Goal: Contribute content: Contribute content

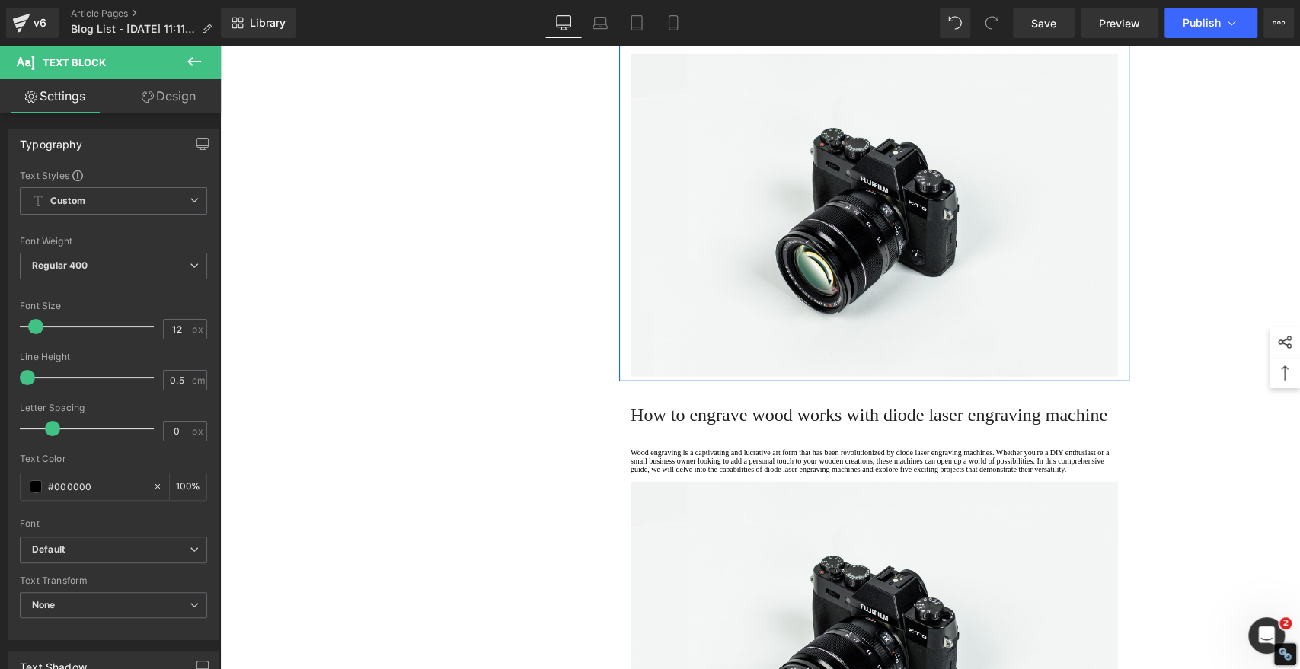
click at [1253, 155] on div "Home / How - To Text Block Row 1. Is the laser engraving machine good at engrav…" at bounding box center [760, 174] width 1080 height 5266
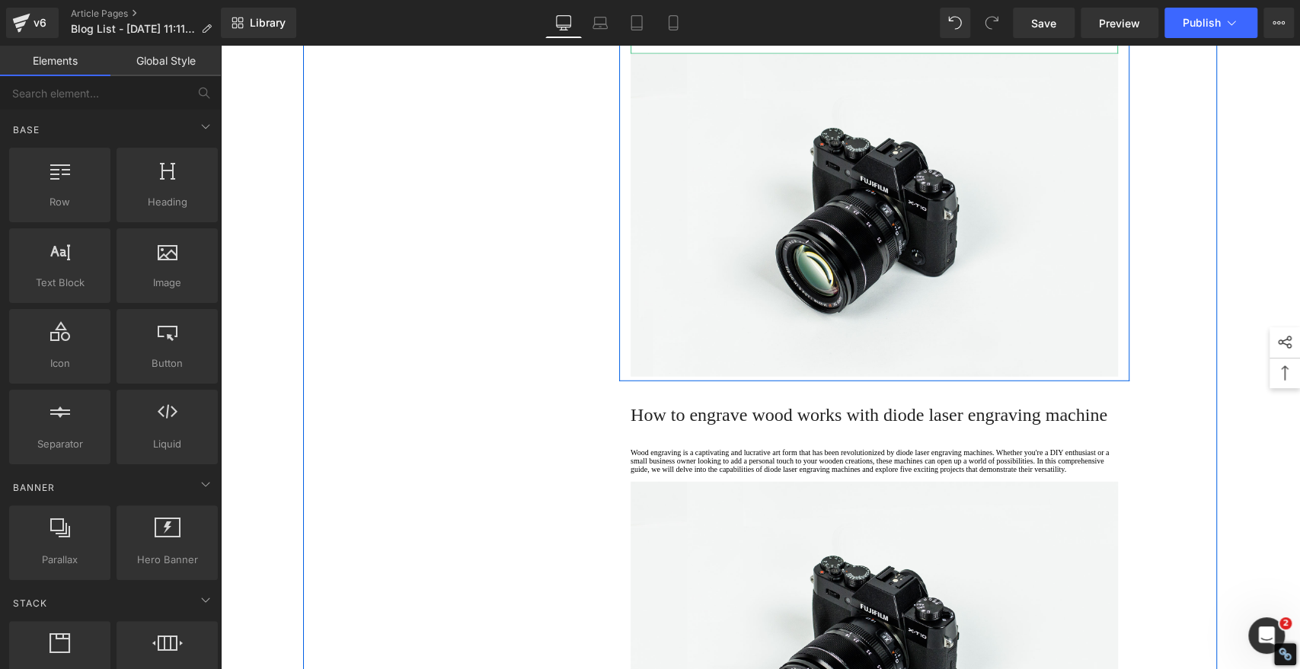
drag, startPoint x: 686, startPoint y: 512, endPoint x: 713, endPoint y: 458, distance: 59.6
click at [686, 34] on p at bounding box center [873, 30] width 487 height 8
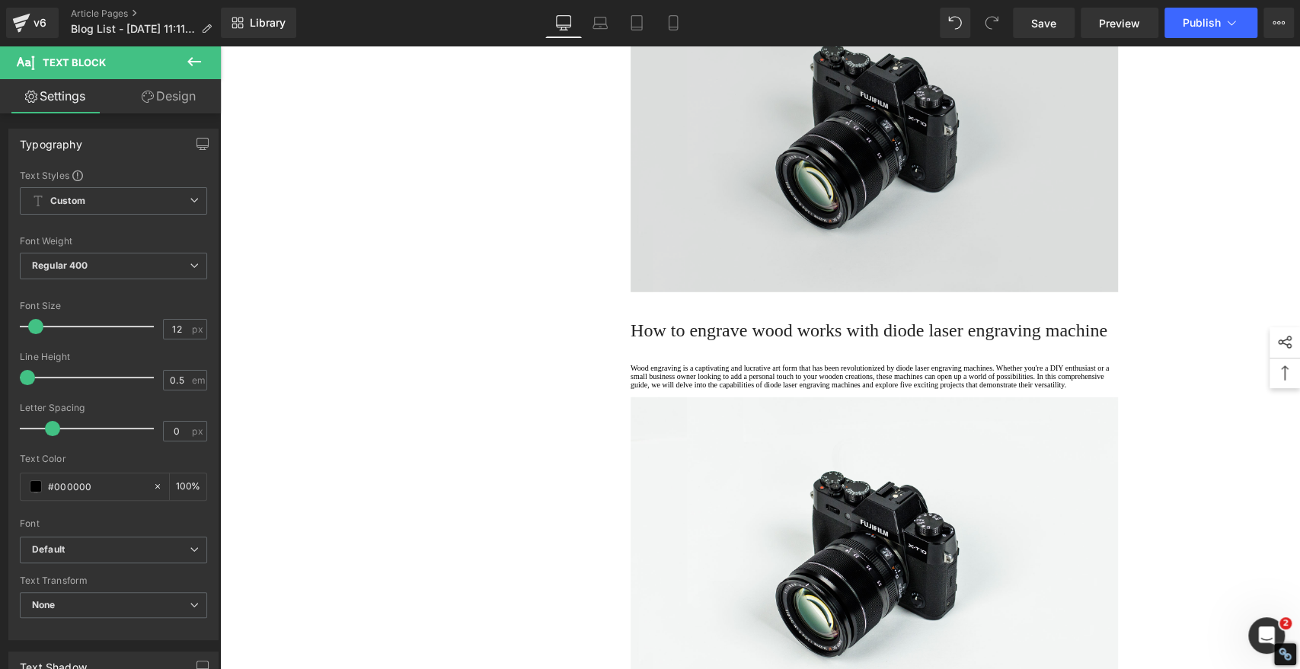
scroll to position [3015, 0]
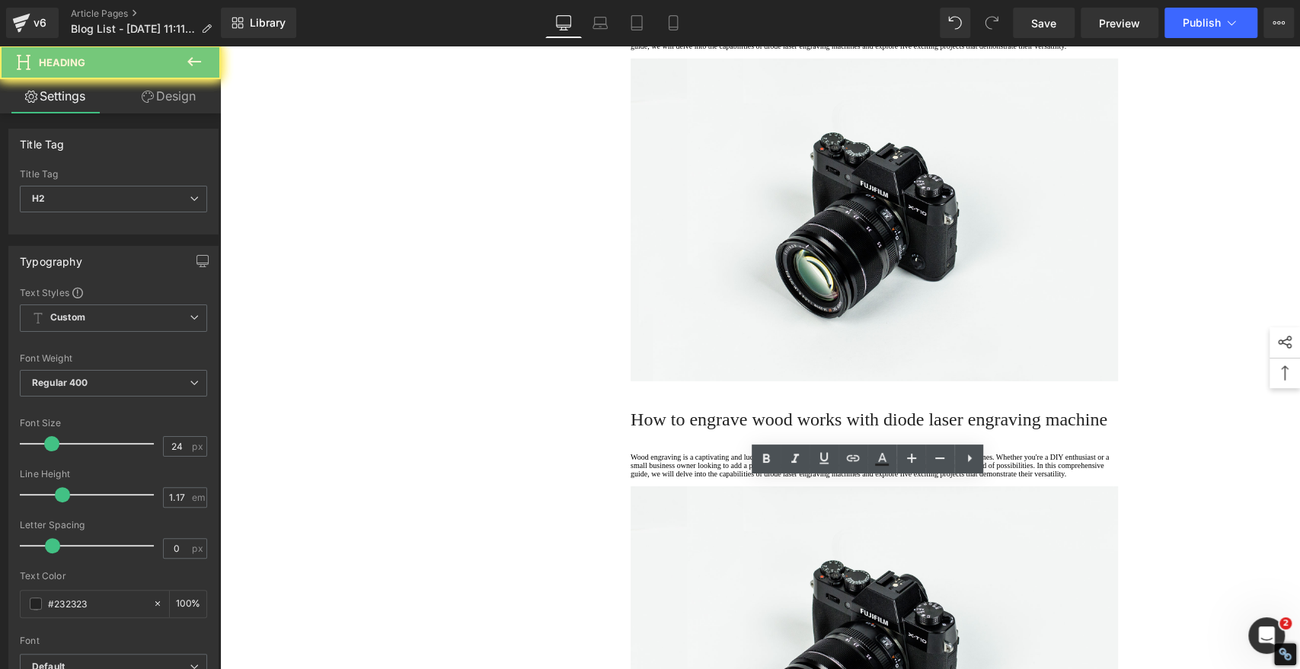
paste div
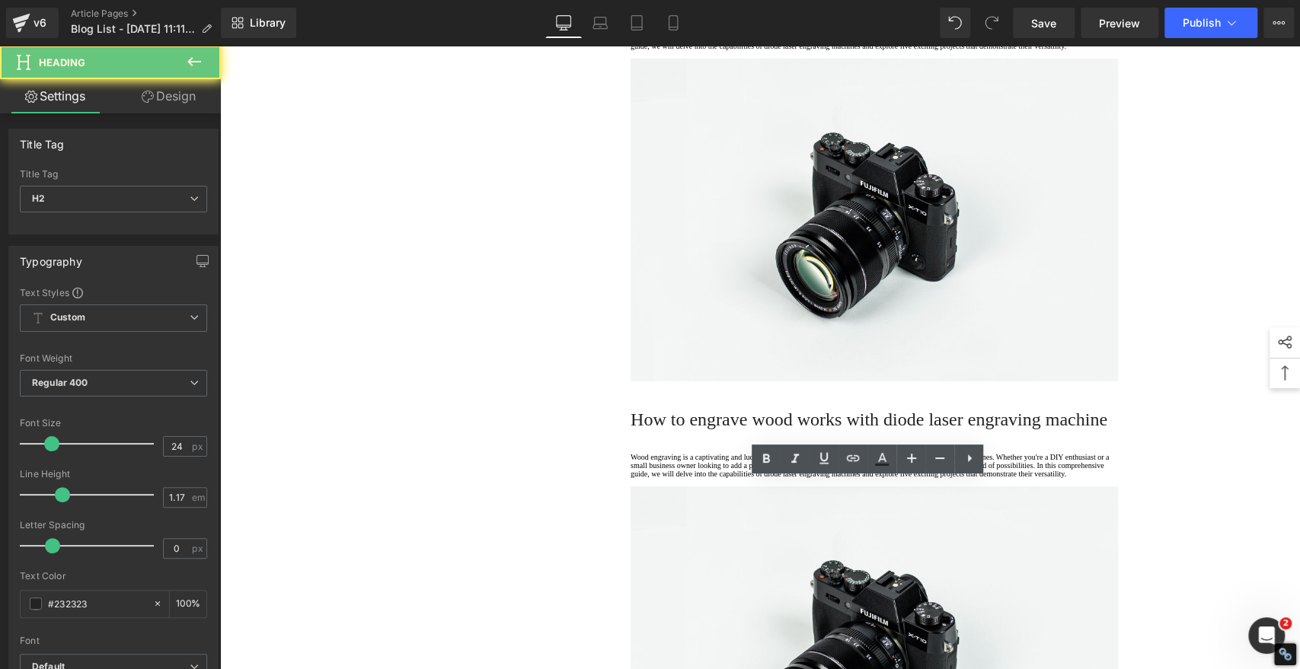
drag, startPoint x: 783, startPoint y: 492, endPoint x: 1007, endPoint y: 512, distance: 224.7
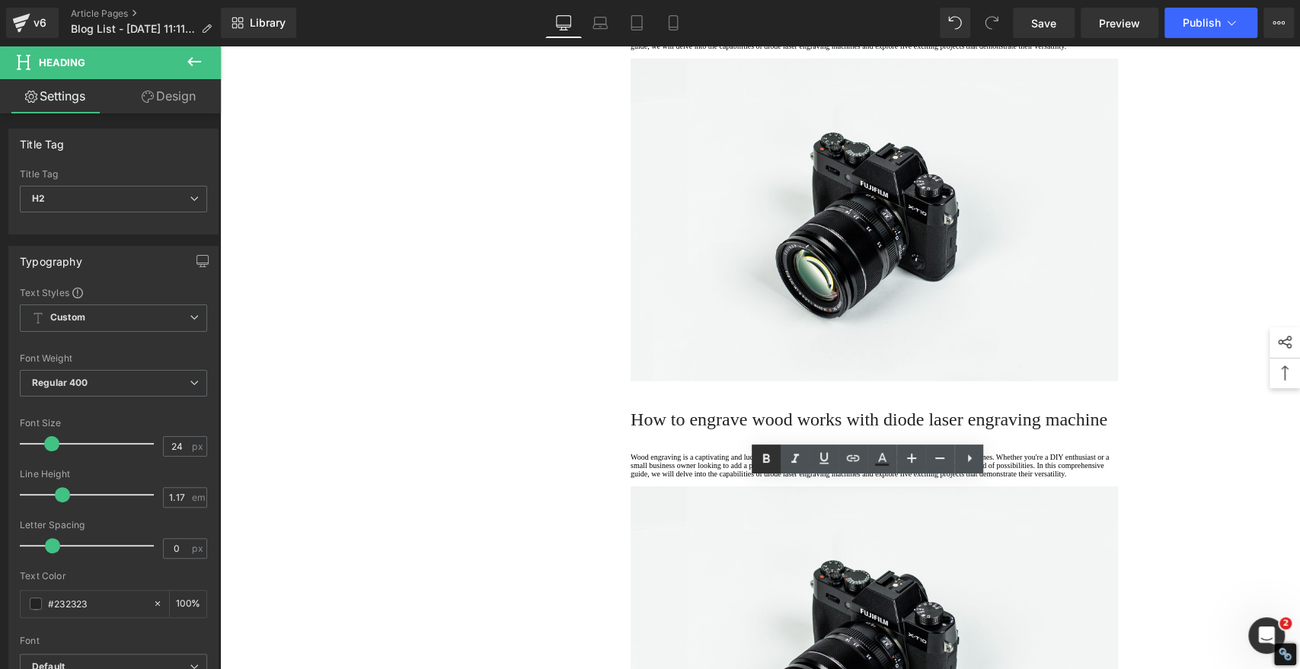
click at [763, 461] on icon at bounding box center [766, 458] width 7 height 9
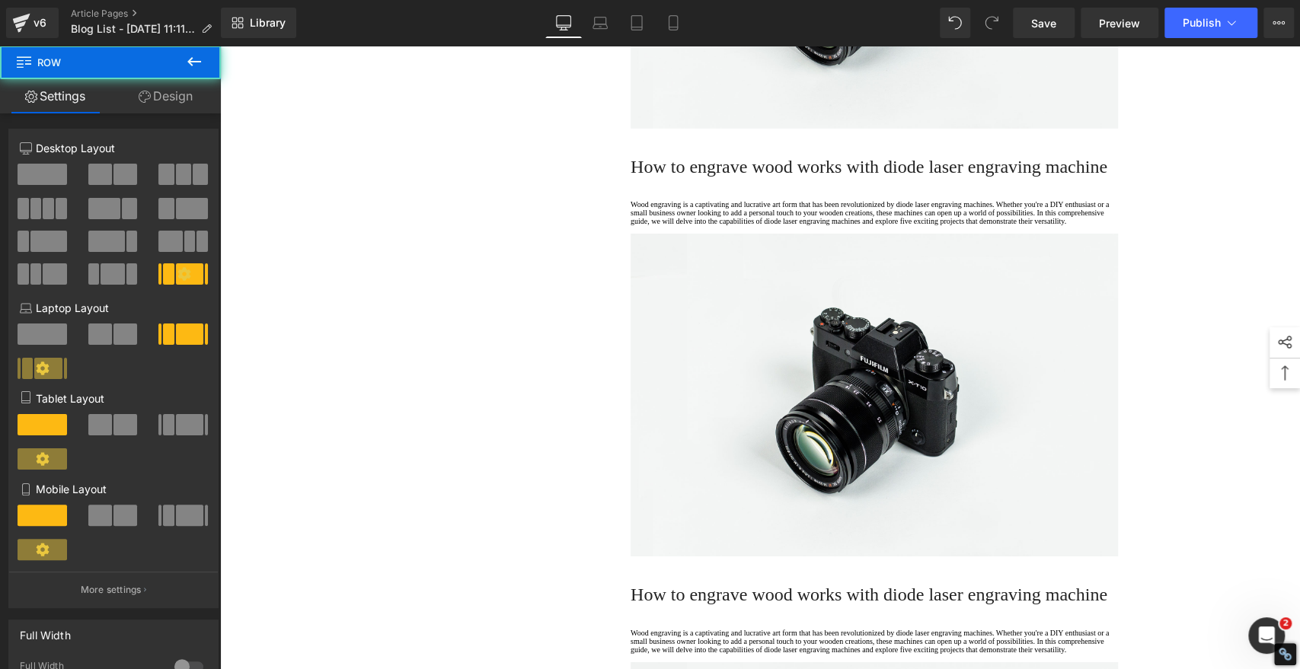
scroll to position [3269, 0]
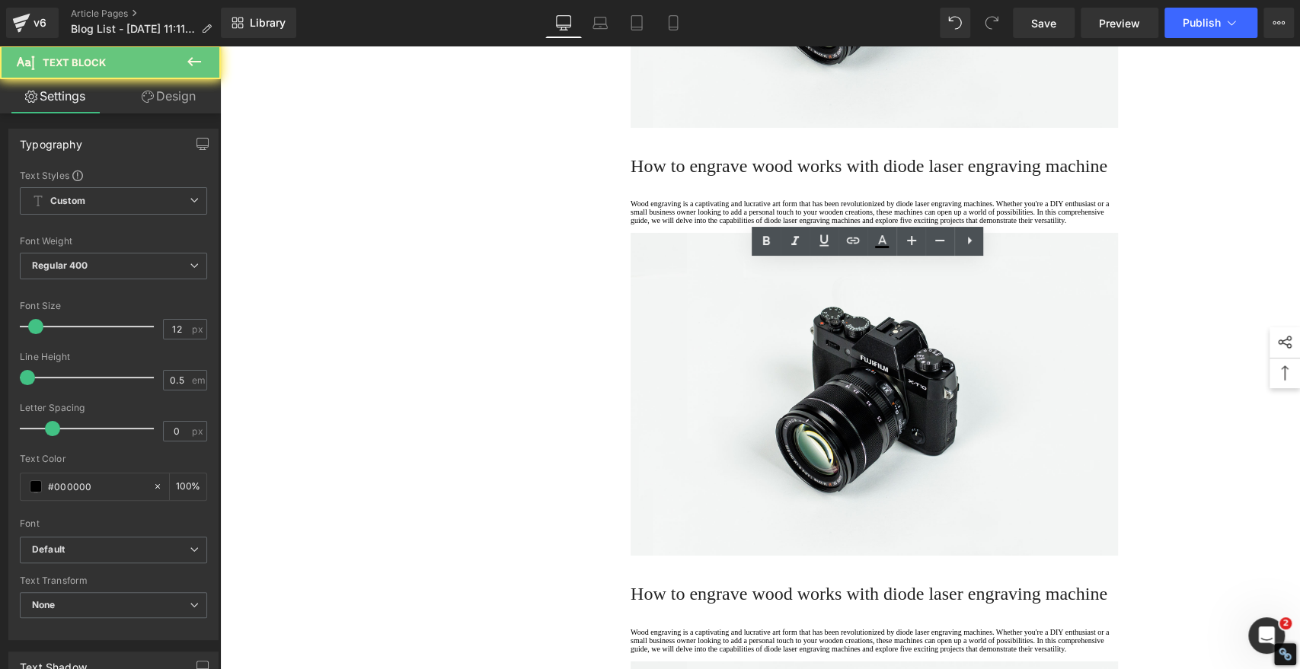
drag, startPoint x: 700, startPoint y: 333, endPoint x: 509, endPoint y: 215, distance: 224.9
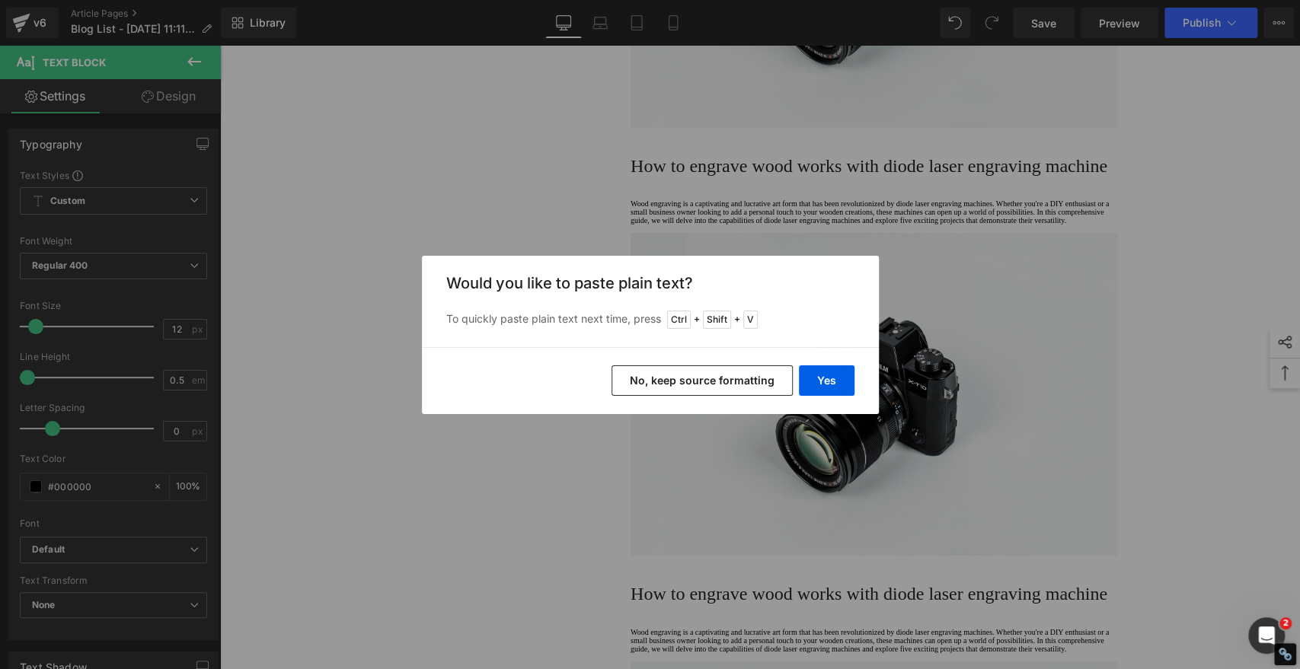
click at [720, 373] on button "No, keep source formatting" at bounding box center [701, 380] width 181 height 30
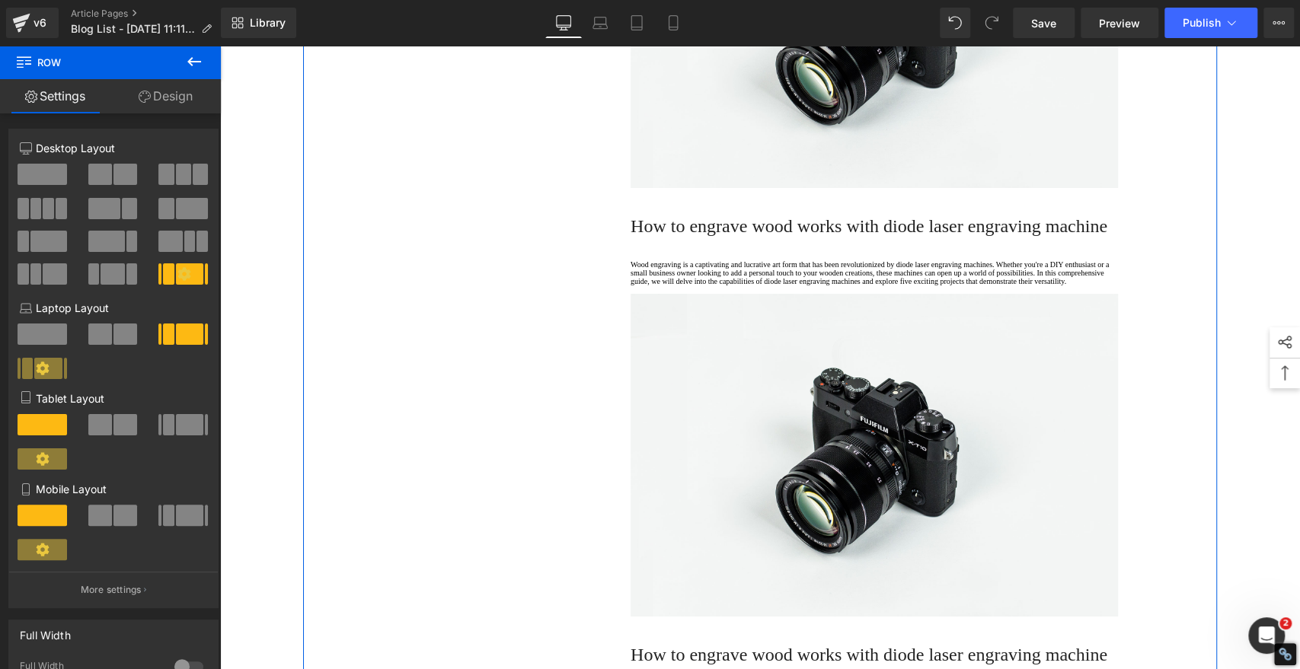
scroll to position [3691, 0]
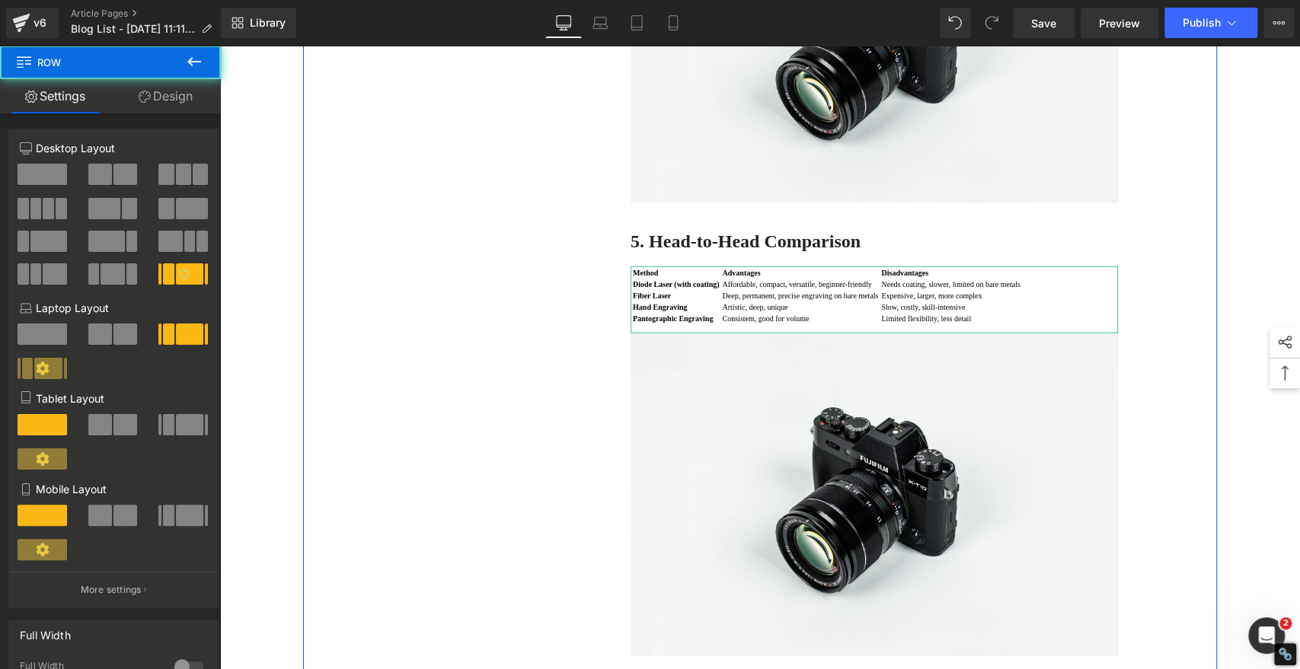
scroll to position [2761, 0]
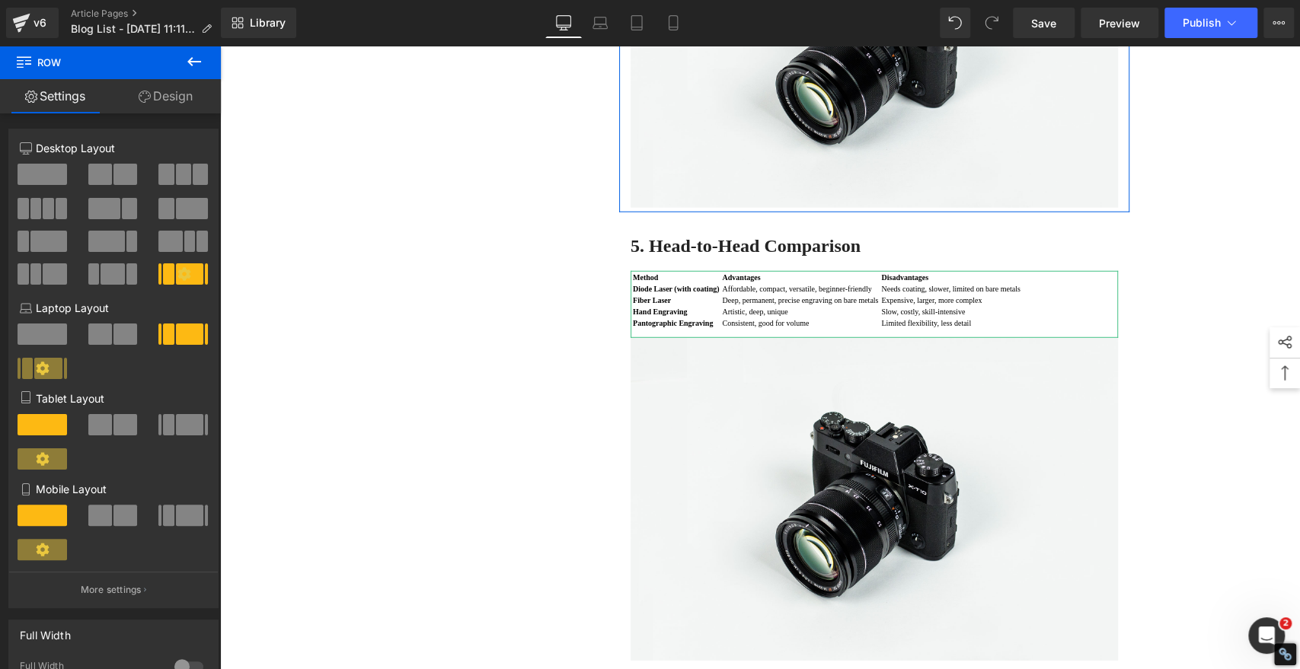
click at [1229, 203] on div "Home / How - To Text Block Row 1. Is the laser engraving machine good at engrav…" at bounding box center [760, 17] width 1080 height 5291
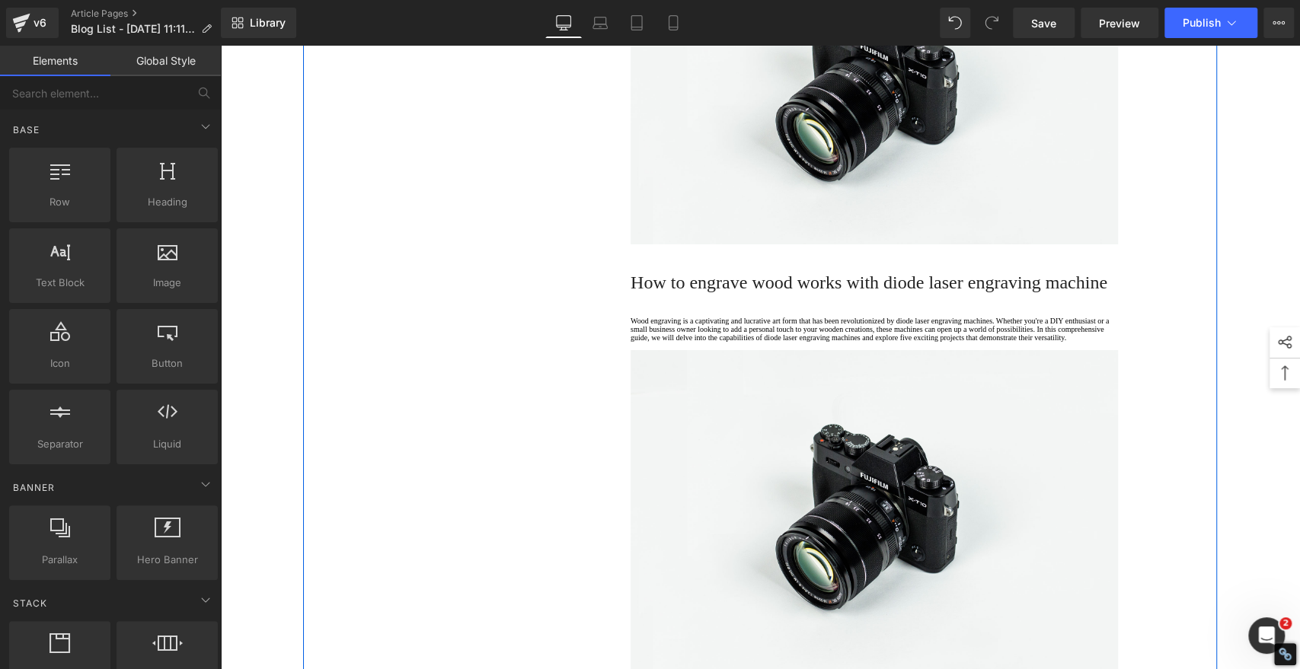
scroll to position [3607, 0]
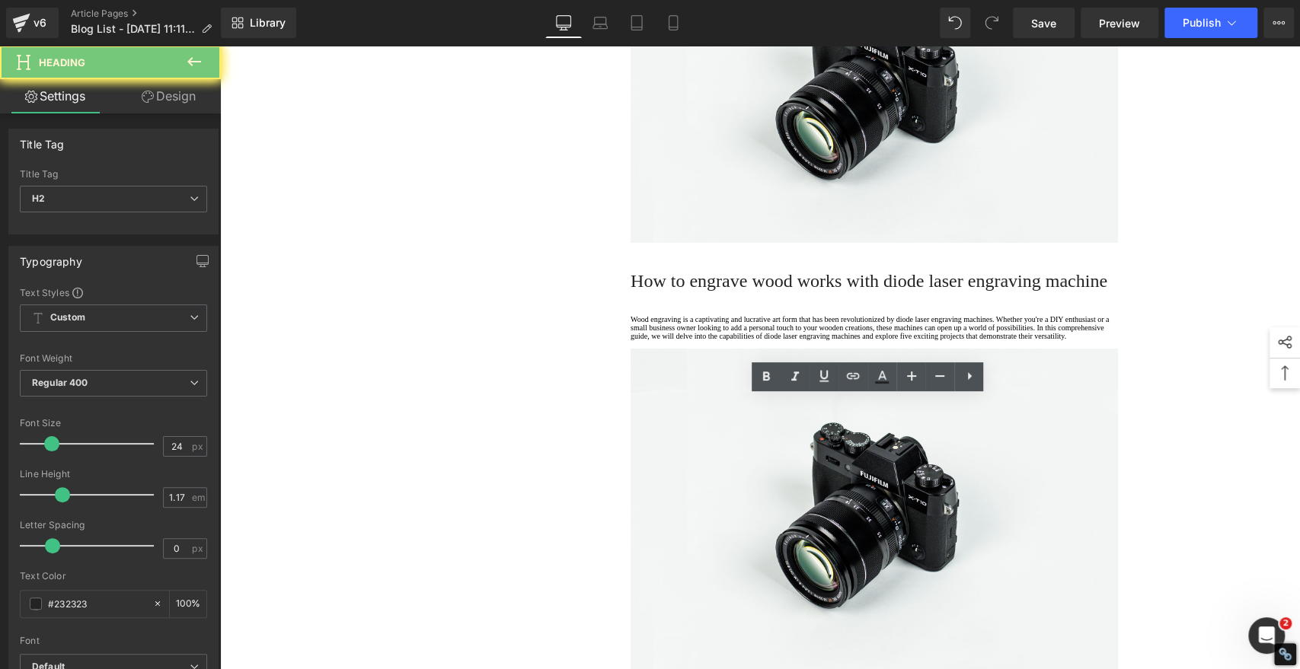
paste div
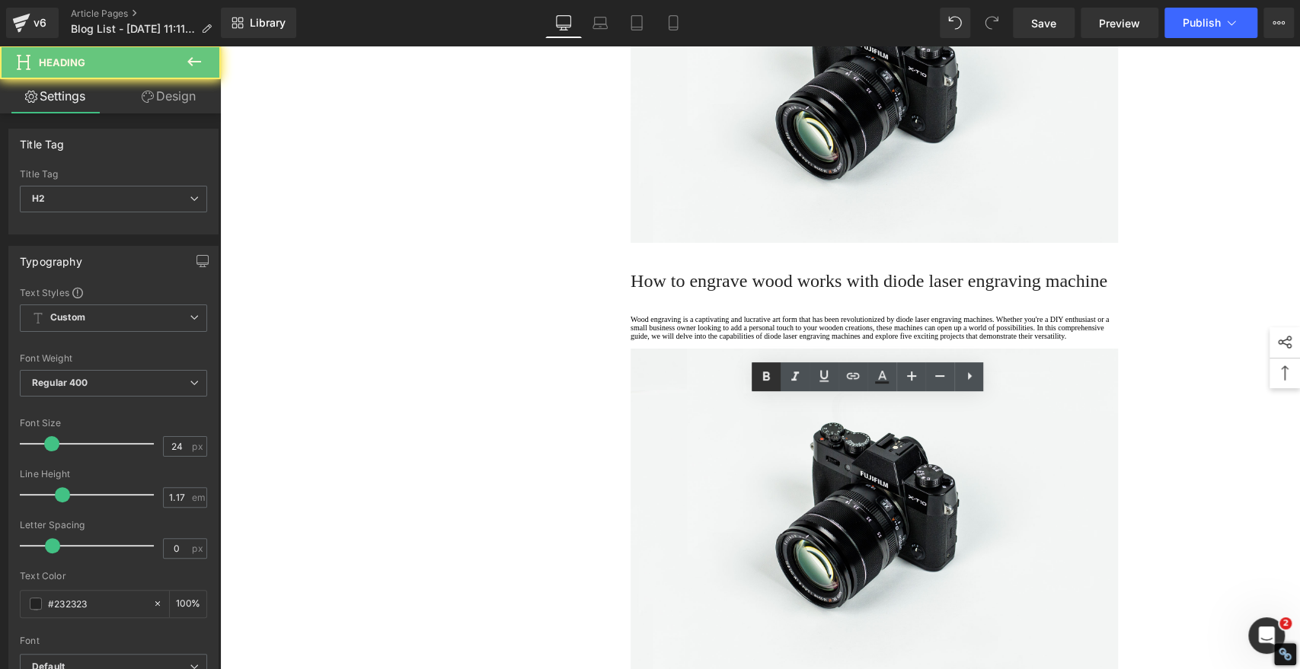
drag, startPoint x: 768, startPoint y: 379, endPoint x: 754, endPoint y: 379, distance: 14.5
click at [768, 379] on icon at bounding box center [766, 376] width 7 height 9
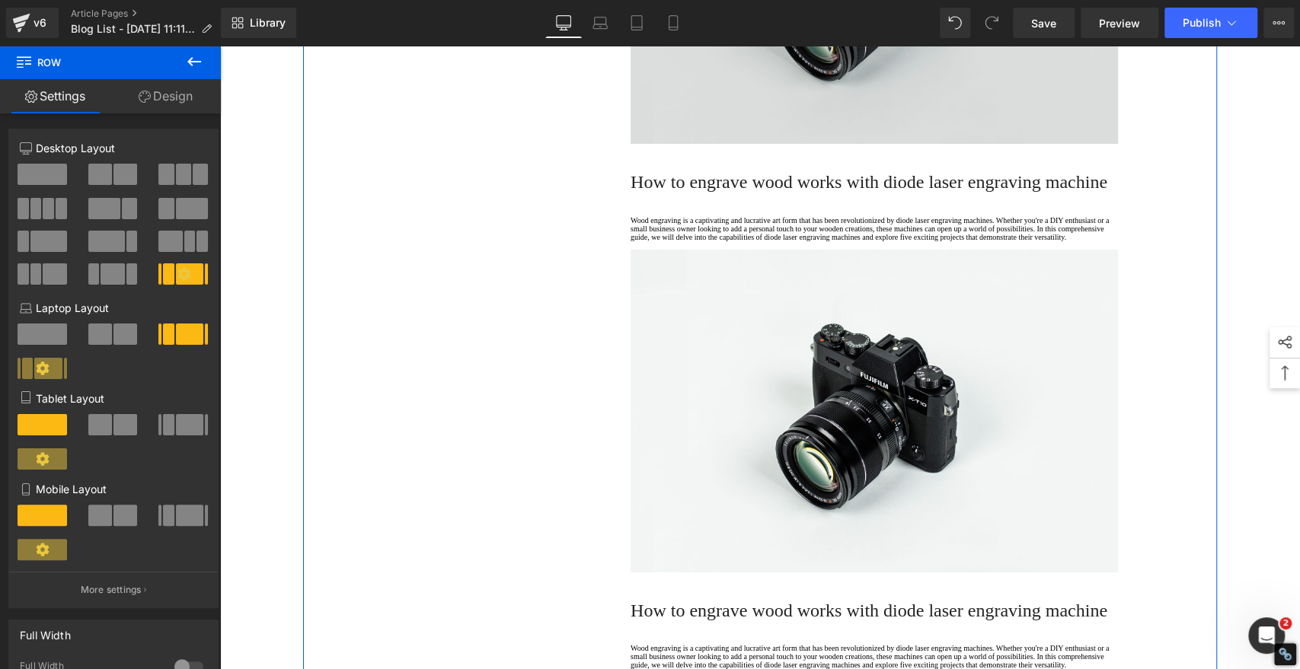
scroll to position [3861, 0]
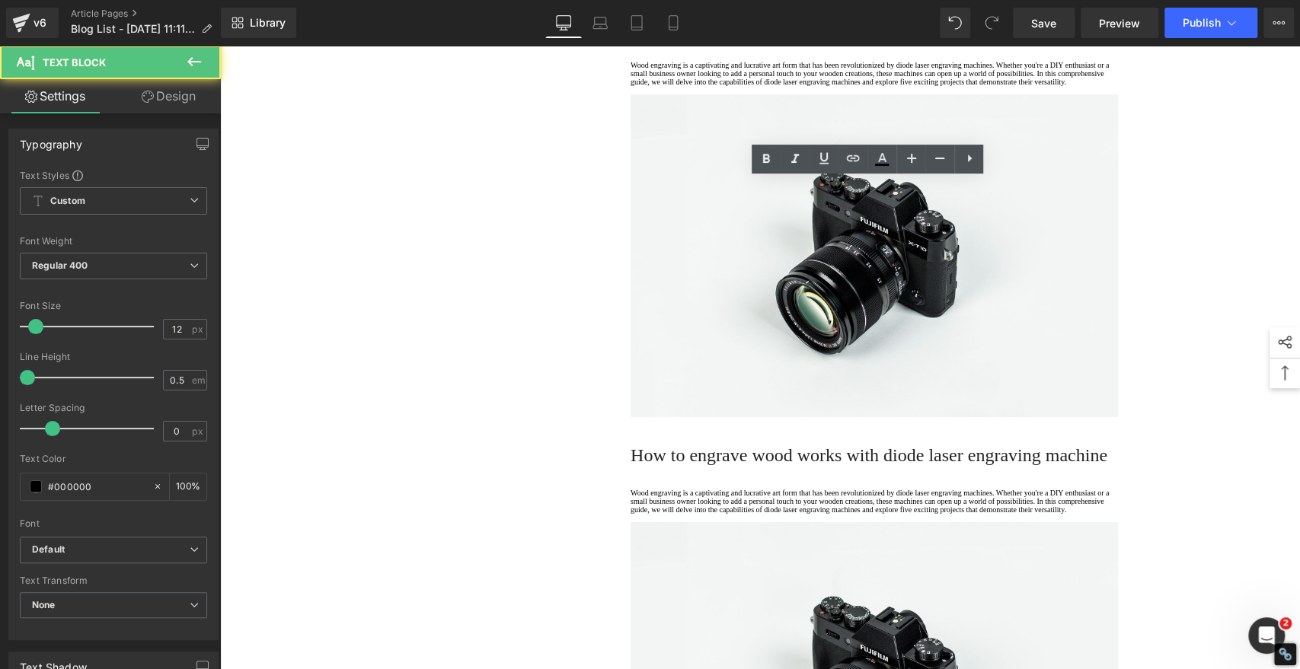
drag, startPoint x: 691, startPoint y: 257, endPoint x: 576, endPoint y: 164, distance: 148.3
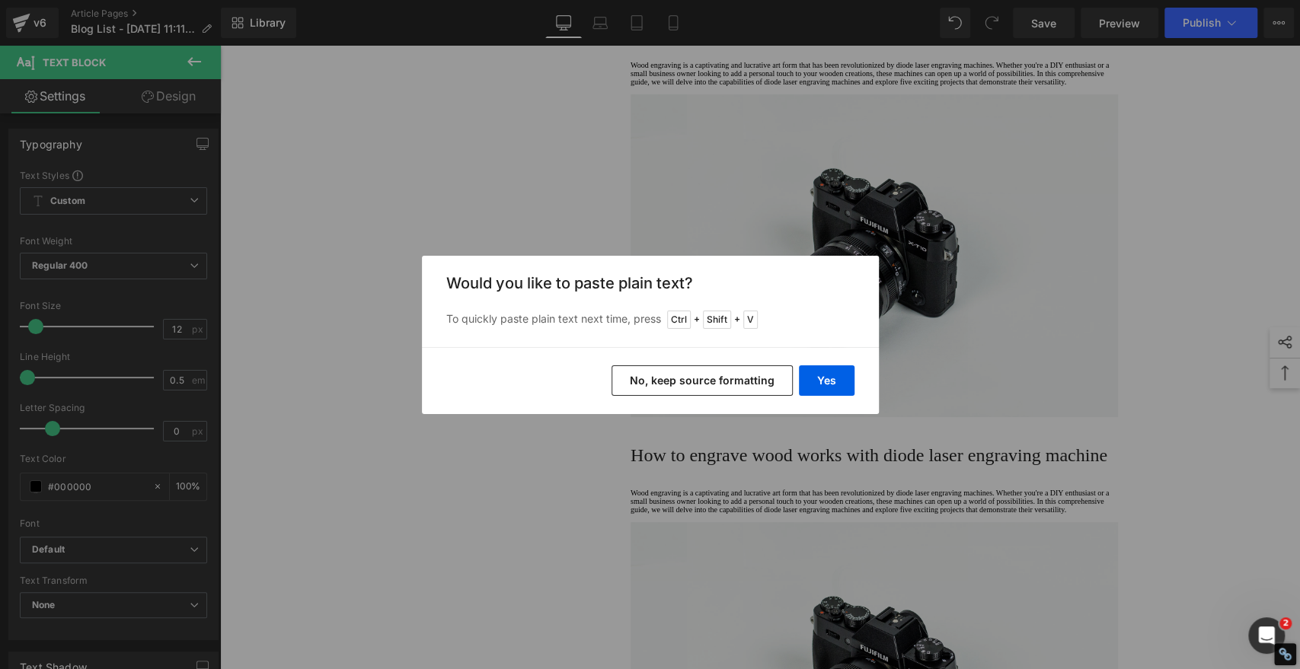
click at [756, 377] on button "No, keep source formatting" at bounding box center [701, 380] width 181 height 30
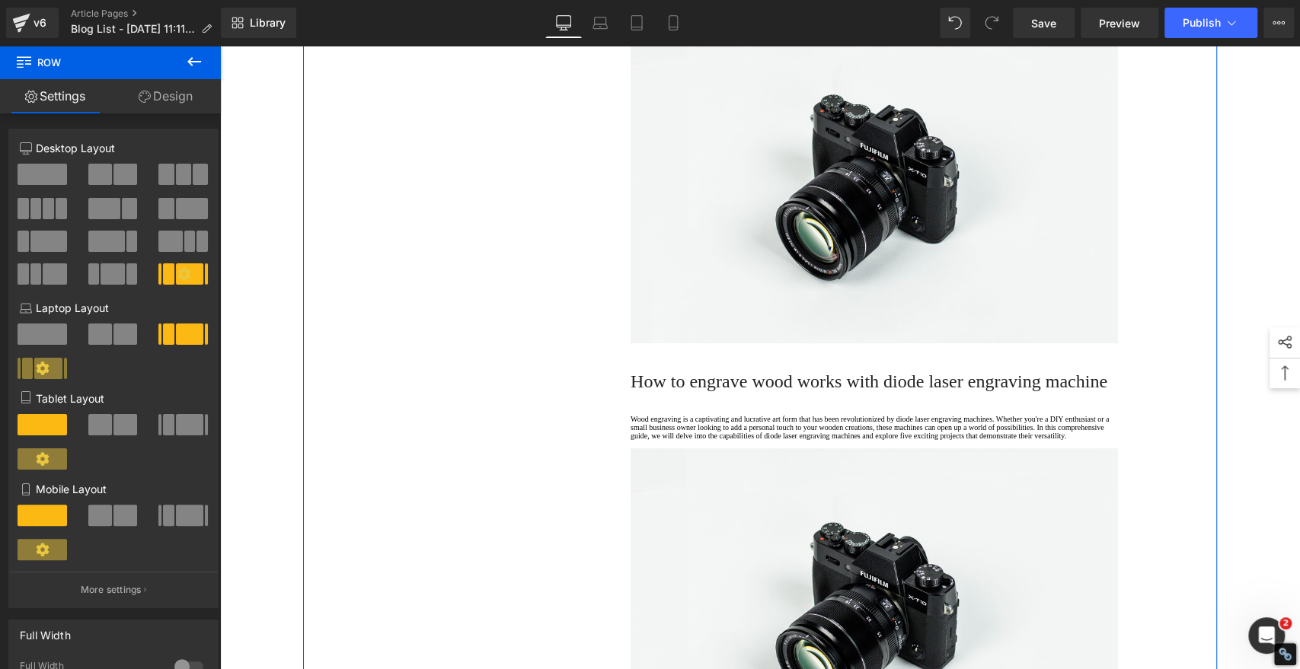
scroll to position [4199, 0]
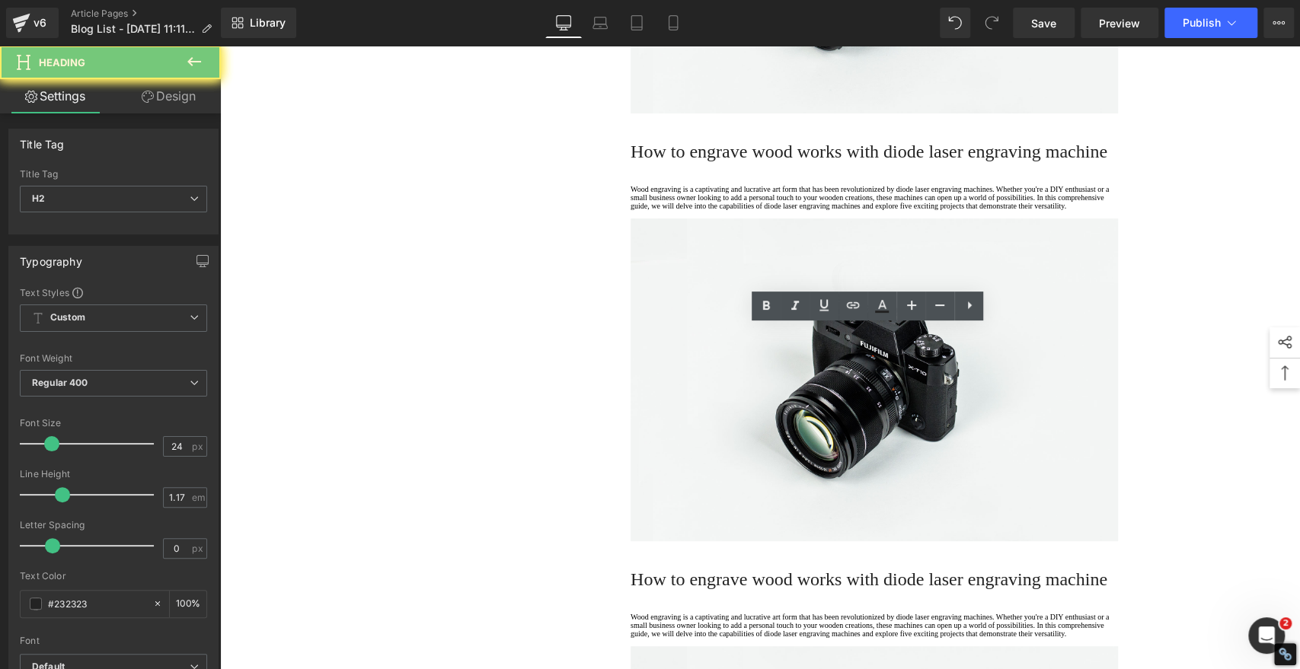
paste div
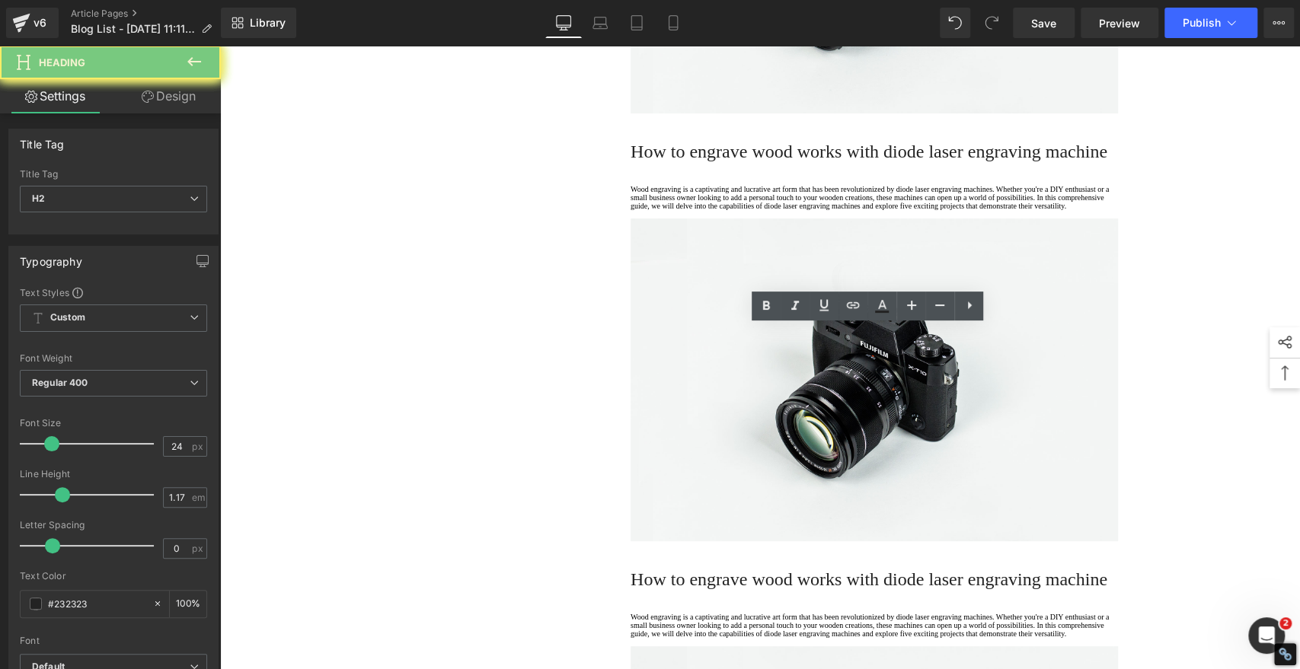
drag, startPoint x: 694, startPoint y: 340, endPoint x: 1001, endPoint y: 341, distance: 306.8
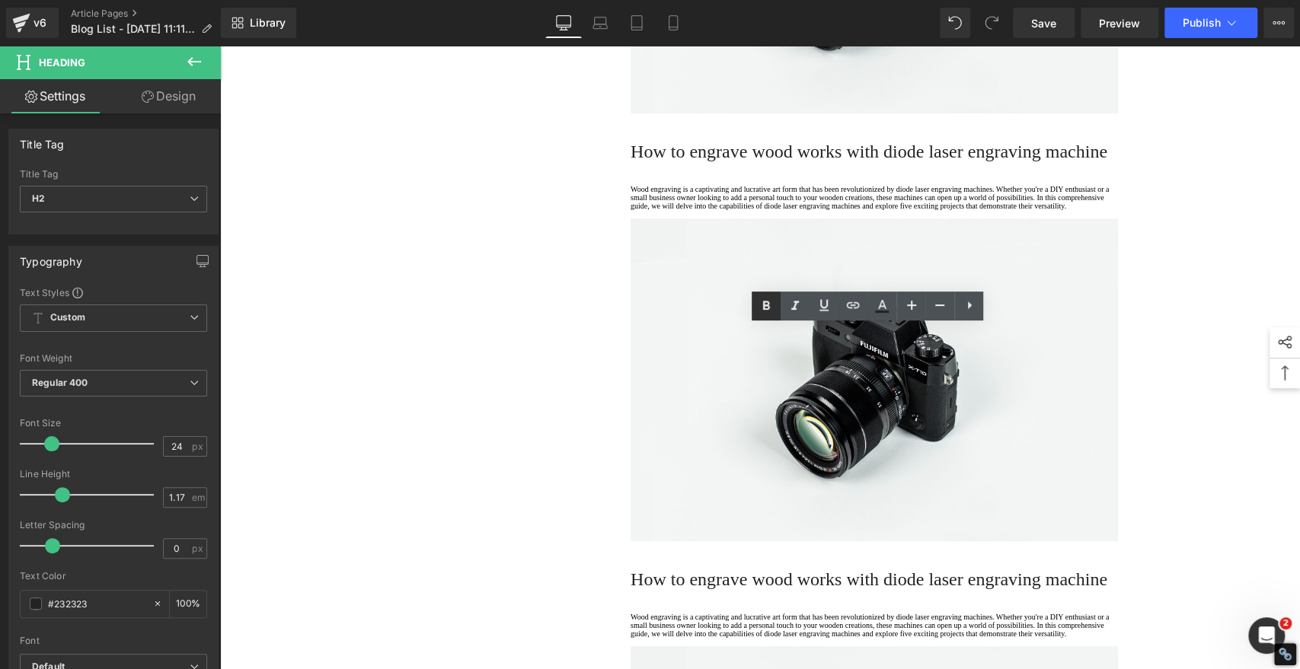
drag, startPoint x: 767, startPoint y: 303, endPoint x: 760, endPoint y: 304, distance: 7.7
click at [767, 303] on icon at bounding box center [766, 306] width 18 height 18
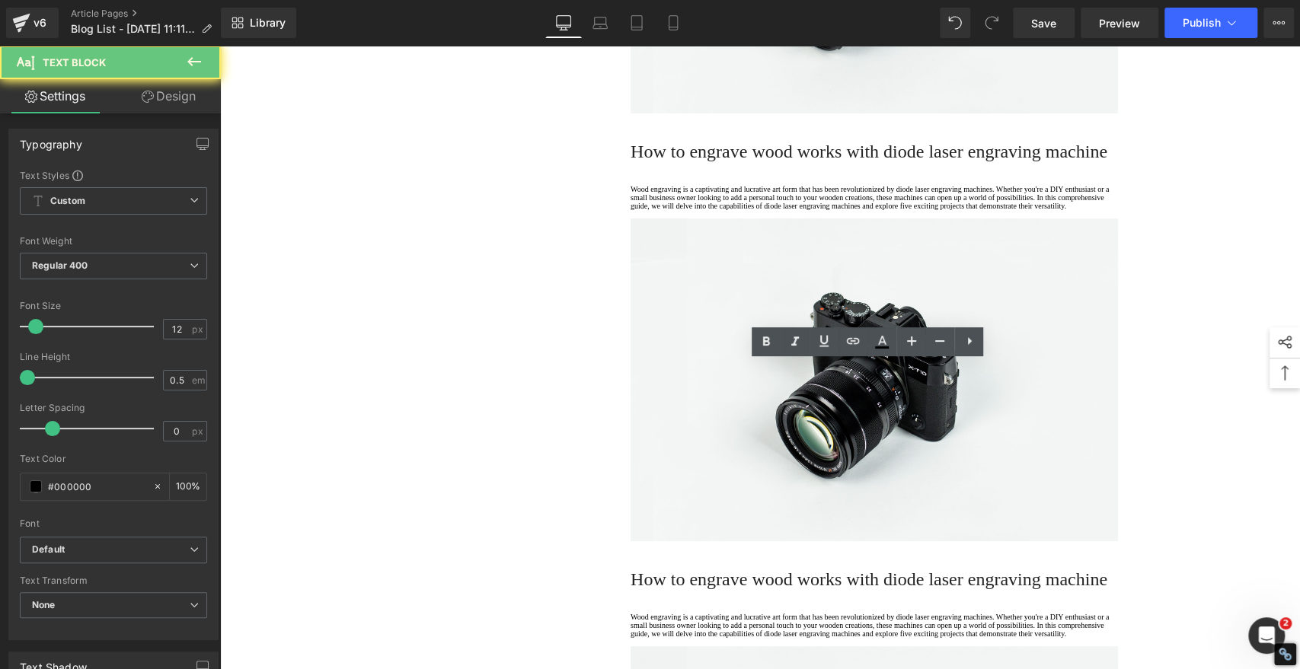
drag, startPoint x: 703, startPoint y: 438, endPoint x: 502, endPoint y: 331, distance: 227.5
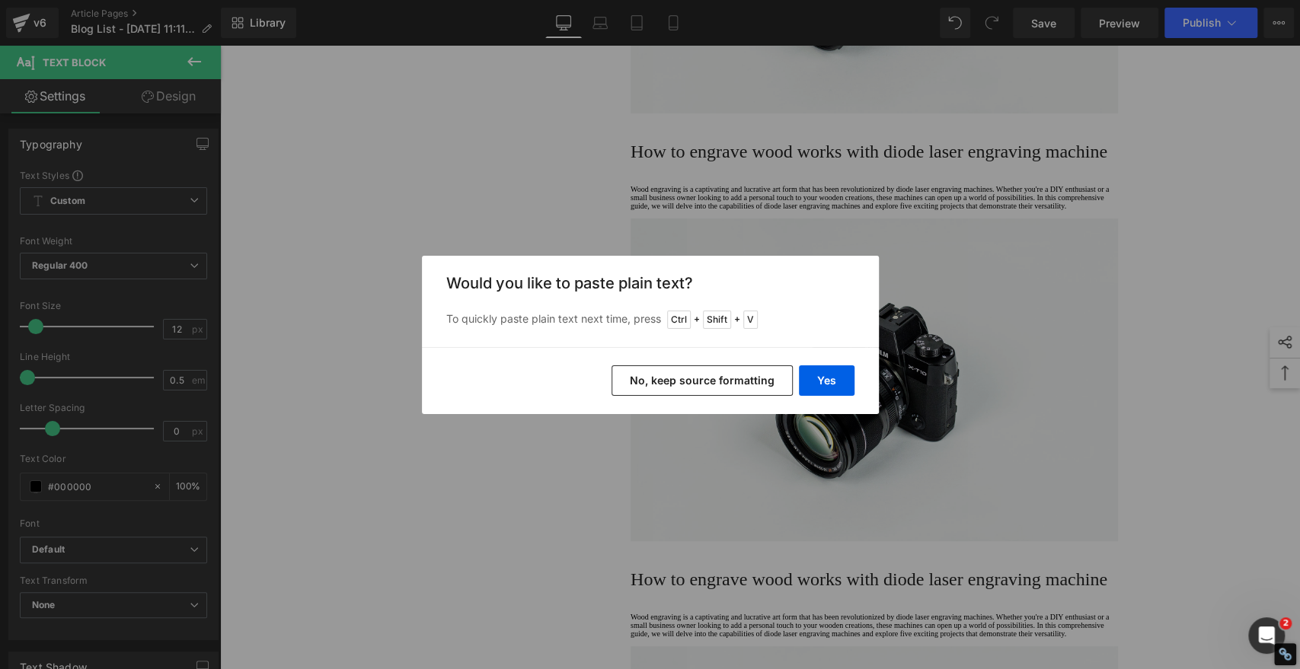
click at [749, 376] on button "No, keep source formatting" at bounding box center [701, 380] width 181 height 30
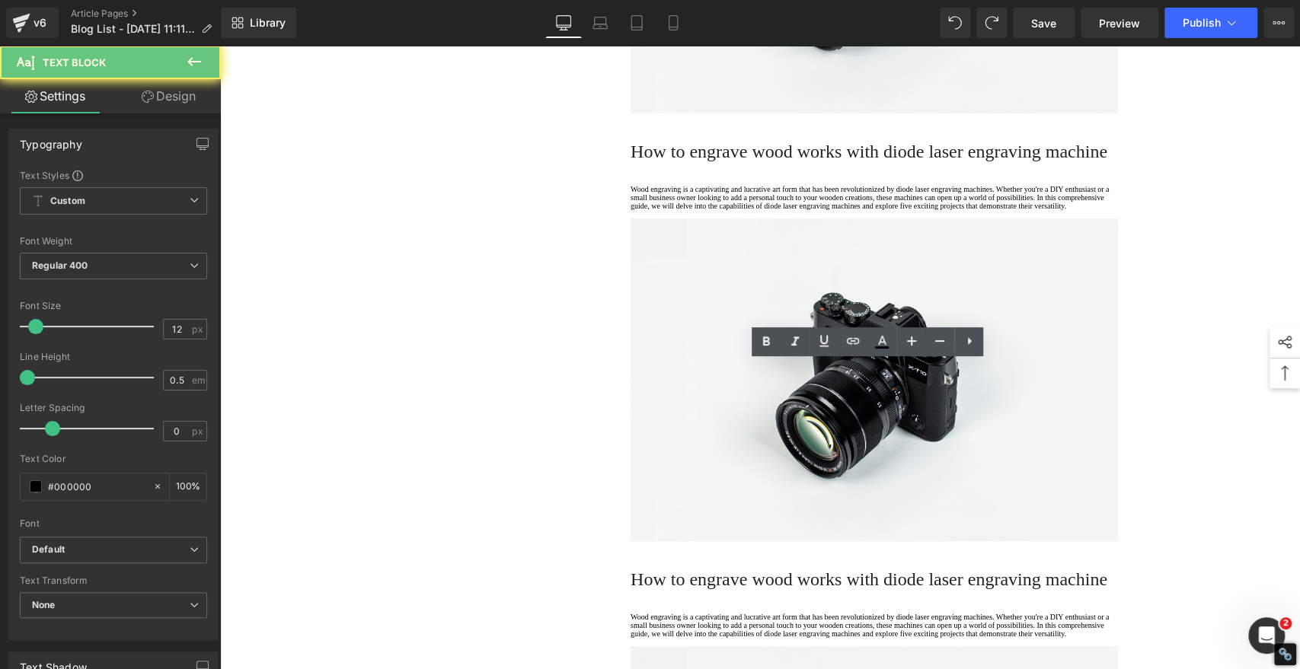
drag, startPoint x: 697, startPoint y: 435, endPoint x: 603, endPoint y: 352, distance: 125.7
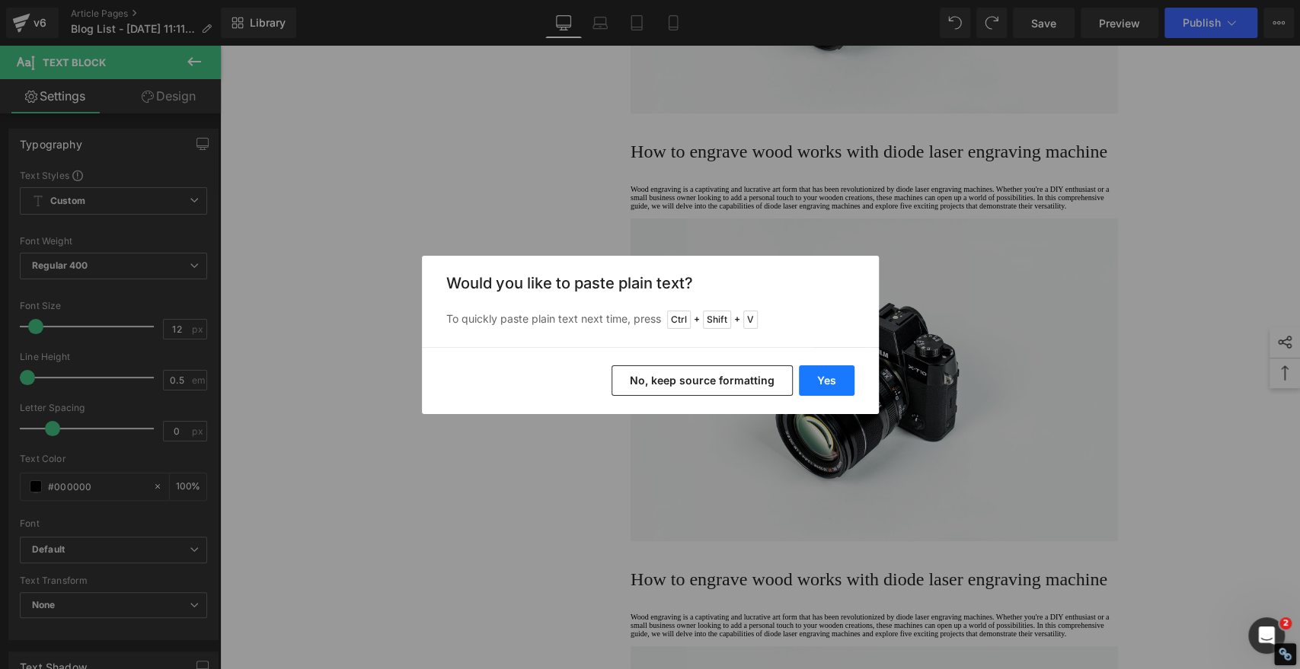
click at [832, 375] on button "Yes" at bounding box center [827, 380] width 56 height 30
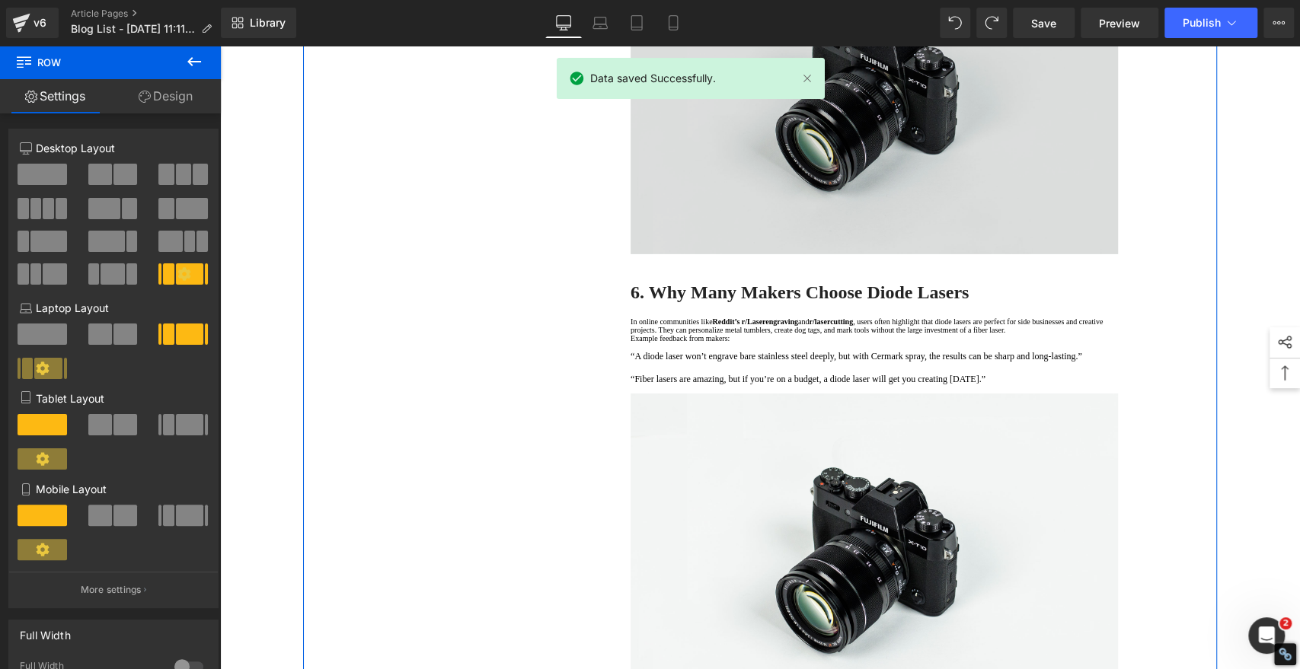
scroll to position [2845, 0]
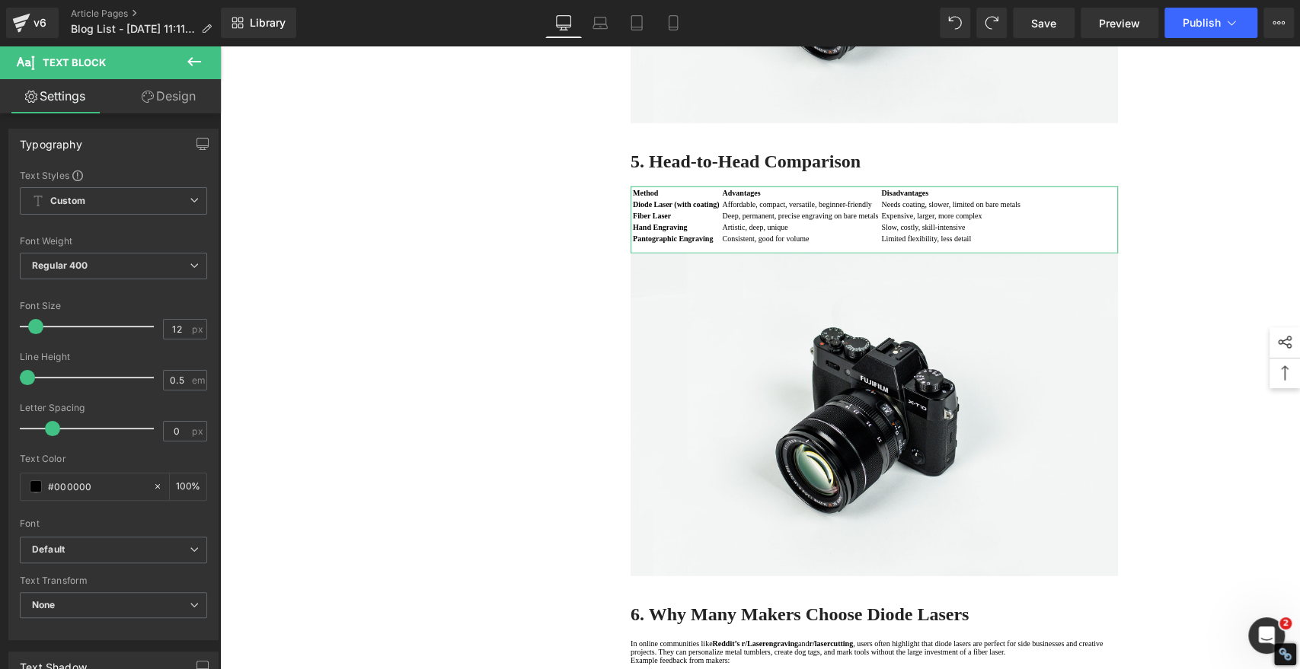
copy strong "·"
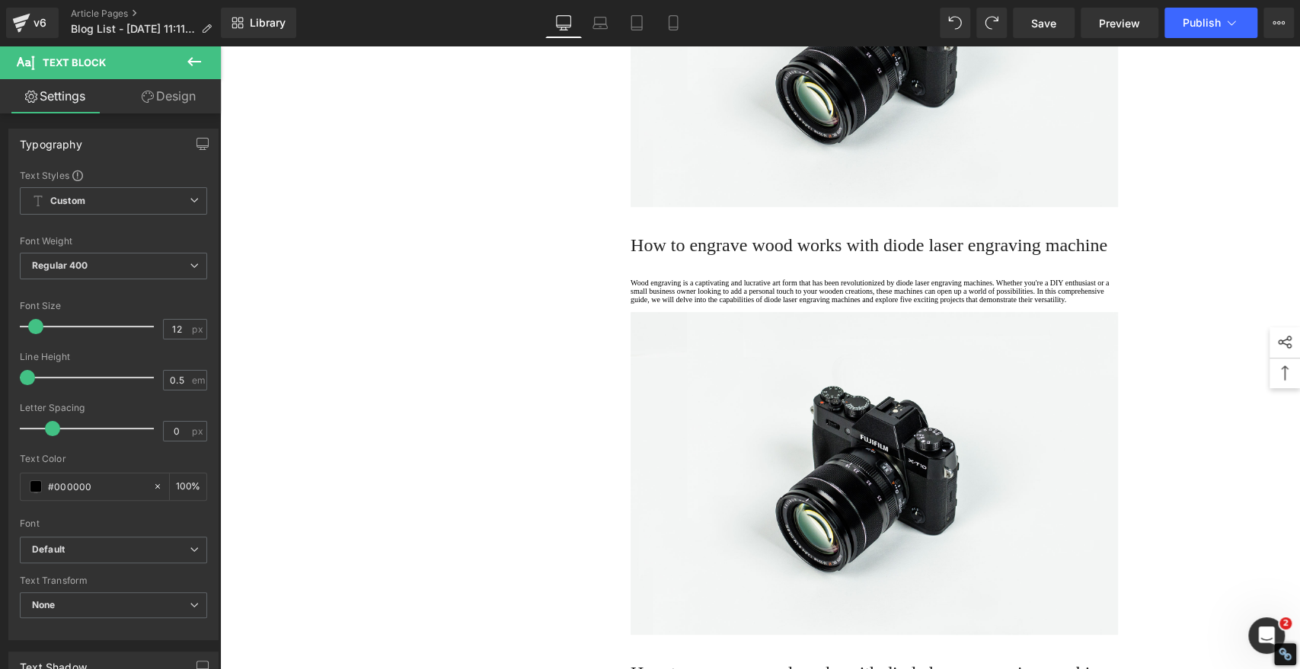
scroll to position [4368, 0]
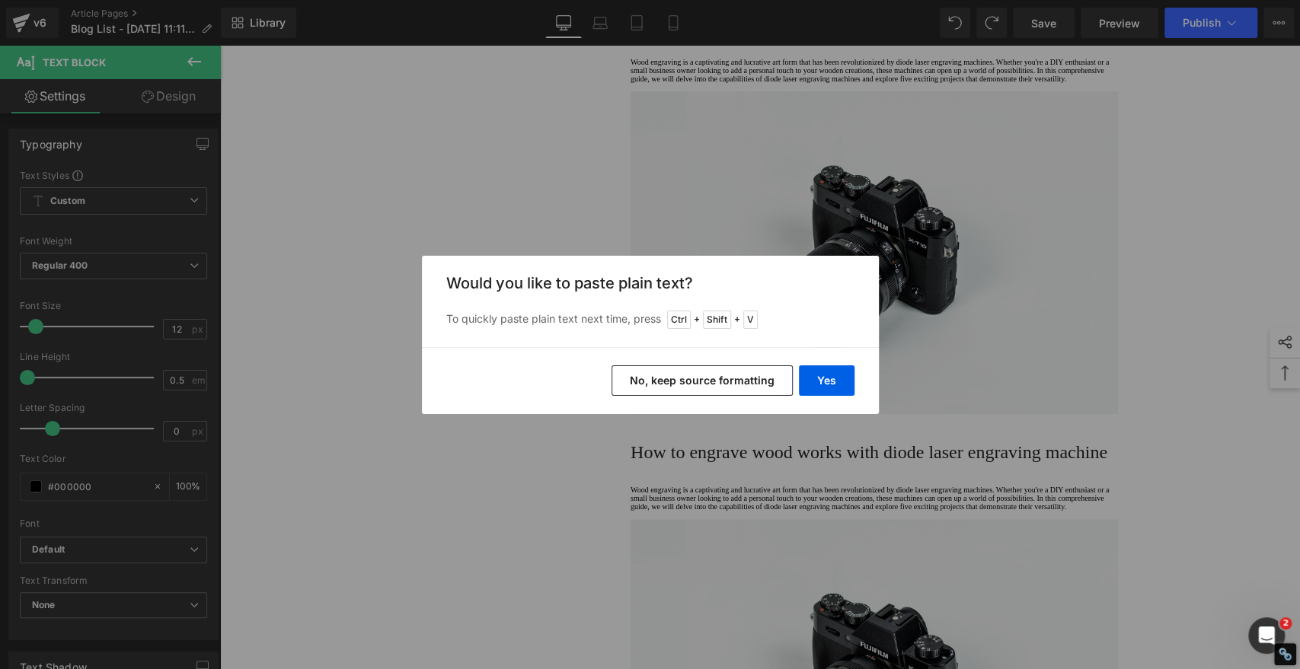
click at [702, 382] on button "No, keep source formatting" at bounding box center [701, 380] width 181 height 30
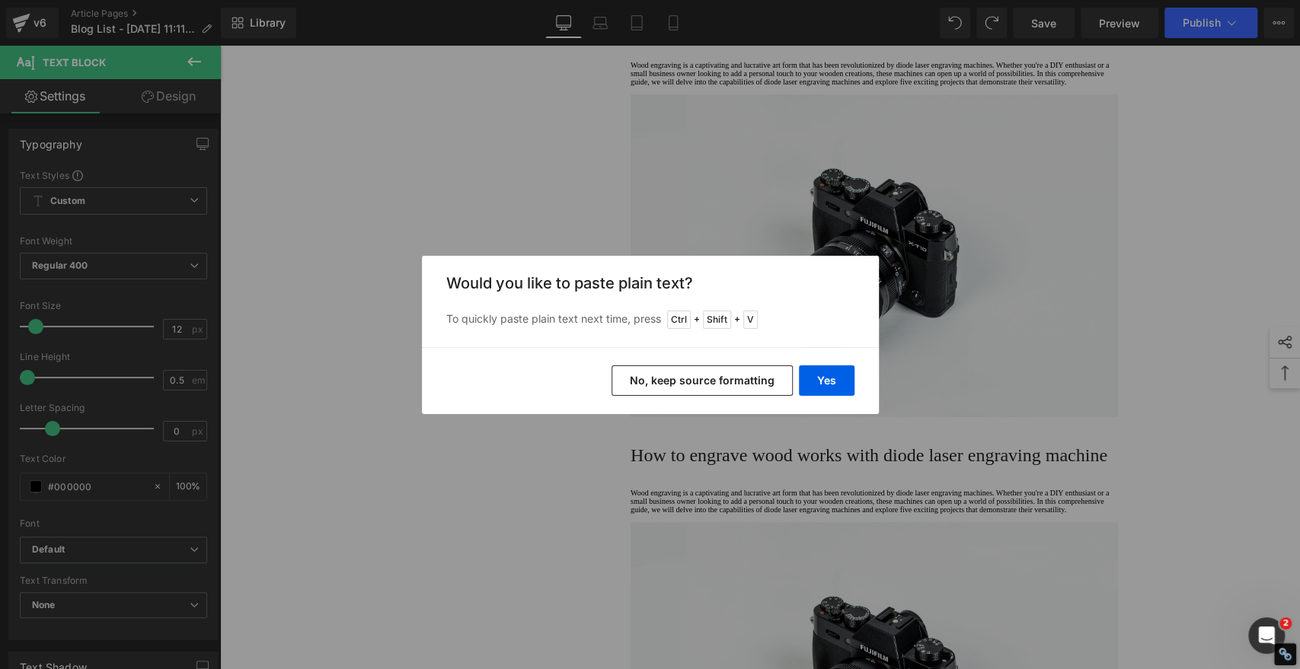
click at [707, 377] on button "No, keep source formatting" at bounding box center [701, 380] width 181 height 30
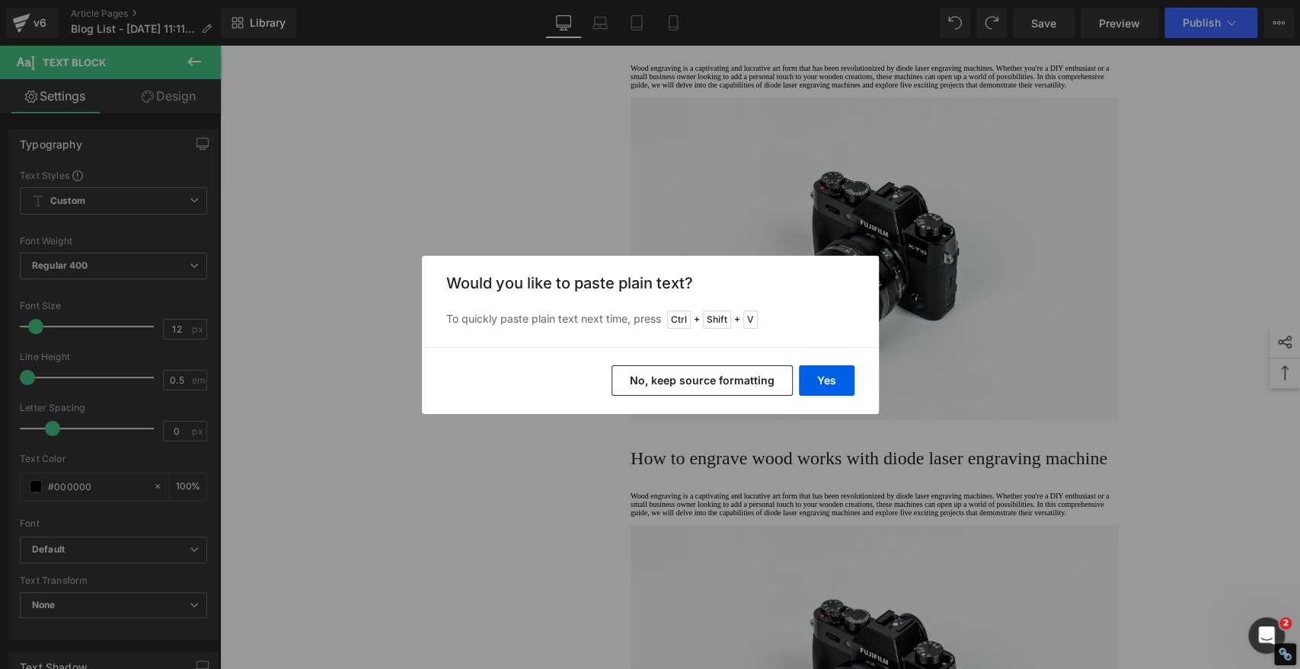
click at [676, 384] on button "No, keep source formatting" at bounding box center [701, 380] width 181 height 30
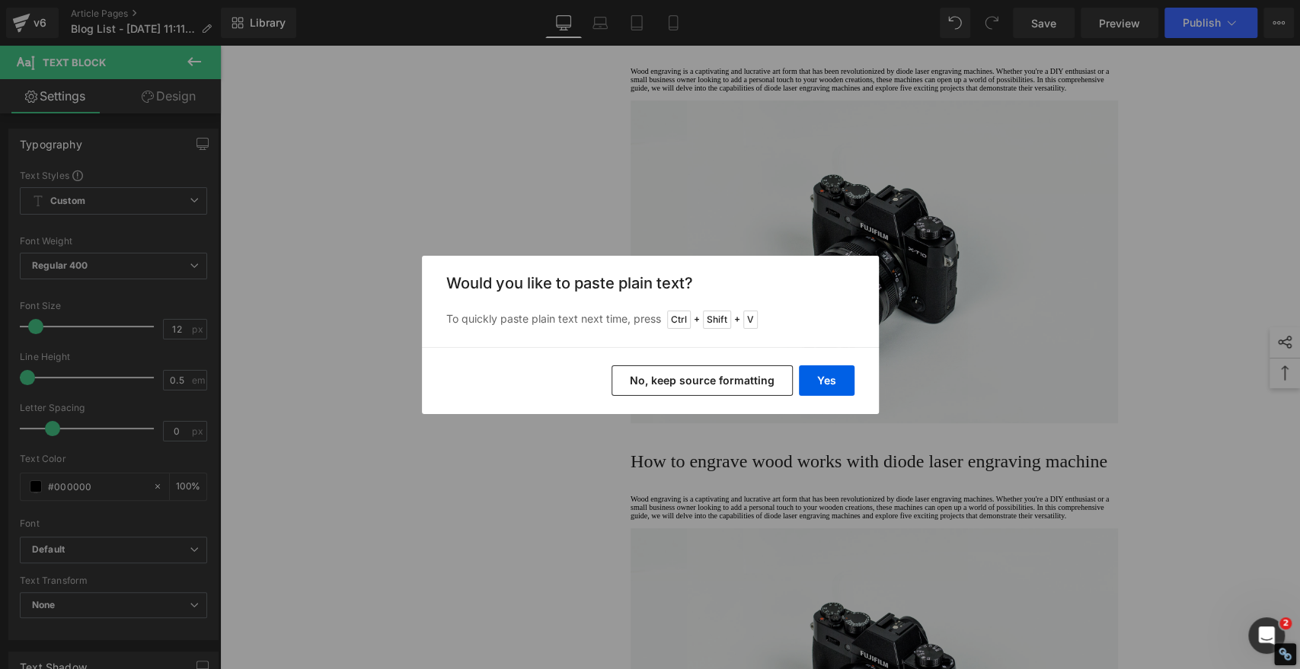
click at [691, 383] on button "No, keep source formatting" at bounding box center [701, 380] width 181 height 30
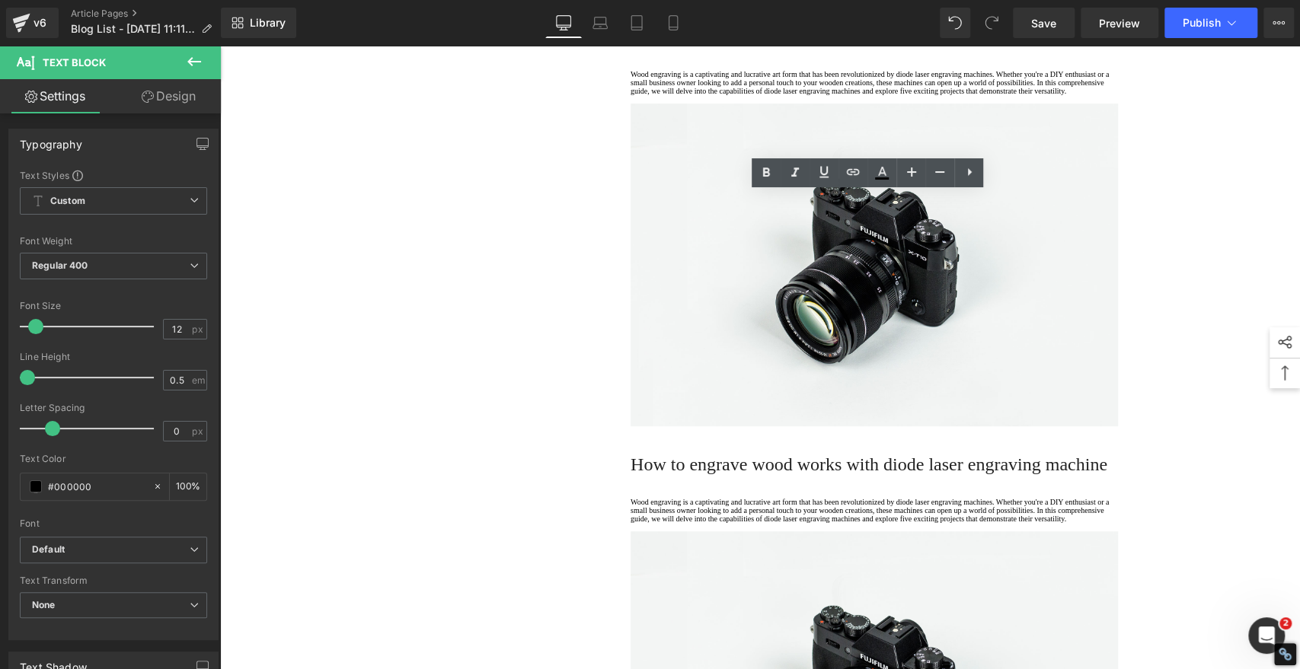
drag, startPoint x: 736, startPoint y: 230, endPoint x: 611, endPoint y: 222, distance: 125.1
click at [763, 177] on icon at bounding box center [766, 173] width 18 height 18
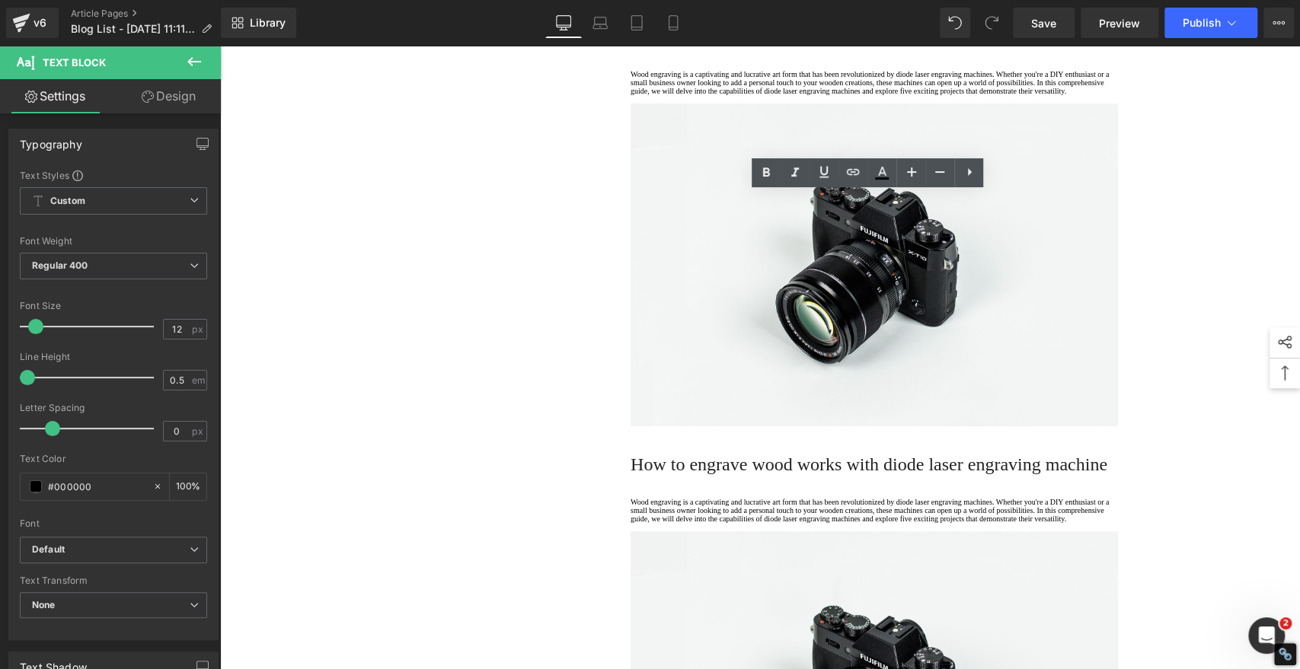
drag, startPoint x: 732, startPoint y: 271, endPoint x: 983, endPoint y: 215, distance: 256.6
click at [761, 169] on icon at bounding box center [766, 173] width 18 height 18
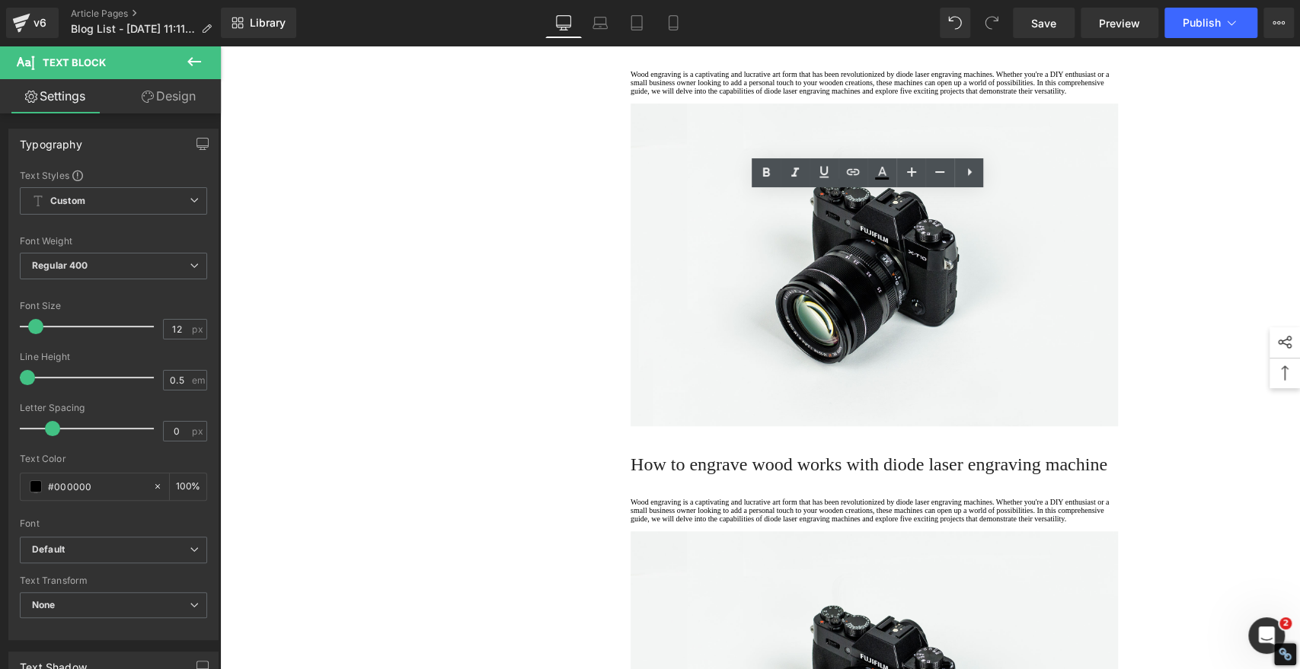
drag, startPoint x: 770, startPoint y: 295, endPoint x: 617, endPoint y: 301, distance: 153.1
click at [763, 174] on icon at bounding box center [766, 171] width 7 height 9
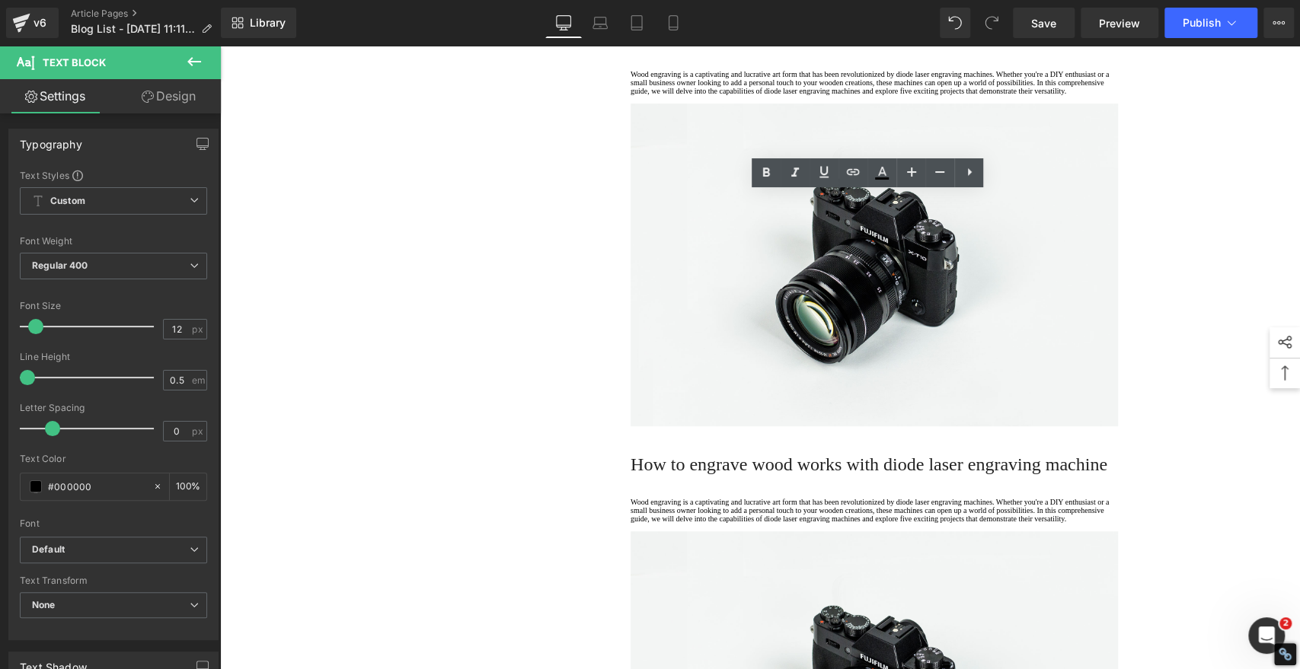
drag, startPoint x: 735, startPoint y: 324, endPoint x: 624, endPoint y: 319, distance: 111.3
click at [764, 167] on icon at bounding box center [766, 173] width 18 height 18
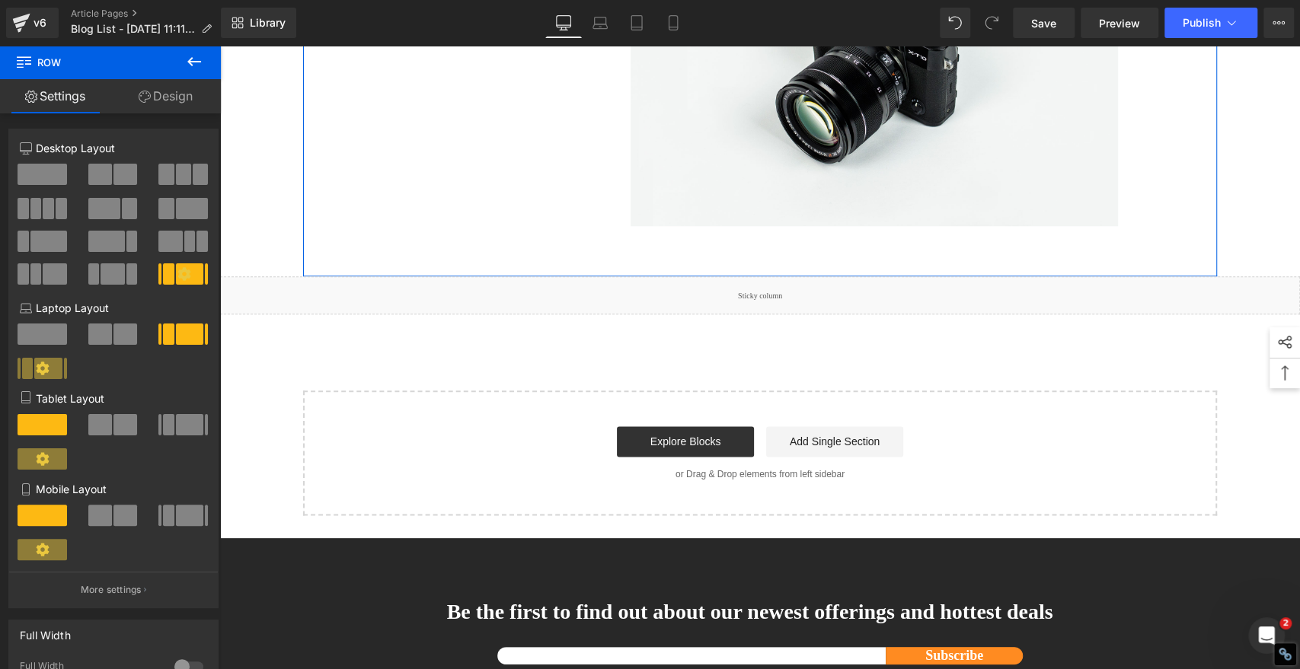
scroll to position [4876, 0]
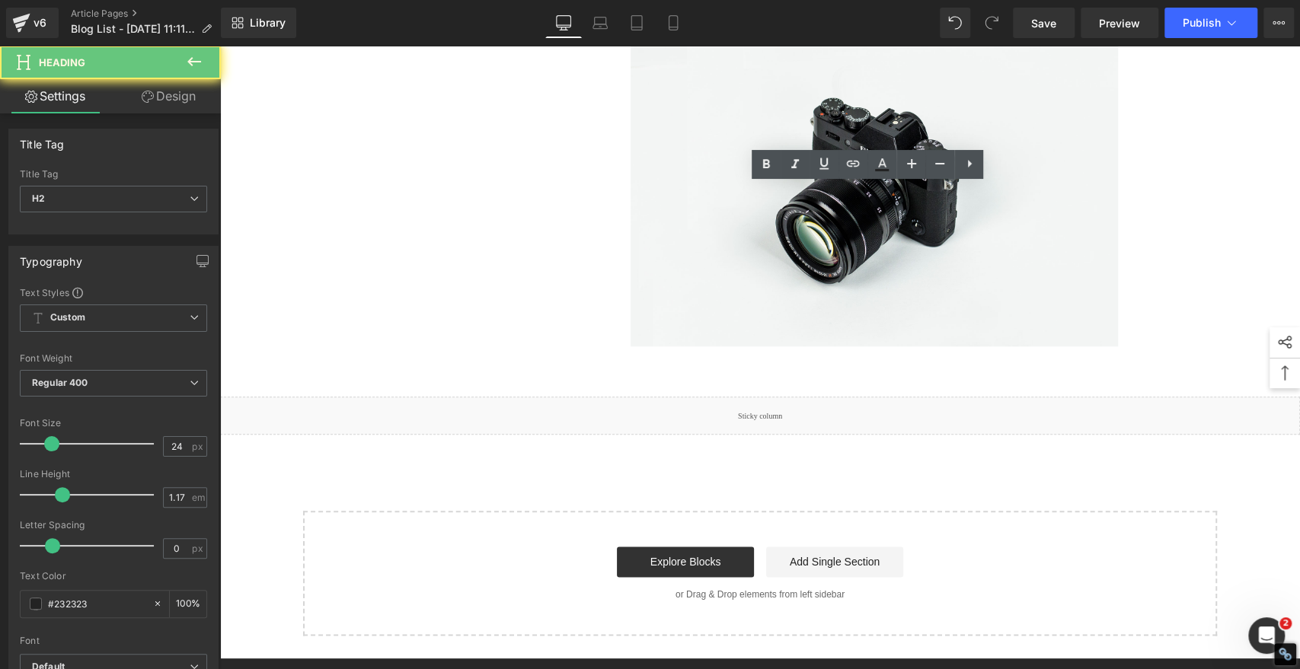
drag, startPoint x: 729, startPoint y: 225, endPoint x: 518, endPoint y: 169, distance: 219.0
paste div
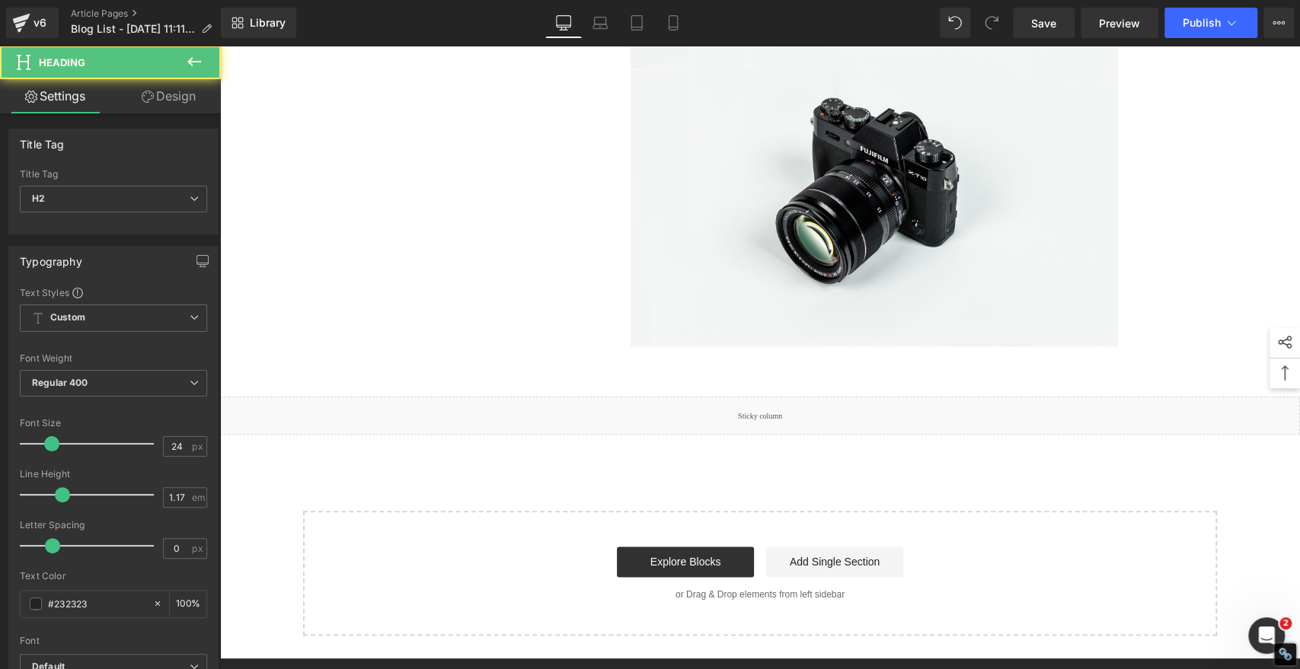
drag, startPoint x: 635, startPoint y: 197, endPoint x: 624, endPoint y: 196, distance: 11.5
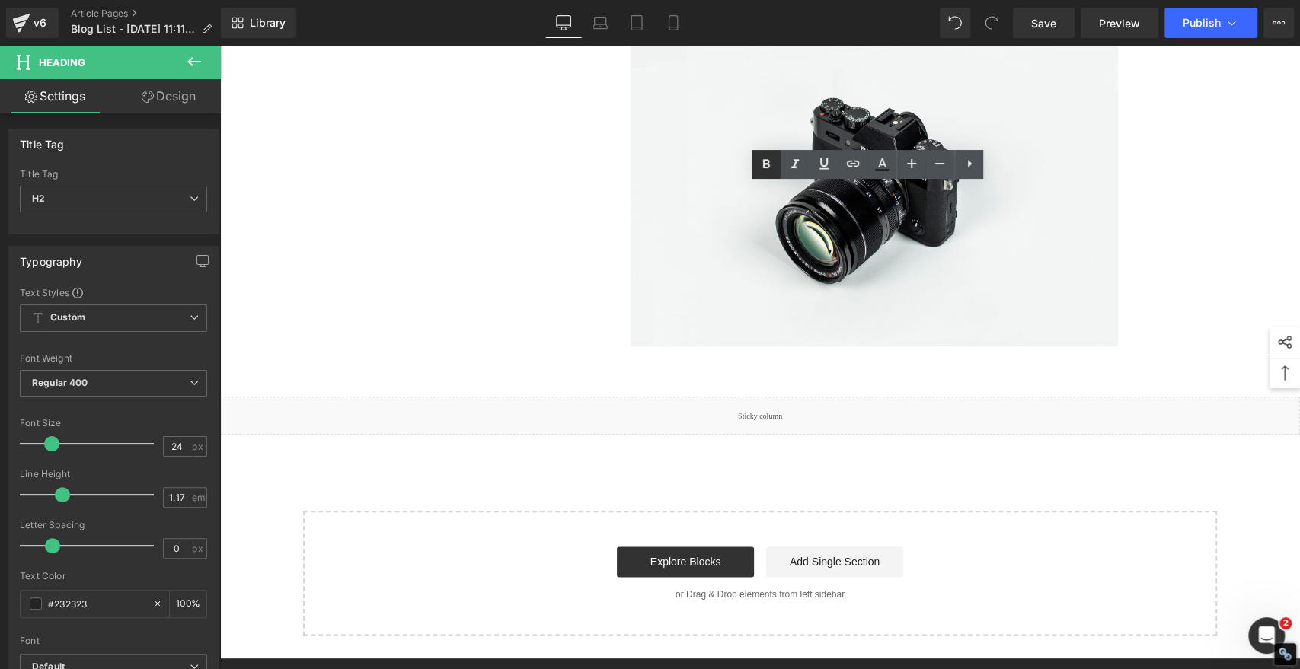
click at [771, 163] on icon at bounding box center [766, 164] width 18 height 18
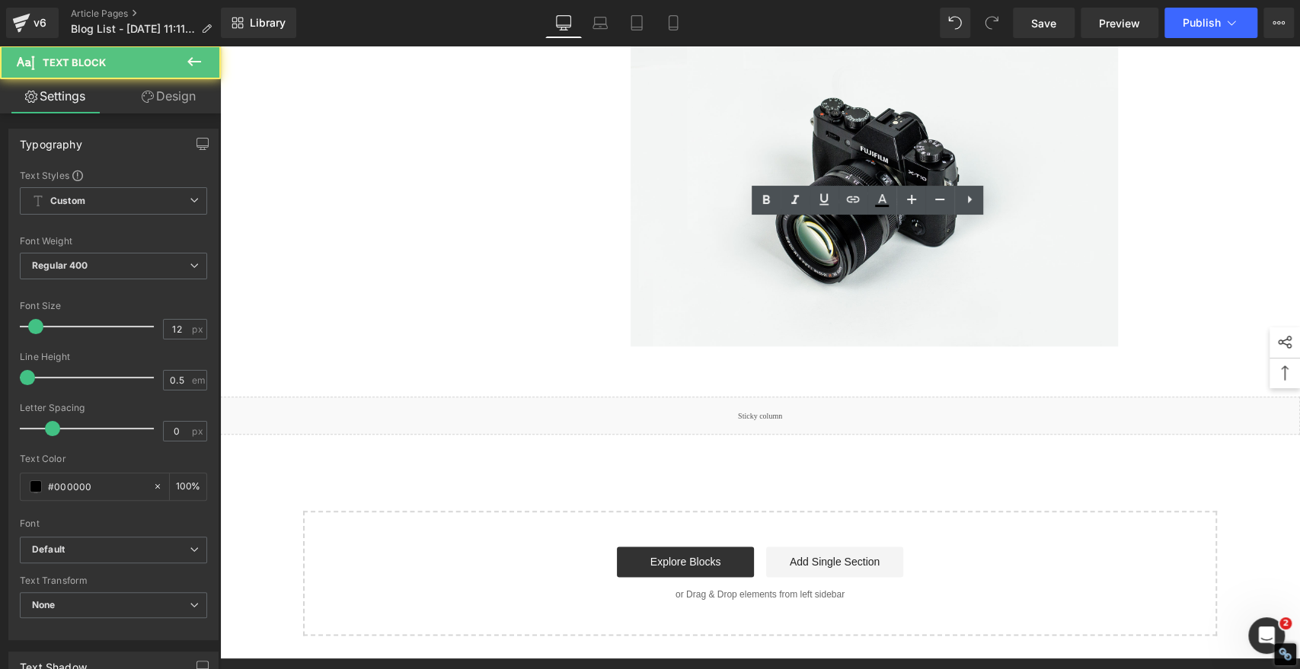
drag, startPoint x: 690, startPoint y: 289, endPoint x: 557, endPoint y: 164, distance: 182.0
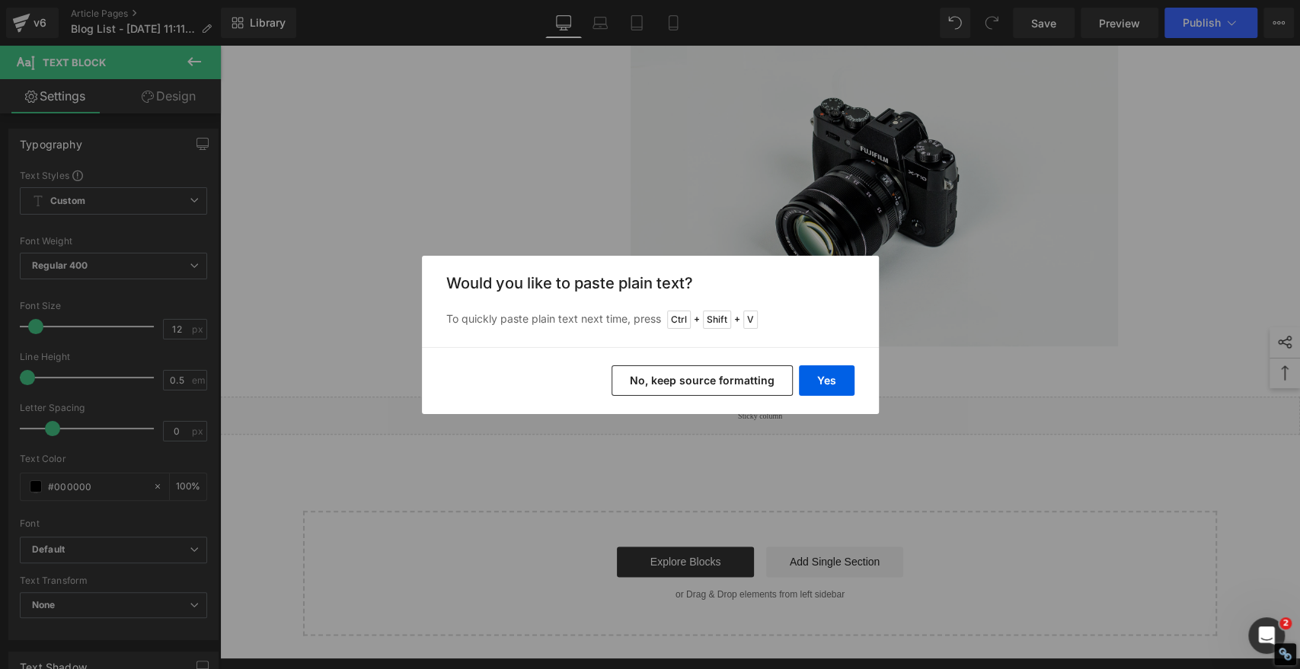
click at [753, 375] on button "No, keep source formatting" at bounding box center [701, 380] width 181 height 30
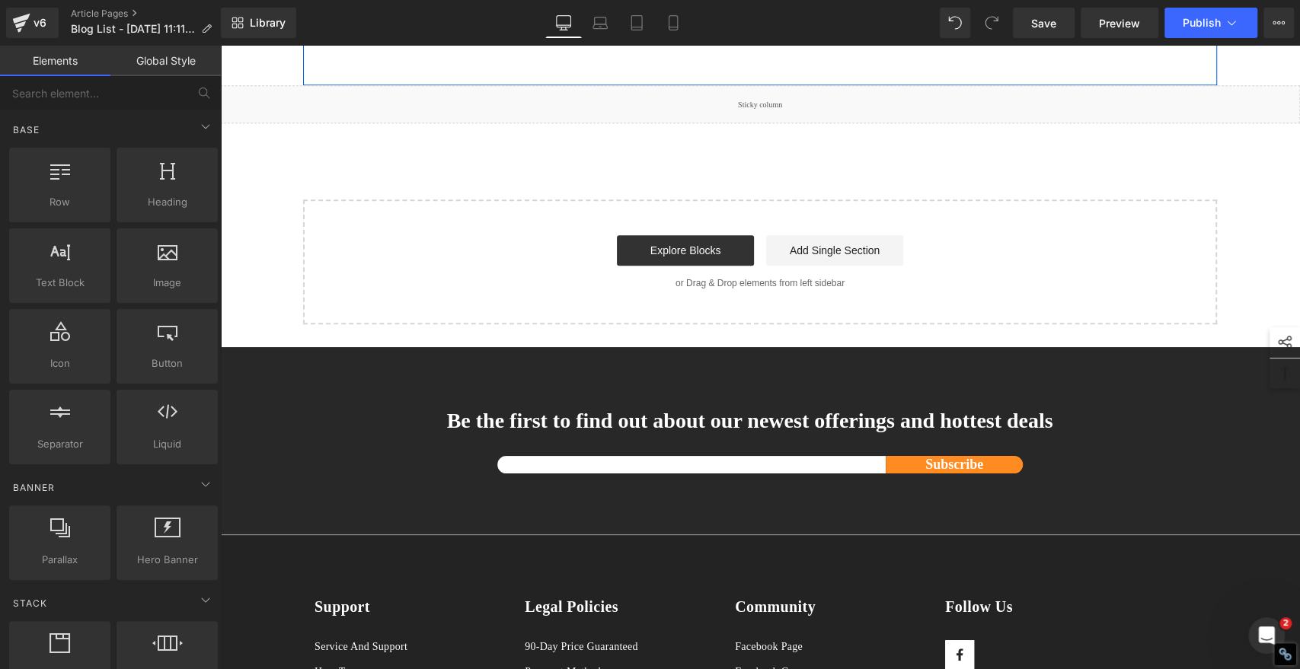
scroll to position [5045, 0]
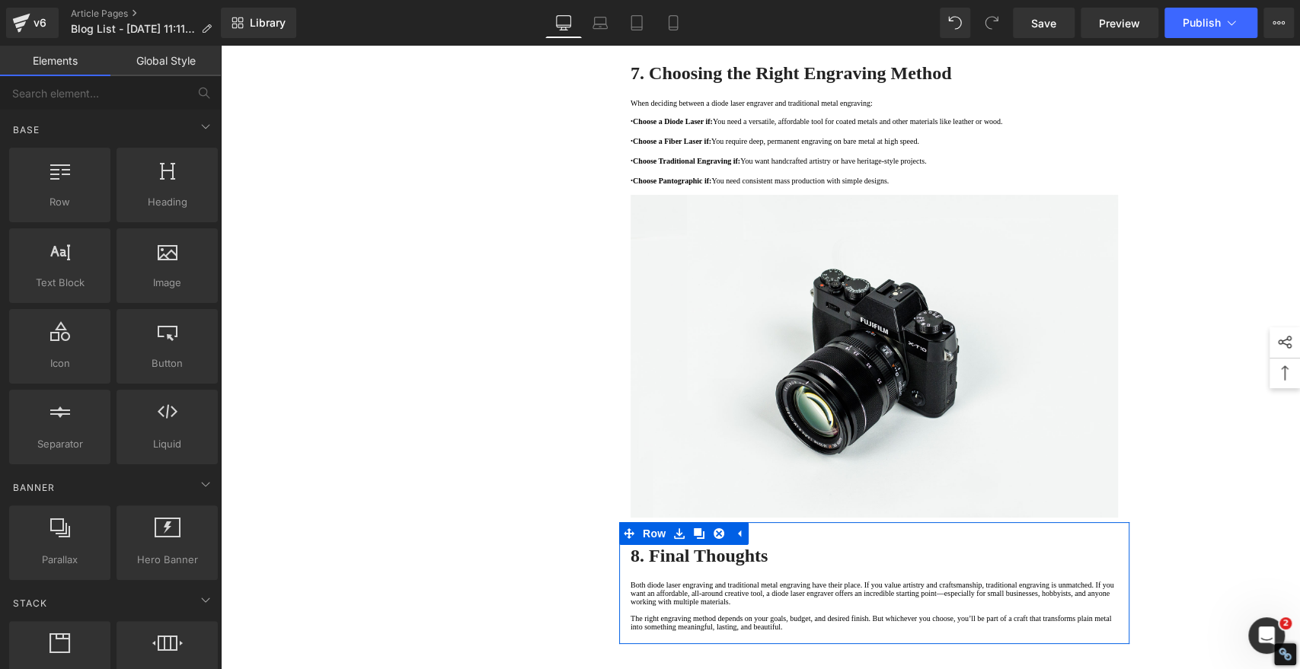
scroll to position [0, 0]
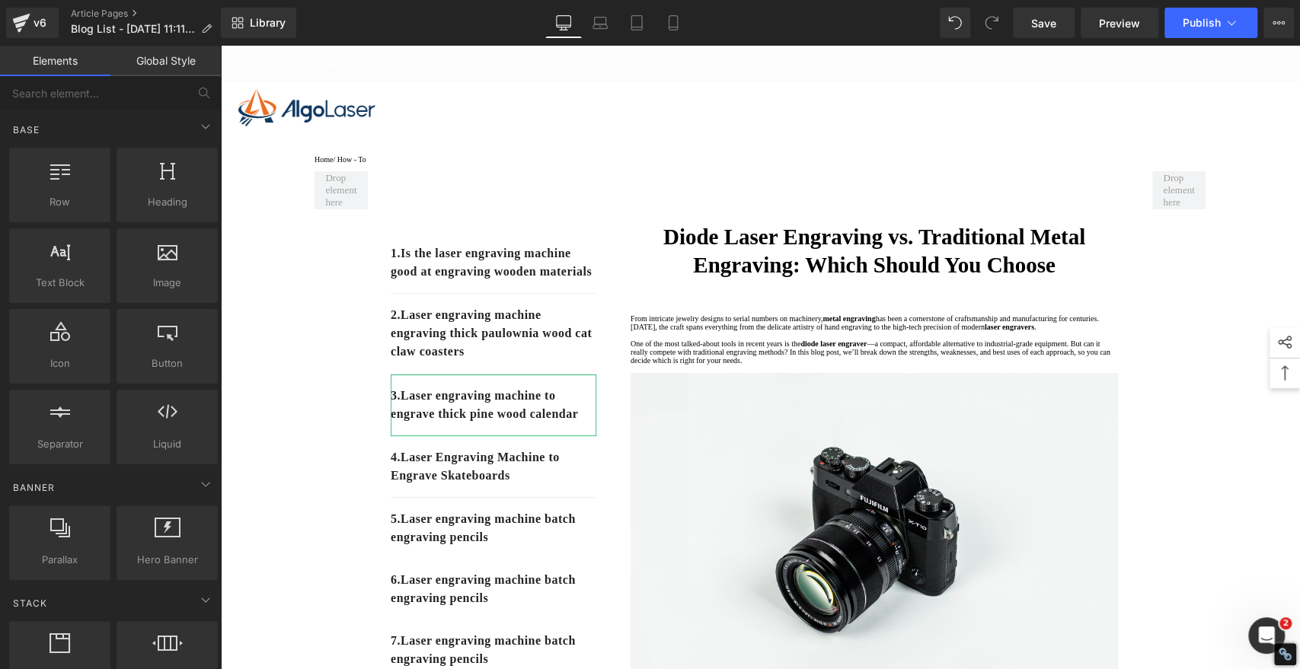
drag, startPoint x: 1294, startPoint y: 594, endPoint x: 1282, endPoint y: 85, distance: 508.7
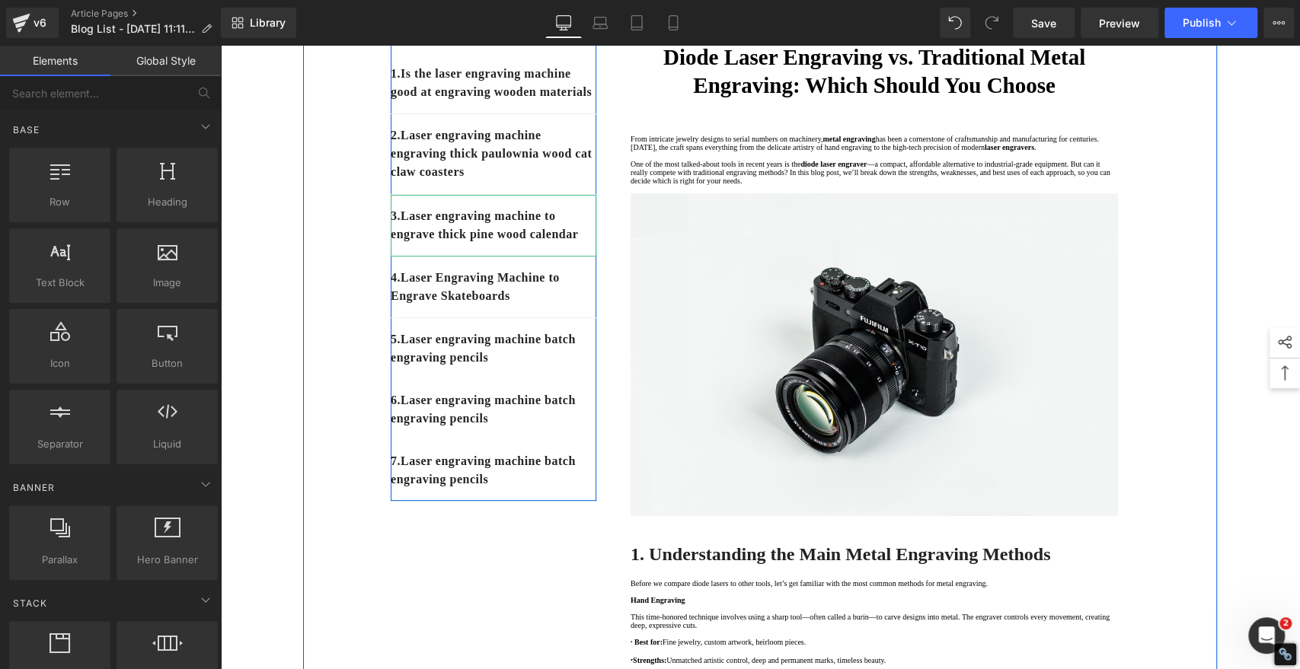
scroll to position [338, 0]
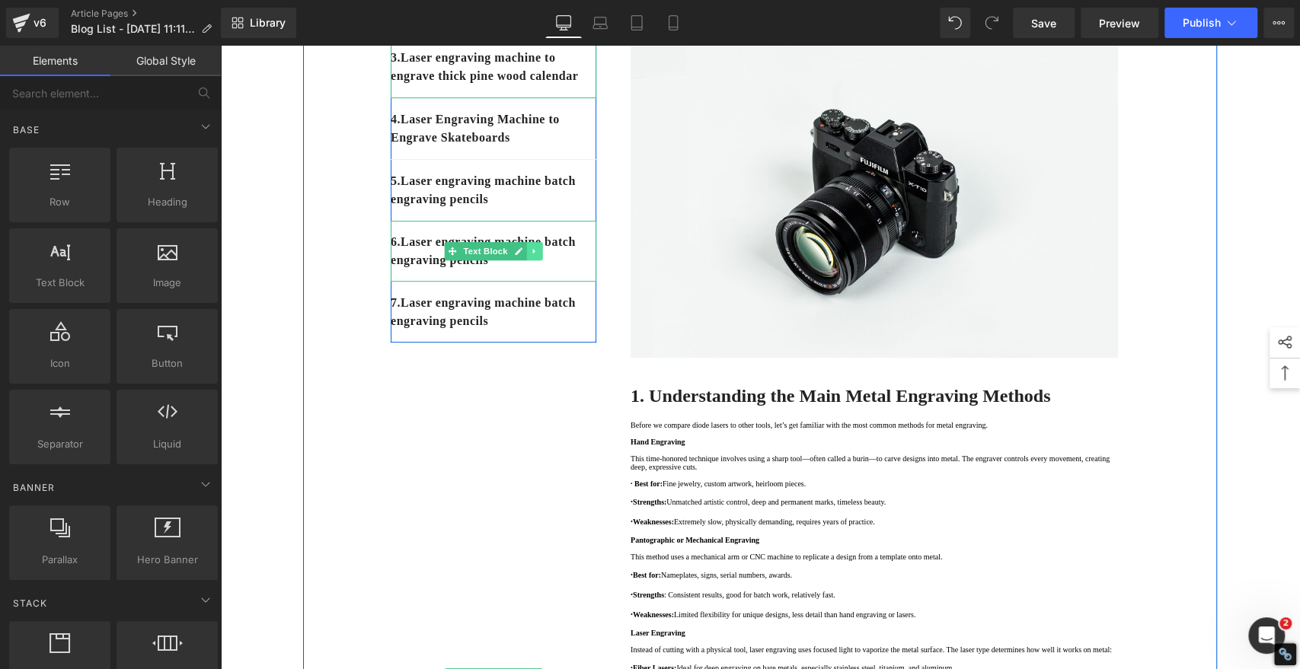
click at [530, 256] on icon at bounding box center [534, 251] width 8 height 9
click at [538, 255] on icon at bounding box center [542, 251] width 8 height 8
click at [530, 256] on icon at bounding box center [534, 251] width 8 height 9
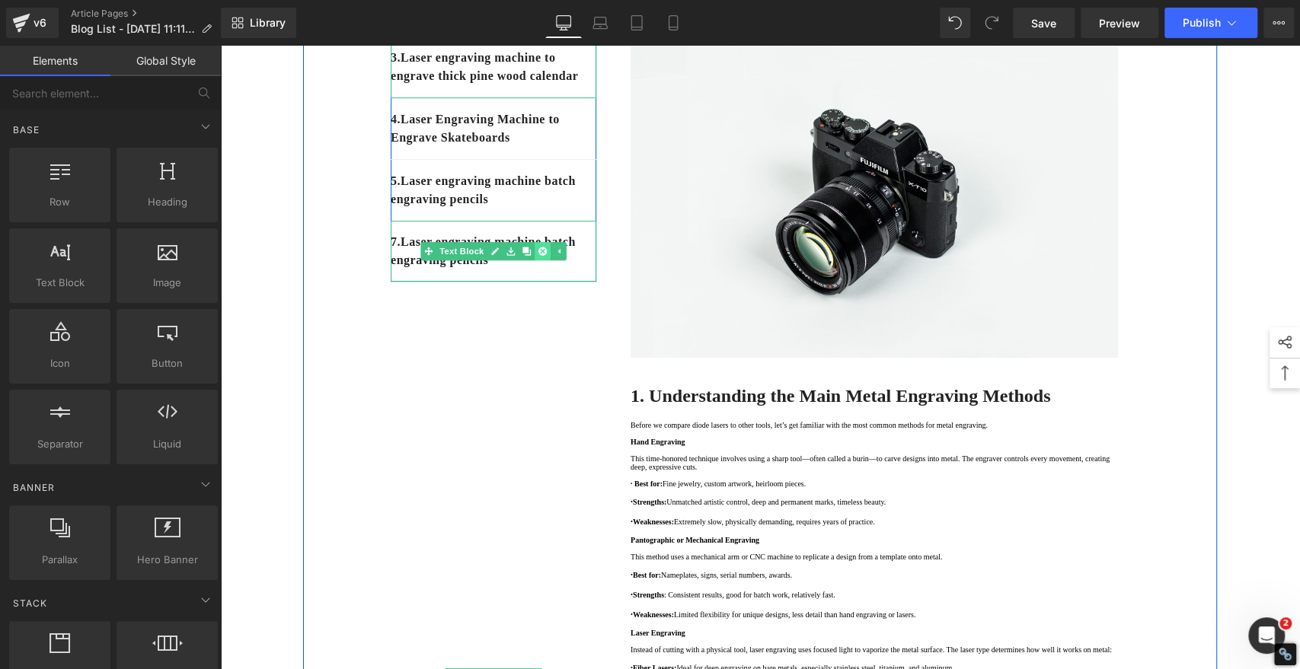
click at [538, 255] on icon at bounding box center [542, 251] width 8 height 8
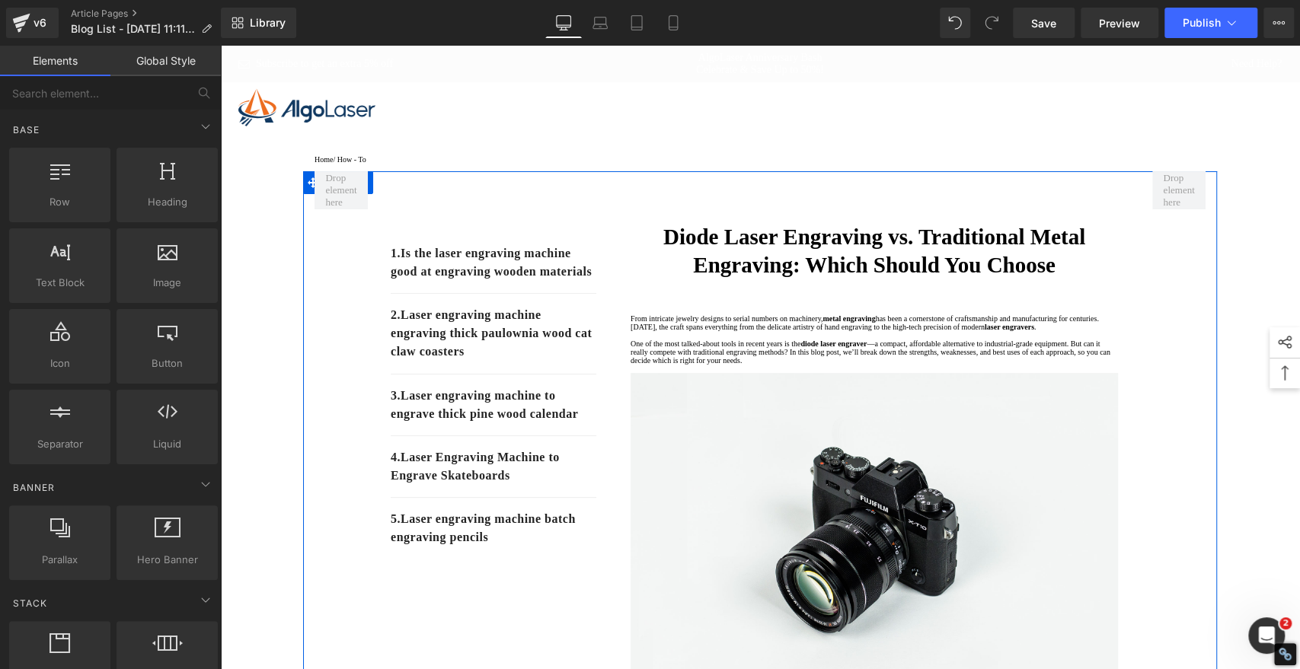
scroll to position [0, 0]
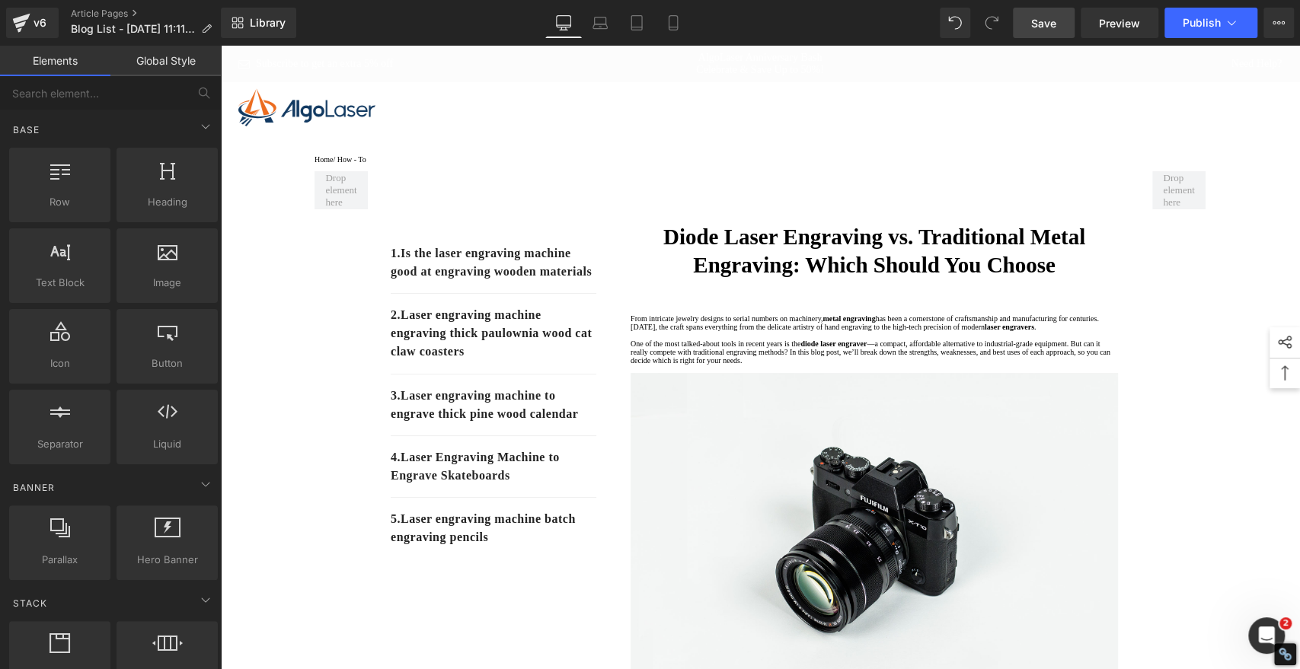
click at [1048, 27] on span "Save" at bounding box center [1043, 23] width 25 height 16
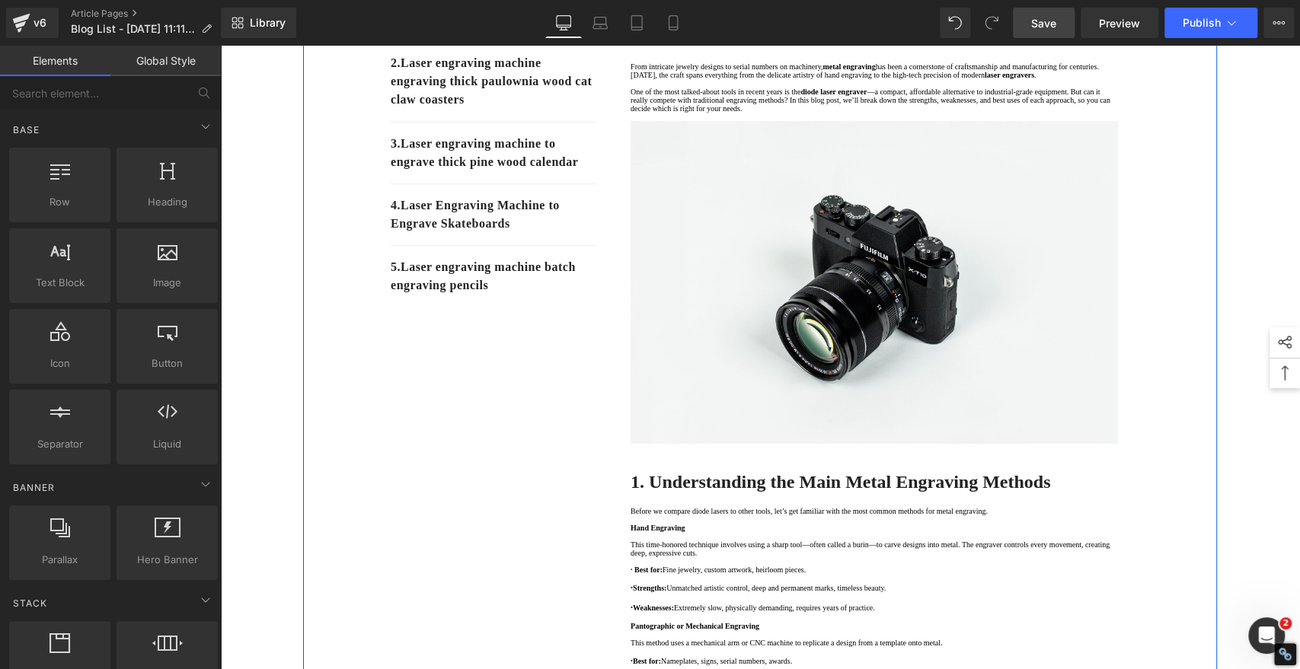
scroll to position [254, 0]
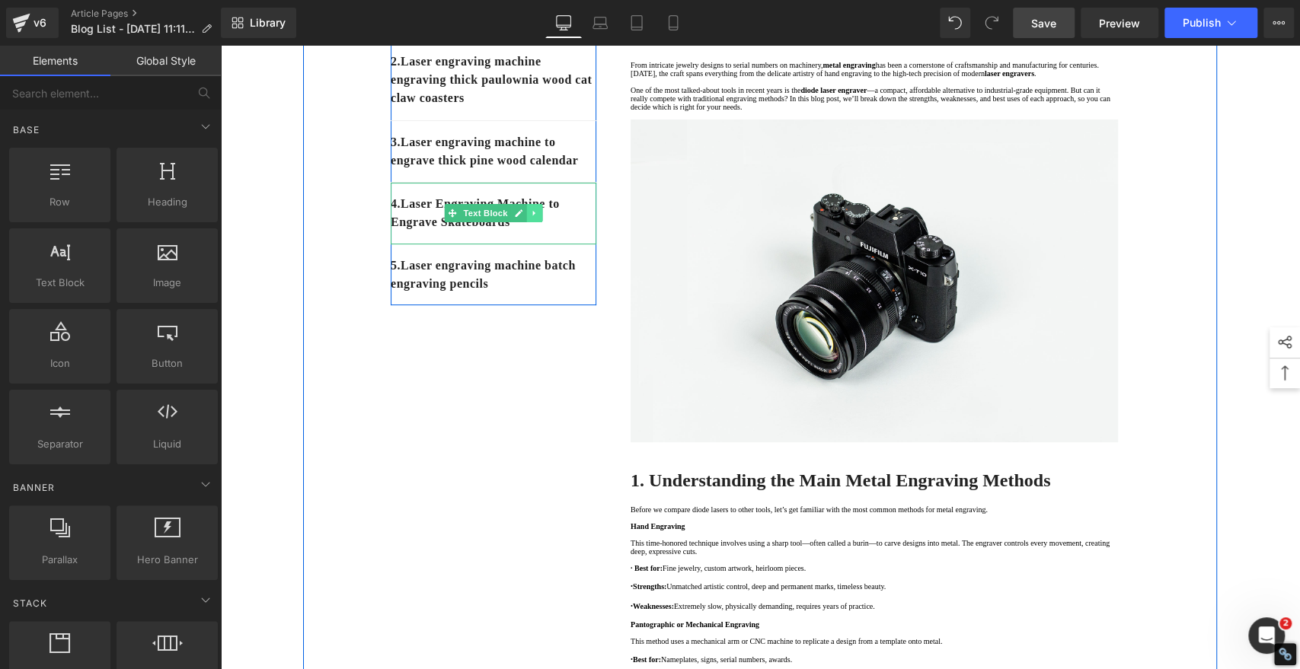
click at [530, 218] on icon at bounding box center [534, 213] width 8 height 9
click at [522, 218] on icon at bounding box center [526, 213] width 8 height 8
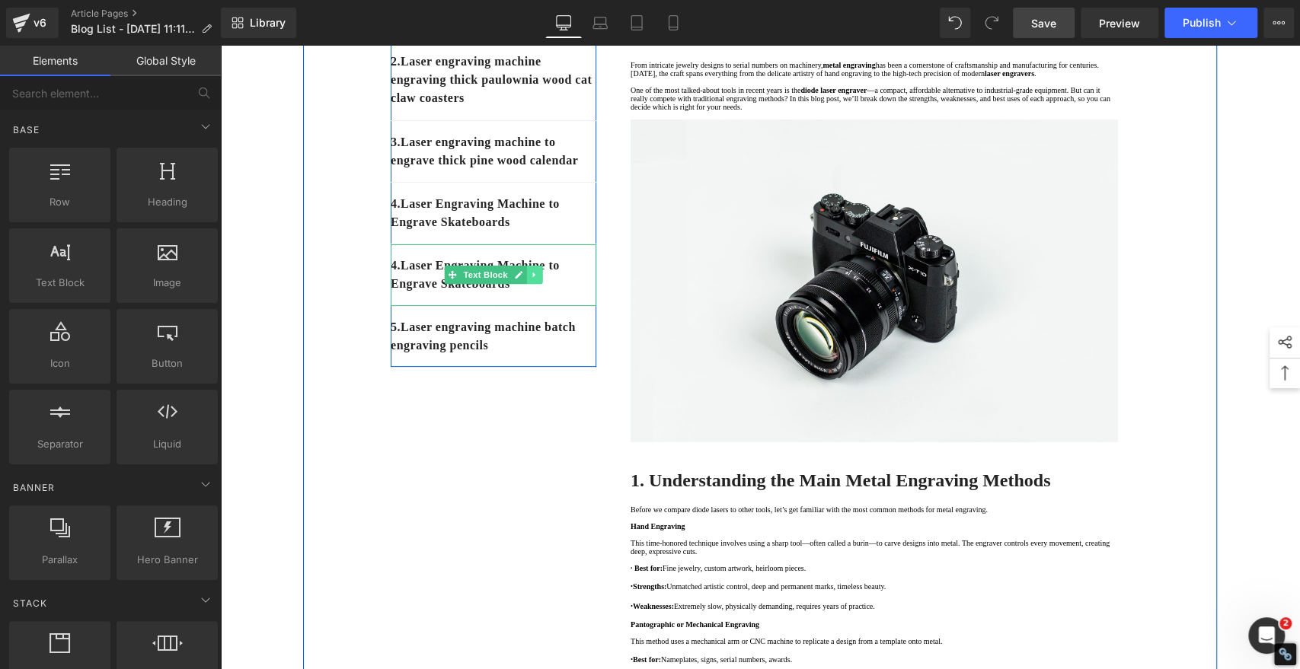
click at [532, 278] on icon at bounding box center [533, 275] width 2 height 5
click at [522, 279] on icon at bounding box center [526, 275] width 8 height 8
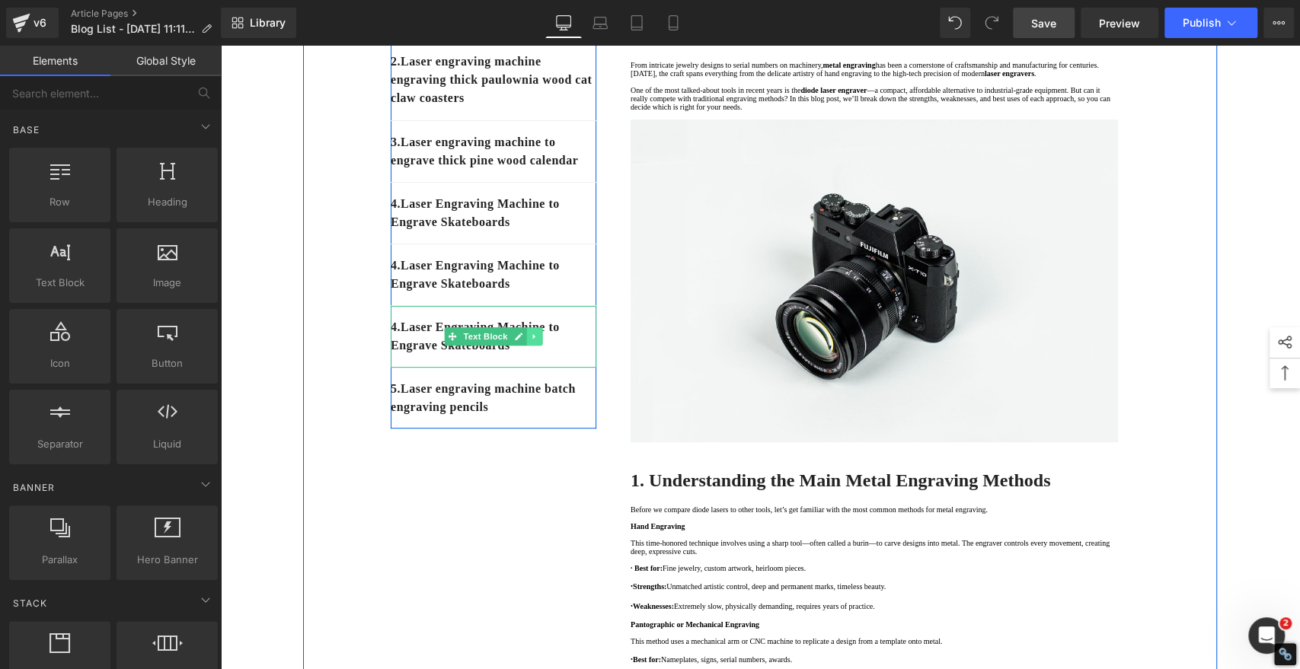
click at [530, 341] on icon at bounding box center [534, 336] width 8 height 9
click at [522, 341] on icon at bounding box center [526, 337] width 8 height 8
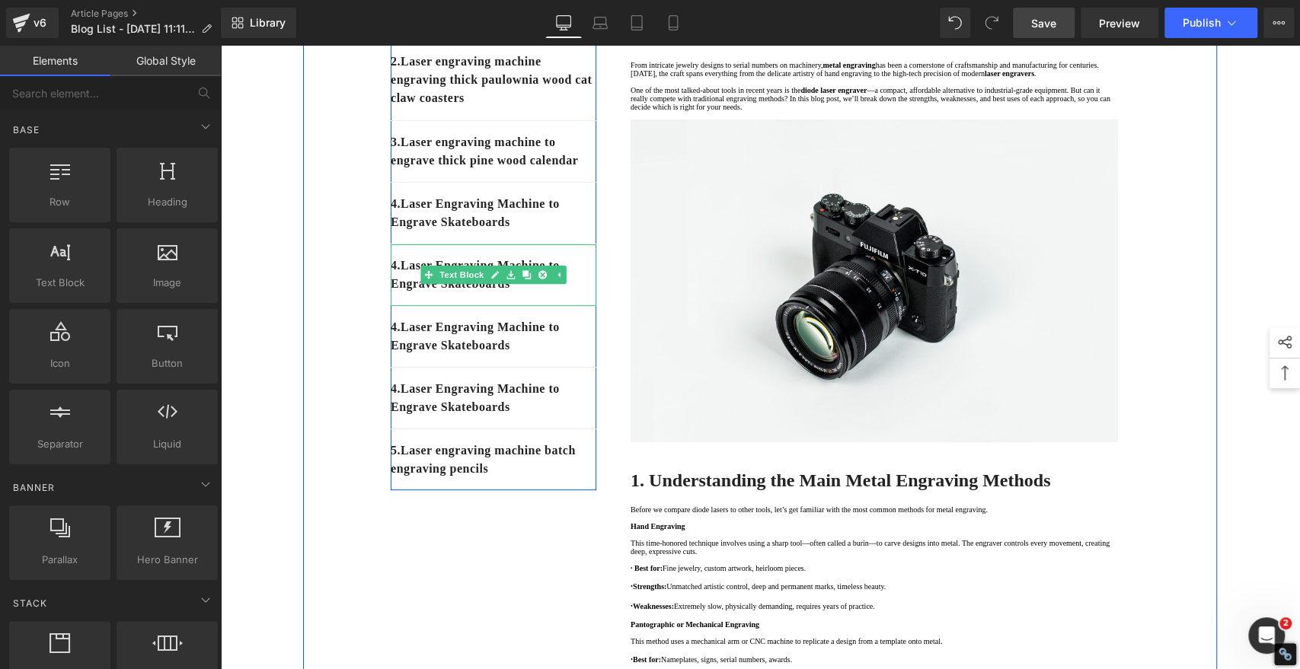
click at [401, 293] on p "4. Laser Engraving Machine to Engrave Skateboards" at bounding box center [494, 275] width 206 height 37
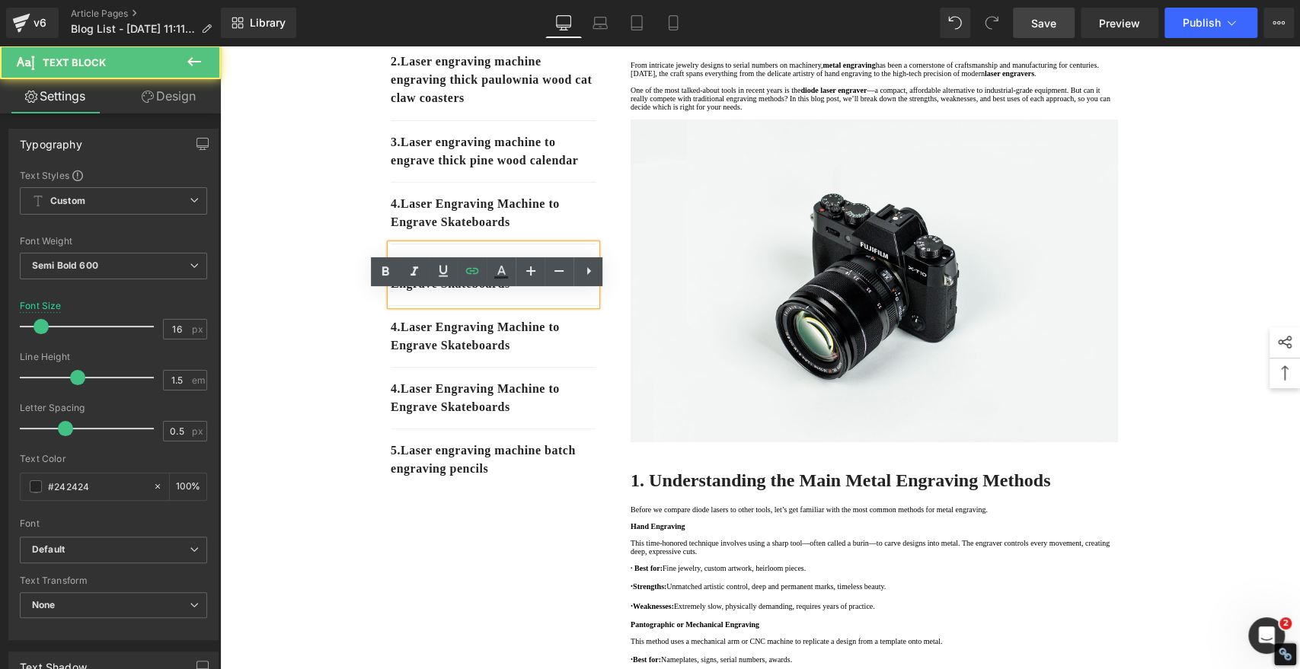
click at [401, 293] on p "4. Laser Engraving Machine to Engrave Skateboards" at bounding box center [494, 275] width 206 height 37
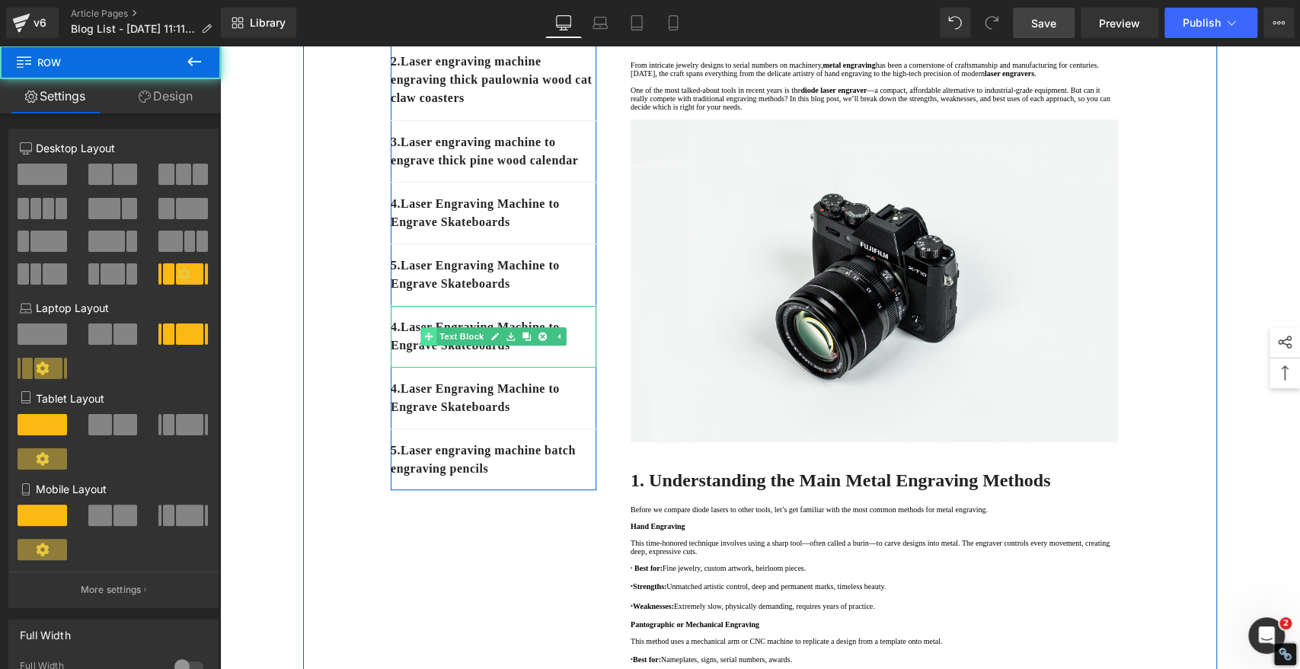
click at [414, 368] on div "4. Laser Engraving Machine to Engrave Skateboards Text Block" at bounding box center [494, 337] width 206 height 62
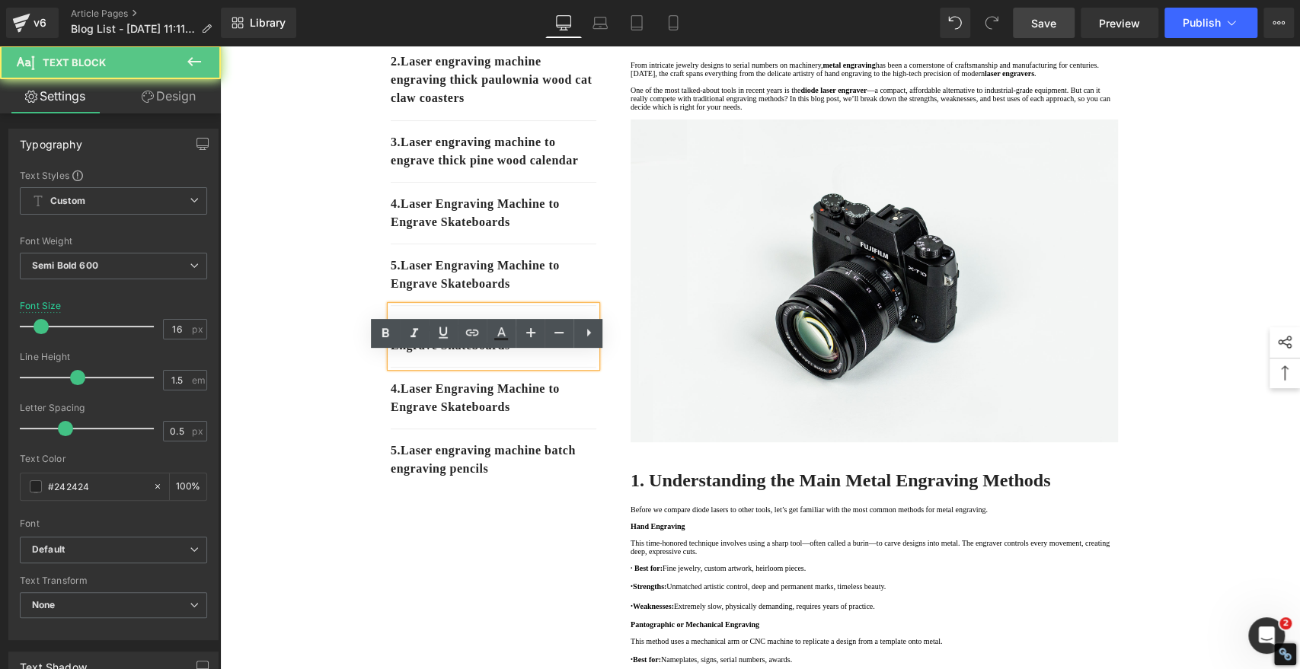
click at [402, 355] on p "4. Laser Engraving Machine to Engrave Skateboards" at bounding box center [494, 336] width 206 height 37
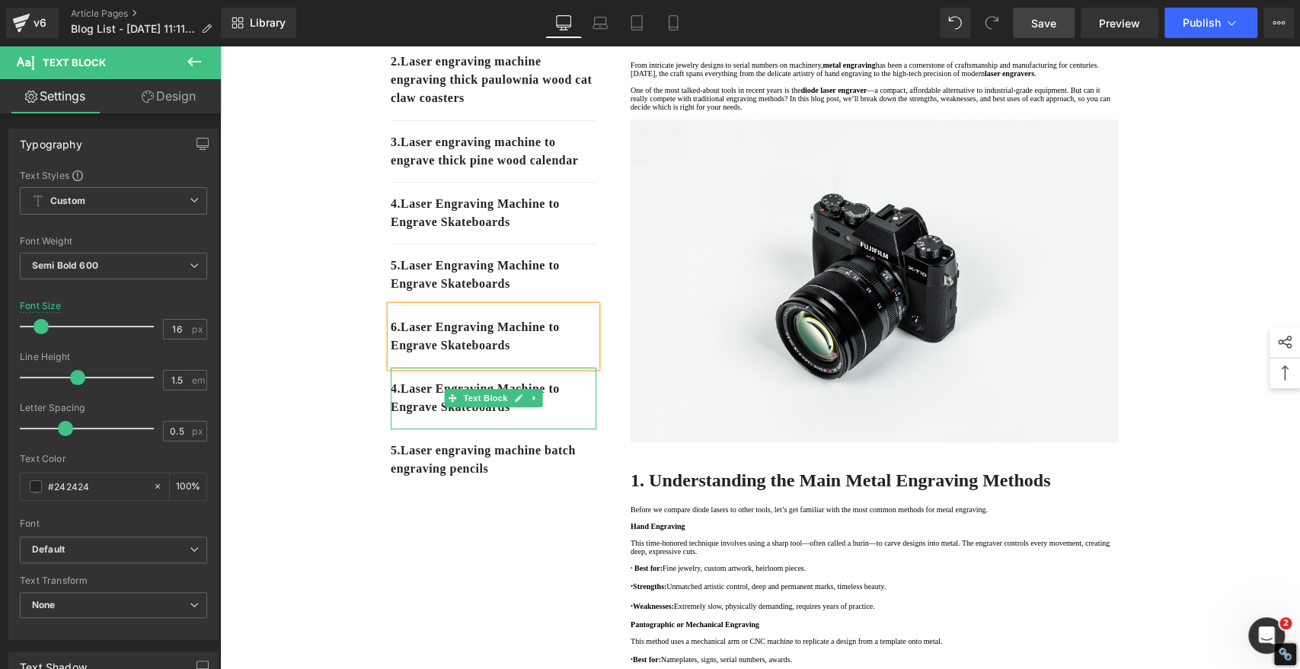
drag, startPoint x: 415, startPoint y: 455, endPoint x: 400, endPoint y: 443, distance: 18.9
click at [415, 416] on p "4. Laser Engraving Machine to Engrave Skateboards" at bounding box center [494, 398] width 206 height 37
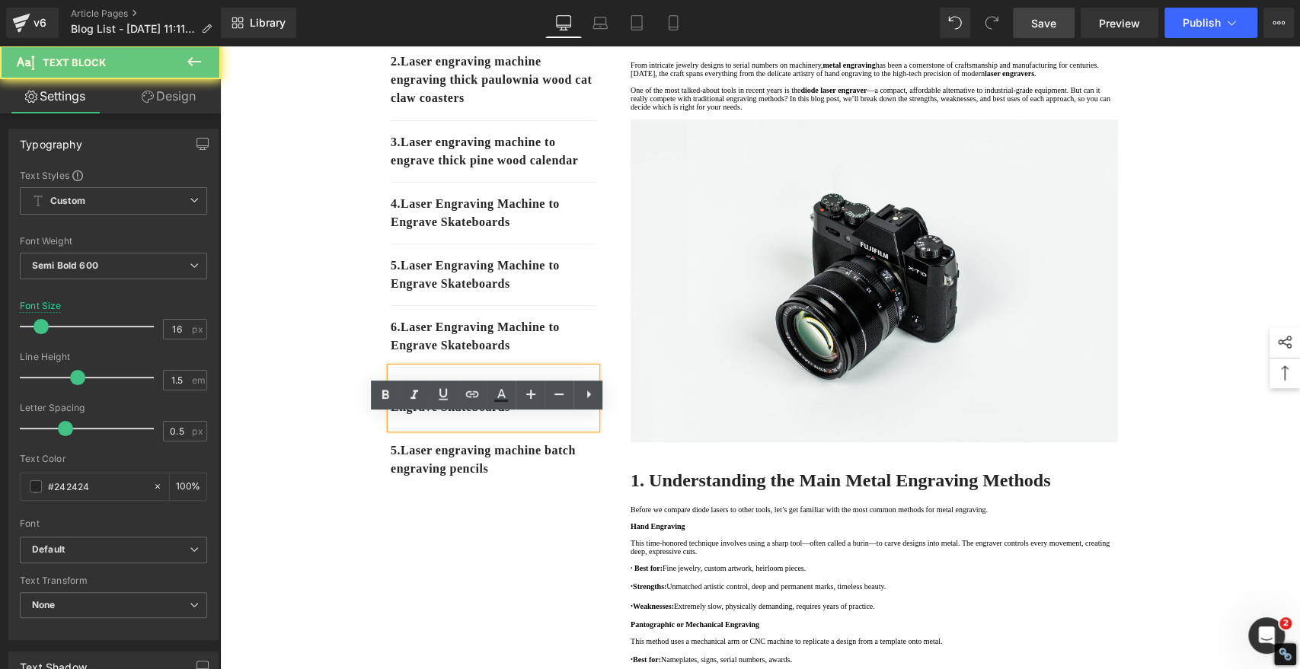
click at [398, 416] on p "4. Laser Engraving Machine to Engrave Skateboards" at bounding box center [494, 398] width 206 height 37
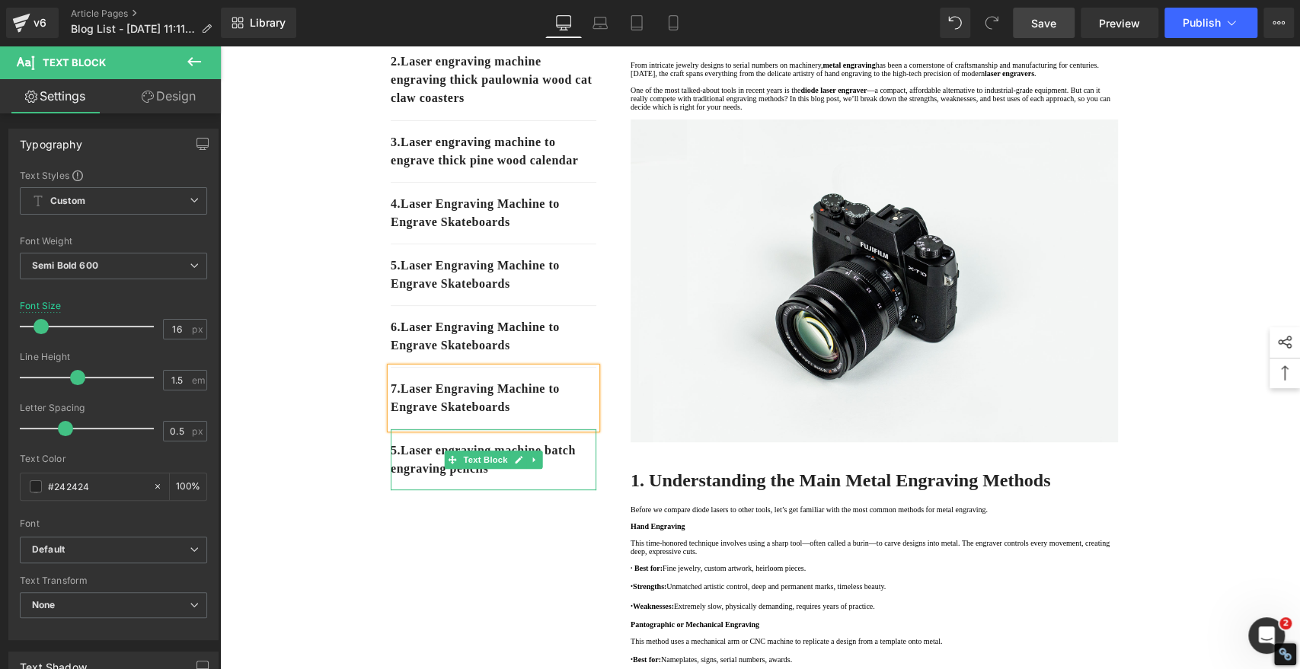
click at [410, 478] on p "5. Laser engraving machine batch engraving pencils" at bounding box center [494, 460] width 206 height 37
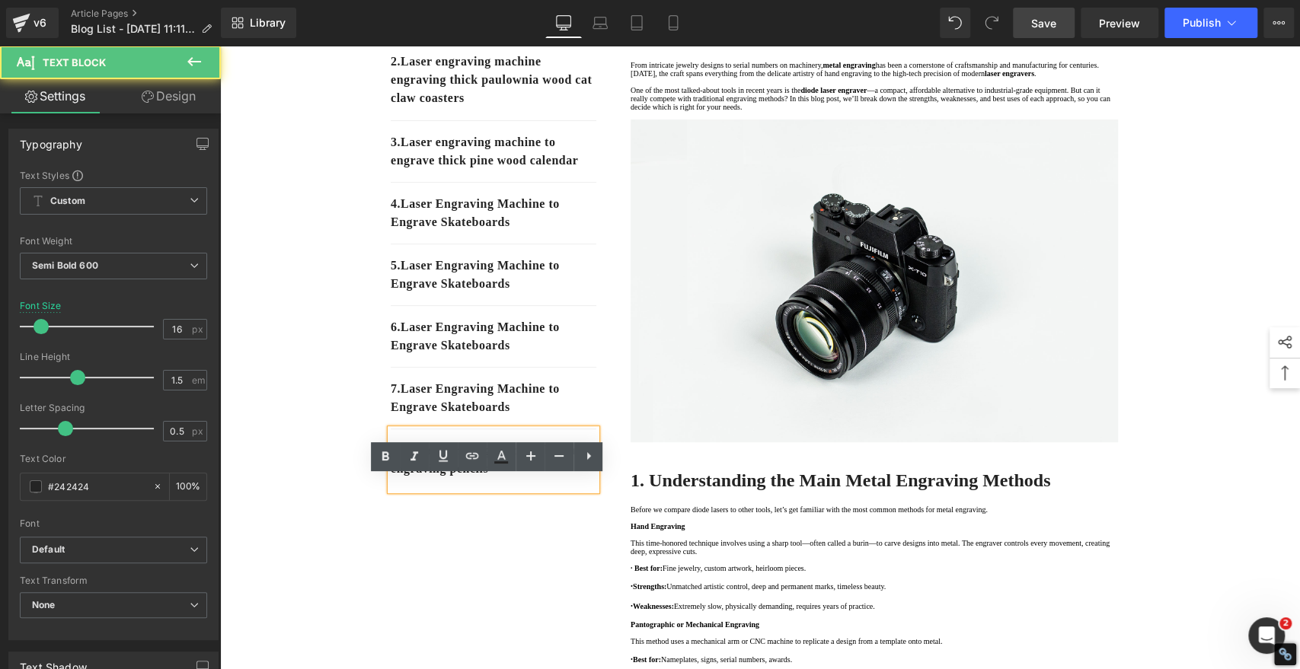
click at [400, 478] on p "5. Laser engraving machine batch engraving pencils" at bounding box center [494, 460] width 206 height 37
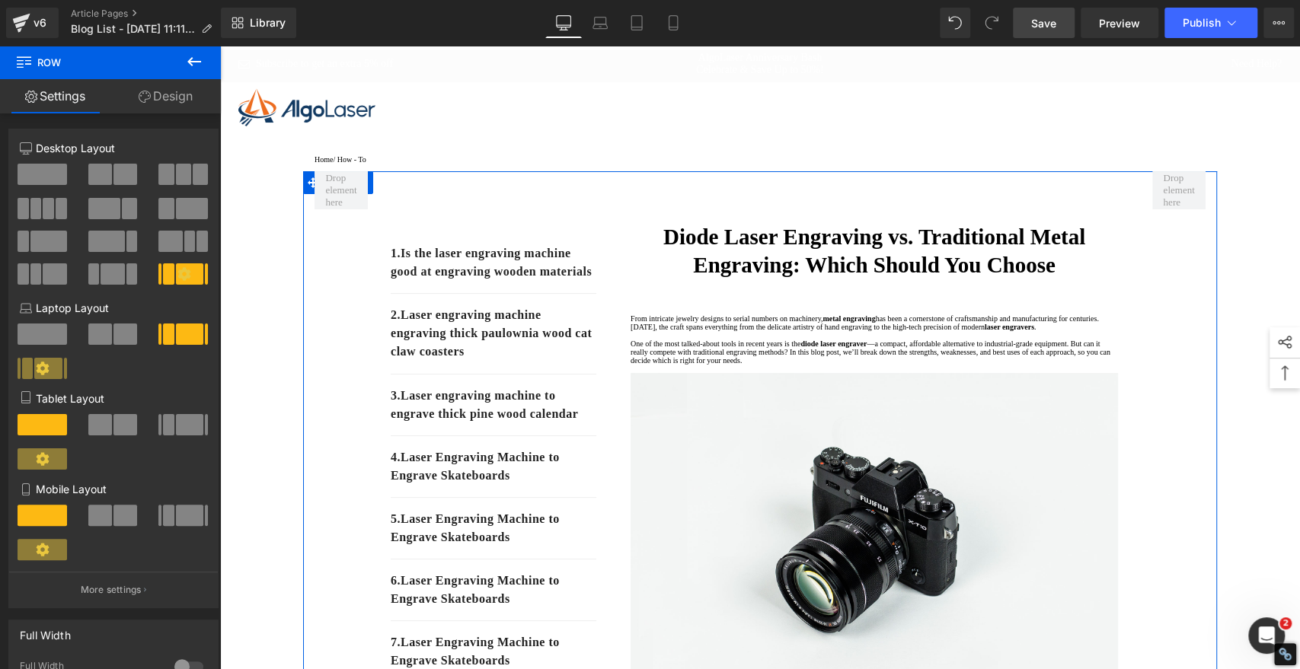
scroll to position [85, 0]
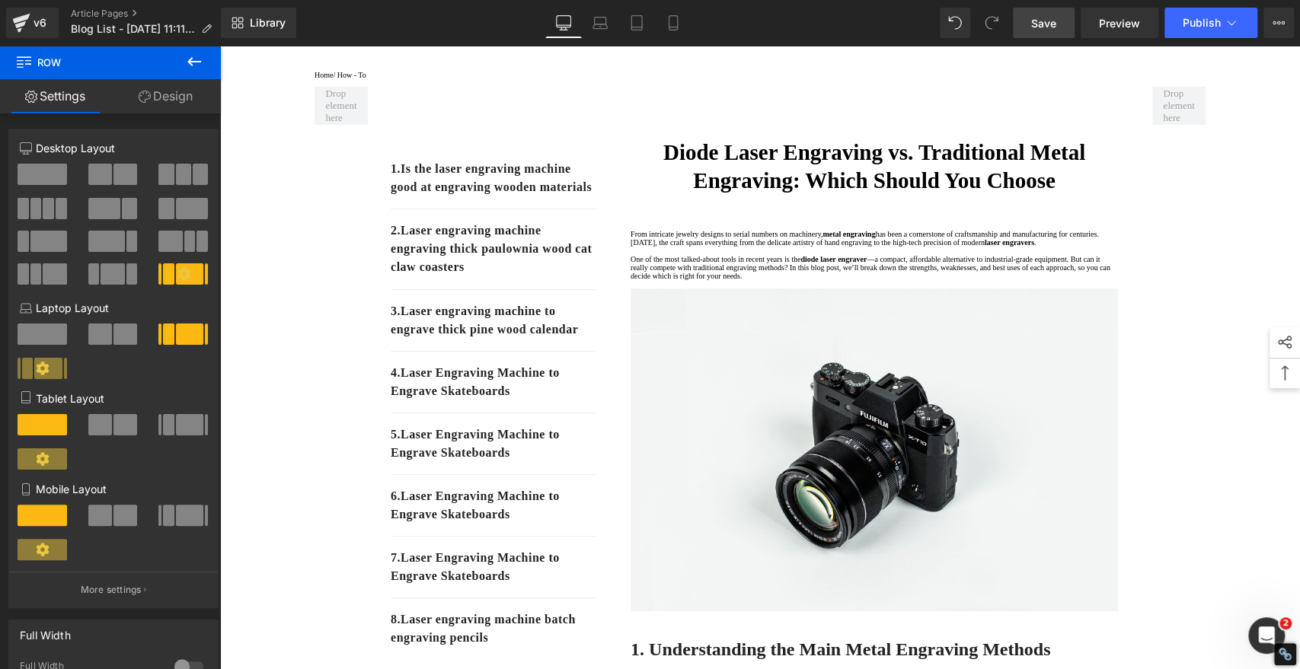
click at [1052, 27] on span "Save" at bounding box center [1043, 23] width 25 height 16
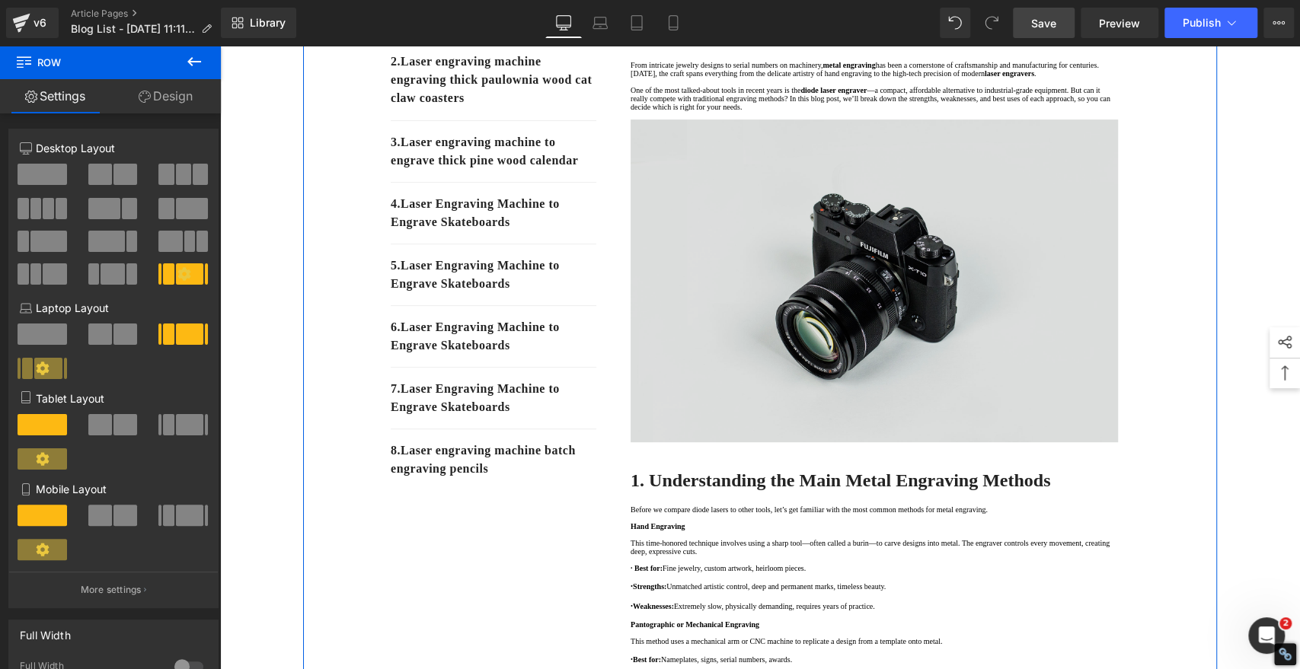
scroll to position [338, 0]
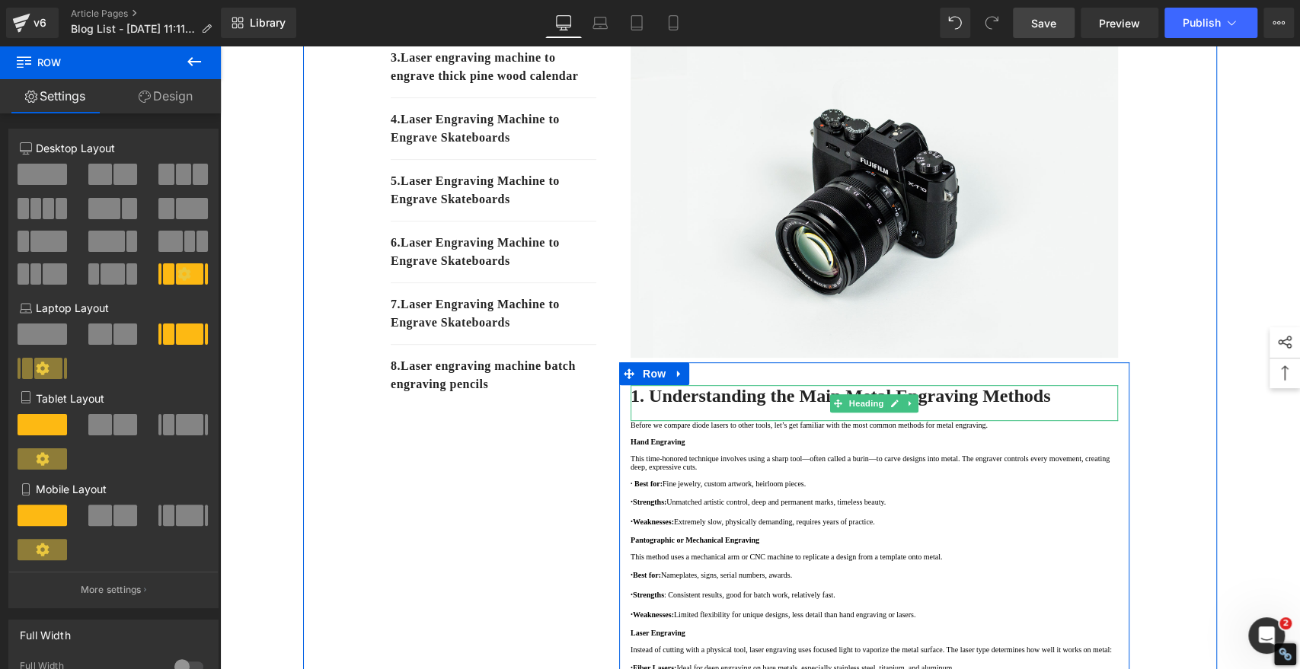
click at [1093, 407] on h2 "1. Understanding the Main Metal Engraving Methods" at bounding box center [873, 395] width 487 height 21
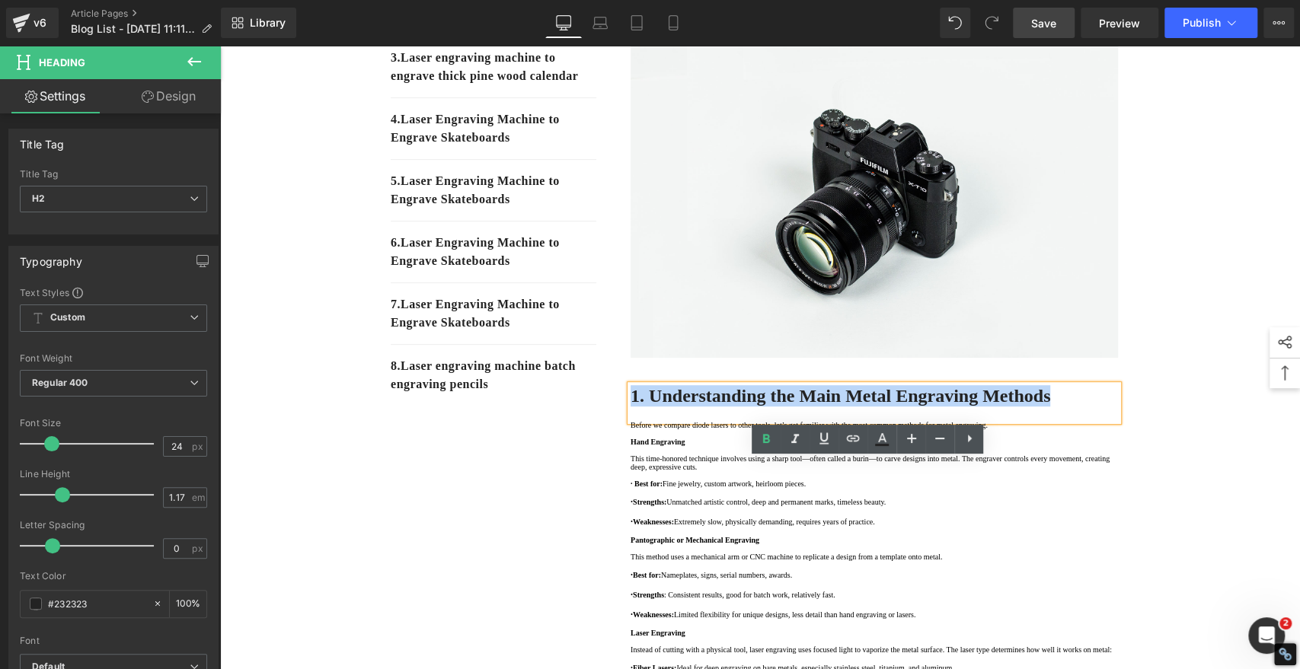
drag, startPoint x: 1096, startPoint y: 471, endPoint x: 627, endPoint y: 486, distance: 469.2
click at [630, 421] on div "1. Understanding the Main Metal Engraving Methods" at bounding box center [873, 403] width 487 height 36
copy strong "1. Understanding the Main Metal Engraving Methods"
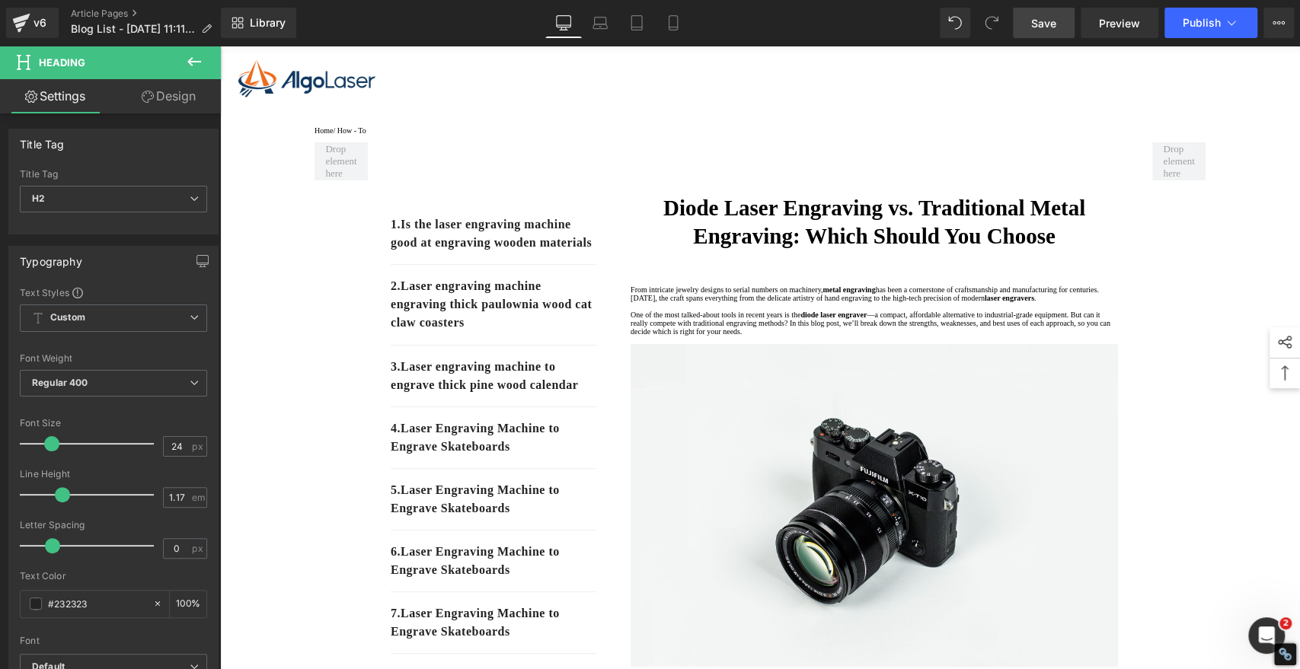
scroll to position [0, 0]
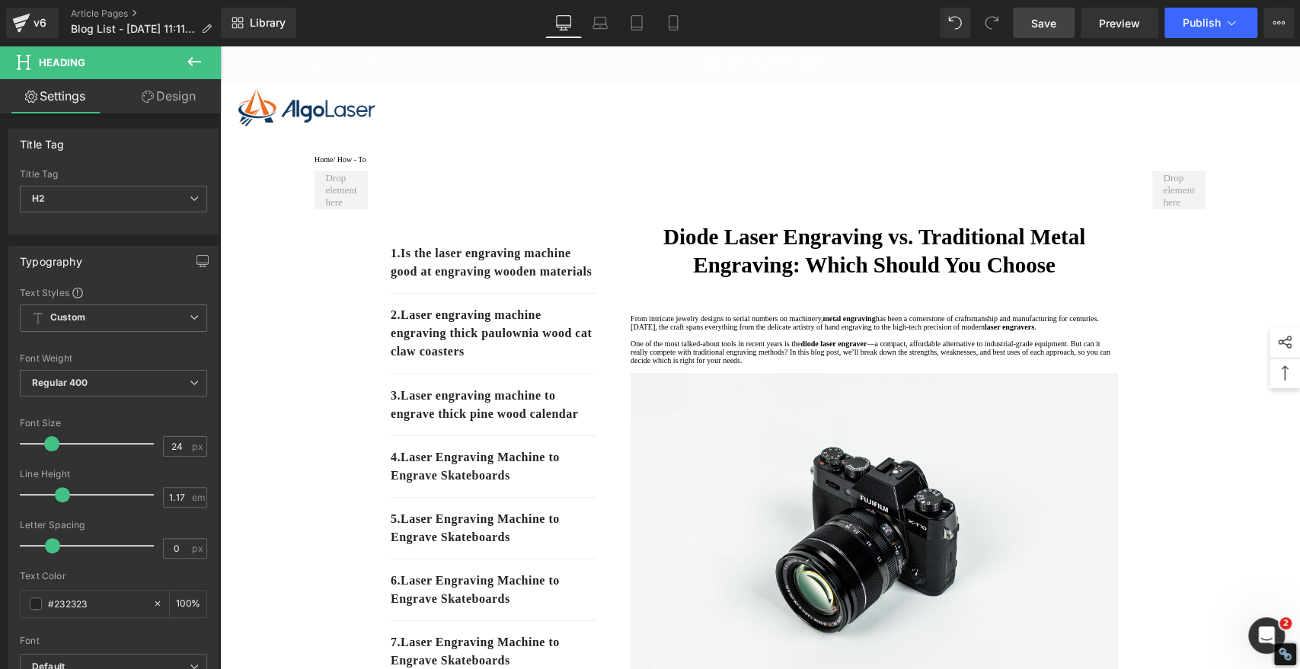
click at [510, 294] on div "1. Is the laser engraving machine good at engraving wooden materials" at bounding box center [494, 263] width 206 height 62
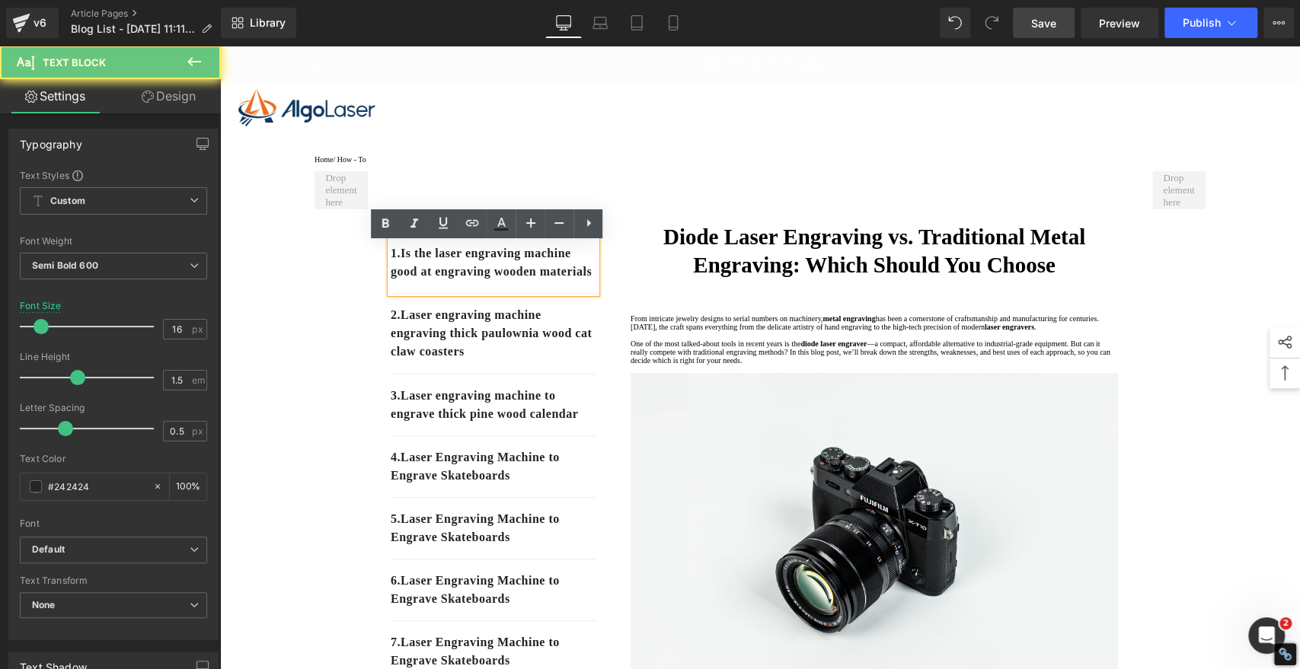
click at [508, 281] on p "1. Is the laser engraving machine good at engraving wooden materials" at bounding box center [494, 262] width 206 height 37
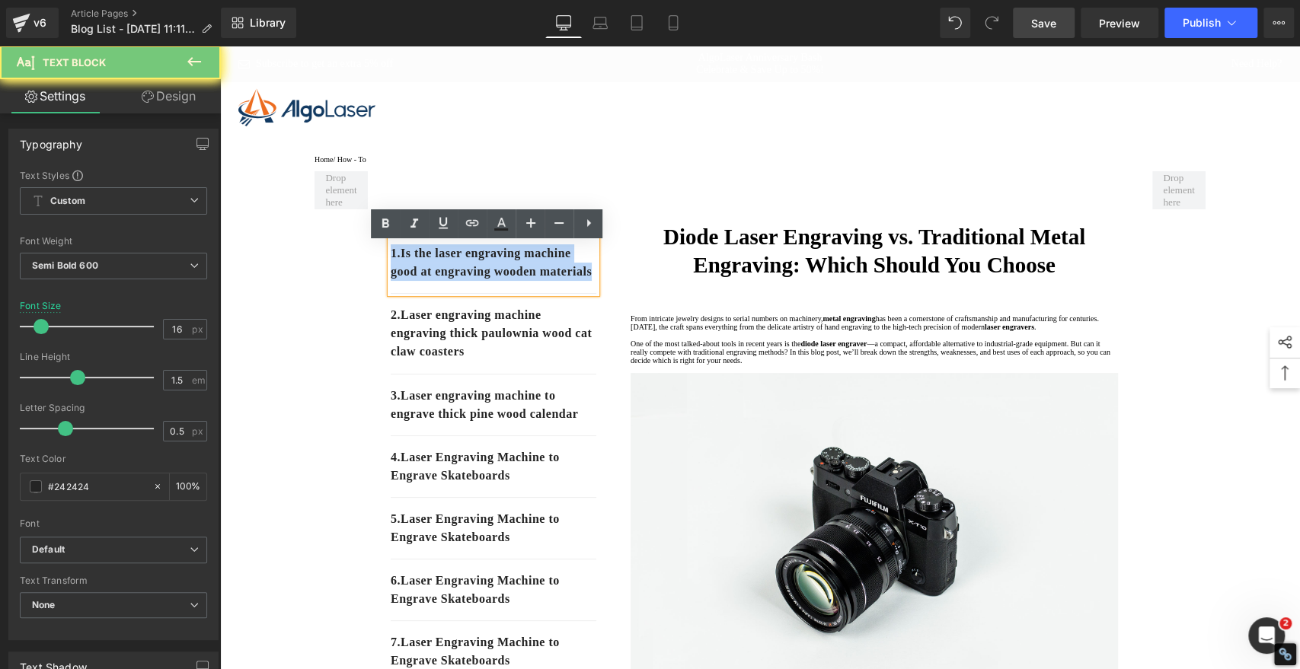
click at [508, 281] on p "1. Is the laser engraving machine good at engraving wooden materials" at bounding box center [494, 262] width 206 height 37
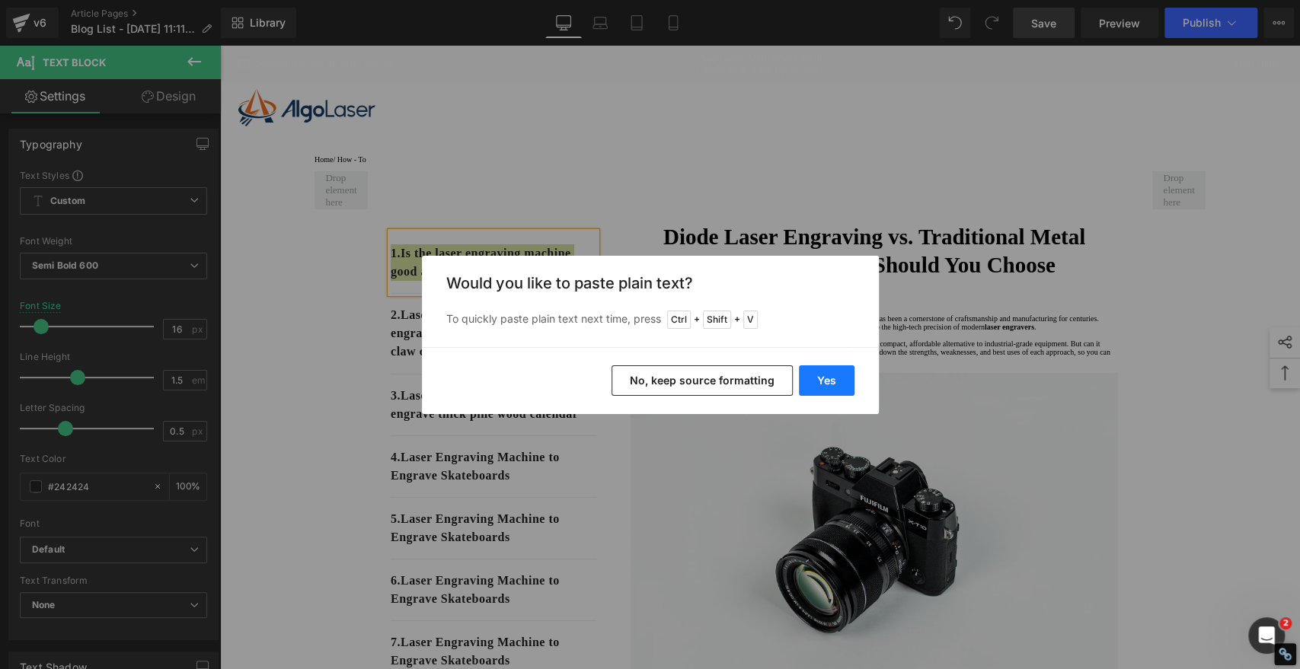
click at [813, 381] on button "Yes" at bounding box center [827, 380] width 56 height 30
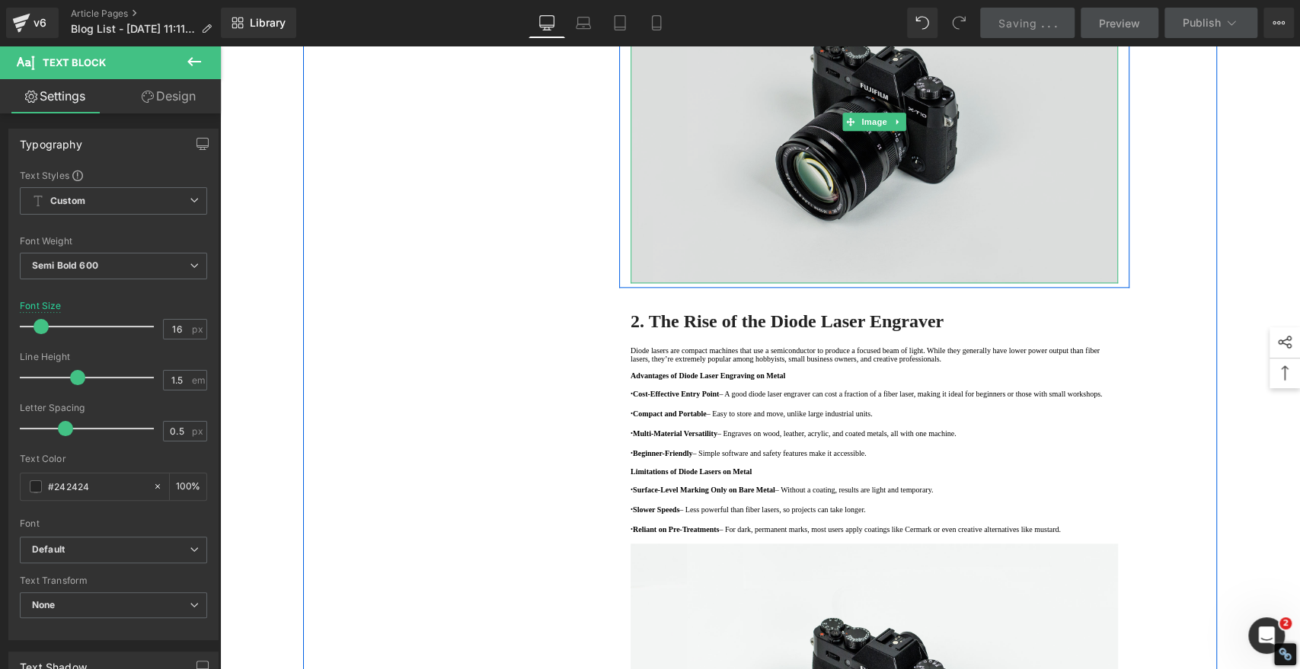
scroll to position [1184, 0]
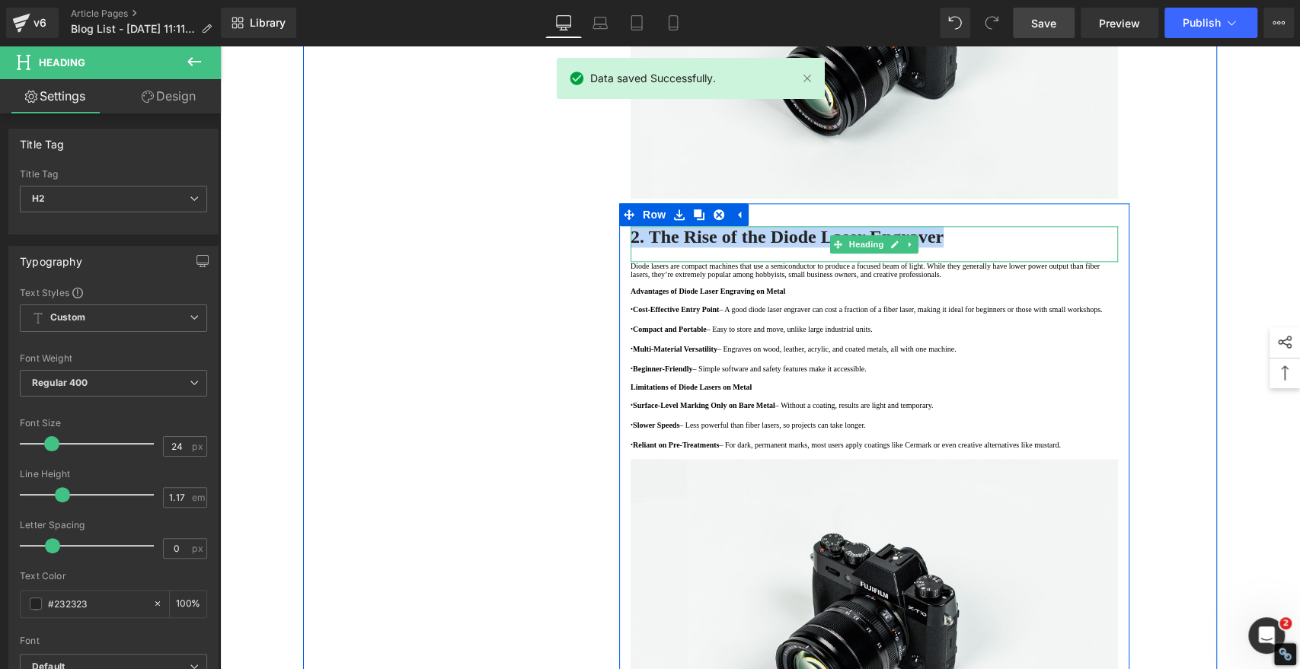
drag, startPoint x: 869, startPoint y: 492, endPoint x: 628, endPoint y: 492, distance: 241.4
click at [630, 247] on h2 "2. The Rise of the Diode Laser Engraver" at bounding box center [873, 236] width 487 height 21
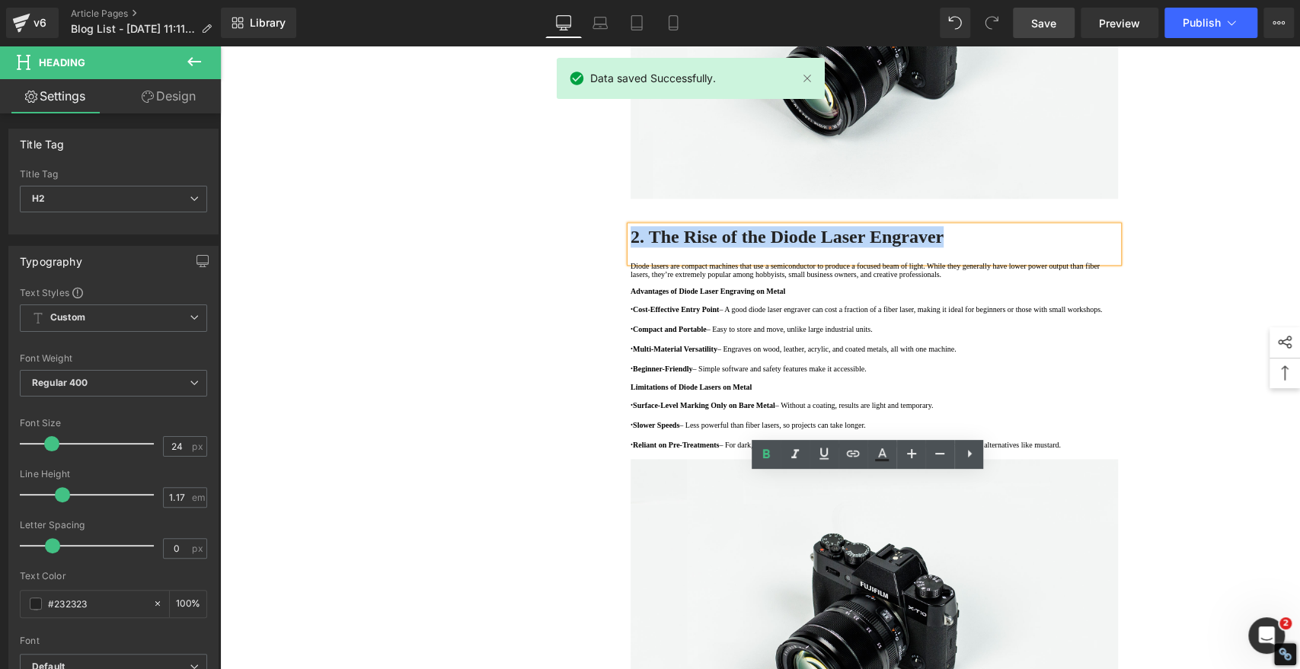
copy strong "2. The Rise of the Diode Laser Engraver"
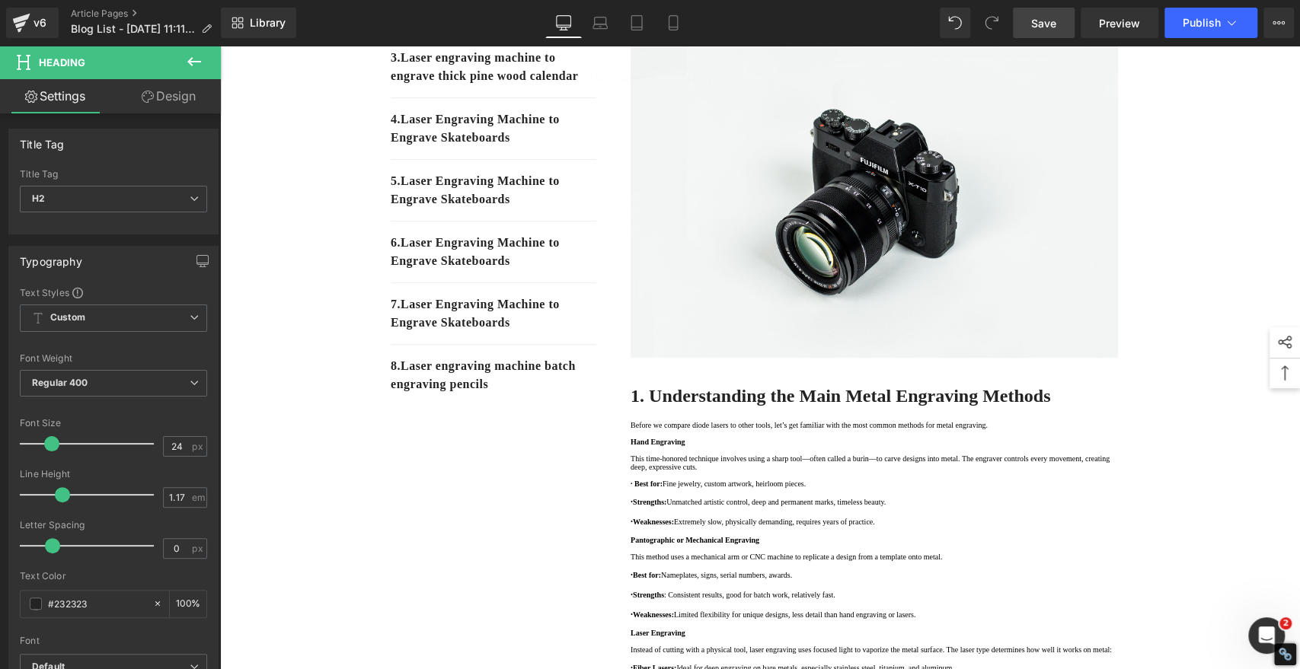
scroll to position [169, 0]
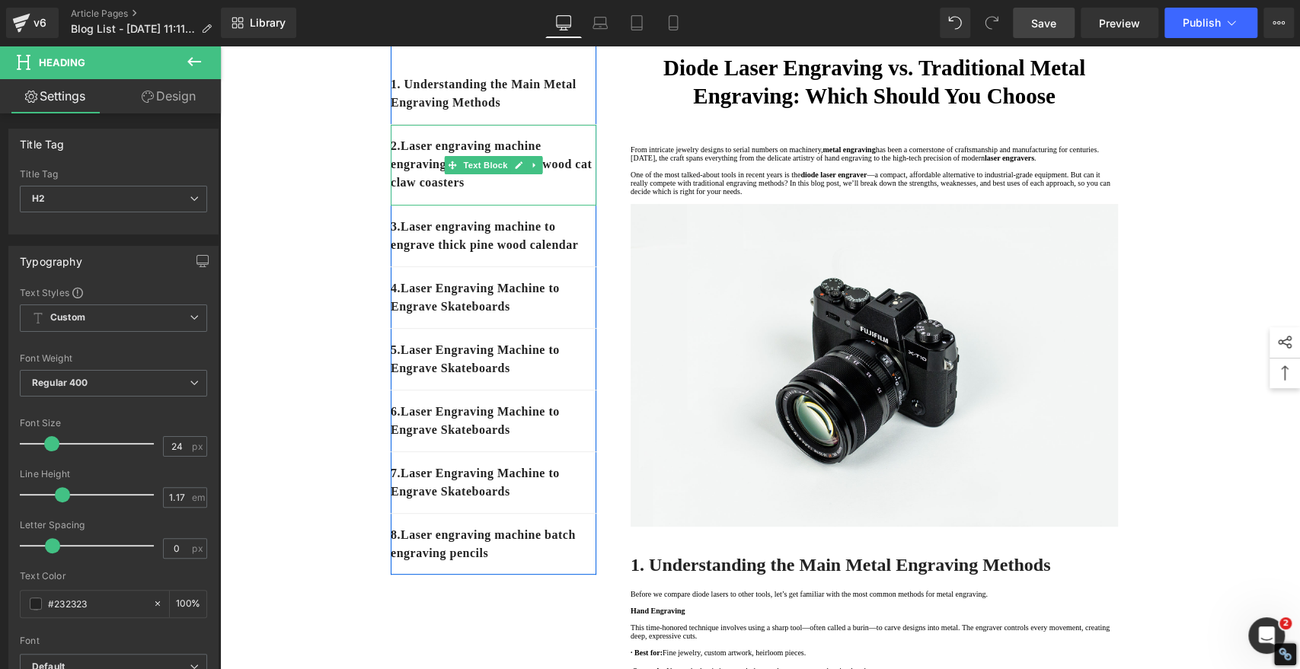
click at [539, 192] on p "2. Laser engraving machine engraving thick paulownia wood cat claw coasters" at bounding box center [494, 164] width 206 height 55
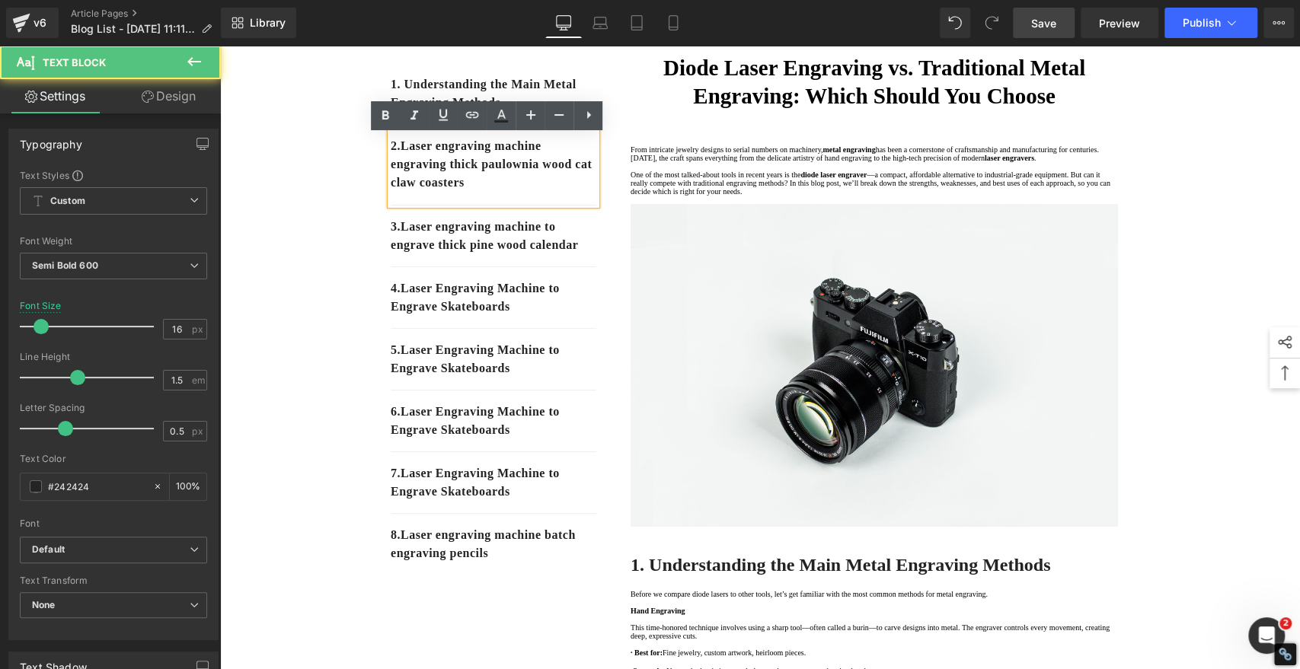
click at [541, 192] on p "2. Laser engraving machine engraving thick paulownia wood cat claw coasters" at bounding box center [494, 164] width 206 height 55
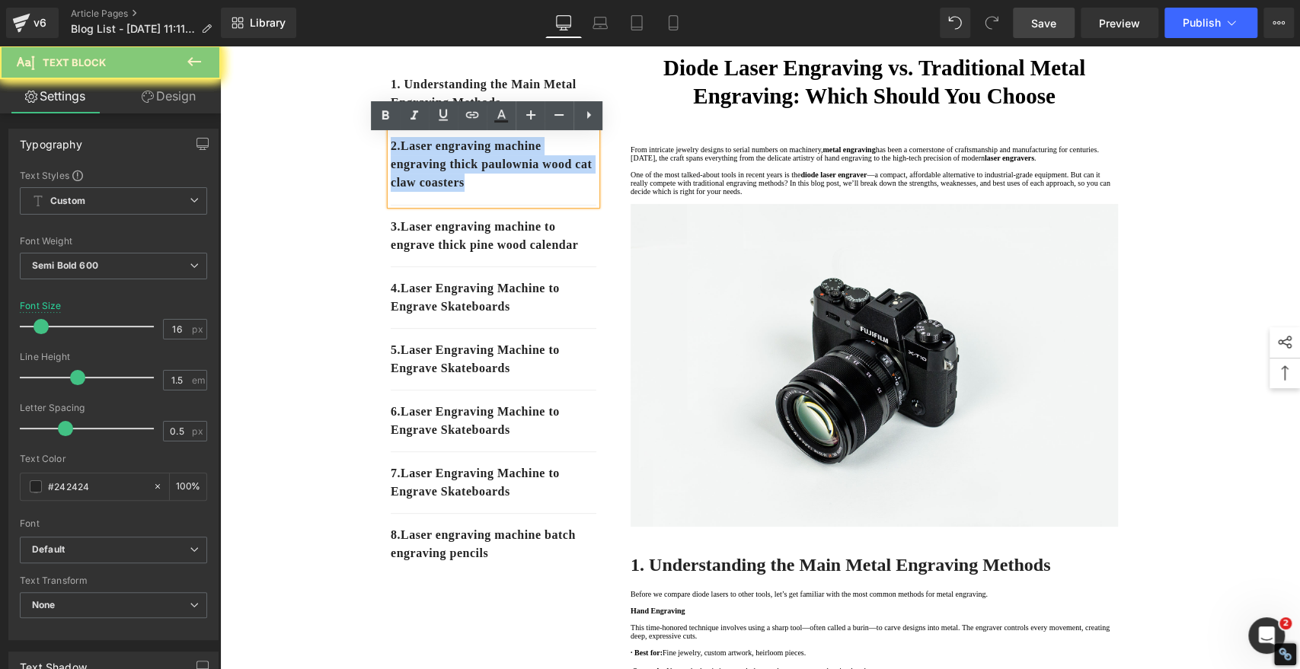
click at [541, 192] on p "2. Laser engraving machine engraving thick paulownia wood cat claw coasters" at bounding box center [494, 164] width 206 height 55
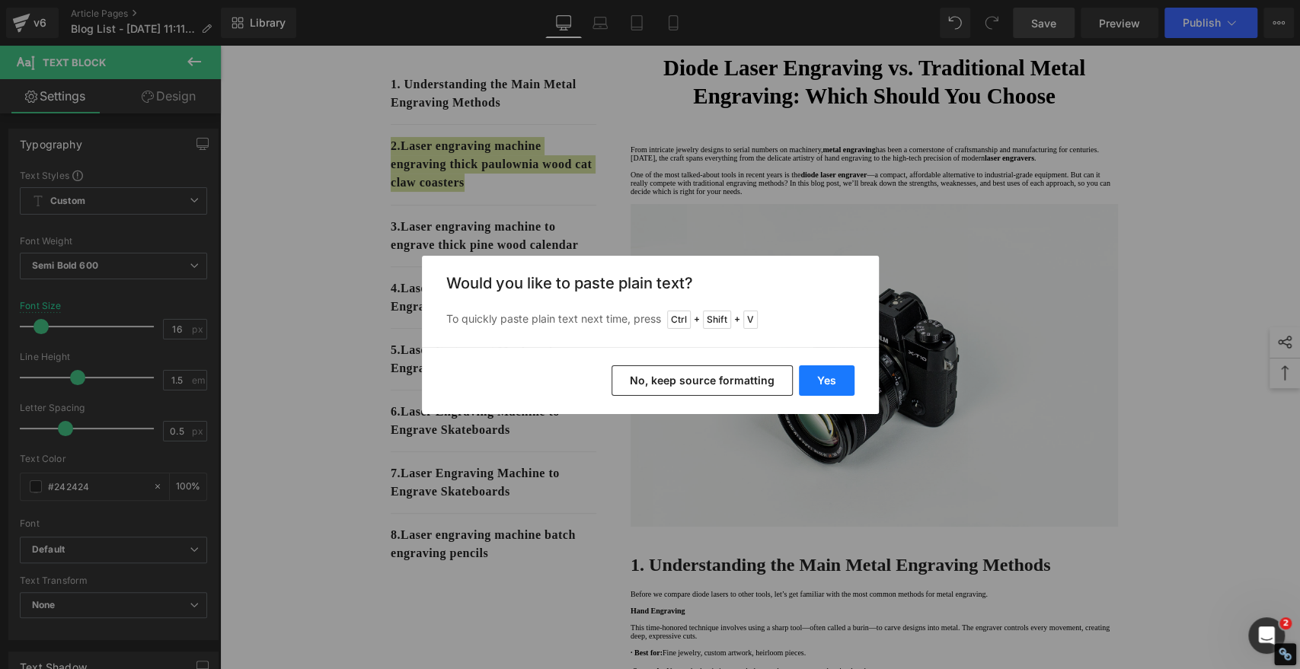
click at [832, 379] on button "Yes" at bounding box center [827, 380] width 56 height 30
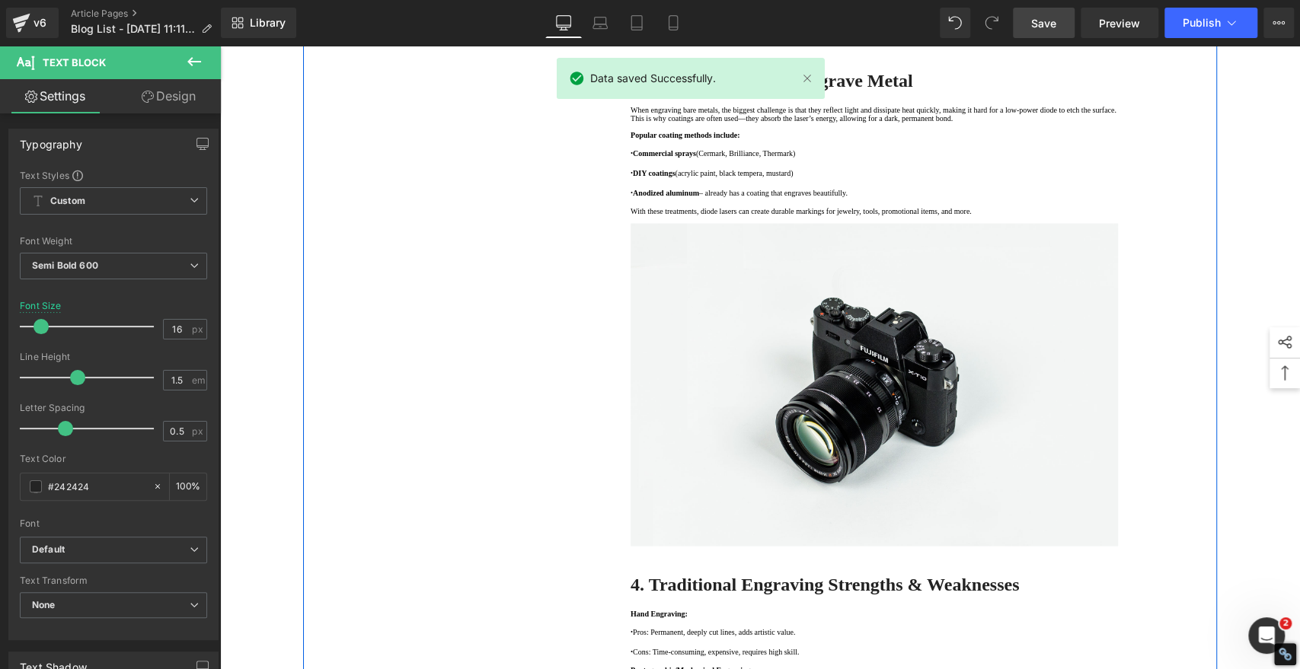
scroll to position [1945, 0]
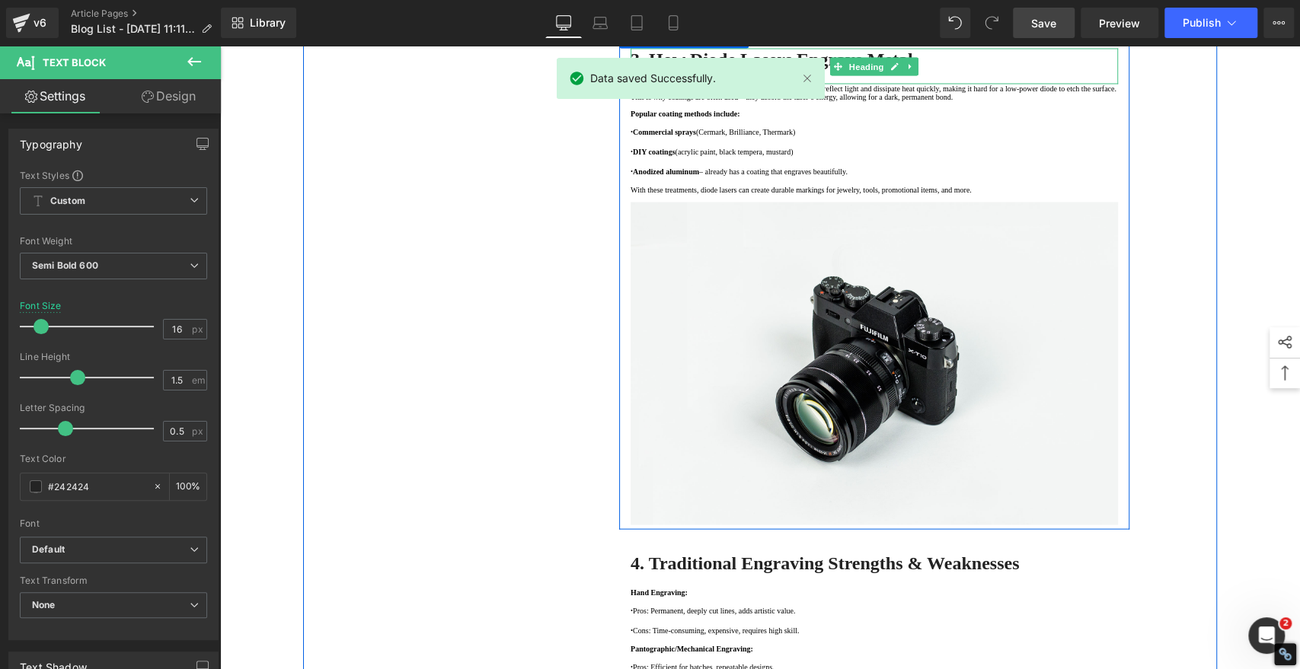
click at [767, 69] on strong "3. How Diode Lasers Engrave Metal" at bounding box center [771, 59] width 282 height 20
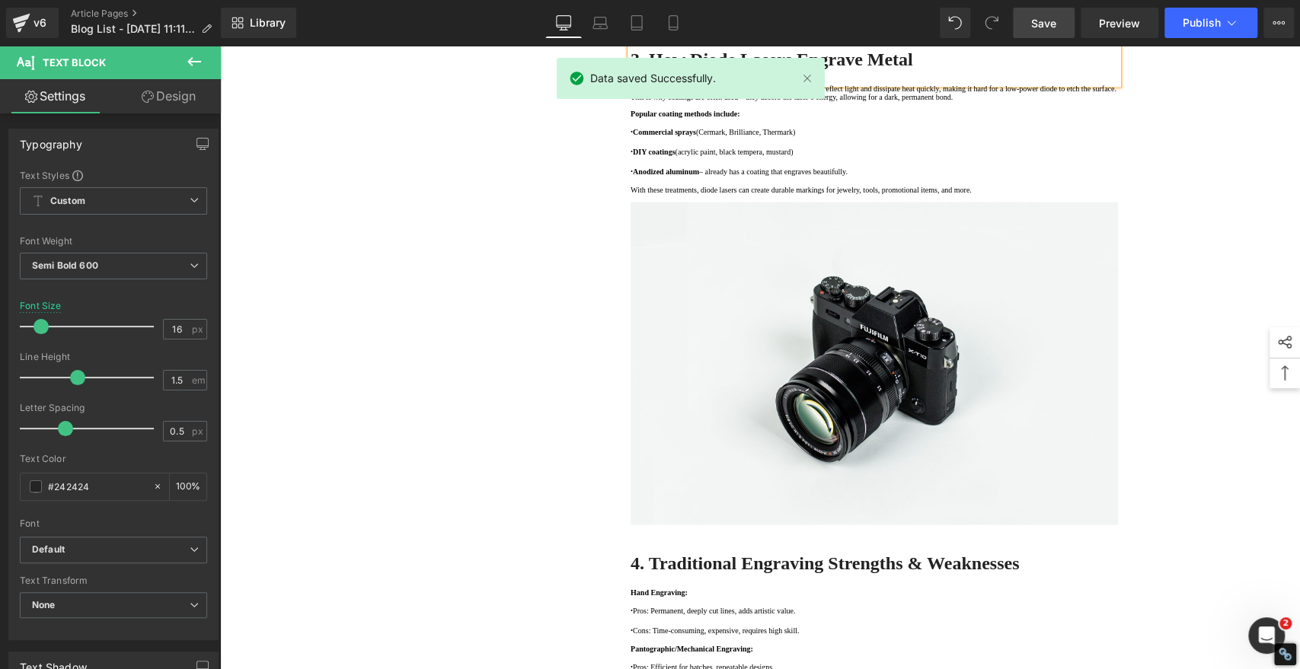
click at [767, 69] on strong "3. How Diode Lasers Engrave Metal" at bounding box center [771, 59] width 282 height 20
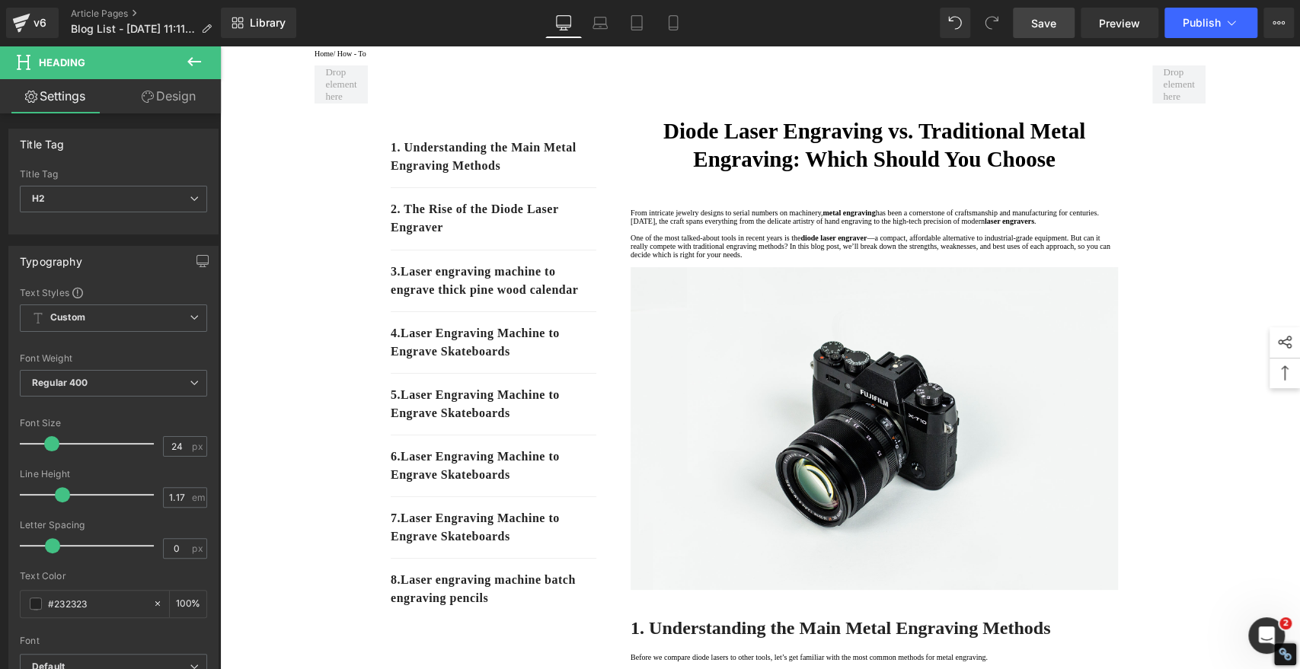
scroll to position [0, 0]
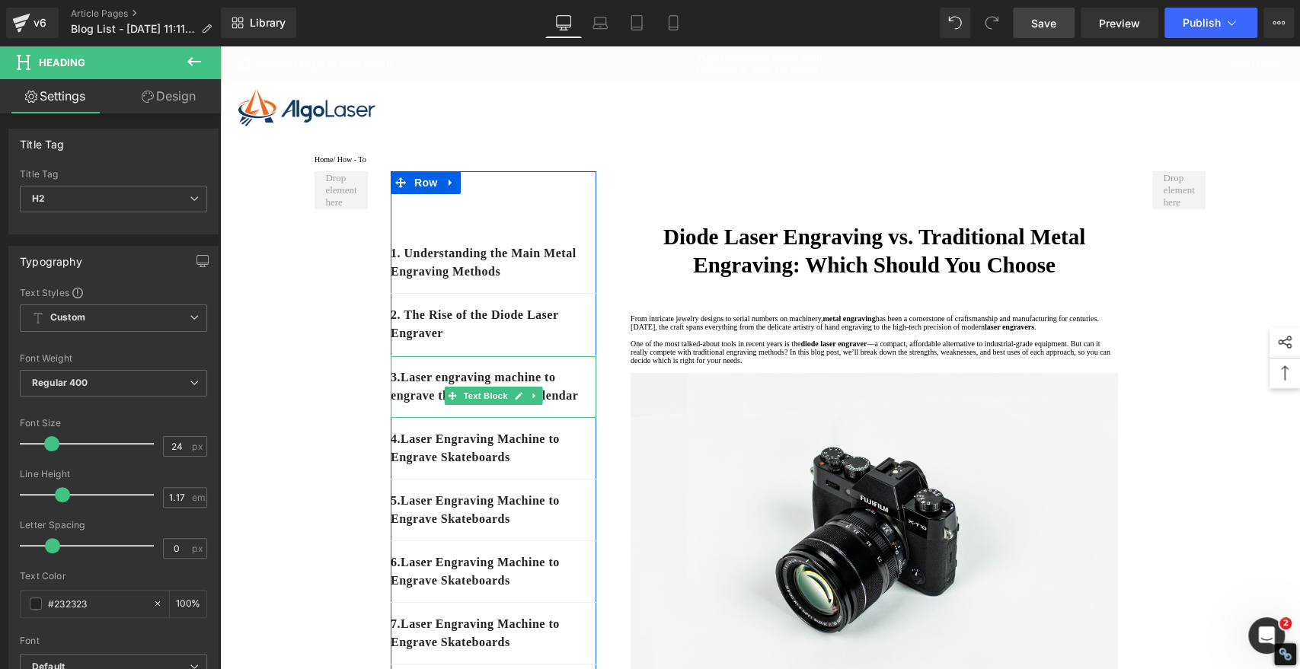
click at [471, 405] on p "3. Laser engraving machine to engrave thick pine wood calendar" at bounding box center [494, 386] width 206 height 37
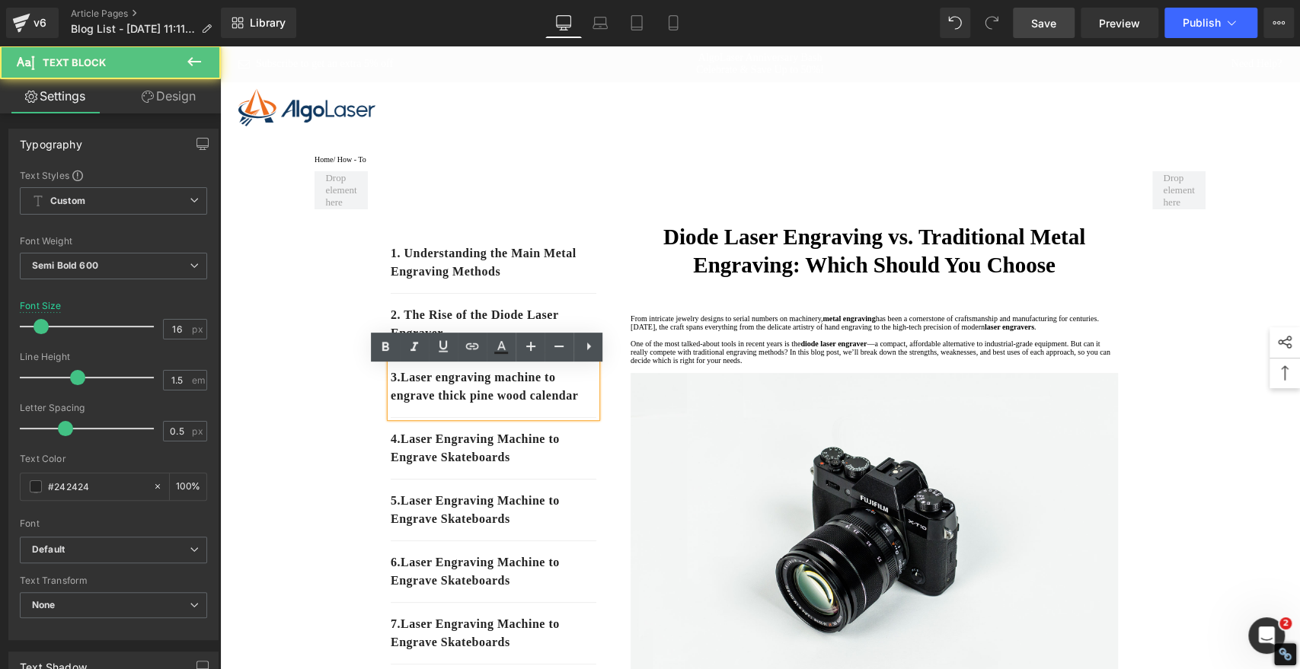
click at [464, 405] on p "3. Laser engraving machine to engrave thick pine wood calendar" at bounding box center [494, 386] width 206 height 37
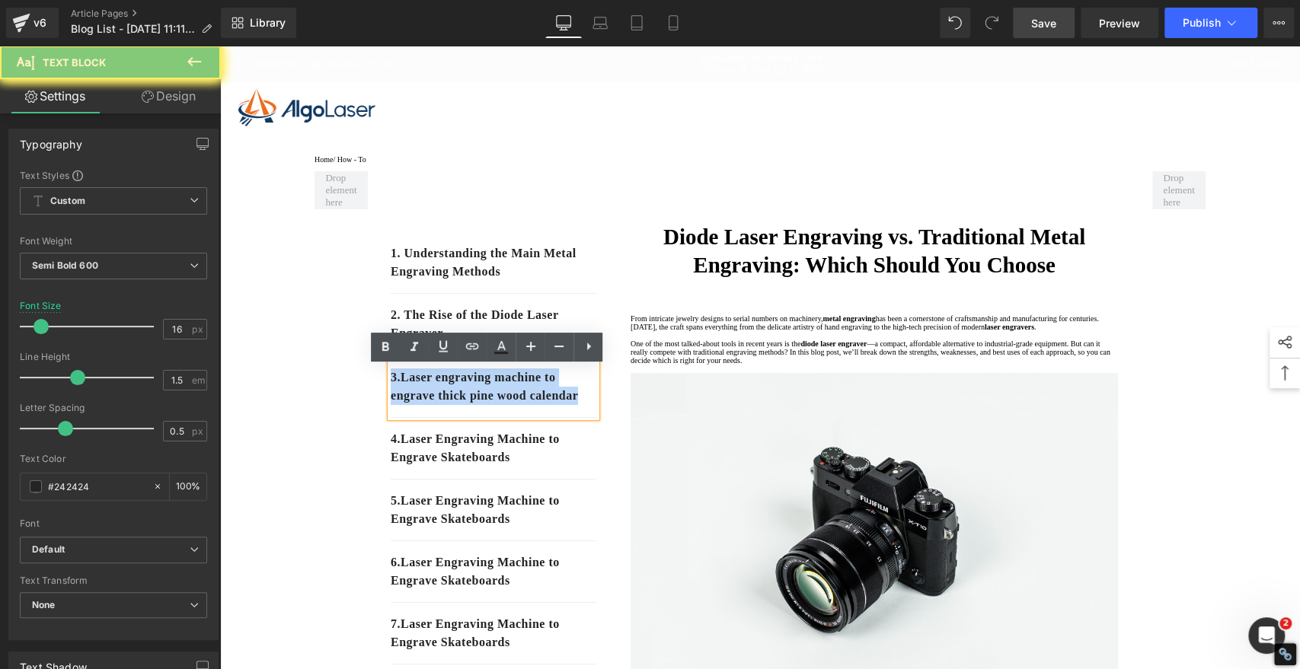
click at [464, 405] on p "3. Laser engraving machine to engrave thick pine wood calendar" at bounding box center [494, 386] width 206 height 37
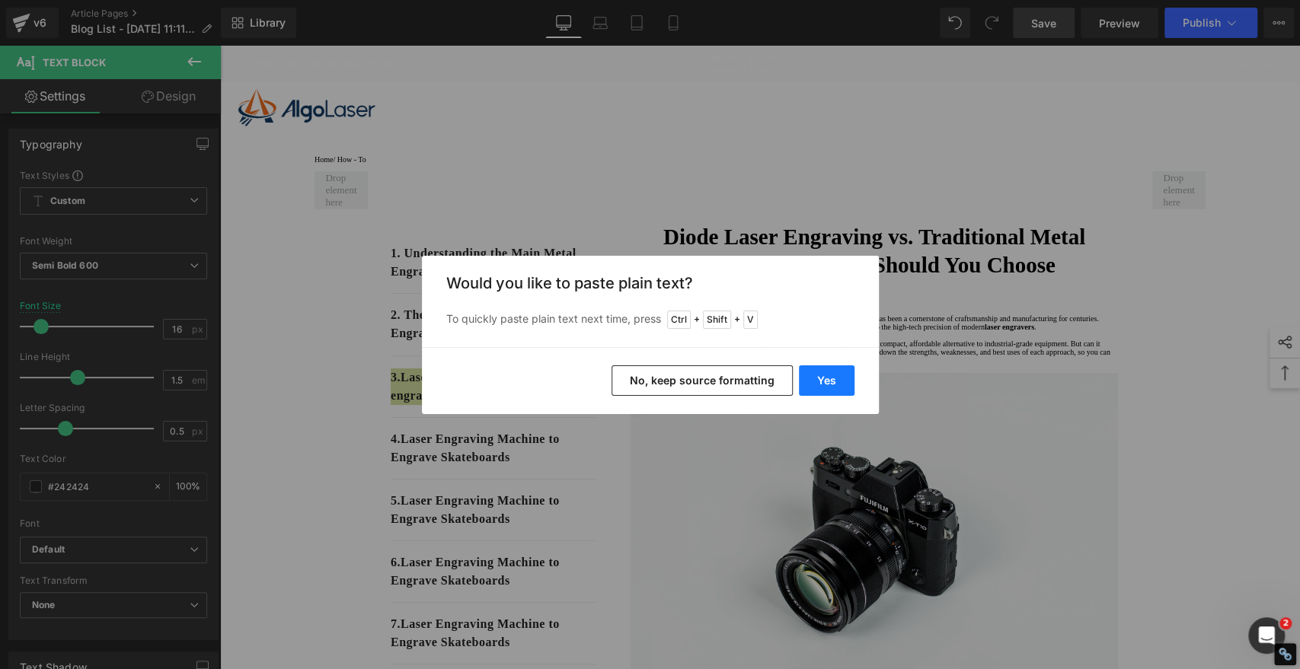
click at [841, 375] on button "Yes" at bounding box center [827, 380] width 56 height 30
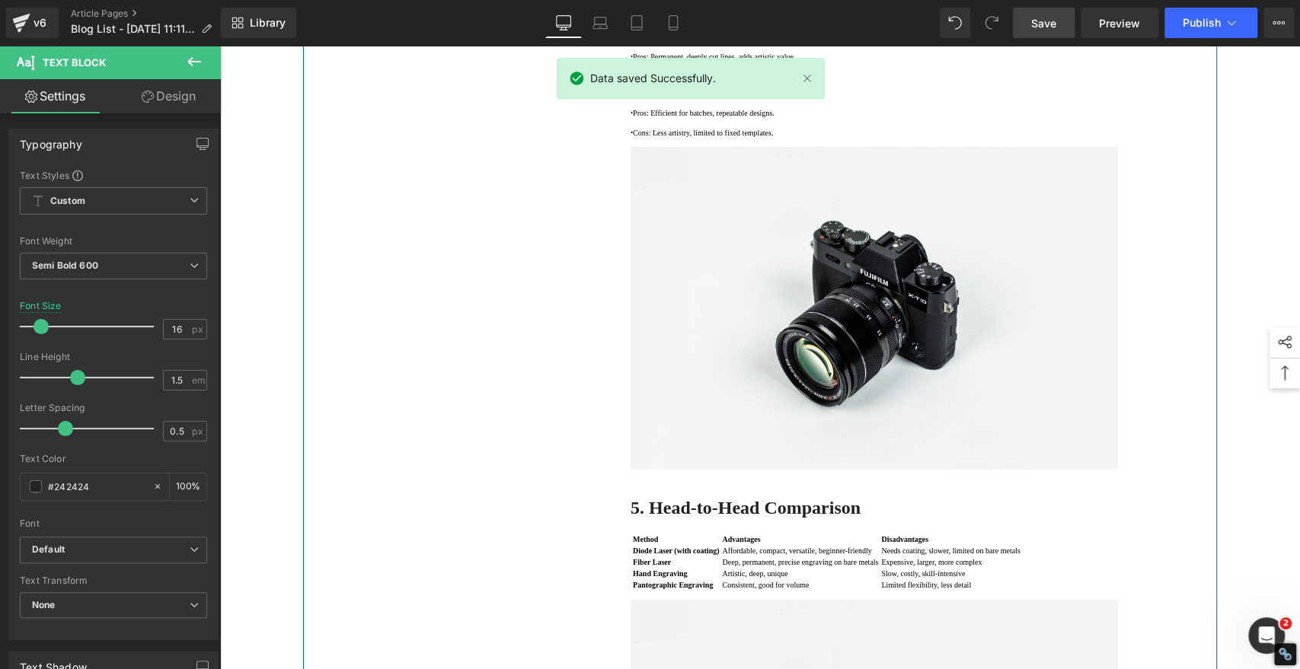
scroll to position [2538, 0]
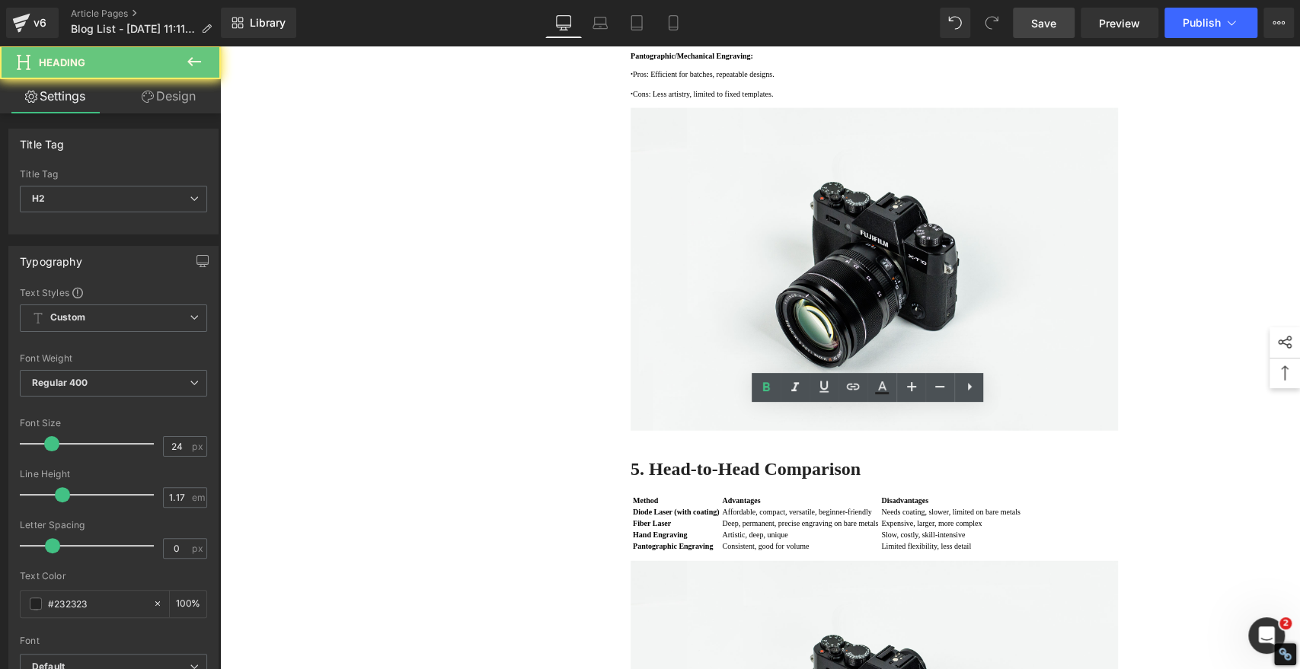
copy strong "4. Traditional Engraving Strengths & Weaknesses"
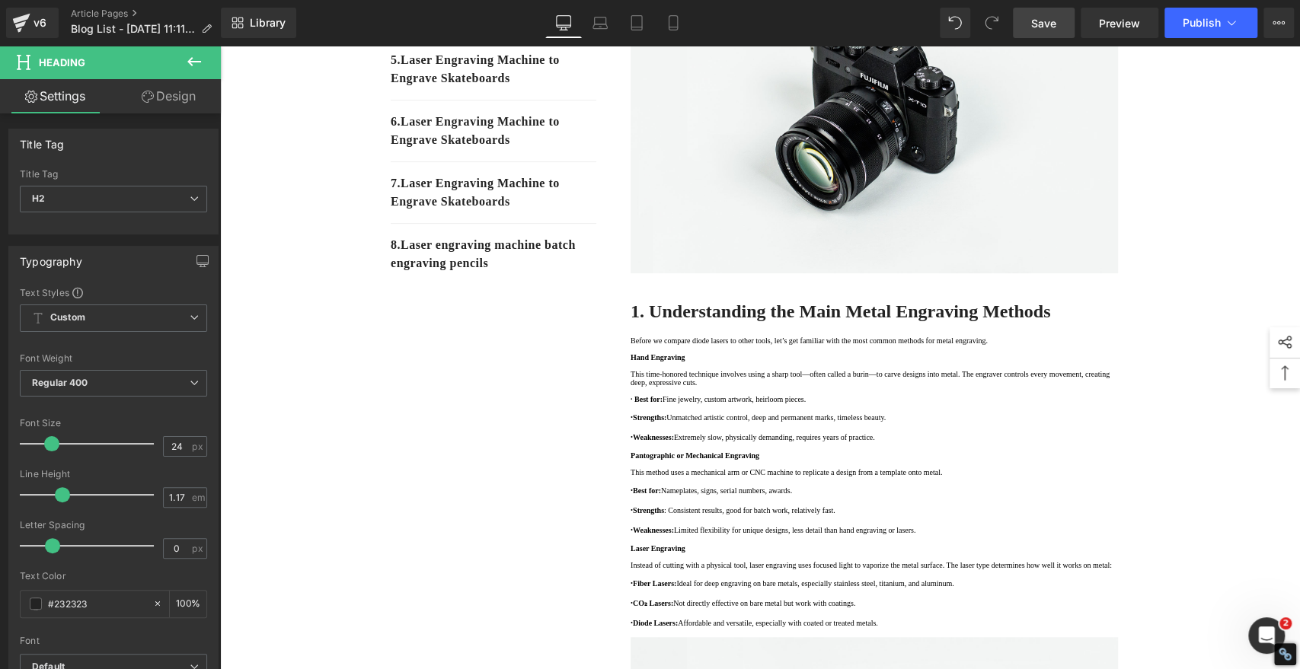
scroll to position [0, 0]
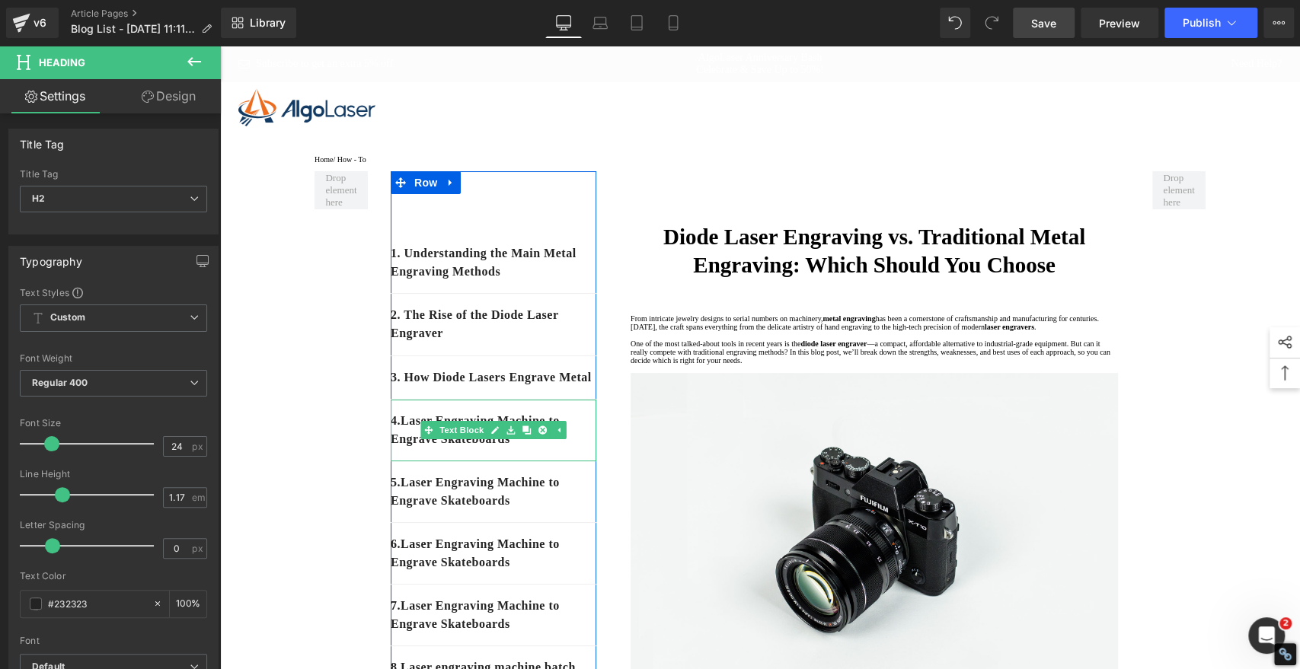
click at [541, 448] on p "4. Laser Engraving Machine to Engrave Skateboards" at bounding box center [494, 430] width 206 height 37
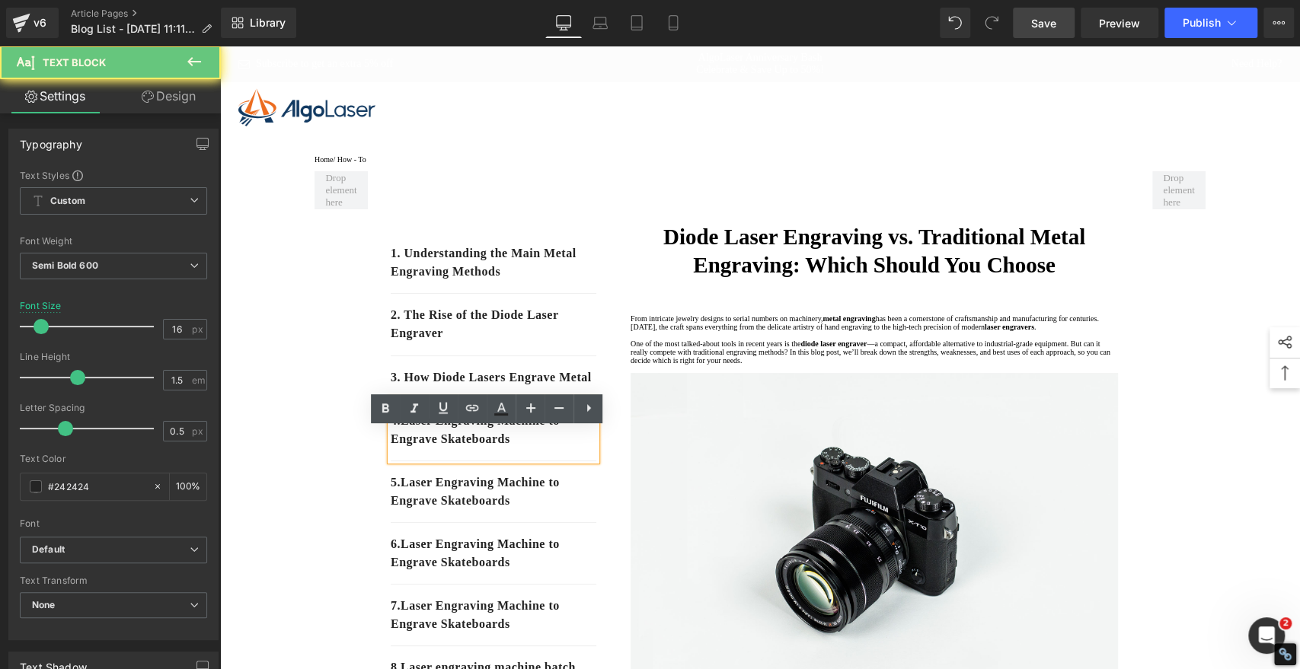
click at [539, 448] on p "4. Laser Engraving Machine to Engrave Skateboards" at bounding box center [494, 430] width 206 height 37
click at [538, 448] on p "4. Laser Engraving Machine to Engrave Skateboards" at bounding box center [494, 430] width 206 height 37
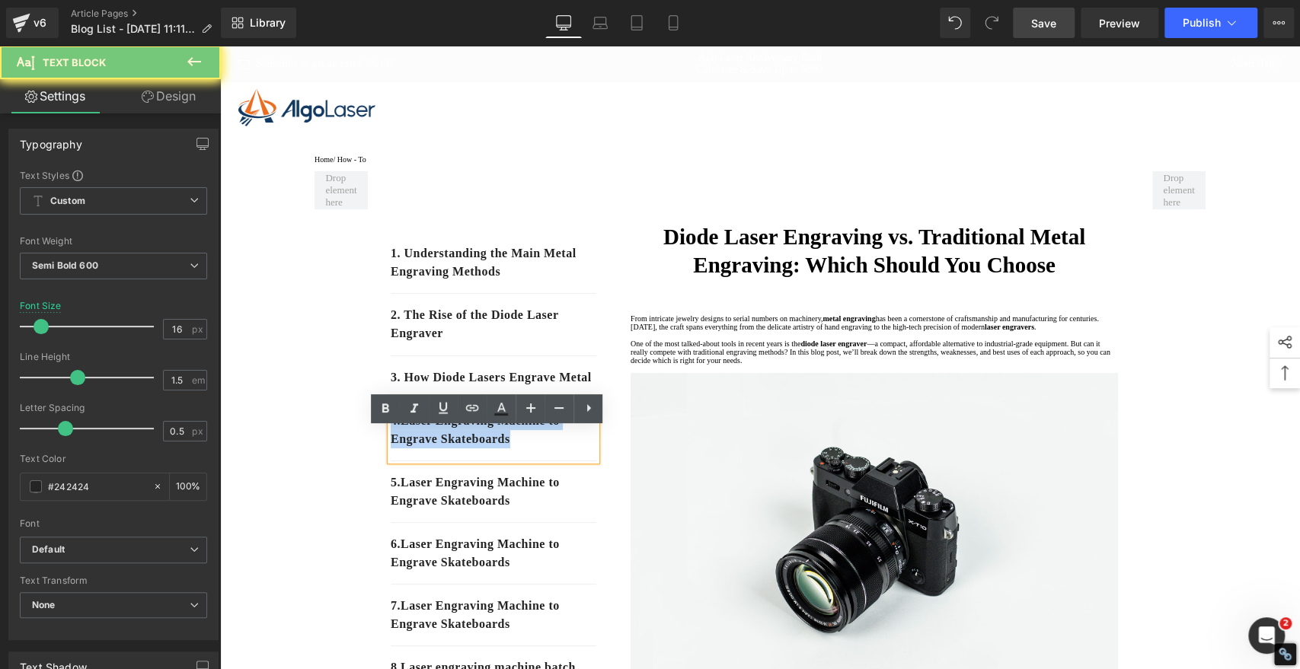
click at [538, 448] on p "4. Laser Engraving Machine to Engrave Skateboards" at bounding box center [494, 430] width 206 height 37
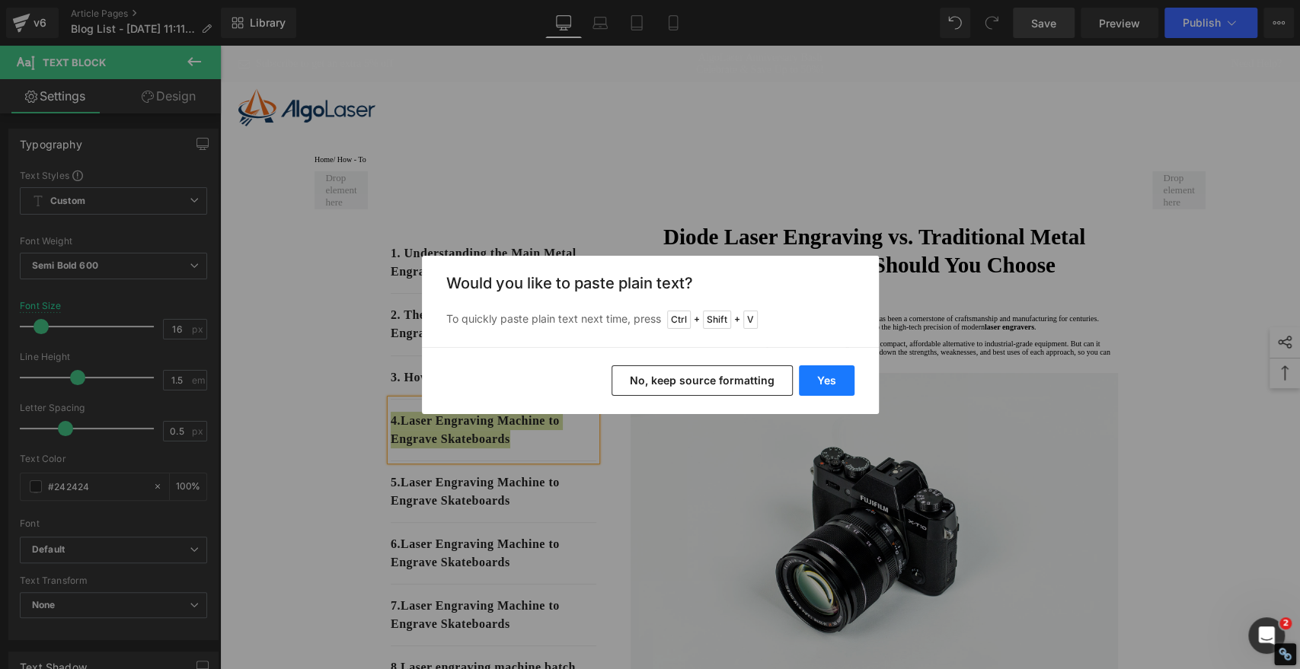
click at [811, 378] on button "Yes" at bounding box center [827, 380] width 56 height 30
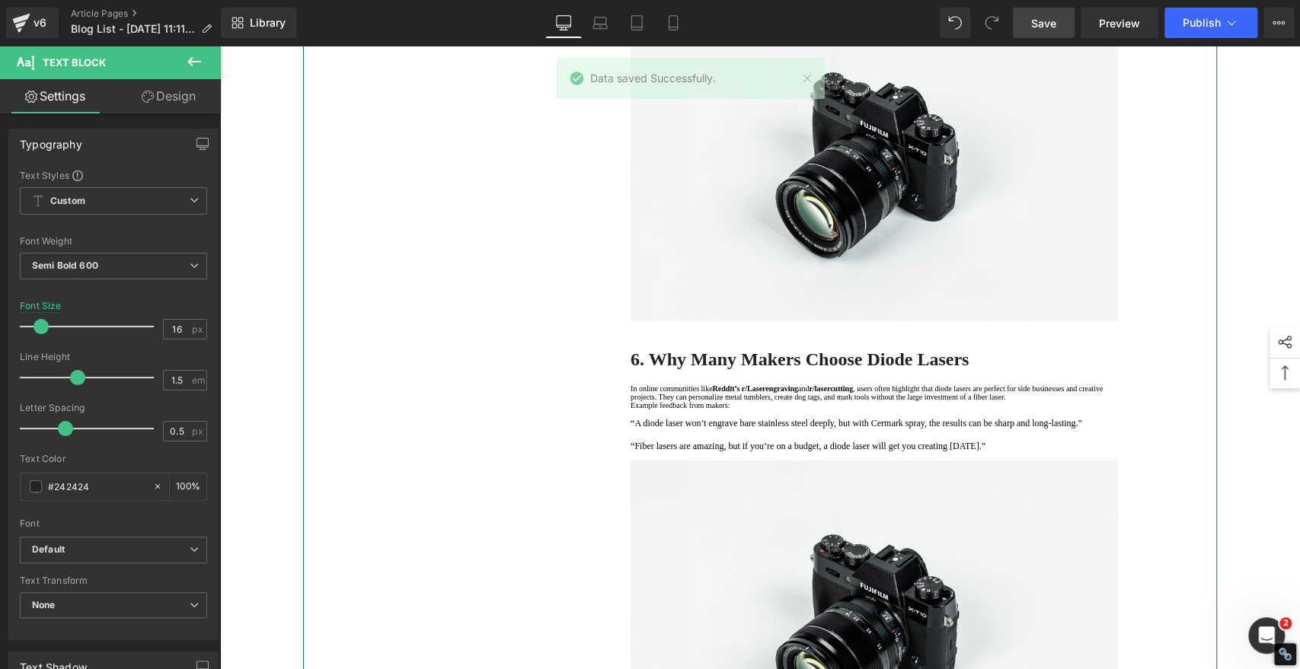
scroll to position [3130, 0]
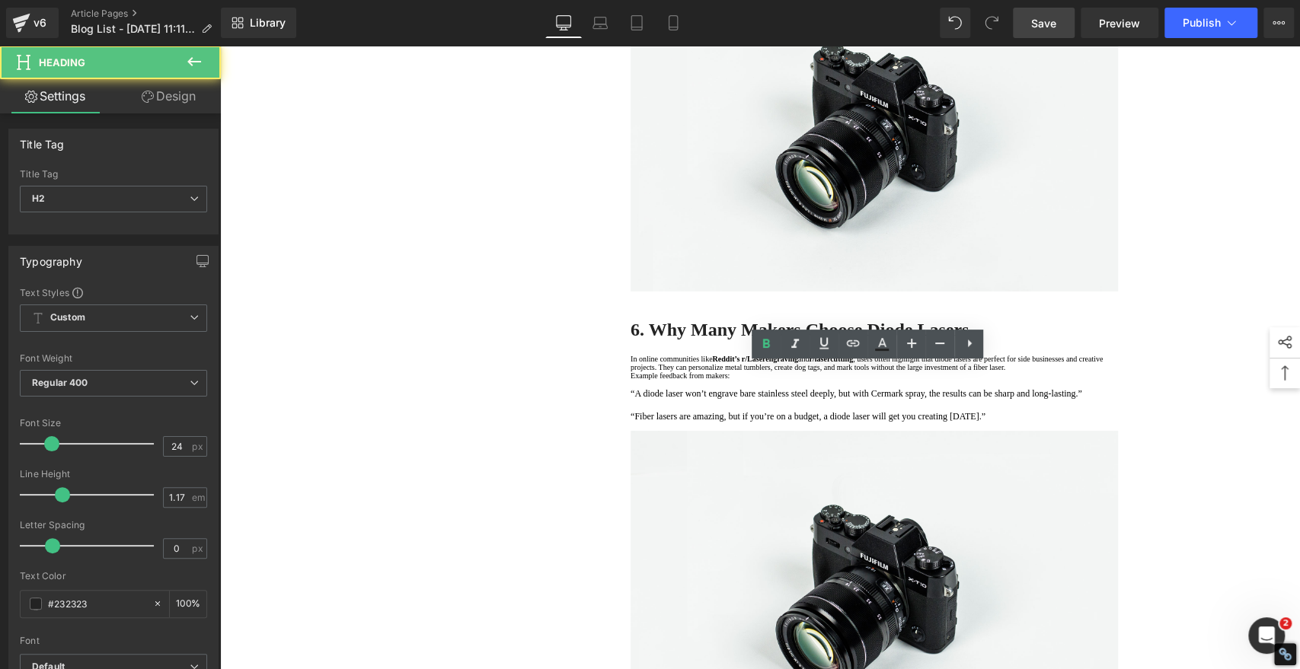
copy strong "5. Head-to-Head Comparison"
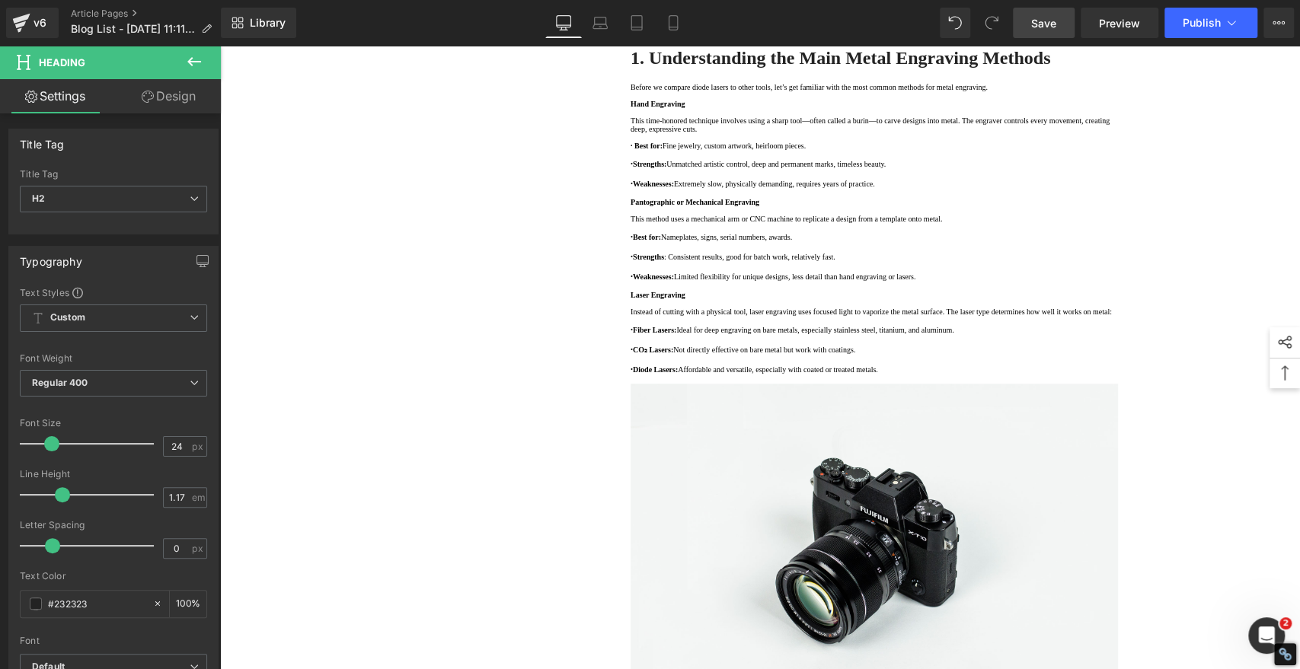
scroll to position [254, 0]
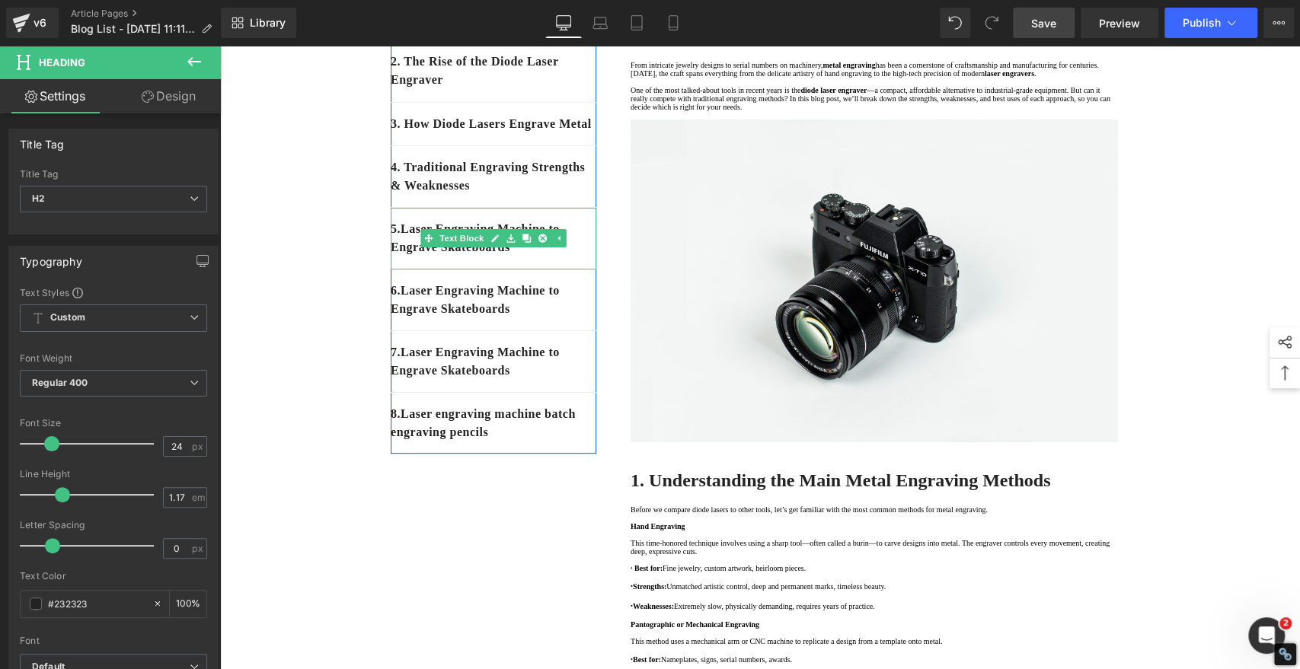
click at [547, 270] on div "5 . Laser Engraving Machine to Engrave Skateboards" at bounding box center [494, 239] width 206 height 62
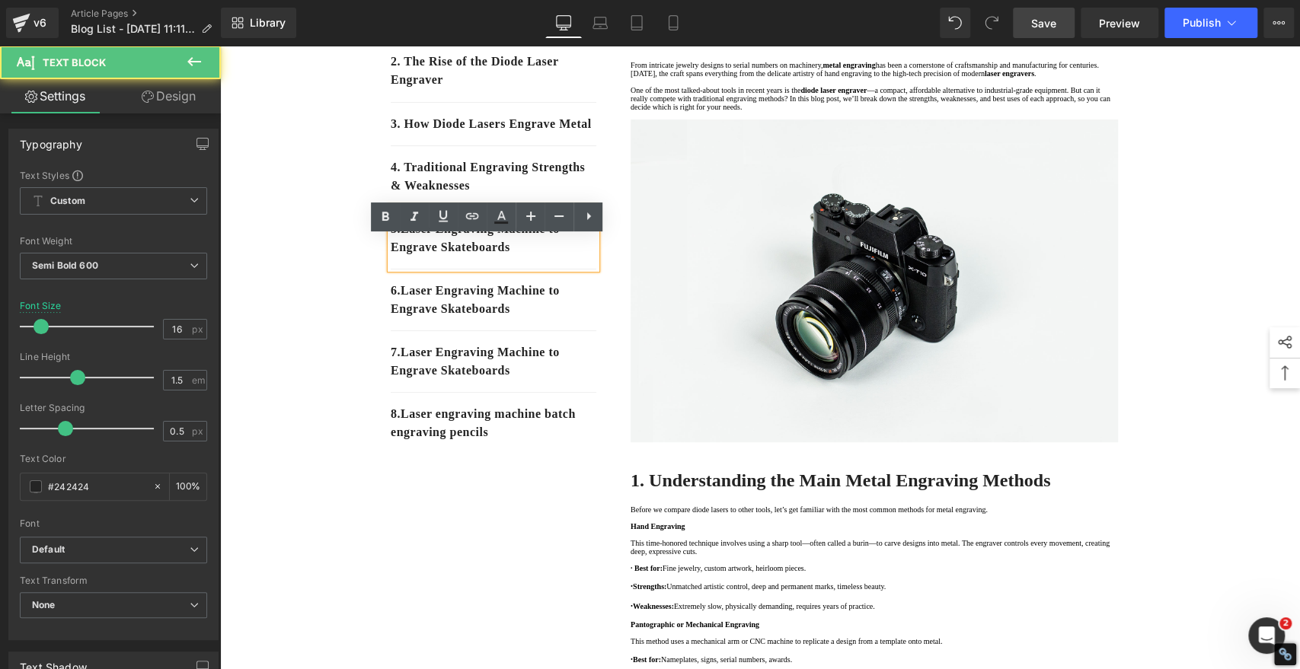
click at [544, 257] on p "5 . Laser Engraving Machine to Engrave Skateboards" at bounding box center [494, 238] width 206 height 37
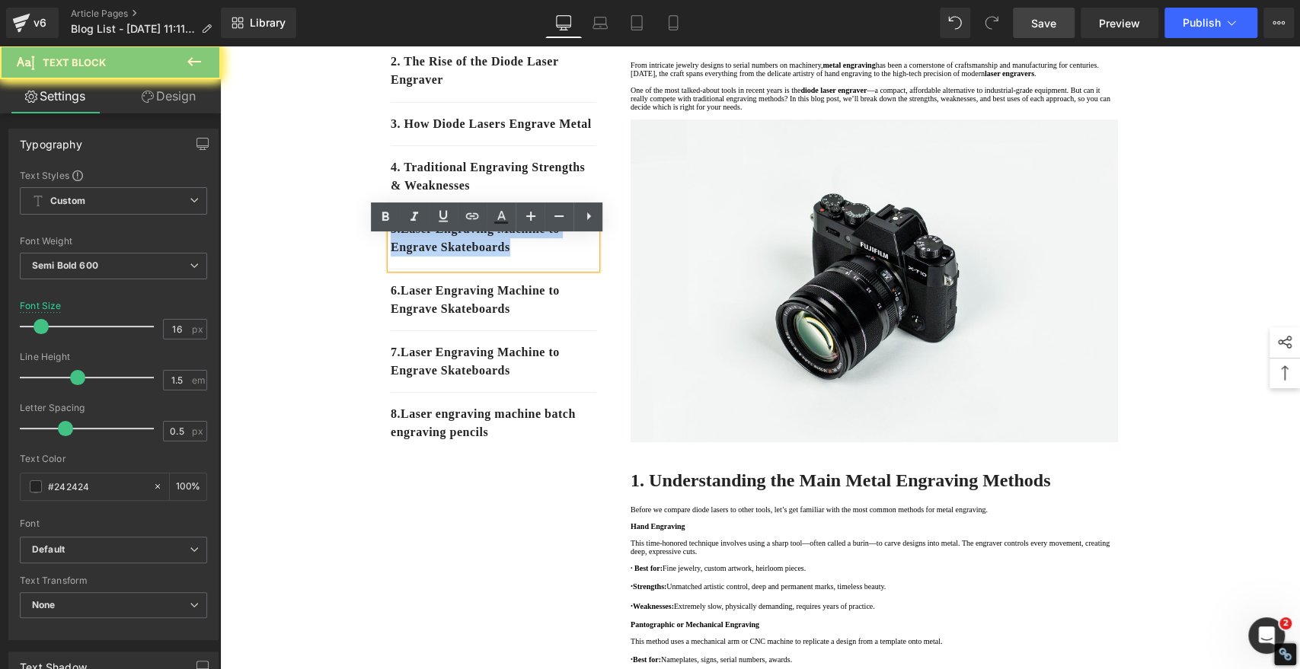
click at [544, 257] on p "5 . Laser Engraving Machine to Engrave Skateboards" at bounding box center [494, 238] width 206 height 37
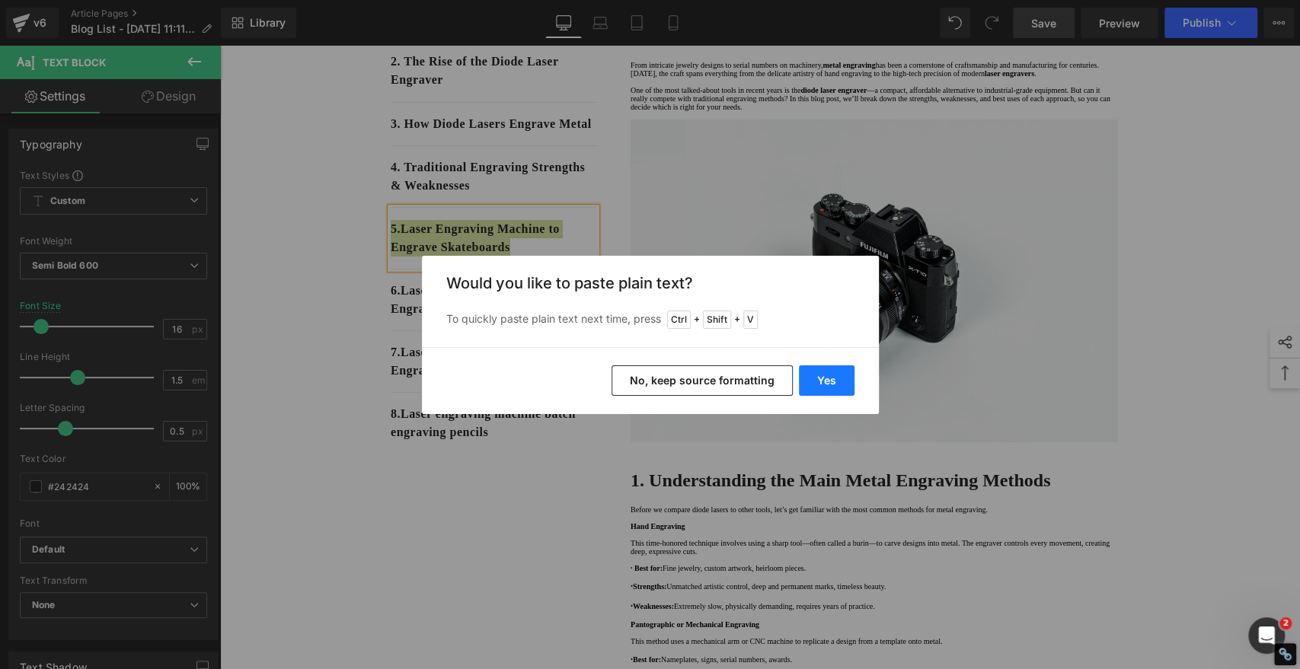
click at [823, 383] on button "Yes" at bounding box center [827, 380] width 56 height 30
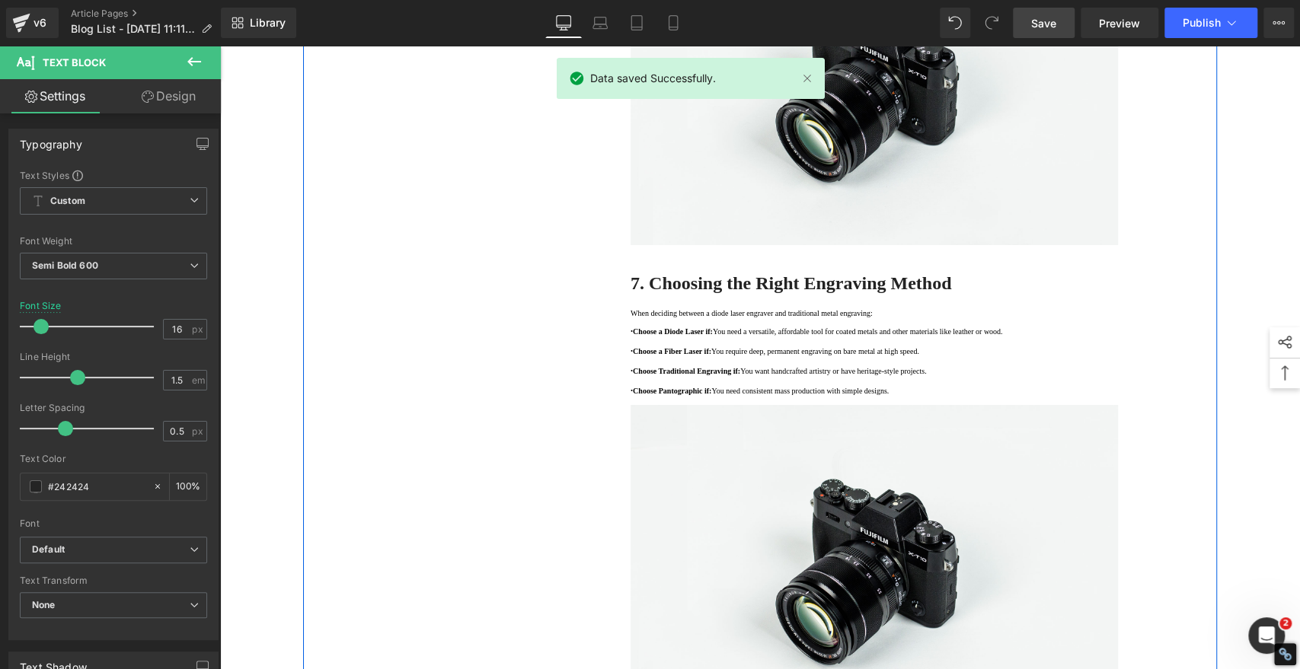
scroll to position [3637, 0]
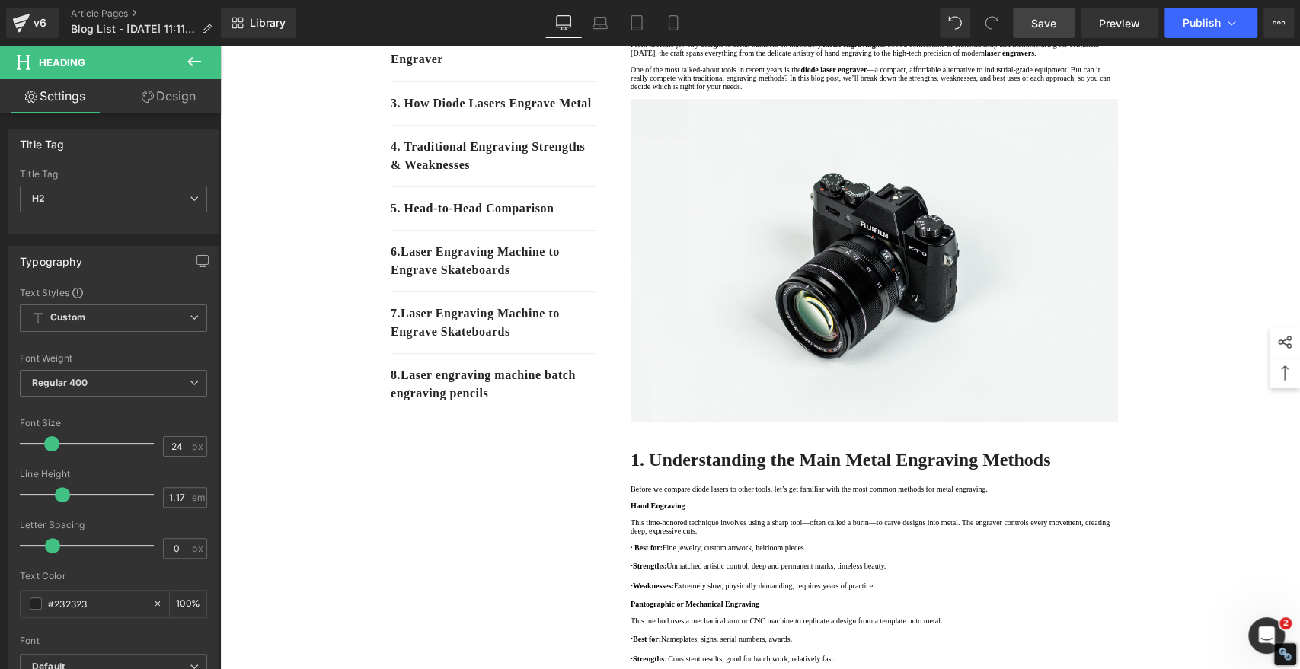
scroll to position [169, 0]
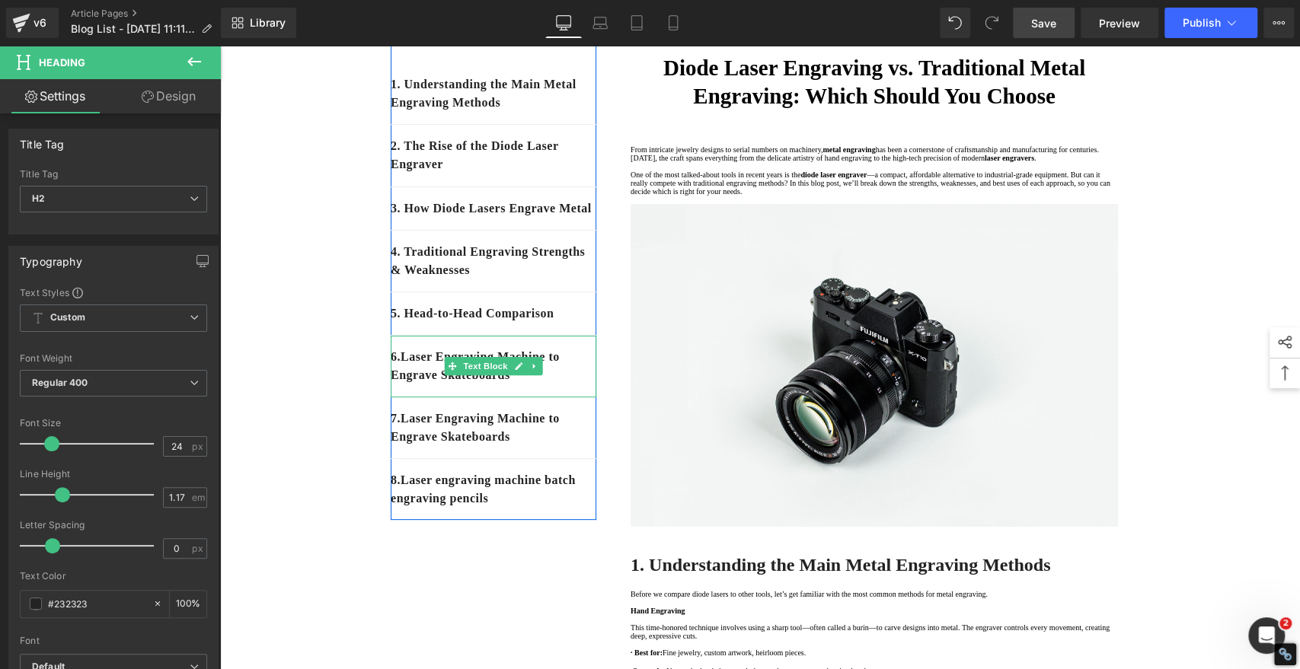
click at [535, 397] on div "6 . Laser Engraving Machine to Engrave Skateboards" at bounding box center [494, 367] width 206 height 62
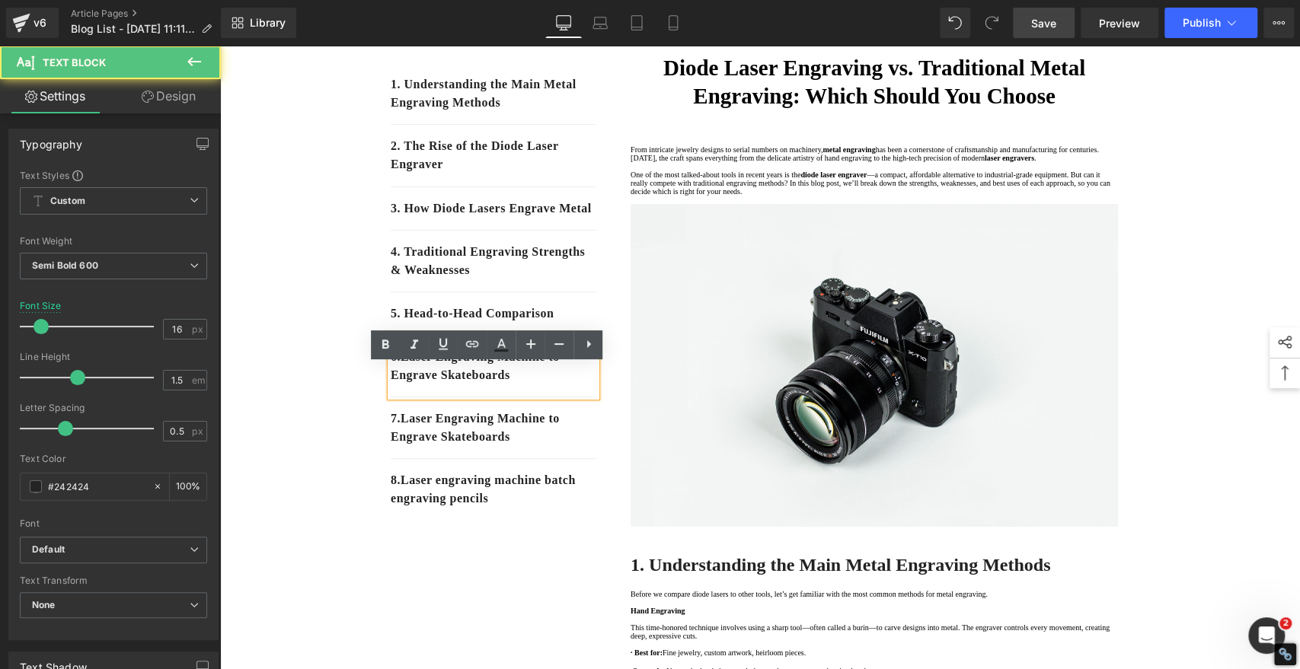
click at [541, 384] on p "6 . Laser Engraving Machine to Engrave Skateboards" at bounding box center [494, 366] width 206 height 37
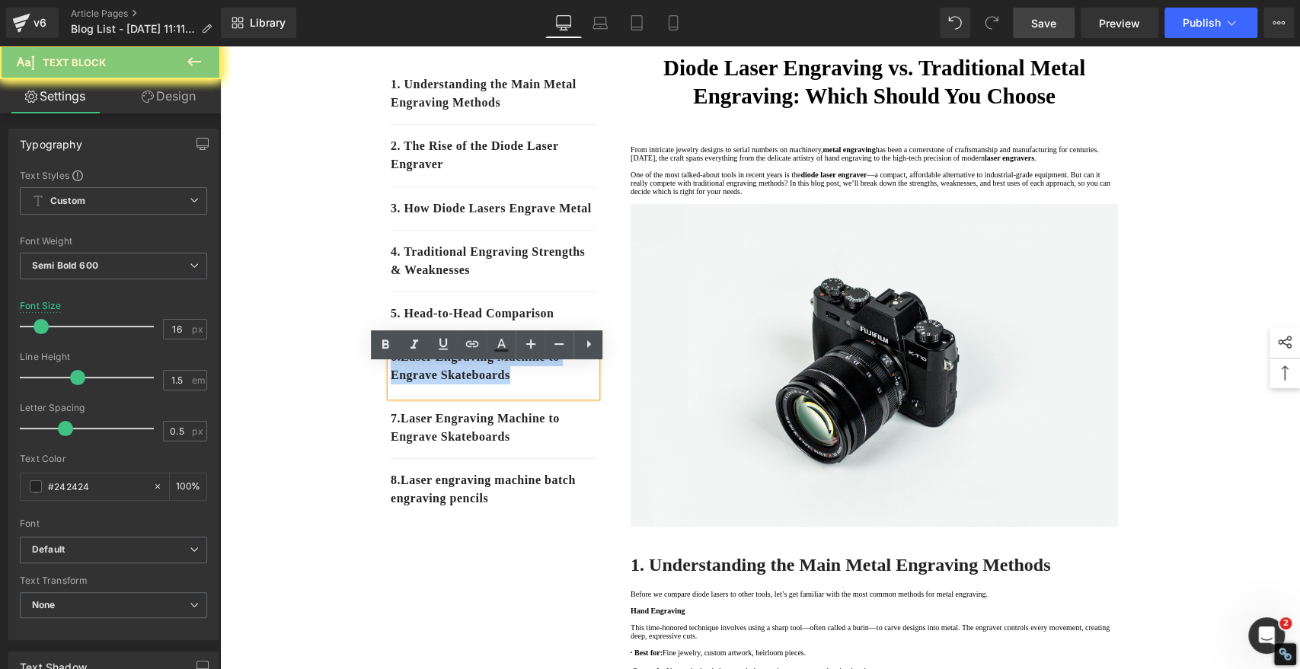
click at [541, 384] on p "6 . Laser Engraving Machine to Engrave Skateboards" at bounding box center [494, 366] width 206 height 37
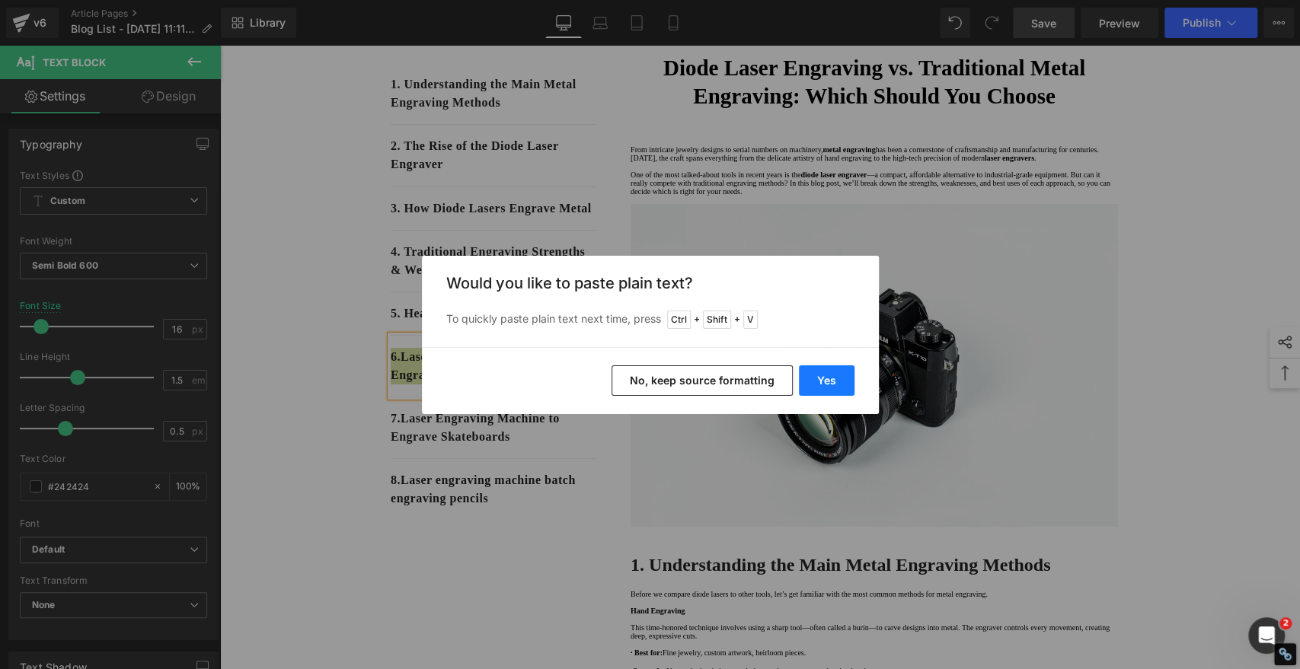
click at [809, 382] on button "Yes" at bounding box center [827, 380] width 56 height 30
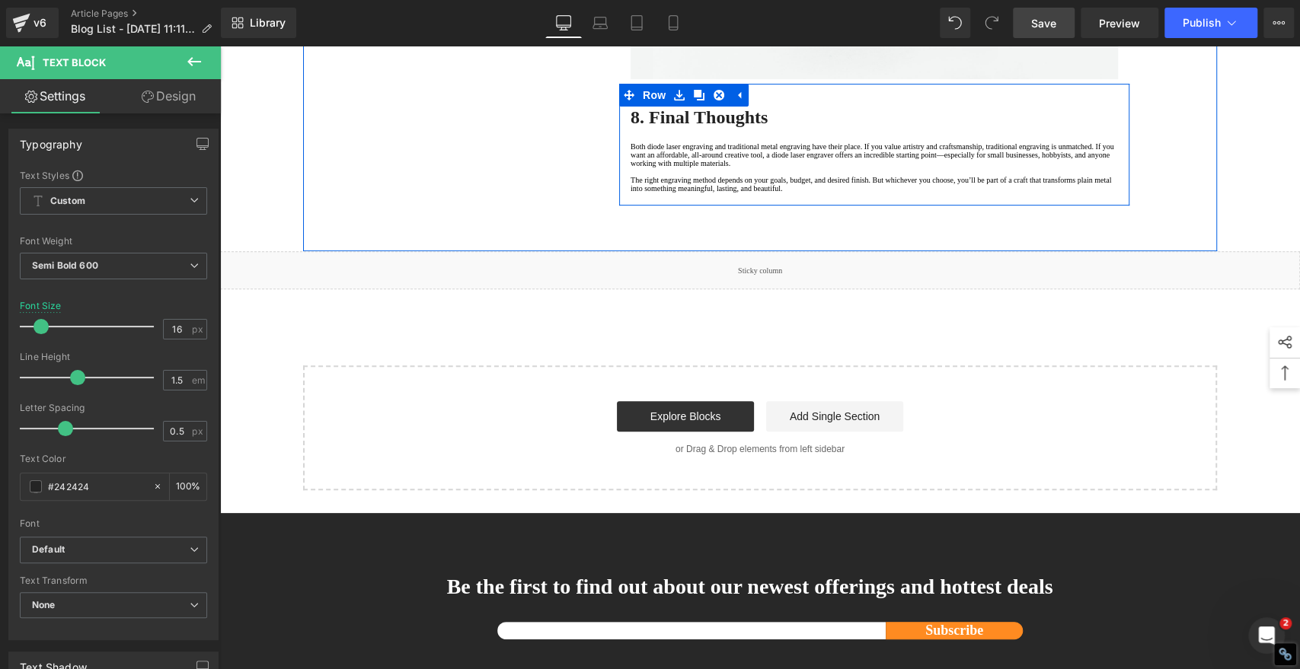
scroll to position [4314, 0]
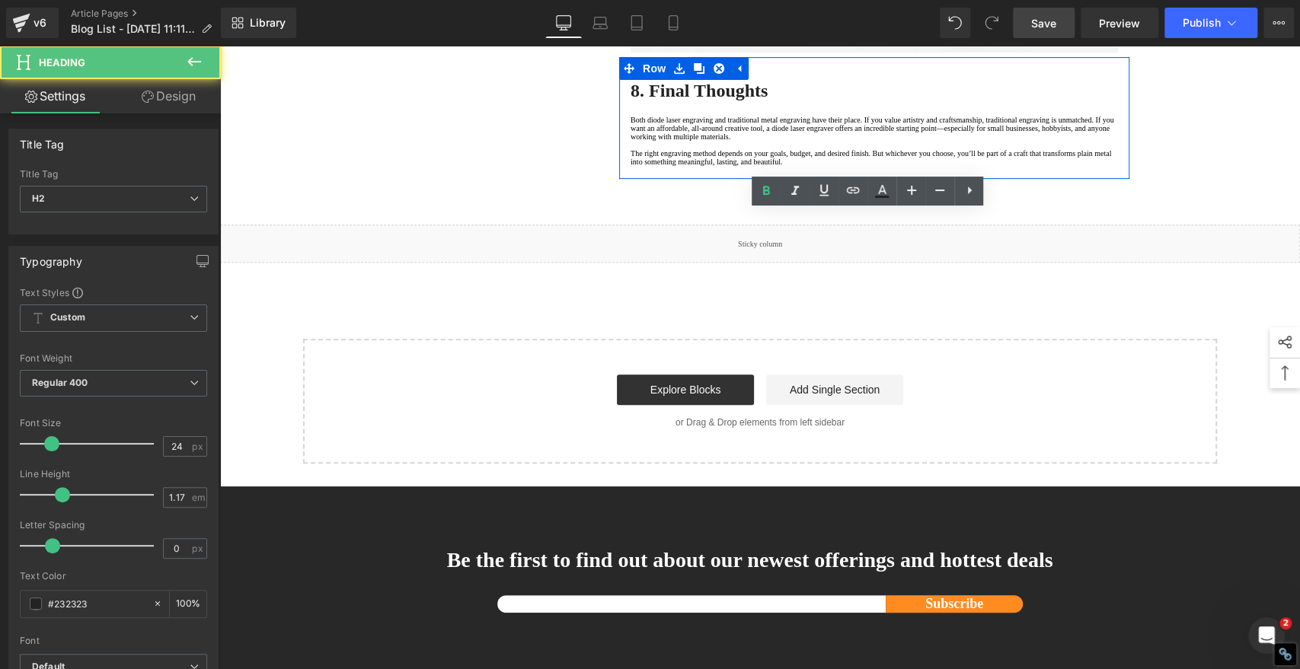
copy strong "7. Choosing the Right Engraving Method"
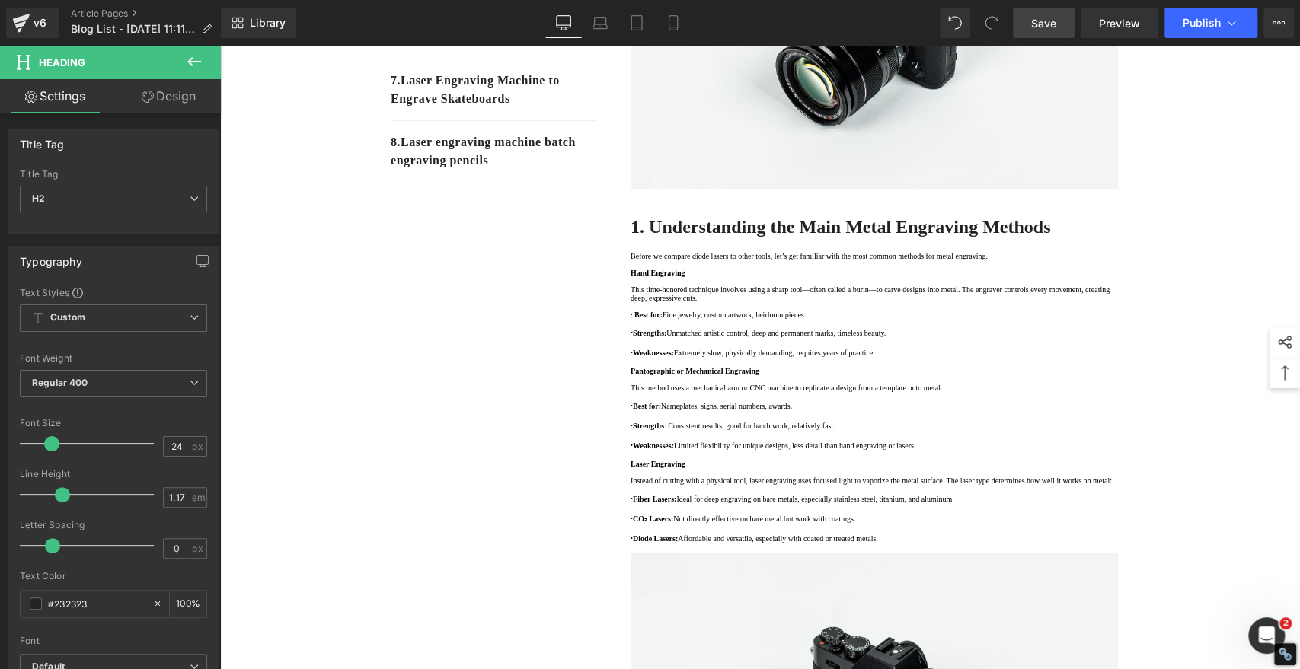
scroll to position [423, 0]
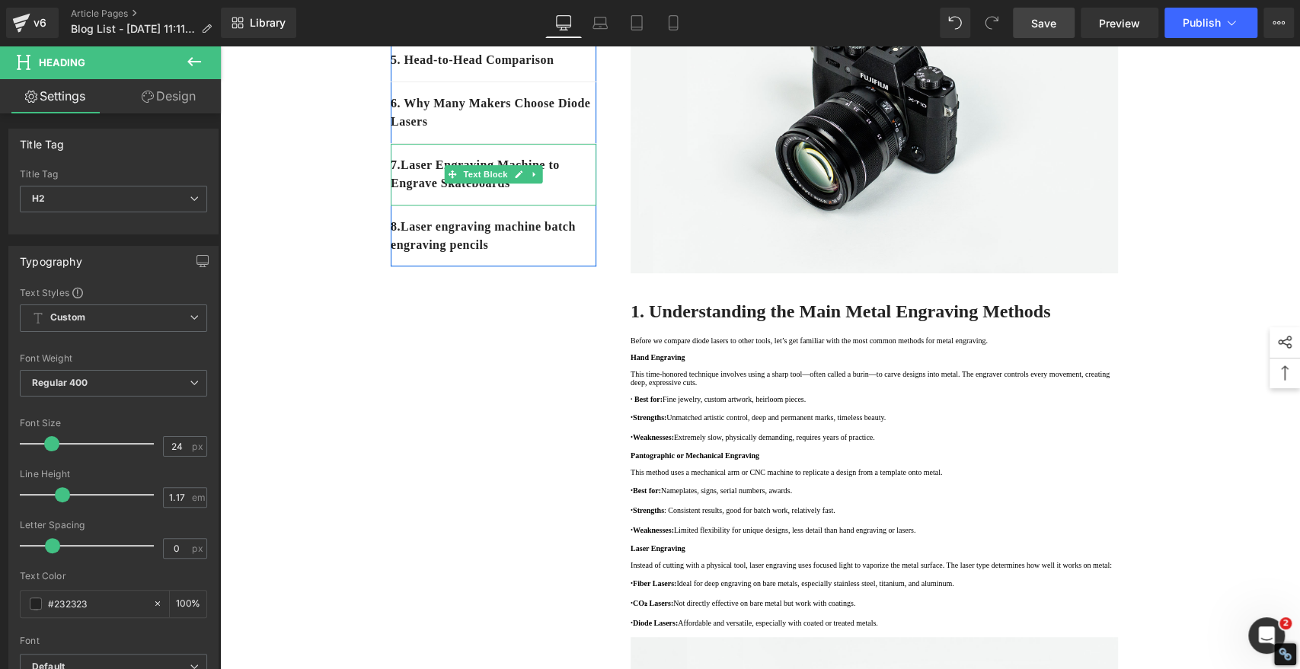
click at [534, 193] on p "7 . Laser Engraving Machine to Engrave Skateboards" at bounding box center [494, 174] width 206 height 37
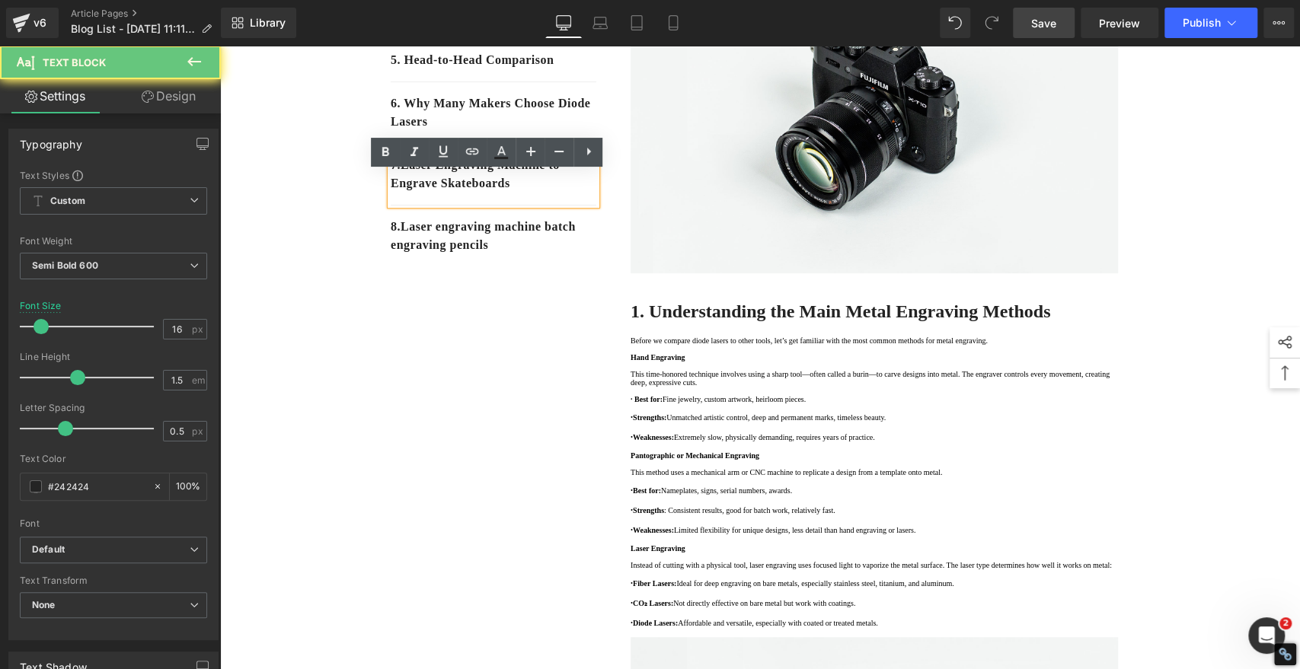
click at [542, 193] on p "7 . Laser Engraving Machine to Engrave Skateboards" at bounding box center [494, 174] width 206 height 37
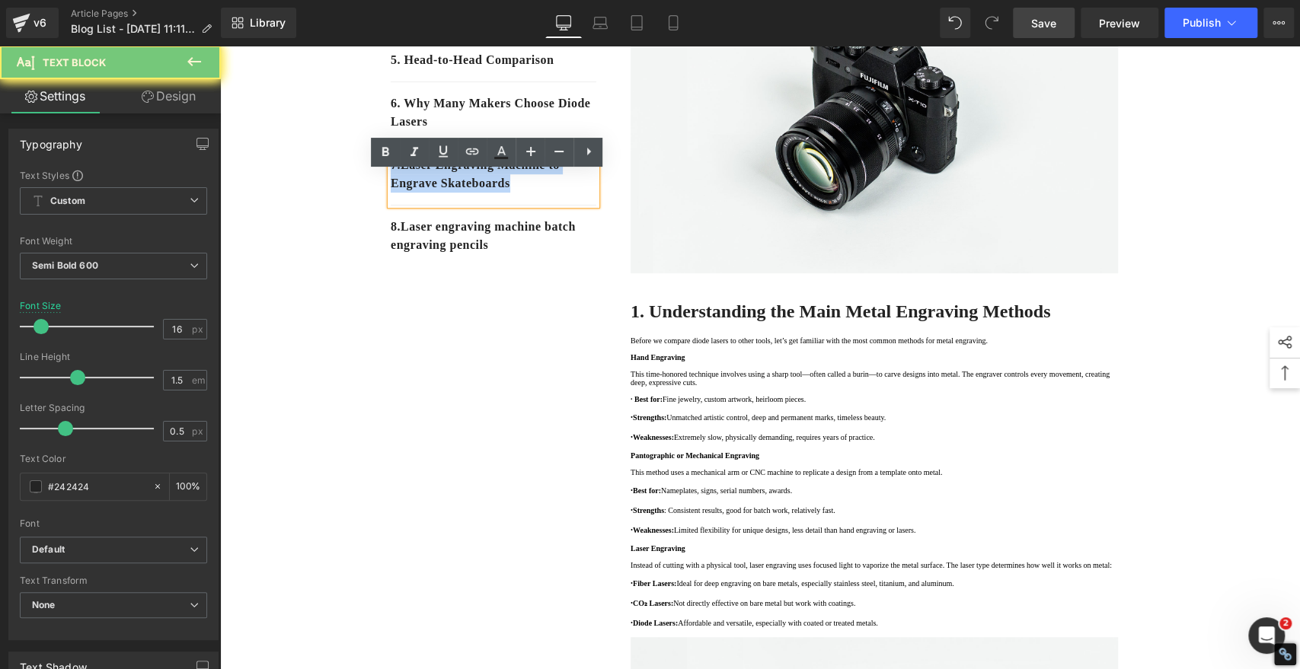
click at [542, 193] on p "7 . Laser Engraving Machine to Engrave Skateboards" at bounding box center [494, 174] width 206 height 37
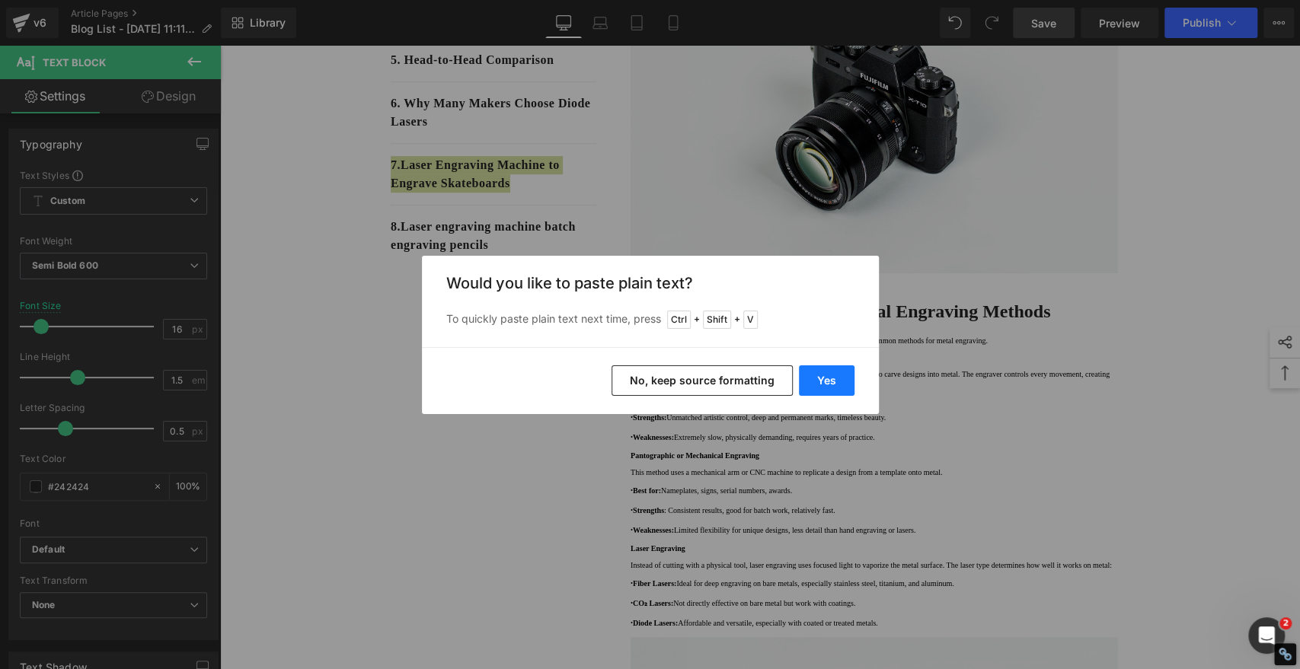
click at [830, 388] on button "Yes" at bounding box center [827, 380] width 56 height 30
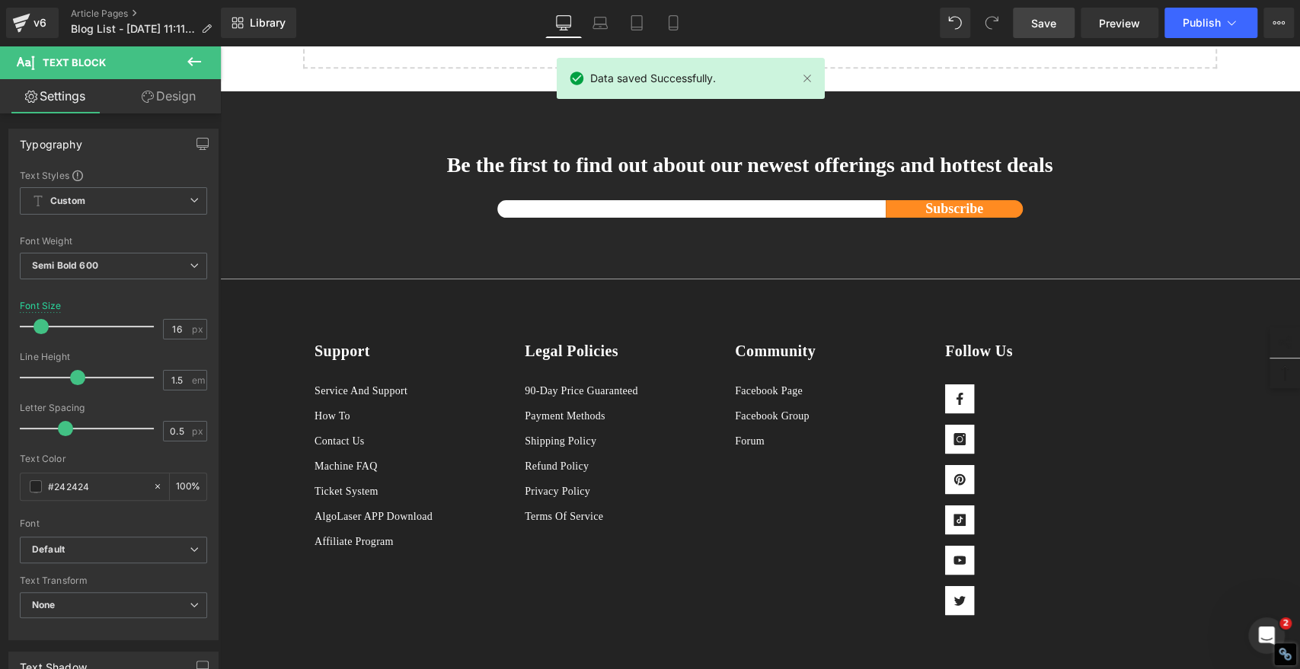
scroll to position [4716, 0]
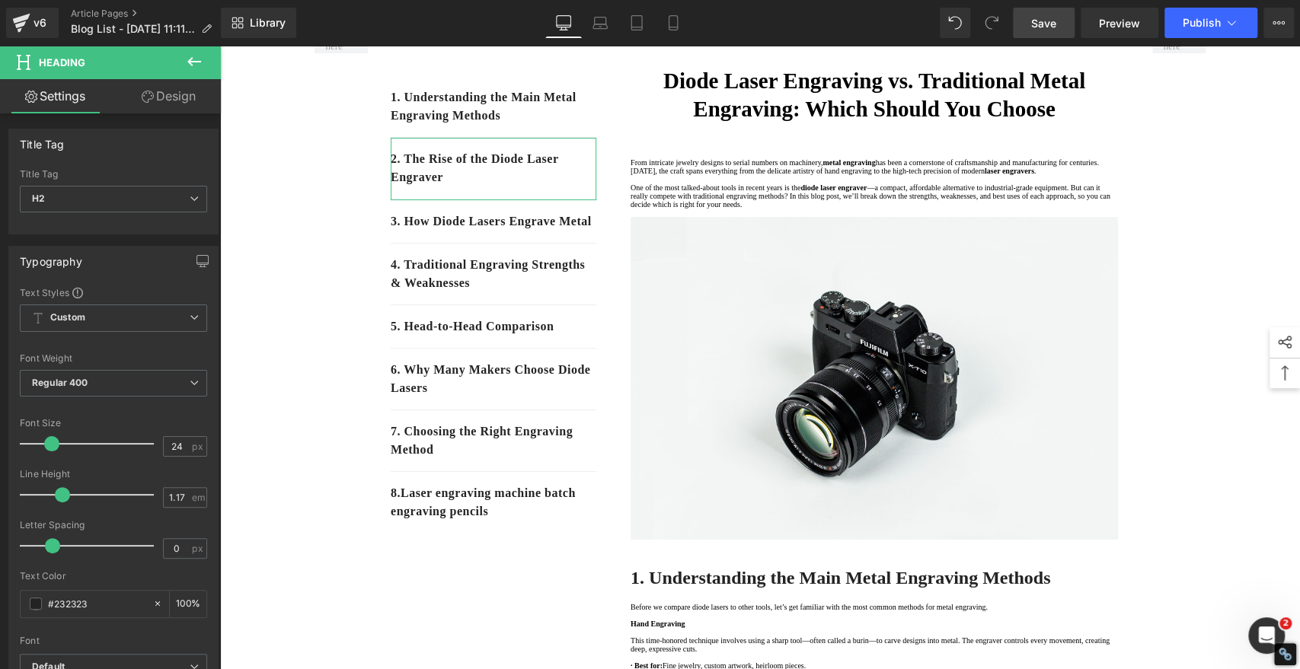
scroll to position [269, 0]
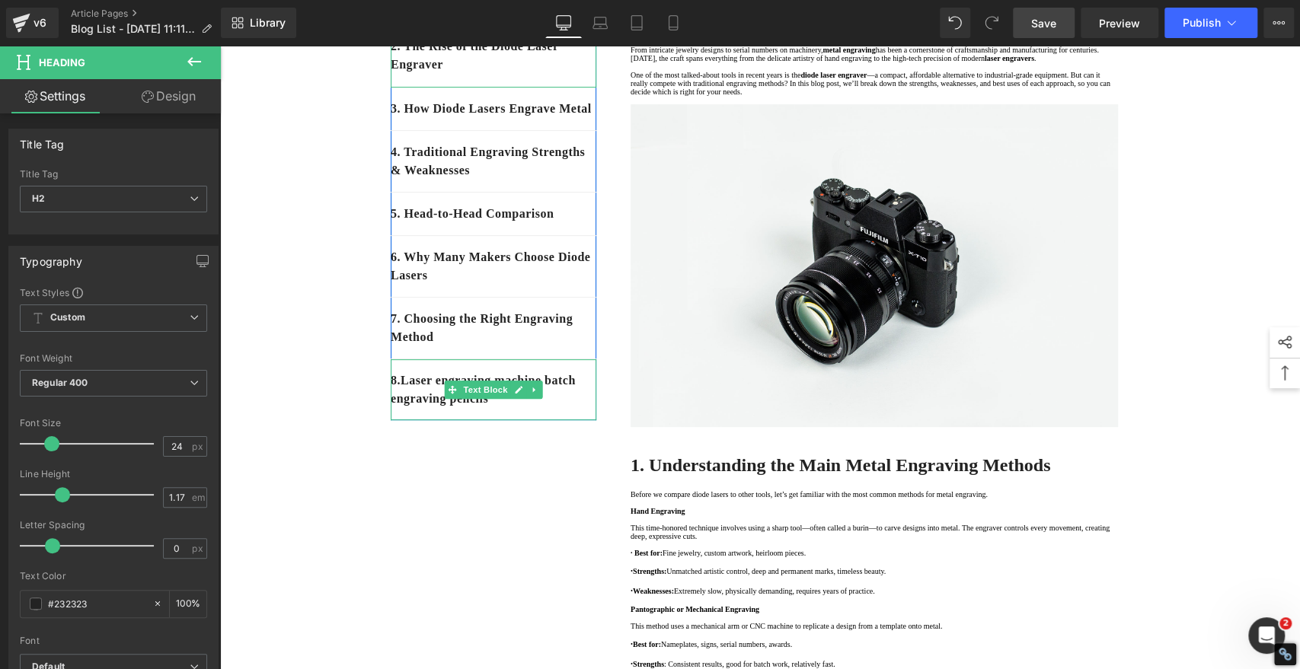
click at [569, 408] on p "8 . Laser engraving machine batch engraving pencils" at bounding box center [494, 390] width 206 height 37
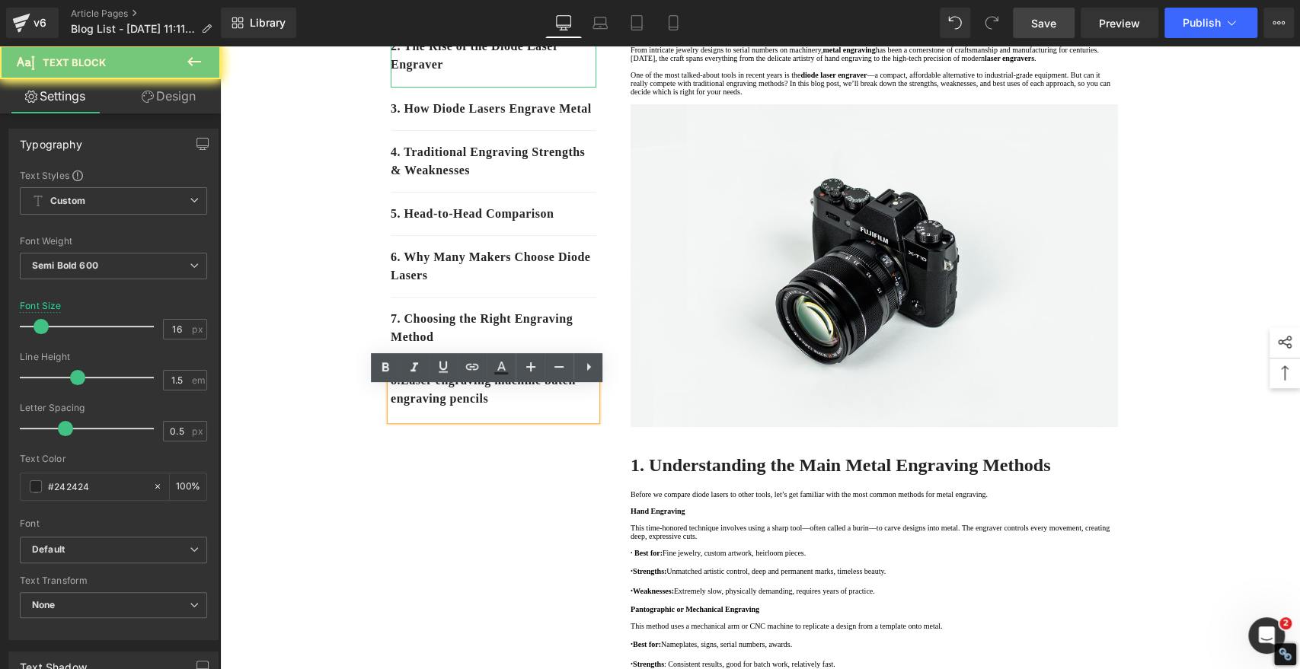
click at [569, 408] on p "8 . Laser engraving machine batch engraving pencils" at bounding box center [494, 390] width 206 height 37
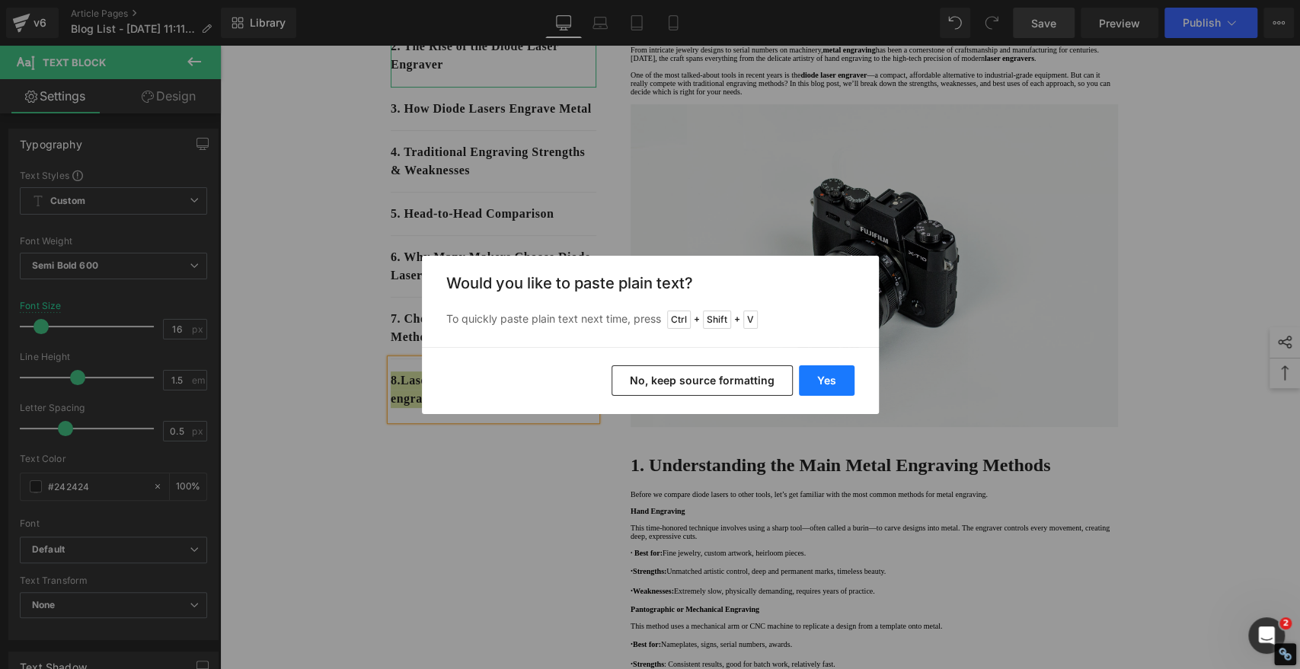
click at [826, 373] on button "Yes" at bounding box center [827, 380] width 56 height 30
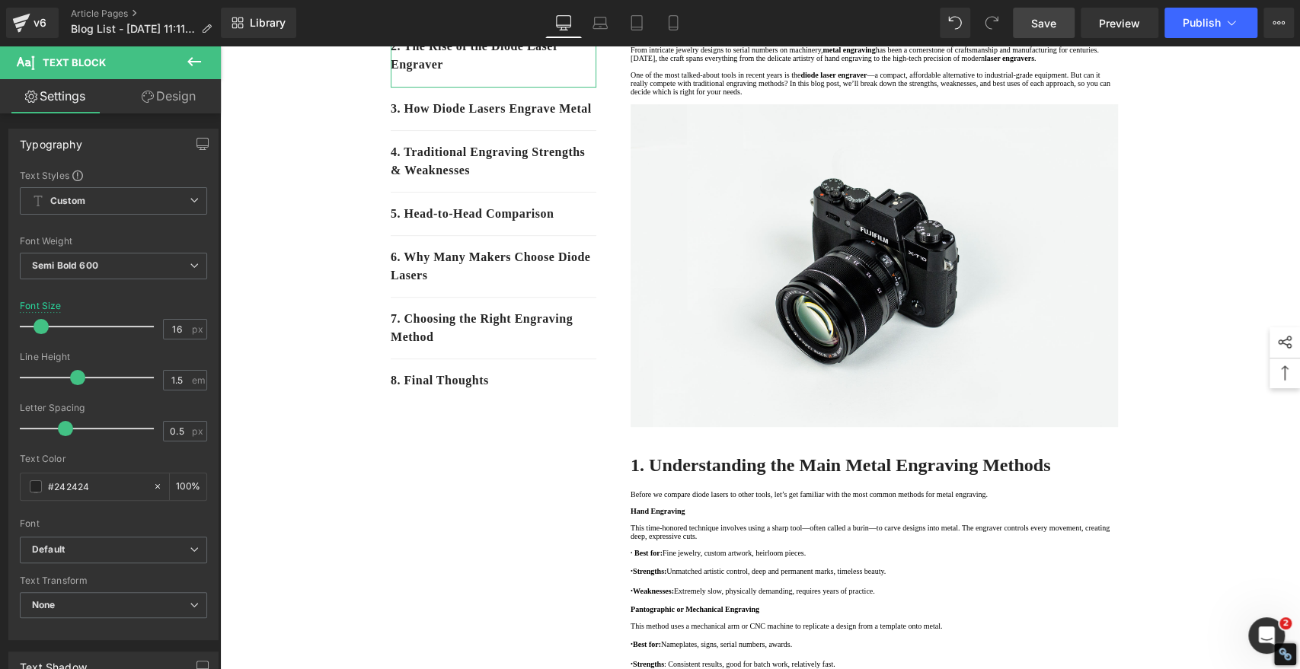
click at [1042, 24] on span "Save" at bounding box center [1043, 23] width 25 height 16
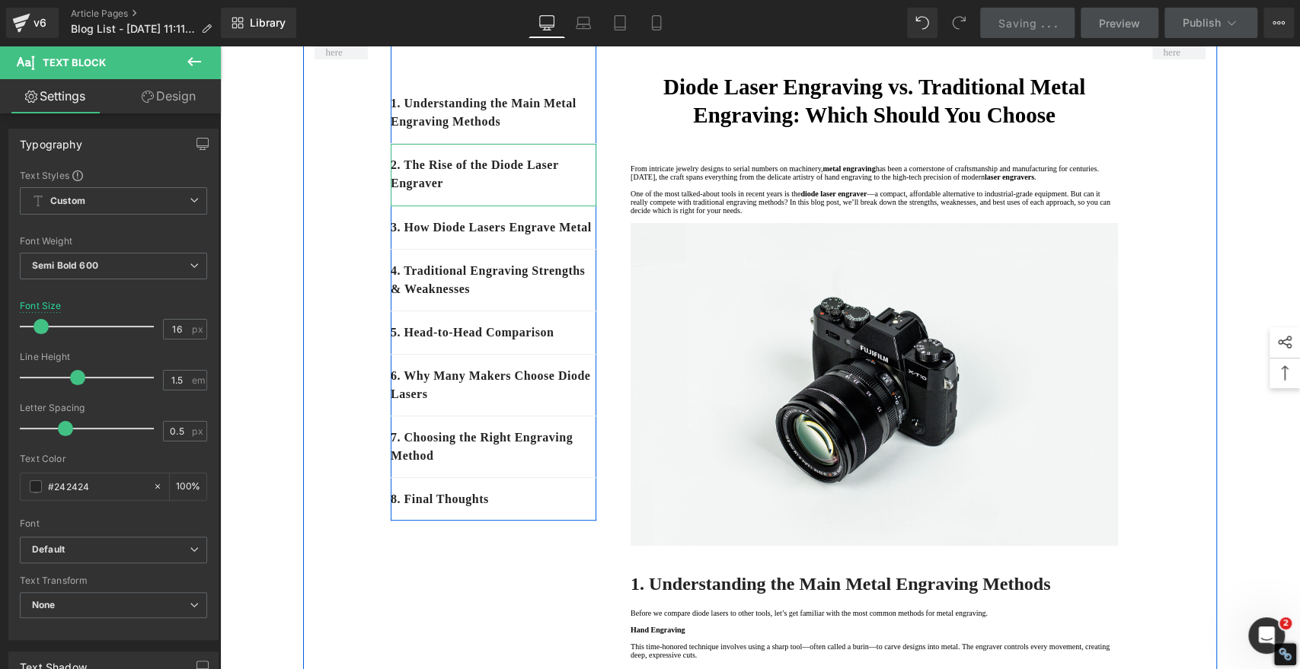
scroll to position [15, 0]
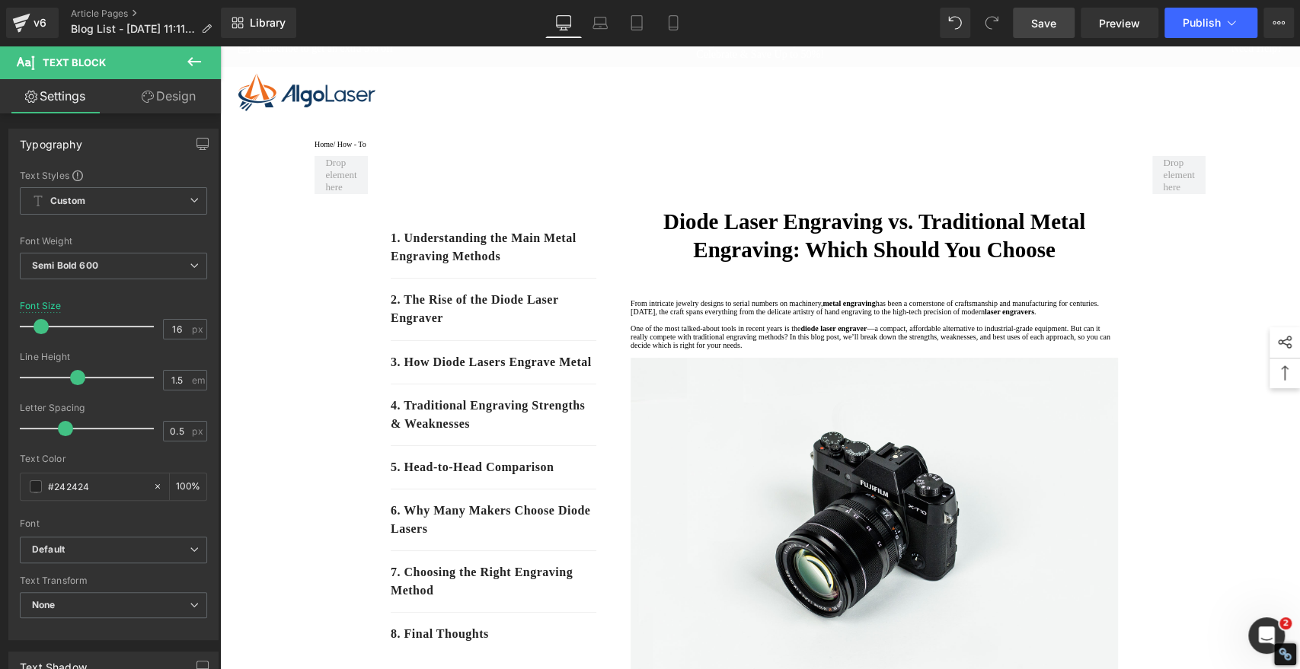
click at [1049, 26] on span "Save" at bounding box center [1043, 23] width 25 height 16
click at [1032, 19] on span "Save" at bounding box center [1043, 23] width 25 height 16
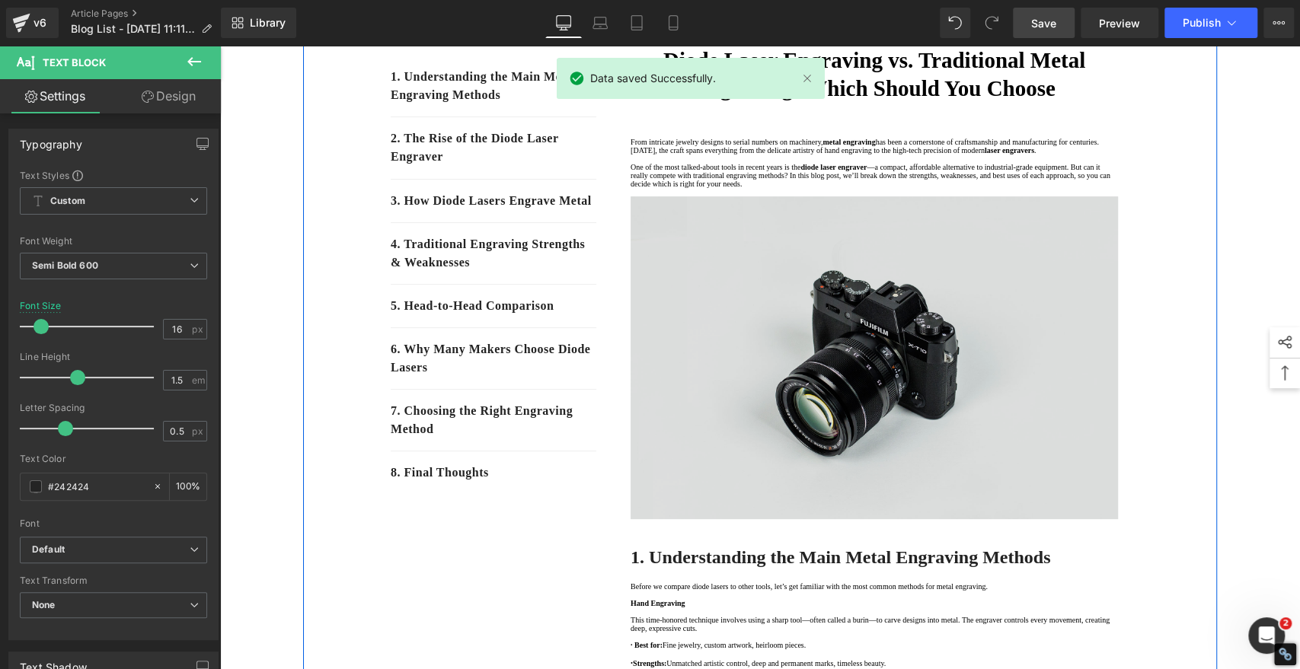
scroll to position [100, 0]
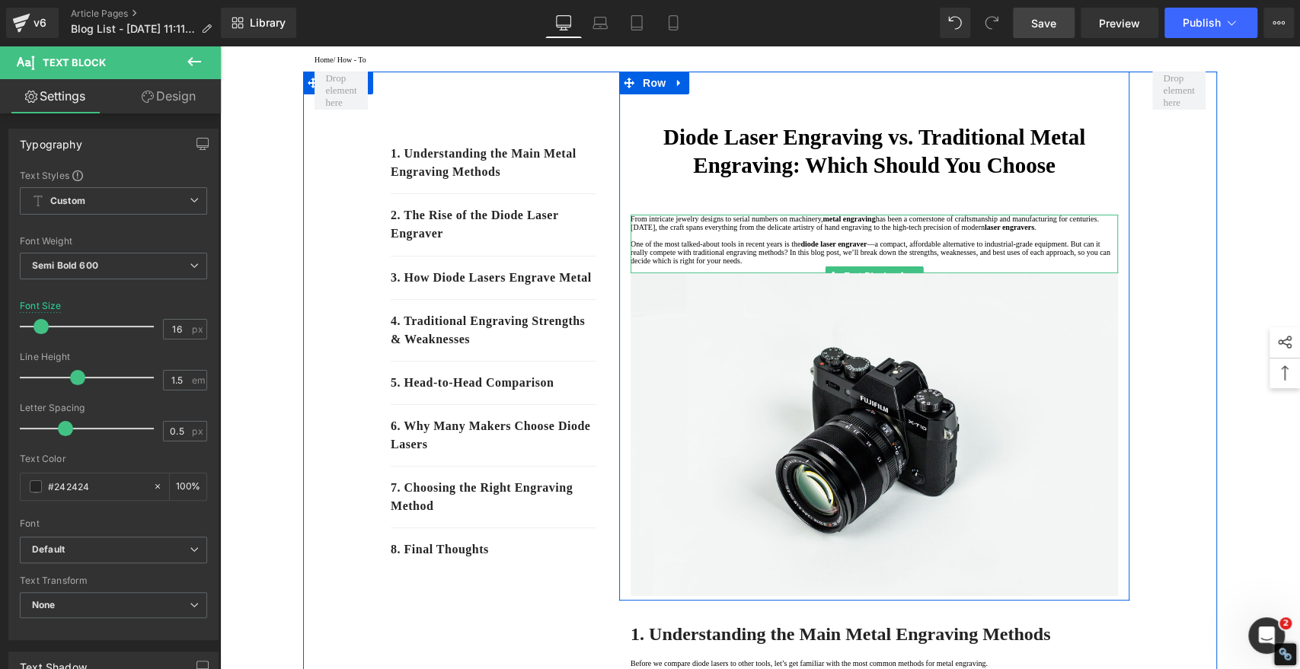
click at [645, 265] on font "—a compact, affordable alternative to industrial-grade equipment. But can it re…" at bounding box center [870, 252] width 480 height 25
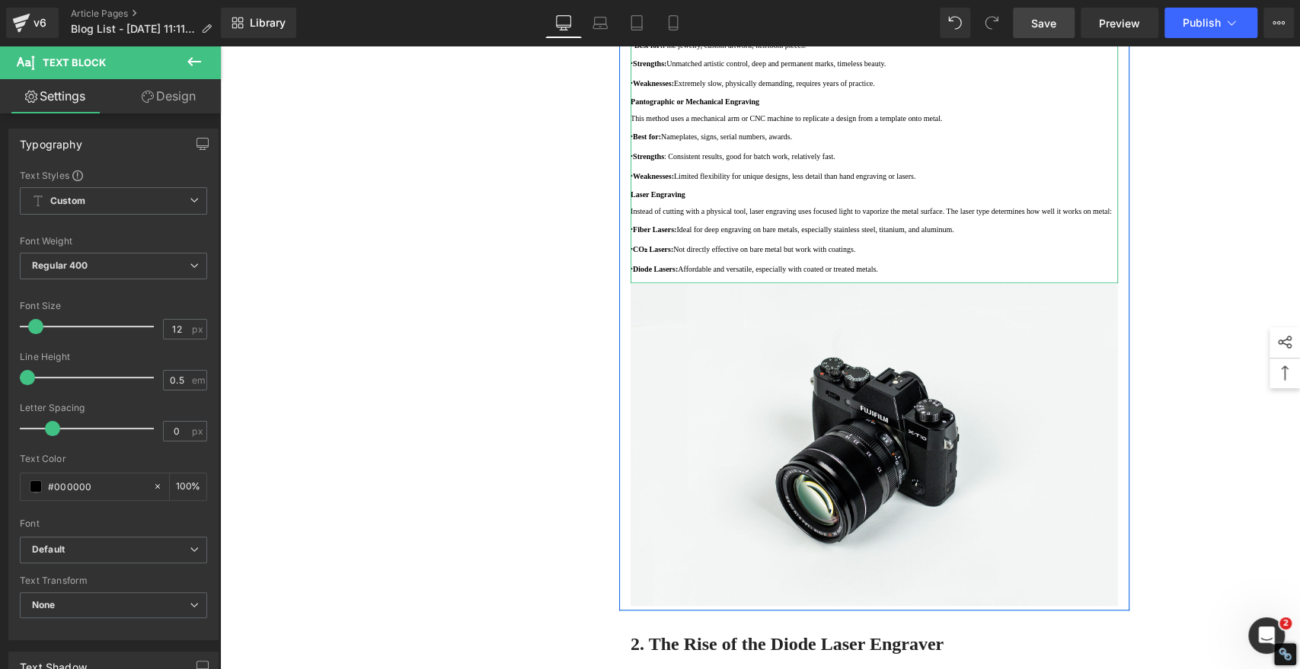
scroll to position [608, 0]
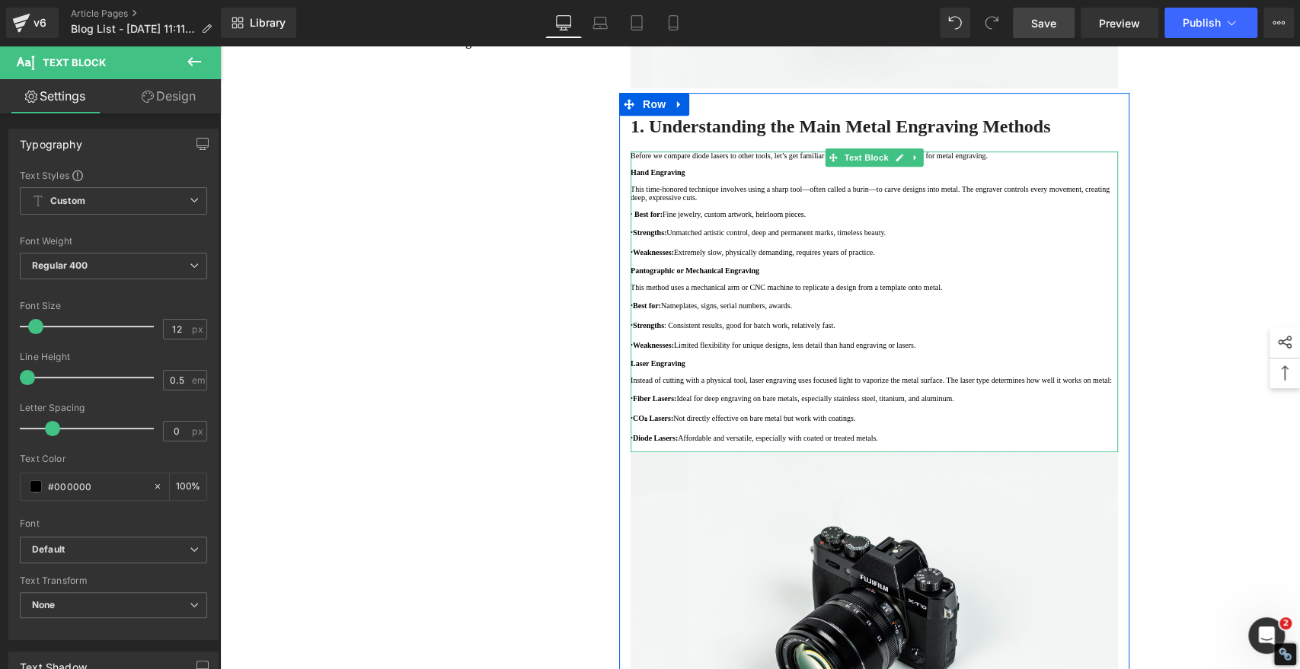
click at [843, 168] on p at bounding box center [873, 164] width 487 height 8
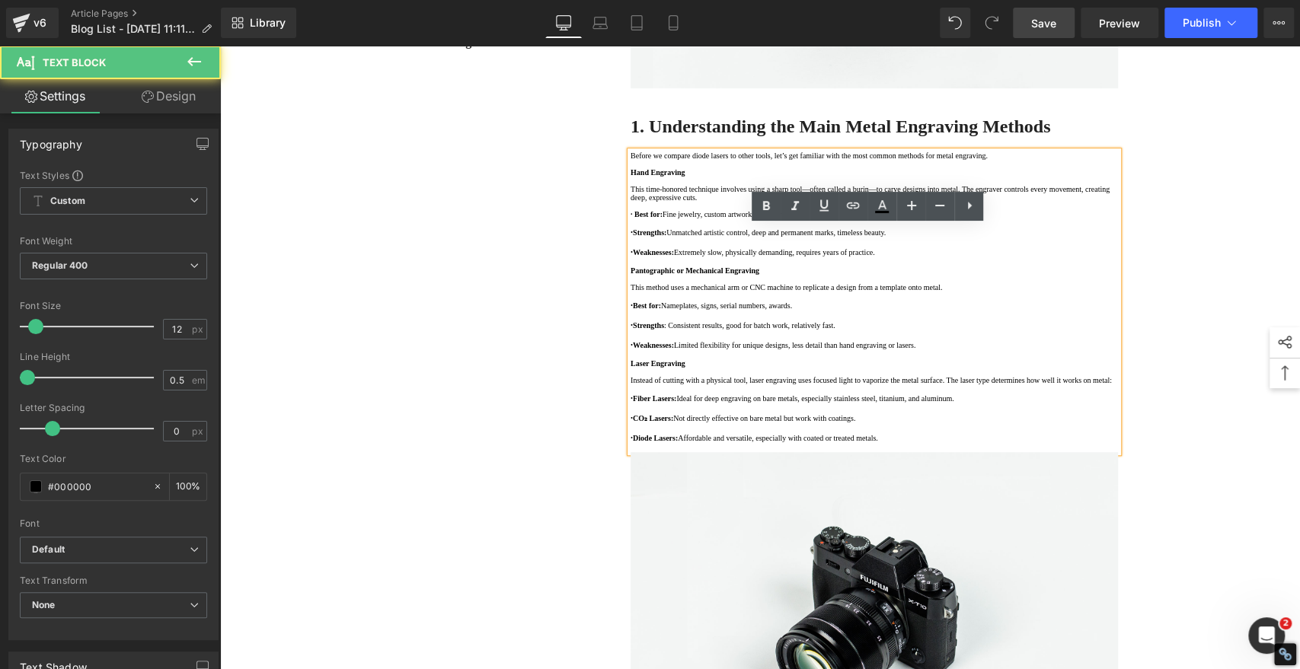
click at [843, 160] on p "Before we compare diode lasers to other tools, let’s get familiar with the most…" at bounding box center [873, 156] width 487 height 8
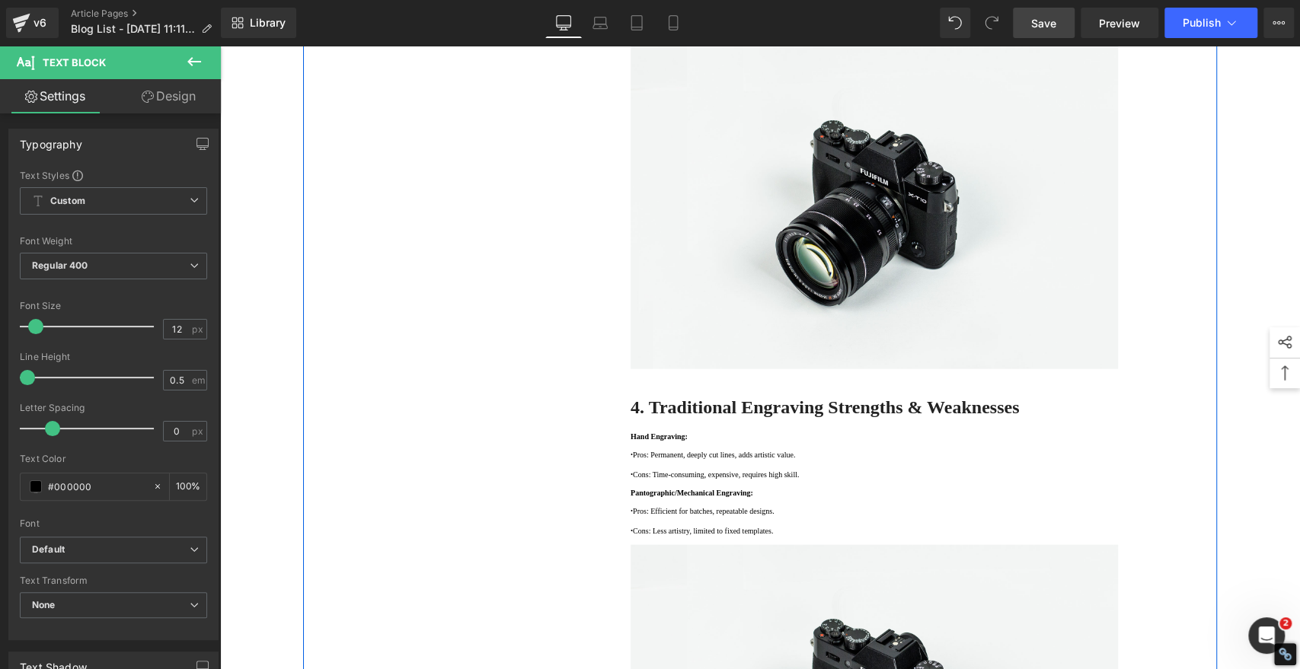
scroll to position [2114, 0]
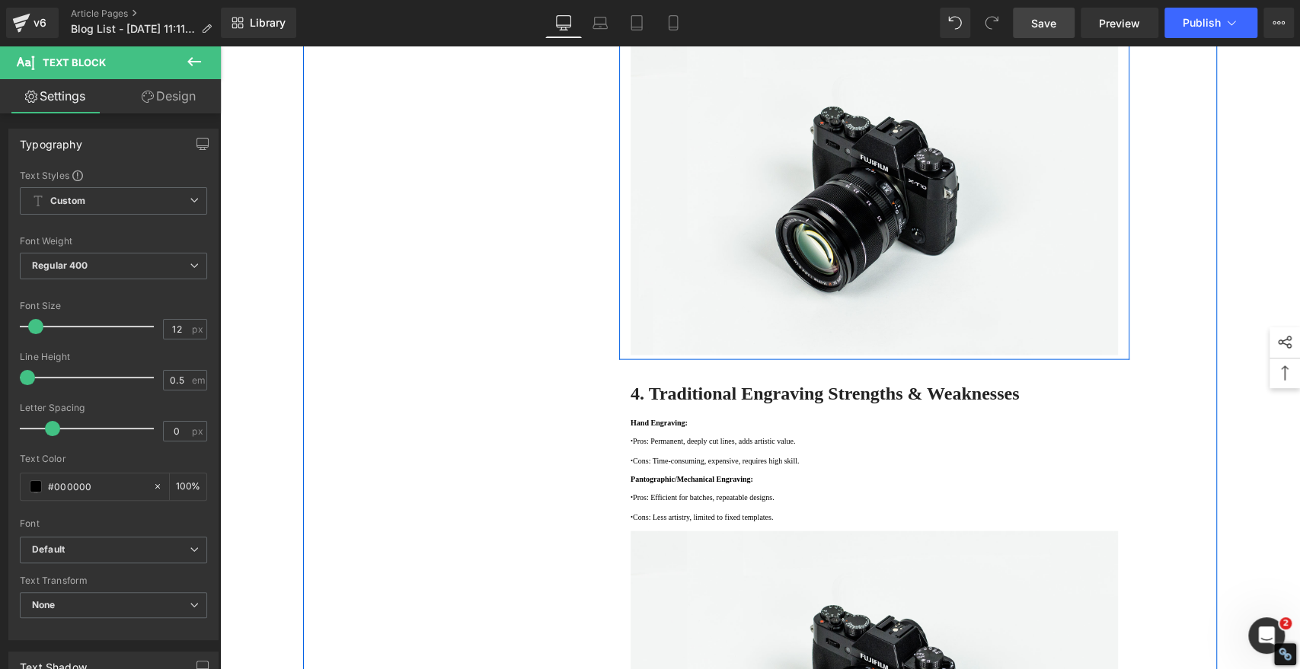
drag, startPoint x: 1075, startPoint y: 315, endPoint x: 1085, endPoint y: 317, distance: 10.0
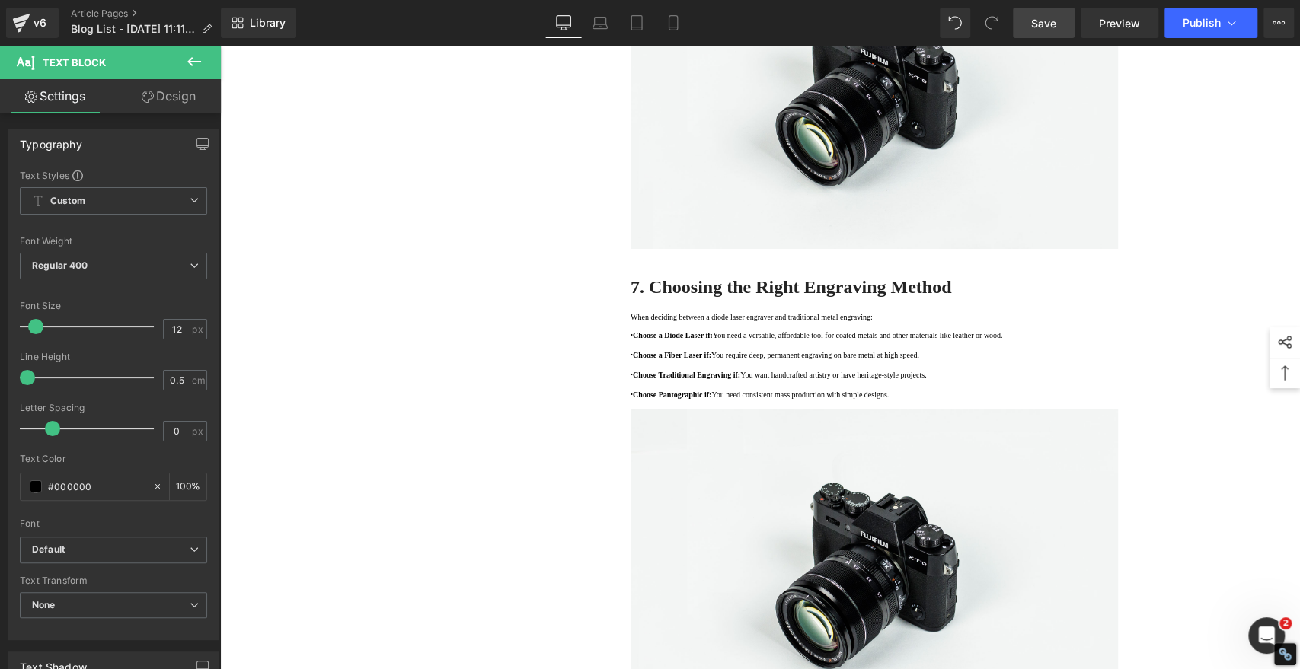
scroll to position [3637, 0]
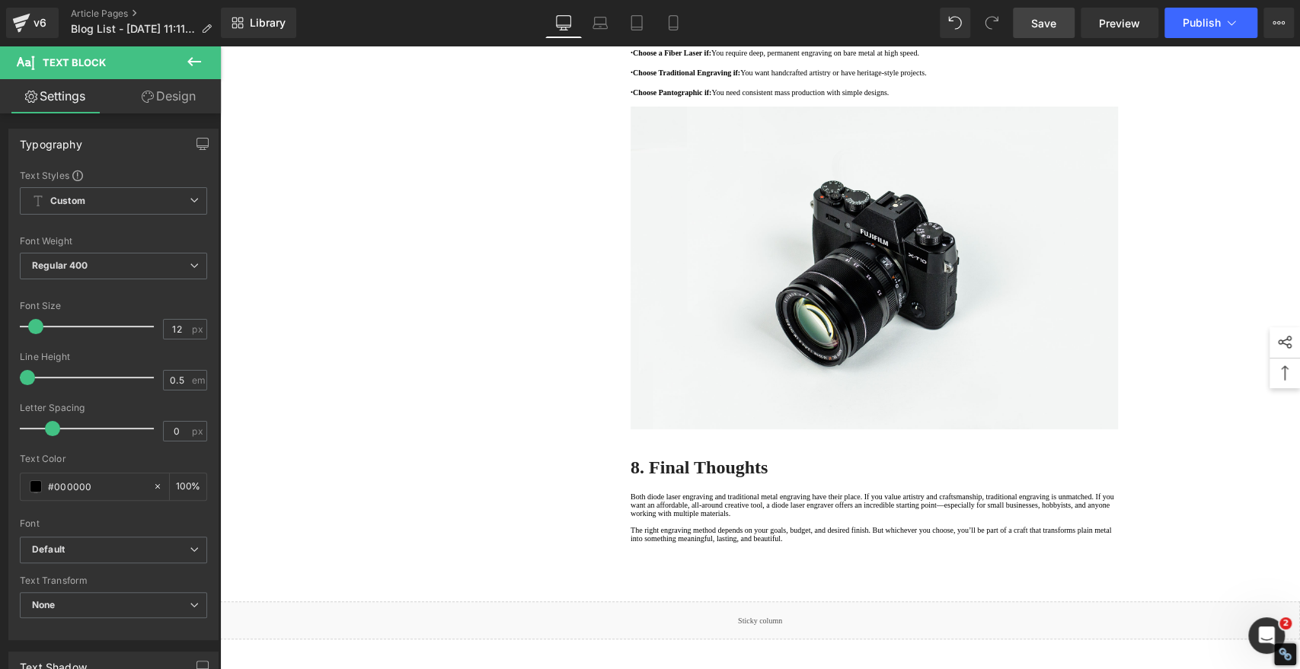
scroll to position [3976, 0]
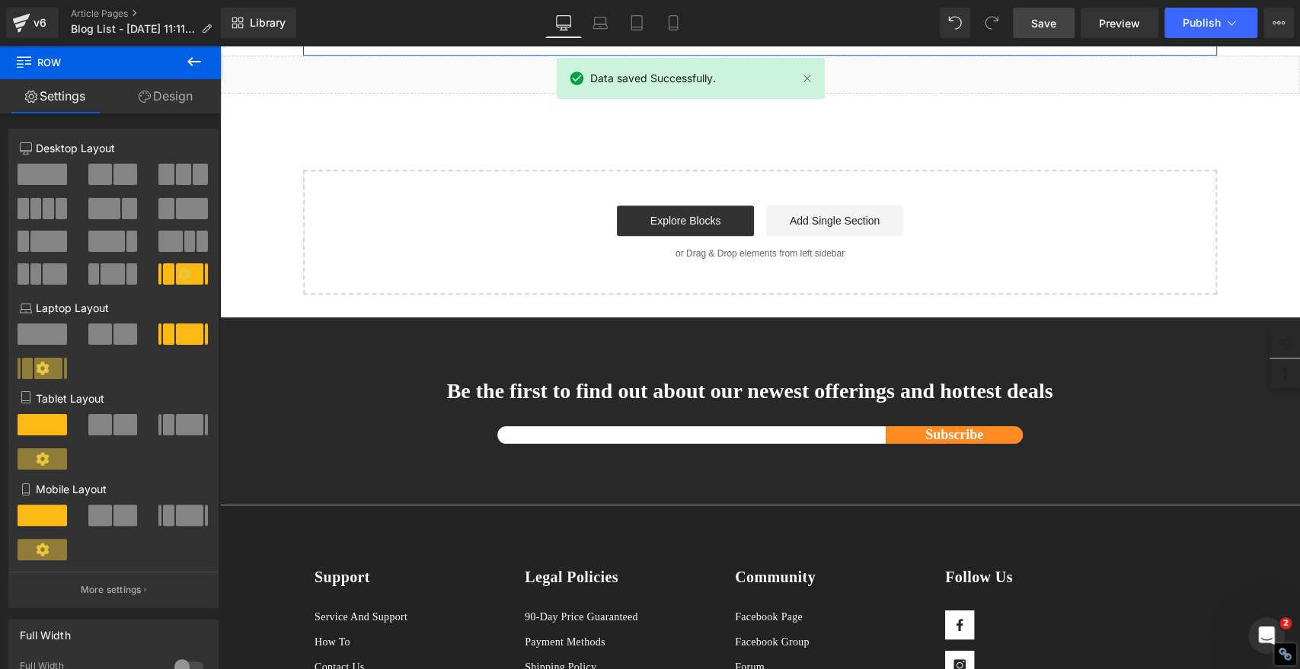
scroll to position [4653, 0]
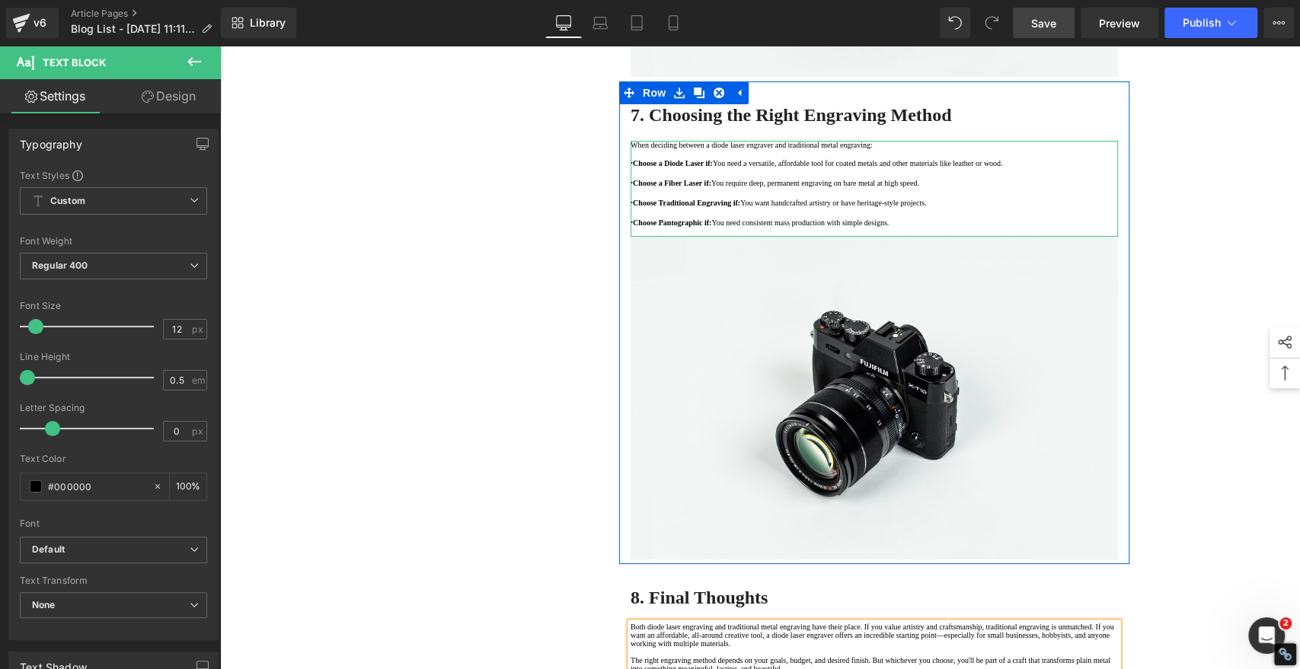
scroll to position [3637, 0]
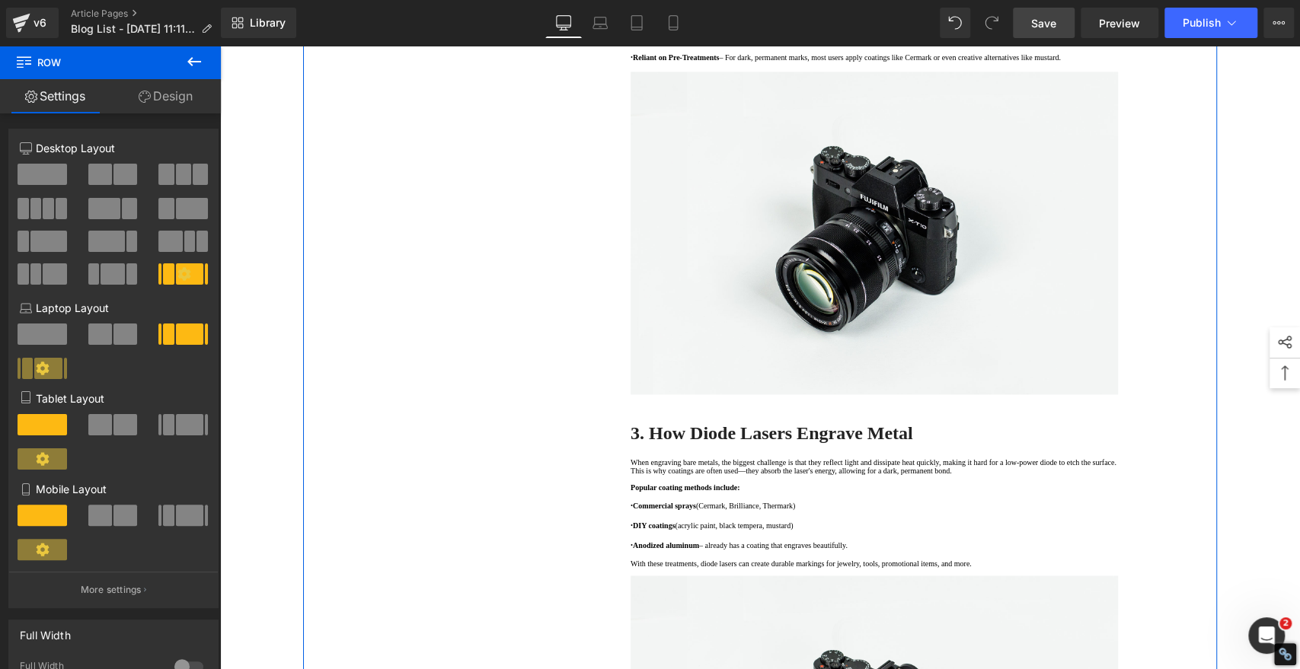
scroll to position [1523, 0]
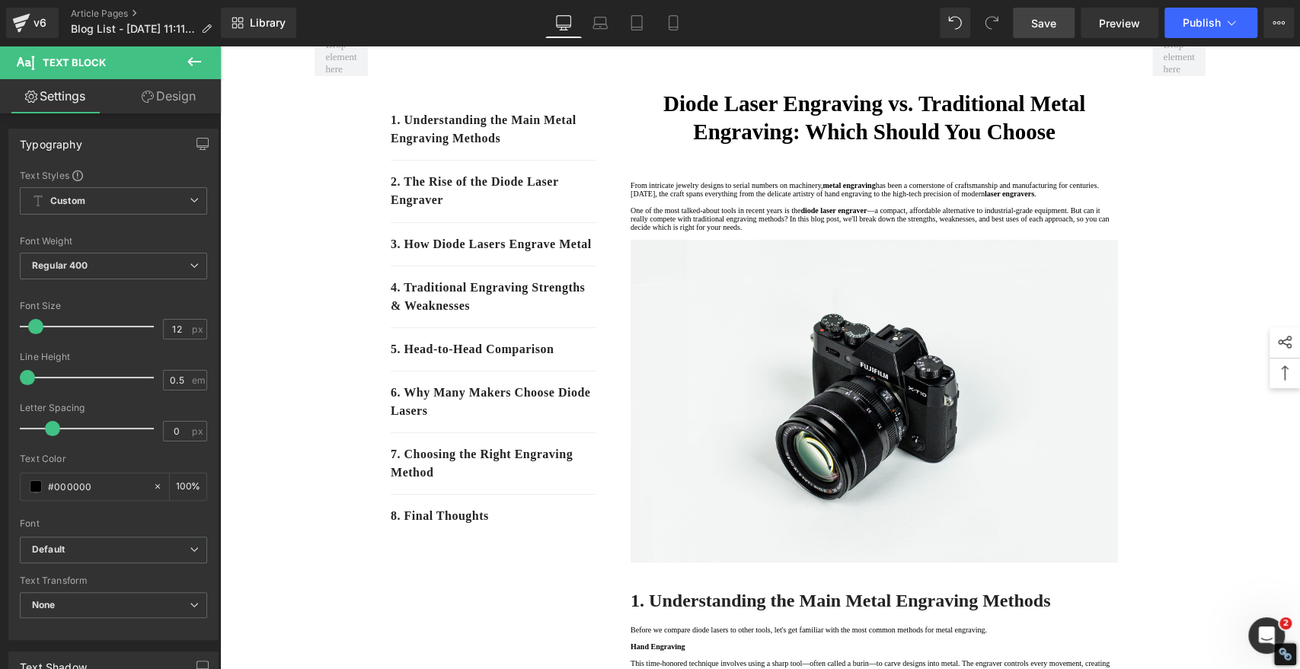
scroll to position [0, 0]
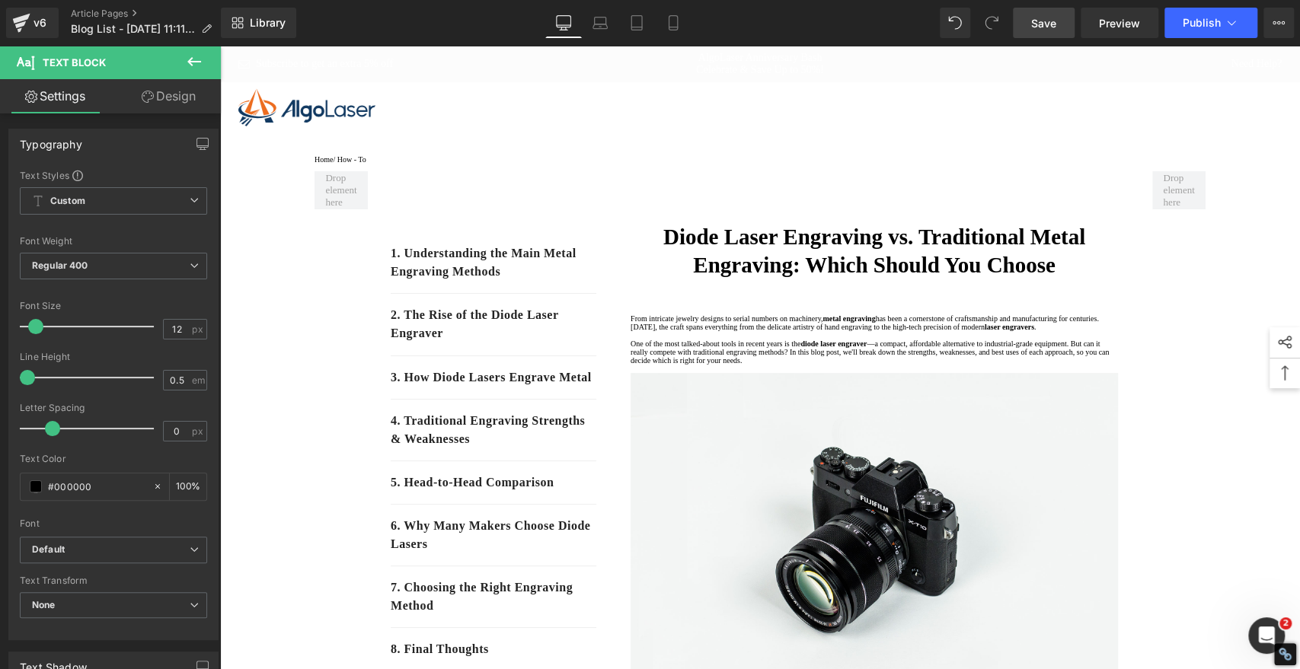
click at [1048, 19] on span "Save" at bounding box center [1043, 23] width 25 height 16
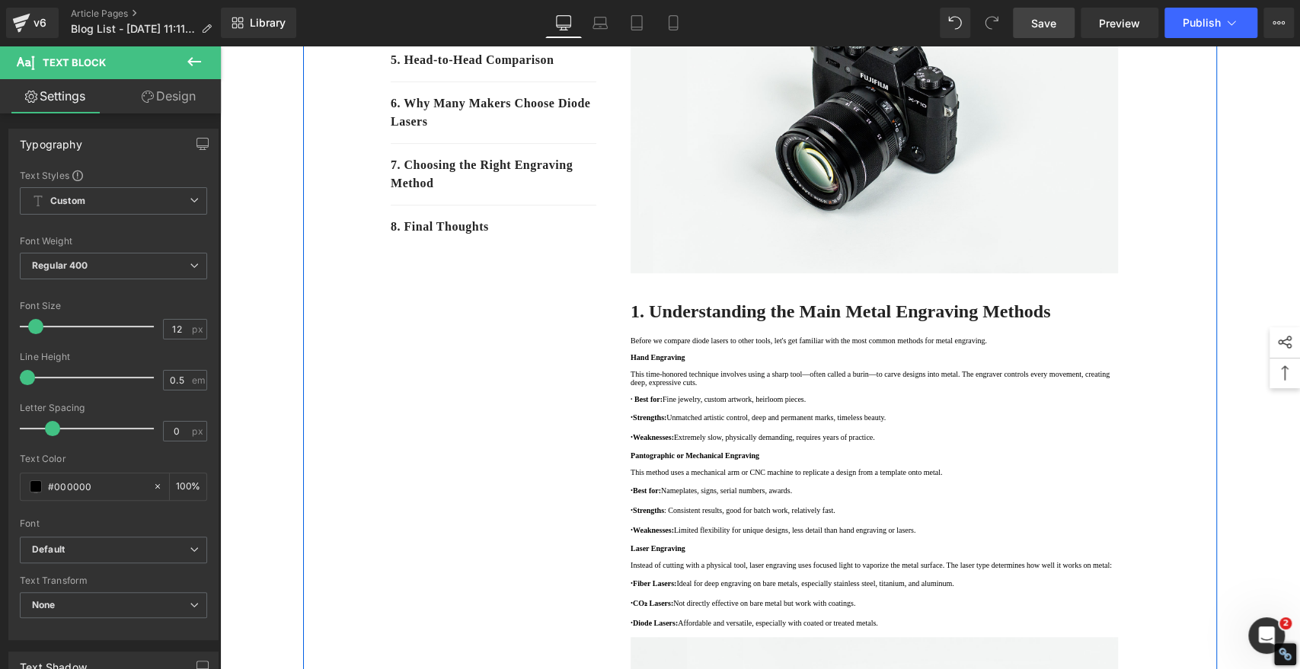
scroll to position [85, 0]
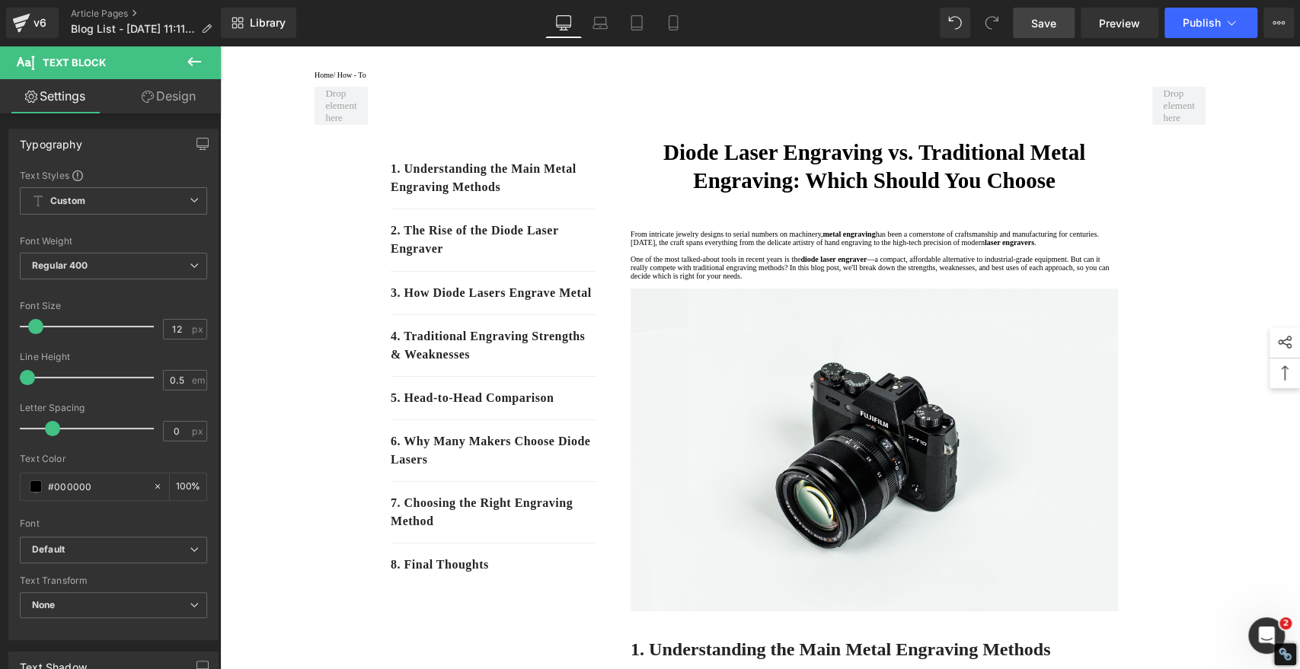
click at [1048, 21] on span "Save" at bounding box center [1043, 23] width 25 height 16
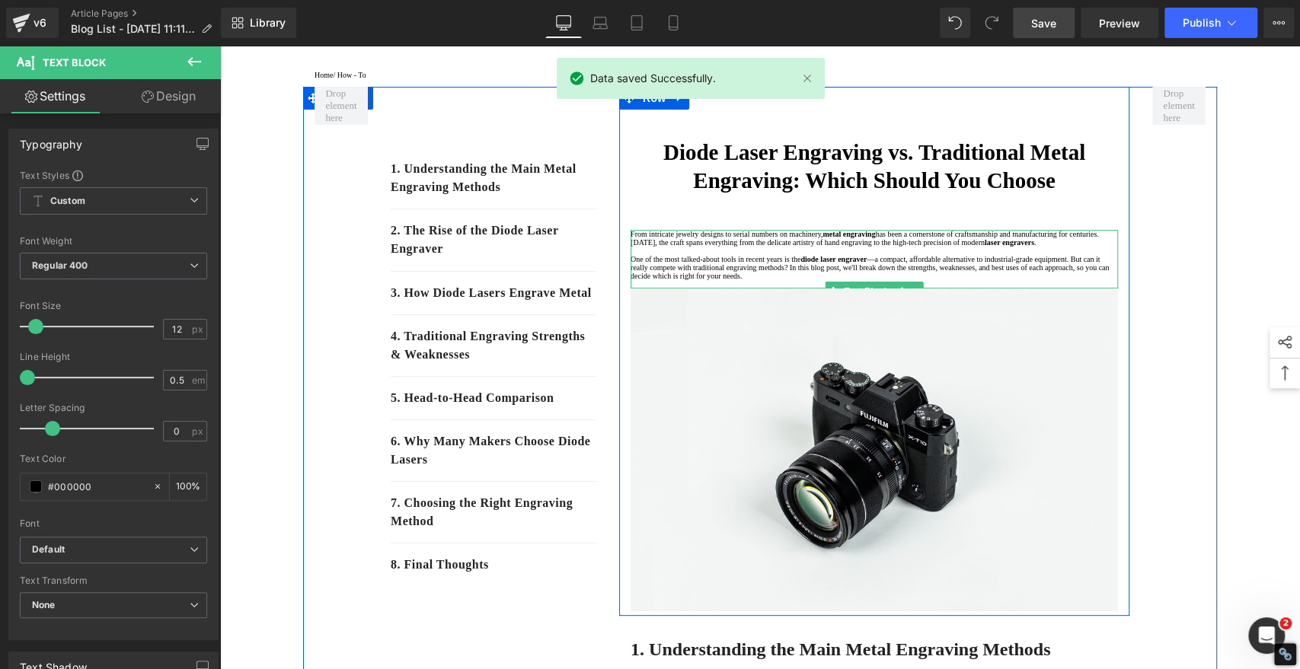
scroll to position [0, 0]
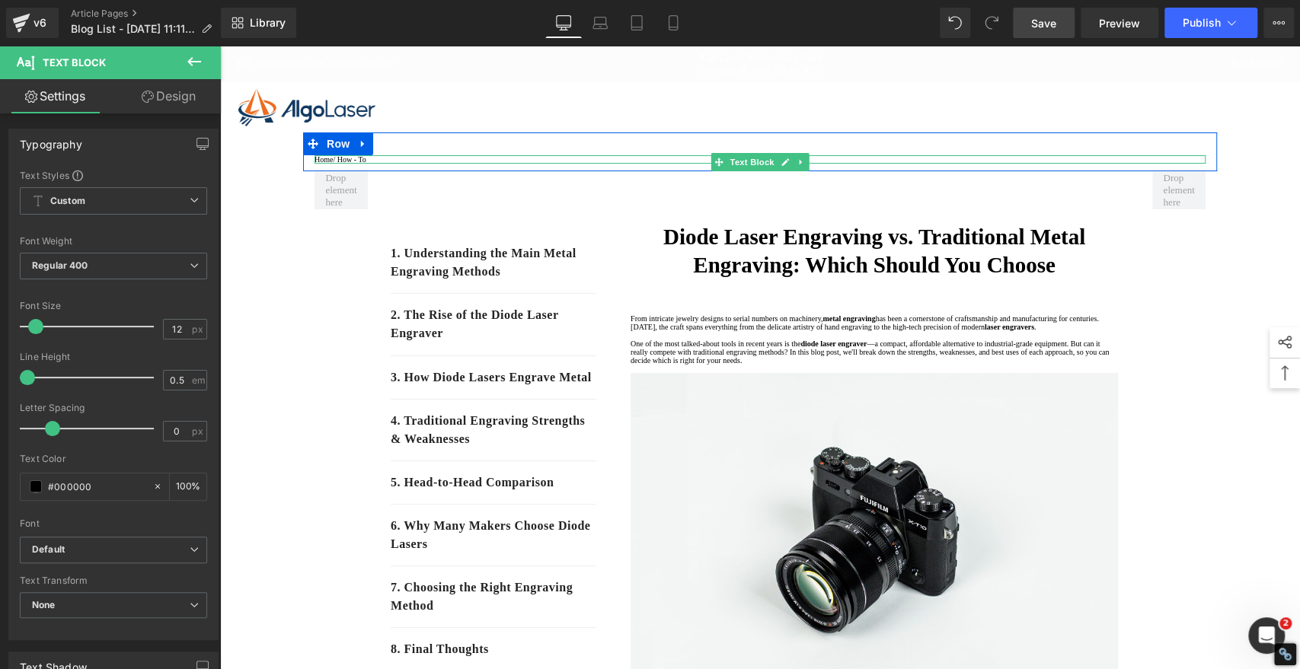
click at [381, 164] on p "Home / How - To" at bounding box center [759, 159] width 891 height 8
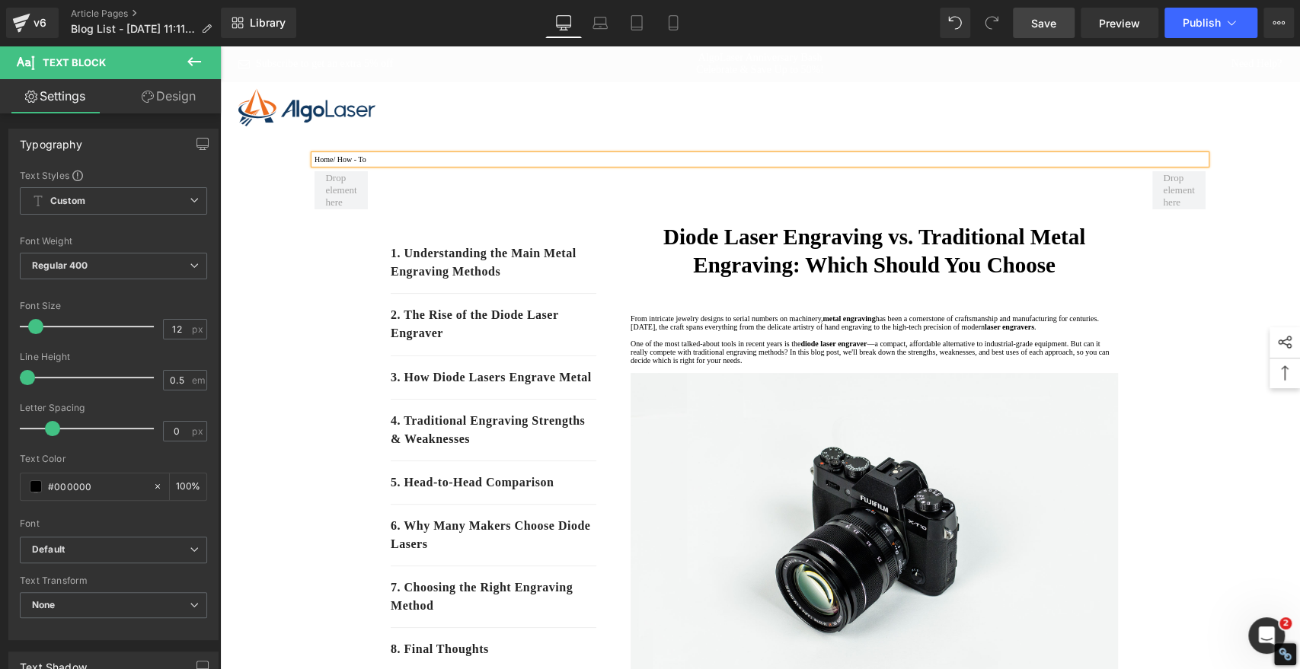
click at [380, 164] on p "Home / How - To" at bounding box center [759, 159] width 891 height 8
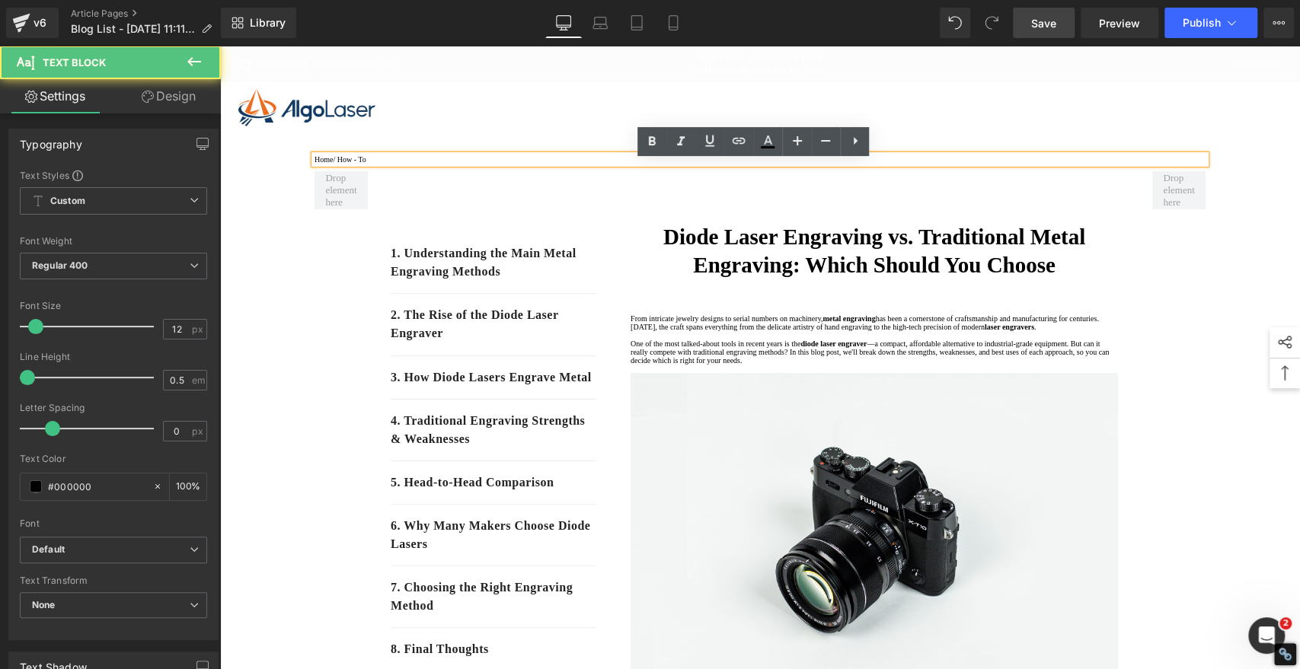
click at [379, 164] on p "Home / How - To" at bounding box center [759, 159] width 891 height 8
drag, startPoint x: 380, startPoint y: 169, endPoint x: 343, endPoint y: 174, distance: 36.9
click at [343, 164] on p "Home / How - To" at bounding box center [759, 159] width 891 height 8
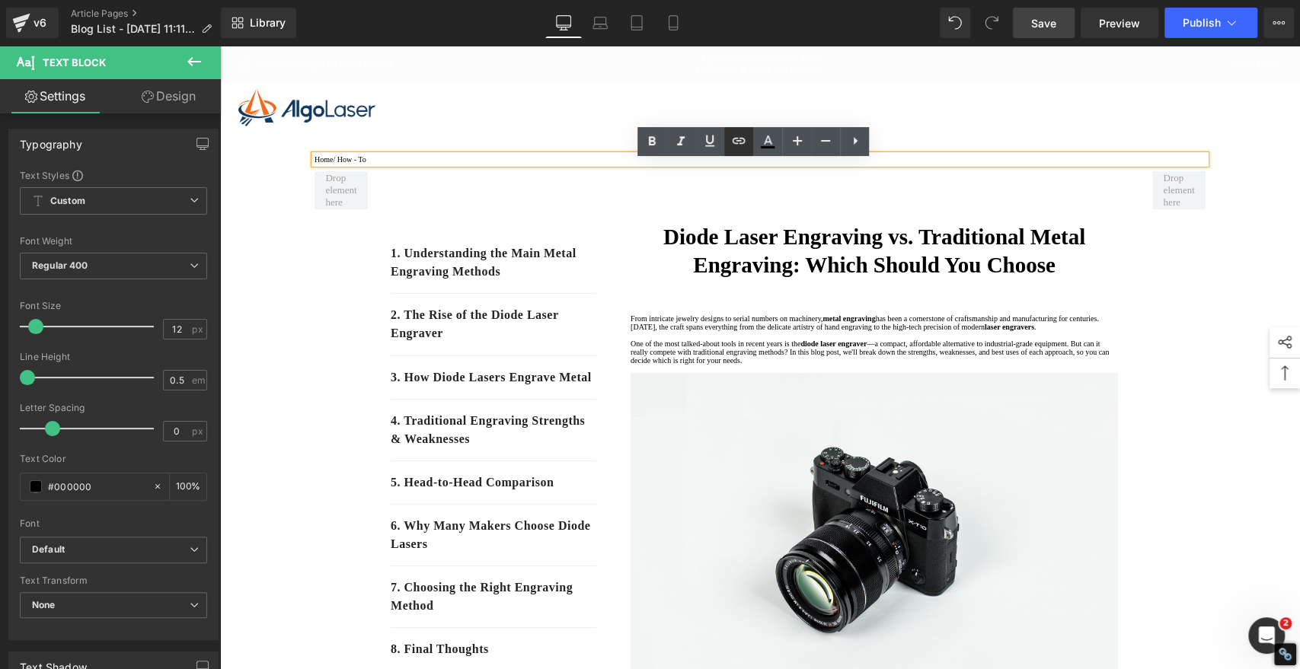
click at [737, 139] on icon at bounding box center [738, 141] width 18 height 18
click at [511, 209] on input "text" at bounding box center [418, 201] width 234 height 38
paste input "[URL][DOMAIN_NAME]"
click at [535, 199] on input "[URL][DOMAIN_NAME]" at bounding box center [418, 201] width 234 height 38
click at [548, 194] on icon "button" at bounding box center [552, 201] width 18 height 18
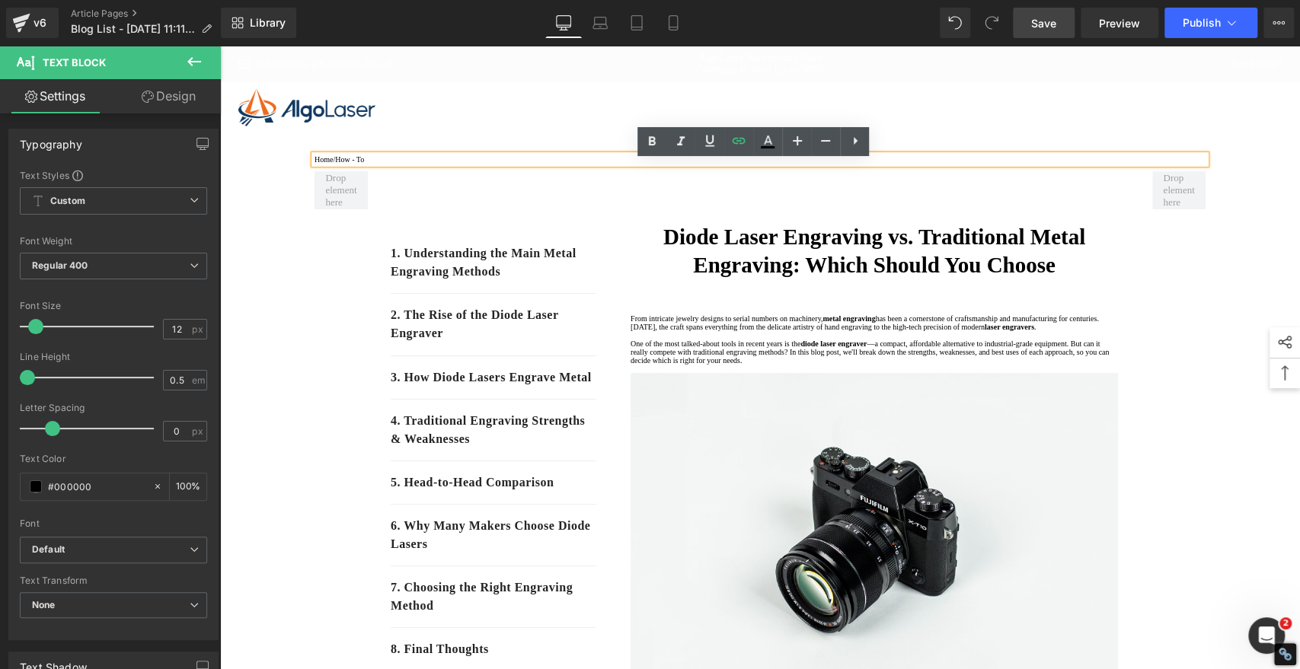
click at [557, 82] on div "Subscribe to get an extra 5% off AlgoLaser Anniversary Bash Celebrate & Save Up…" at bounding box center [760, 64] width 1080 height 37
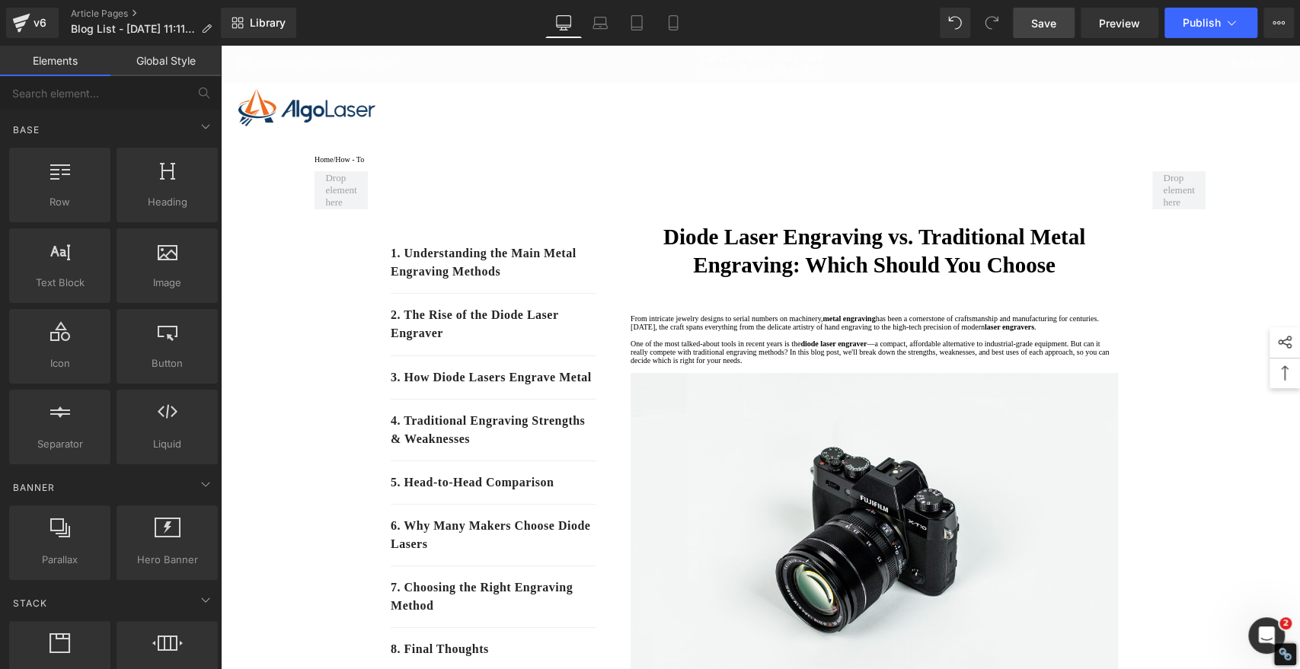
click at [1048, 22] on span "Save" at bounding box center [1043, 23] width 25 height 16
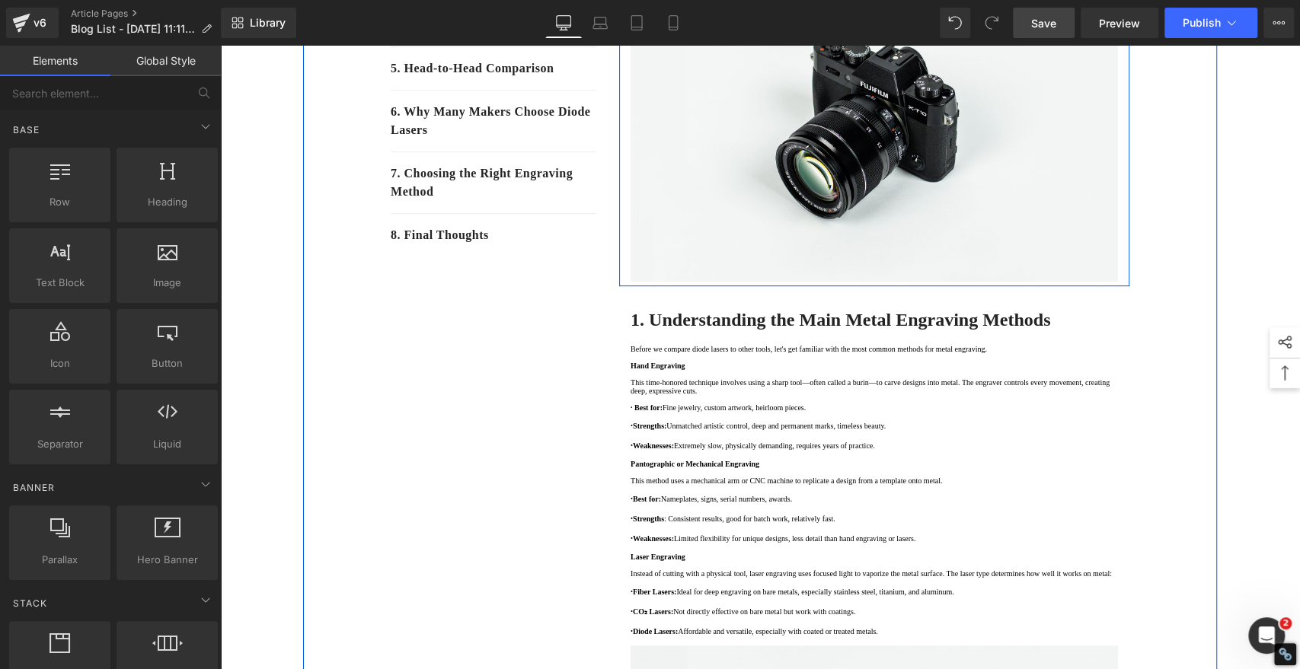
scroll to position [423, 0]
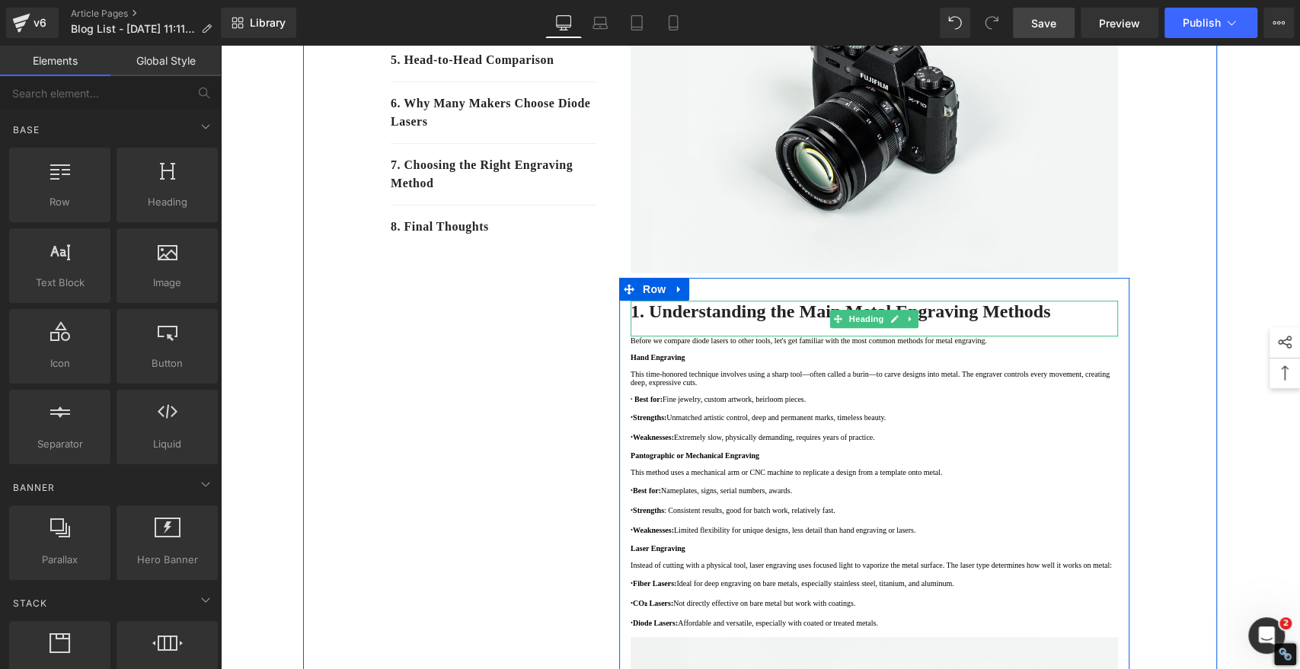
click at [801, 321] on strong "1. Understanding the Main Metal Engraving Methods" at bounding box center [840, 311] width 420 height 20
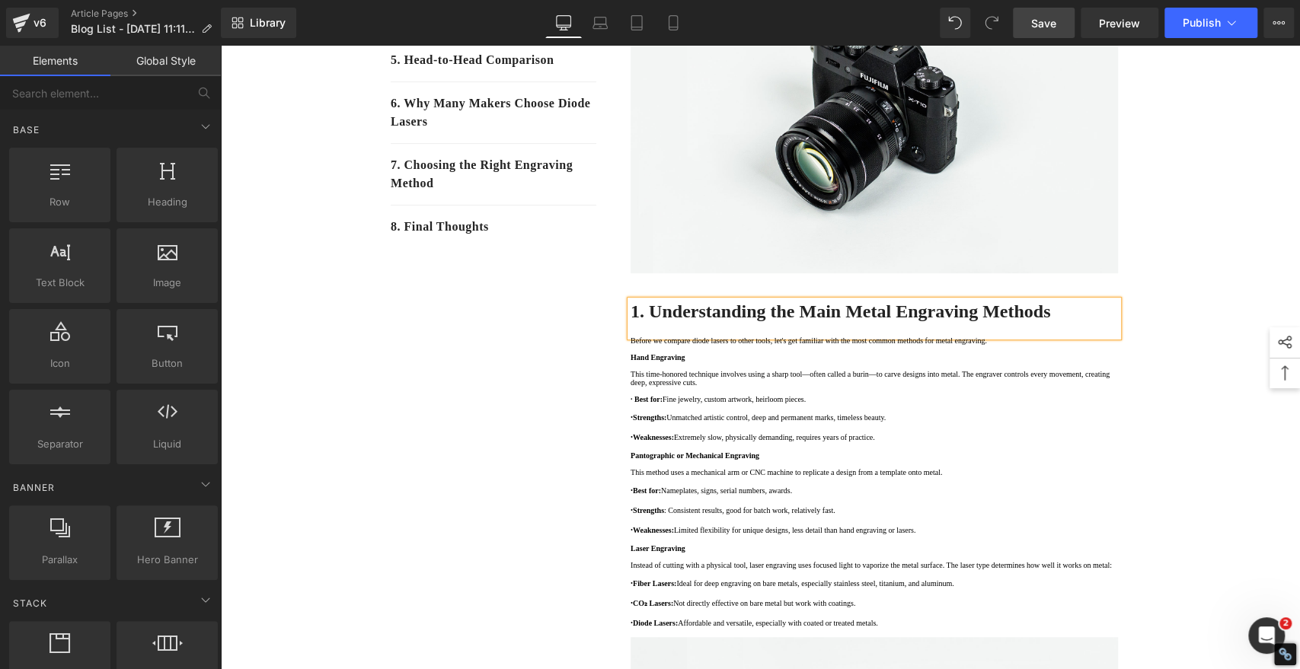
click at [801, 321] on strong "1. Understanding the Main Metal Engraving Methods" at bounding box center [840, 311] width 420 height 20
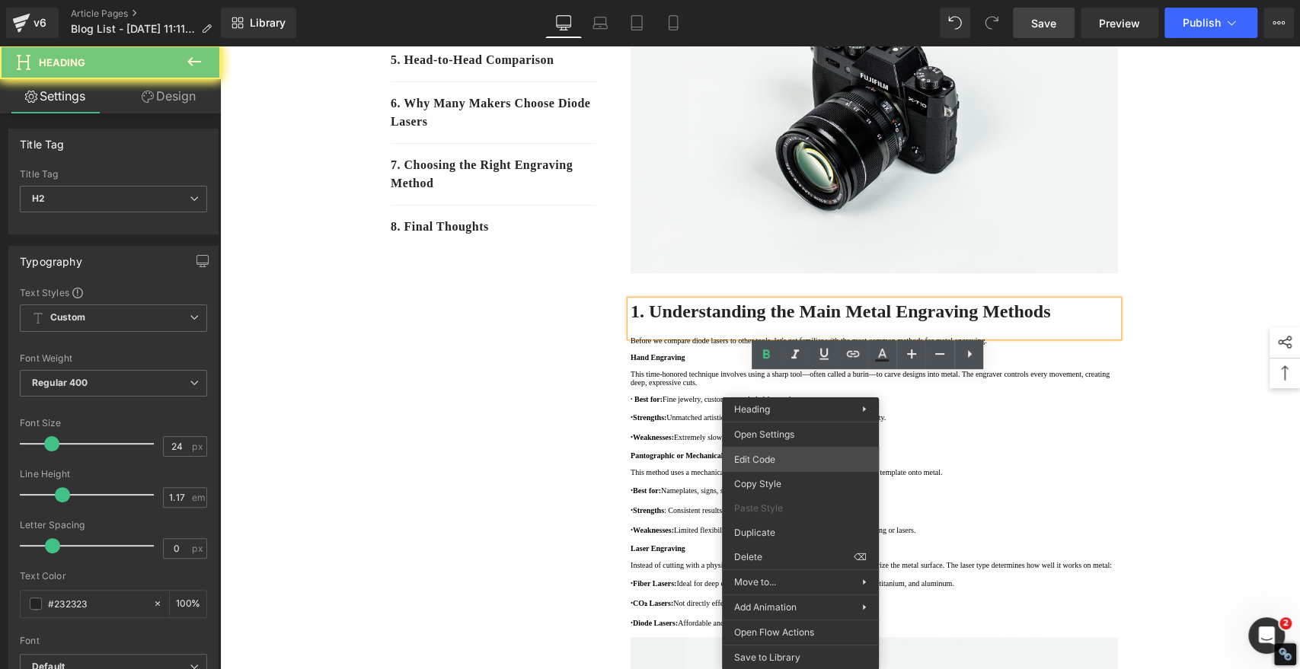
click at [783, 0] on div "Heading You are previewing how the will restyle your page. You can not edit Ele…" at bounding box center [650, 0] width 1300 height 0
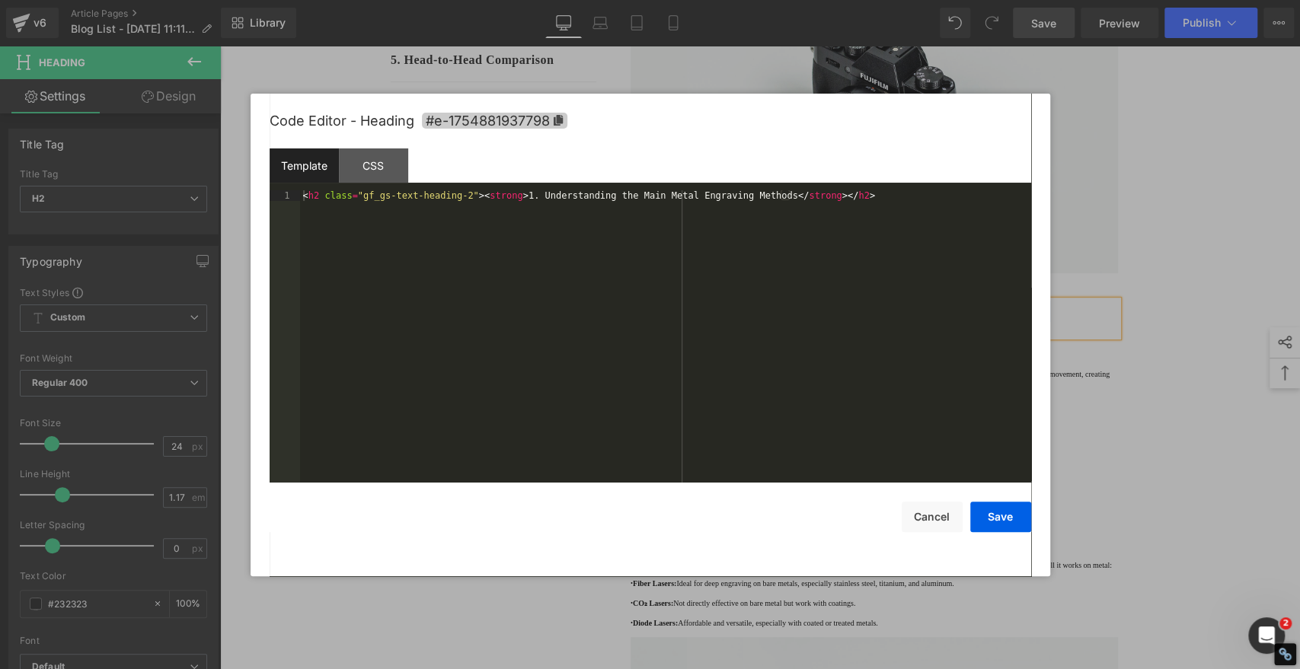
click at [560, 115] on icon at bounding box center [557, 120] width 9 height 11
copy strong "1. Understanding the Main Metal Engraving Methods"
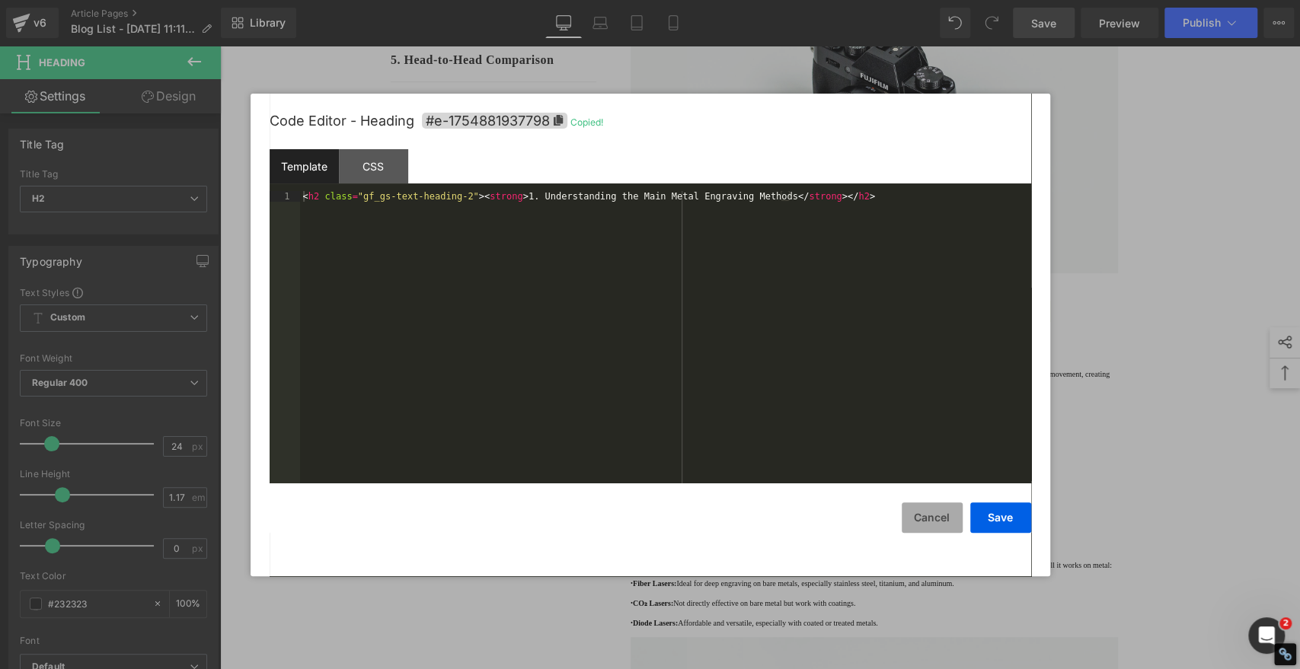
drag, startPoint x: 931, startPoint y: 507, endPoint x: 920, endPoint y: 502, distance: 12.6
click at [931, 507] on button "Cancel" at bounding box center [931, 517] width 61 height 30
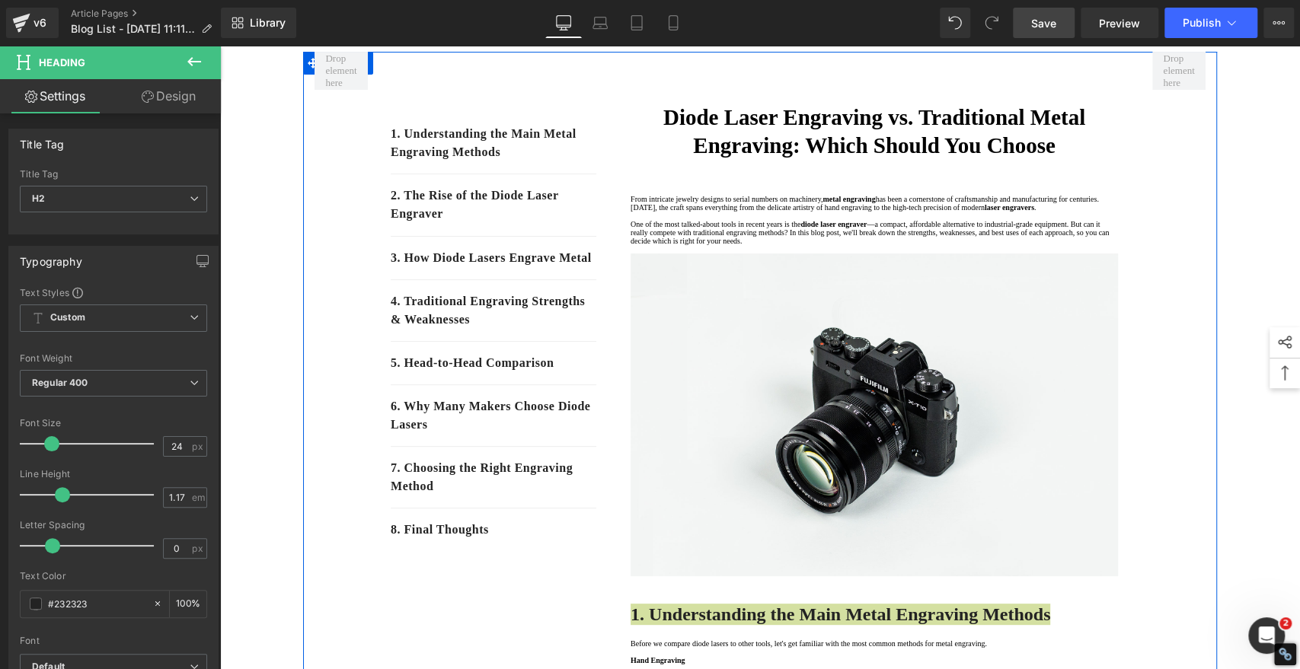
scroll to position [0, 0]
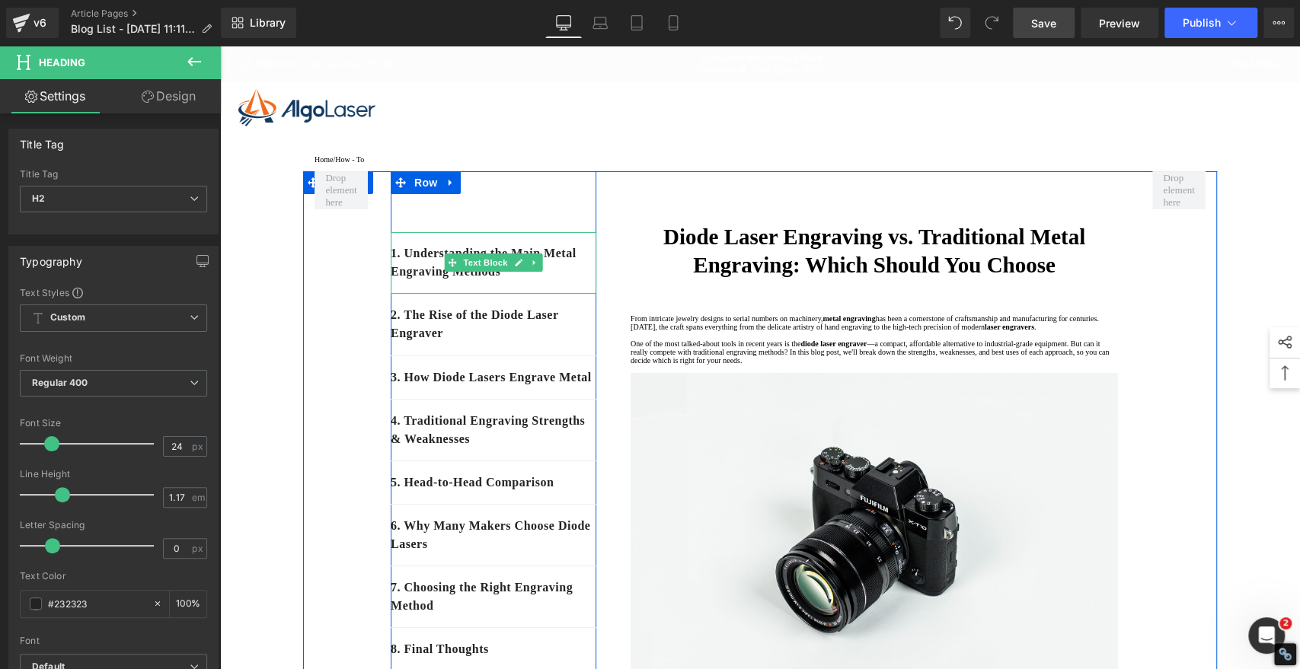
click at [520, 294] on div "1. Understanding the Main Metal Engraving Methods" at bounding box center [494, 263] width 206 height 62
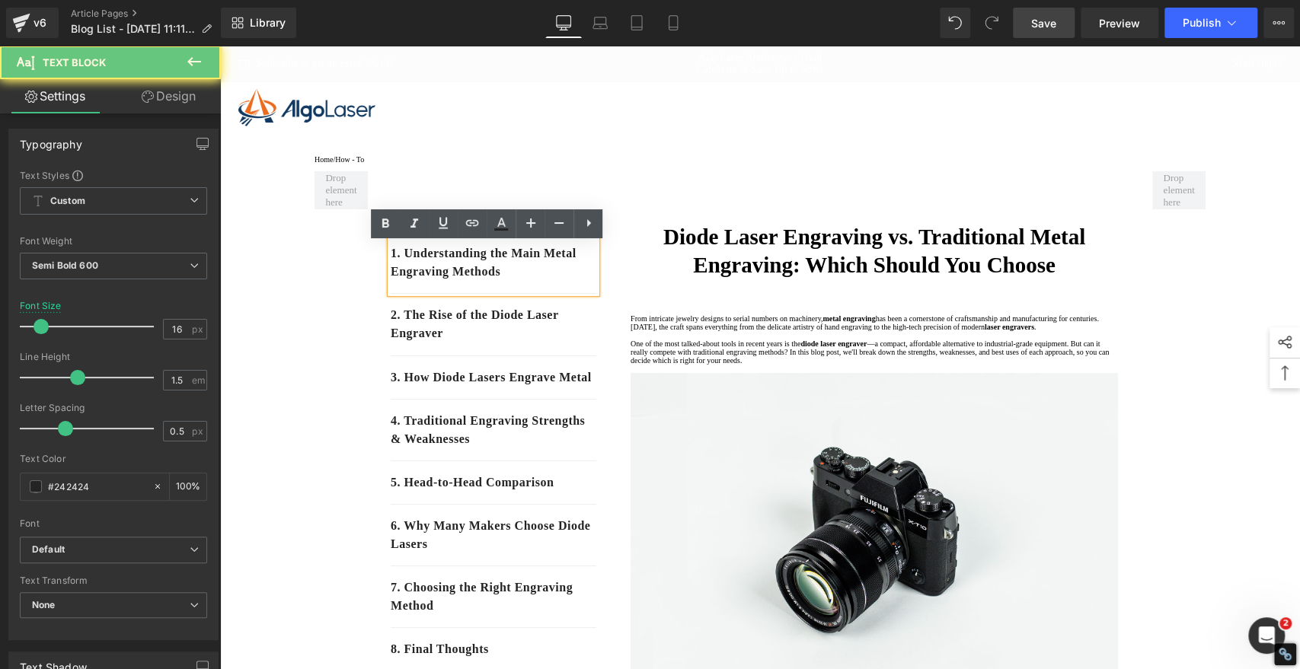
click at [525, 281] on p "1. Understanding the Main Metal Engraving Methods" at bounding box center [494, 262] width 206 height 37
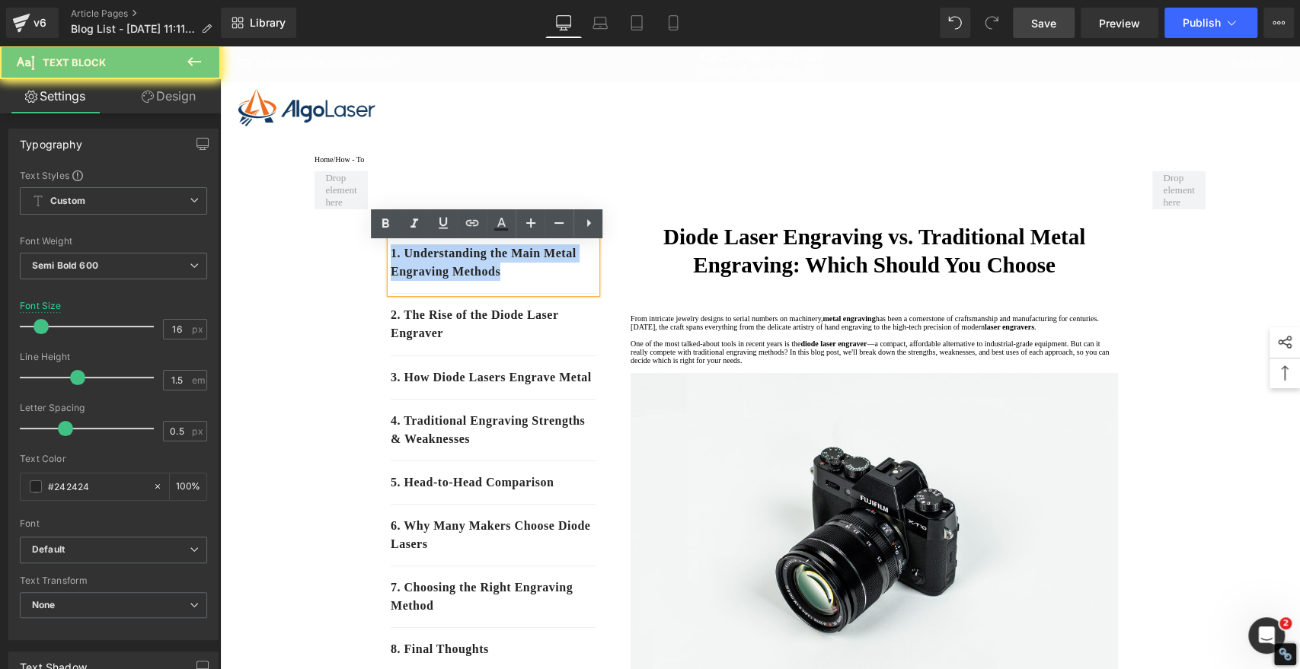
click at [525, 281] on p "1. Understanding the Main Metal Engraving Methods" at bounding box center [494, 262] width 206 height 37
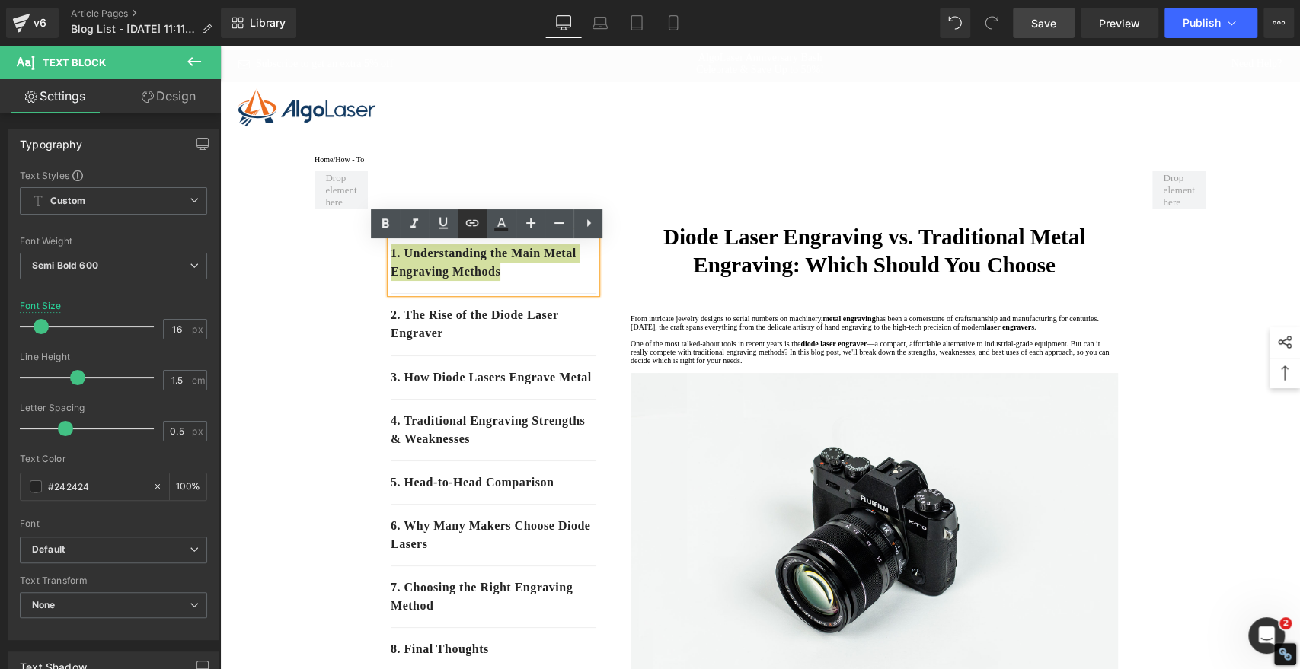
drag, startPoint x: 475, startPoint y: 222, endPoint x: 474, endPoint y: 231, distance: 9.9
click at [475, 222] on icon at bounding box center [472, 223] width 18 height 18
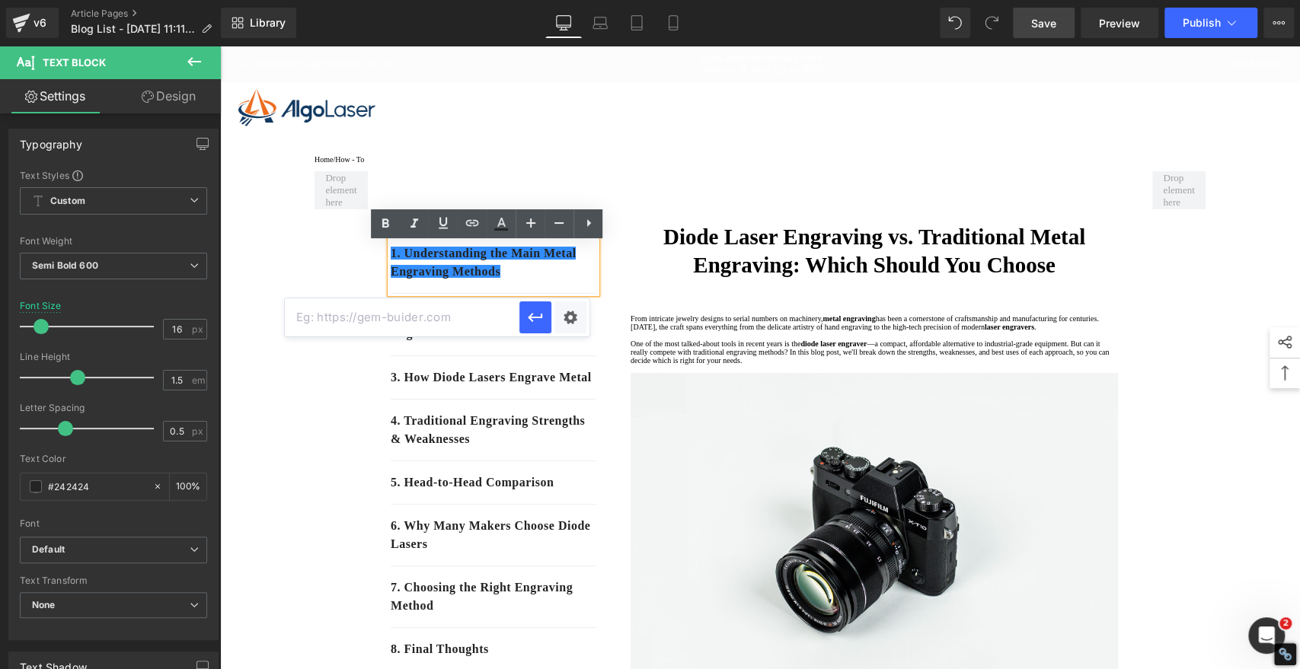
drag, startPoint x: 247, startPoint y: 298, endPoint x: 463, endPoint y: 317, distance: 217.1
click at [463, 317] on input "text" at bounding box center [402, 317] width 234 height 38
paste input "#e-1754881937798"
click at [541, 321] on icon "button" at bounding box center [535, 317] width 18 height 18
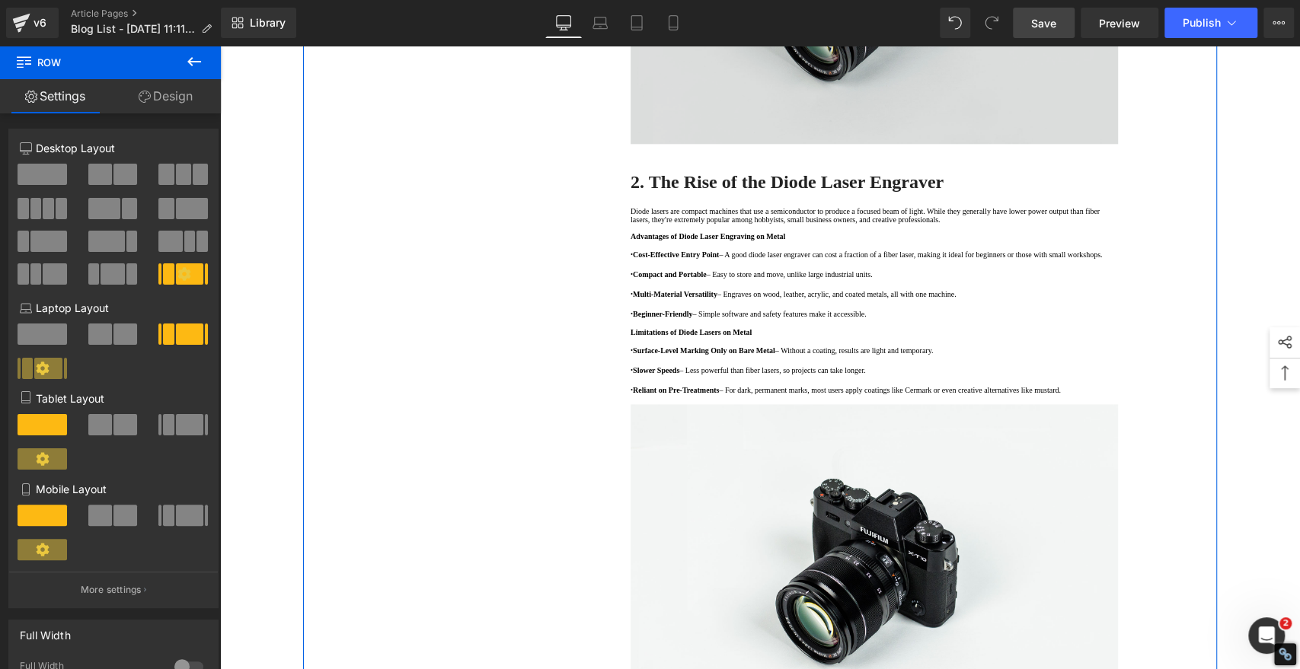
scroll to position [1268, 0]
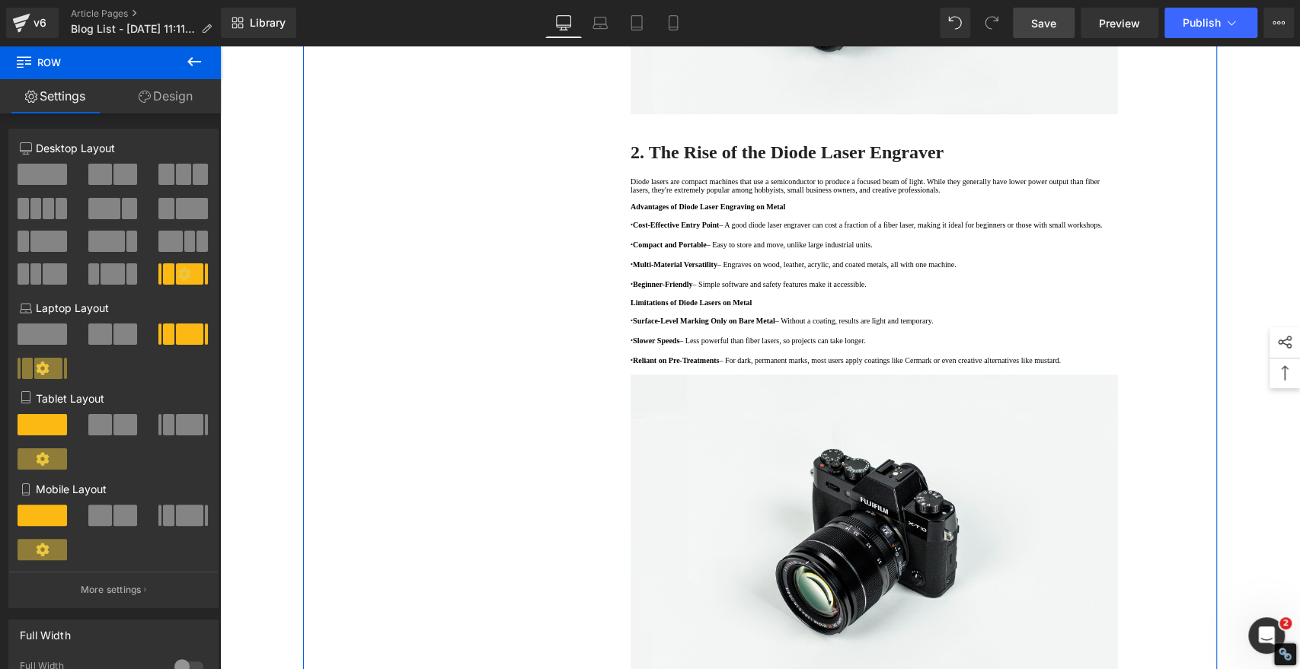
click at [799, 162] on strong "2. The Rise of the Diode Laser Engraver" at bounding box center [786, 152] width 313 height 20
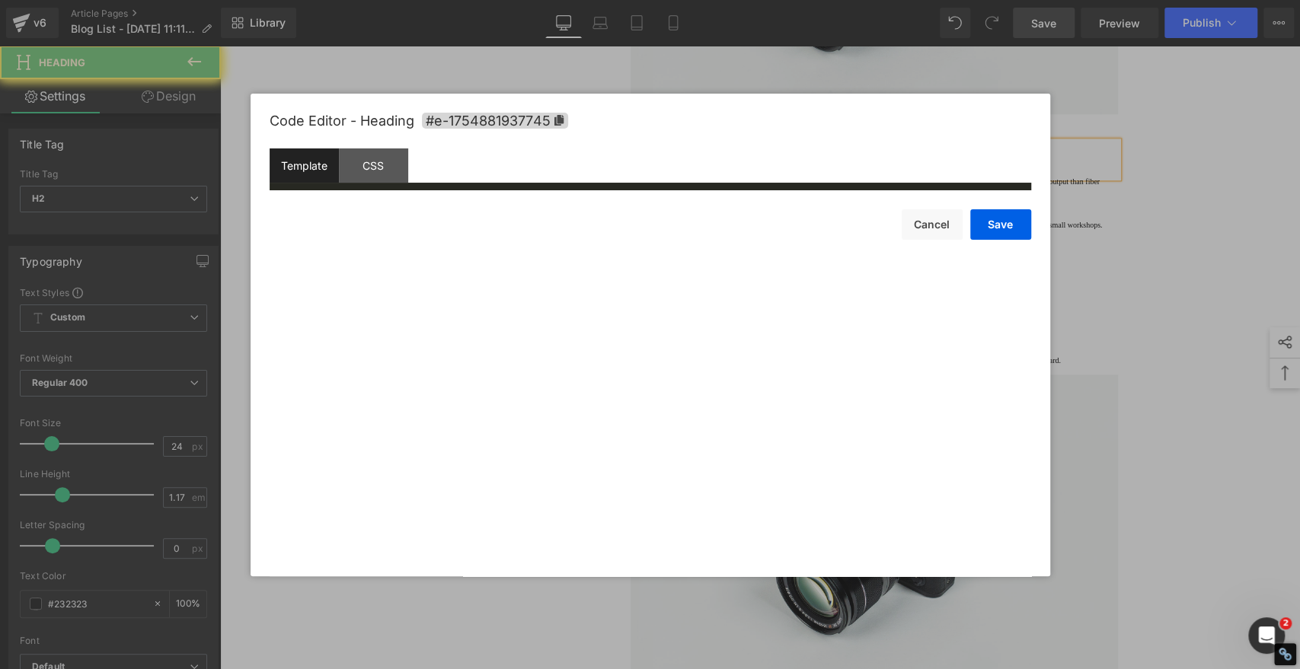
drag, startPoint x: 746, startPoint y: 458, endPoint x: 563, endPoint y: 100, distance: 402.5
click at [746, 0] on div "Heading You are previewing how the will restyle your page. You can not edit Ele…" at bounding box center [650, 0] width 1300 height 0
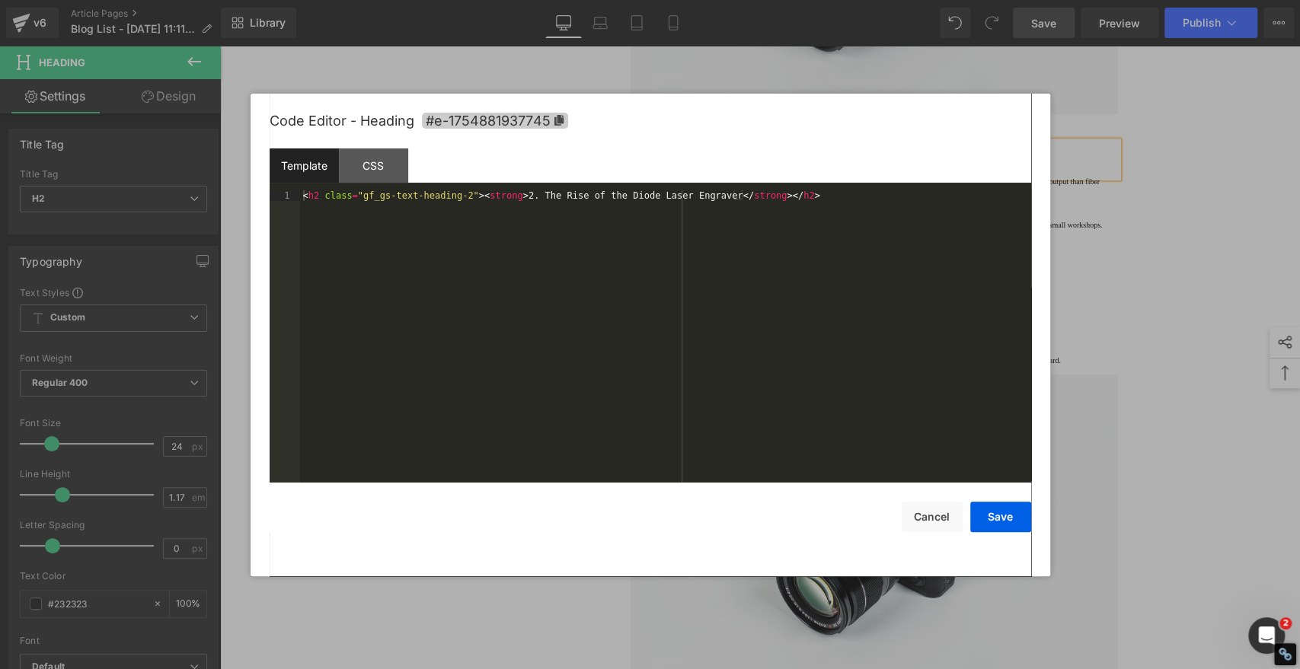
click at [566, 118] on span "#e-1754881937745" at bounding box center [495, 121] width 146 height 16
copy strong "2. The Rise of the Diode Laser Engraver"
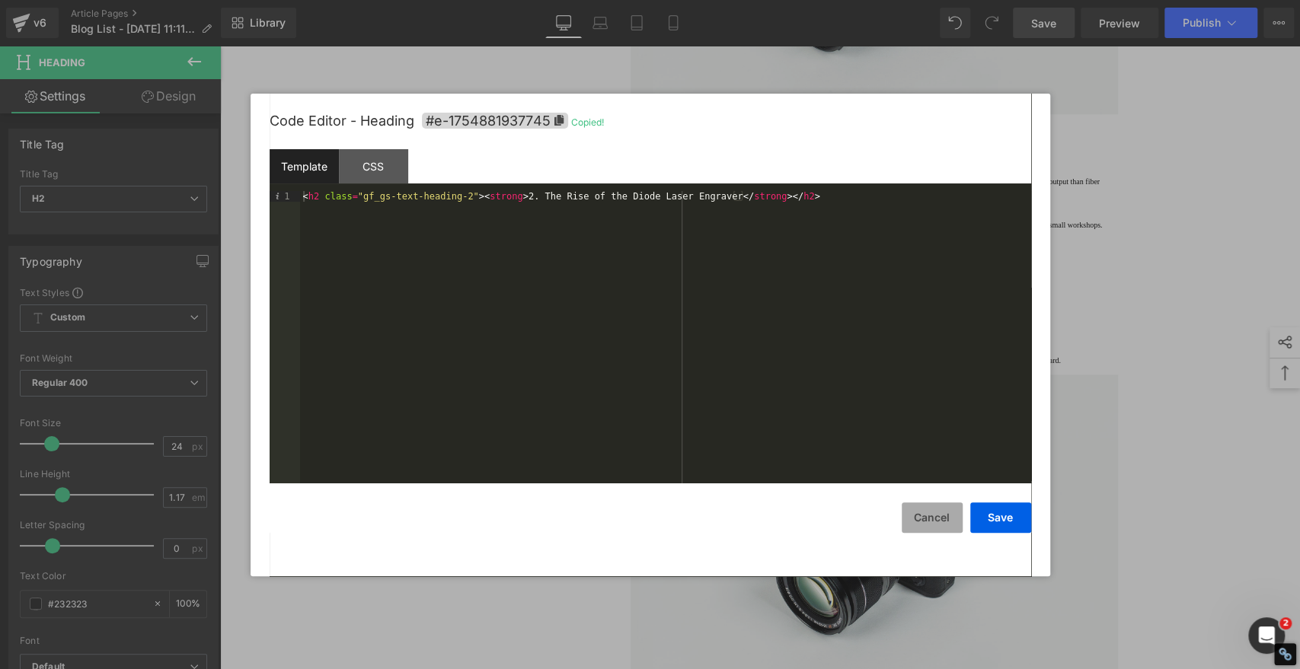
drag, startPoint x: 921, startPoint y: 522, endPoint x: 901, endPoint y: 516, distance: 20.5
click at [921, 522] on button "Cancel" at bounding box center [931, 517] width 61 height 30
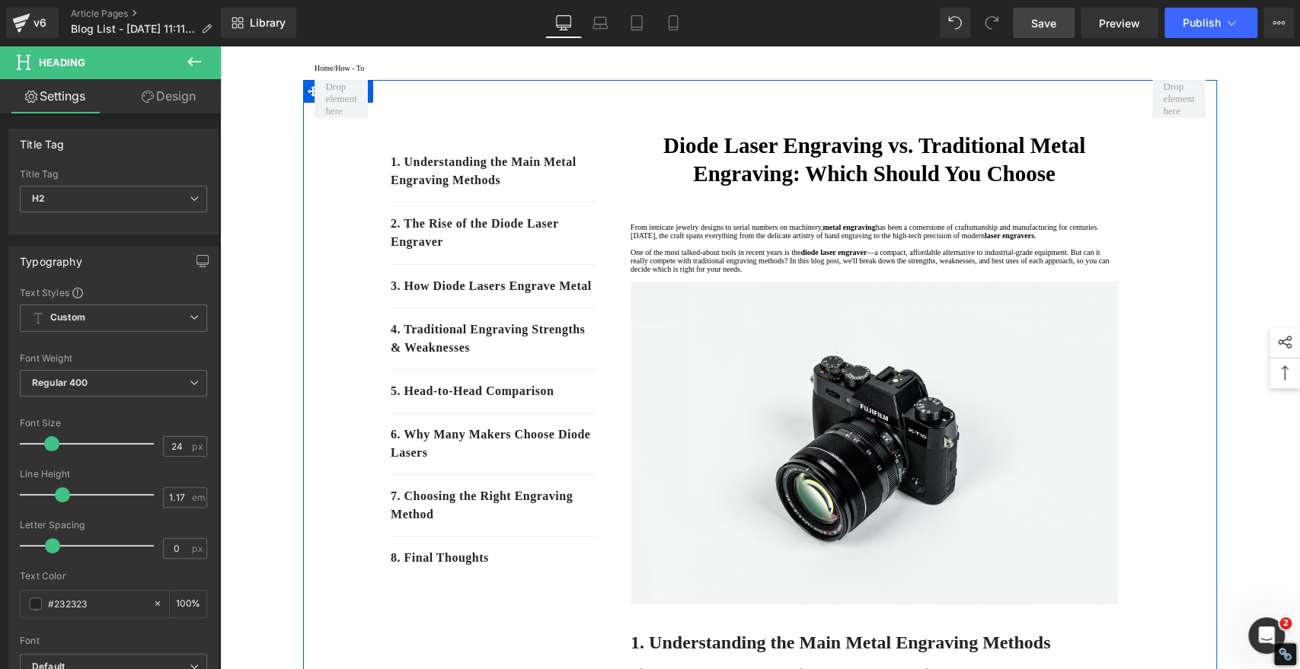
scroll to position [0, 0]
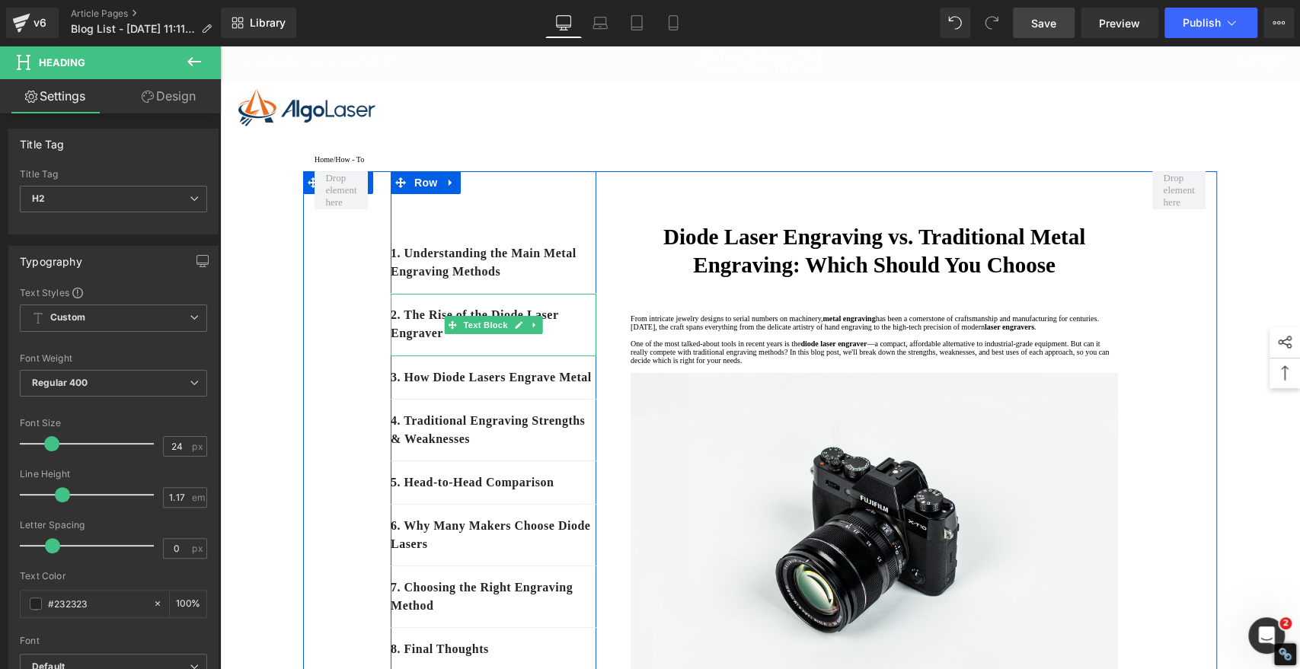
click at [458, 343] on p "2. The Rise of the Diode Laser Engraver" at bounding box center [494, 324] width 206 height 37
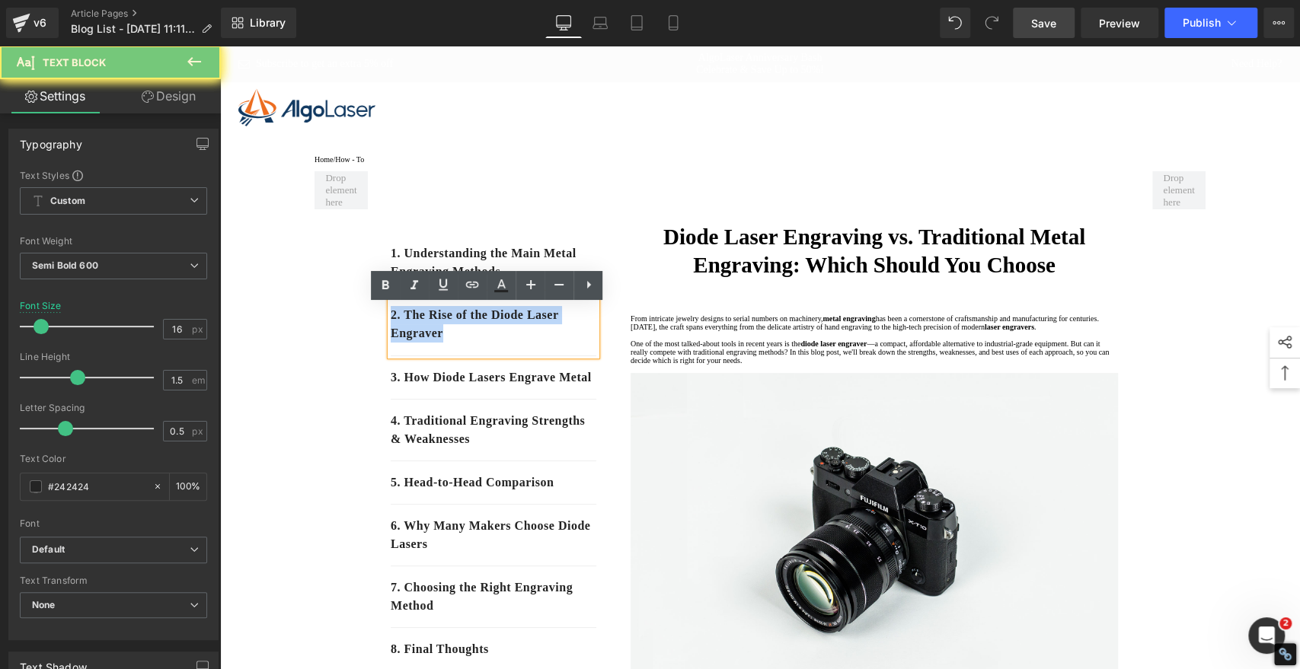
click at [458, 343] on p "2. The Rise of the Diode Laser Engraver" at bounding box center [494, 324] width 206 height 37
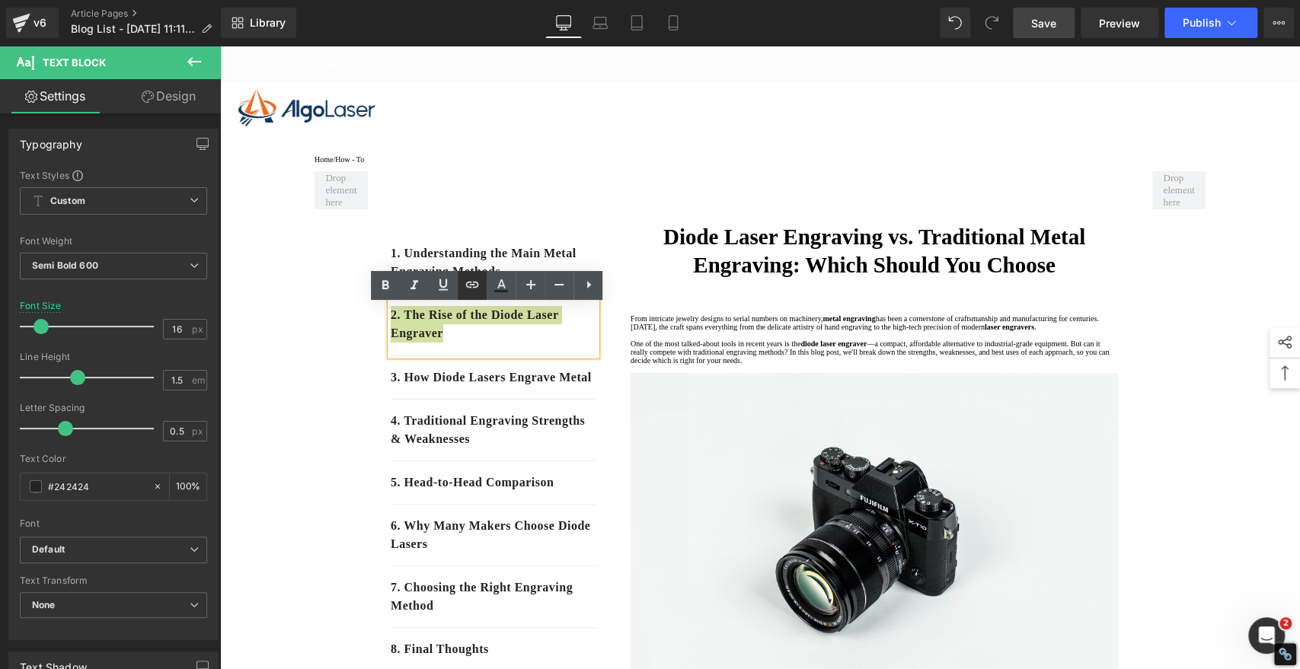
click at [478, 286] on icon at bounding box center [472, 285] width 18 height 18
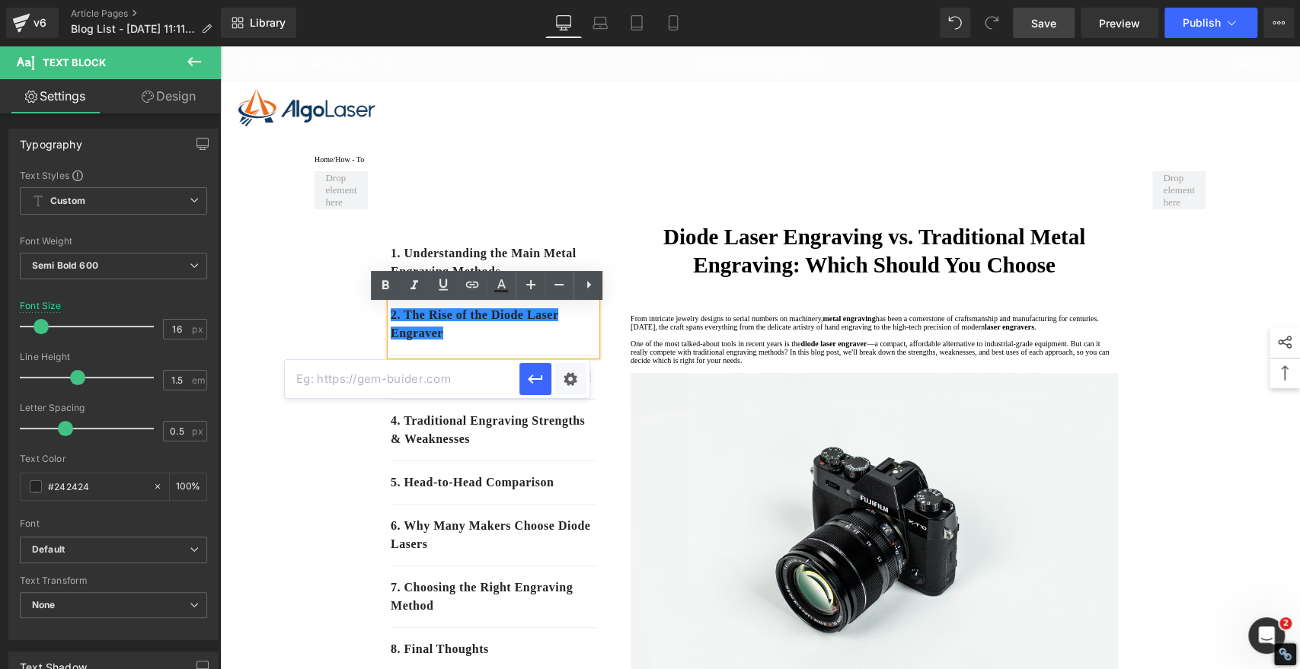
click at [460, 379] on input "text" at bounding box center [402, 379] width 234 height 38
paste input "#e-1754881937745"
click at [535, 376] on icon "button" at bounding box center [535, 379] width 18 height 18
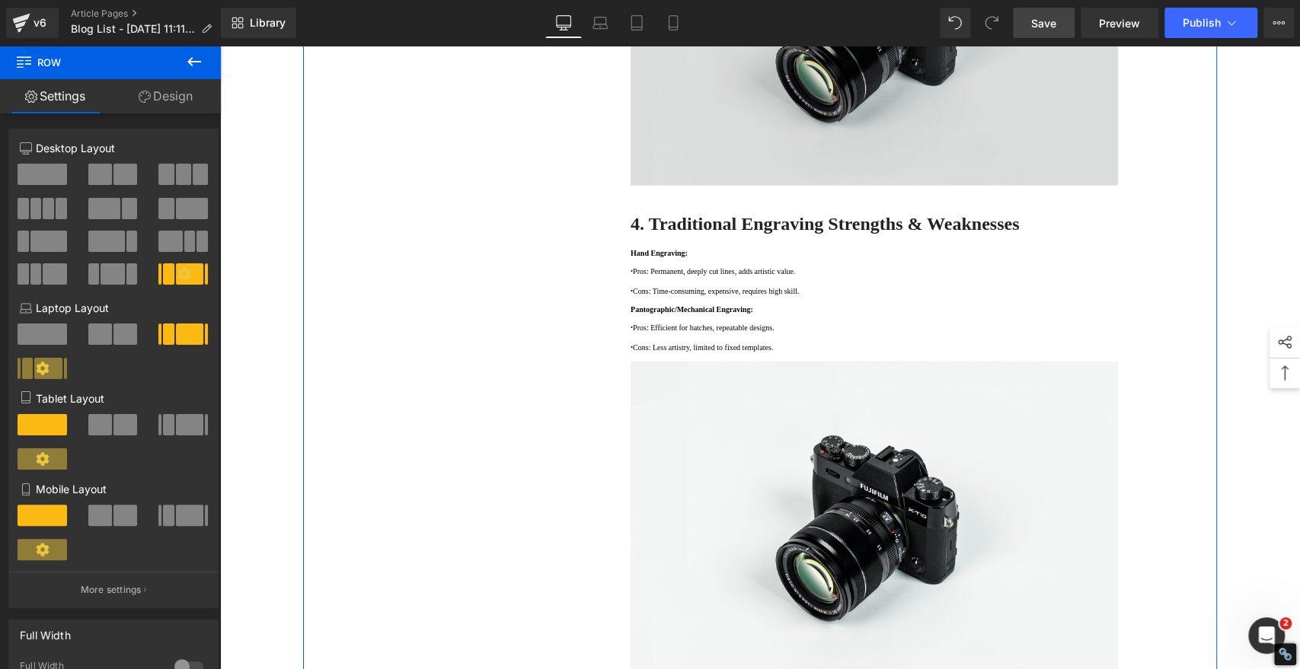
scroll to position [2030, 0]
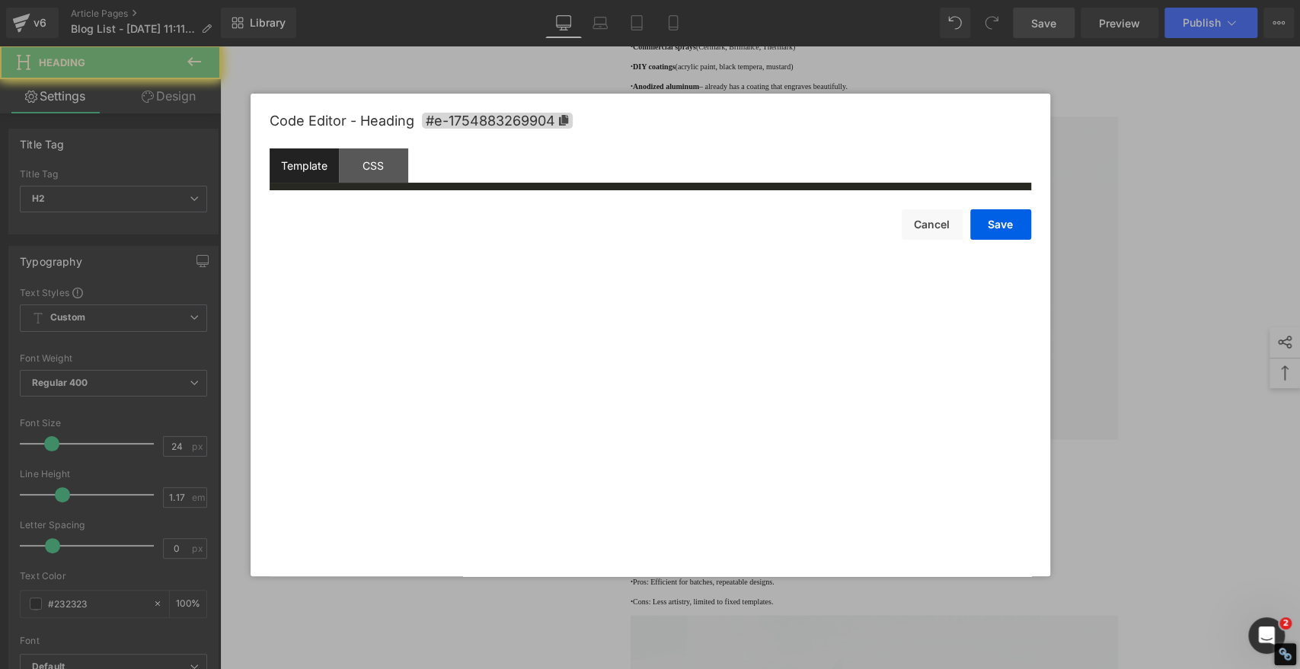
drag, startPoint x: 724, startPoint y: 422, endPoint x: 544, endPoint y: 139, distance: 335.8
click at [724, 0] on div "Heading You are previewing how the will restyle your page. You can not edit Ele…" at bounding box center [650, 0] width 1300 height 0
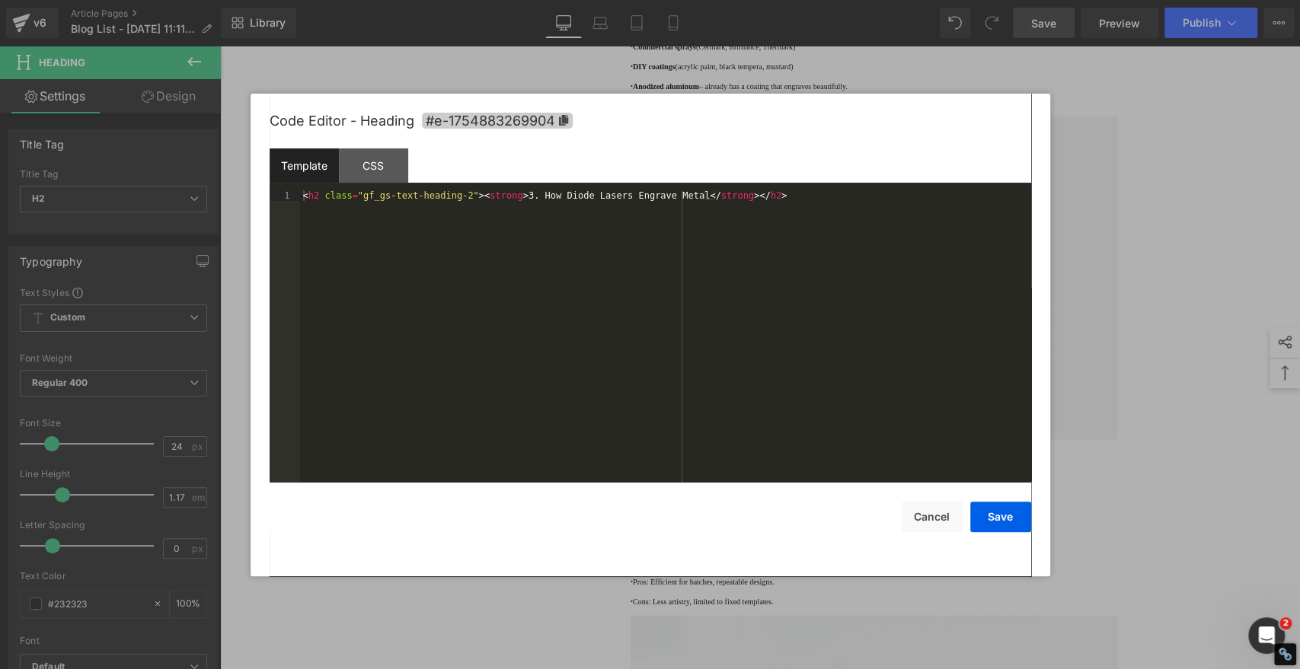
click at [561, 118] on icon at bounding box center [562, 120] width 9 height 11
copy strong "3. How Diode Lasers Engrave Metal"
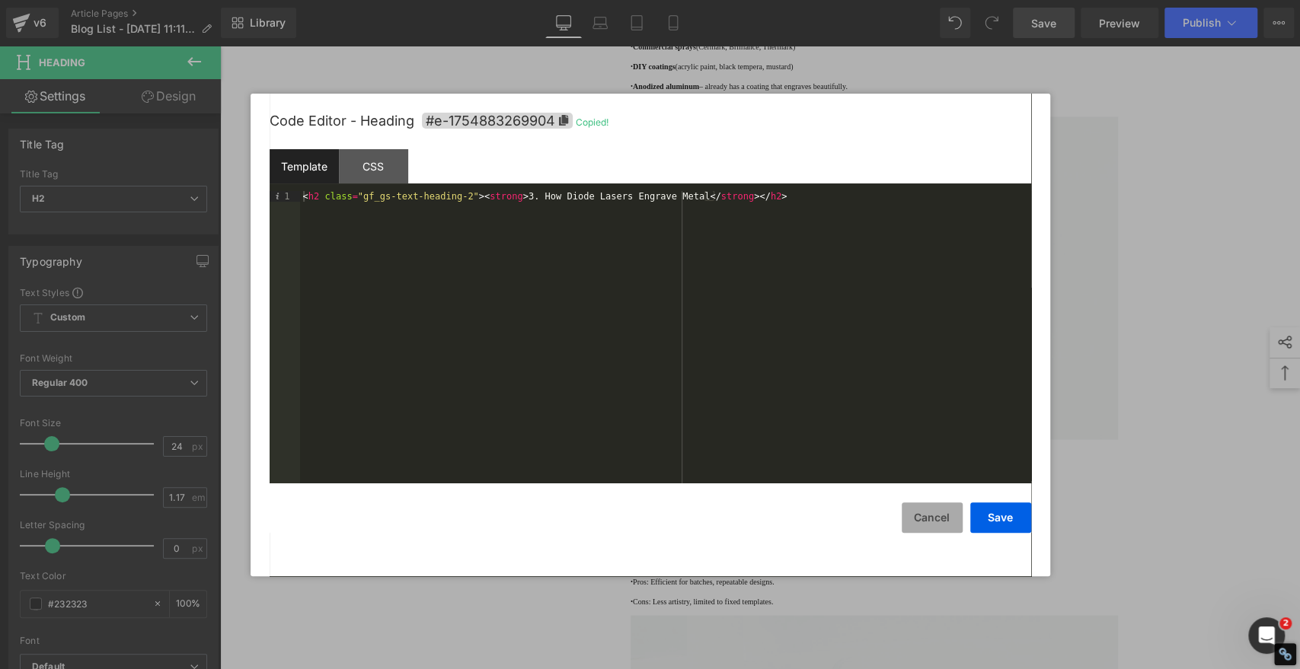
drag, startPoint x: 940, startPoint y: 519, endPoint x: 901, endPoint y: 508, distance: 39.7
click at [940, 519] on button "Cancel" at bounding box center [931, 517] width 61 height 30
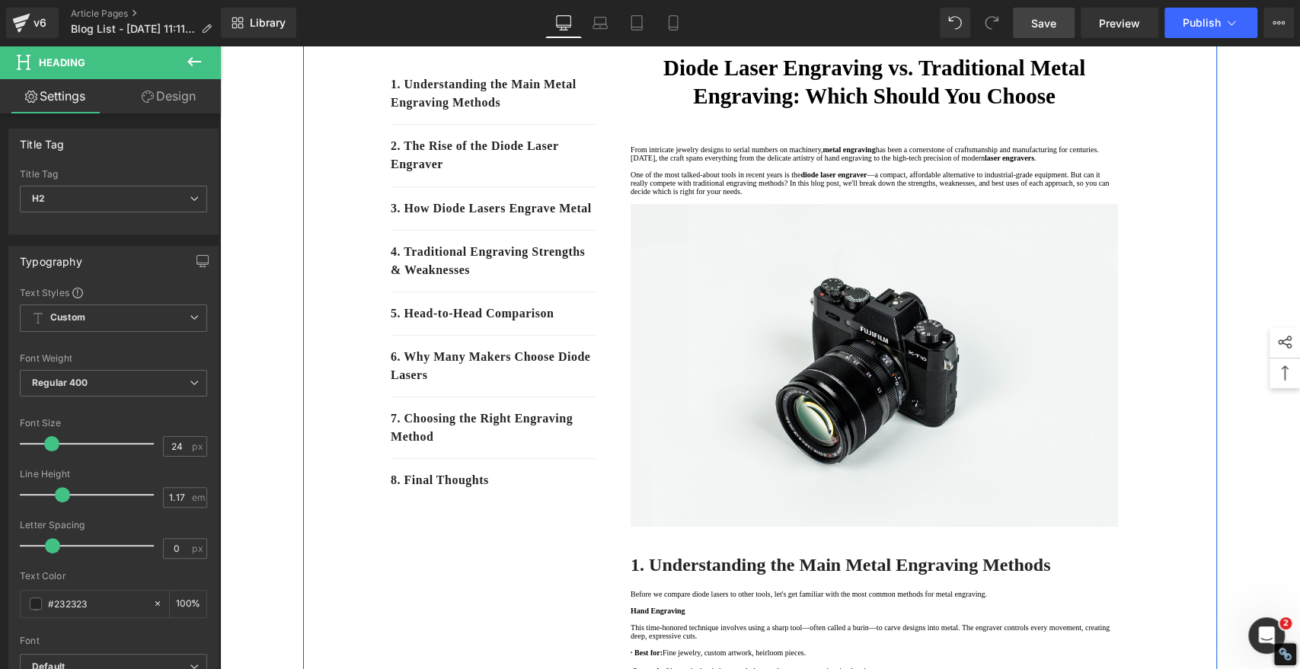
scroll to position [0, 0]
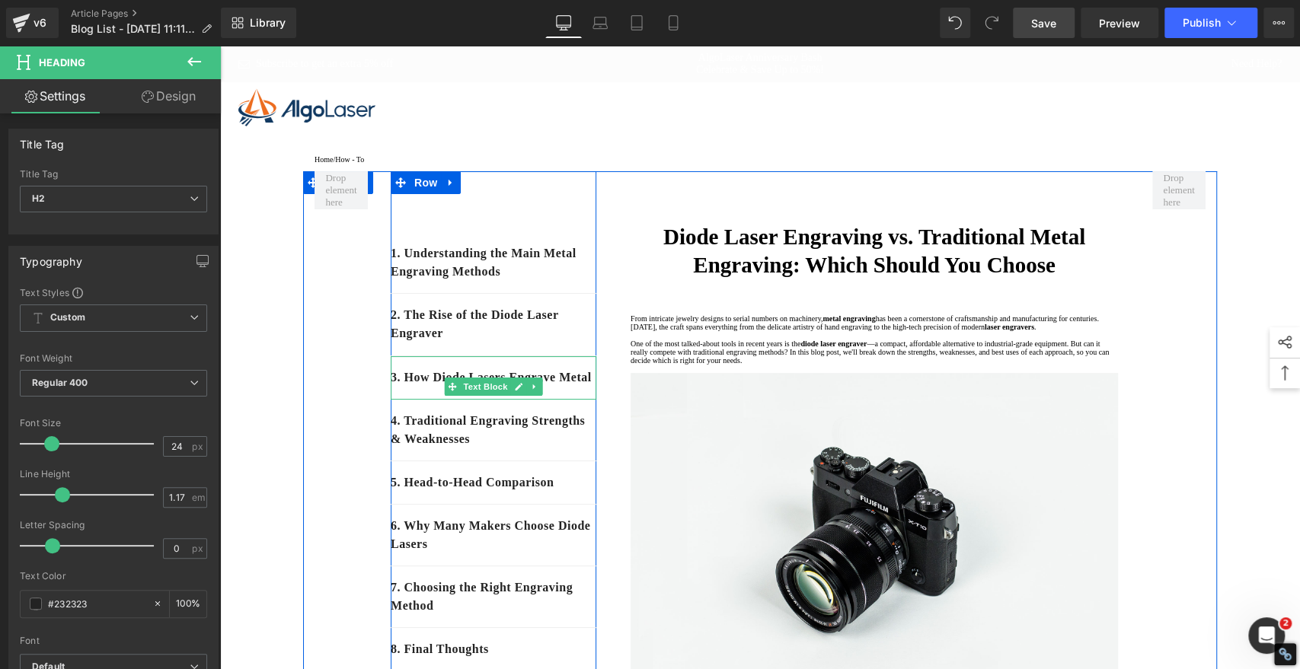
click at [443, 387] on p "3. How Diode Lasers Engrave Metal" at bounding box center [494, 377] width 206 height 18
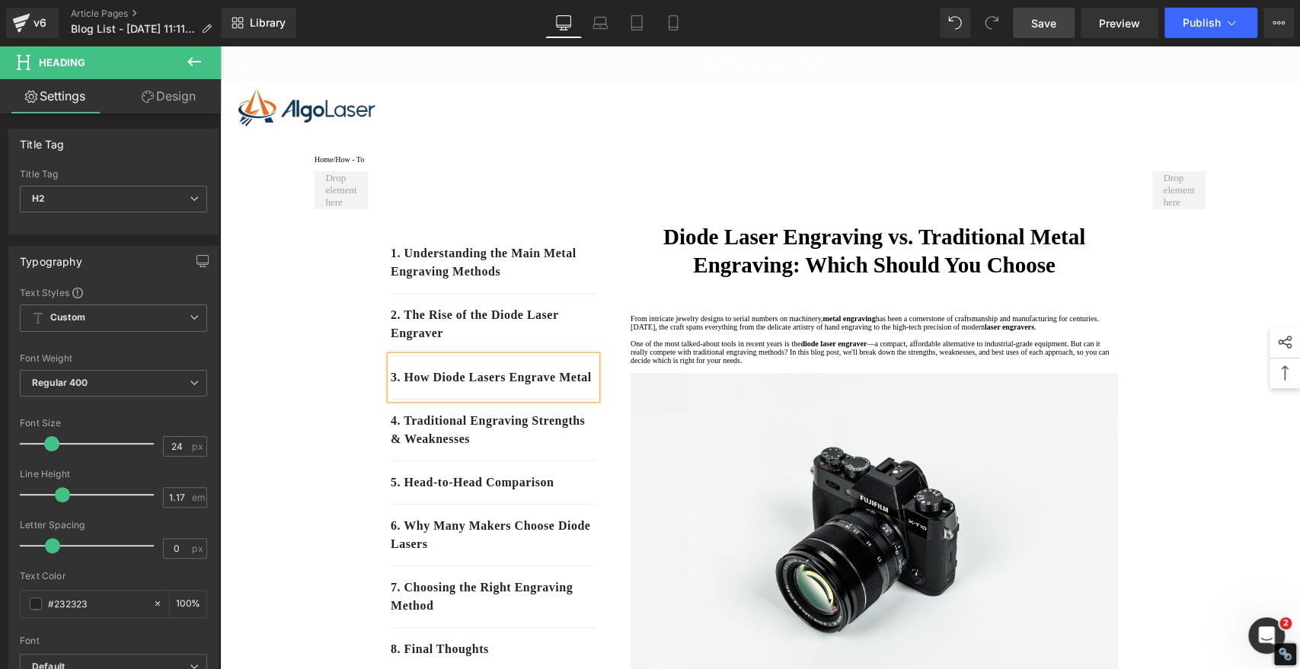
click at [443, 387] on p "3. How Diode Lasers Engrave Metal" at bounding box center [494, 377] width 206 height 18
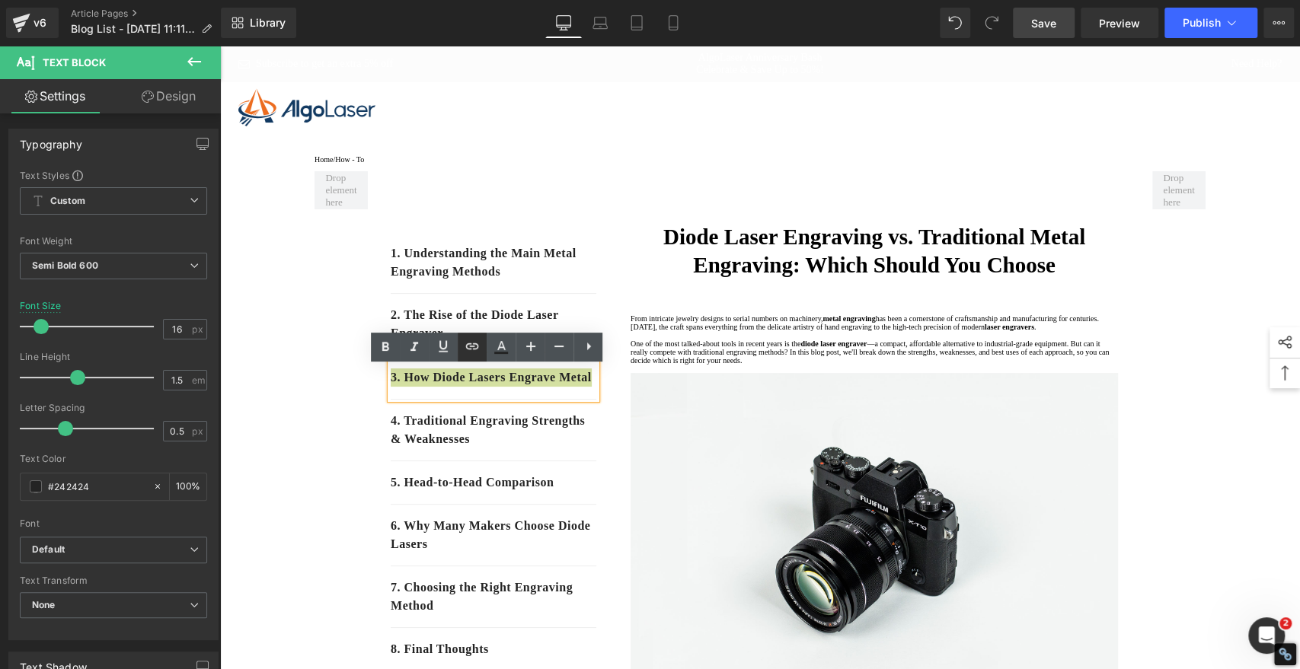
click at [466, 346] on icon at bounding box center [472, 346] width 13 height 6
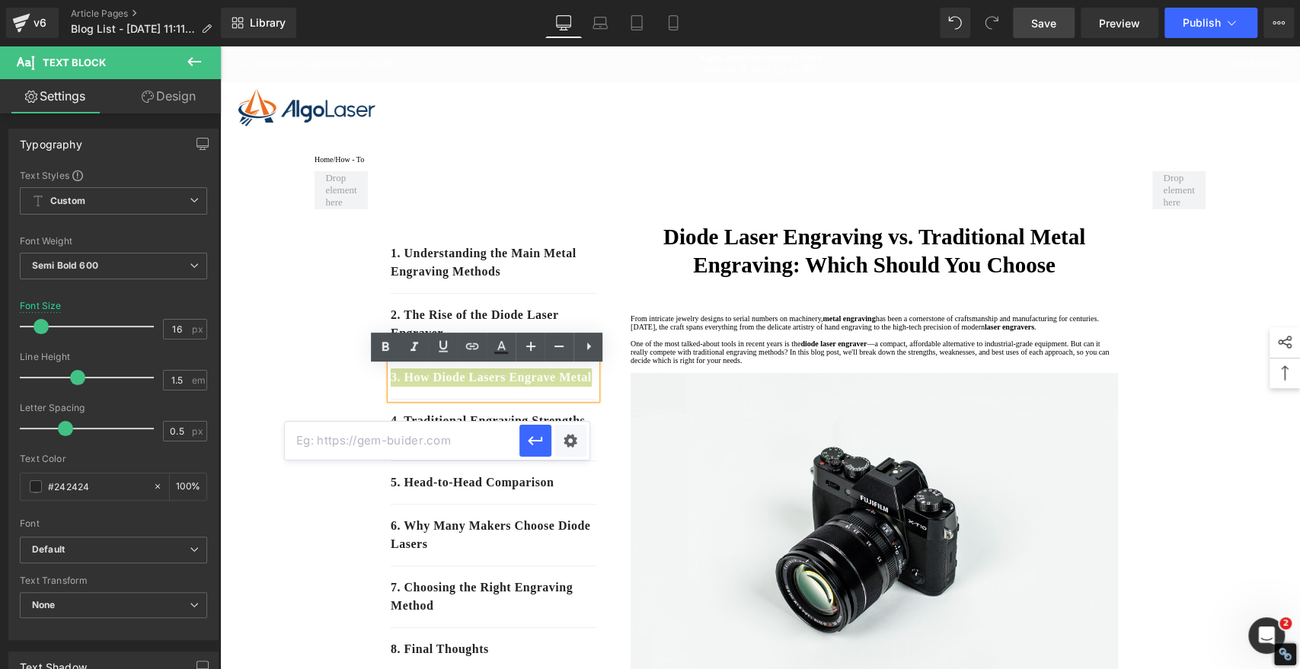
click at [451, 448] on input "text" at bounding box center [402, 441] width 234 height 38
paste input "#e-1754883269904"
type input "#e-1754883269904"
click at [535, 439] on icon "button" at bounding box center [535, 441] width 18 height 18
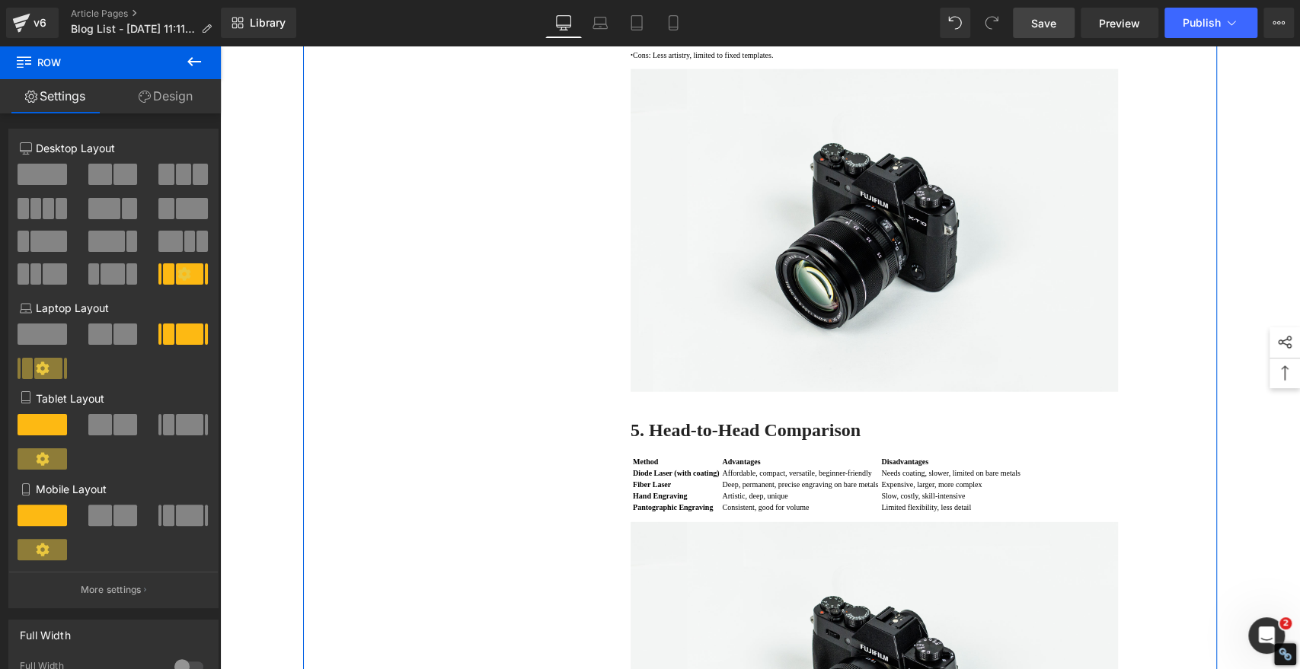
scroll to position [2707, 0]
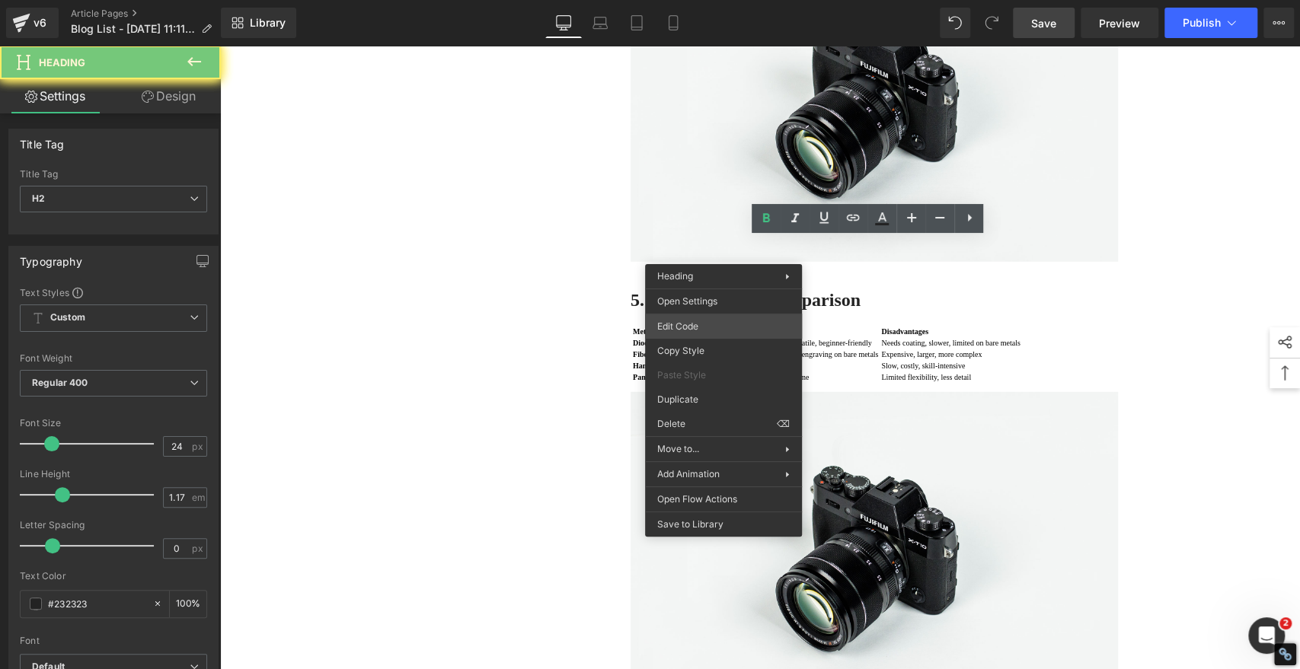
click at [694, 0] on div "Heading You are previewing how the will restyle your page. You can not edit Ele…" at bounding box center [650, 0] width 1300 height 0
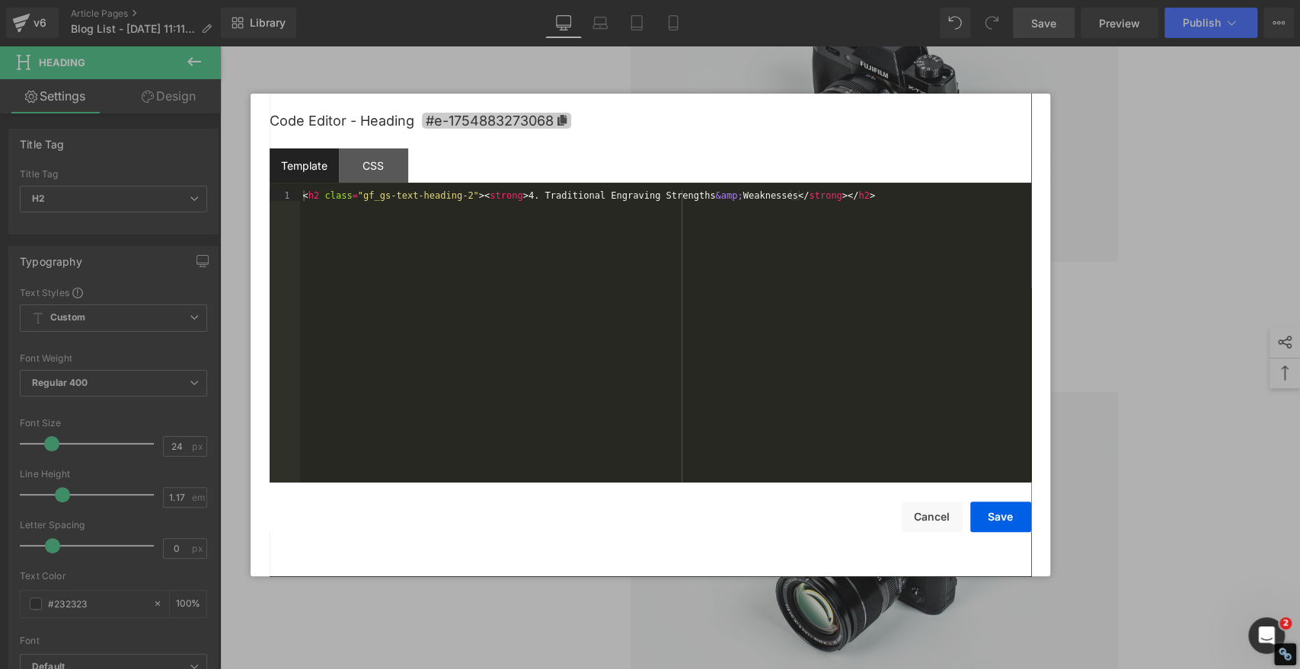
click at [563, 118] on icon at bounding box center [561, 120] width 9 height 11
copy strong "4. Traditional Engraving Strengths & Weaknesses"
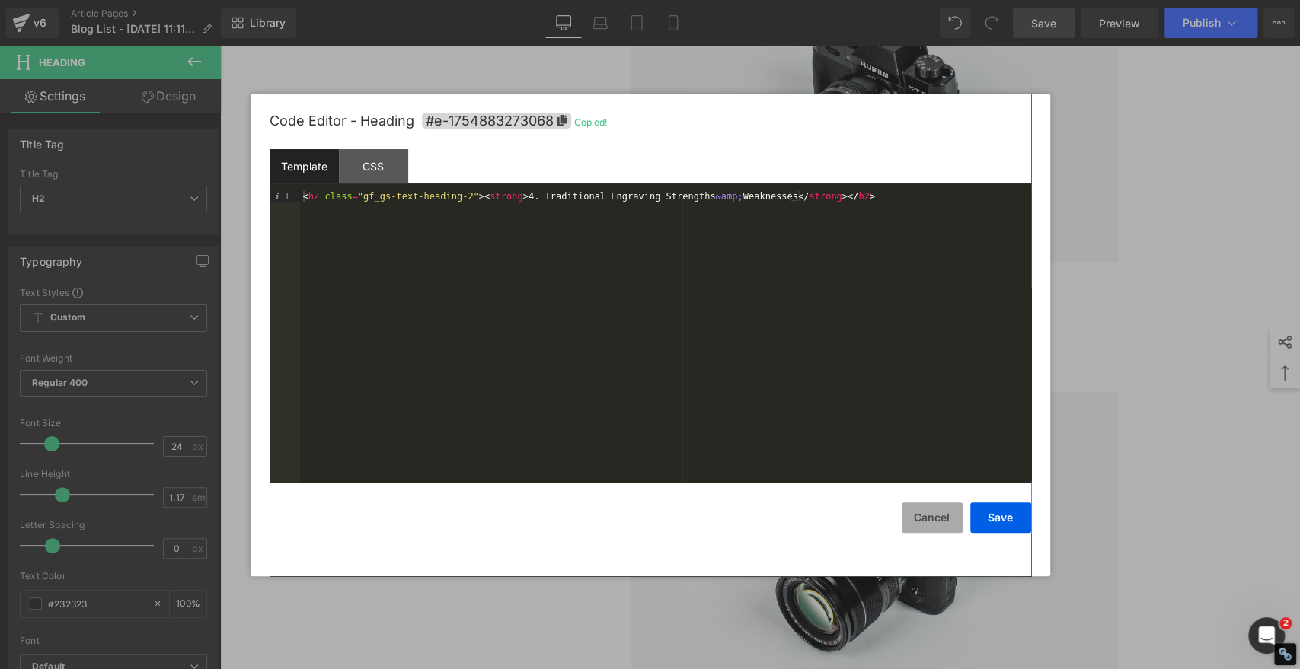
click at [924, 514] on button "Cancel" at bounding box center [931, 517] width 61 height 30
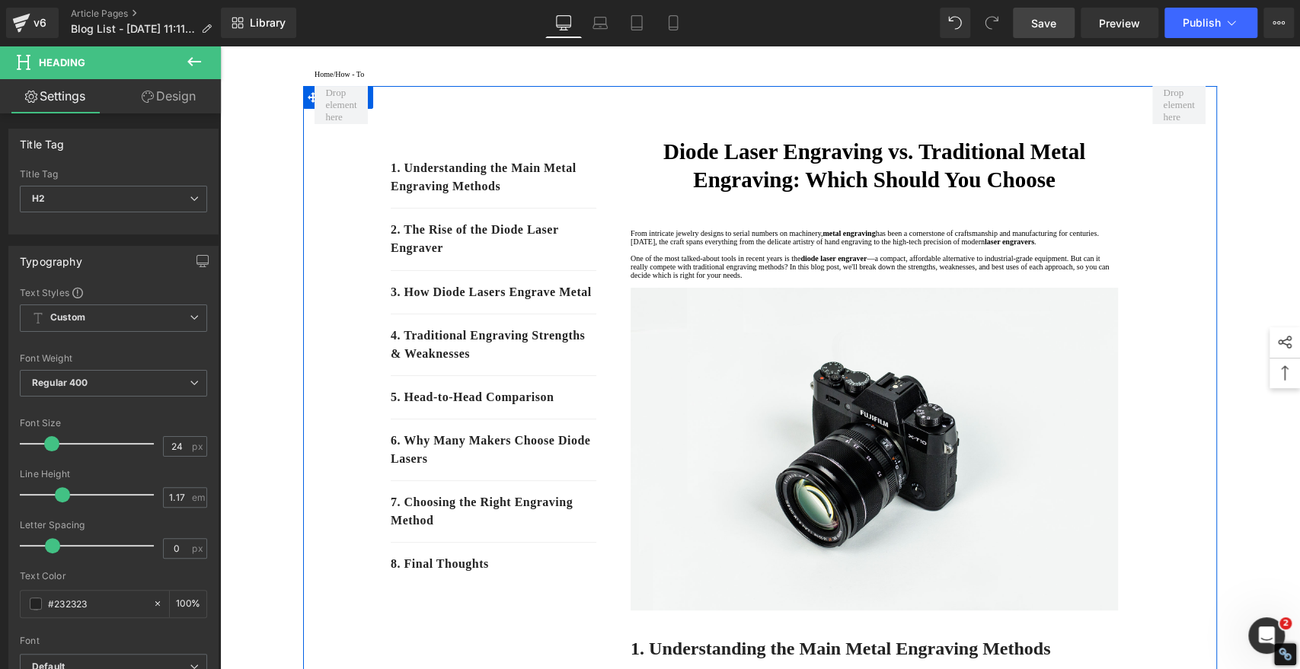
scroll to position [85, 0]
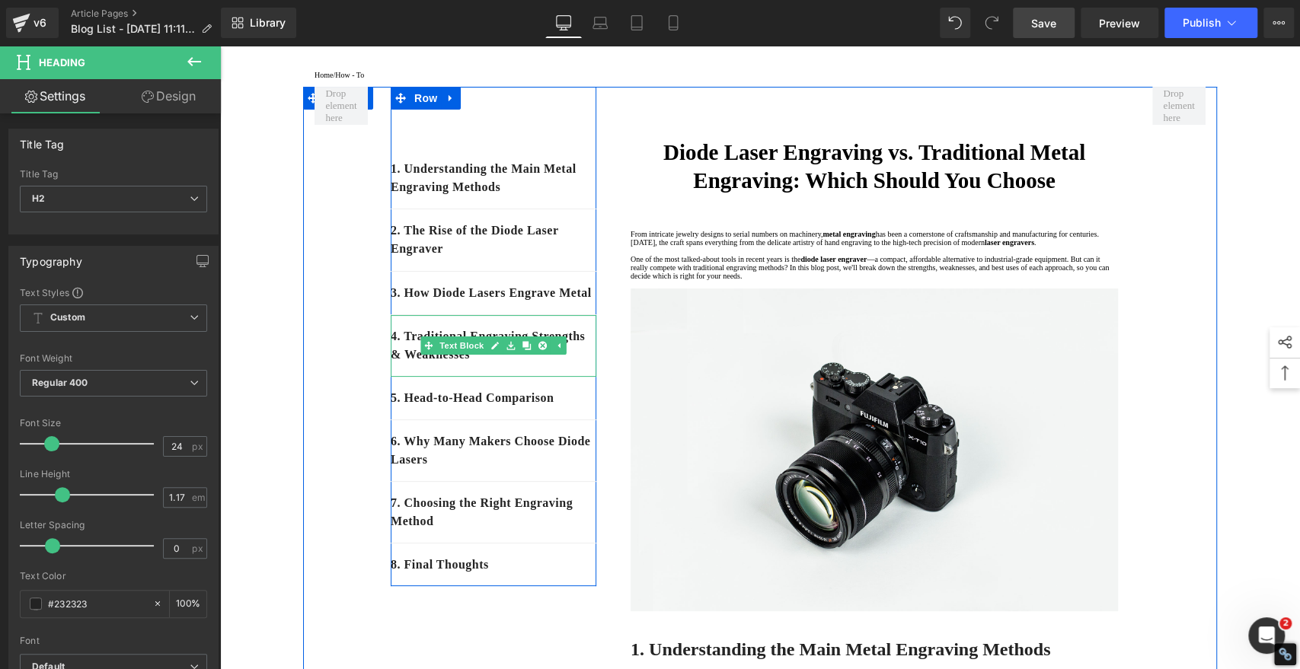
click at [572, 364] on p "4. Traditional Engraving Strengths & Weaknesses" at bounding box center [494, 345] width 206 height 37
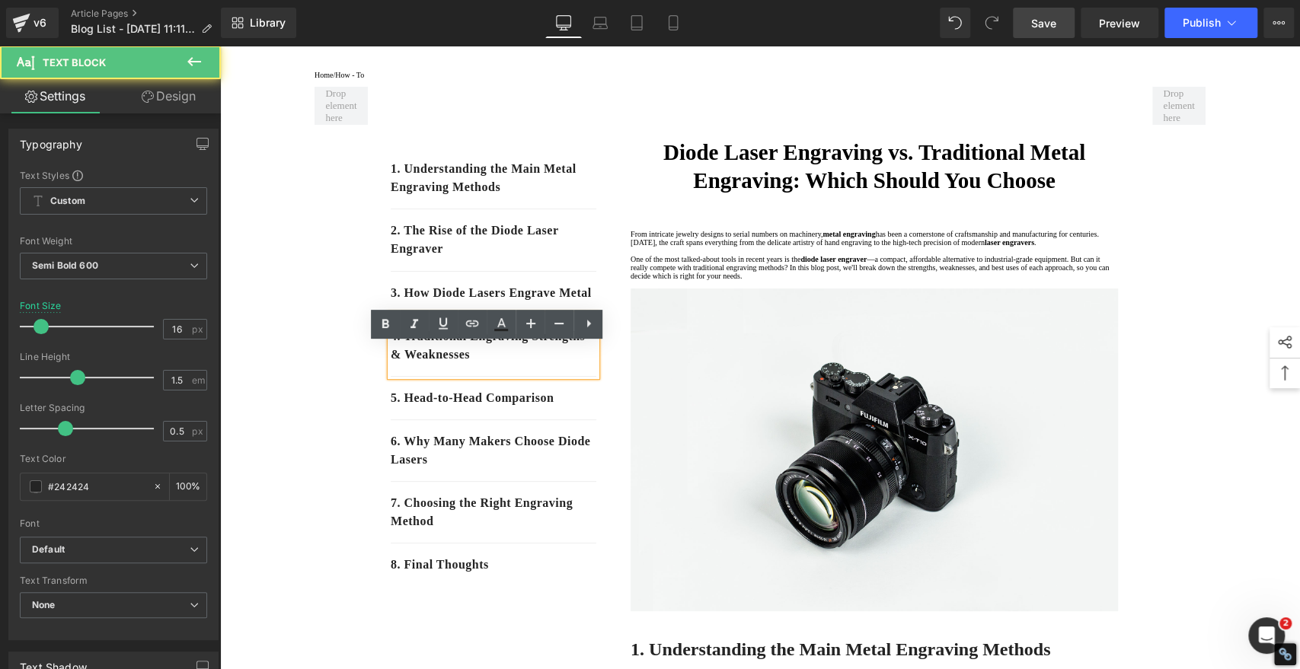
click at [560, 364] on p "4. Traditional Engraving Strengths & Weaknesses" at bounding box center [494, 345] width 206 height 37
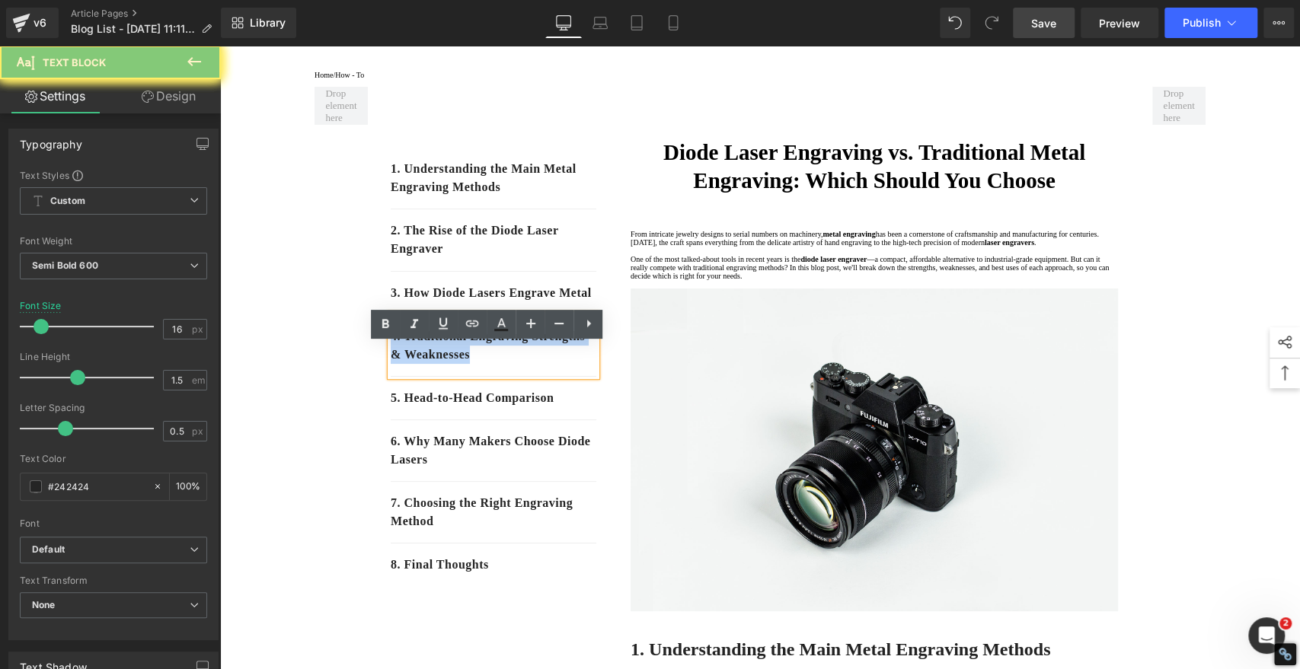
click at [560, 364] on p "4. Traditional Engraving Strengths & Weaknesses" at bounding box center [494, 345] width 206 height 37
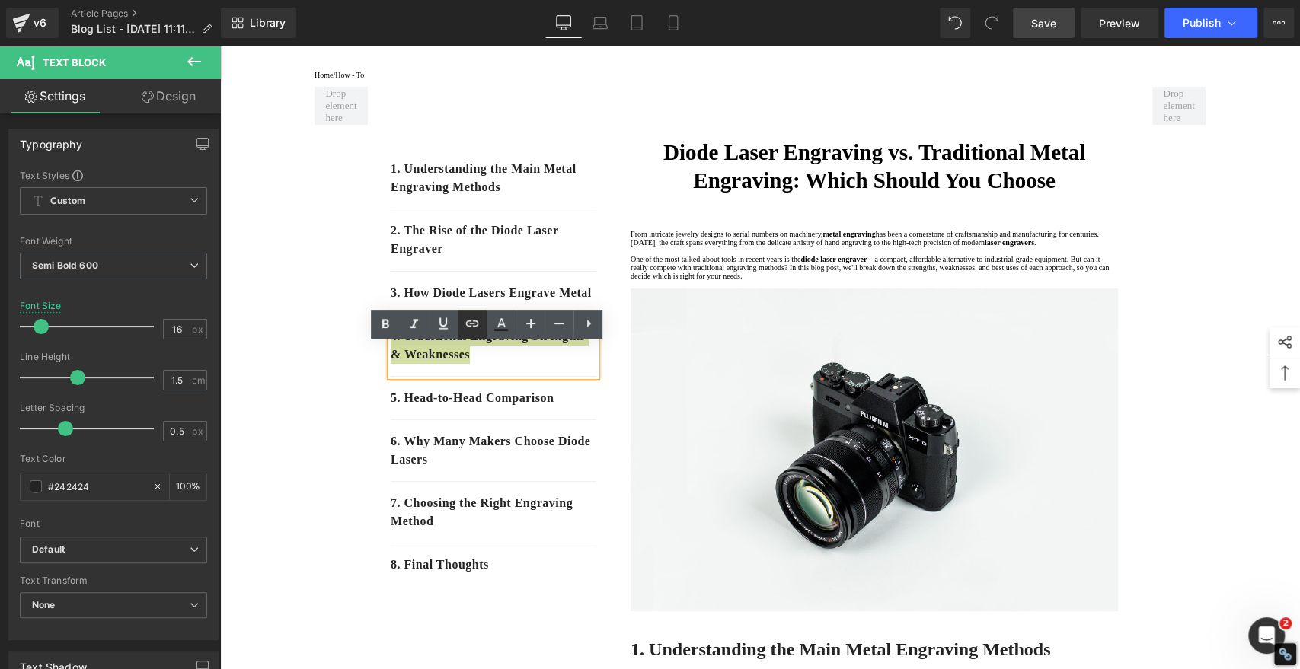
click at [469, 327] on icon at bounding box center [472, 323] width 18 height 18
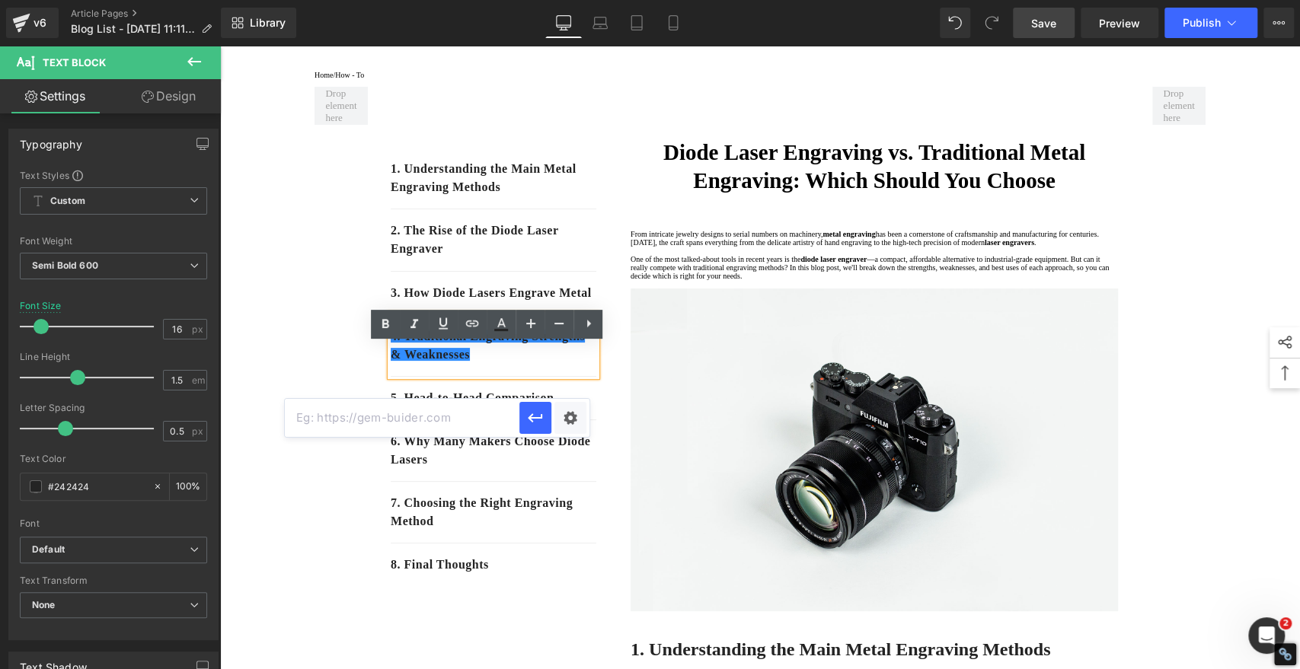
click at [467, 416] on input "text" at bounding box center [402, 418] width 234 height 38
paste input "#e-1754883273068"
click at [534, 421] on icon "button" at bounding box center [535, 418] width 18 height 18
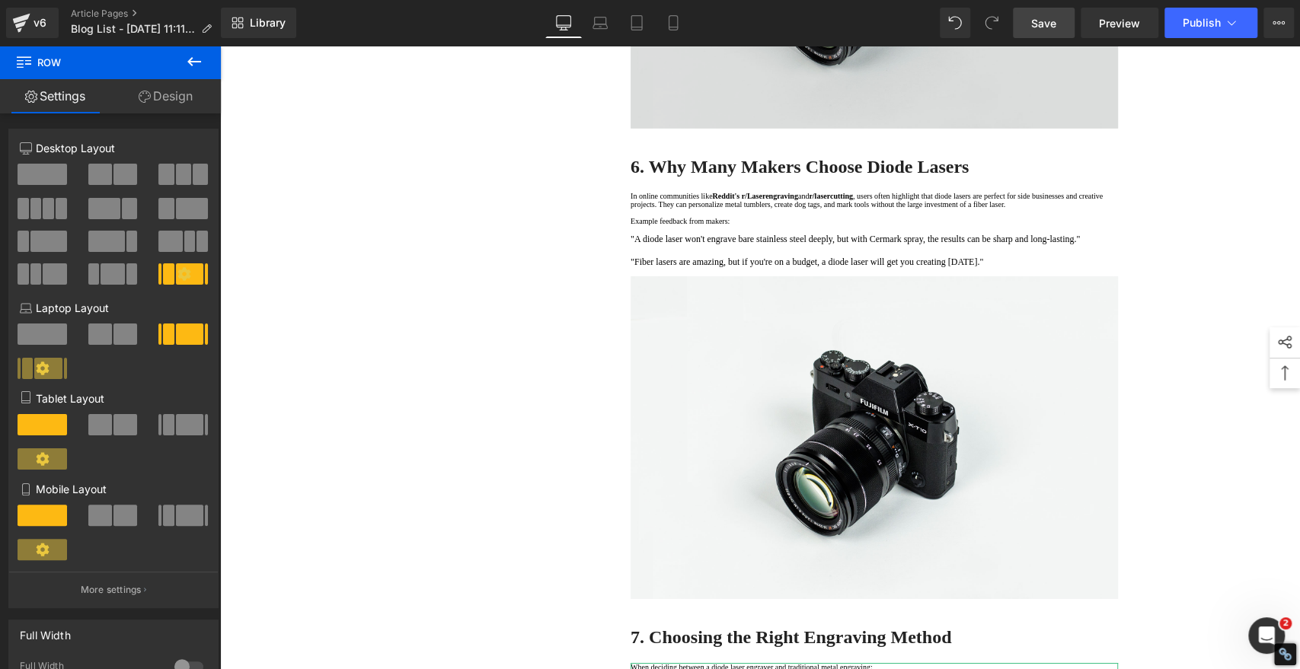
scroll to position [3299, 0]
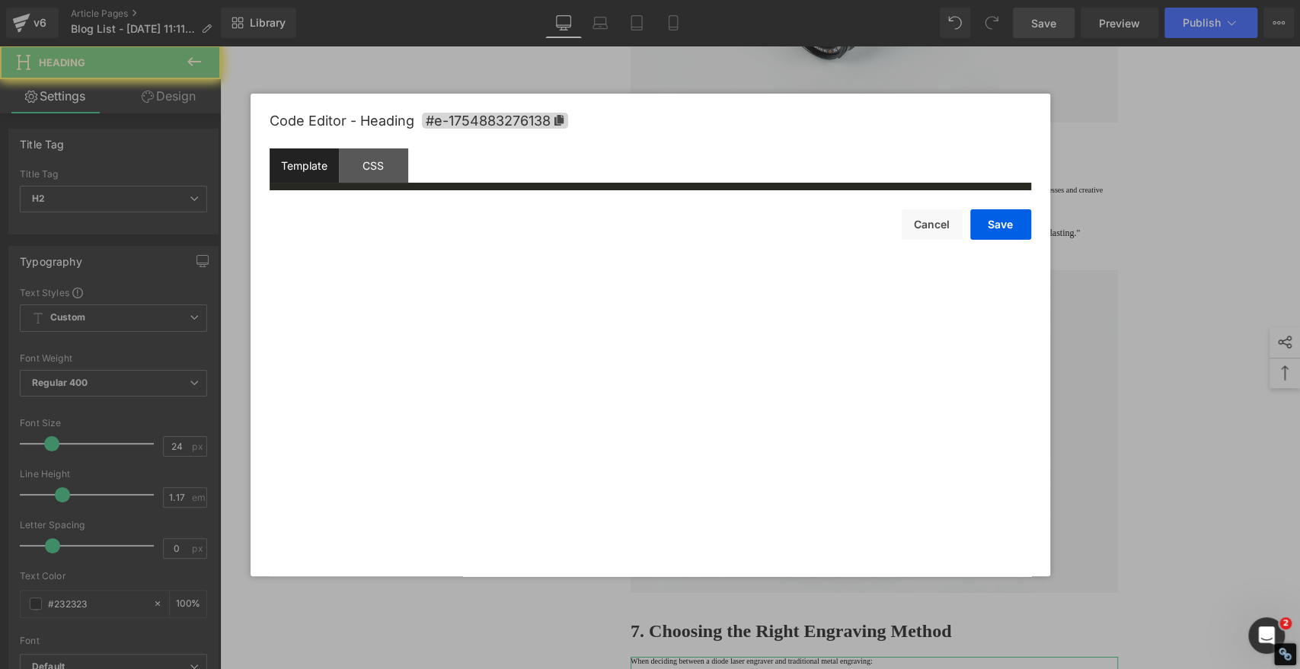
click at [728, 0] on div "Heading You are previewing how the will restyle your page. You can not edit Ele…" at bounding box center [650, 0] width 1300 height 0
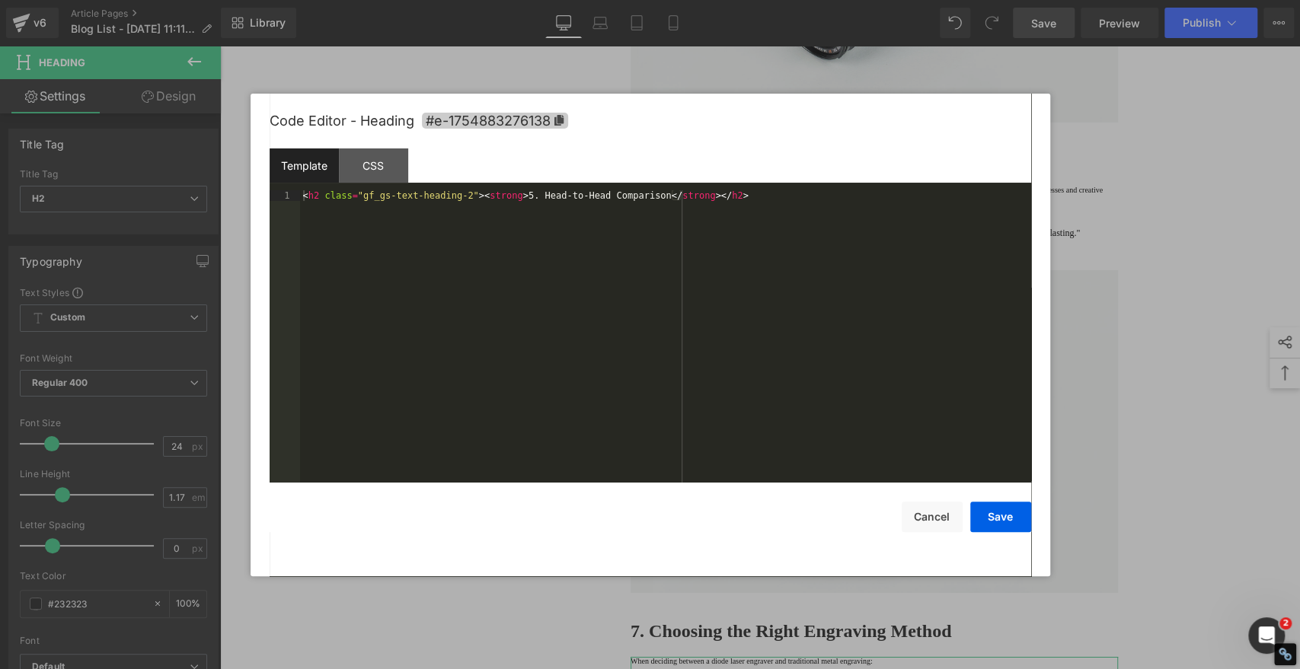
click at [560, 118] on icon at bounding box center [558, 120] width 9 height 11
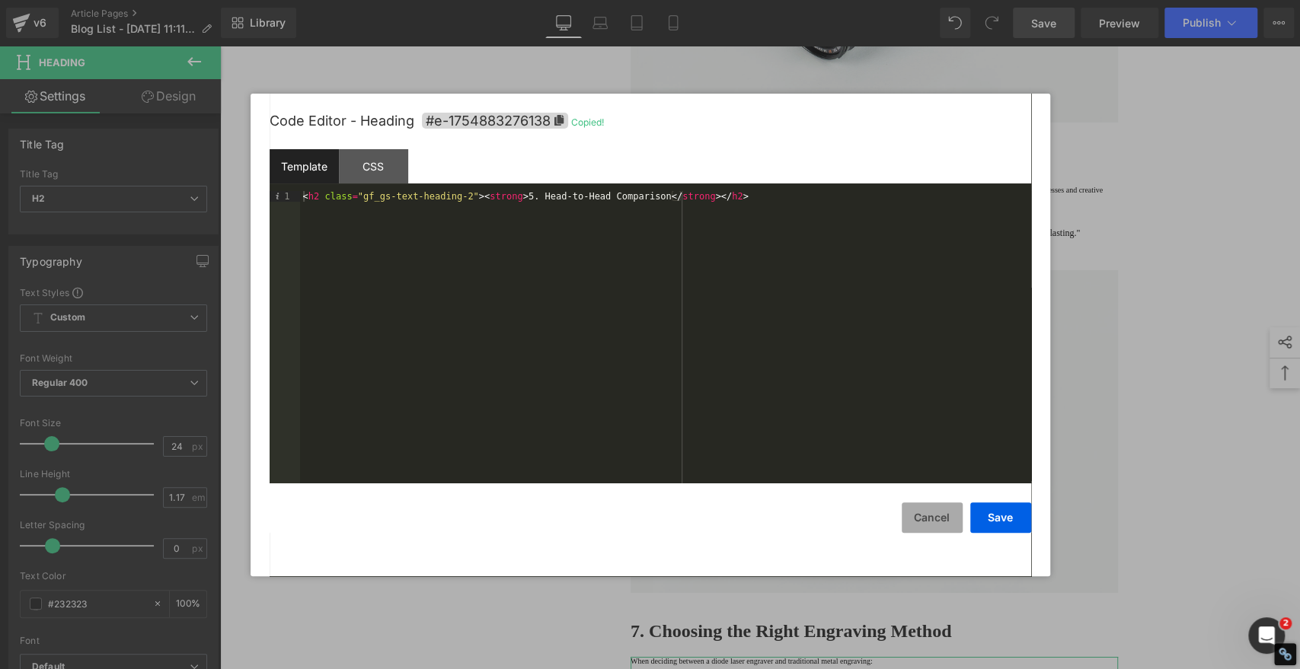
drag, startPoint x: 913, startPoint y: 524, endPoint x: 908, endPoint y: 516, distance: 9.3
click at [913, 523] on button "Cancel" at bounding box center [931, 517] width 61 height 30
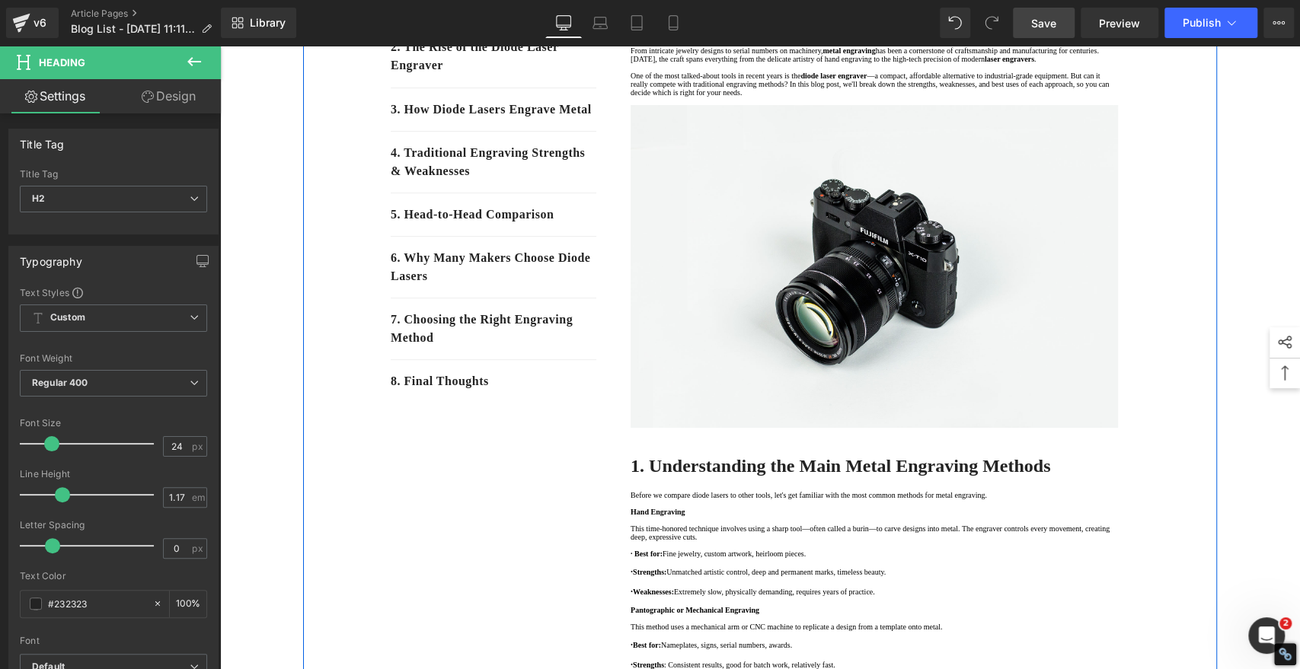
scroll to position [169, 0]
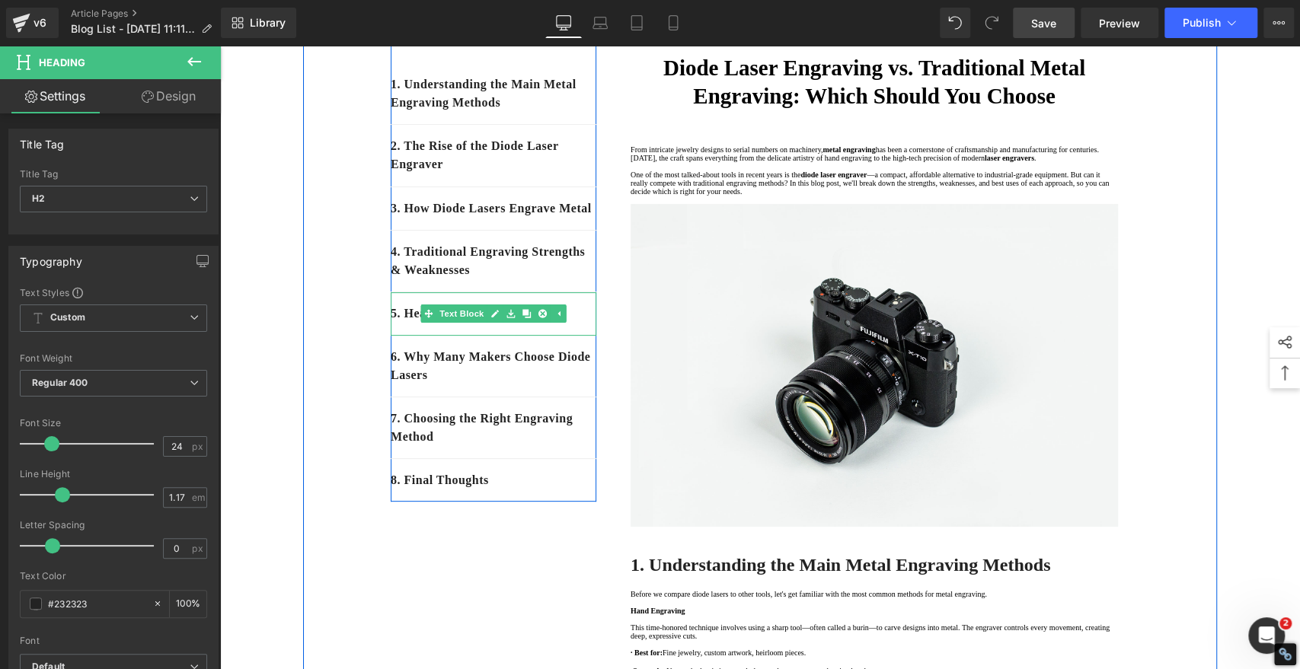
click at [575, 323] on p "5. Head-to-Head Comparison" at bounding box center [494, 314] width 206 height 18
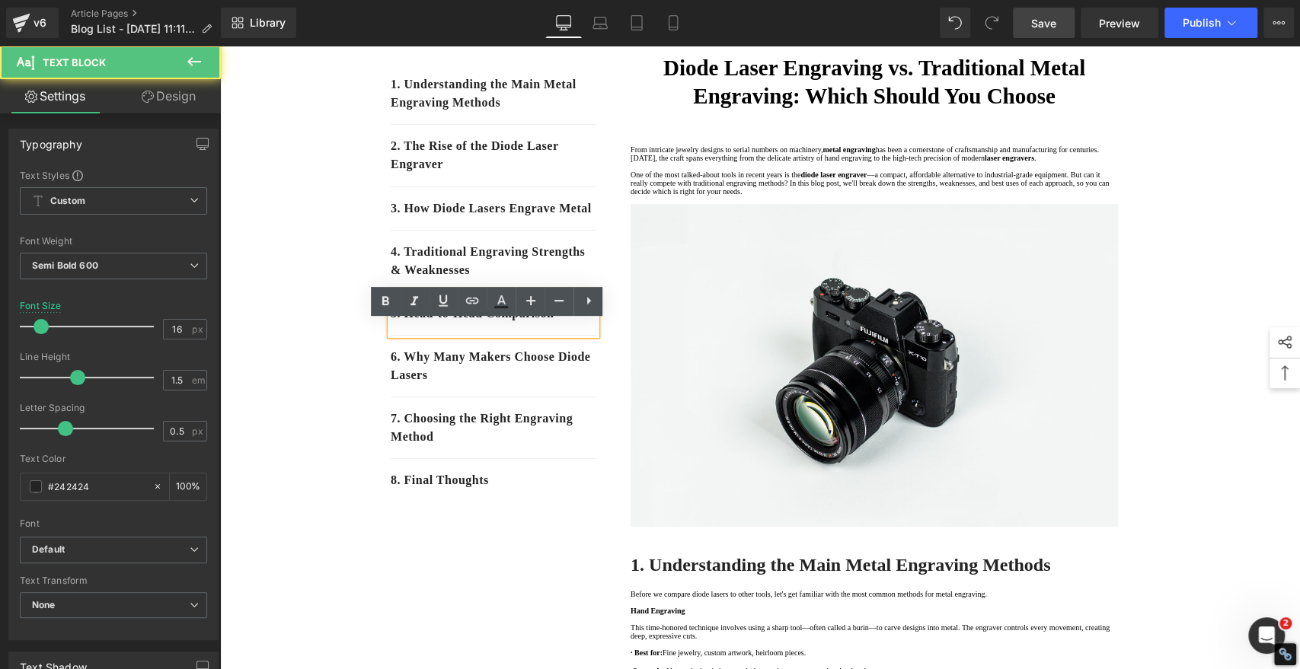
click at [575, 323] on p "5. Head-to-Head Comparison" at bounding box center [494, 314] width 206 height 18
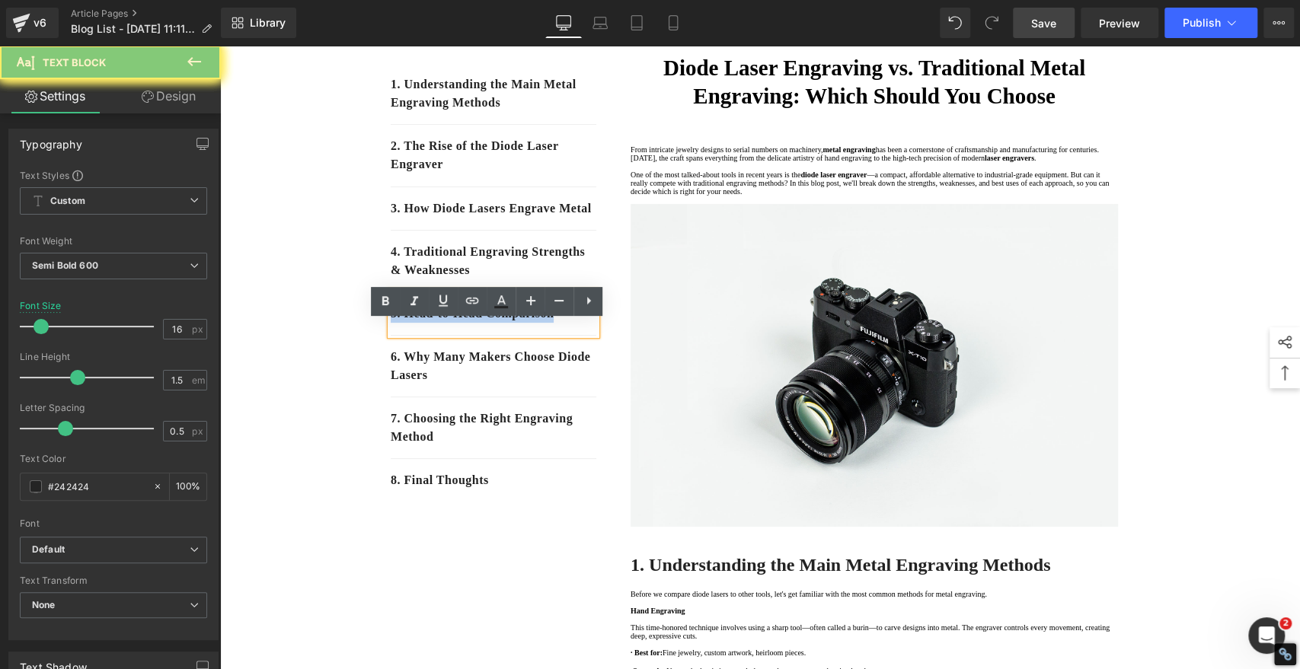
click at [575, 323] on p "5. Head-to-Head Comparison" at bounding box center [494, 314] width 206 height 18
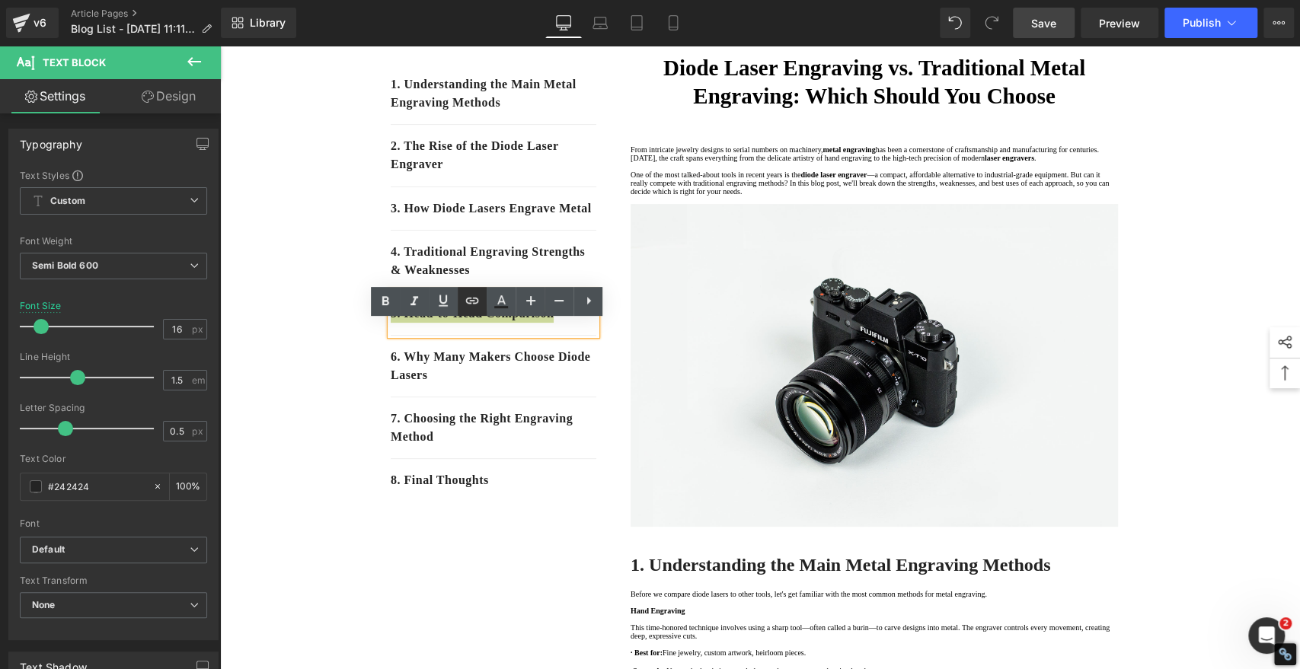
click at [467, 302] on icon at bounding box center [472, 301] width 13 height 6
click at [472, 382] on input "text" at bounding box center [402, 377] width 234 height 38
paste input "#e-1754883276138"
drag, startPoint x: 535, startPoint y: 377, endPoint x: 176, endPoint y: 349, distance: 360.5
click at [535, 377] on icon "button" at bounding box center [535, 376] width 14 height 9
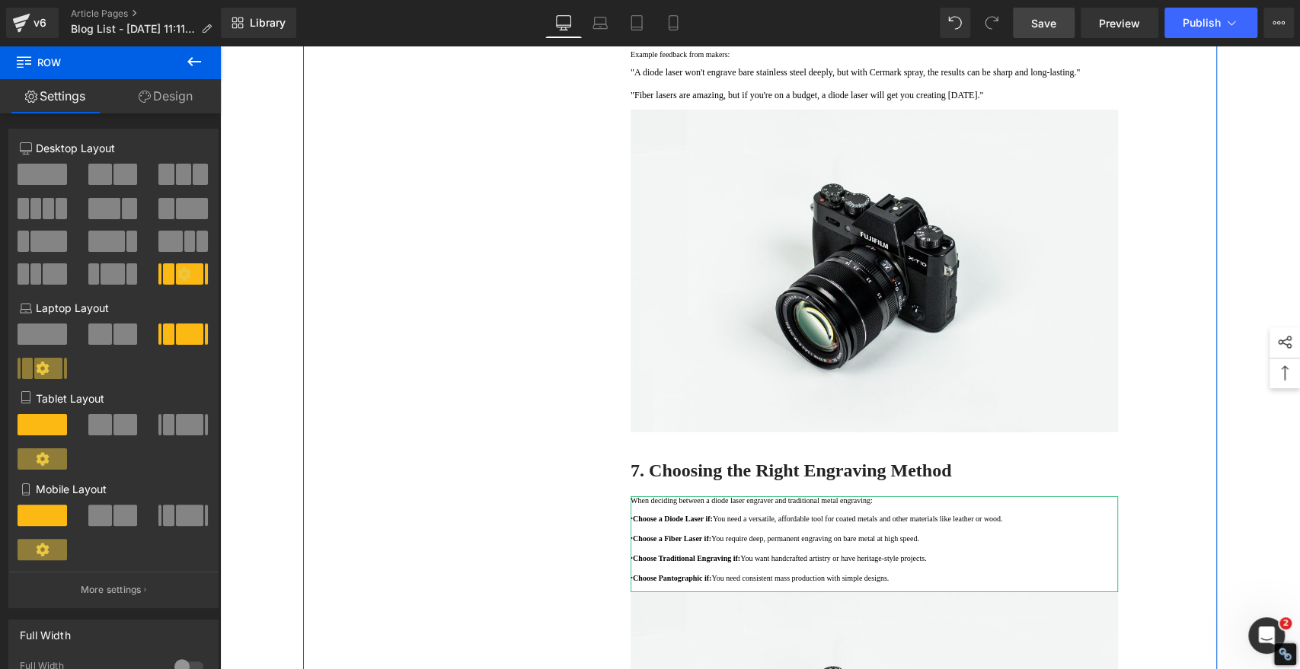
scroll to position [3807, 0]
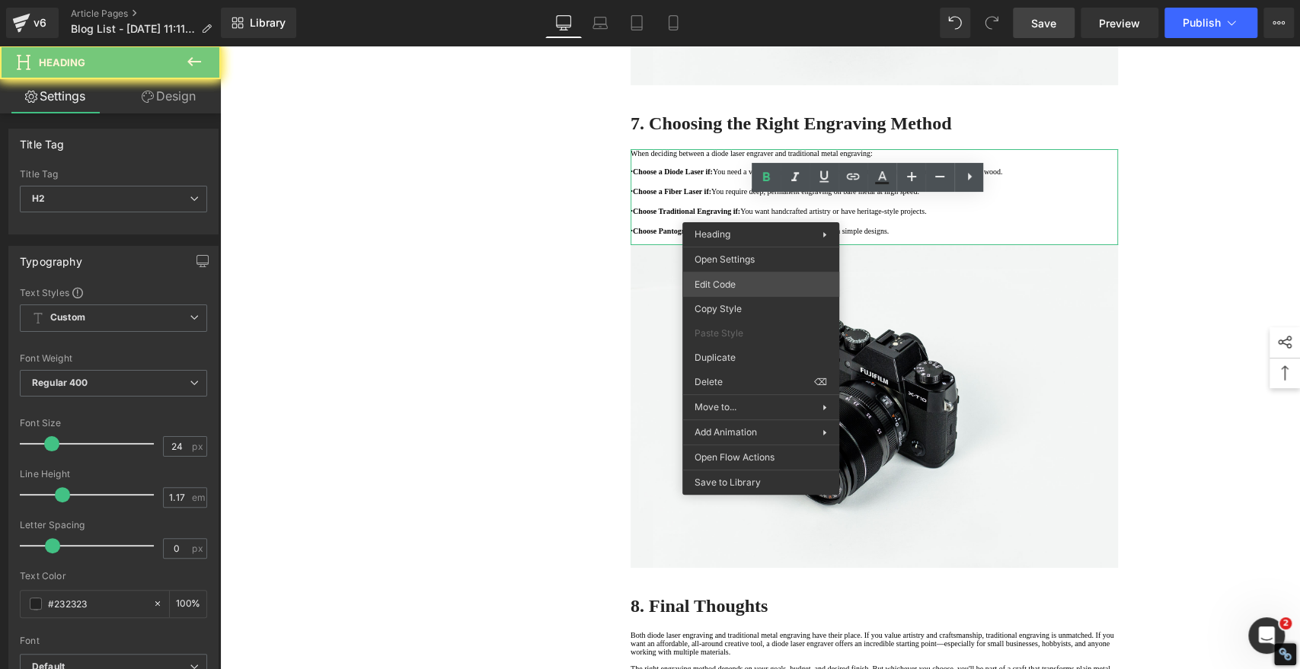
click at [736, 0] on div "Heading You are previewing how the will restyle your page. You can not edit Ele…" at bounding box center [650, 0] width 1300 height 0
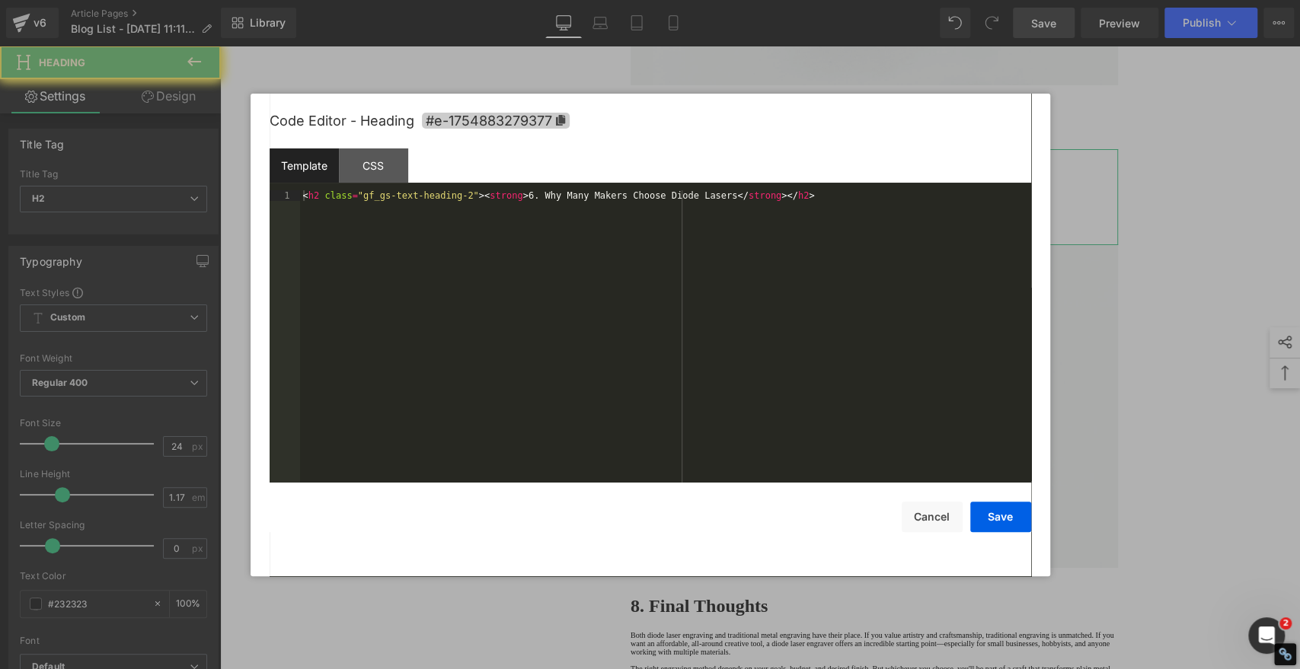
drag, startPoint x: 736, startPoint y: 282, endPoint x: 561, endPoint y: 116, distance: 241.3
click at [561, 116] on icon at bounding box center [559, 120] width 9 height 11
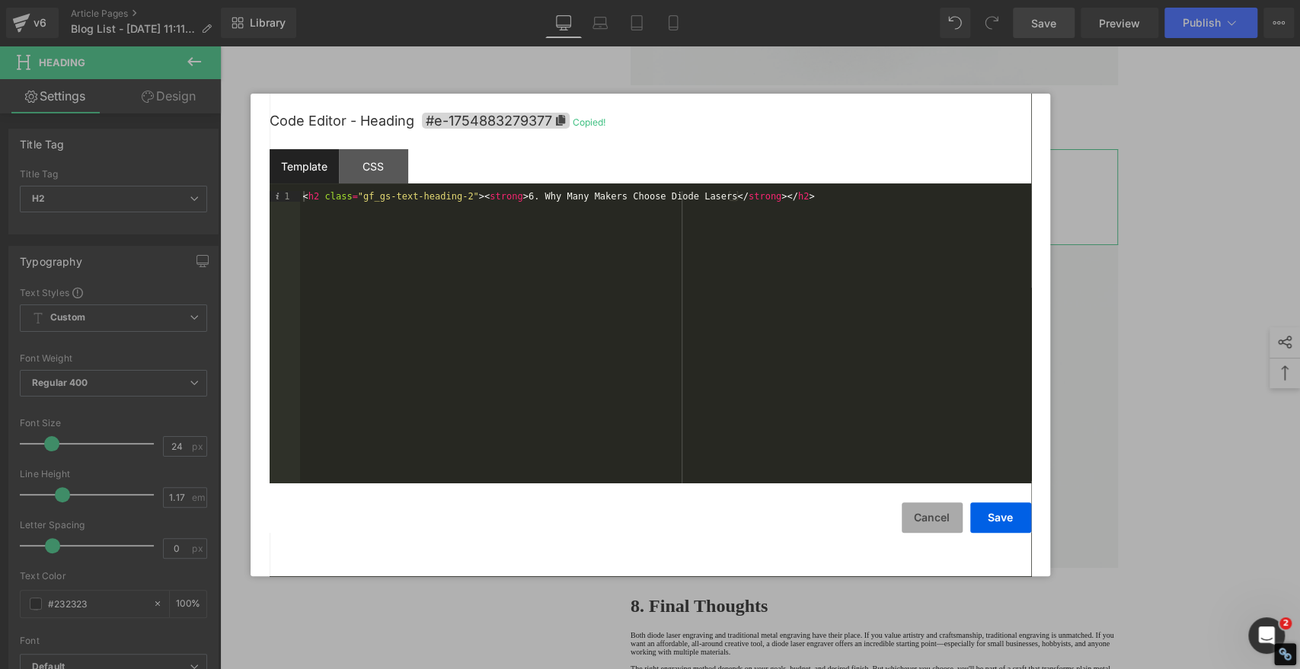
click at [926, 517] on button "Cancel" at bounding box center [931, 517] width 61 height 30
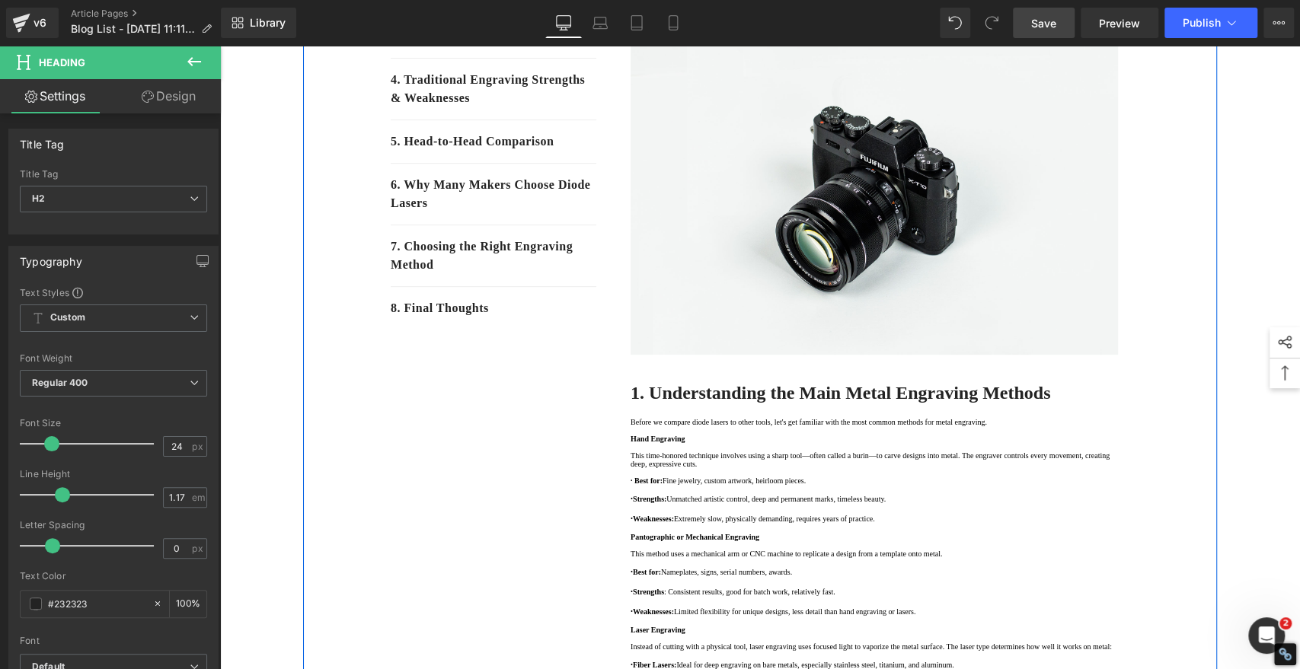
scroll to position [169, 0]
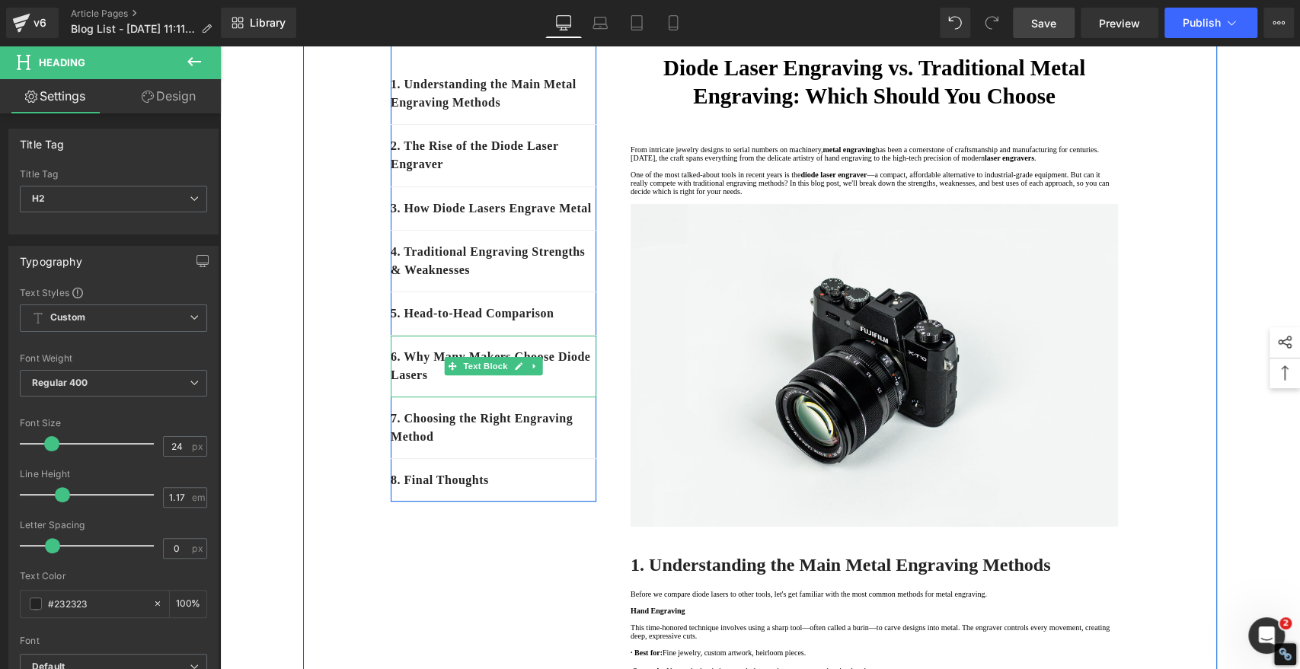
click at [469, 384] on p "6. Why Many Makers Choose Diode Lasers" at bounding box center [494, 366] width 206 height 37
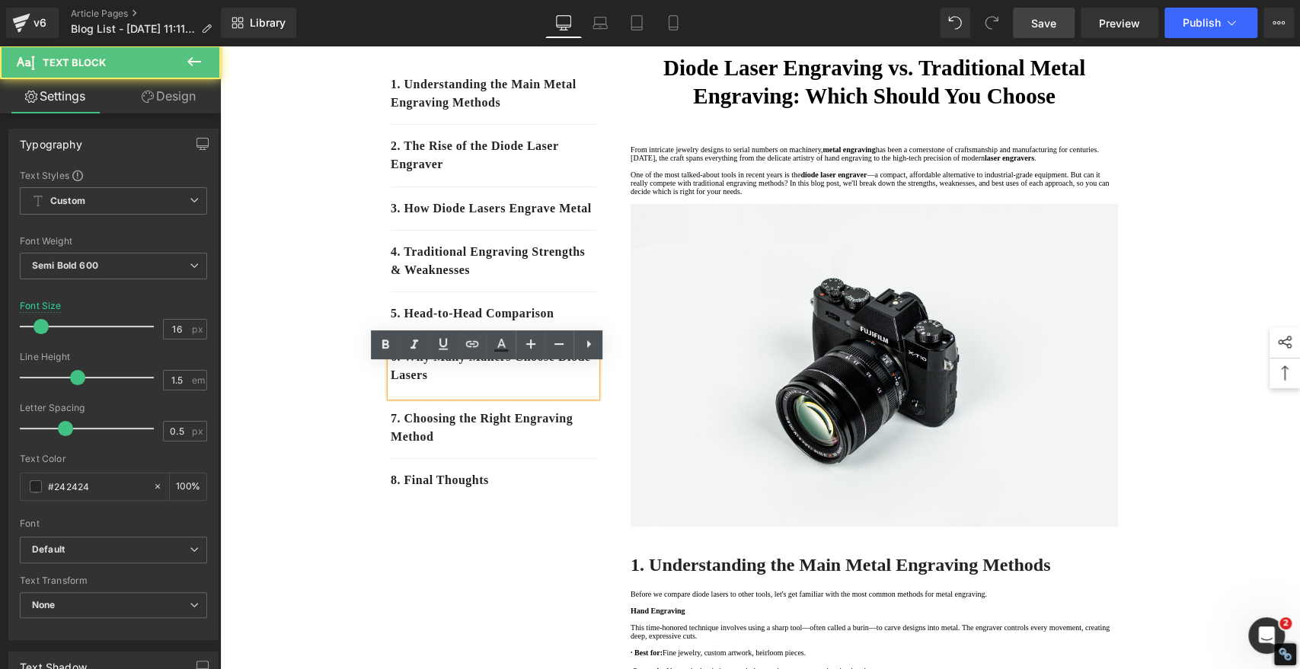
click at [479, 384] on p "6. Why Many Makers Choose Diode Lasers" at bounding box center [494, 366] width 206 height 37
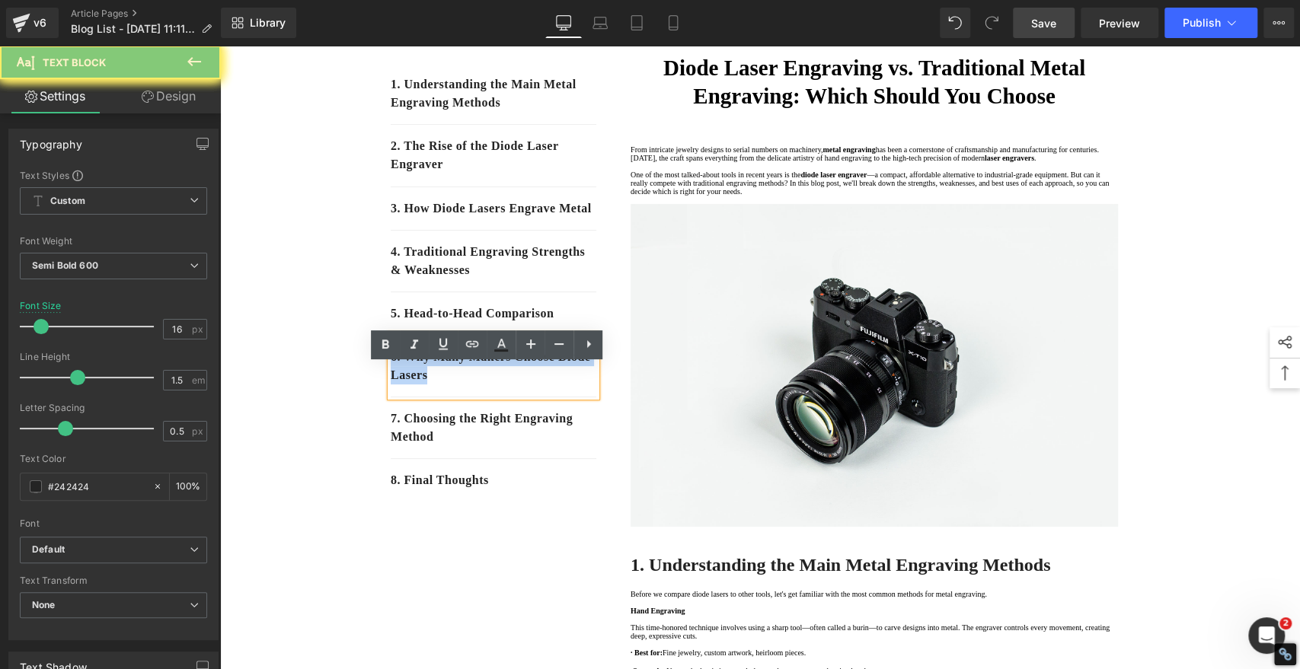
click at [479, 384] on p "6. Why Many Makers Choose Diode Lasers" at bounding box center [494, 366] width 206 height 37
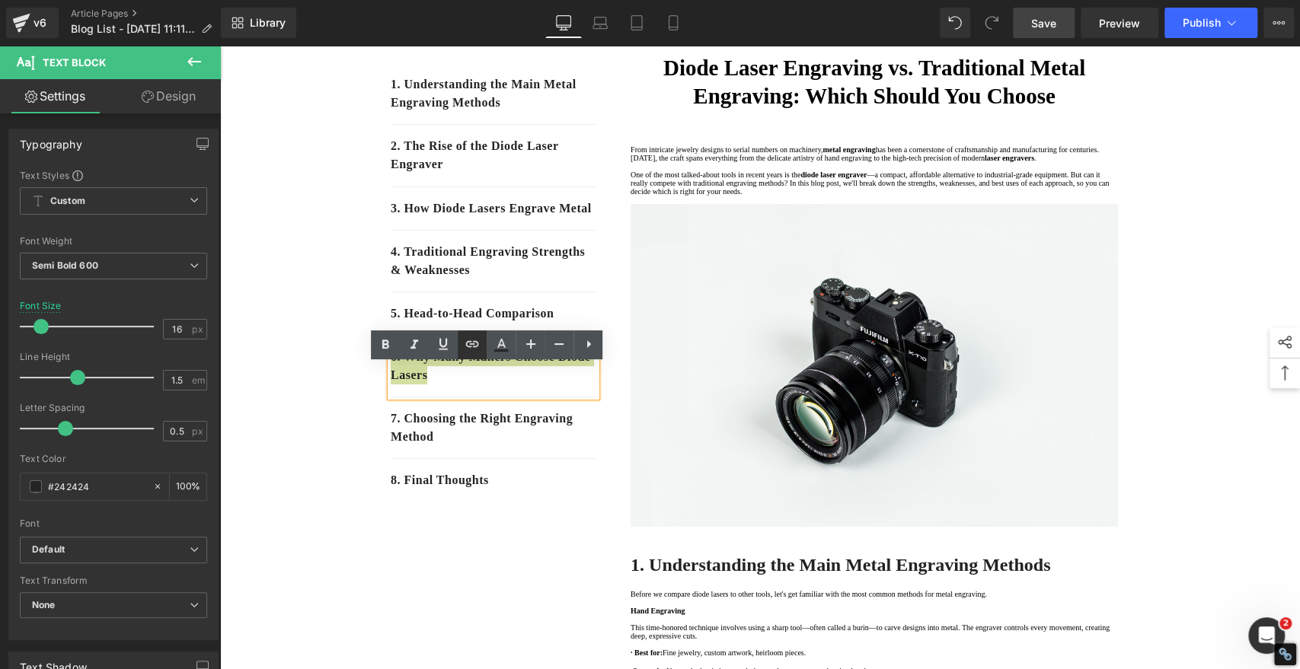
click at [469, 346] on icon at bounding box center [472, 344] width 13 height 6
click at [460, 442] on input "text" at bounding box center [402, 439] width 234 height 38
paste input "#e-1754883279377"
click at [535, 441] on icon "button" at bounding box center [535, 438] width 18 height 18
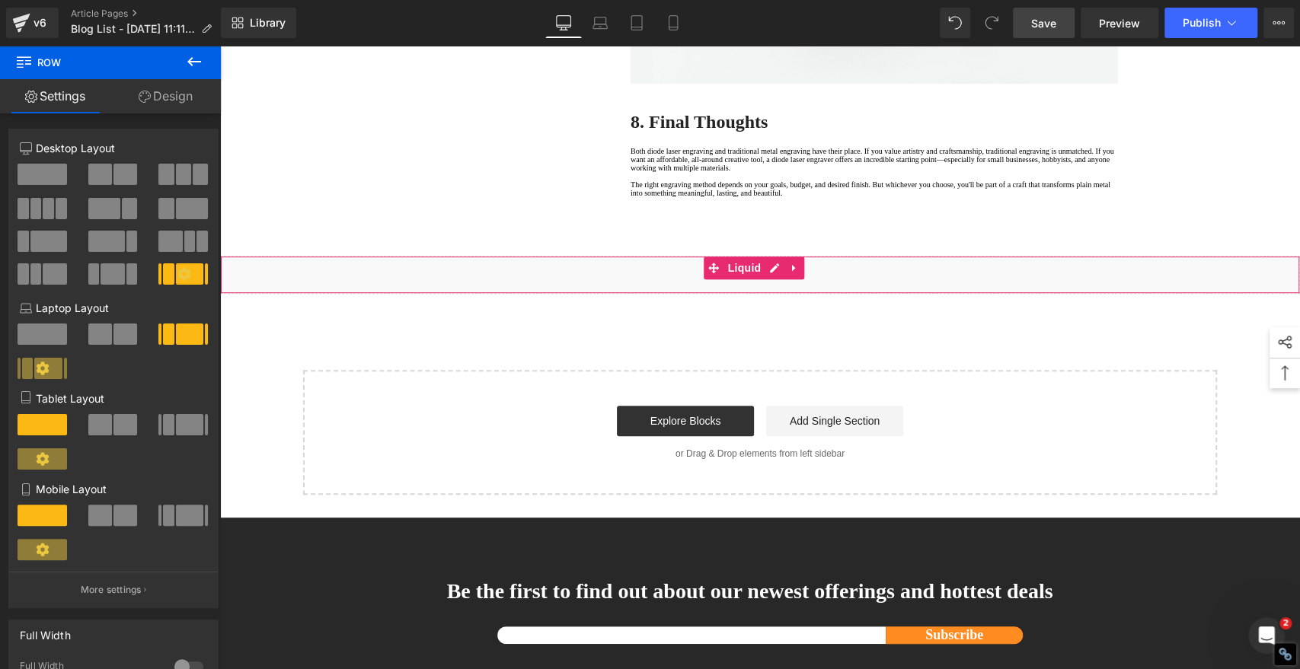
scroll to position [4291, 0]
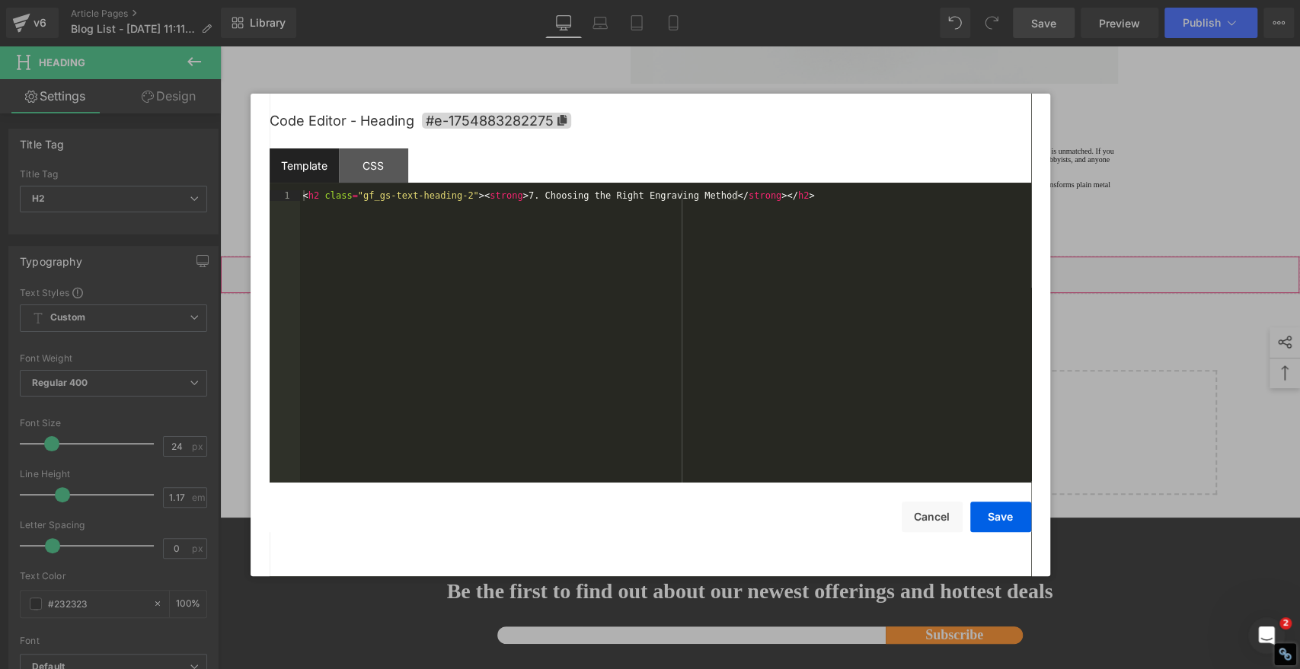
click at [845, 0] on div "Heading You are previewing how the will restyle your page. You can not edit Ele…" at bounding box center [650, 0] width 1300 height 0
click at [562, 113] on span "#e-1754883282275" at bounding box center [496, 121] width 149 height 16
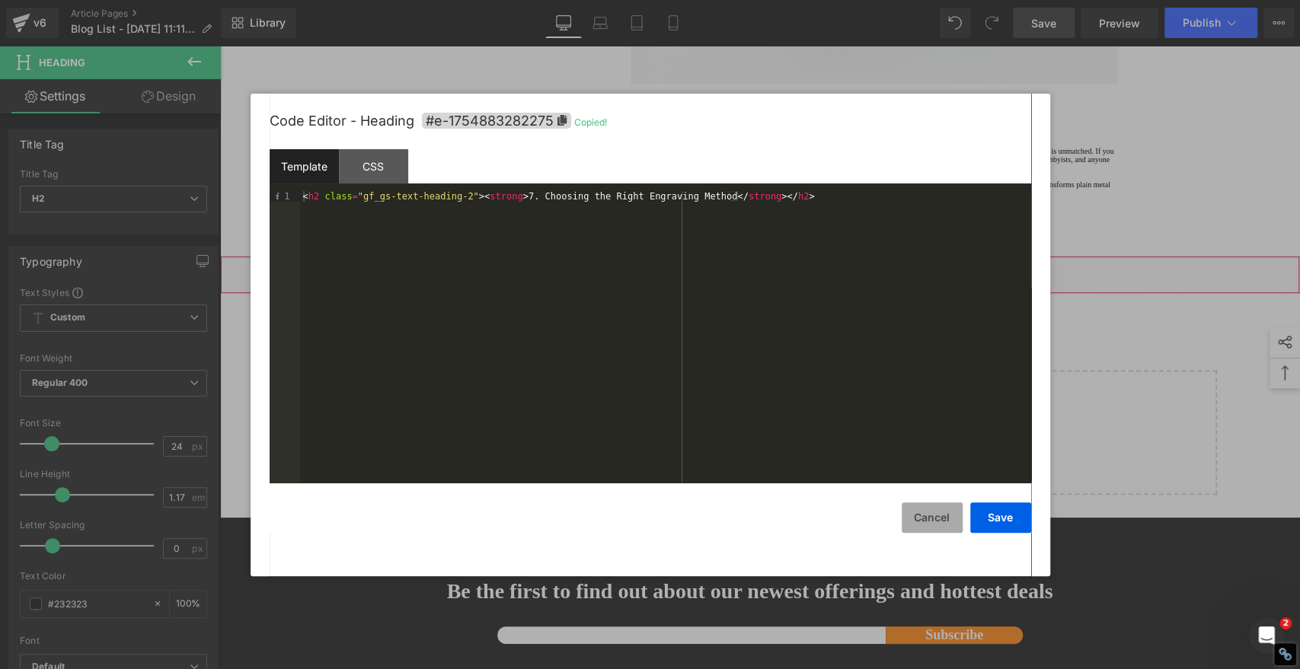
click at [932, 522] on button "Cancel" at bounding box center [931, 517] width 61 height 30
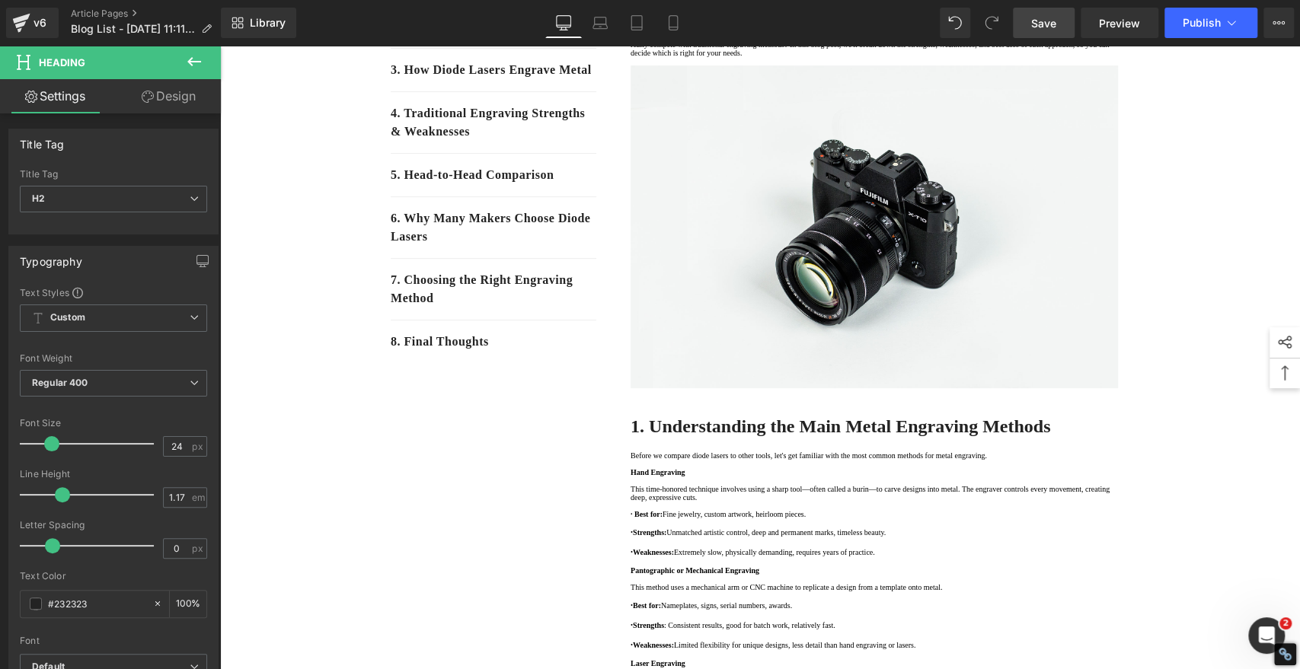
scroll to position [165, 0]
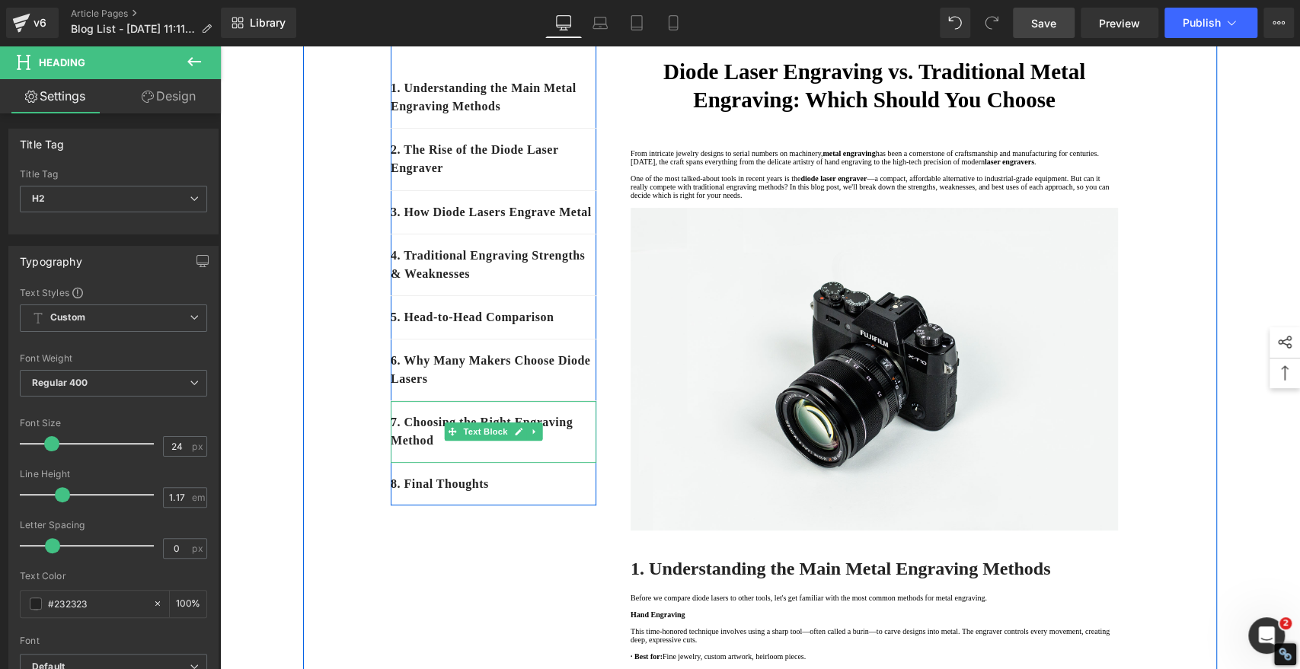
click at [445, 463] on div "7. Choosing the Right Engraving Method" at bounding box center [494, 432] width 206 height 62
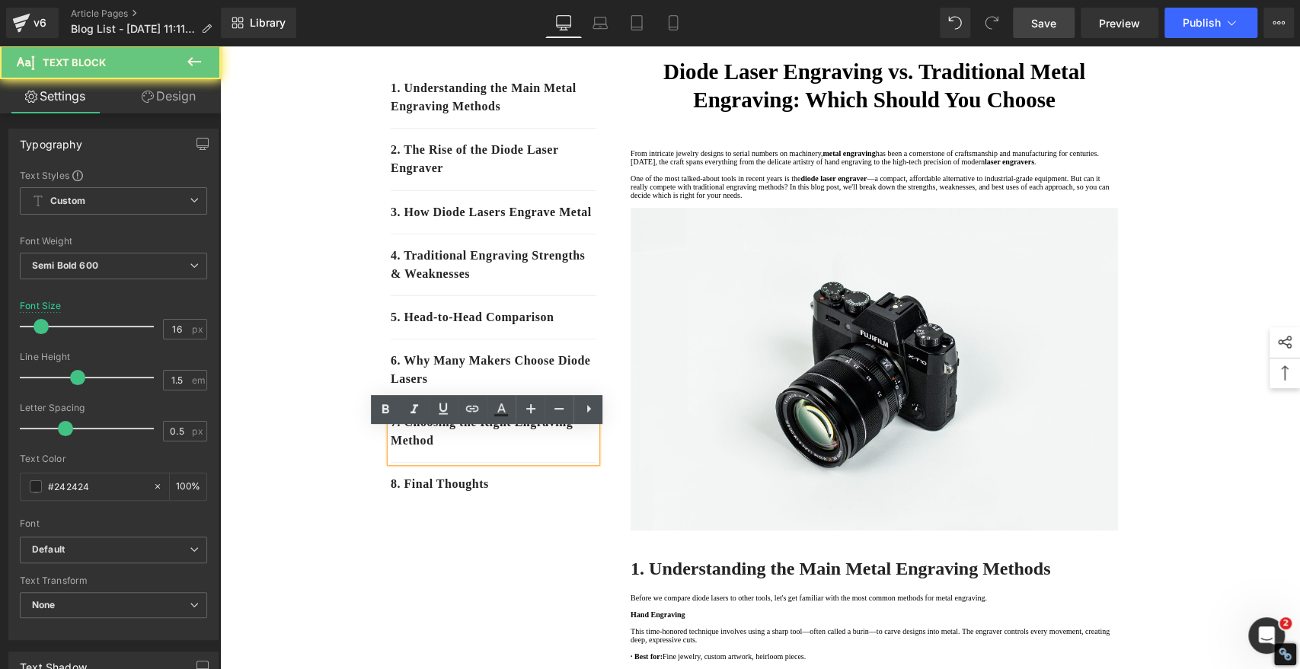
click at [445, 450] on p "7. Choosing the Right Engraving Method" at bounding box center [494, 431] width 206 height 37
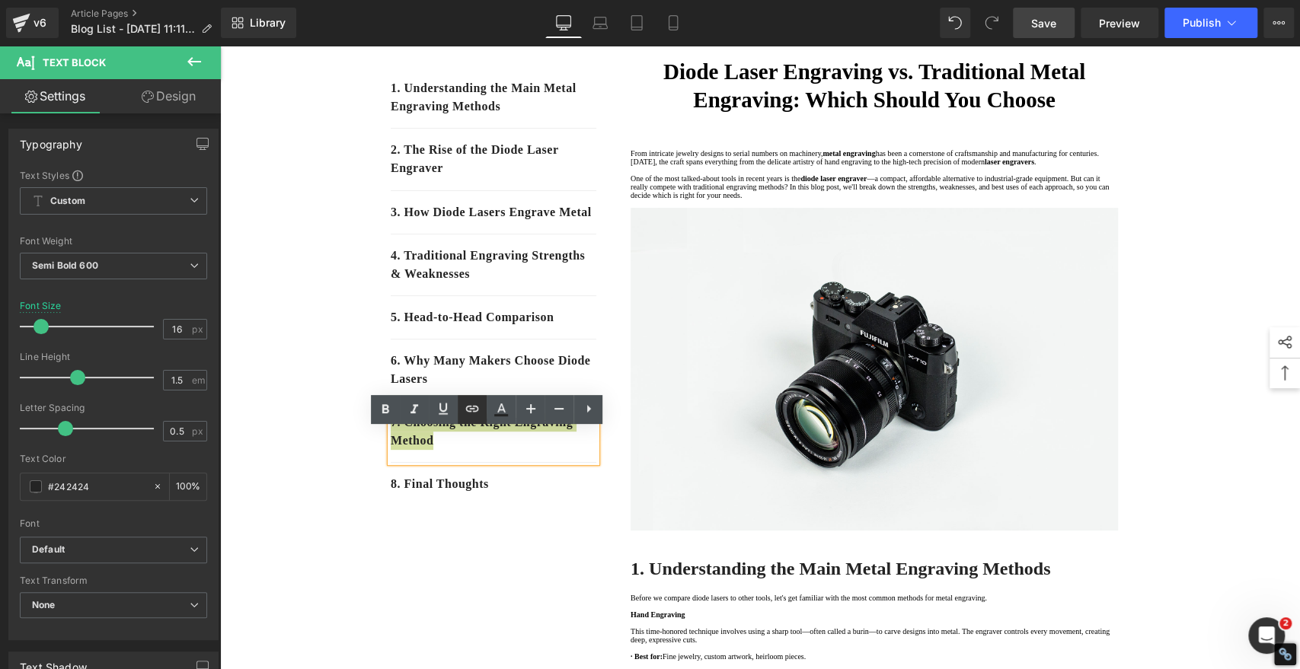
click at [473, 407] on icon at bounding box center [472, 409] width 18 height 18
click at [467, 504] on input "text" at bounding box center [402, 503] width 234 height 38
paste input "#e-1754883282275"
type input "#e-1754883282275"
click at [531, 499] on icon "button" at bounding box center [535, 503] width 18 height 18
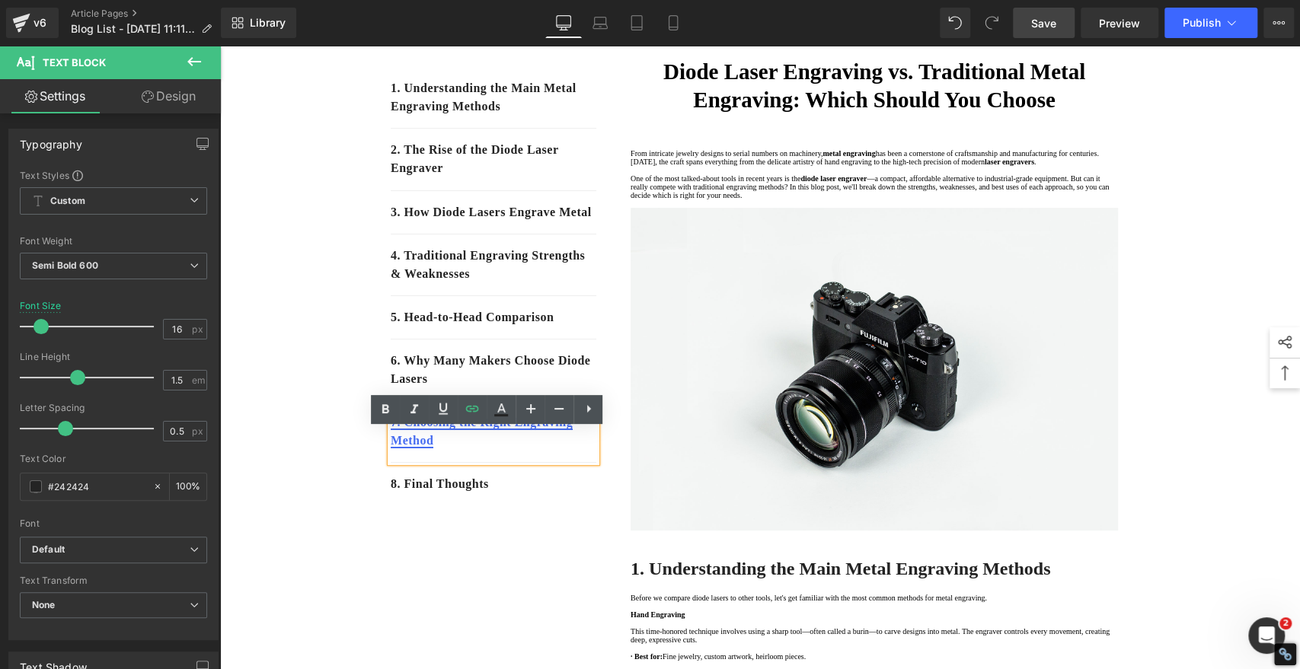
drag, startPoint x: 405, startPoint y: 576, endPoint x: 407, endPoint y: 455, distance: 121.1
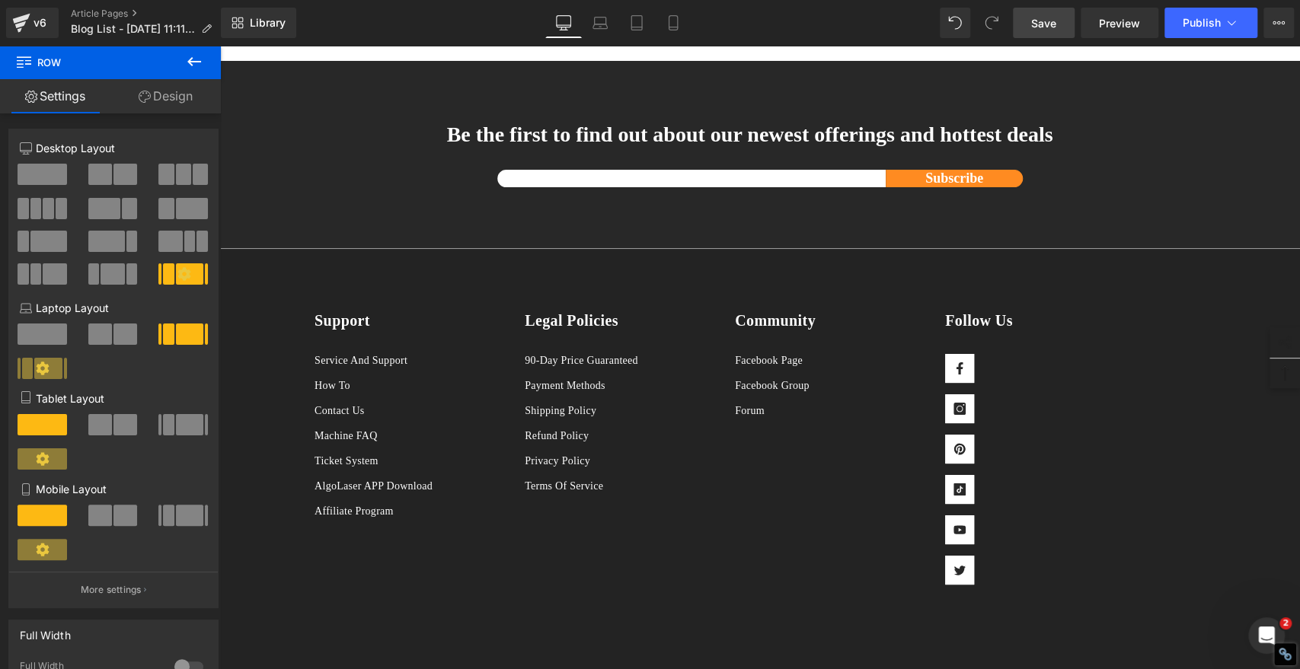
scroll to position [4804, 0]
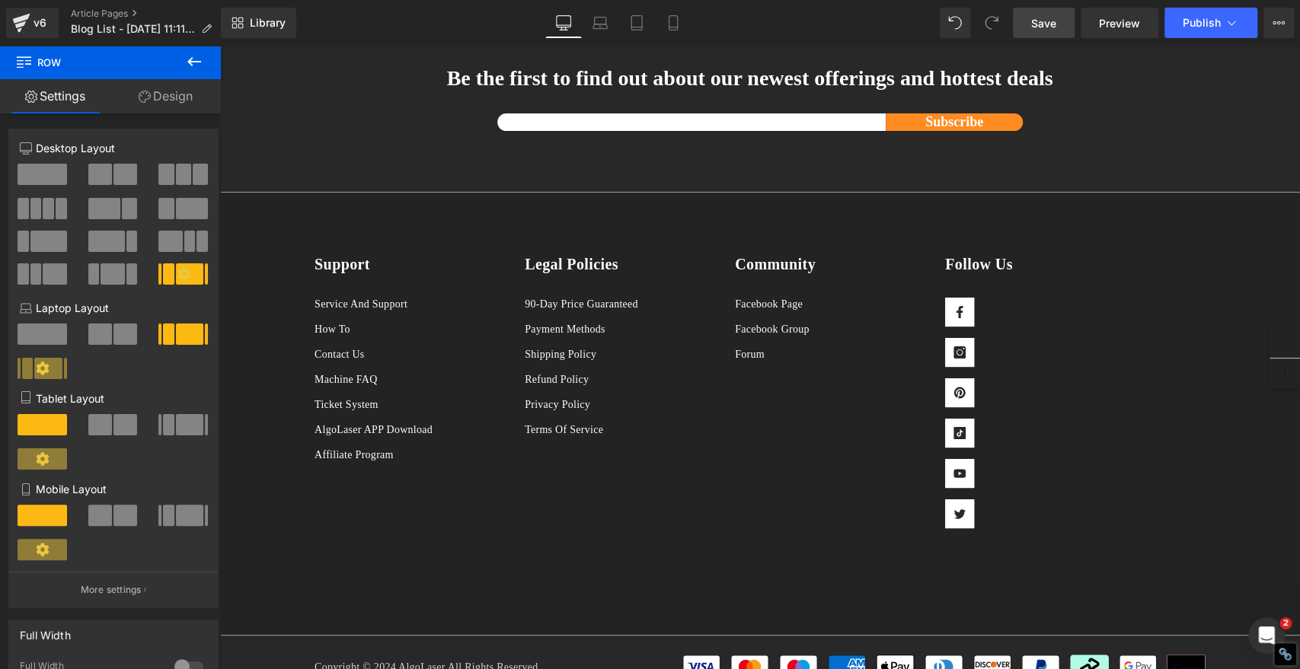
drag, startPoint x: 793, startPoint y: 283, endPoint x: 730, endPoint y: 290, distance: 62.8
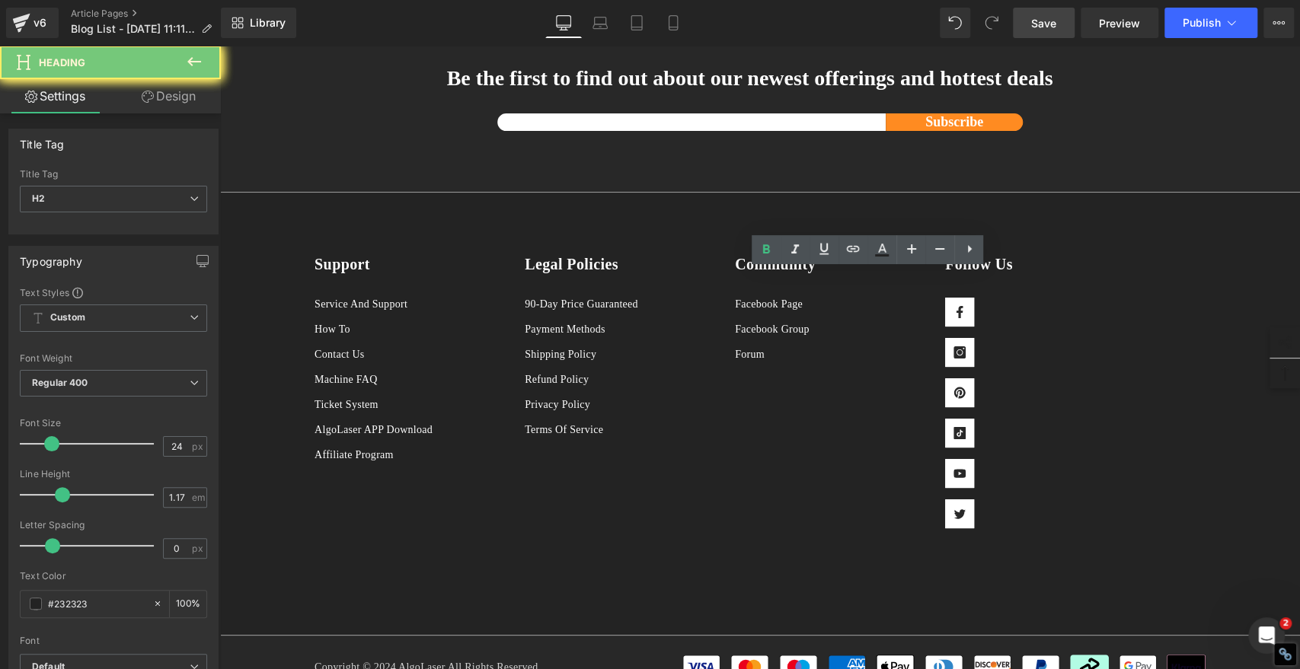
click at [664, 0] on div "Heading You are previewing how the will restyle your page. You can not edit Ele…" at bounding box center [650, 0] width 1300 height 0
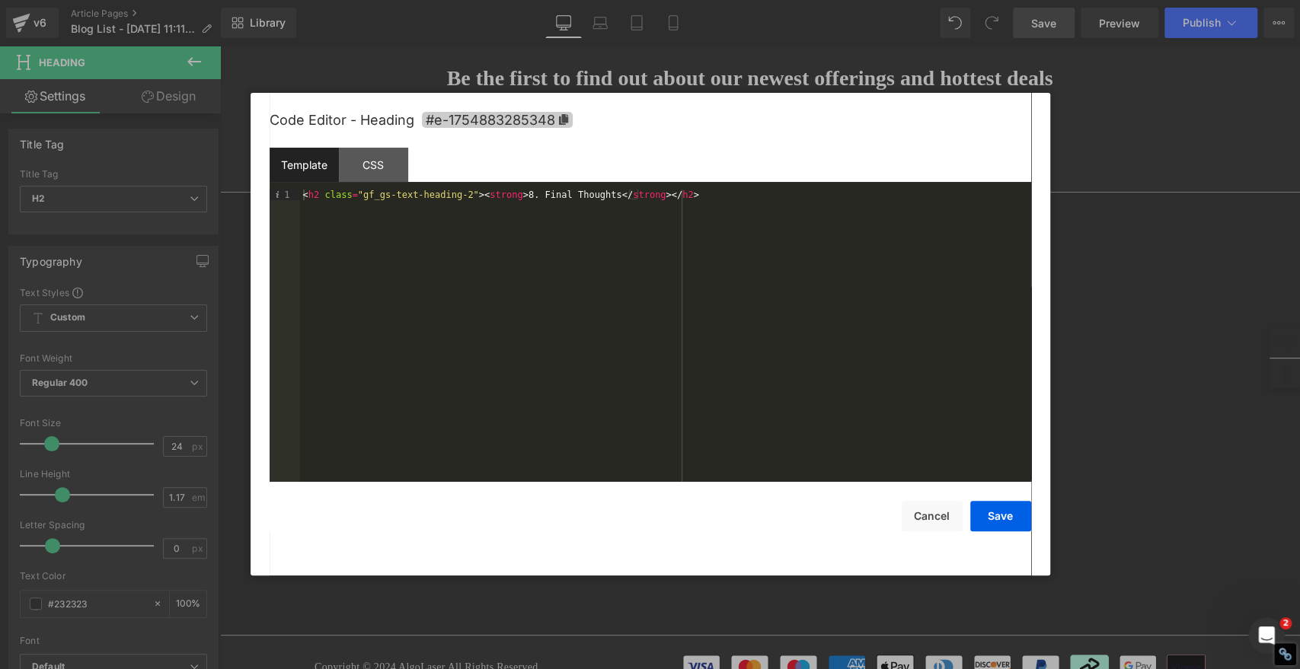
click at [564, 115] on icon at bounding box center [562, 119] width 9 height 11
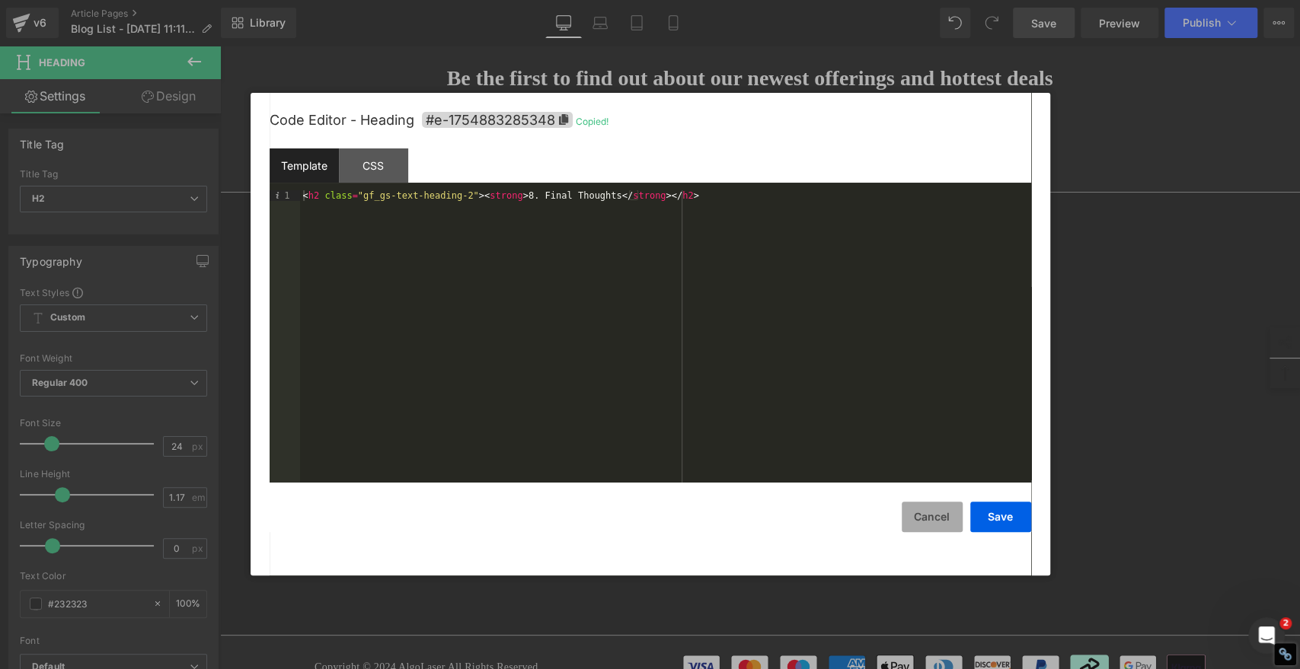
click at [927, 515] on button "Cancel" at bounding box center [931, 517] width 61 height 30
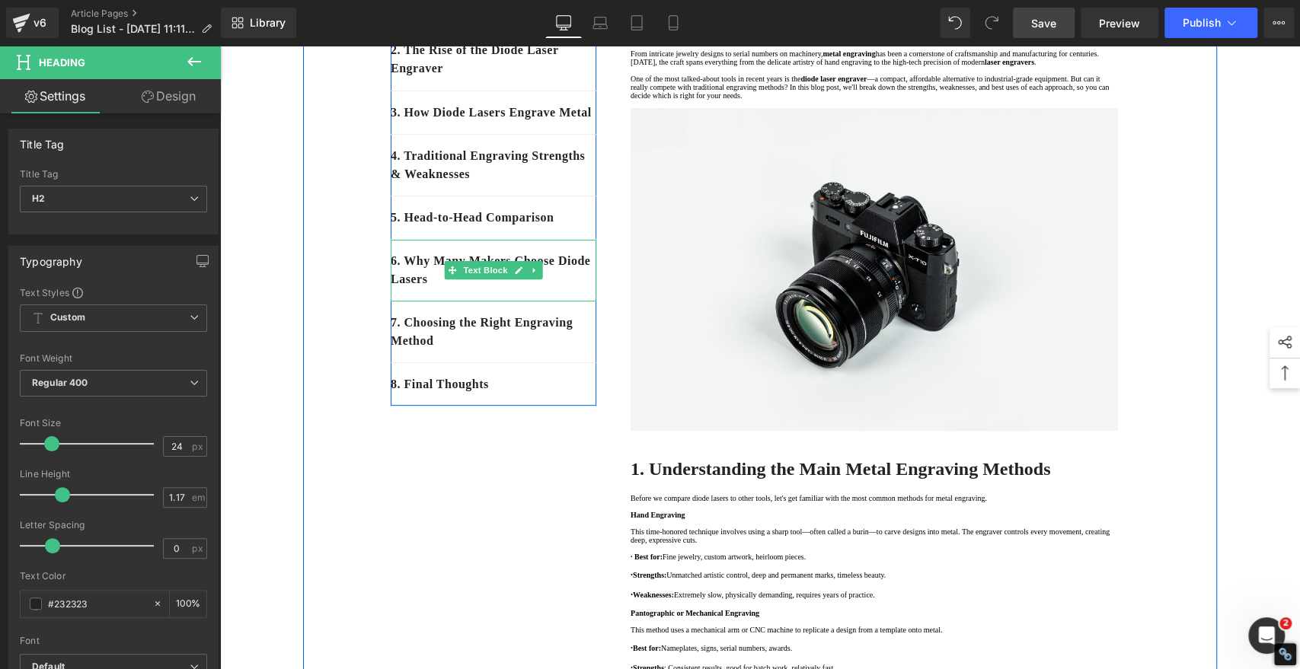
scroll to position [268, 0]
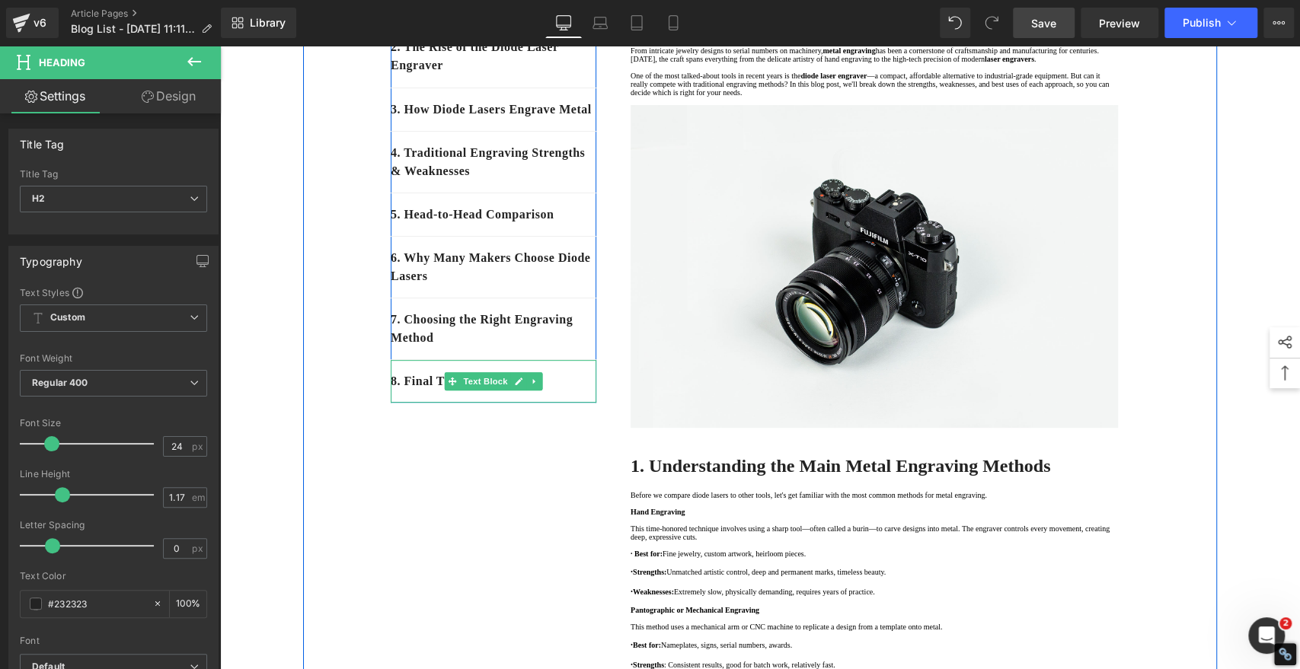
click at [550, 403] on div "8. Final Thoughts" at bounding box center [494, 381] width 206 height 43
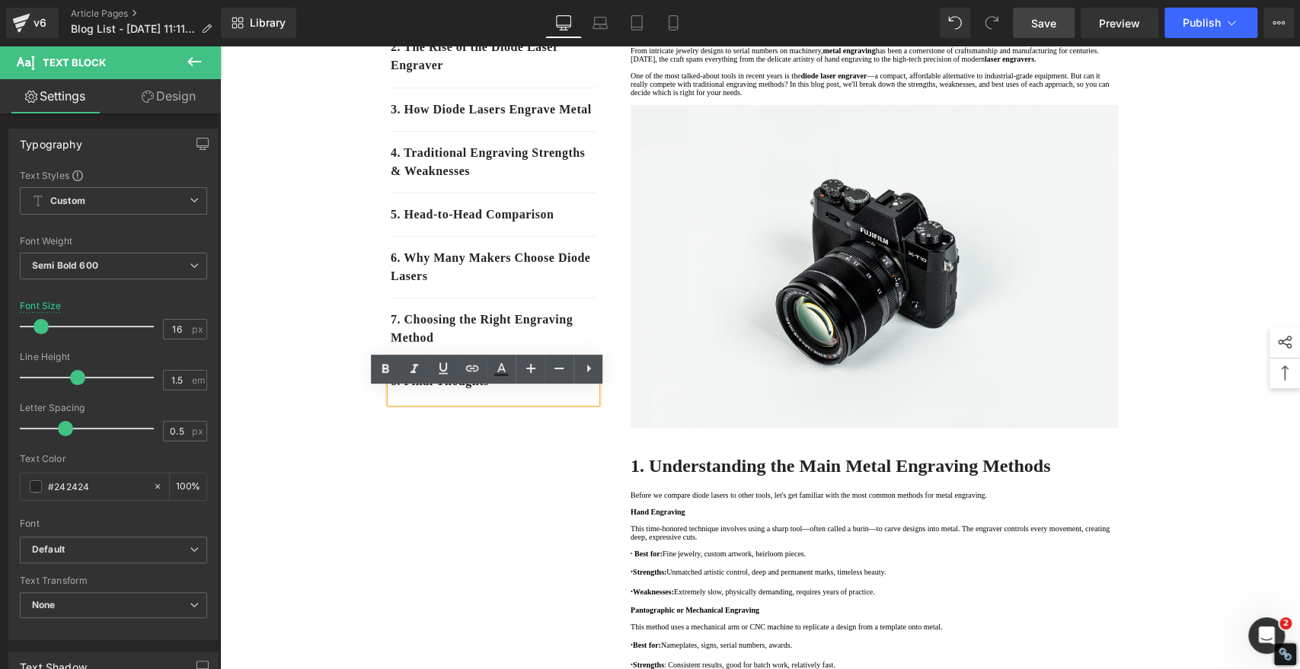
click at [496, 391] on p "8. Final Thoughts" at bounding box center [494, 381] width 206 height 18
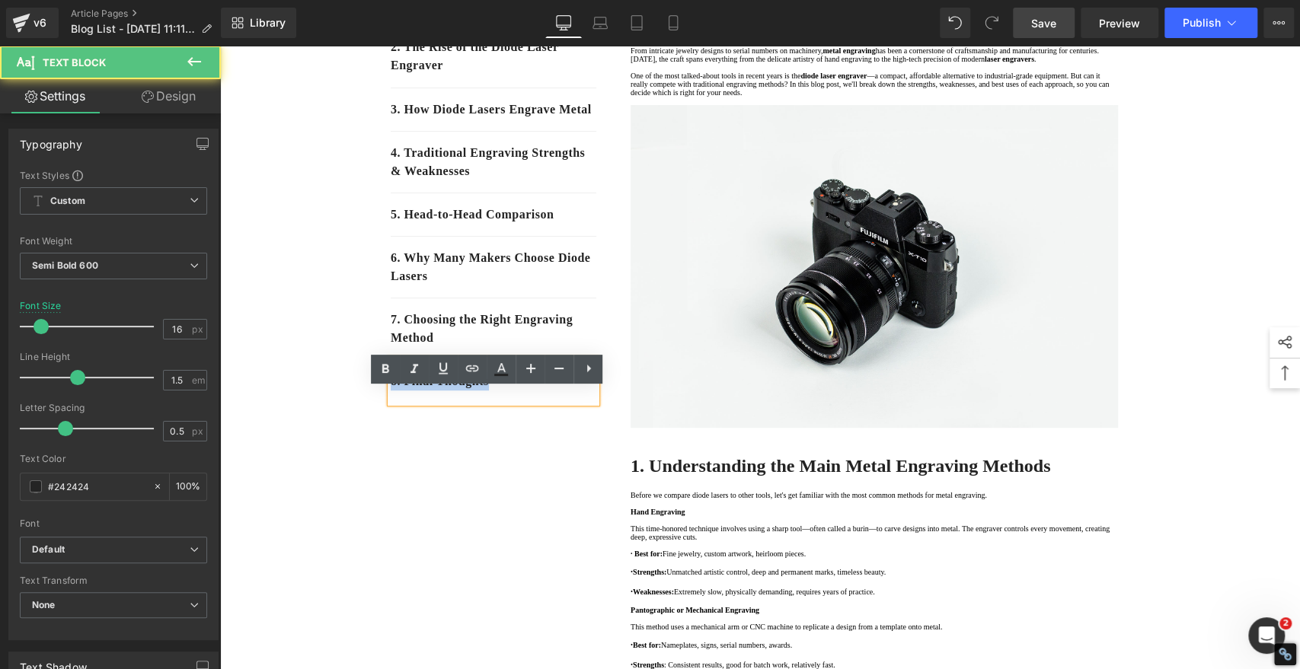
click at [496, 391] on p "8. Final Thoughts" at bounding box center [494, 381] width 206 height 18
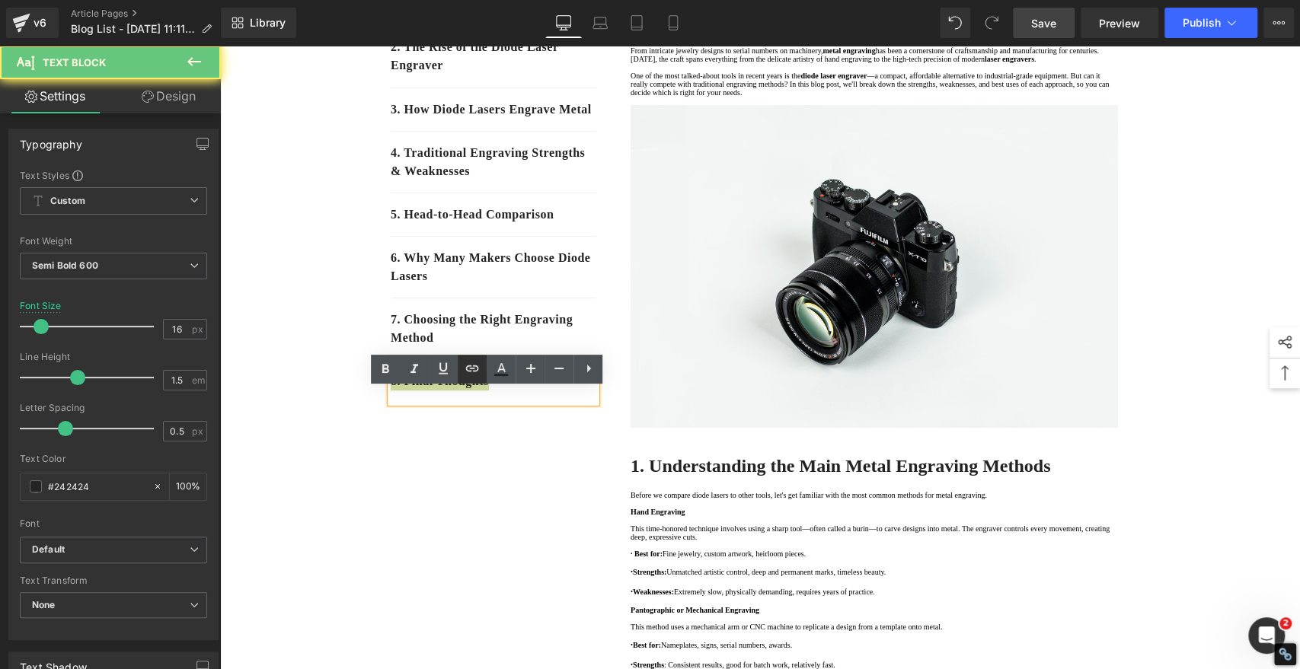
click at [476, 373] on icon at bounding box center [472, 368] width 18 height 18
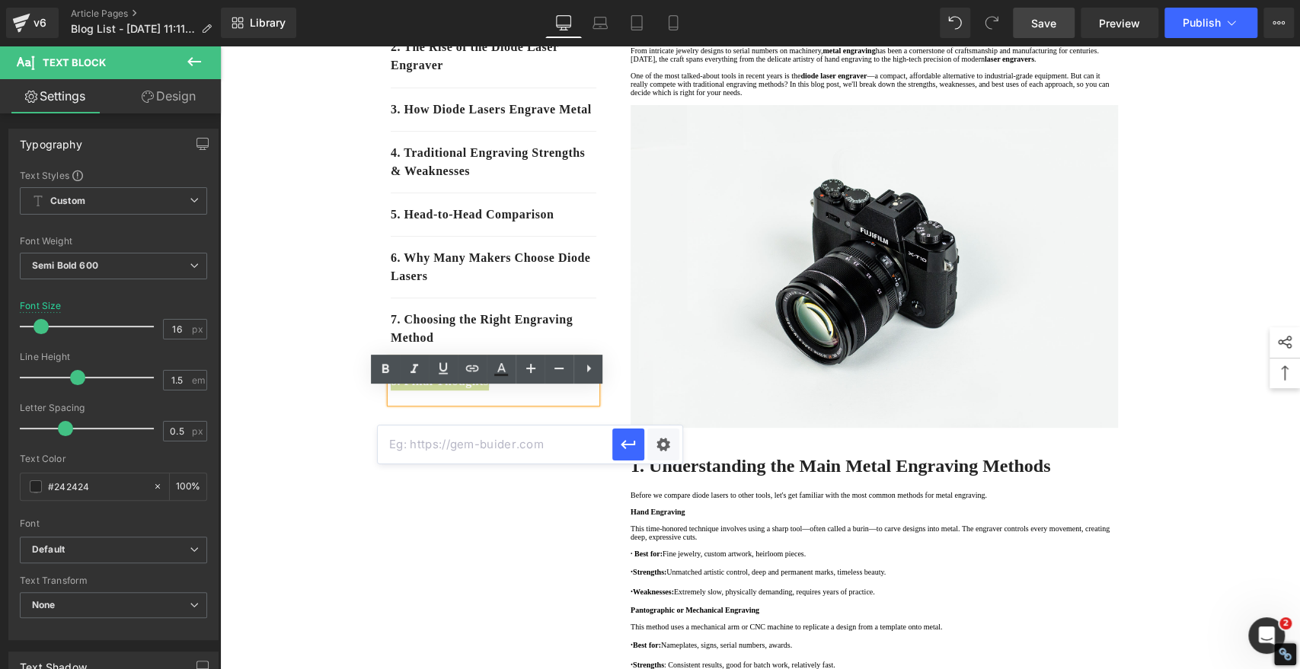
click at [461, 442] on input "text" at bounding box center [495, 445] width 234 height 38
paste input "#e-1754883285348"
type input "#e-1754883285348"
click at [628, 439] on icon "button" at bounding box center [628, 444] width 18 height 18
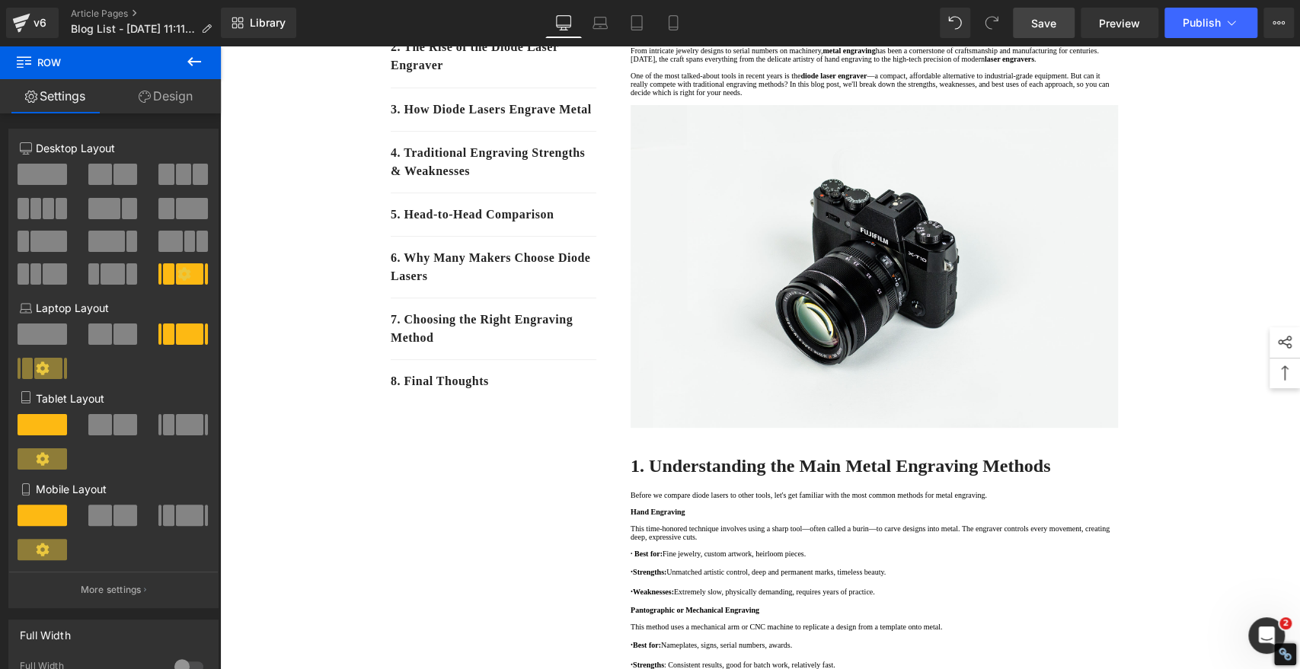
click at [1054, 20] on span "Save" at bounding box center [1043, 23] width 25 height 16
click at [1050, 33] on link "Save" at bounding box center [1044, 23] width 62 height 30
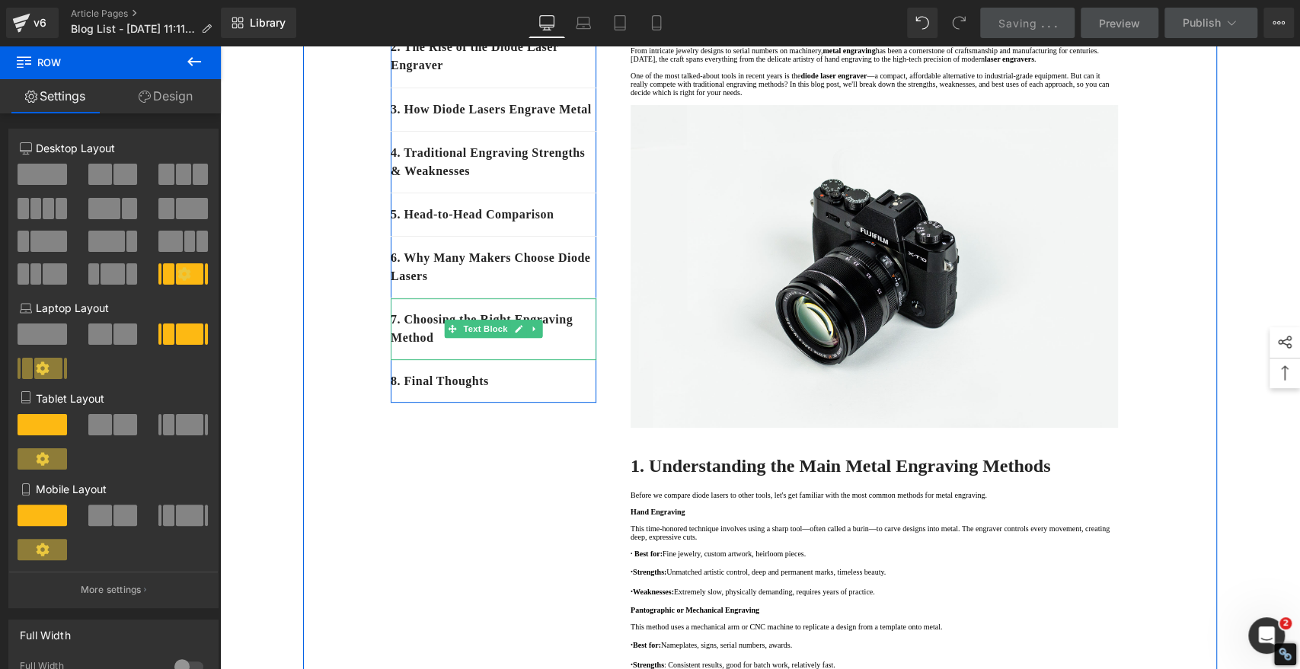
scroll to position [522, 0]
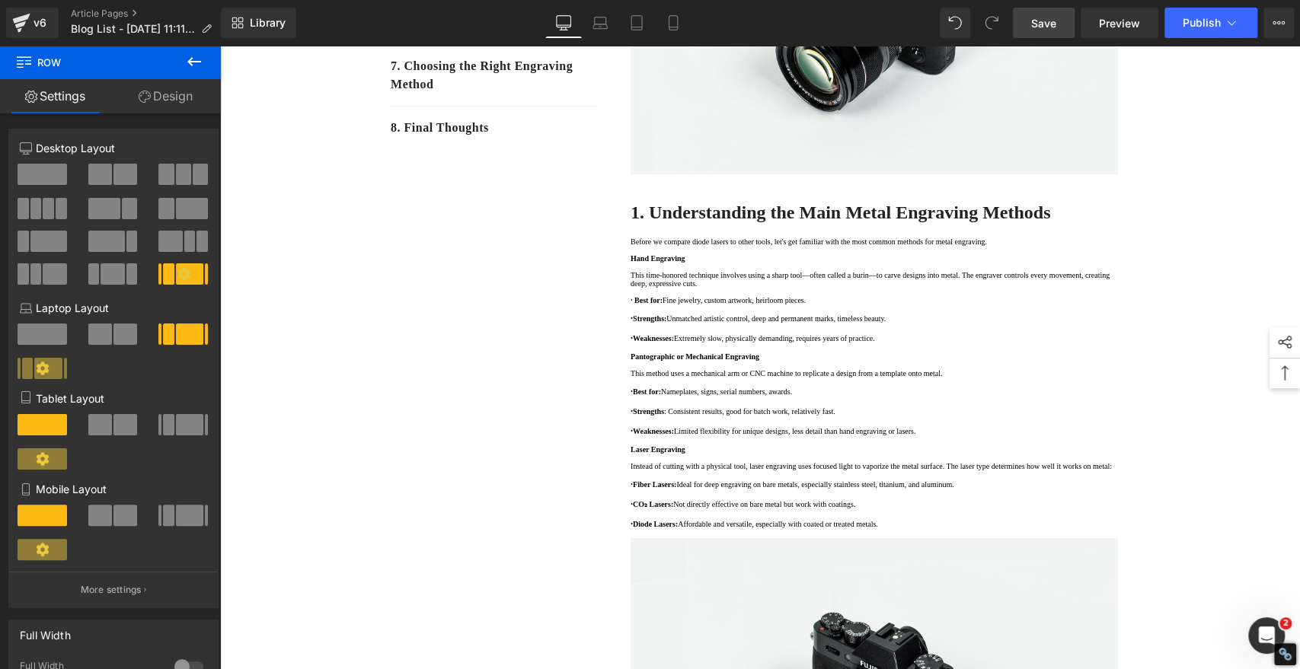
click at [1051, 20] on span "Save" at bounding box center [1043, 23] width 25 height 16
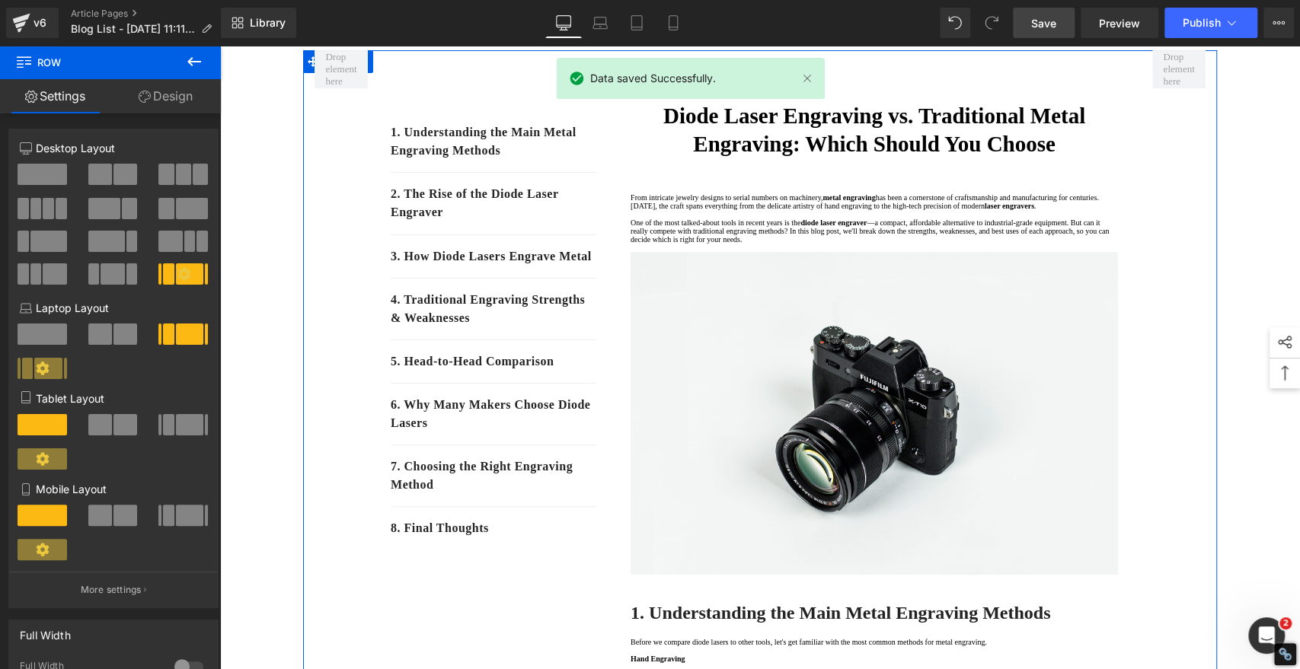
scroll to position [254, 0]
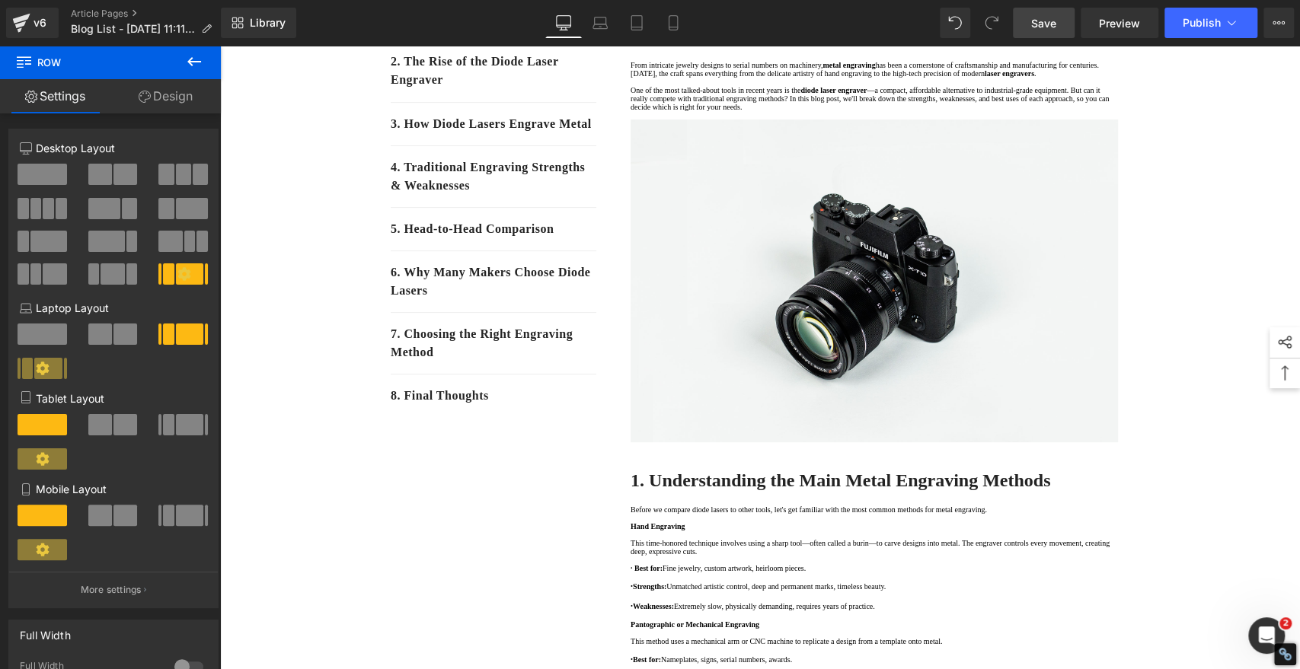
click at [1053, 23] on span "Save" at bounding box center [1043, 23] width 25 height 16
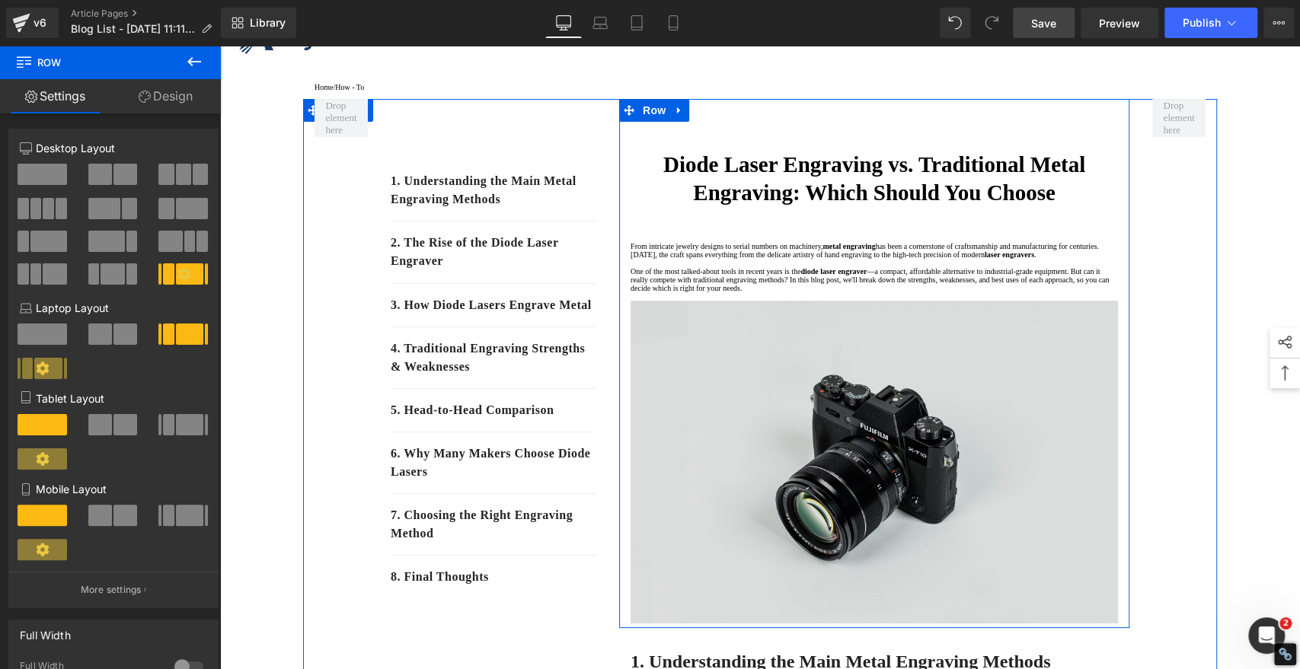
scroll to position [169, 0]
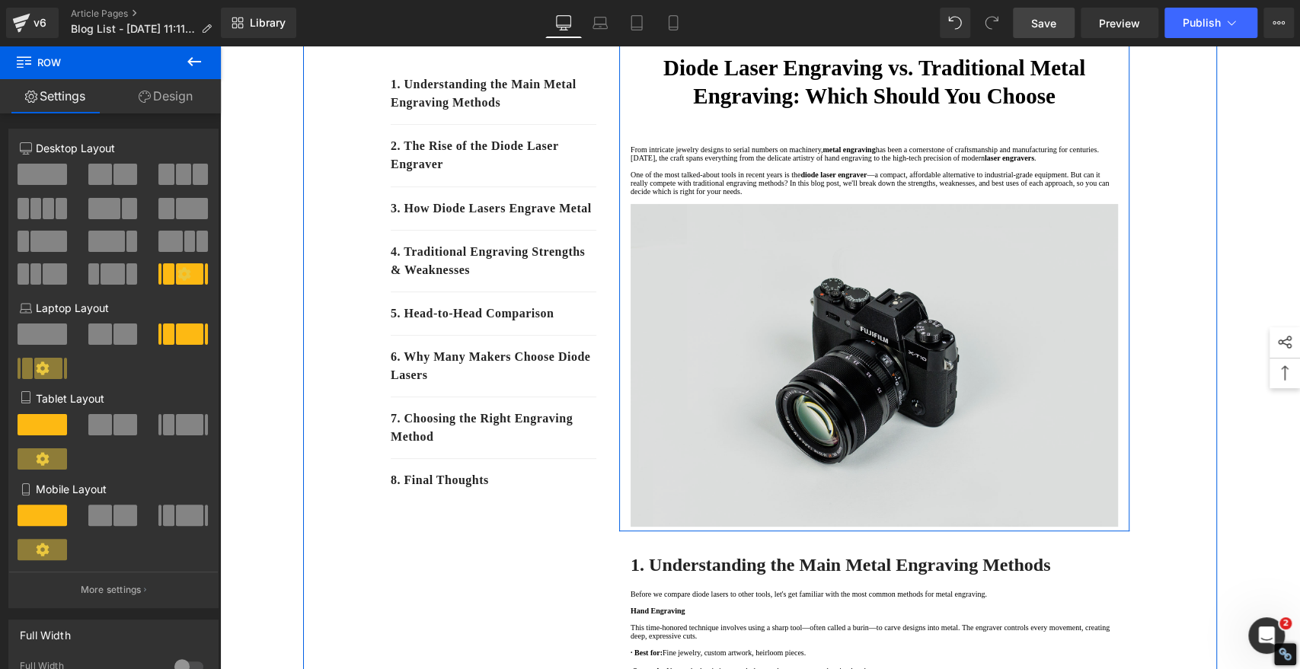
click at [898, 358] on img at bounding box center [873, 365] width 487 height 323
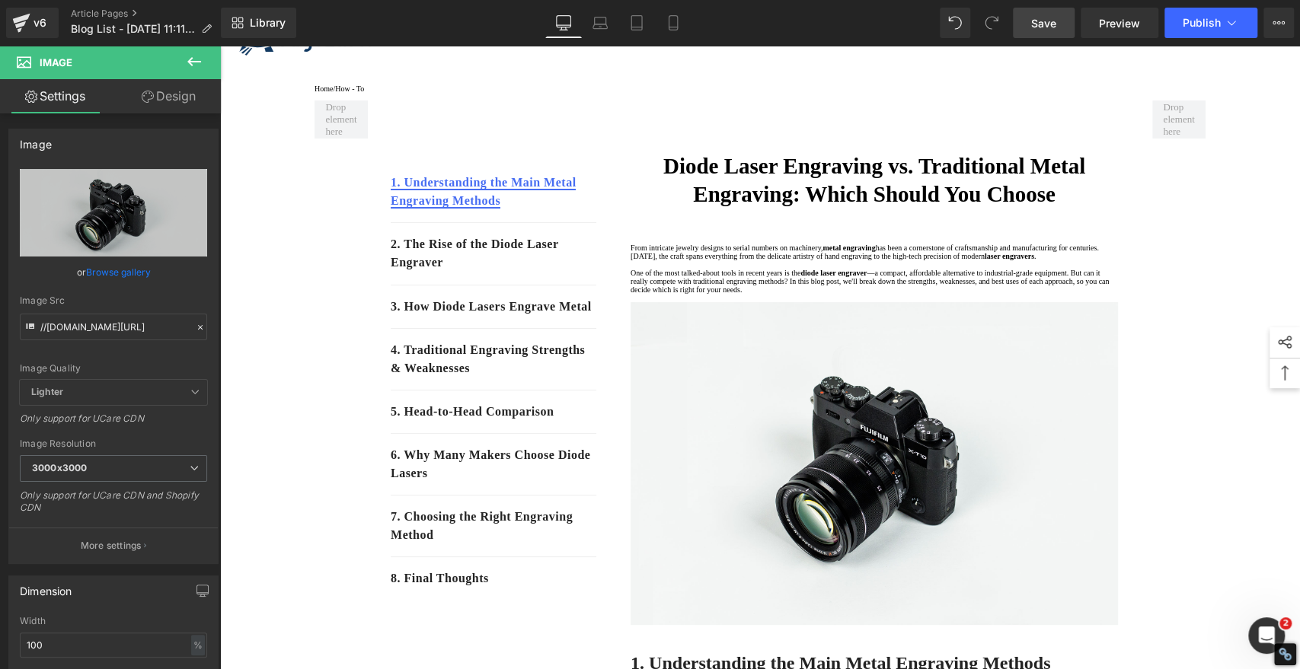
scroll to position [0, 0]
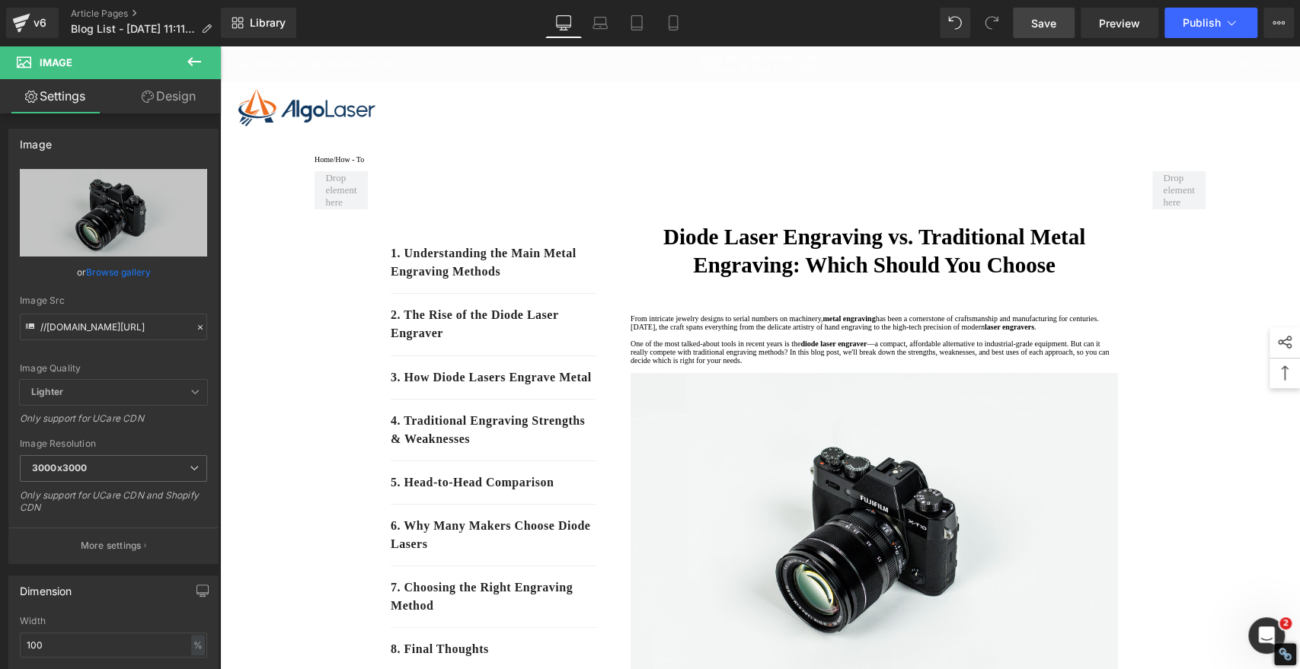
click at [1034, 27] on span "Save" at bounding box center [1043, 23] width 25 height 16
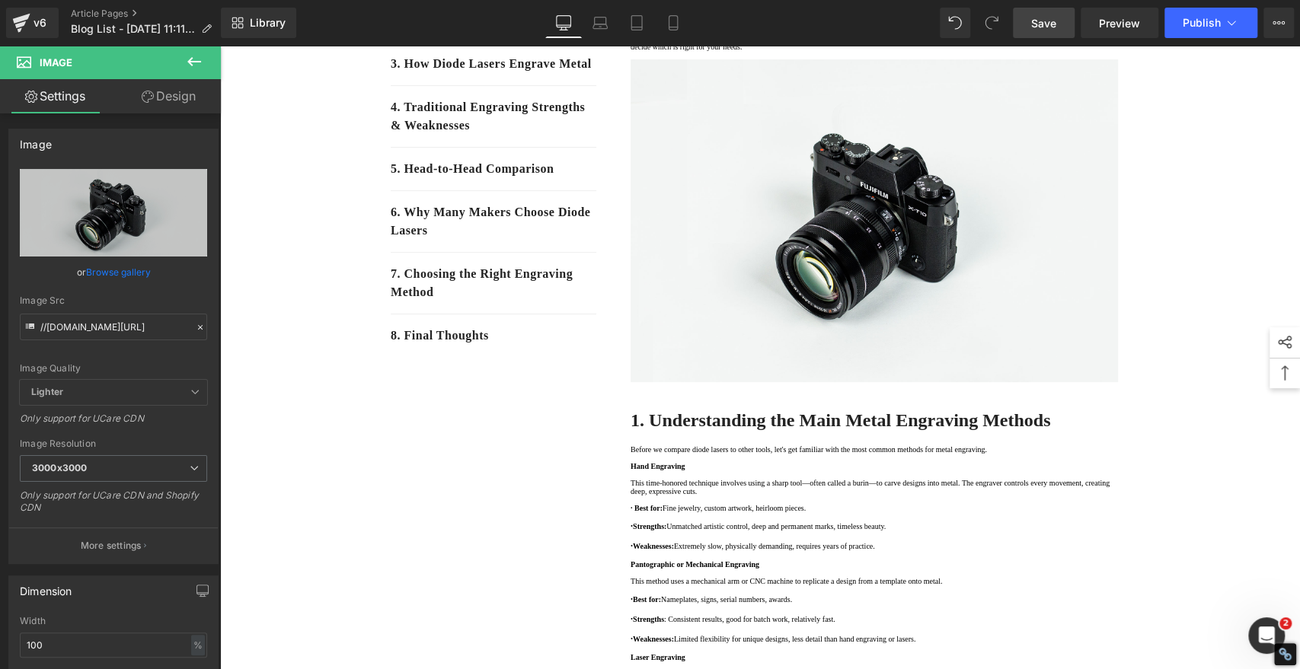
scroll to position [254, 0]
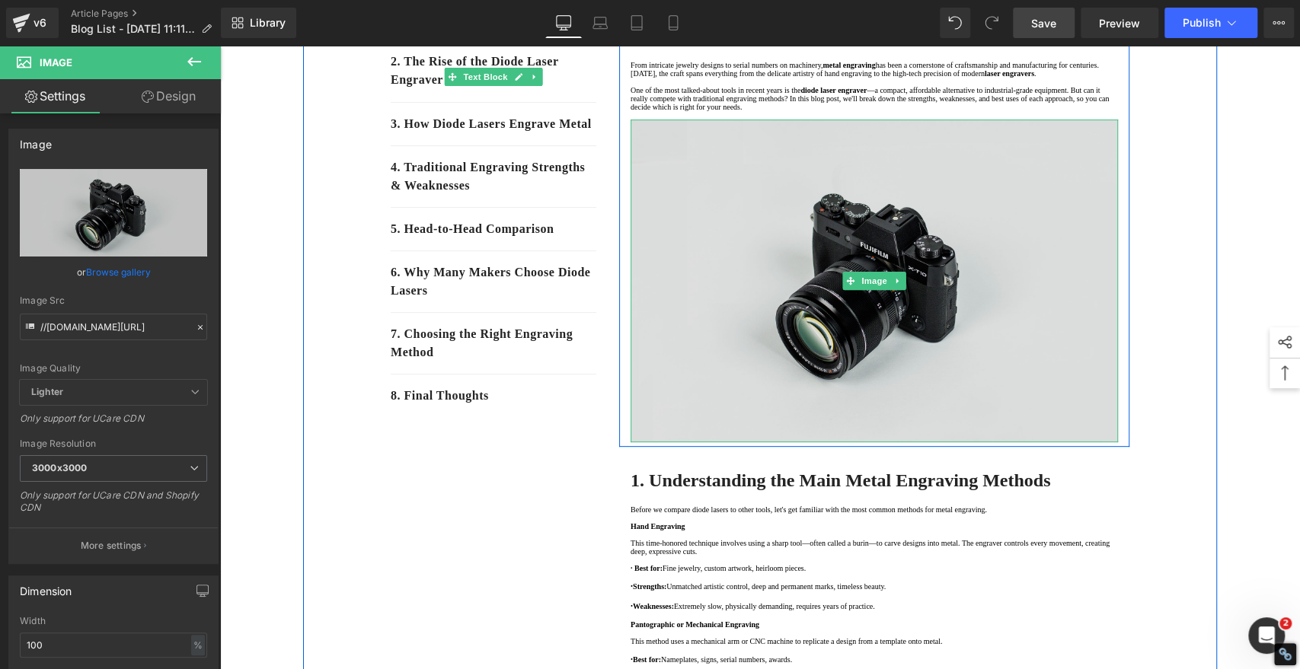
click at [968, 307] on img at bounding box center [873, 281] width 487 height 323
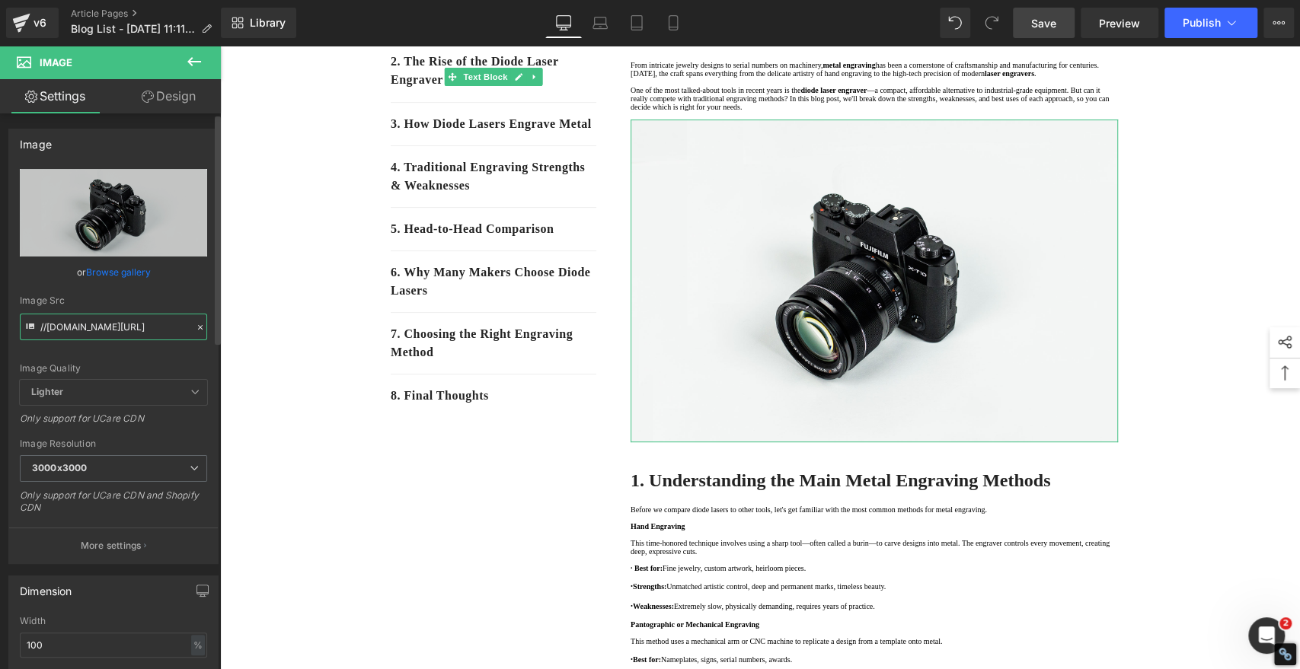
click at [140, 329] on input "//[DOMAIN_NAME][URL]" at bounding box center [113, 327] width 187 height 27
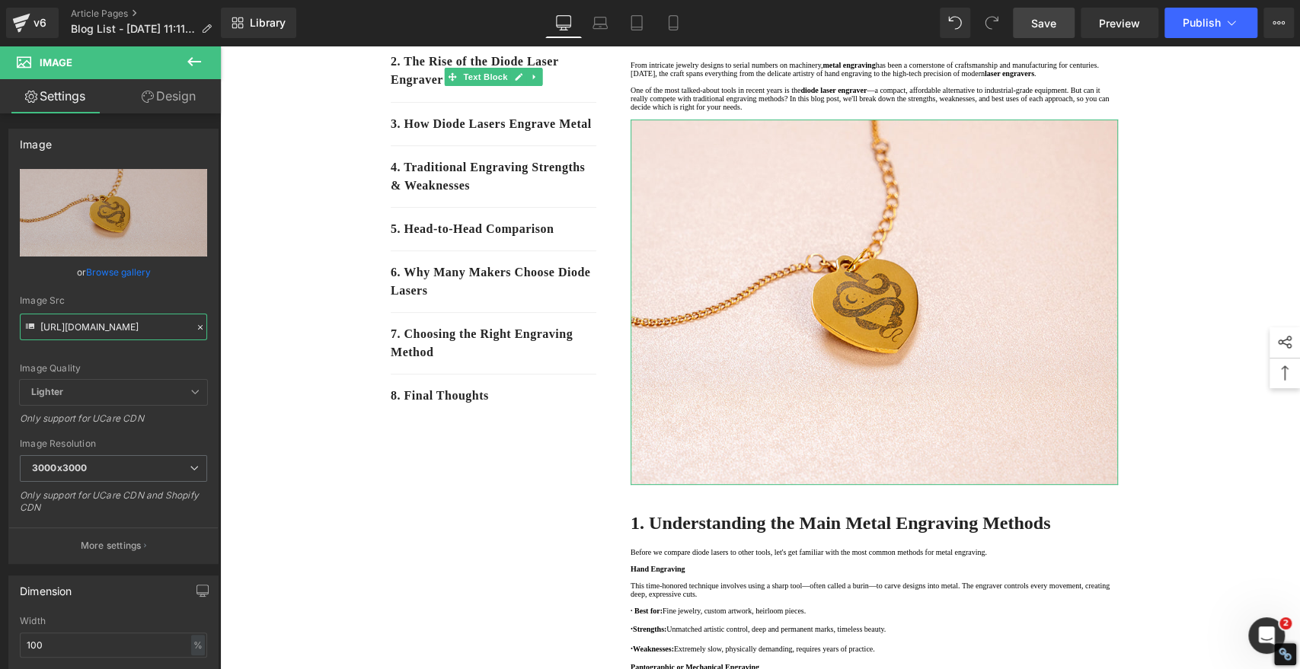
type input "[URL][DOMAIN_NAME]"
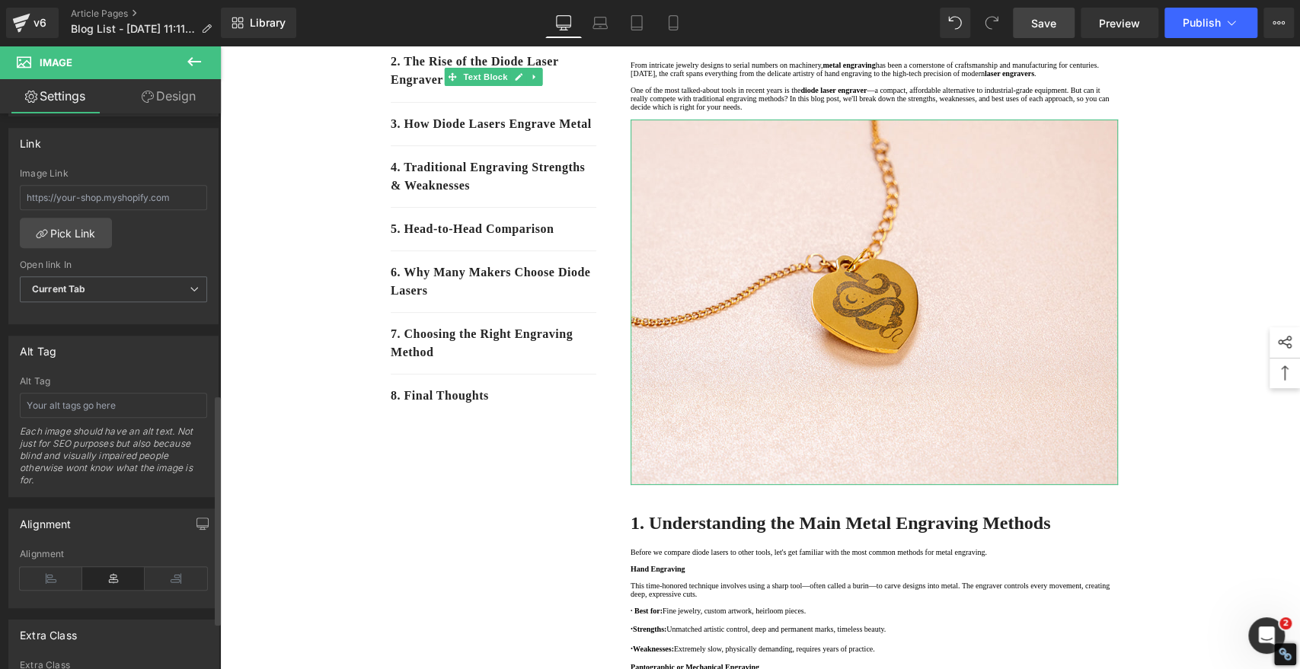
scroll to position [676, 0]
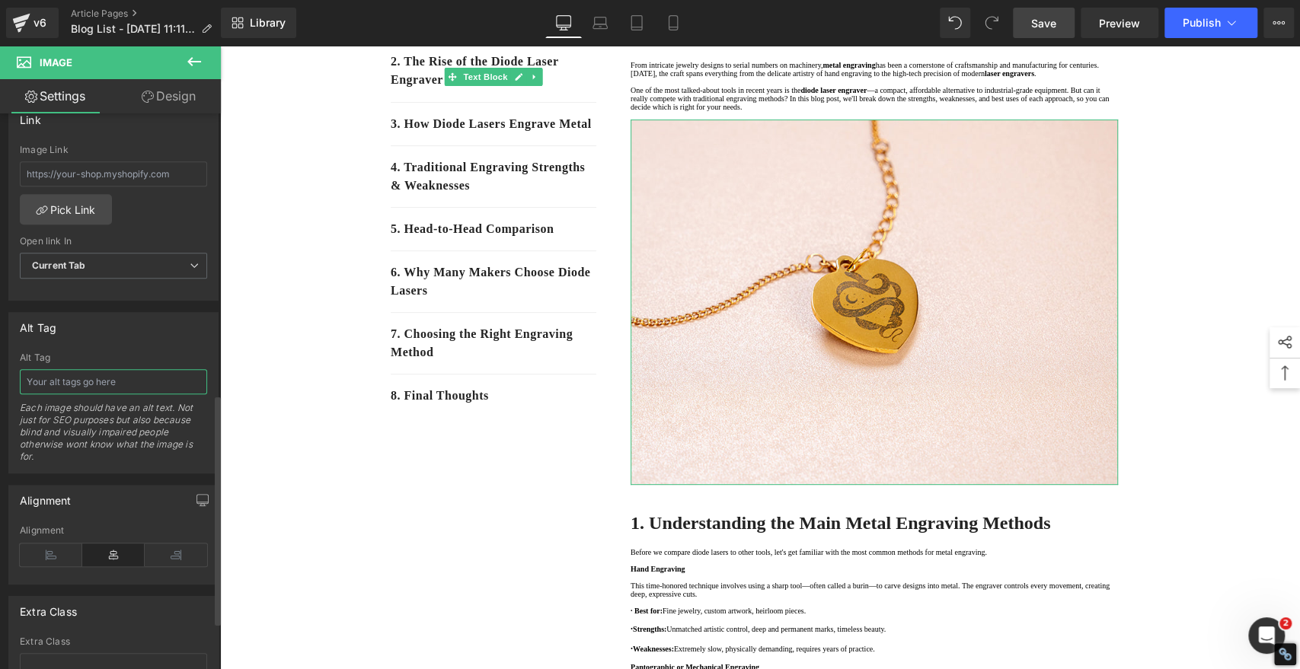
click at [102, 381] on input "text" at bounding box center [113, 381] width 187 height 25
paste input "Laser Engrave Heart Shape Metal Necklace"
type input "Laser Engrave Heart Shape Metal Necklace"
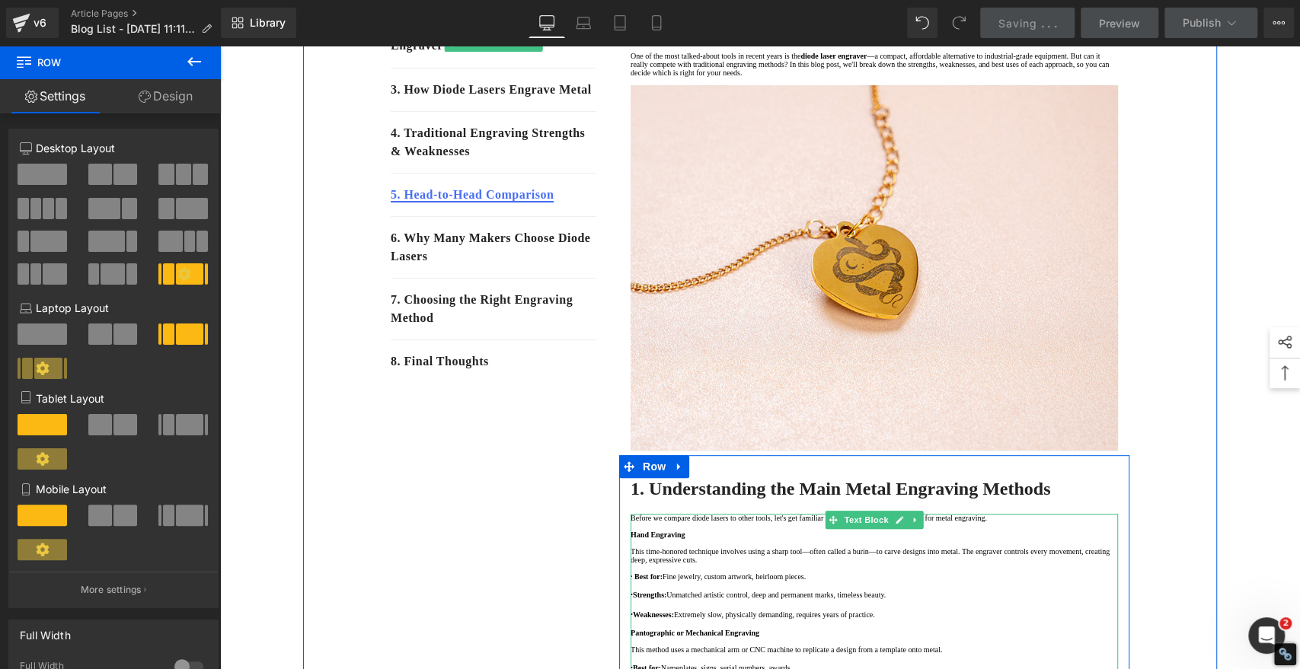
scroll to position [169, 0]
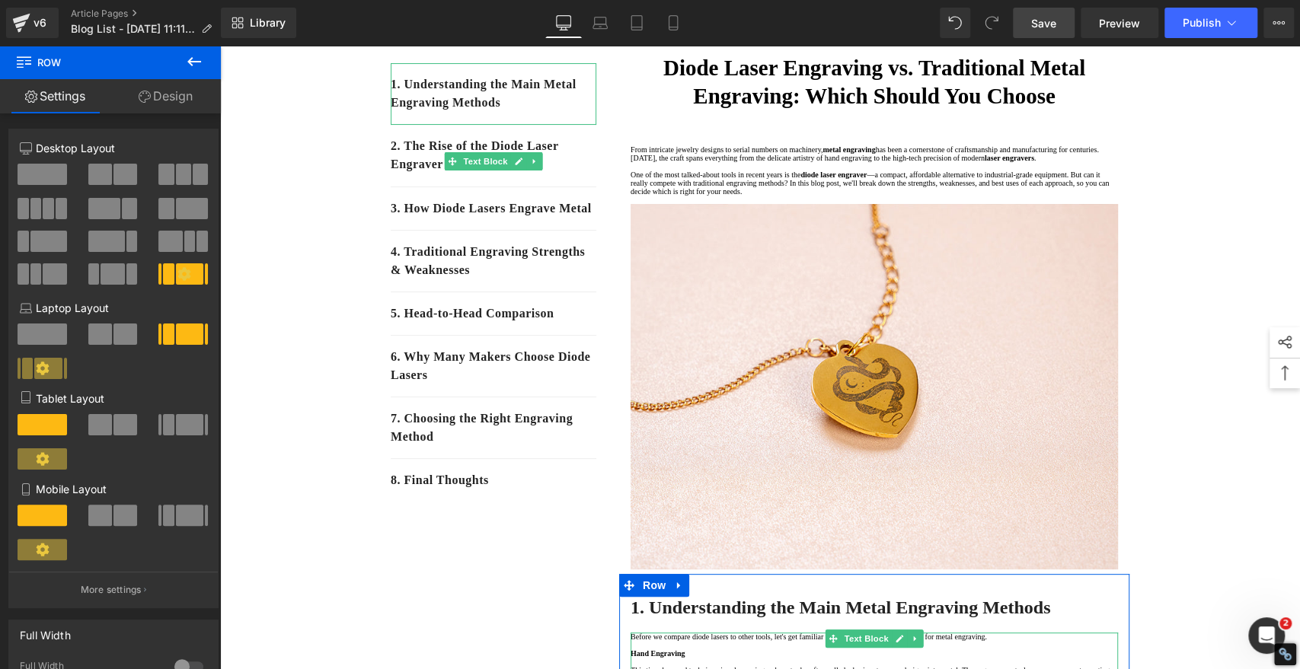
click at [1044, 23] on span "Save" at bounding box center [1043, 23] width 25 height 16
click at [1039, 25] on span "Save" at bounding box center [1043, 23] width 25 height 16
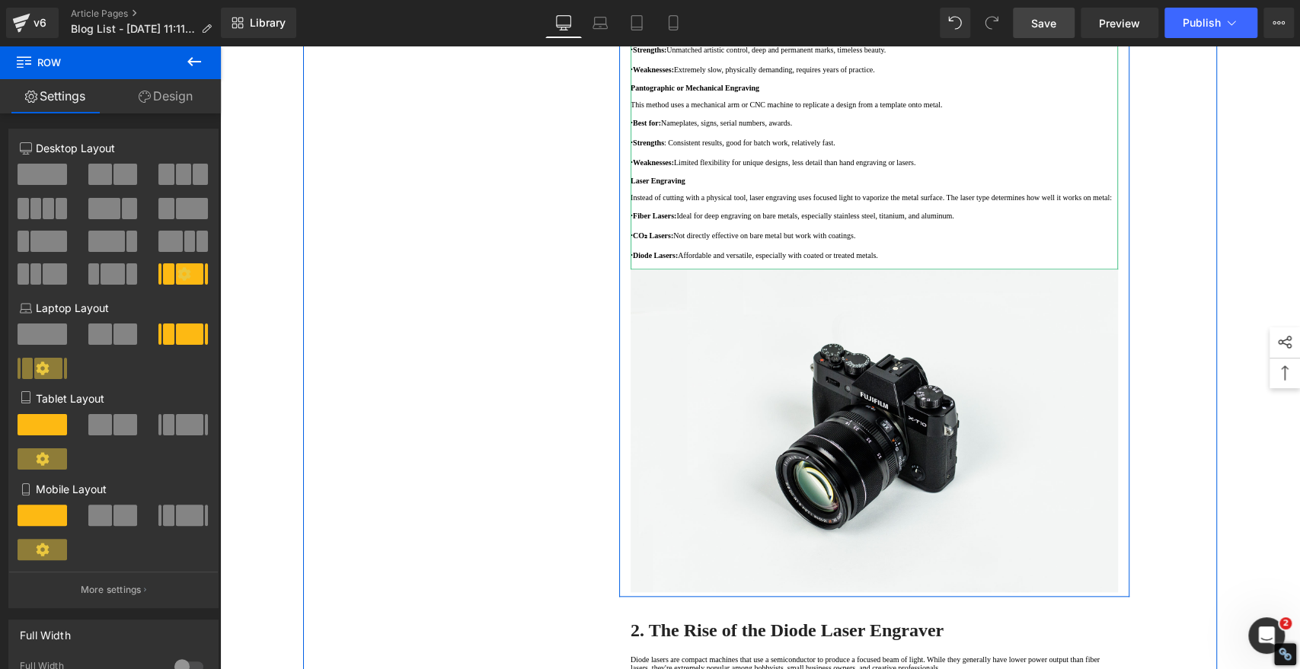
scroll to position [846, 0]
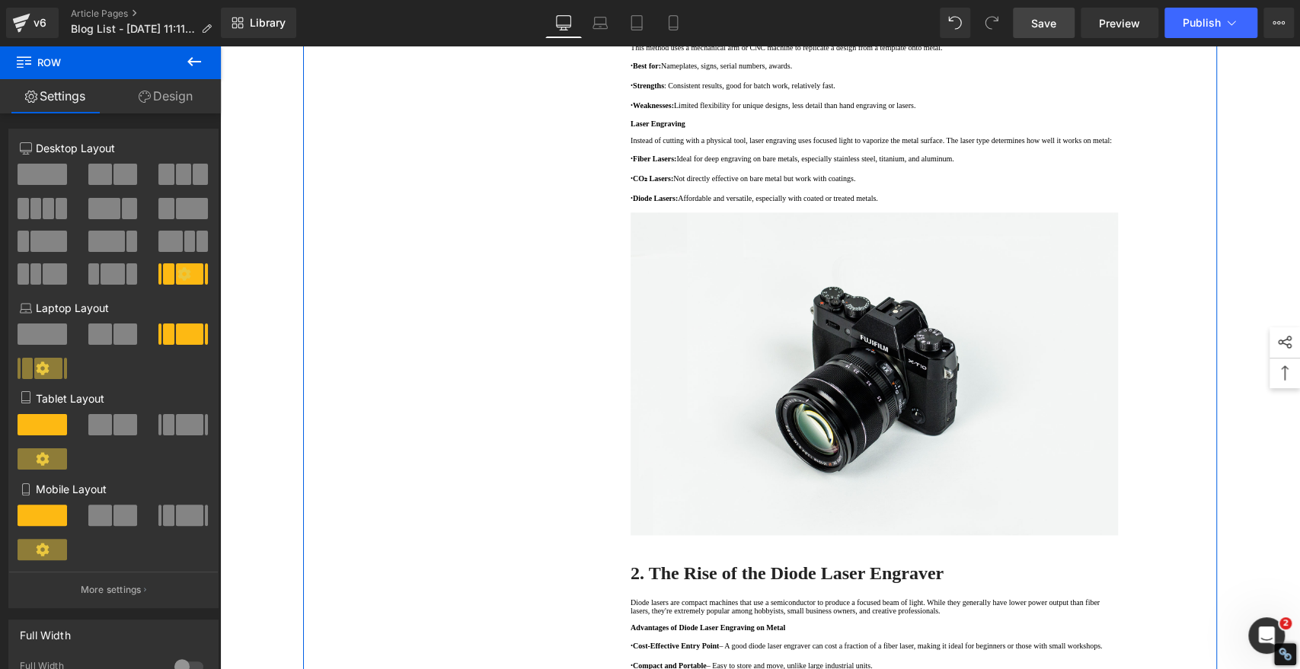
scroll to position [1245, 0]
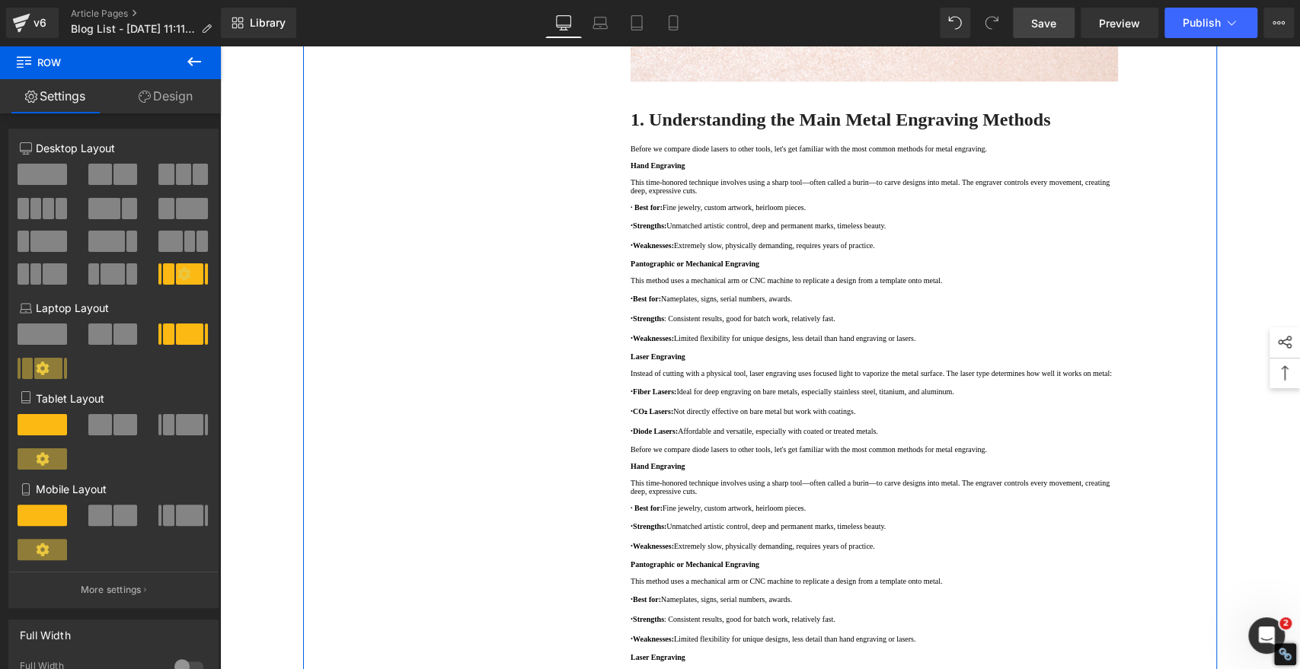
scroll to position [621, 0]
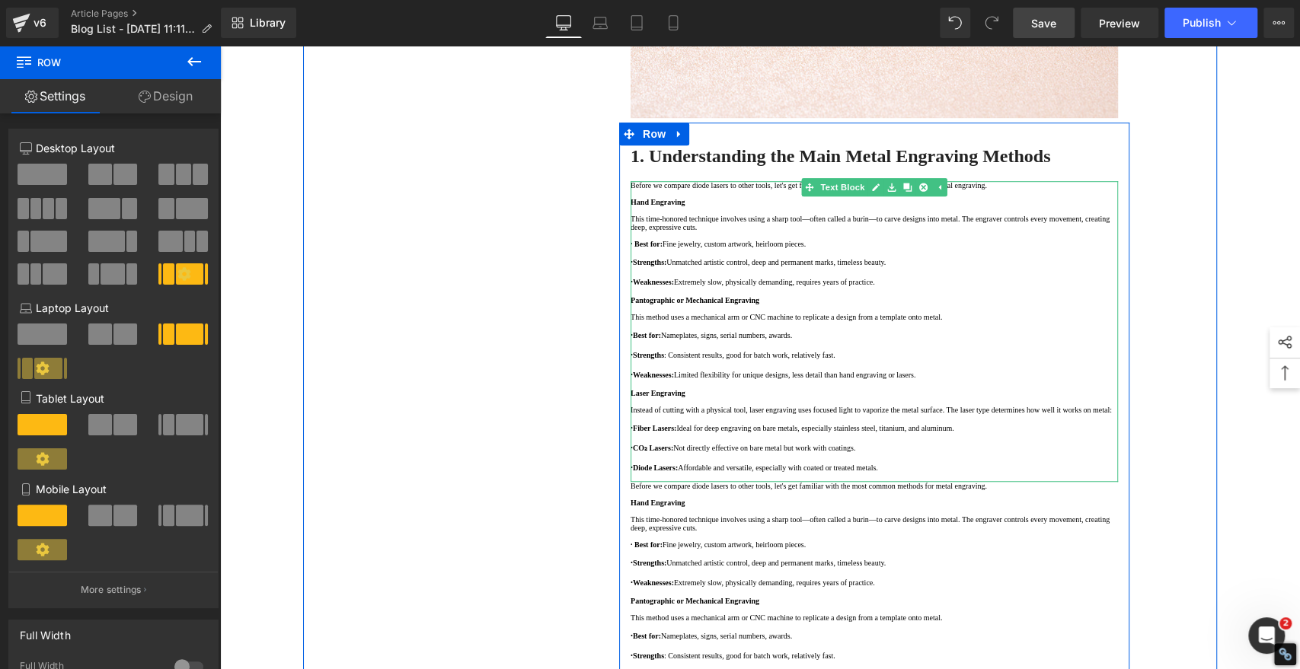
click at [795, 240] on p at bounding box center [873, 235] width 487 height 8
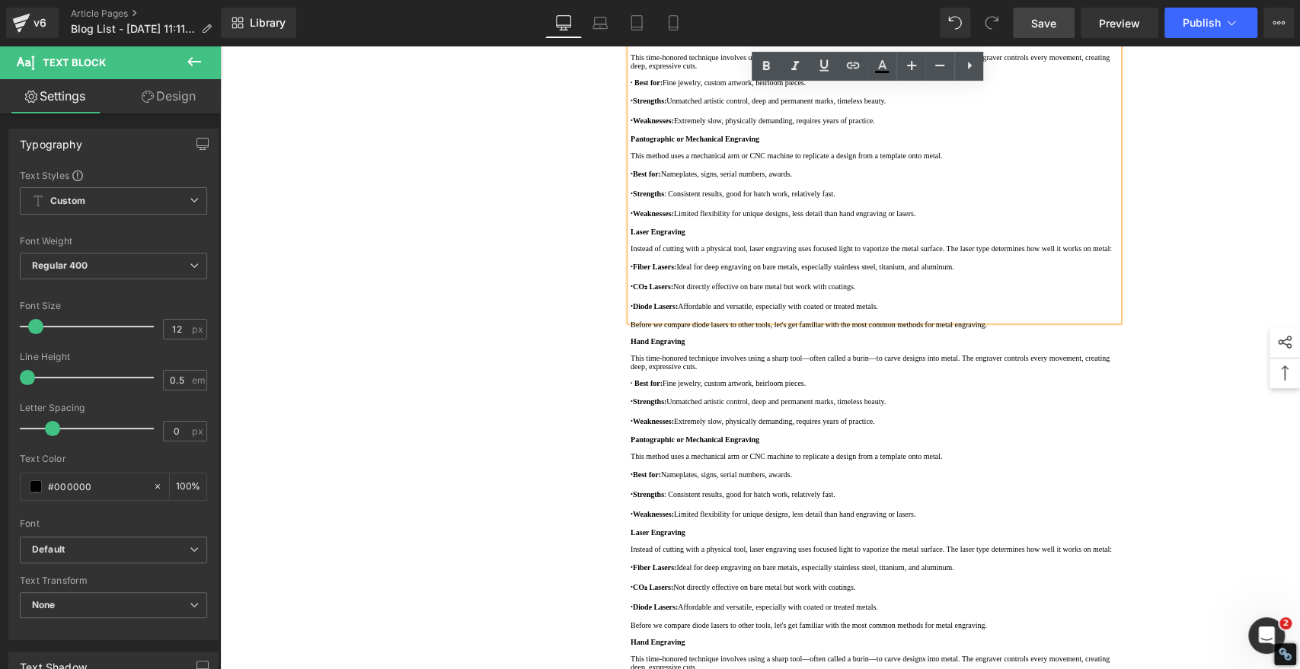
scroll to position [790, 0]
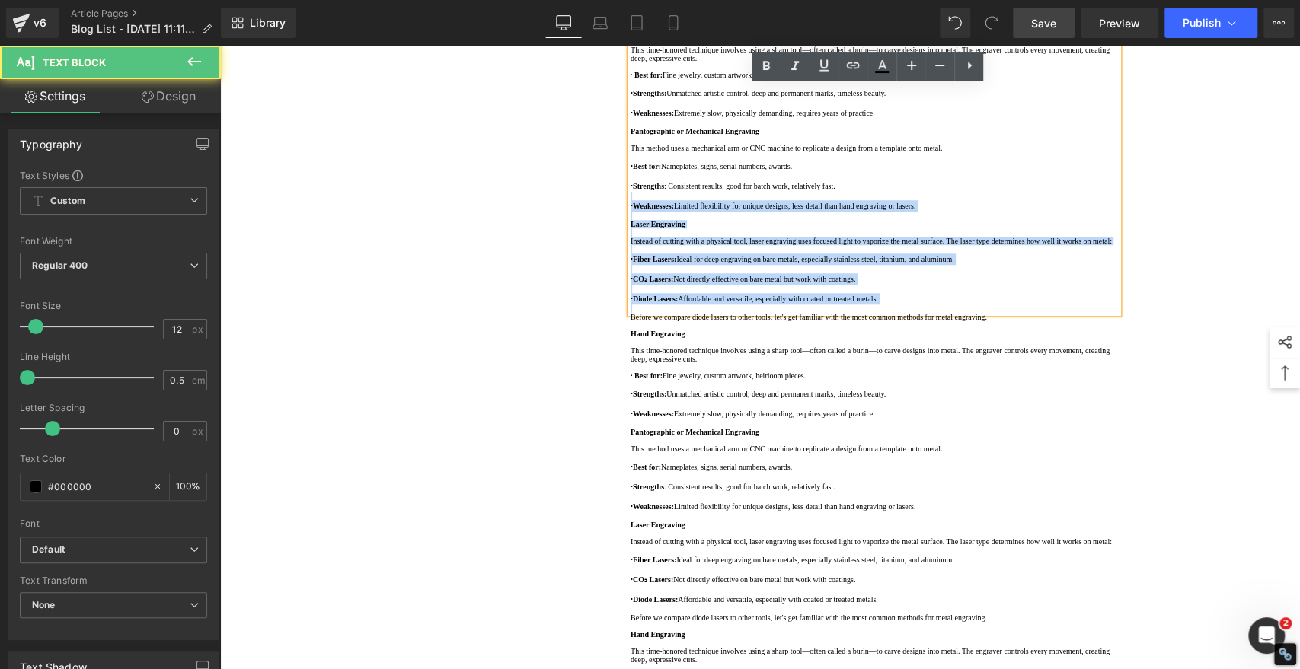
drag, startPoint x: 624, startPoint y: 282, endPoint x: 825, endPoint y: 364, distance: 217.6
click at [858, 313] on div "Before we compare diode lasers to other tools, let's get familiar with the most…" at bounding box center [873, 162] width 487 height 301
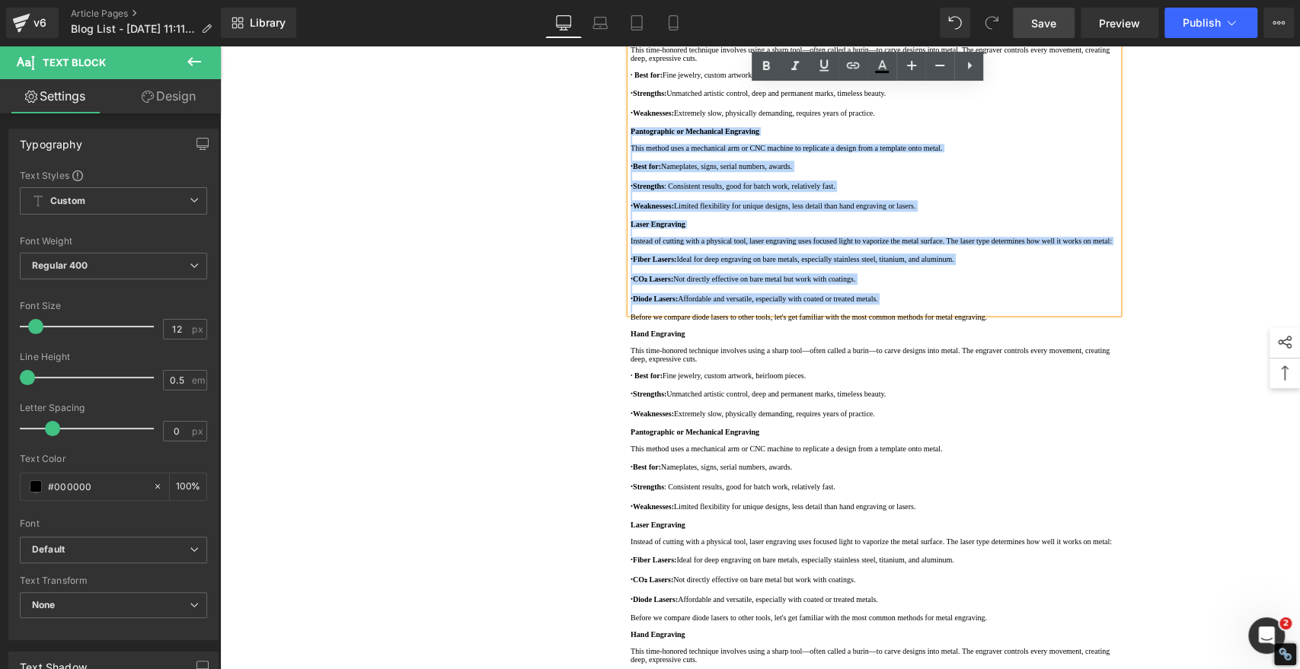
click at [630, 136] on strong "Pantographic or Mechanical Engraving" at bounding box center [694, 131] width 129 height 8
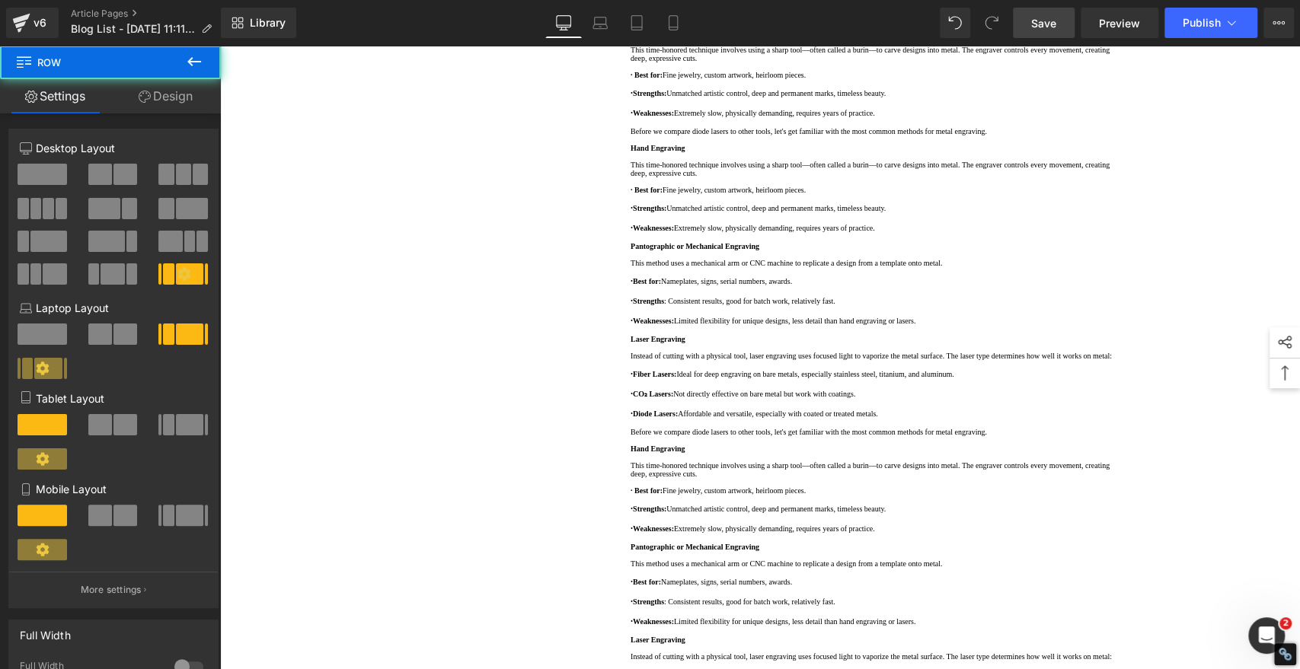
click at [201, 62] on icon at bounding box center [194, 62] width 18 height 18
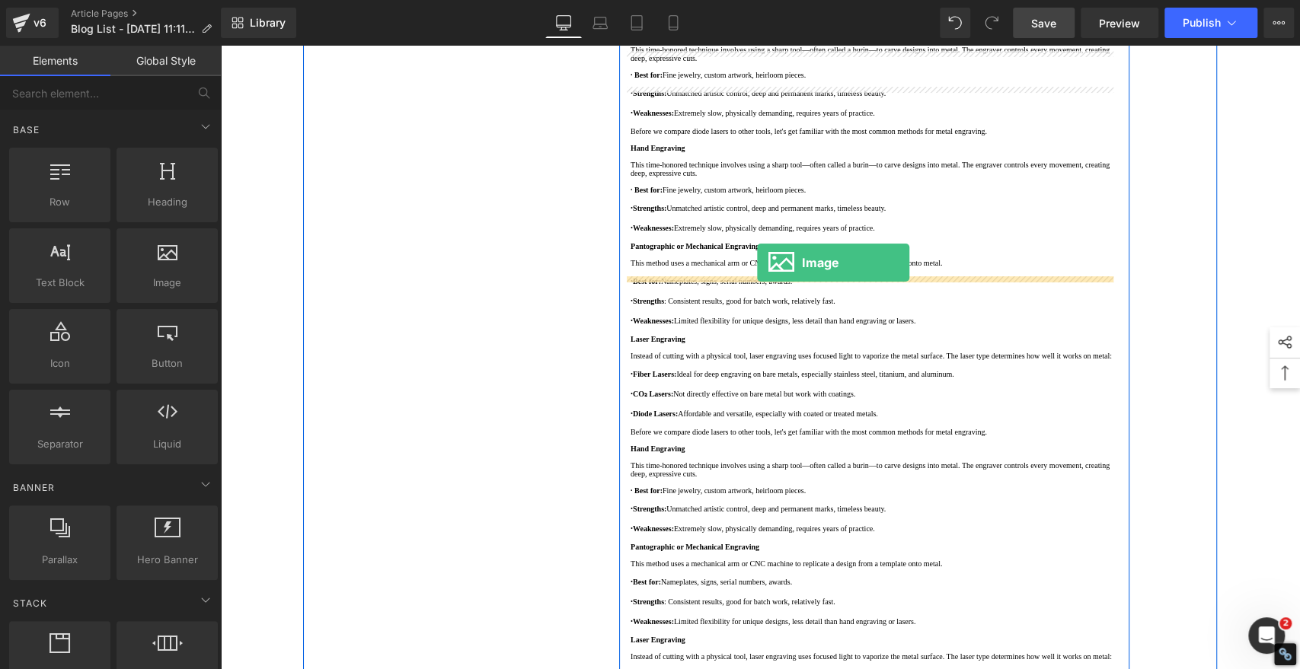
drag, startPoint x: 375, startPoint y: 314, endPoint x: 757, endPoint y: 262, distance: 384.9
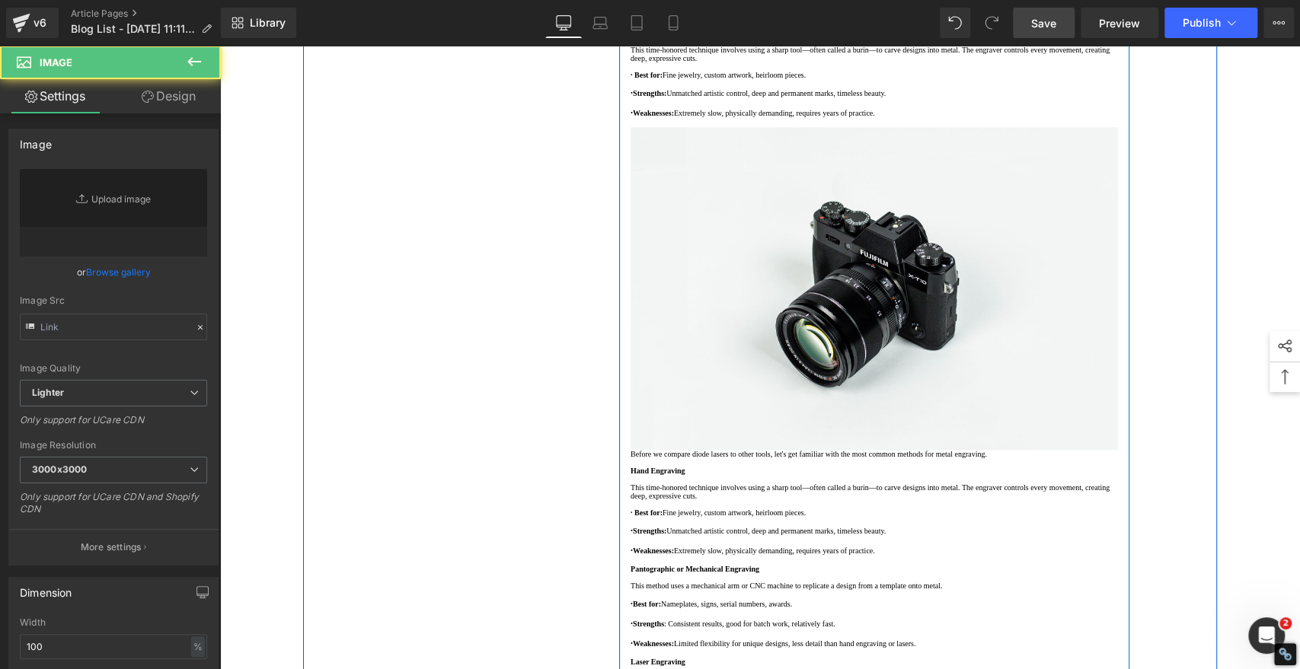
type input "//[DOMAIN_NAME][URL]"
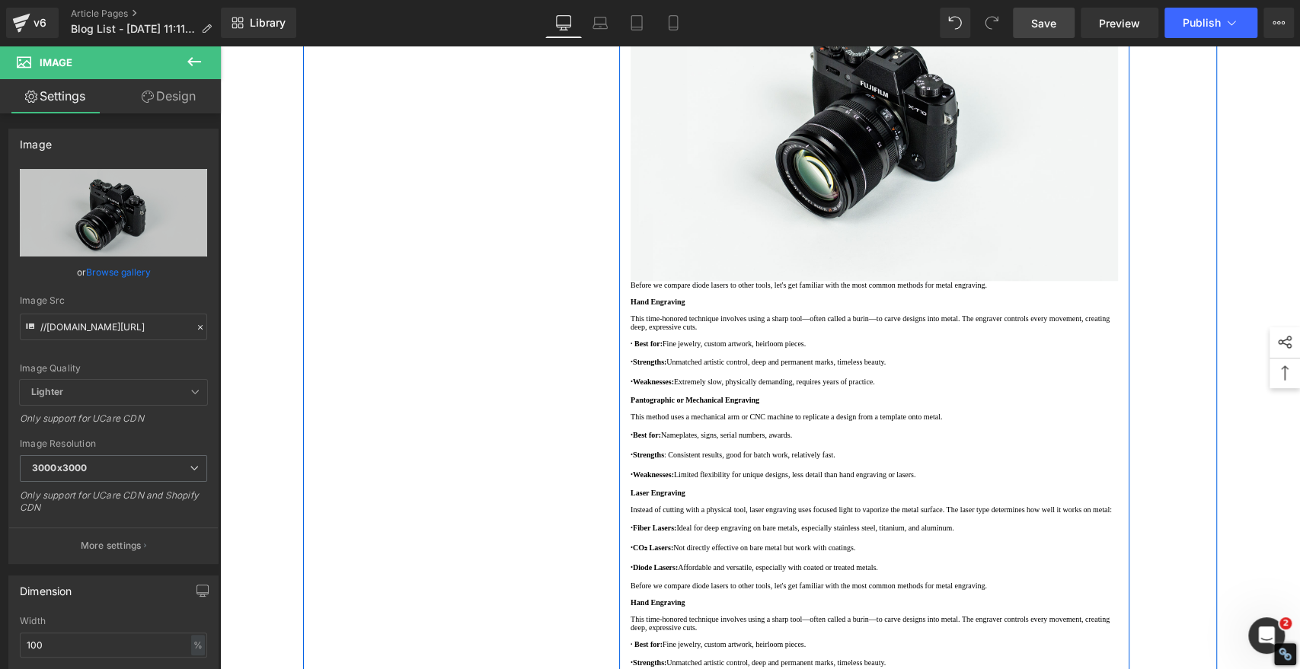
scroll to position [1128, 0]
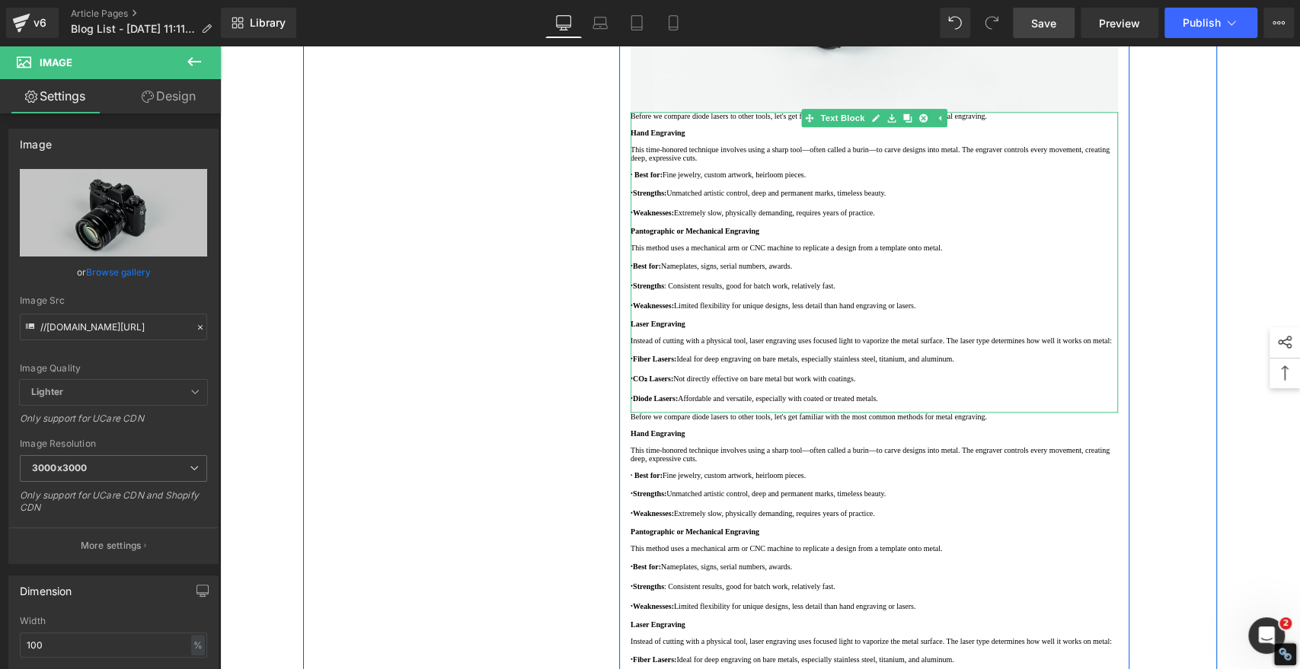
click at [1004, 227] on p at bounding box center [873, 223] width 487 height 8
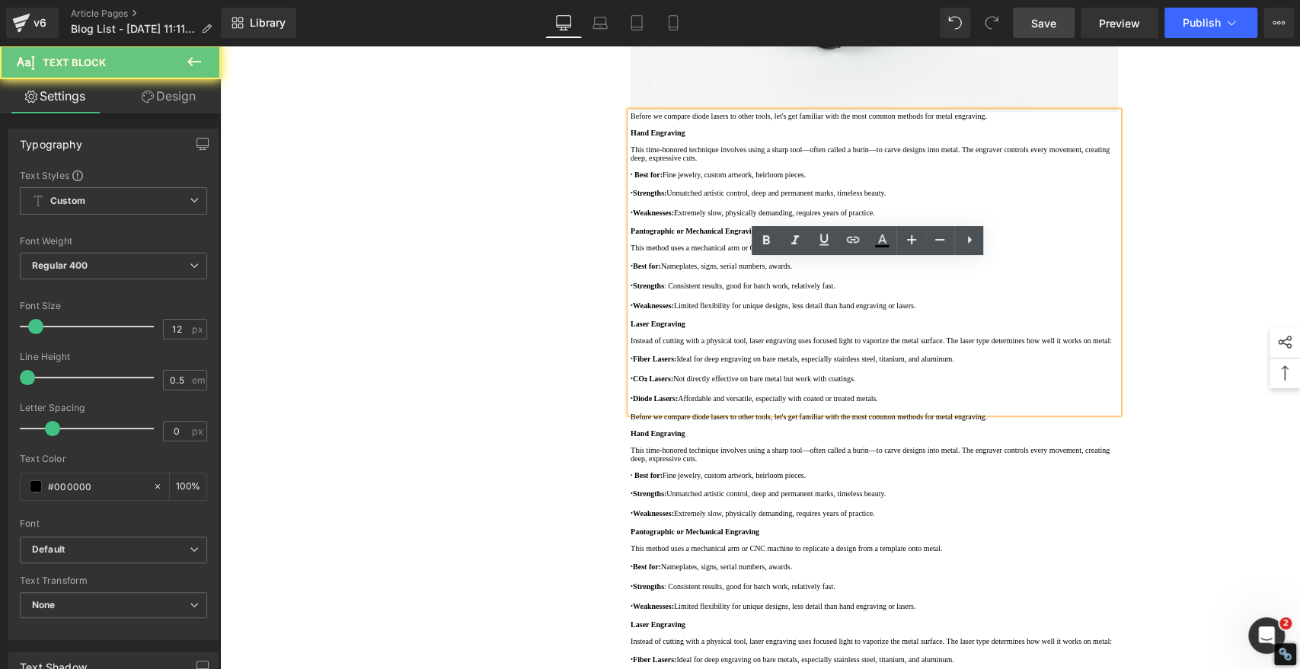
click at [968, 219] on p "· Weaknesses: Extremely slow, physically demanding, requires years of practice." at bounding box center [873, 212] width 487 height 11
drag, startPoint x: 990, startPoint y: 429, endPoint x: 429, endPoint y: 224, distance: 597.6
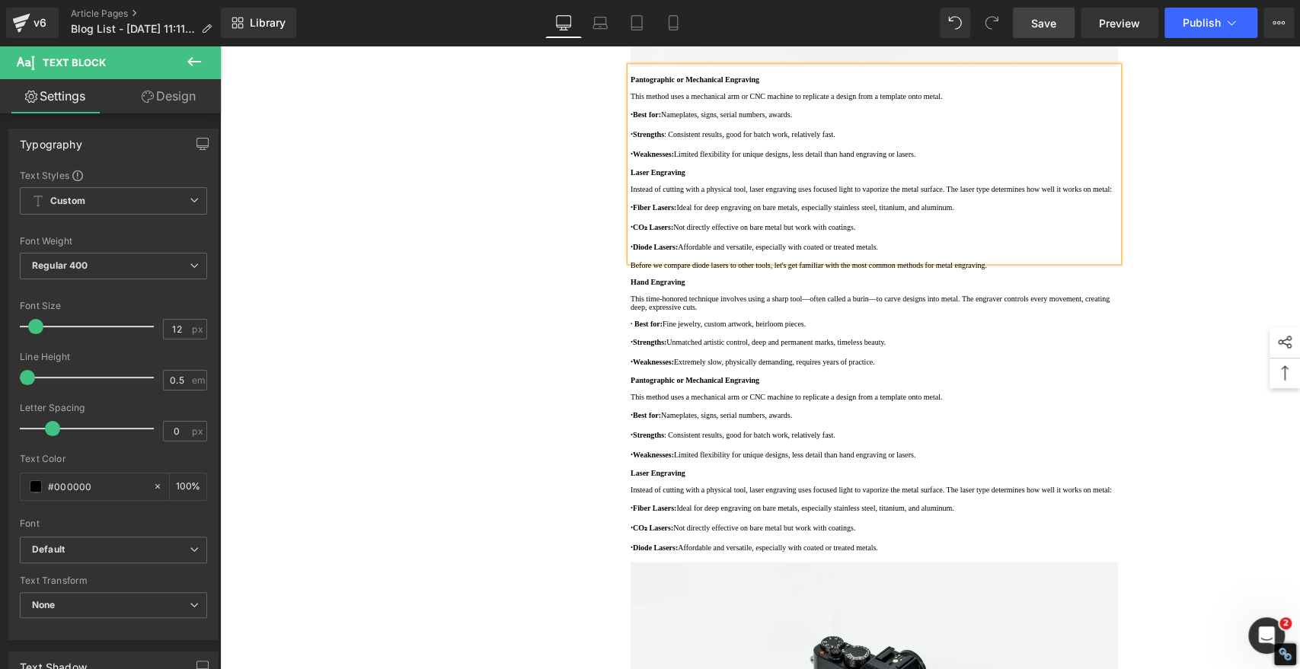
scroll to position [1212, 0]
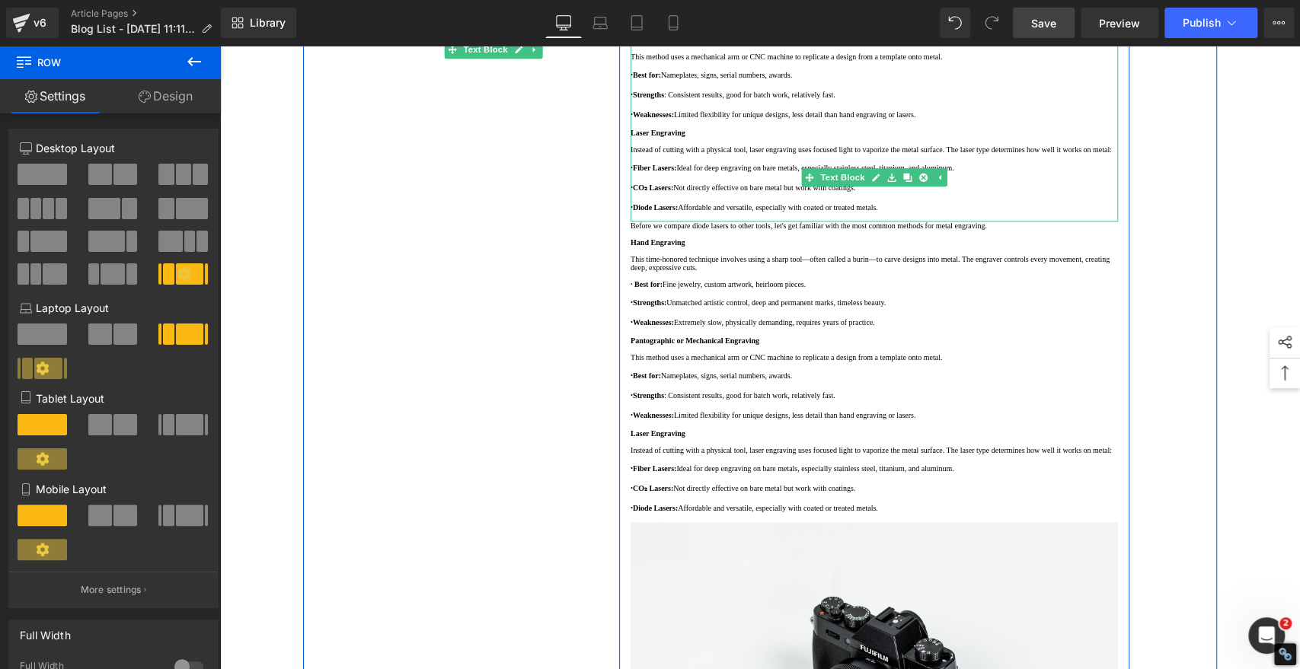
click at [711, 145] on p at bounding box center [873, 141] width 487 height 8
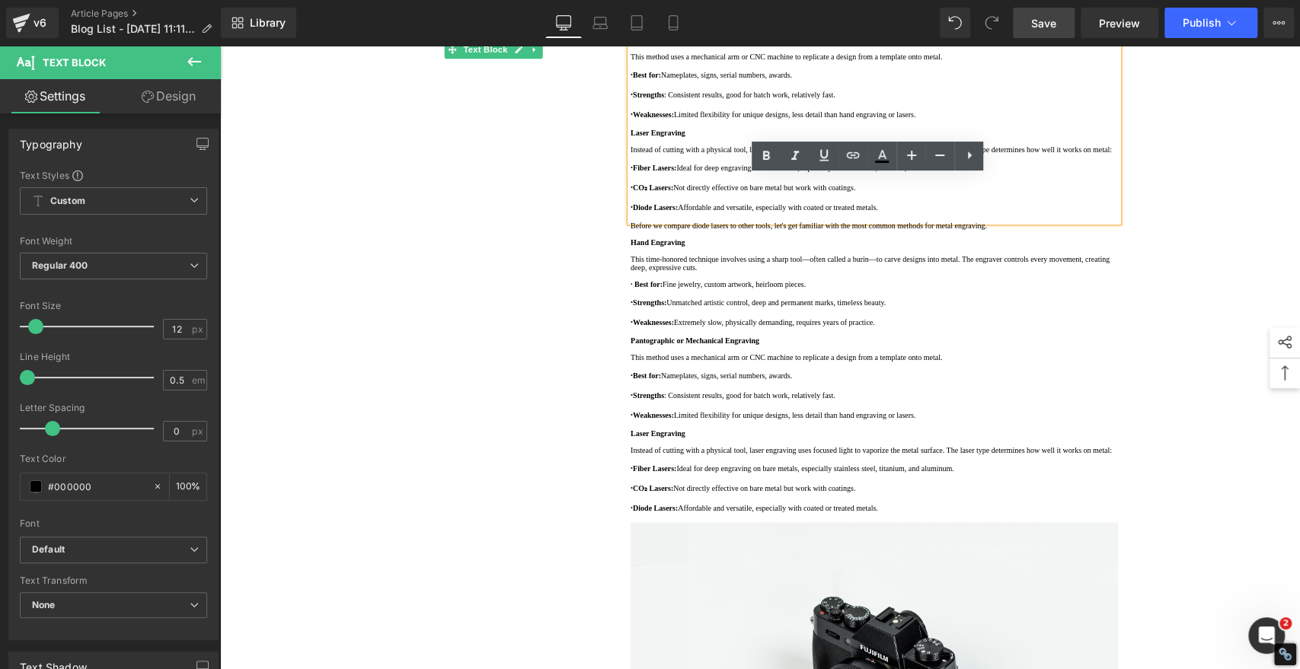
drag, startPoint x: 625, startPoint y: 333, endPoint x: 1096, endPoint y: 457, distance: 487.3
click at [1096, 222] on div "Pantographic or Mechanical Engraving This method uses a mechanical arm or CNC m…" at bounding box center [873, 124] width 487 height 194
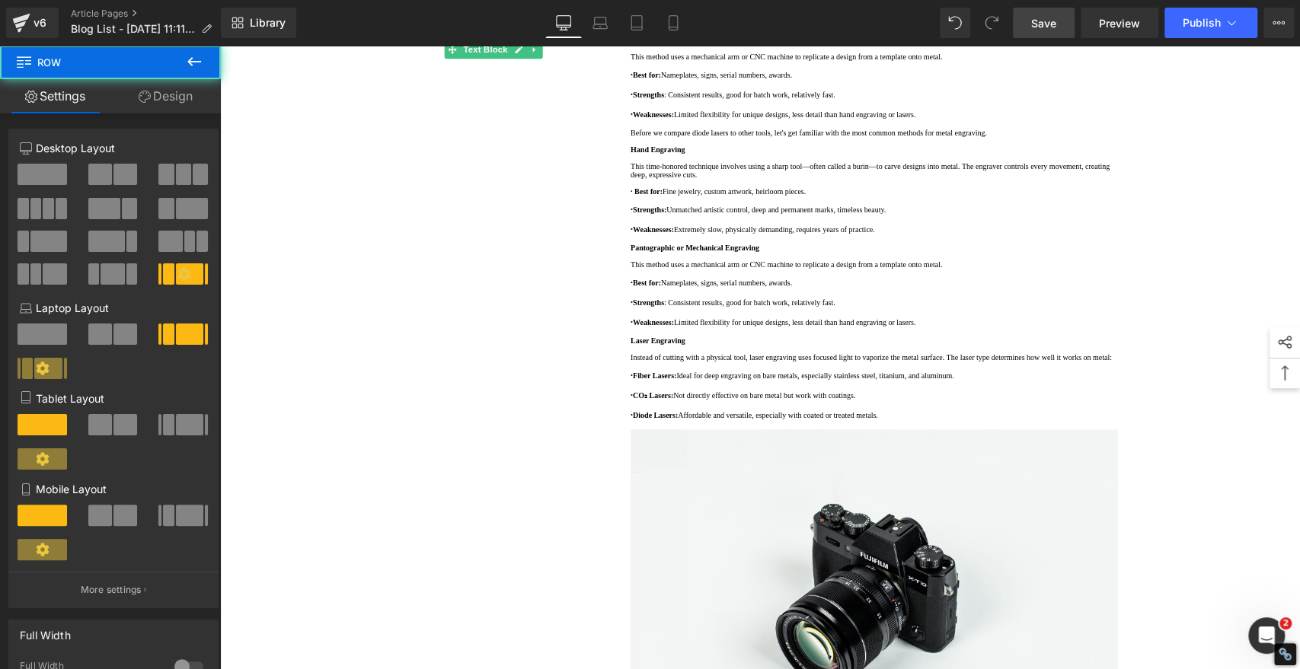
click at [195, 53] on icon at bounding box center [194, 62] width 18 height 18
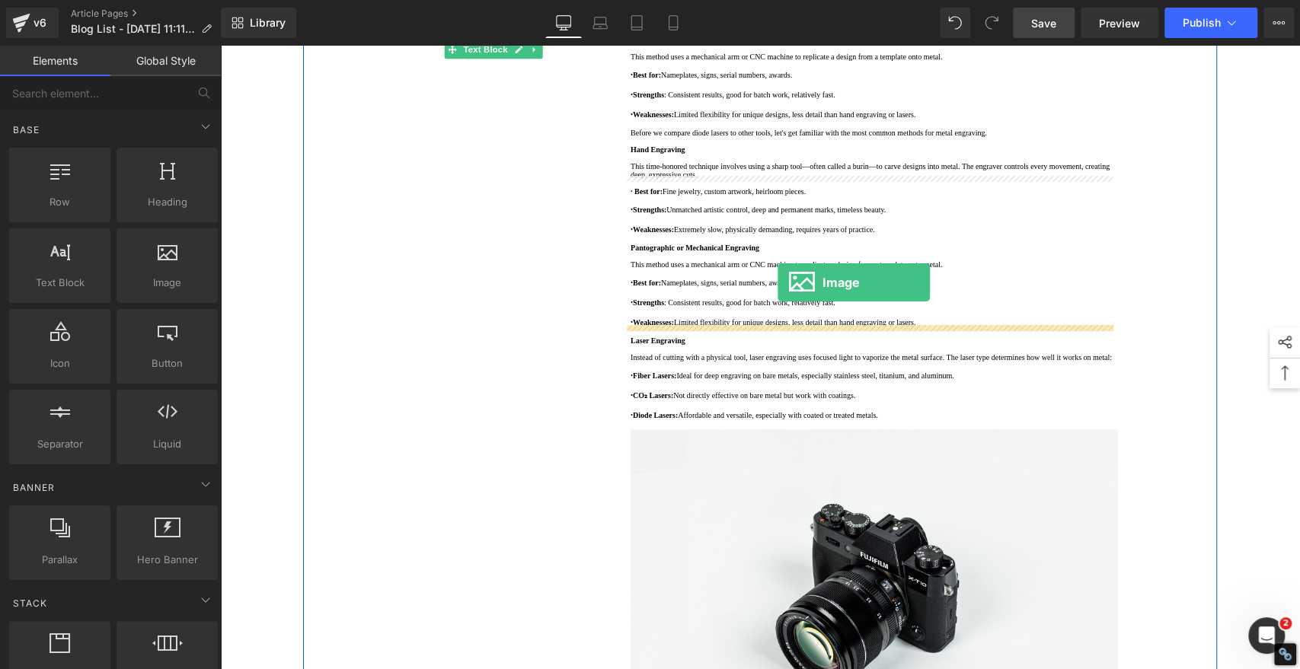
drag, startPoint x: 388, startPoint y: 308, endPoint x: 777, endPoint y: 282, distance: 390.6
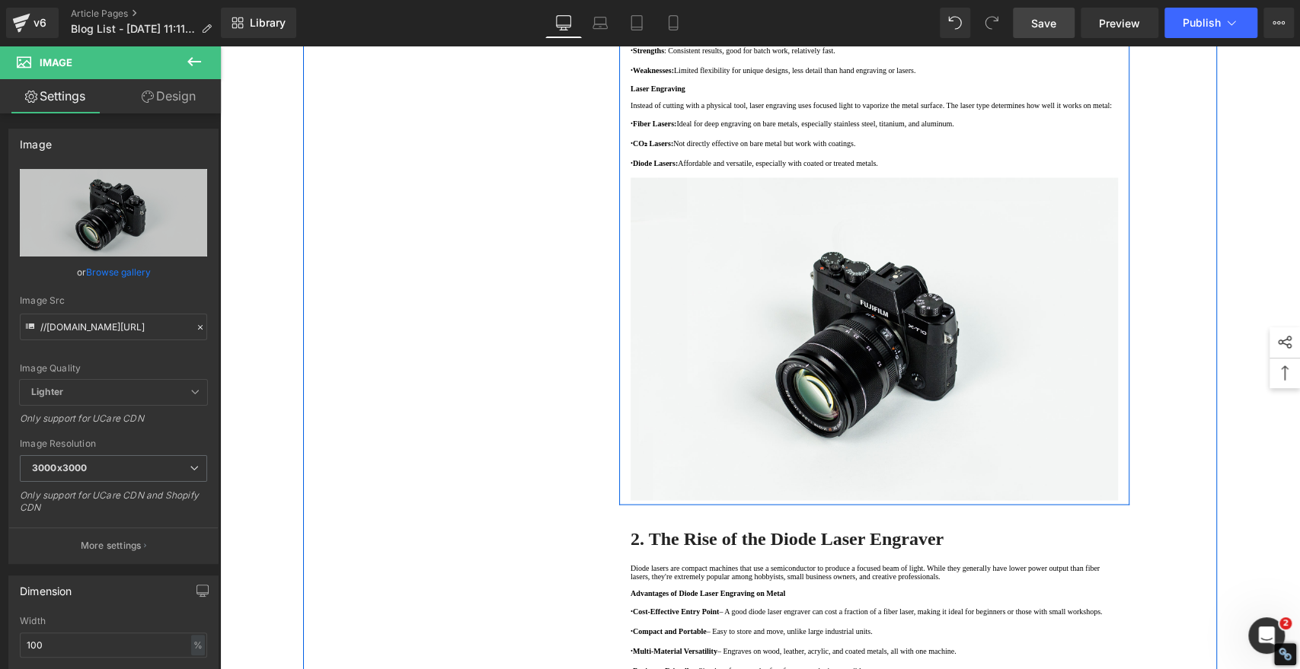
scroll to position [1804, 0]
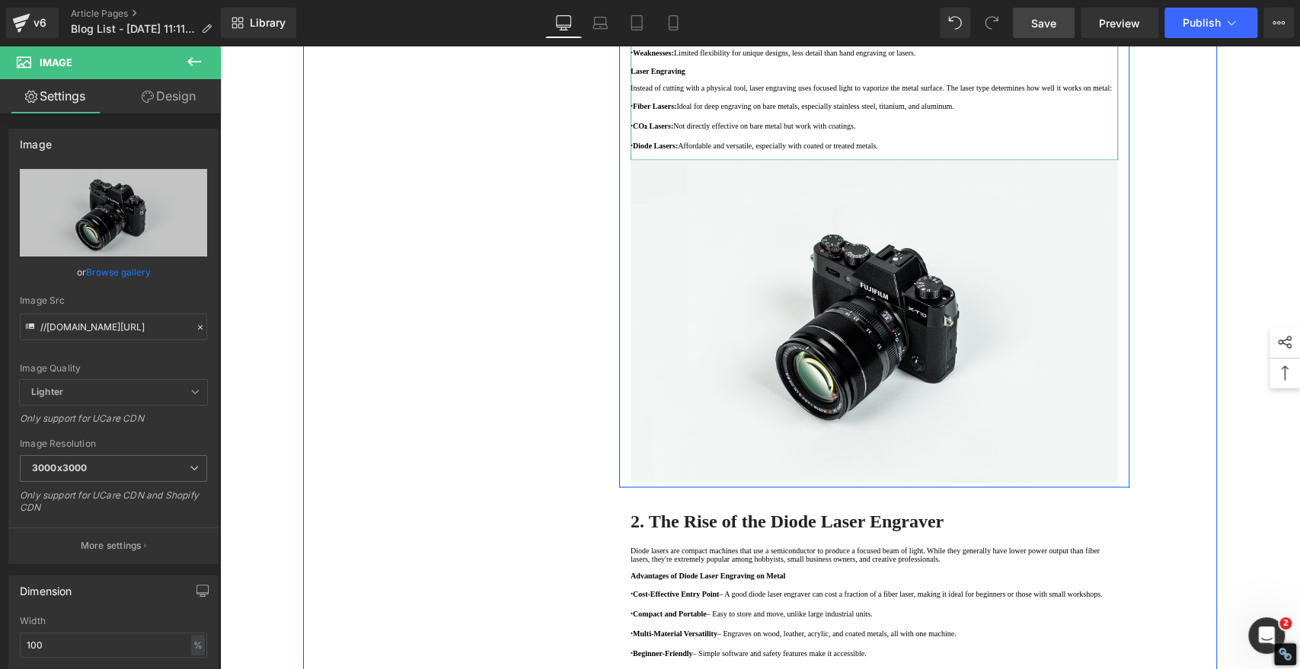
click at [1026, 67] on p at bounding box center [873, 63] width 487 height 8
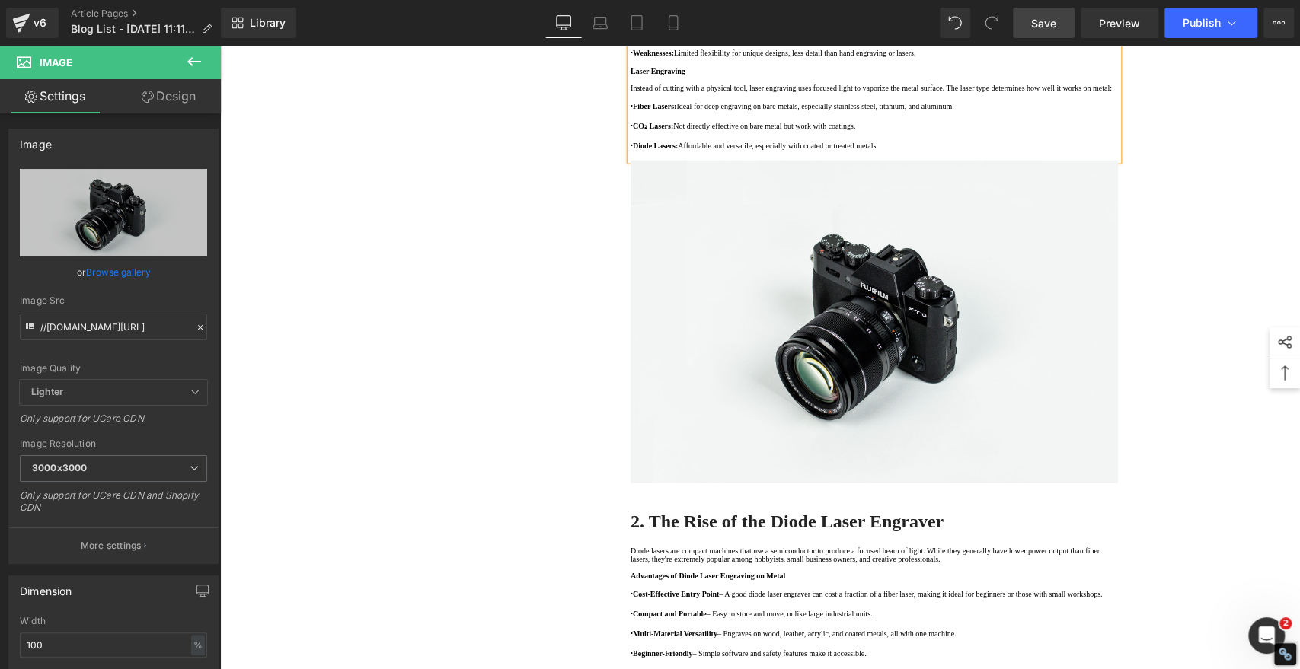
click at [1038, 59] on p "· Weaknesses: Limited flexibility for unique designs, less detail than hand eng…" at bounding box center [873, 52] width 487 height 11
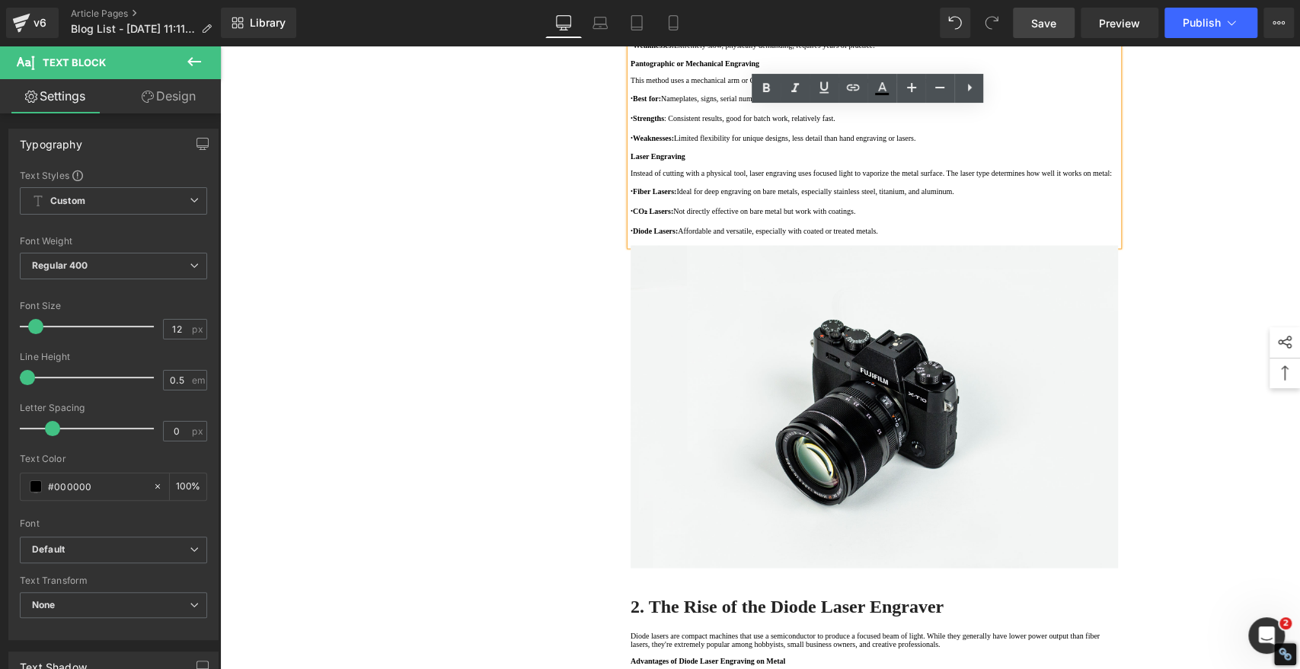
drag, startPoint x: 1041, startPoint y: 362, endPoint x: 358, endPoint y: 51, distance: 750.6
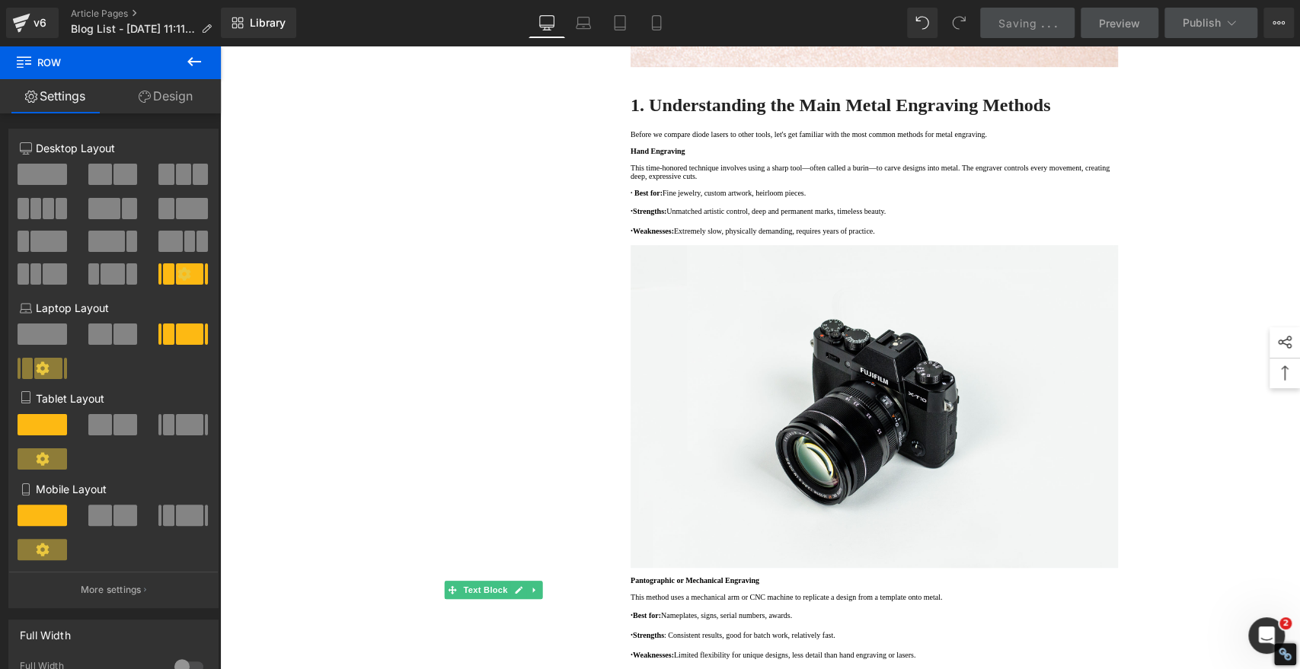
scroll to position [249, 0]
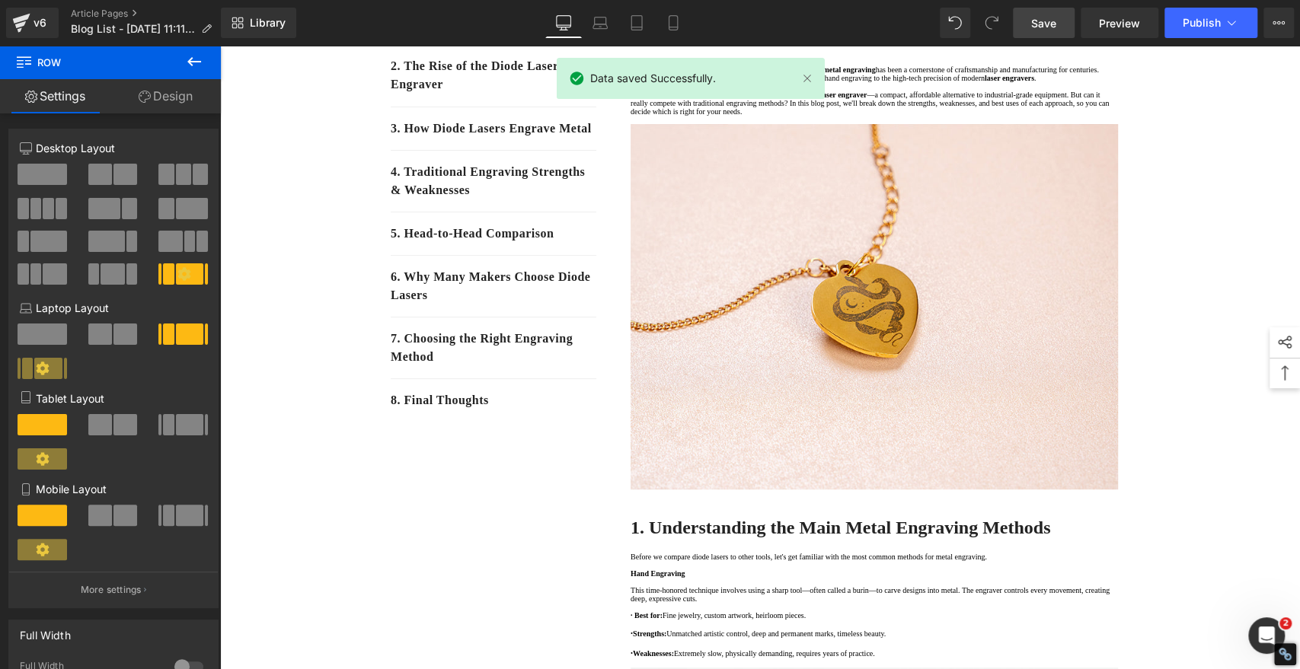
click at [1052, 16] on span "Save" at bounding box center [1043, 23] width 25 height 16
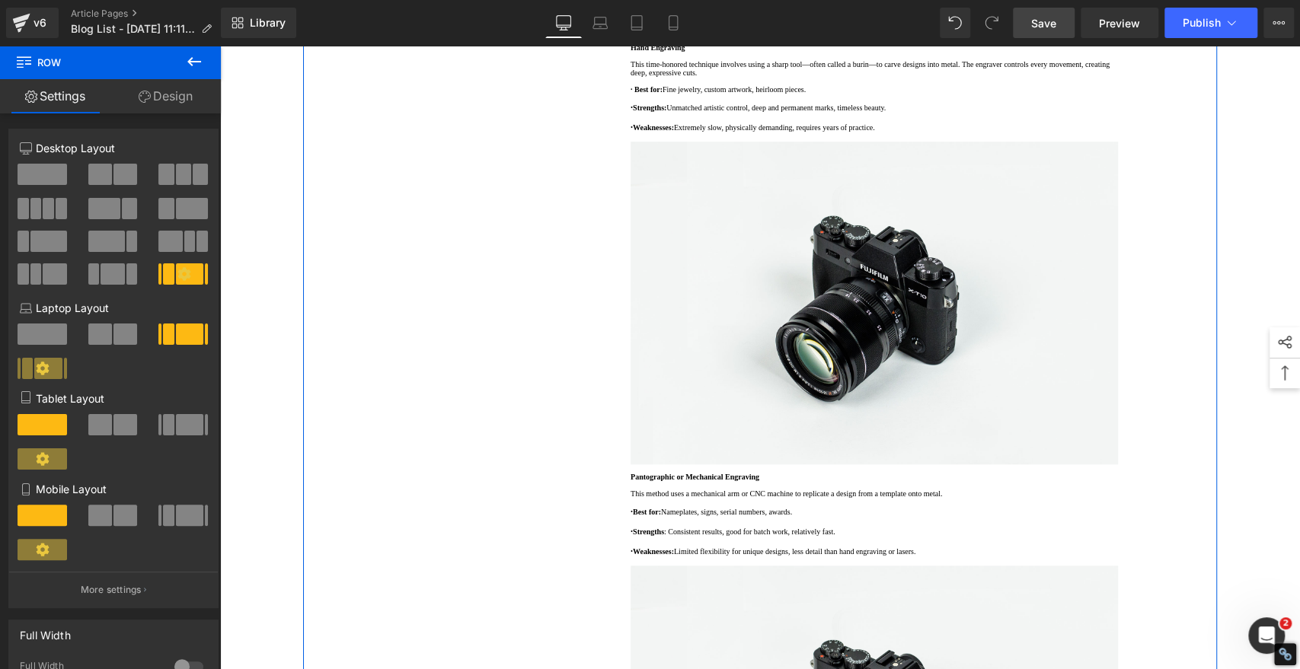
scroll to position [587, 0]
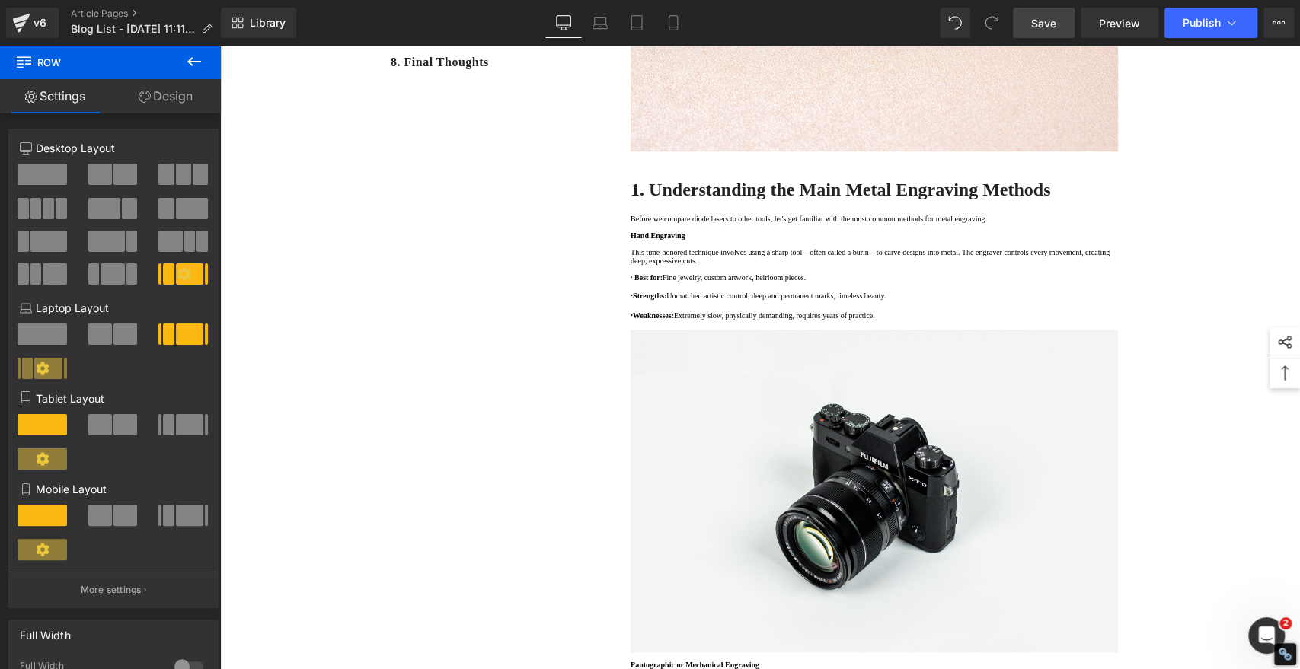
click at [1041, 23] on span "Save" at bounding box center [1043, 23] width 25 height 16
click at [1042, 18] on span "Save" at bounding box center [1043, 23] width 25 height 16
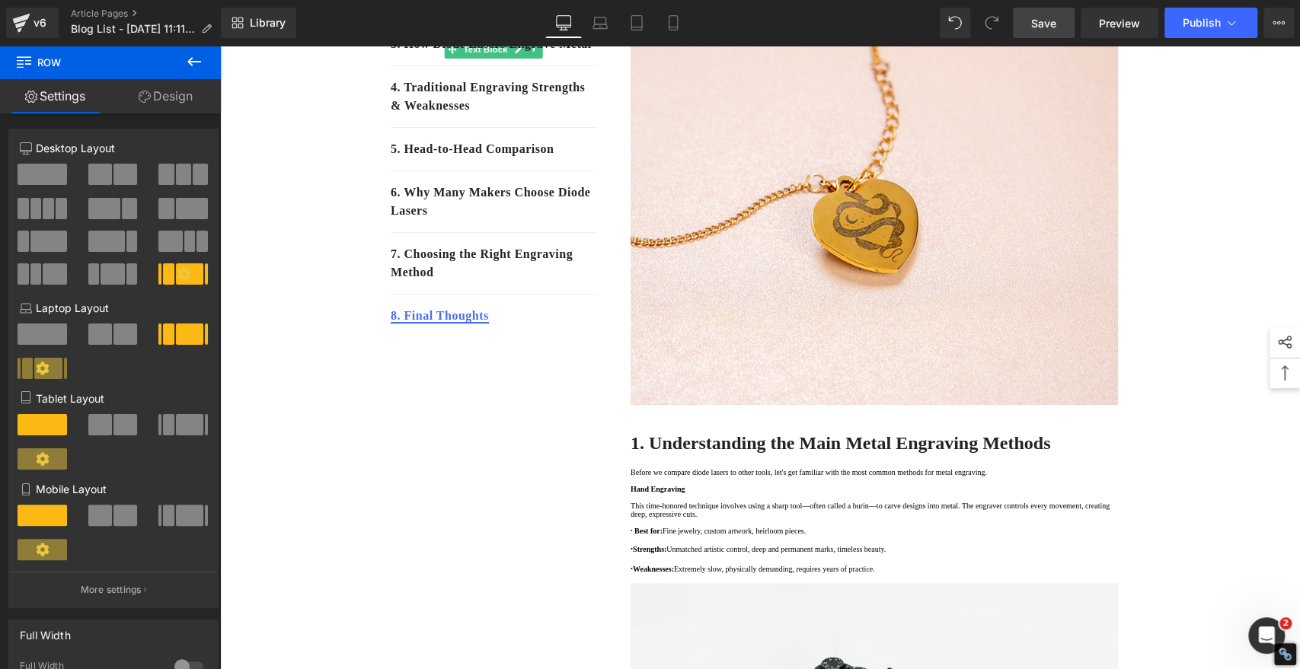
scroll to position [164, 0]
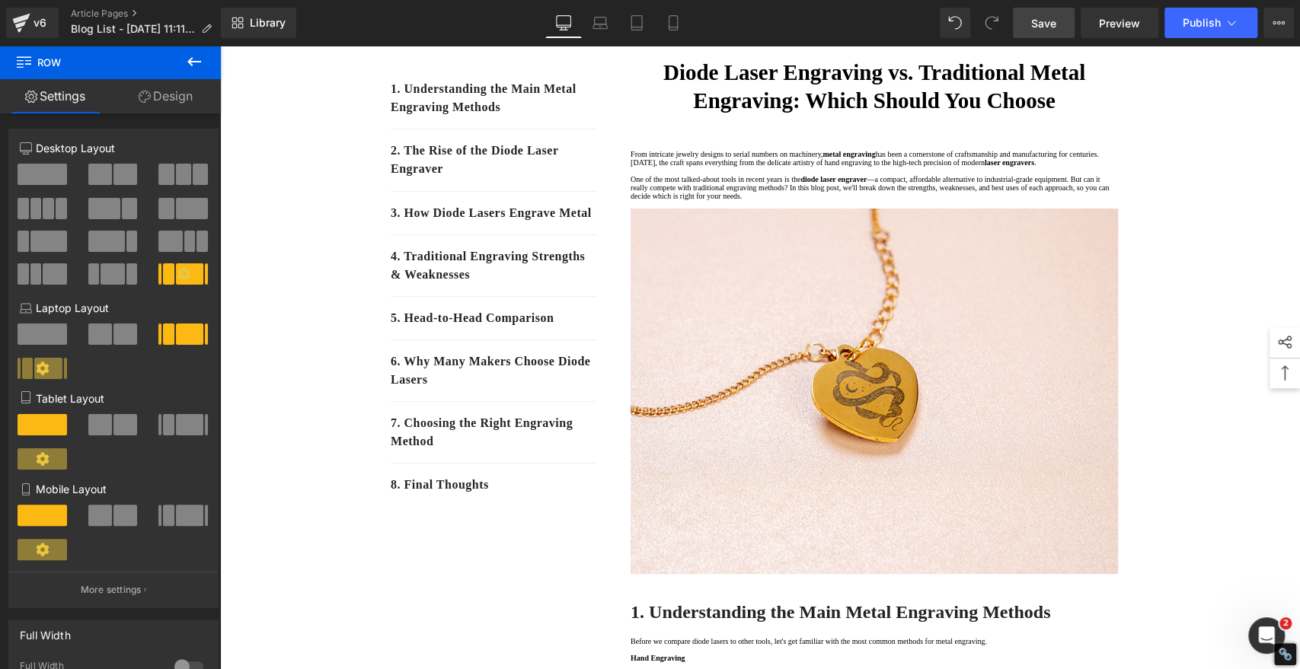
click at [1042, 24] on span "Save" at bounding box center [1043, 23] width 25 height 16
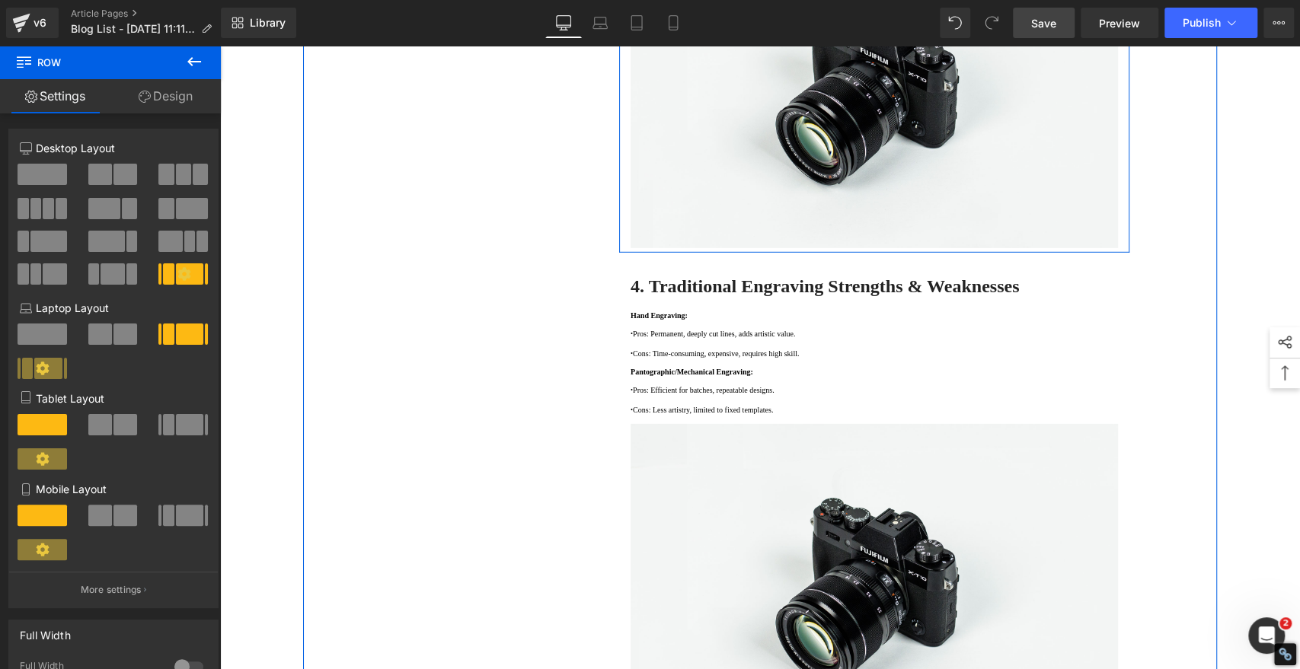
scroll to position [2956, 0]
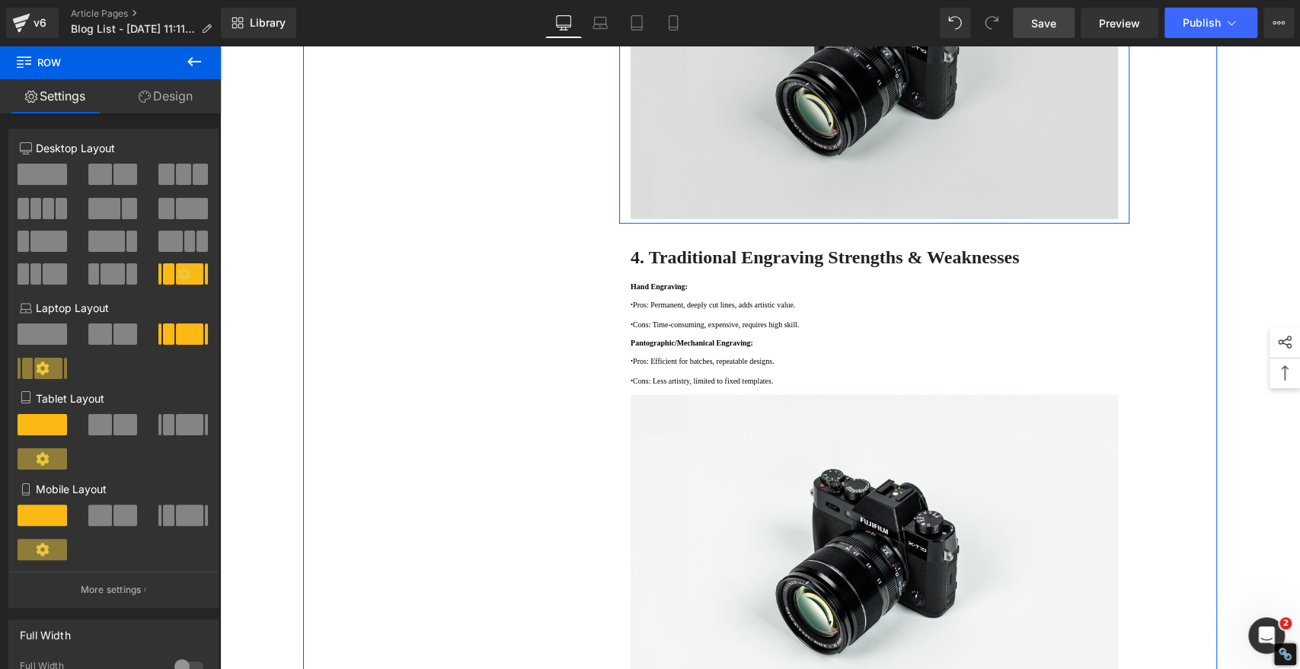
click at [981, 219] on img at bounding box center [873, 57] width 487 height 323
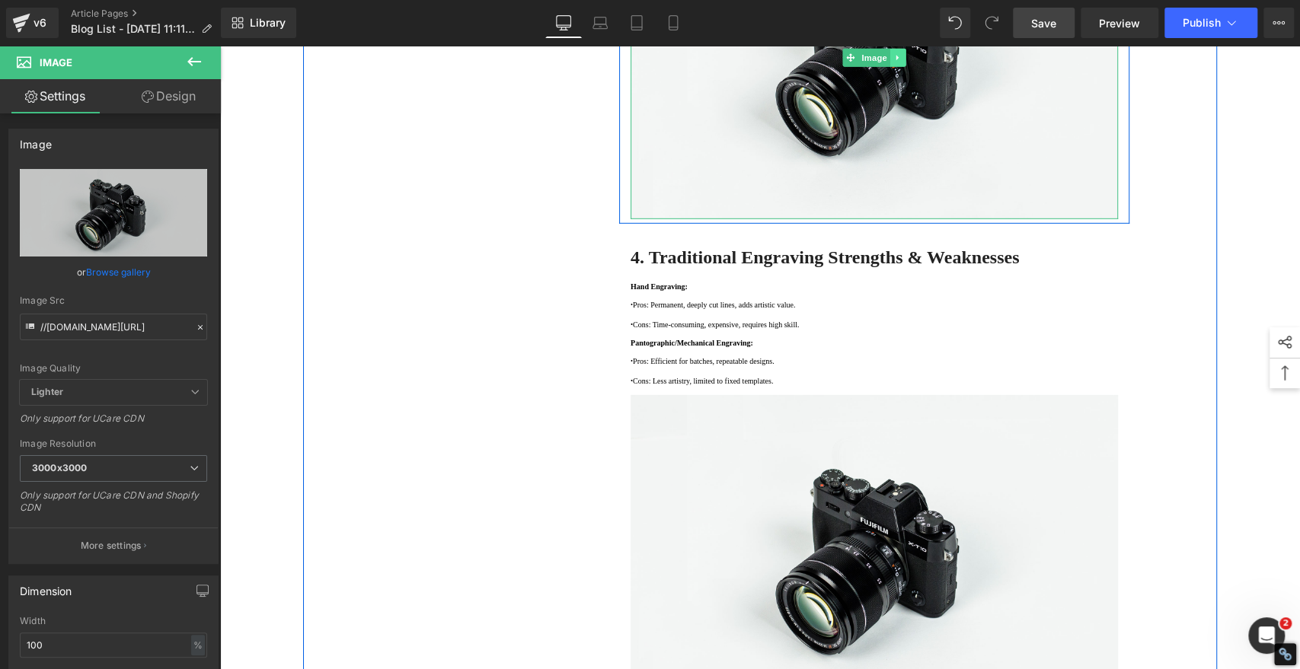
click at [894, 62] on icon at bounding box center [898, 57] width 8 height 9
click at [901, 62] on icon at bounding box center [905, 58] width 8 height 8
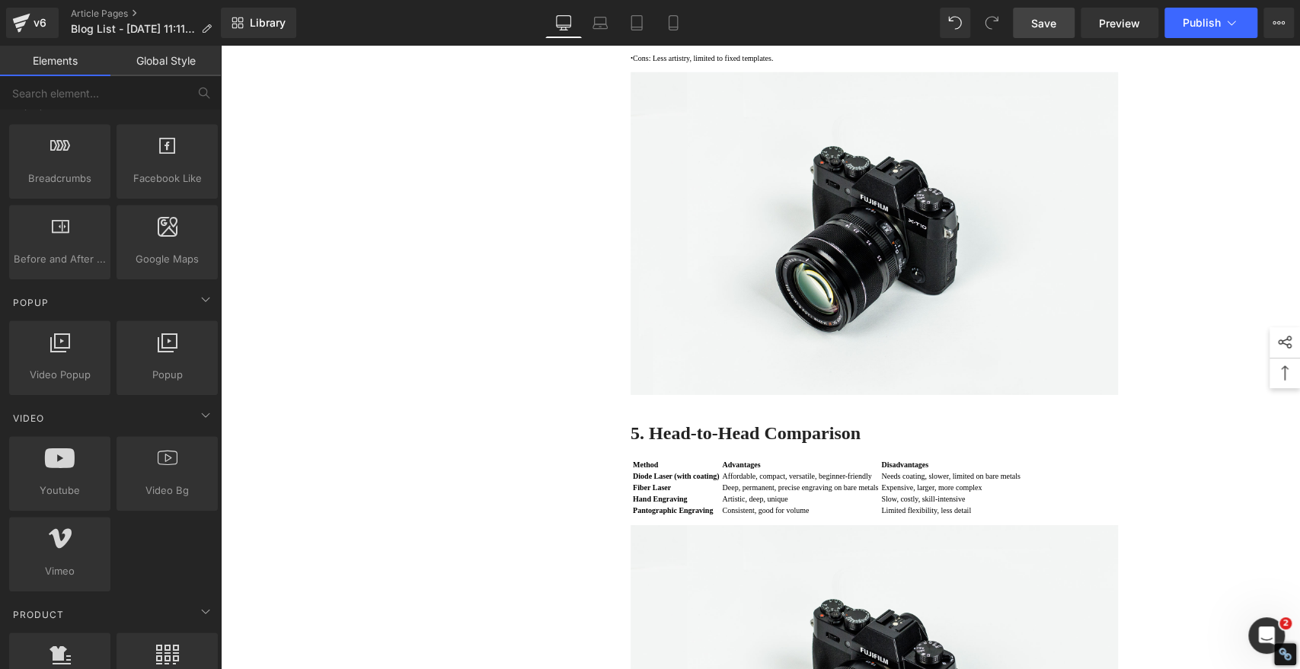
scroll to position [846, 0]
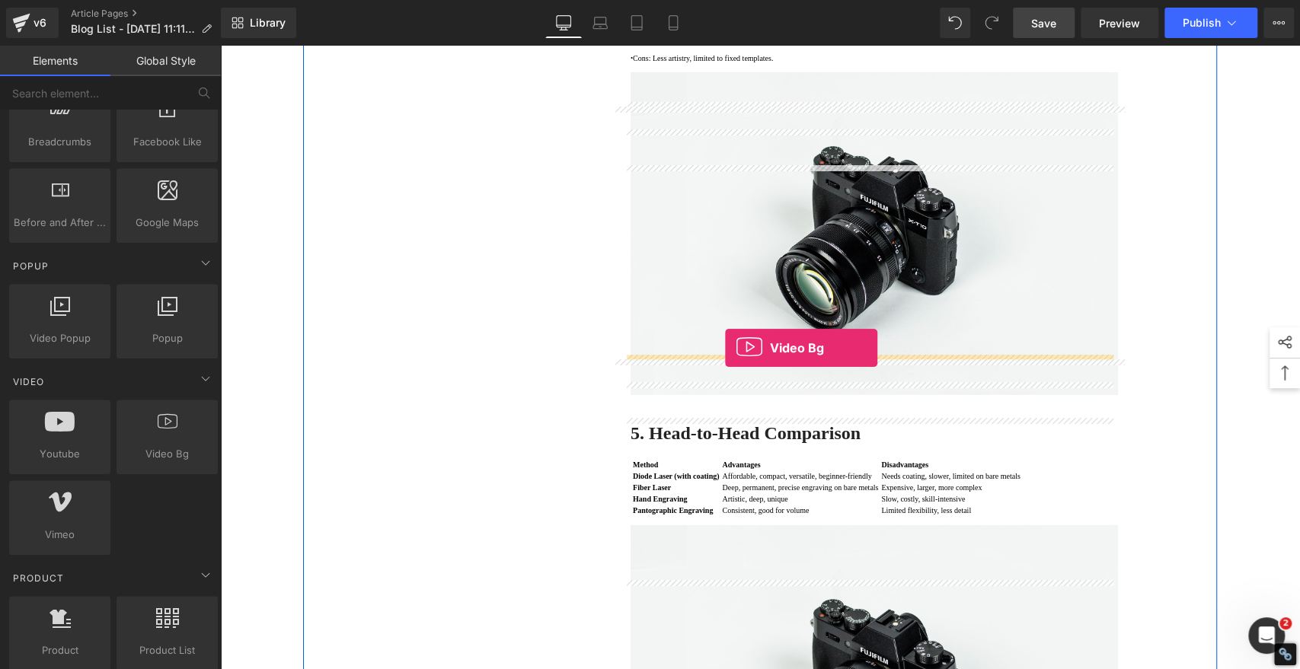
drag, startPoint x: 386, startPoint y: 483, endPoint x: 725, endPoint y: 348, distance: 364.9
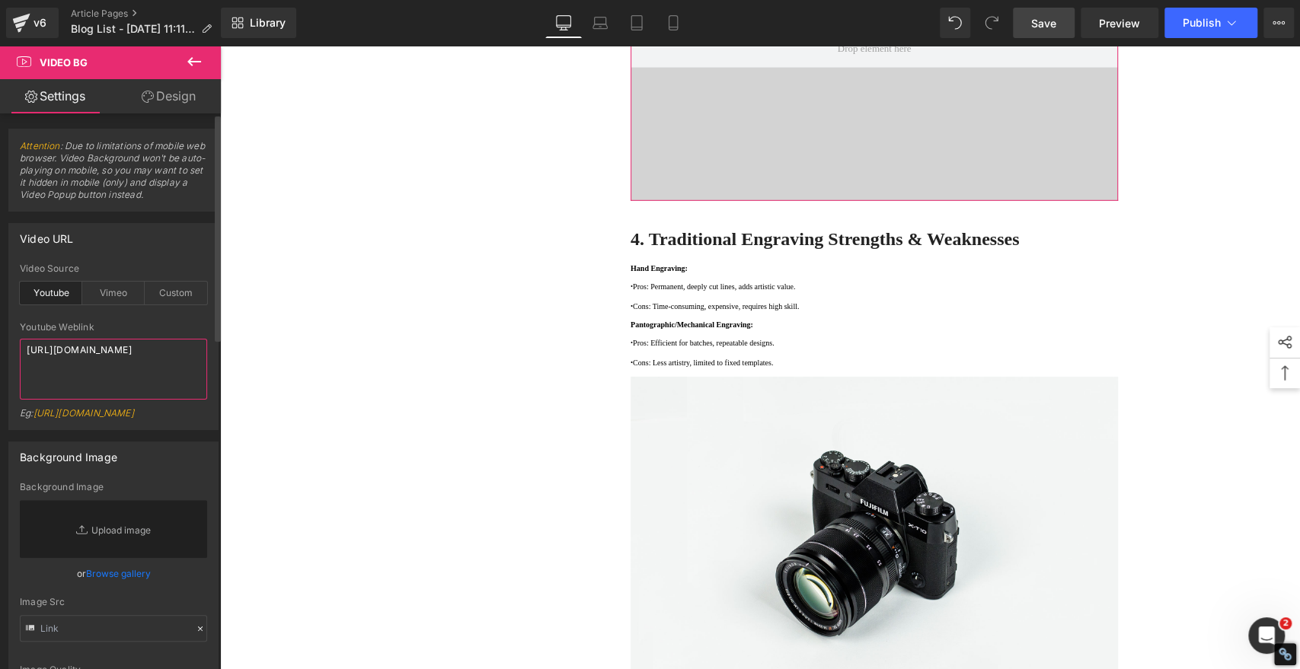
click at [151, 368] on textarea "[URL][DOMAIN_NAME]" at bounding box center [113, 369] width 187 height 61
click at [149, 368] on textarea "[URL][DOMAIN_NAME]" at bounding box center [113, 369] width 187 height 61
type textarea "[URL][DOMAIN_NAME]"
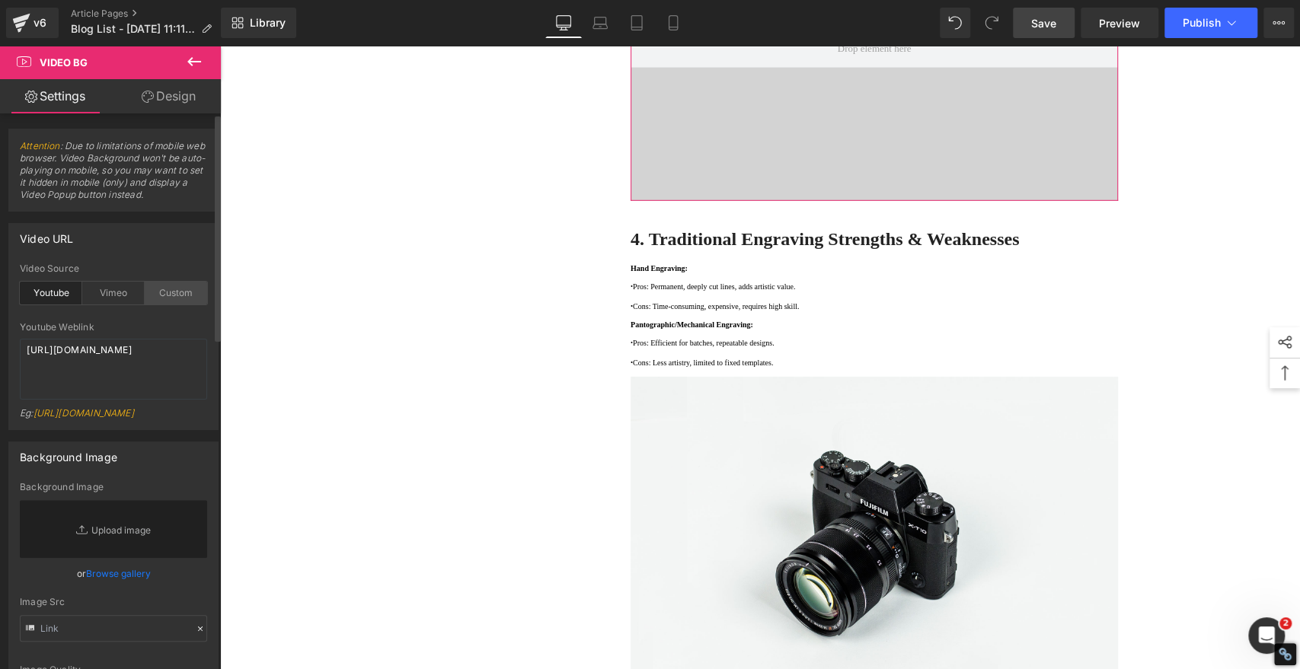
click at [180, 295] on div "Custom" at bounding box center [176, 293] width 62 height 23
click at [161, 375] on textarea "[URL][DOMAIN_NAME]" at bounding box center [113, 369] width 187 height 61
paste textarea "[DOMAIN_NAME][URL]"
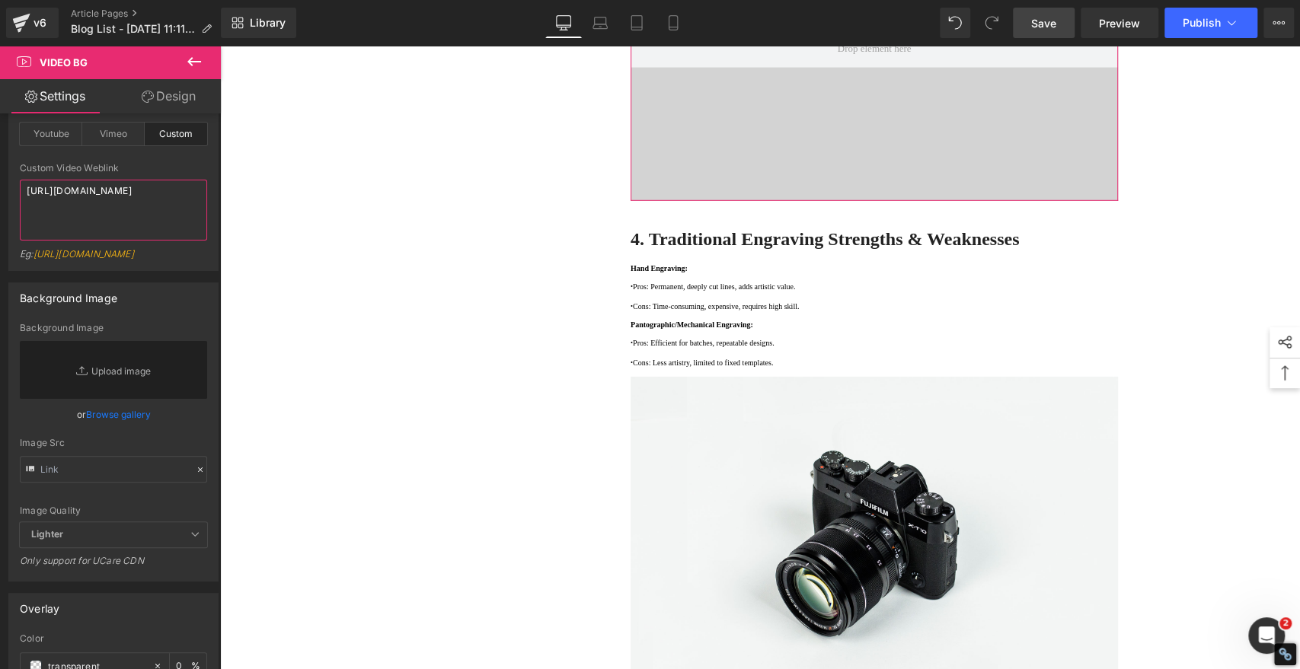
scroll to position [169, 0]
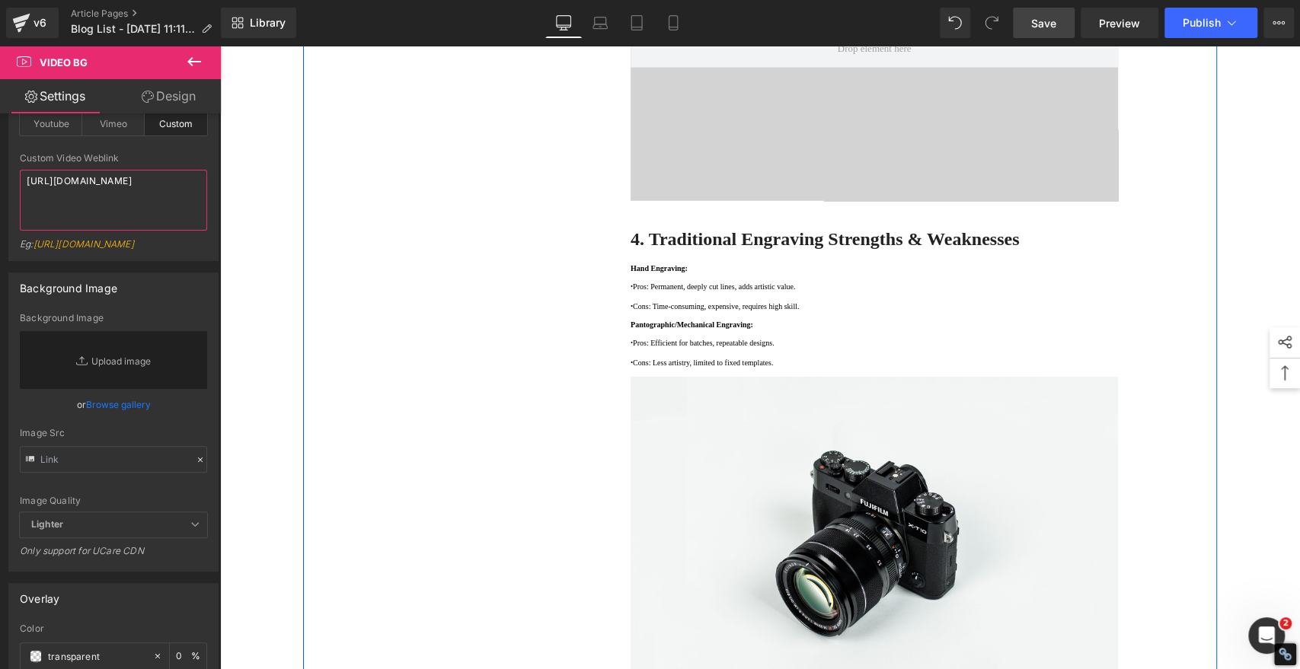
type textarea "[URL][DOMAIN_NAME]"
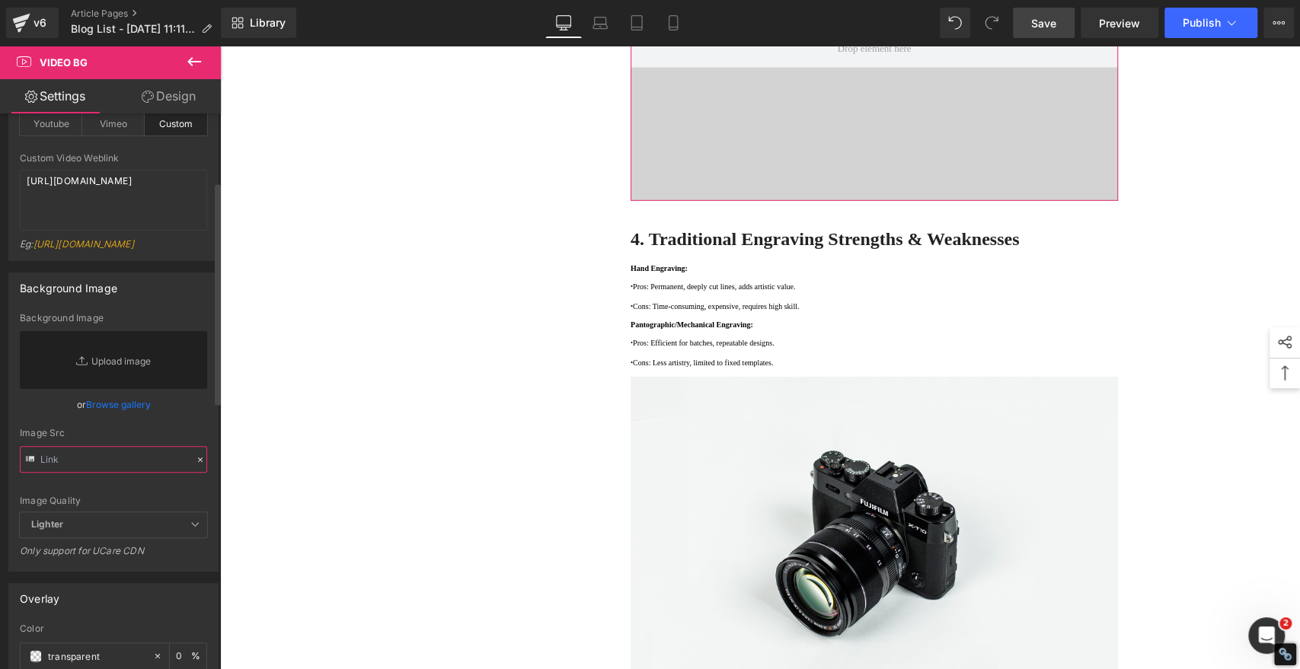
click at [81, 473] on input "text" at bounding box center [113, 459] width 187 height 27
paste input "[URL][DOMAIN_NAME]"
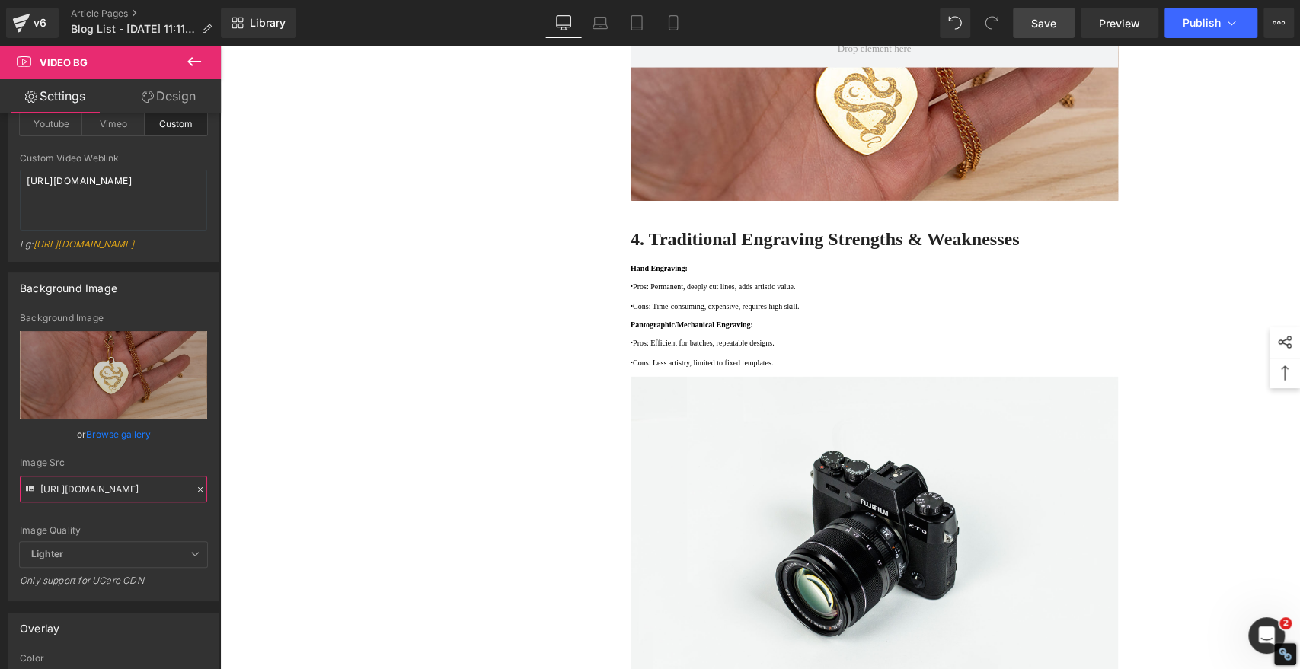
type input "[URL][DOMAIN_NAME]"
click at [1052, 23] on span "Save" at bounding box center [1043, 23] width 25 height 16
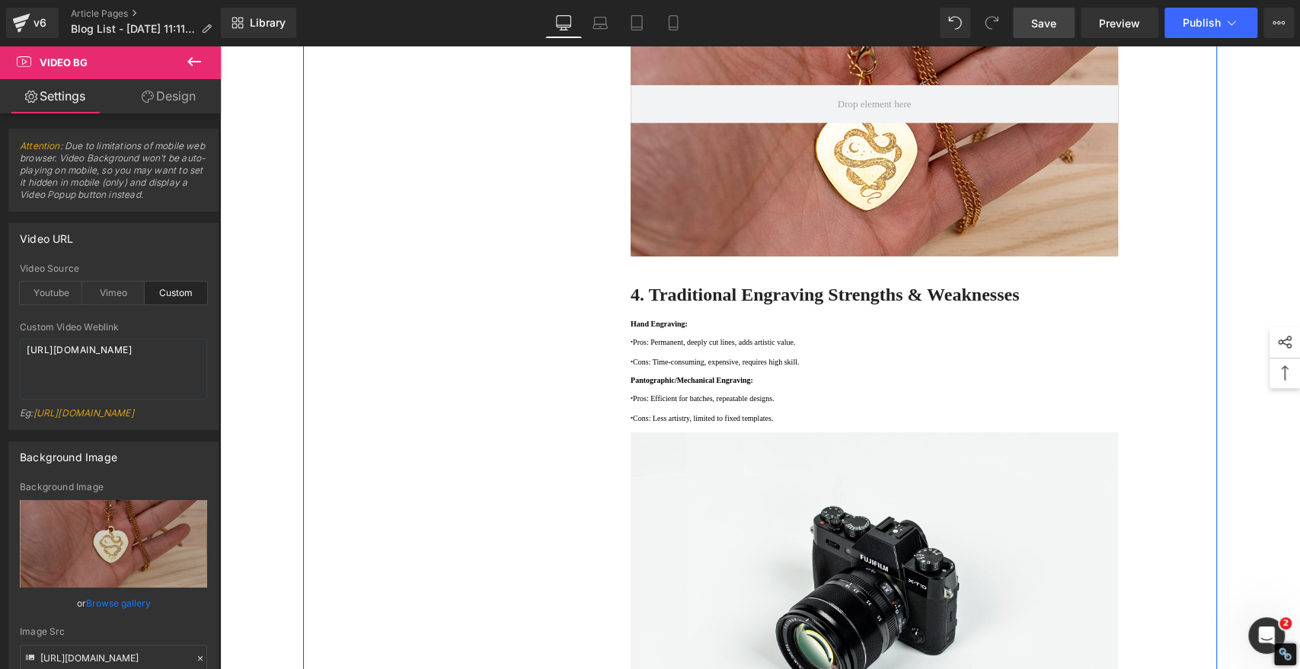
scroll to position [2871, 0]
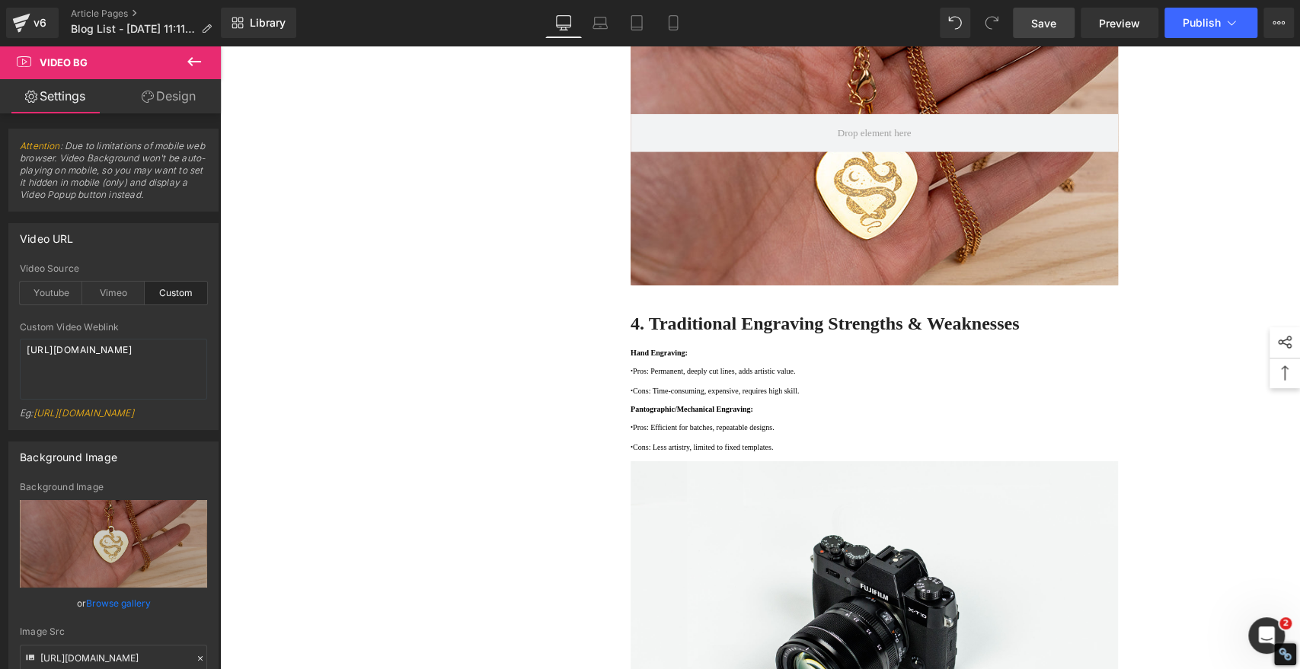
click at [1046, 18] on span "Save" at bounding box center [1043, 23] width 25 height 16
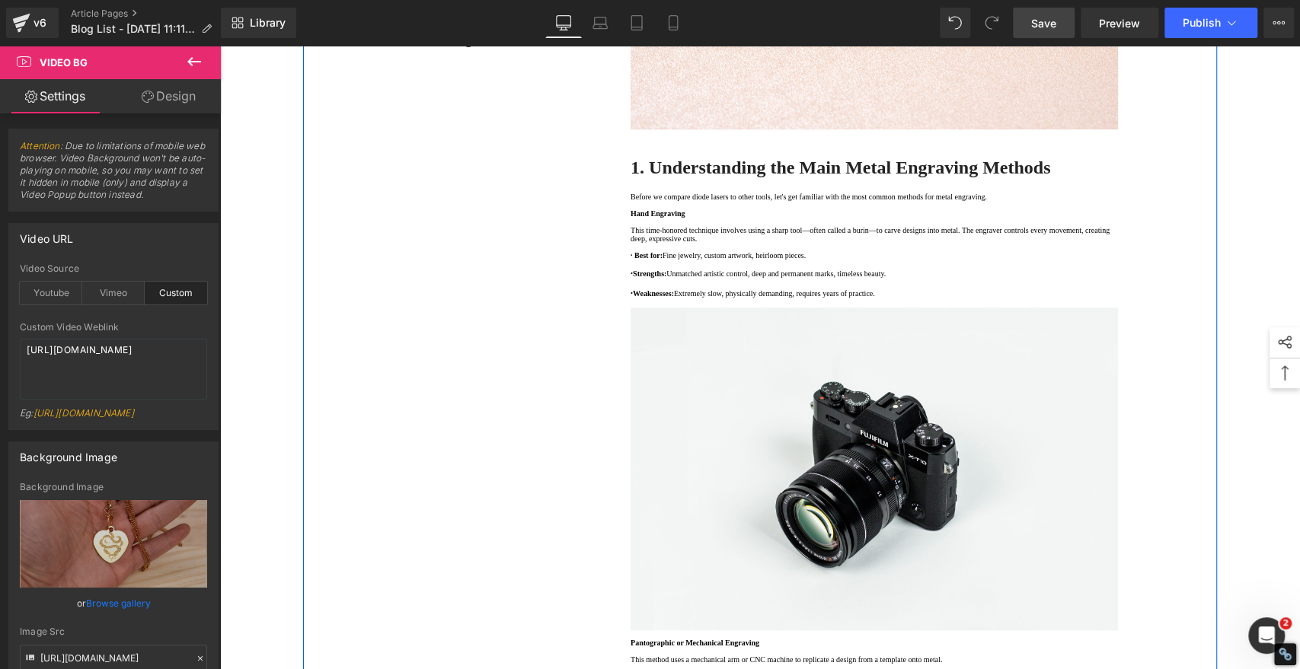
scroll to position [502, 0]
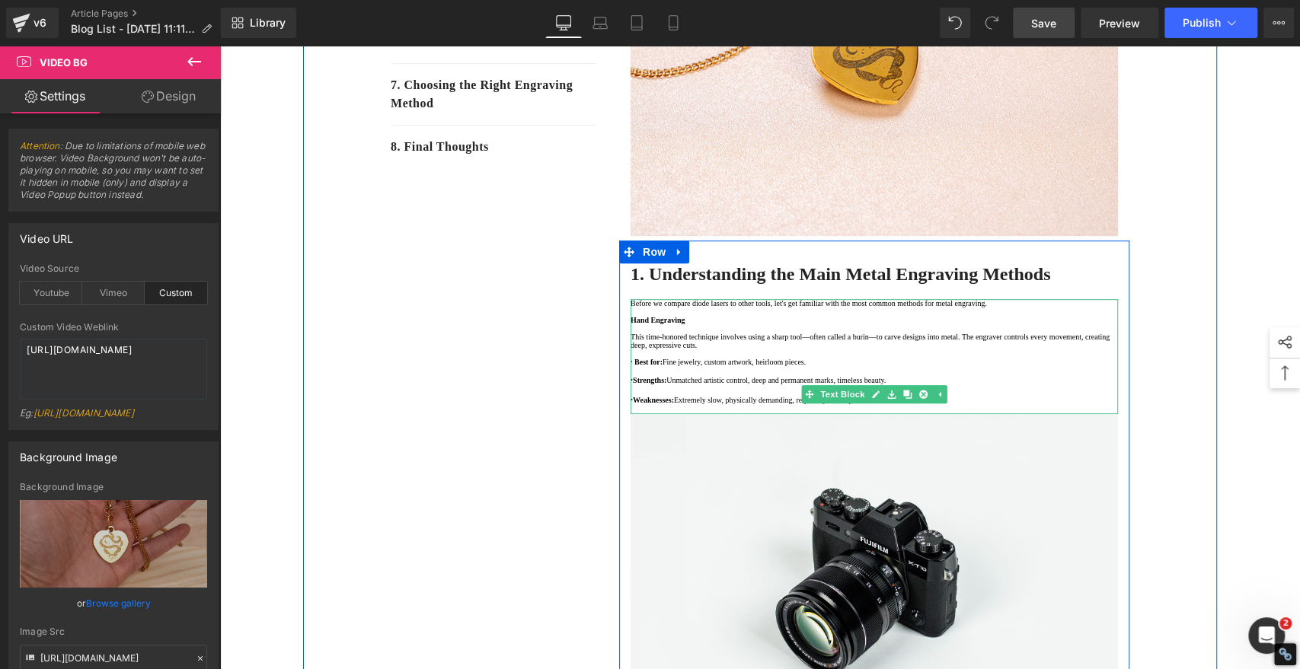
click at [715, 324] on p "Hand Engraving" at bounding box center [873, 320] width 487 height 8
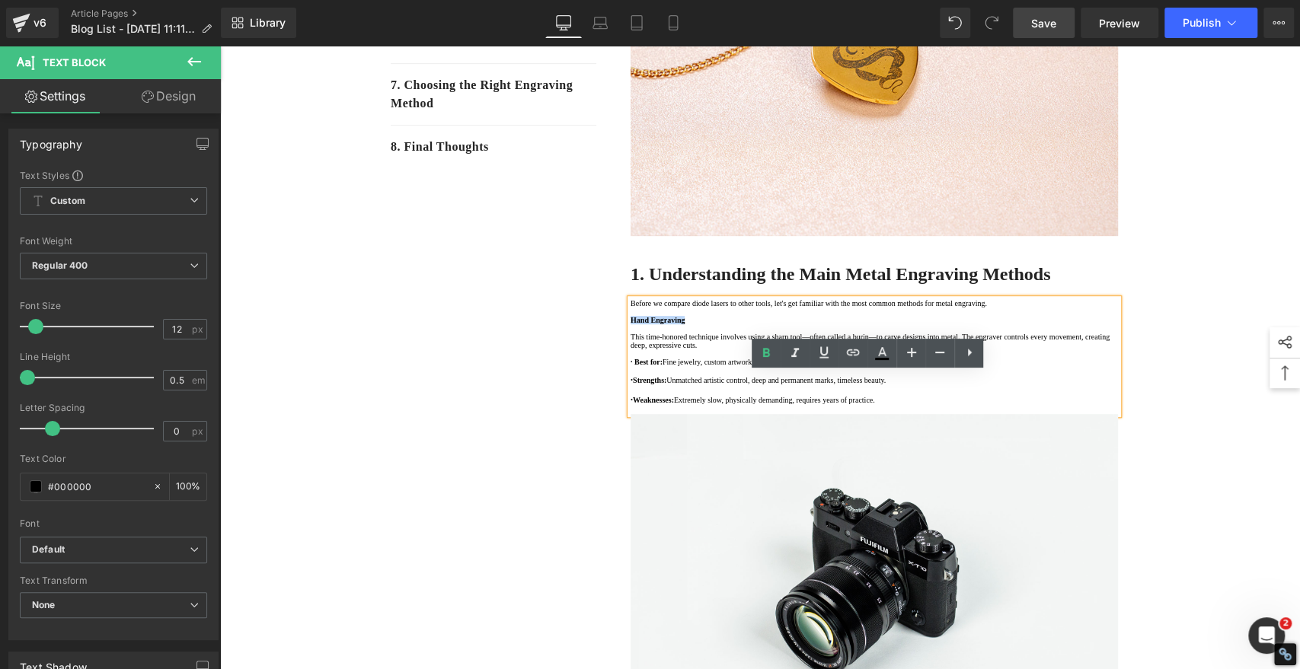
drag, startPoint x: 719, startPoint y: 425, endPoint x: 625, endPoint y: 425, distance: 93.6
click at [630, 324] on p "Hand Engraving" at bounding box center [873, 320] width 487 height 8
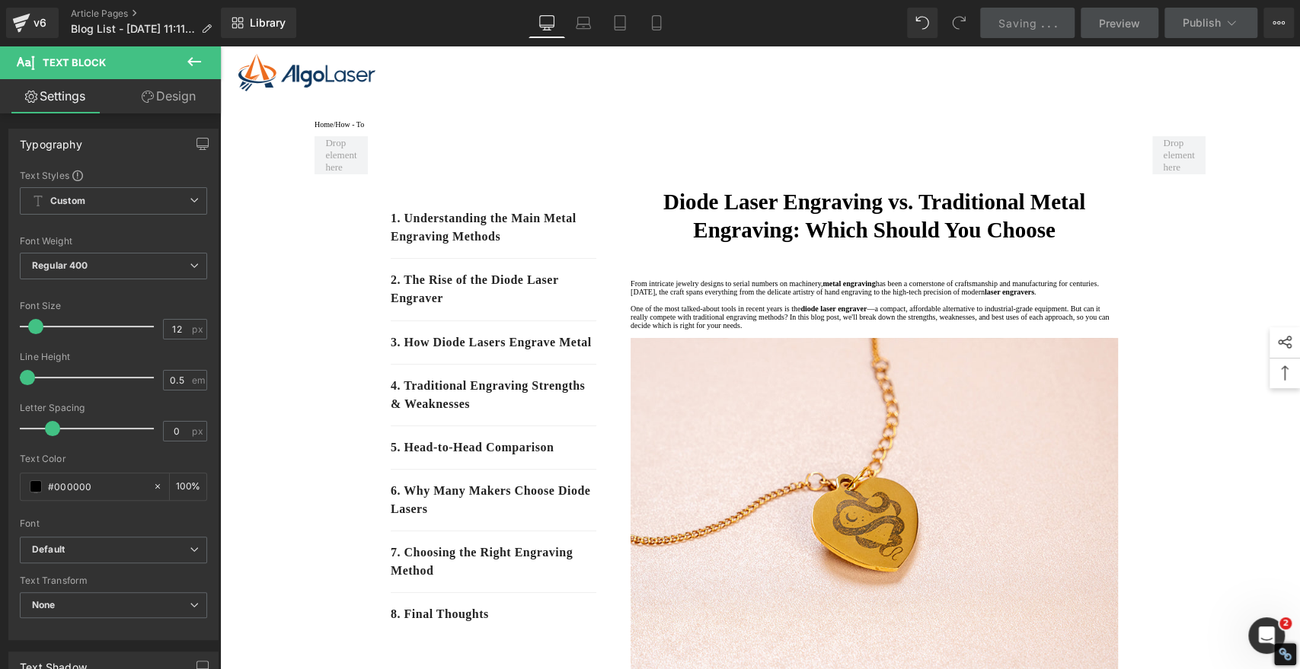
scroll to position [0, 0]
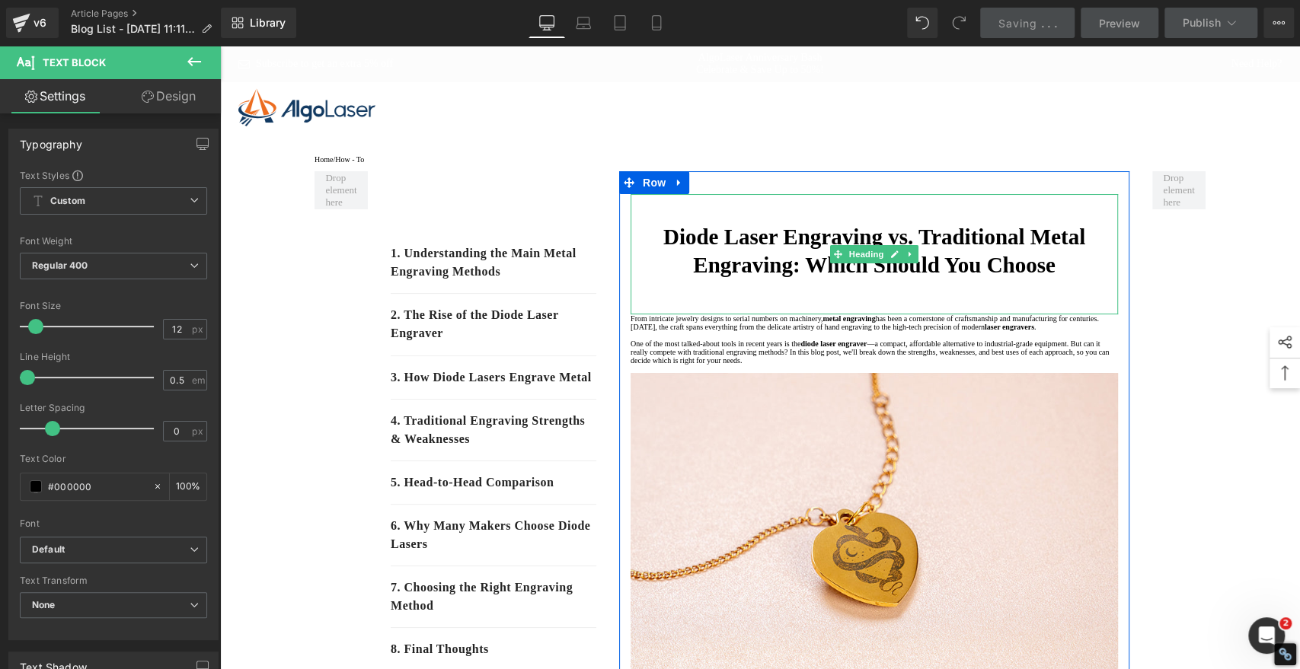
click at [1071, 280] on h1 "Diode Laser Engraving vs. Traditional Metal Engraving: Which Should You Choose" at bounding box center [873, 251] width 487 height 57
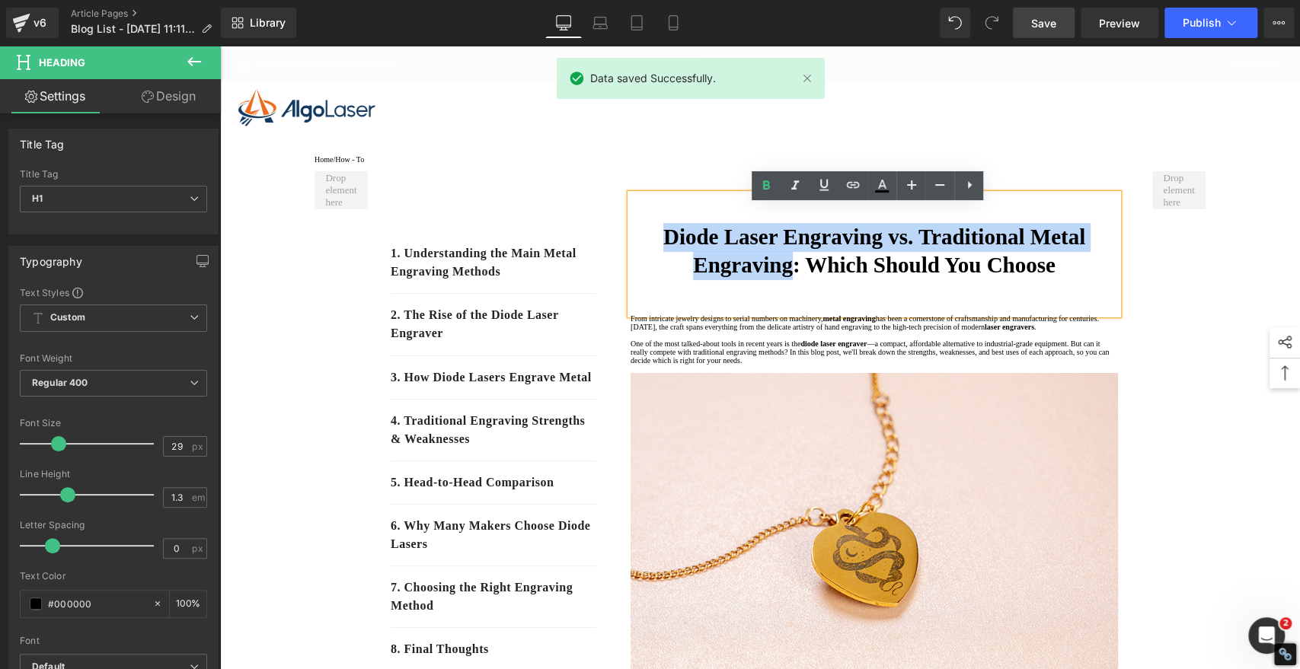
drag, startPoint x: 776, startPoint y: 283, endPoint x: 636, endPoint y: 244, distance: 144.6
click at [663, 244] on strong "Diode Laser Engraving vs. Traditional Metal Engraving: Which Should You Choose" at bounding box center [874, 251] width 422 height 53
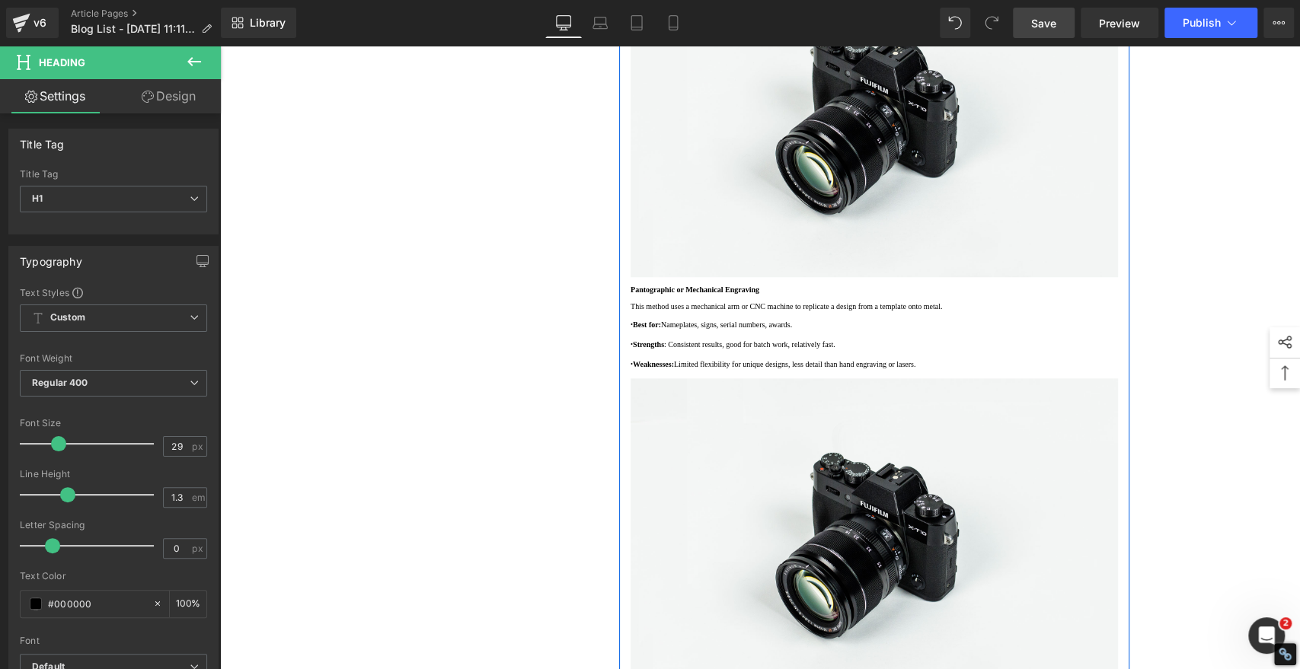
scroll to position [1099, 0]
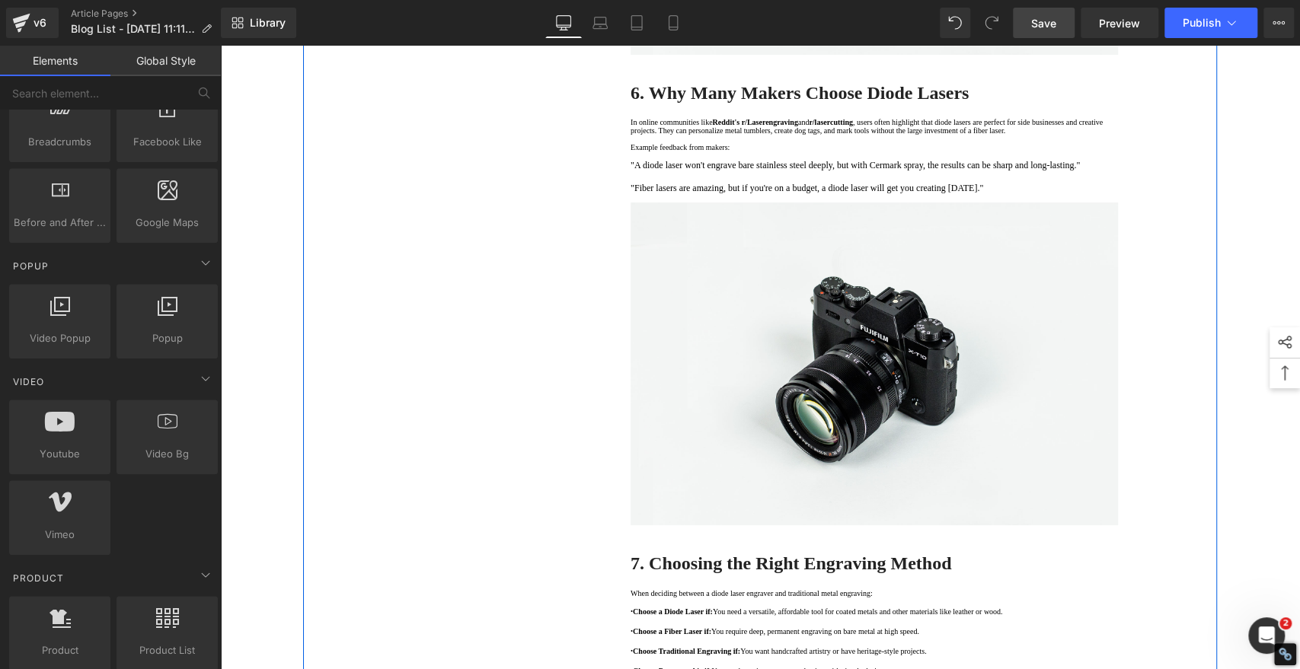
scroll to position [4060, 0]
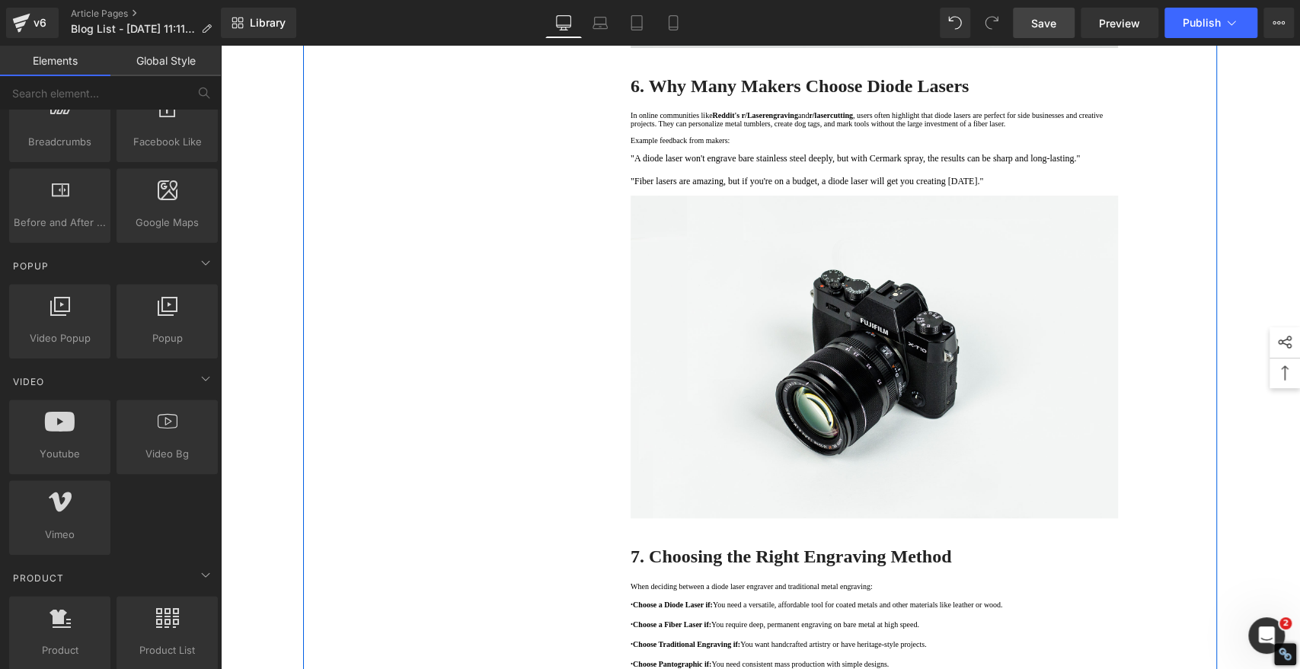
drag, startPoint x: 758, startPoint y: 417, endPoint x: 922, endPoint y: 455, distance: 168.8
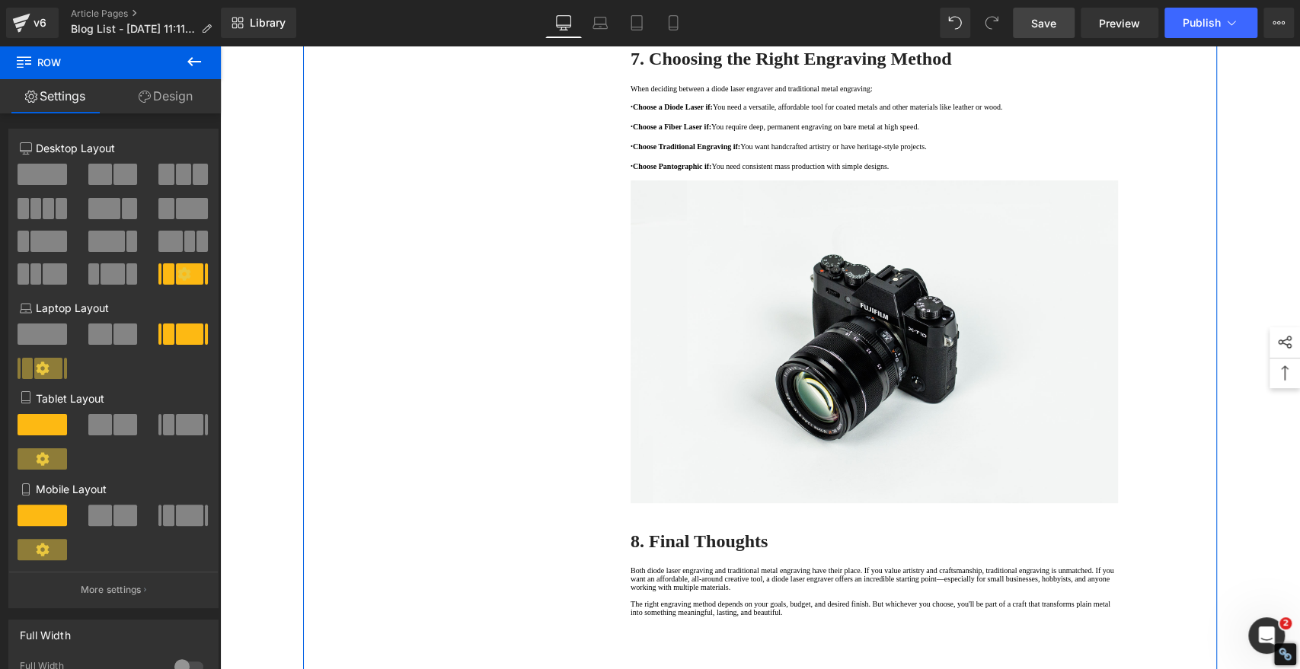
scroll to position [4398, 0]
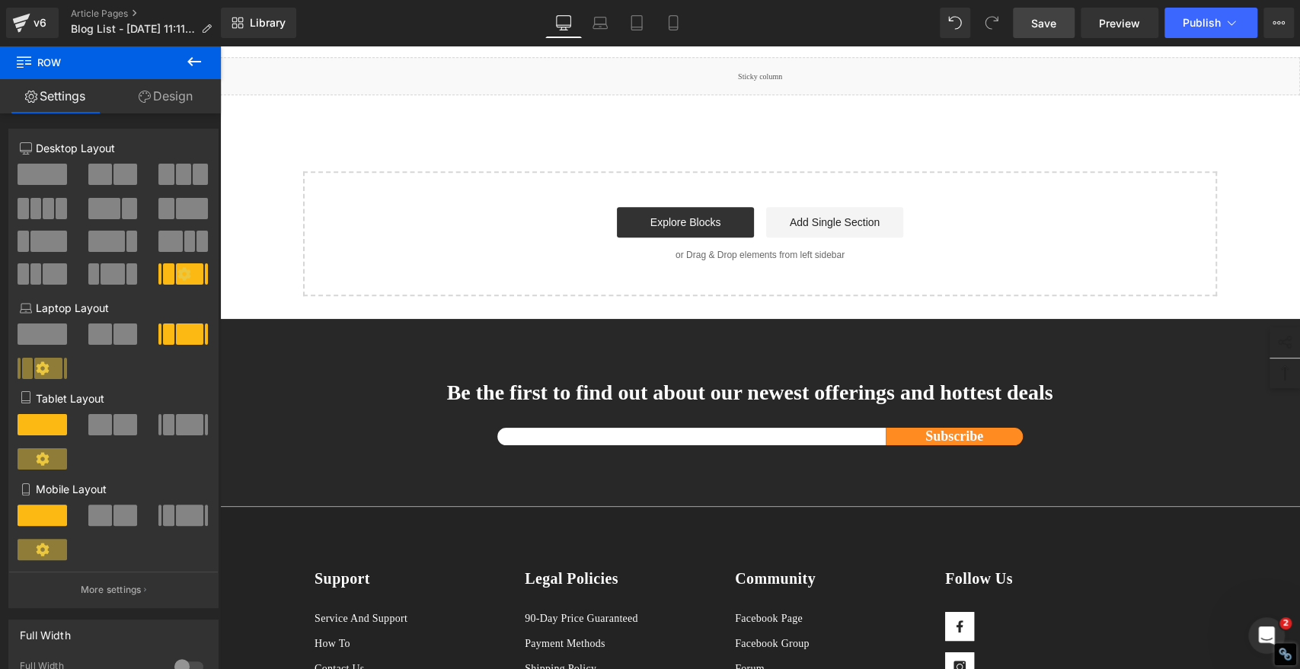
scroll to position [4314, 0]
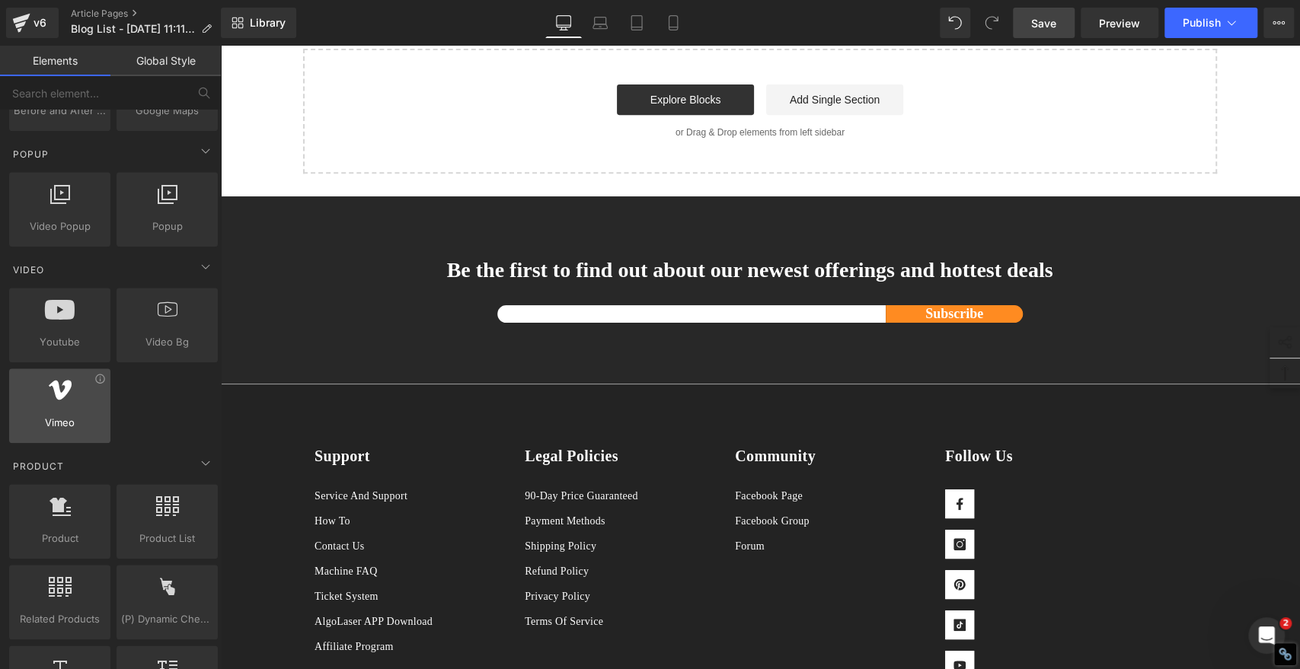
scroll to position [761, 0]
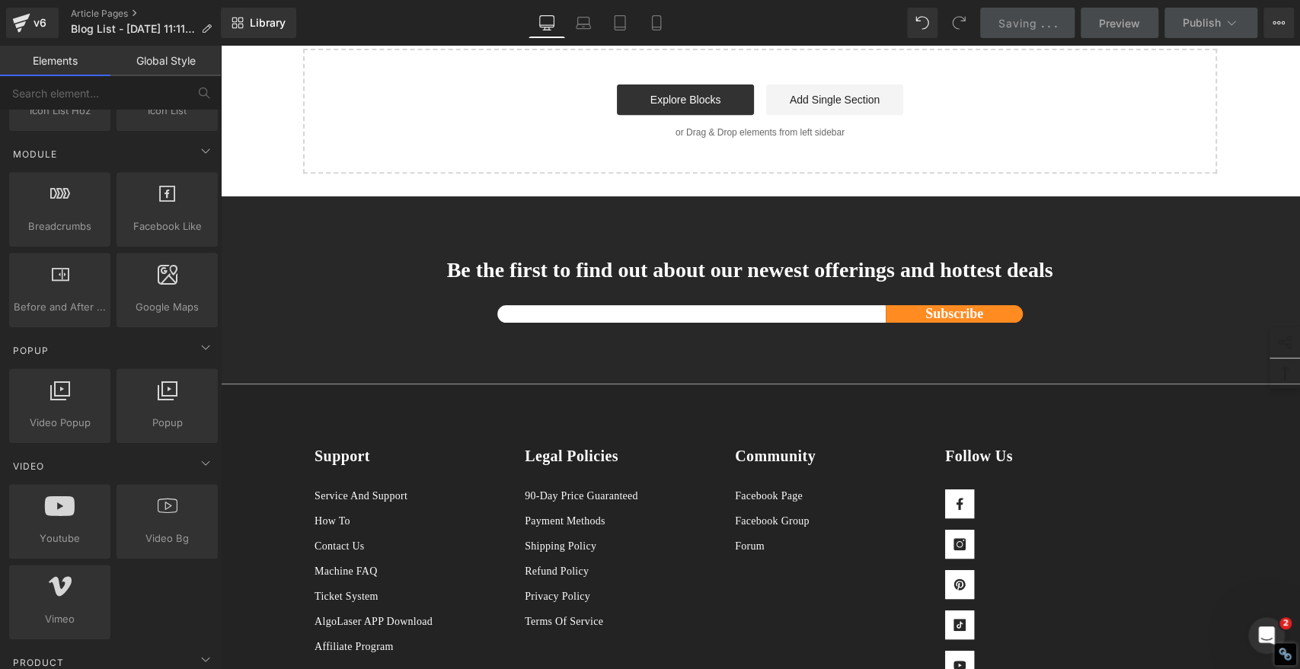
click at [162, 65] on link "Global Style" at bounding box center [165, 61] width 110 height 30
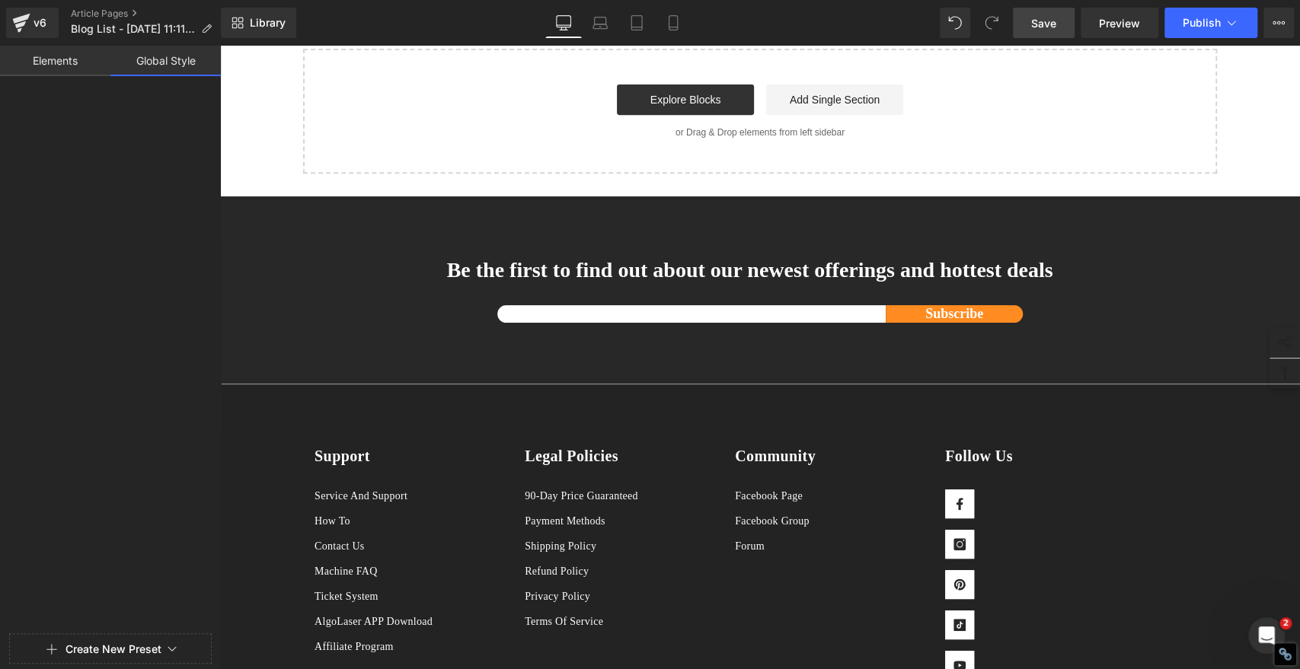
click at [60, 65] on link "Elements" at bounding box center [55, 61] width 110 height 30
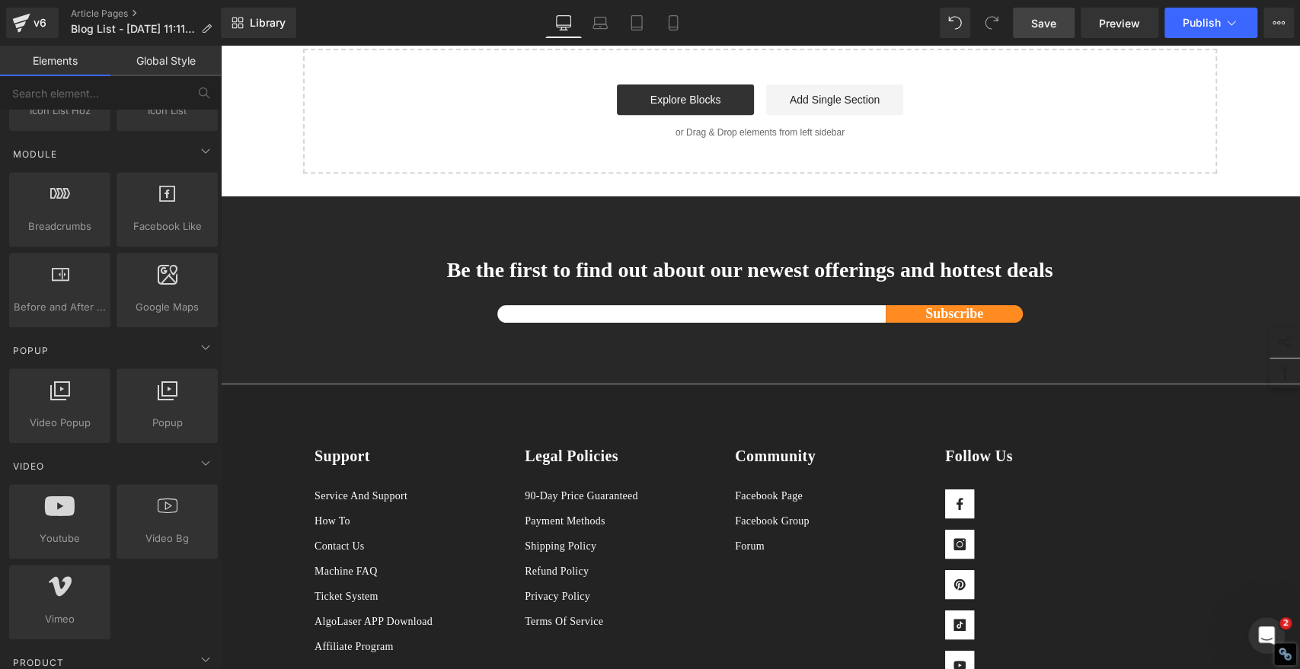
click at [158, 61] on link "Global Style" at bounding box center [165, 61] width 110 height 30
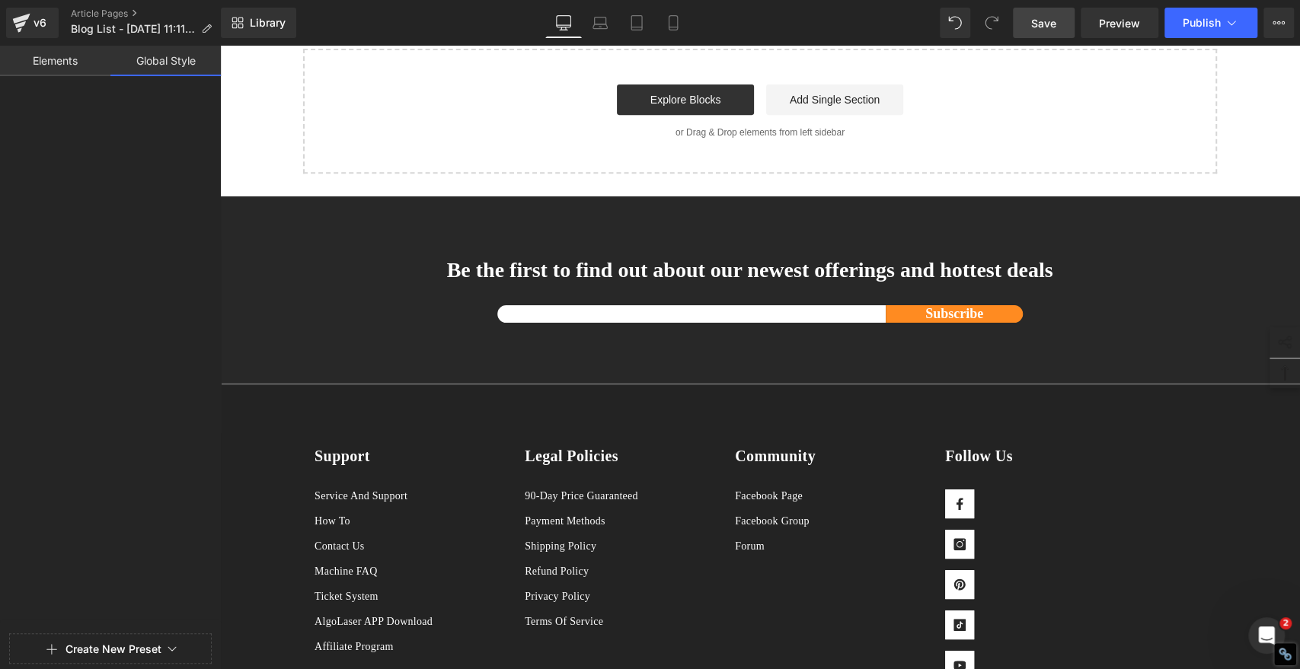
click at [37, 62] on link "Elements" at bounding box center [55, 61] width 110 height 30
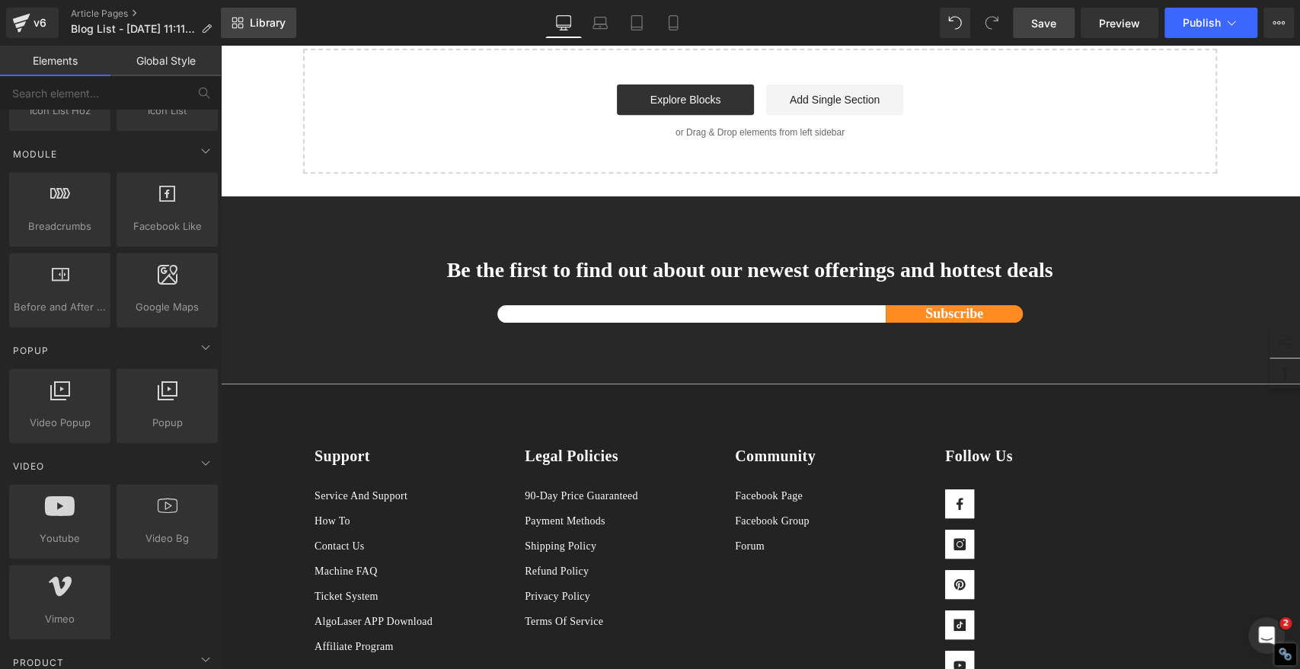
click at [266, 21] on span "Library" at bounding box center [268, 23] width 36 height 14
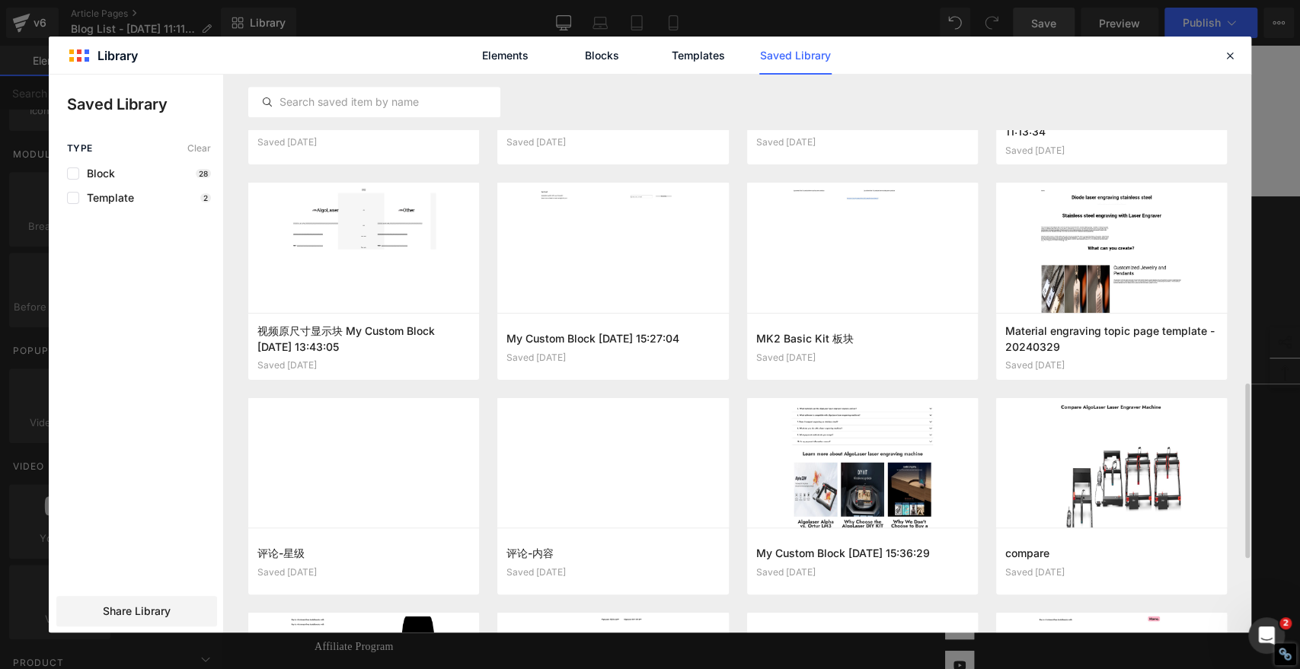
scroll to position [850, 0]
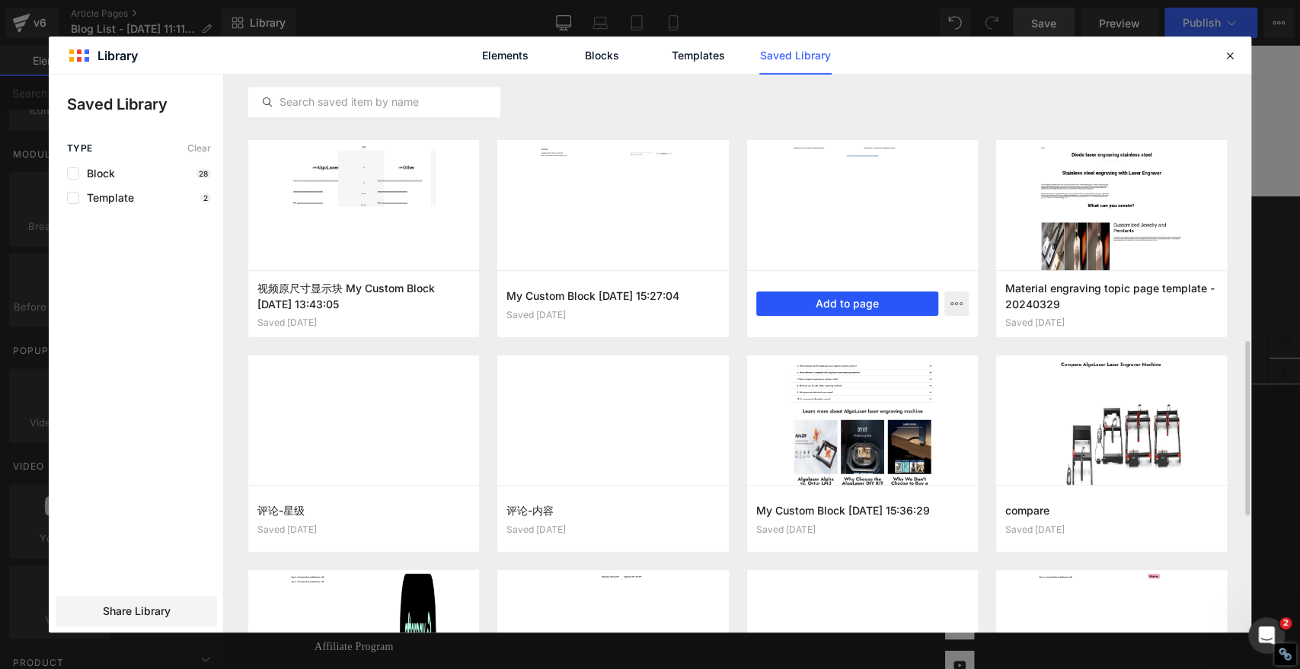
click at [906, 301] on button "Add to page" at bounding box center [847, 304] width 182 height 24
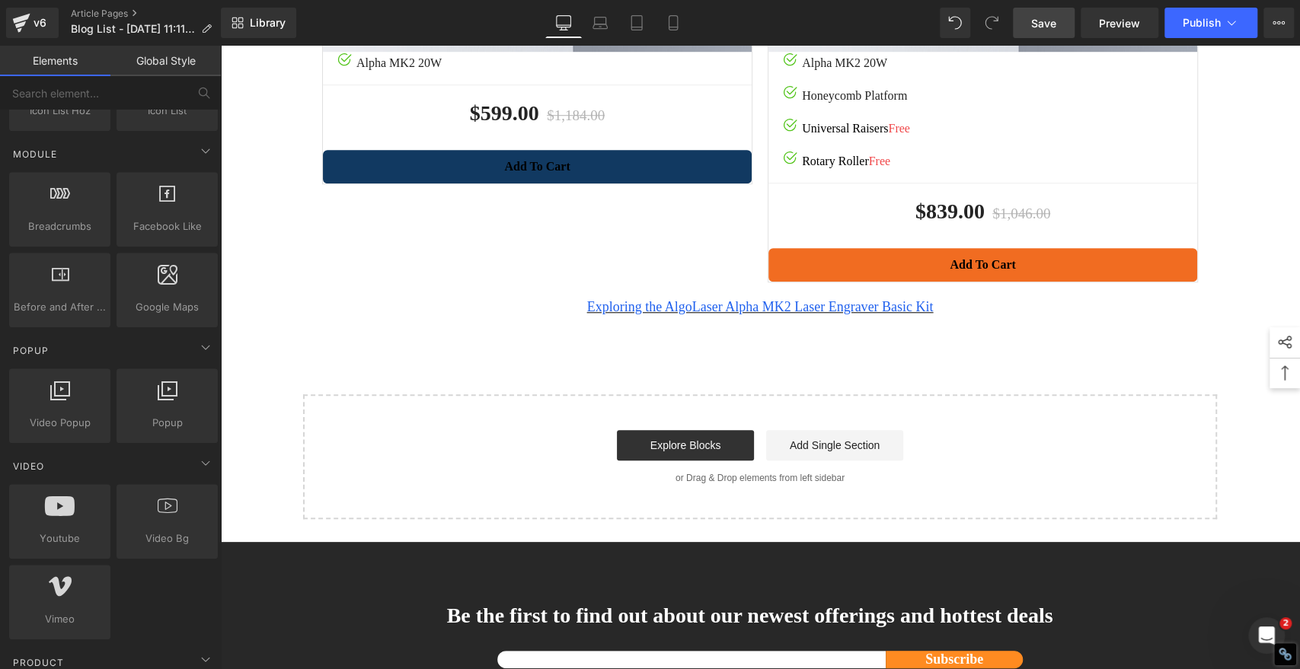
scroll to position [4625, 0]
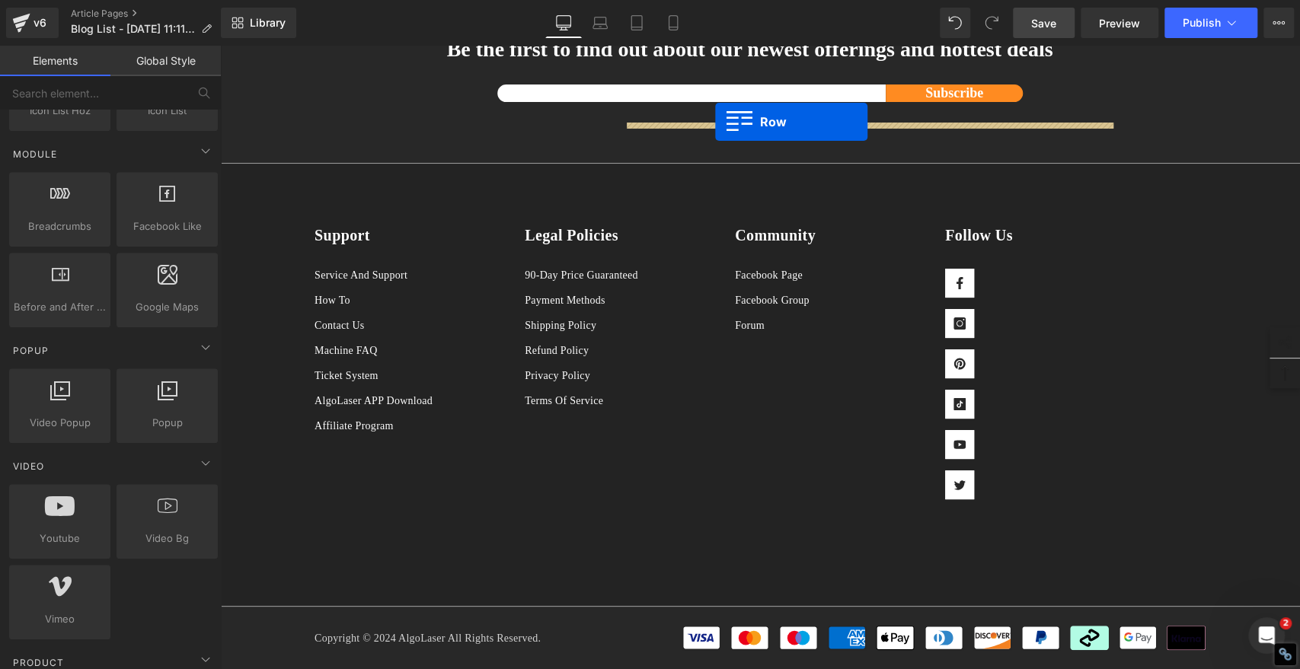
drag, startPoint x: 306, startPoint y: 396, endPoint x: 715, endPoint y: 122, distance: 492.2
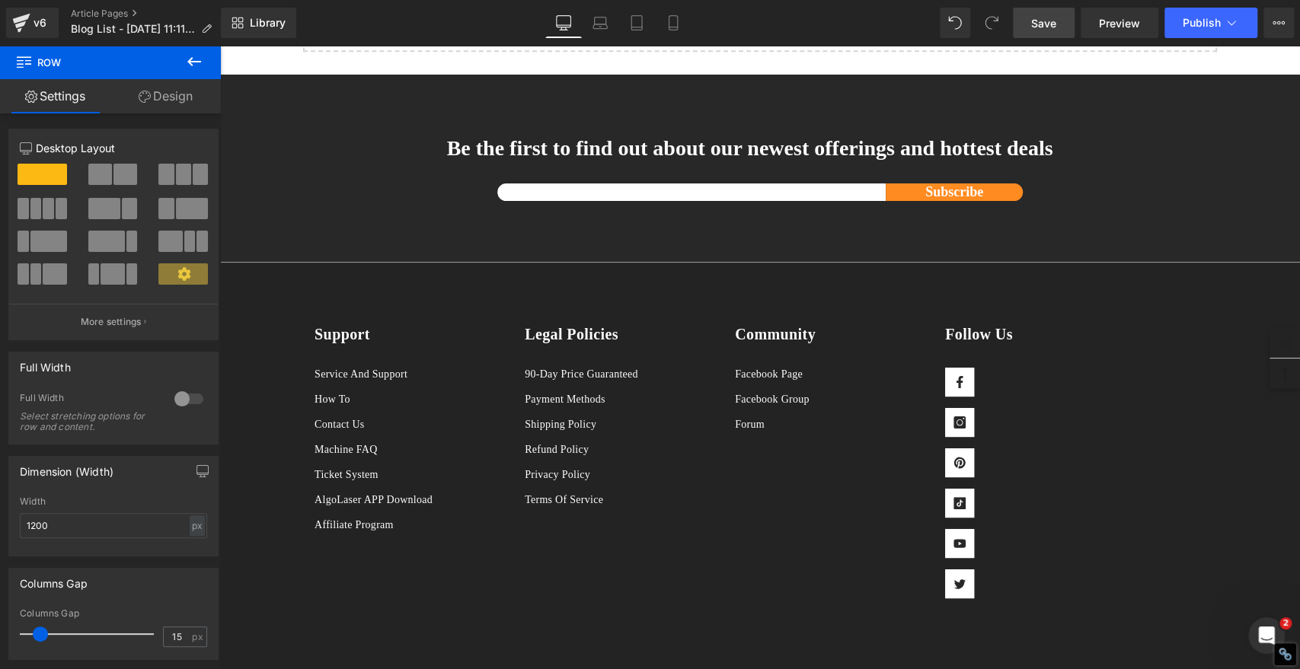
scroll to position [4541, 0]
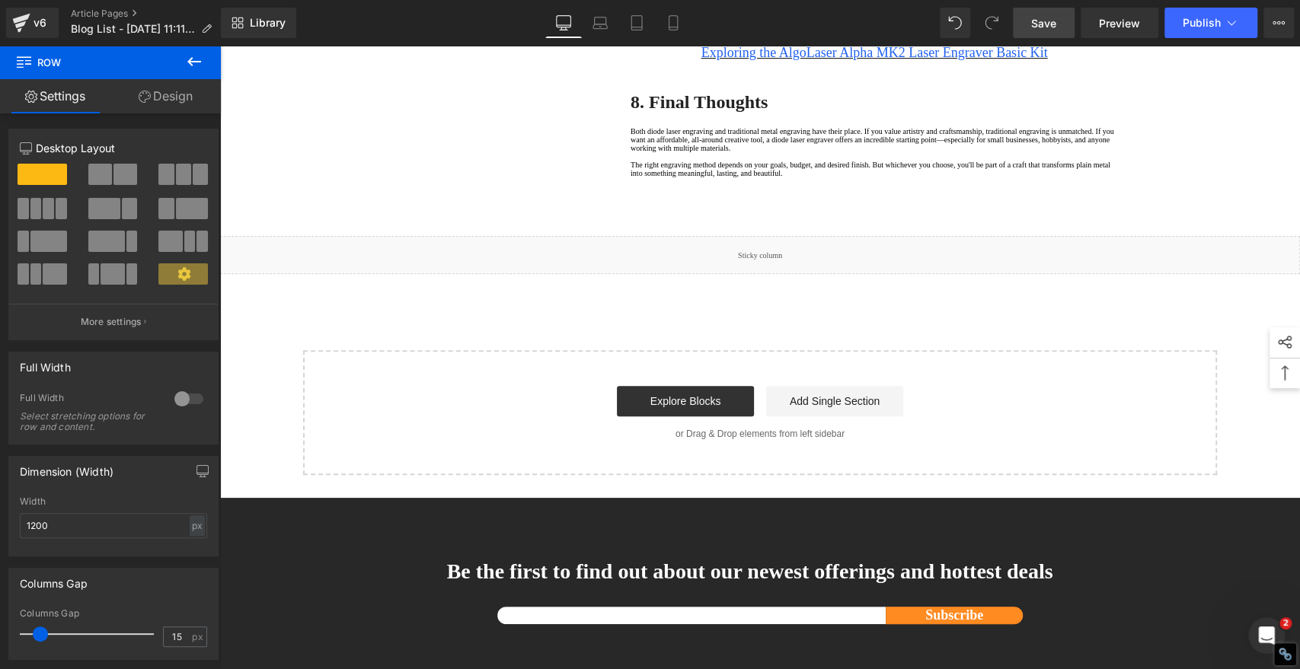
drag, startPoint x: 1042, startPoint y: 18, endPoint x: 1030, endPoint y: 34, distance: 20.7
click at [1042, 18] on span "Save" at bounding box center [1043, 23] width 25 height 16
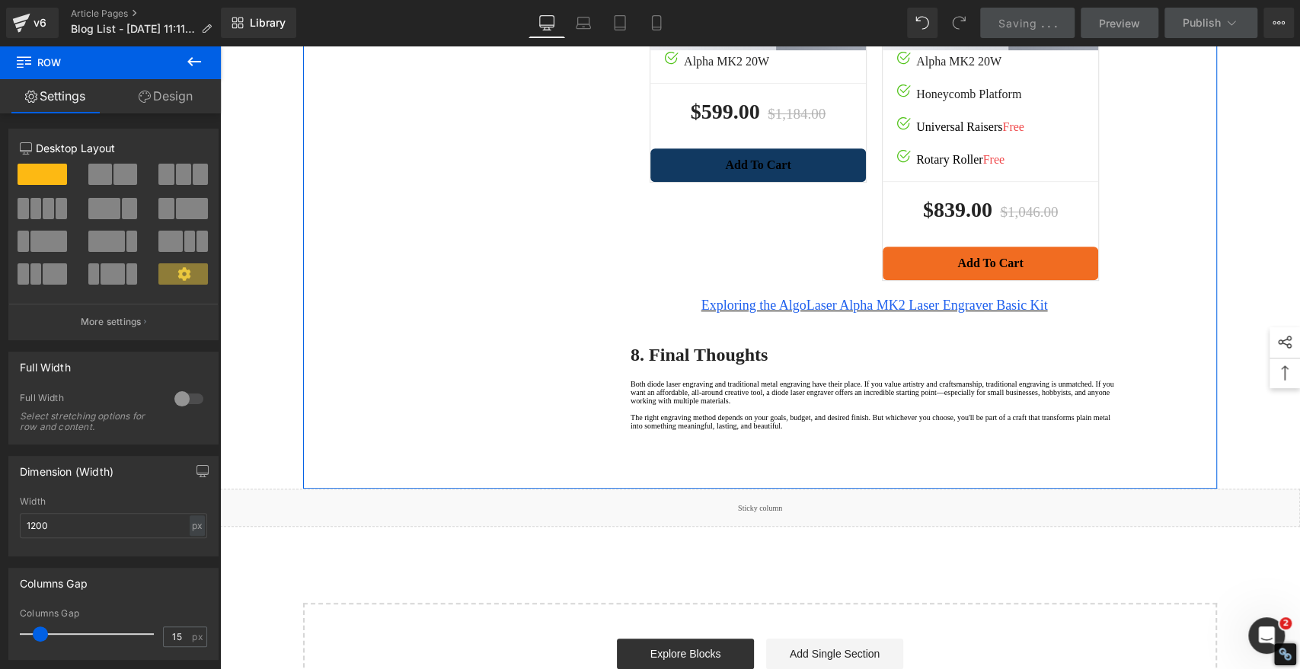
scroll to position [4287, 0]
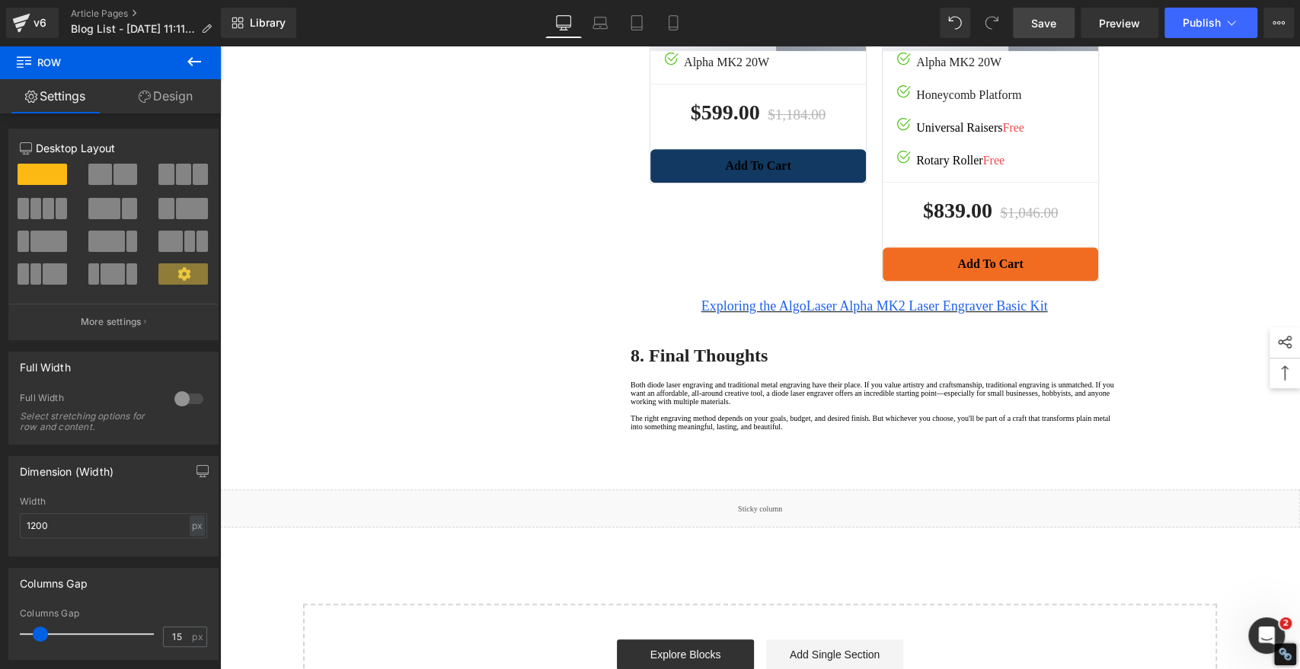
click at [1054, 18] on span "Save" at bounding box center [1043, 23] width 25 height 16
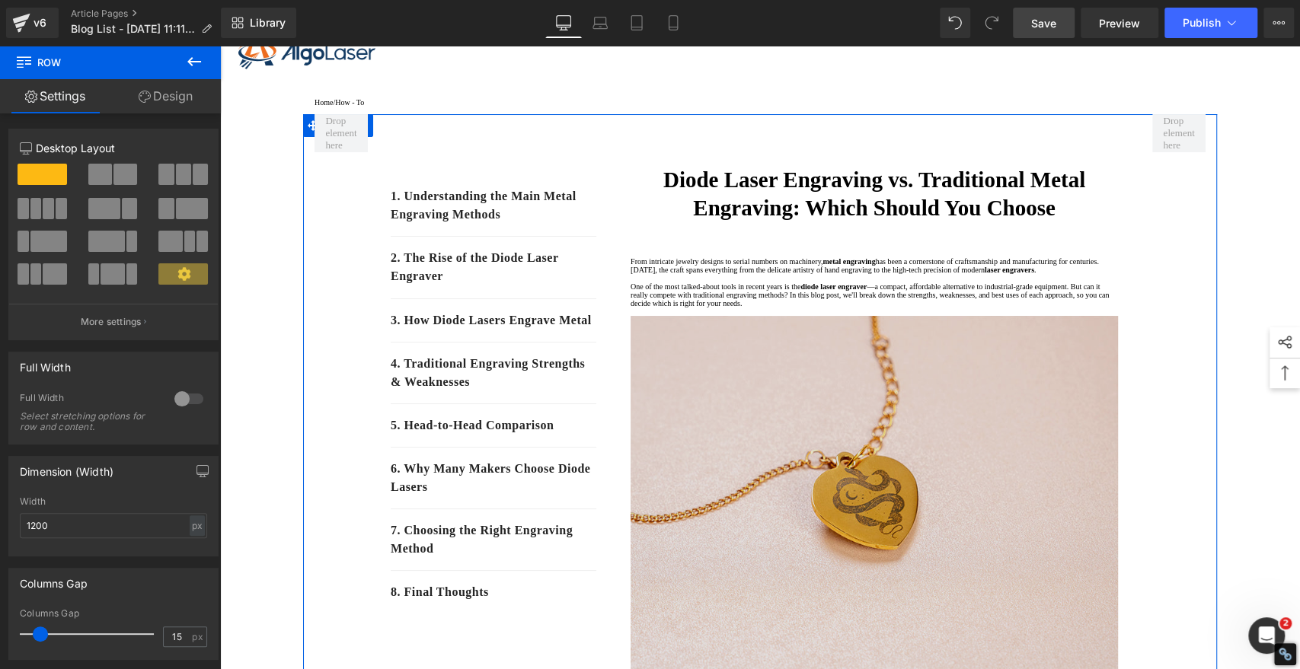
scroll to position [480, 0]
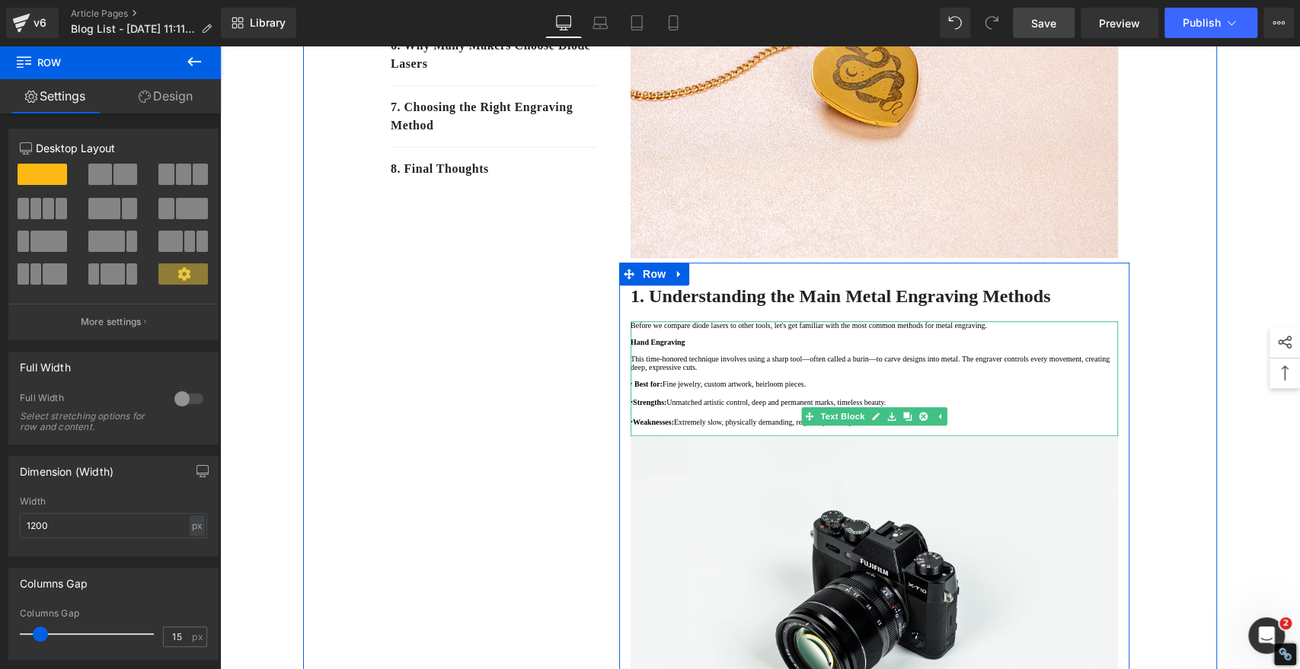
click at [713, 346] on p "Hand Engraving" at bounding box center [873, 342] width 487 height 8
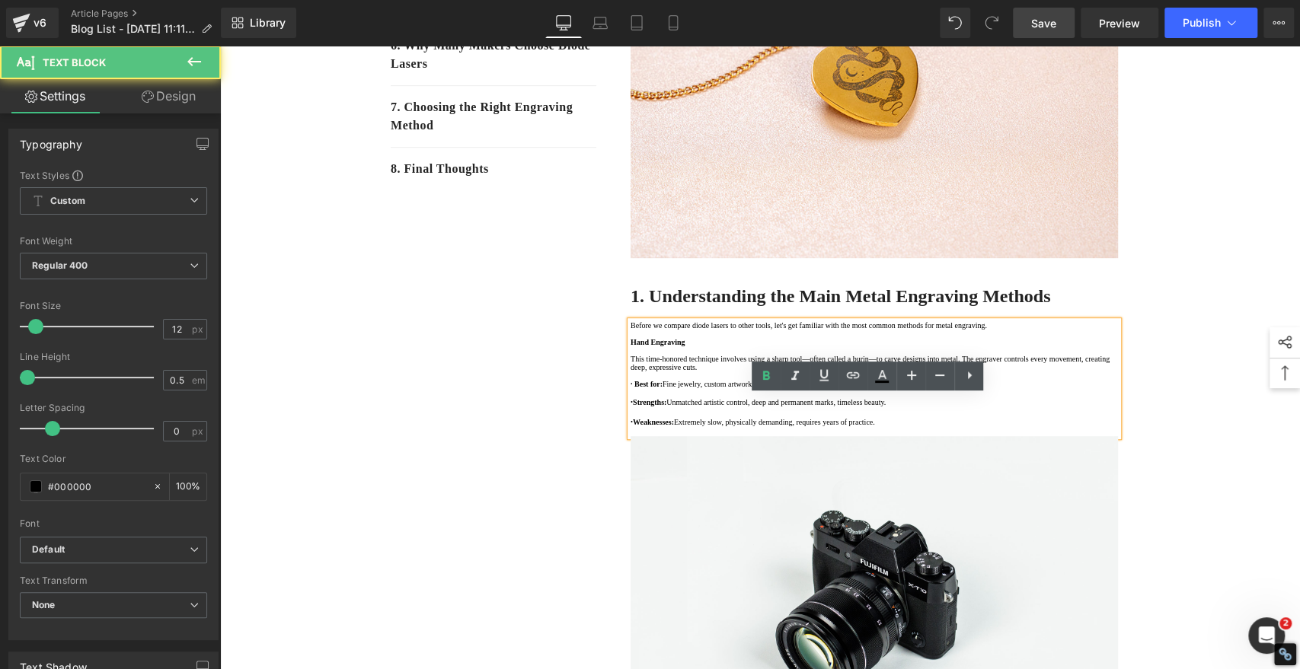
click at [713, 346] on p "Hand Engraving" at bounding box center [873, 342] width 487 height 8
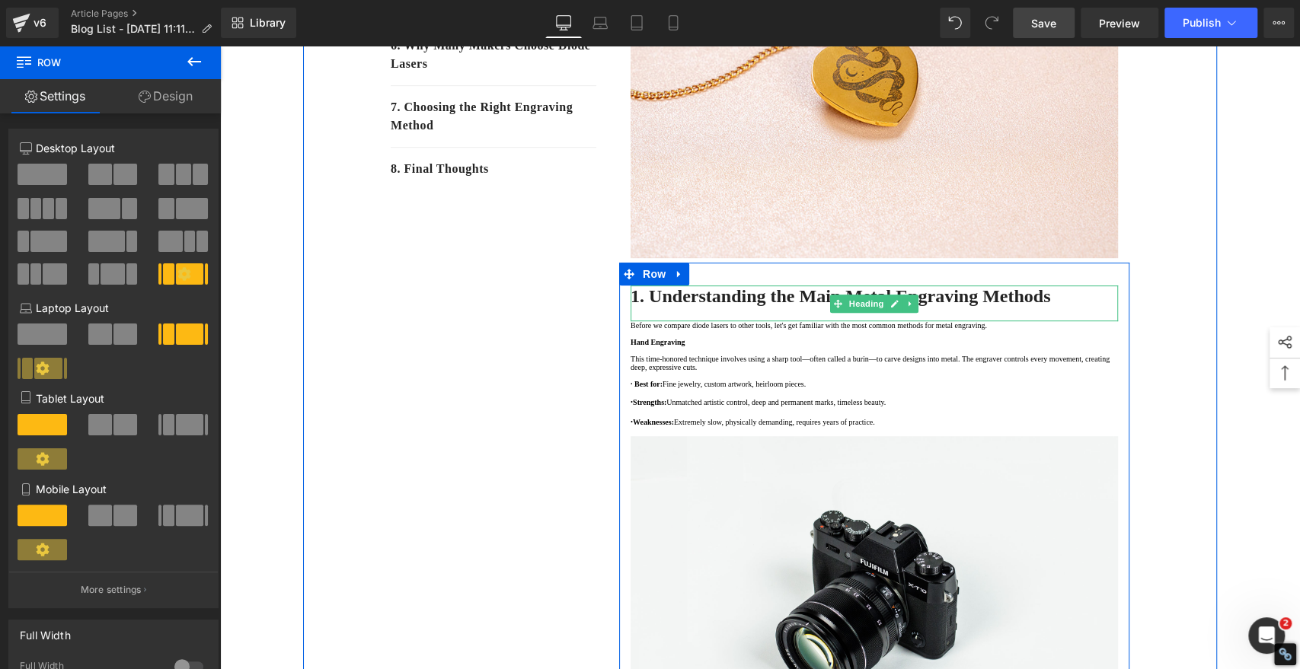
click at [1007, 306] on strong "1. Understanding the Main Metal Engraving Methods" at bounding box center [840, 296] width 420 height 20
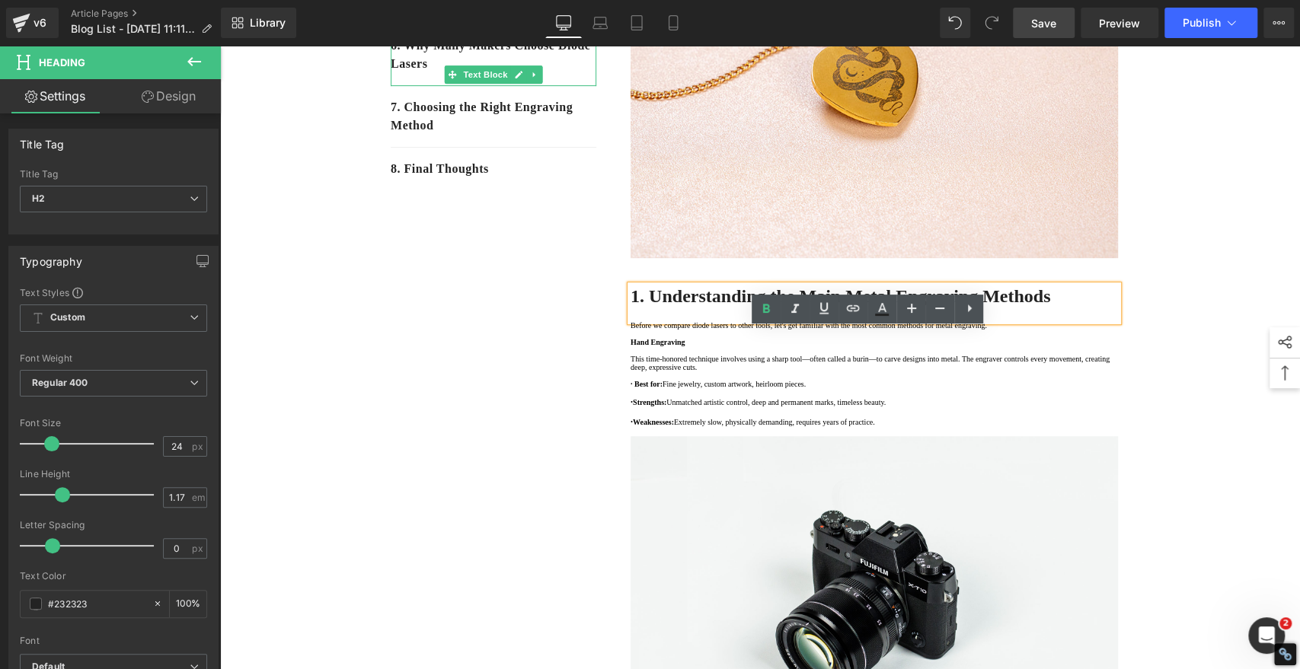
scroll to position [565, 0]
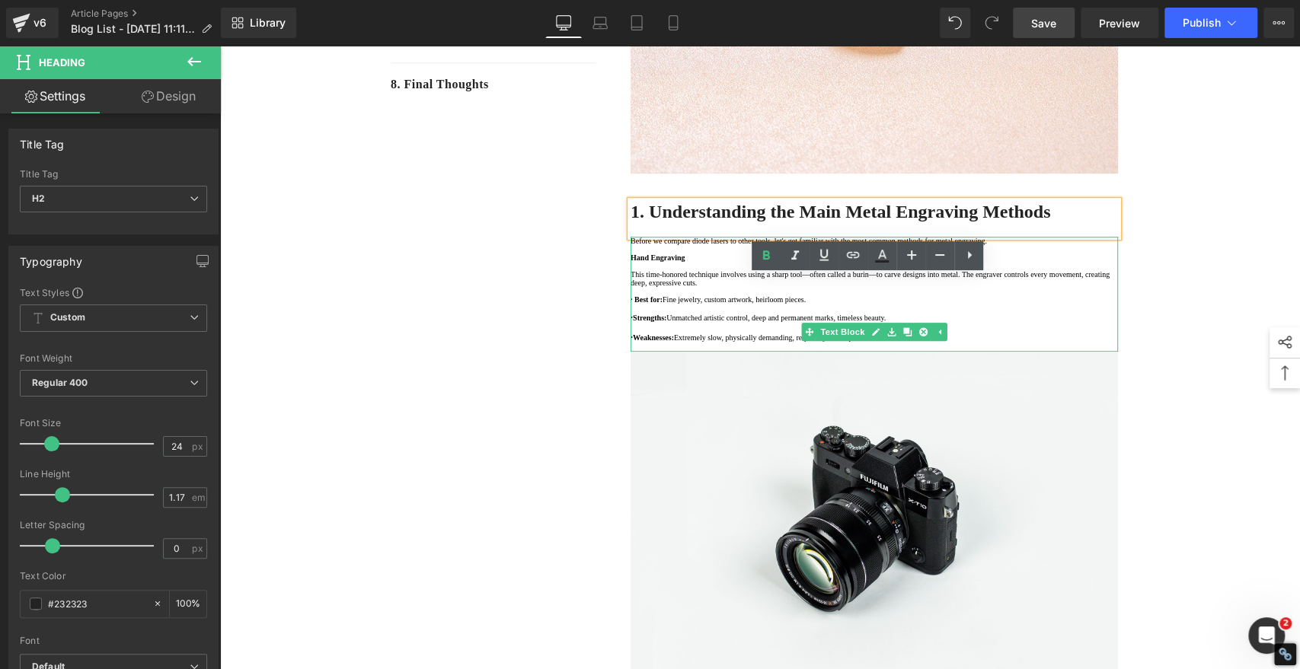
click at [705, 262] on p "Hand Engraving" at bounding box center [873, 258] width 487 height 8
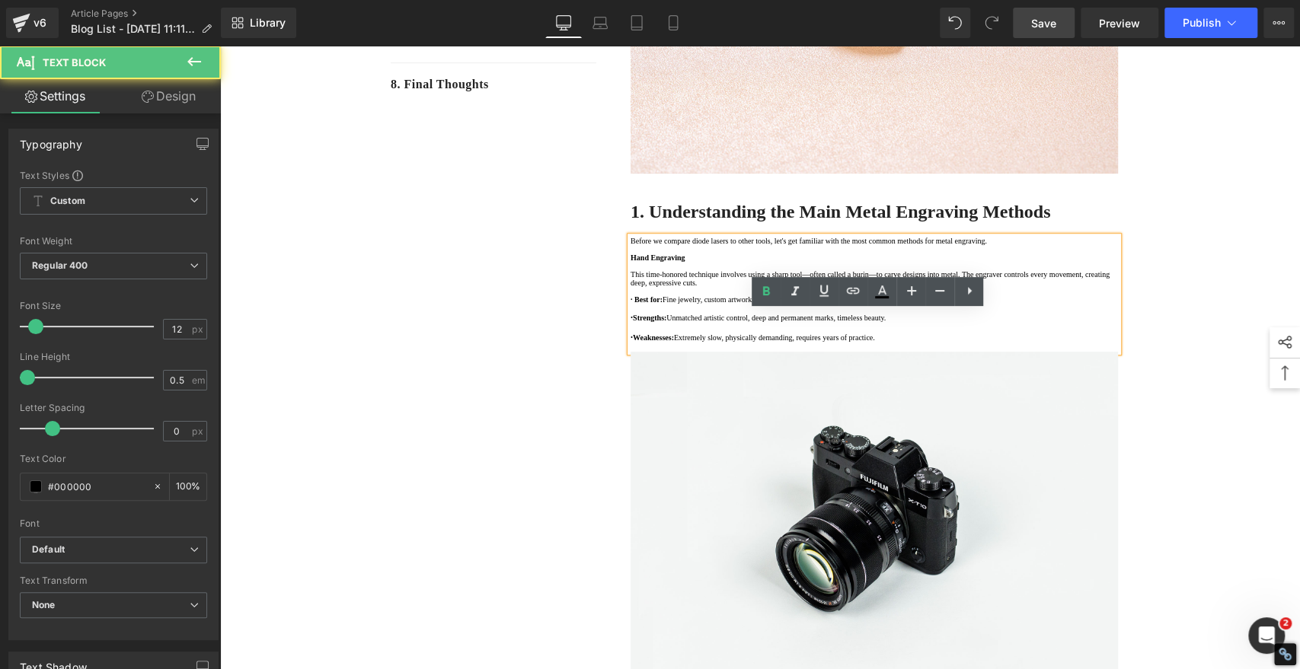
click at [705, 262] on p "Hand Engraving" at bounding box center [873, 258] width 487 height 8
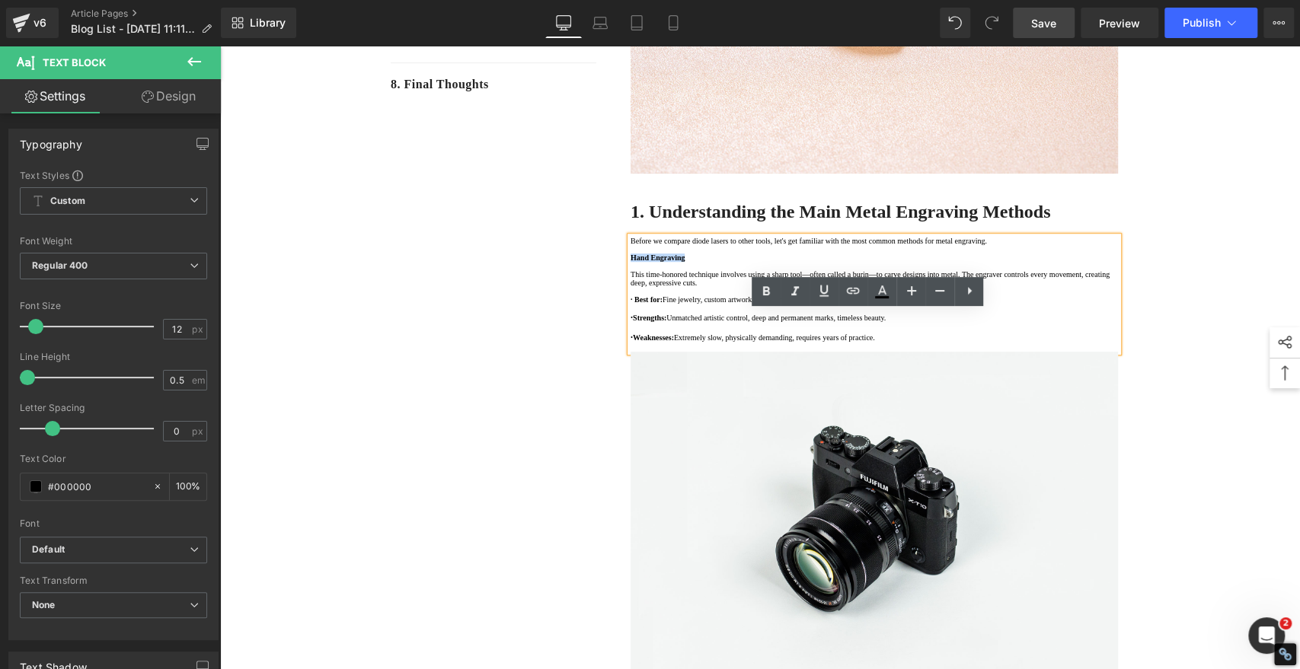
drag, startPoint x: 624, startPoint y: 359, endPoint x: 695, endPoint y: 360, distance: 71.6
click at [684, 262] on strong "Hand Engraving" at bounding box center [657, 258] width 54 height 8
click at [826, 270] on p at bounding box center [873, 266] width 487 height 8
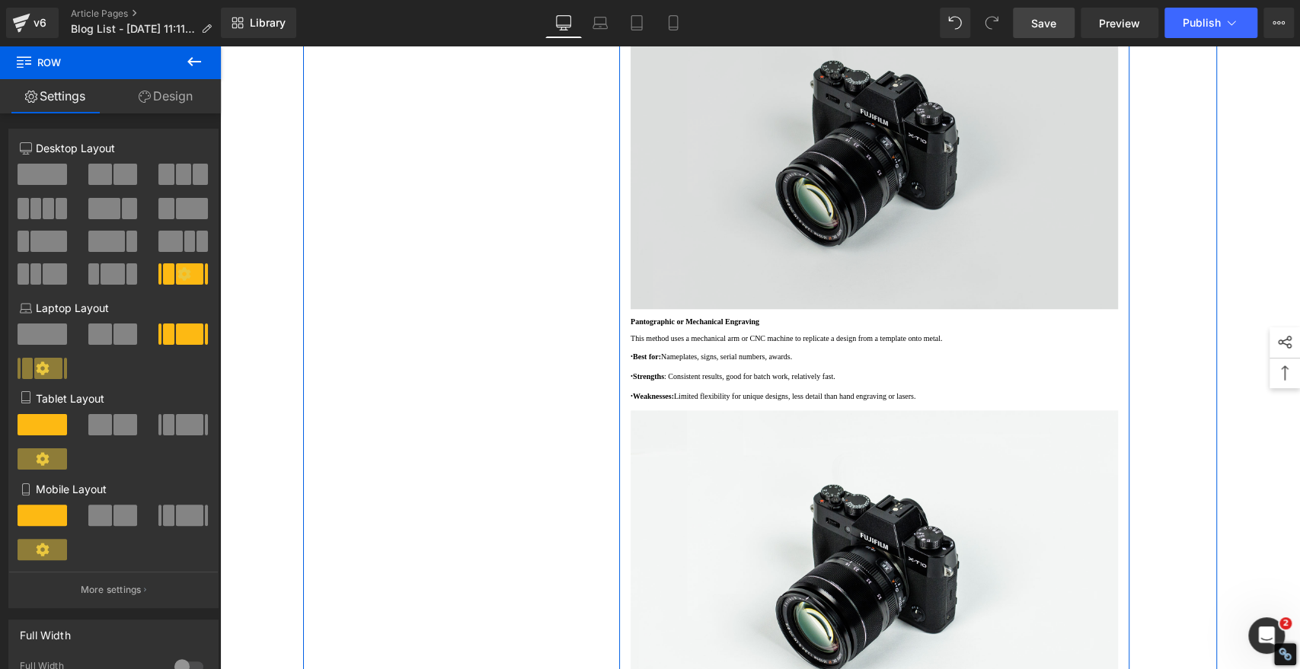
scroll to position [1015, 0]
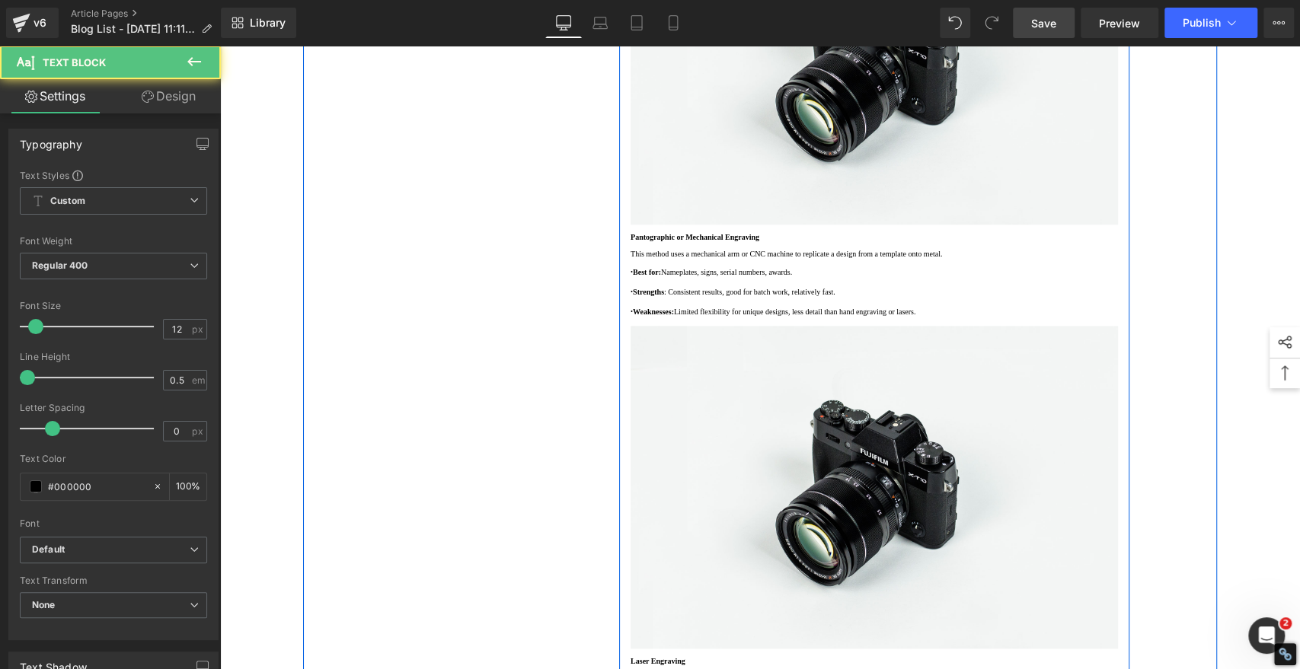
click at [836, 241] on p "Pantographic or Mechanical Engraving" at bounding box center [873, 237] width 487 height 8
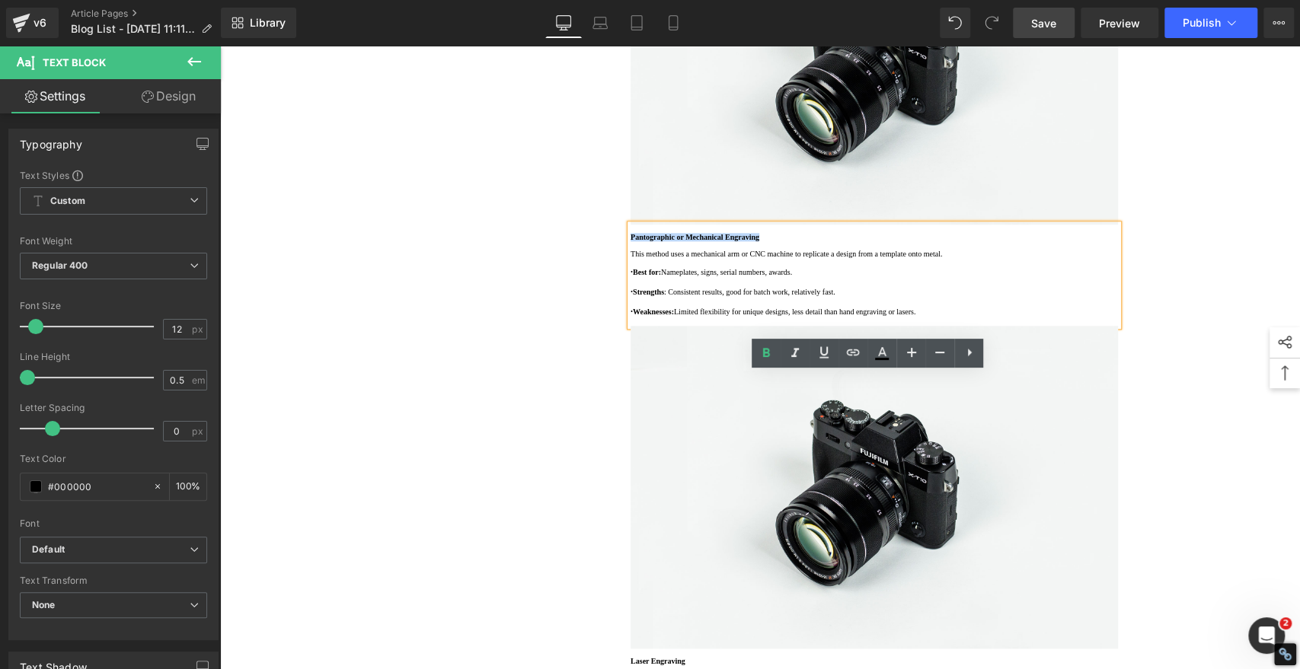
drag, startPoint x: 818, startPoint y: 396, endPoint x: 624, endPoint y: 396, distance: 193.4
click at [630, 241] on p "Pantographic or Mechanical Engraving" at bounding box center [873, 237] width 487 height 8
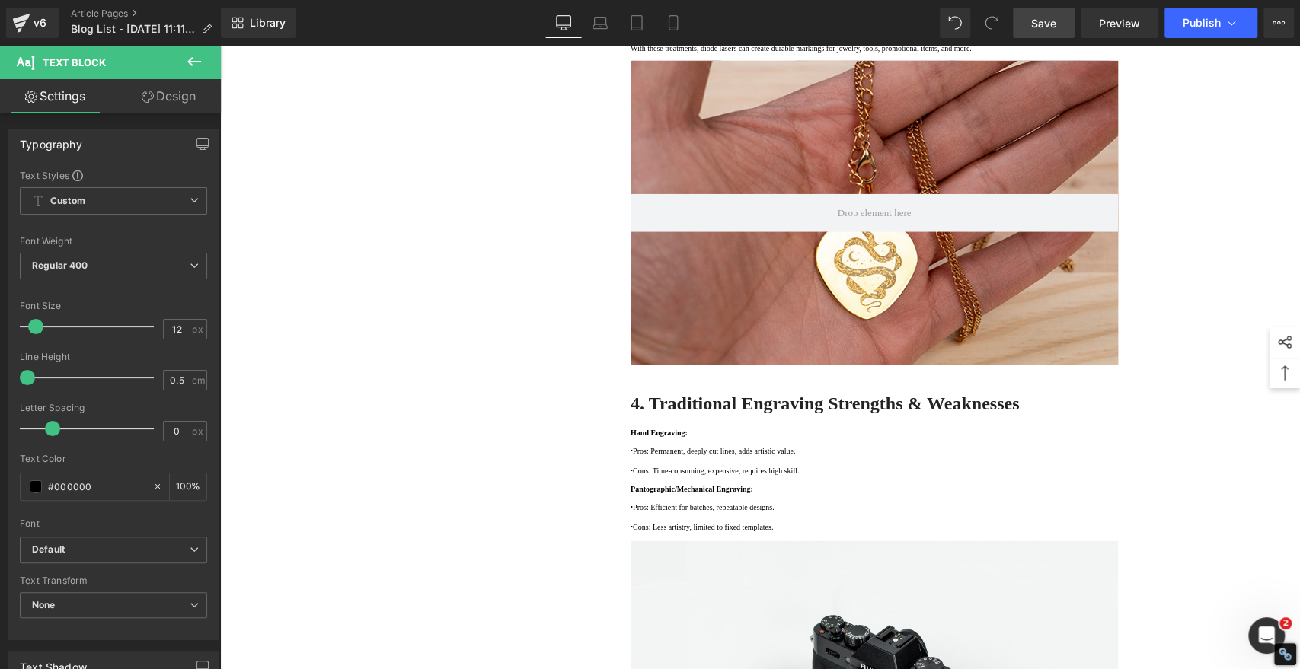
scroll to position [2284, 0]
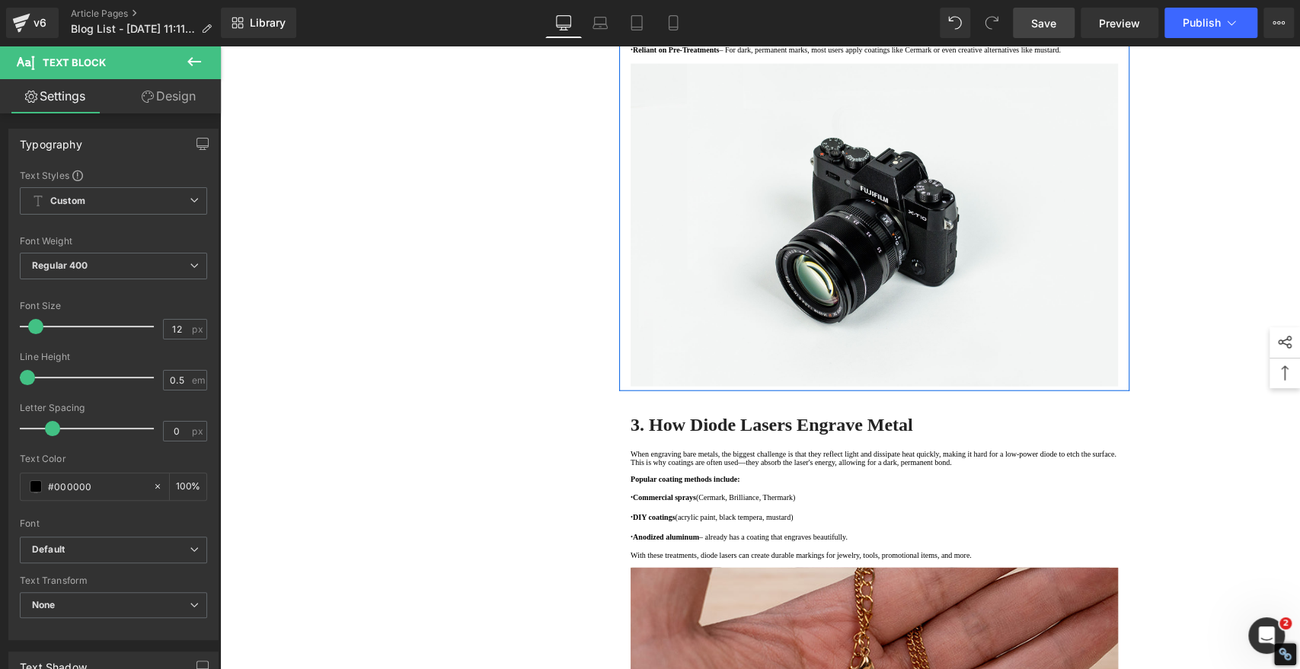
click at [477, 290] on div "1. Understanding the Main Metal Engraving Methods Text Block 2. The Rise of the…" at bounding box center [760, 189] width 914 height 4605
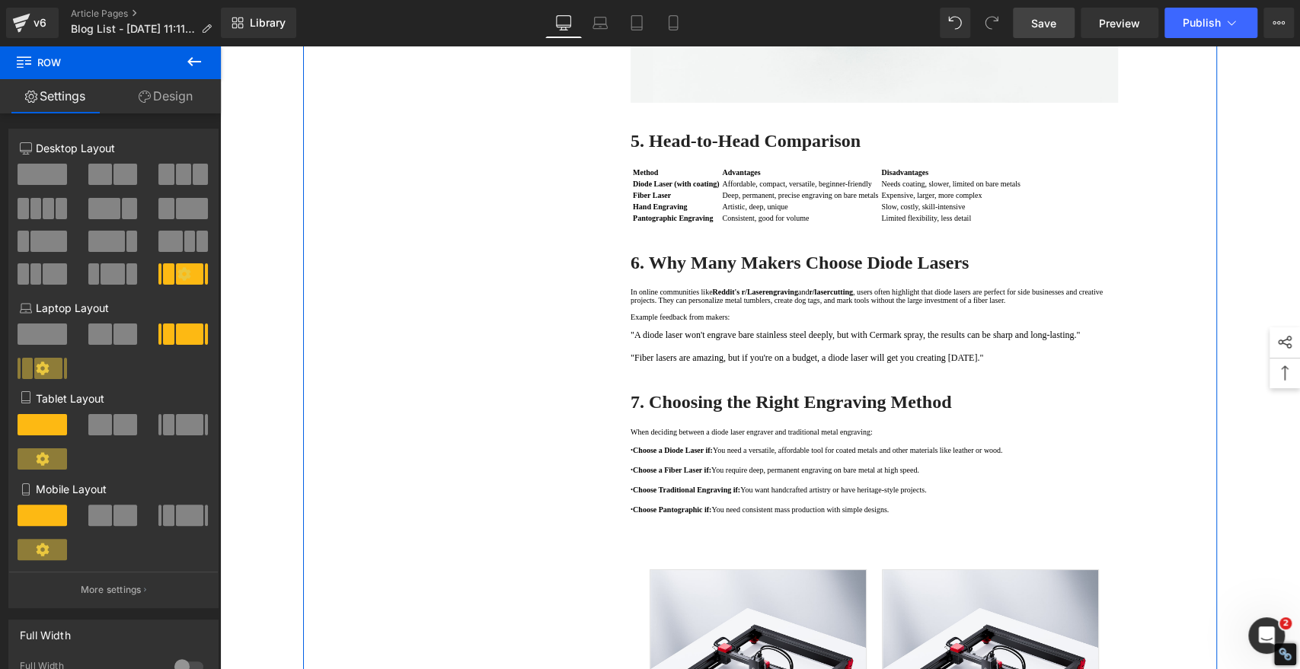
scroll to position [3383, 0]
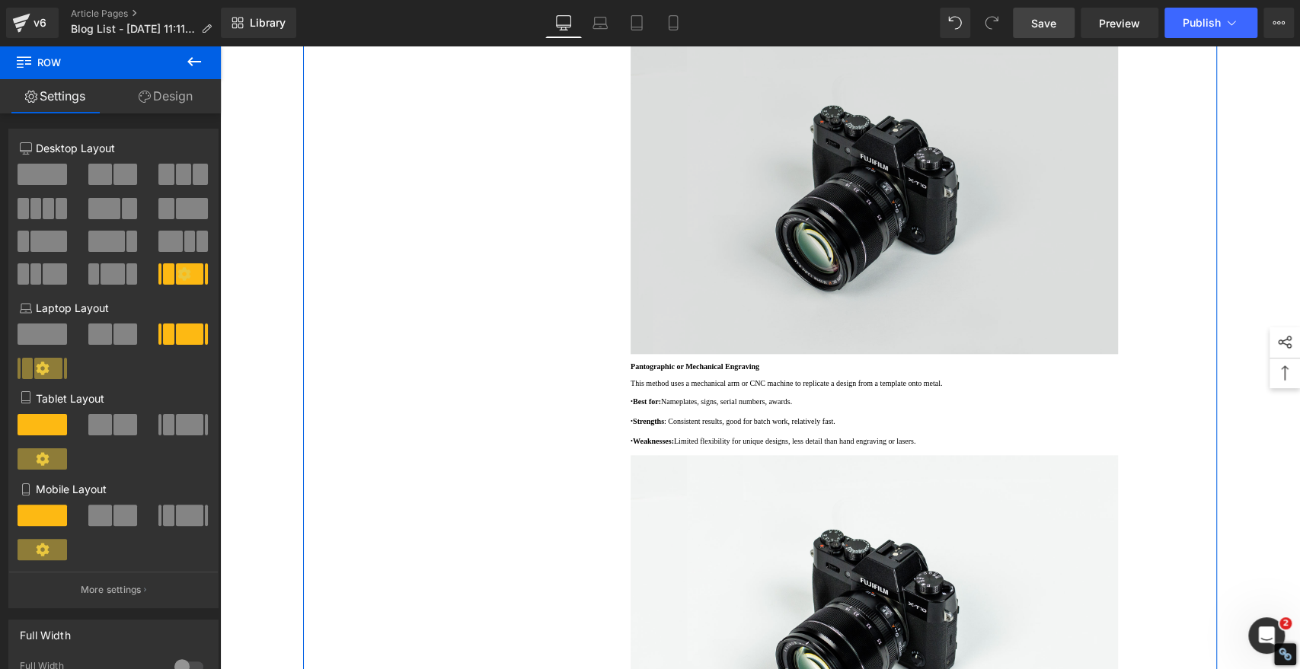
scroll to position [1015, 0]
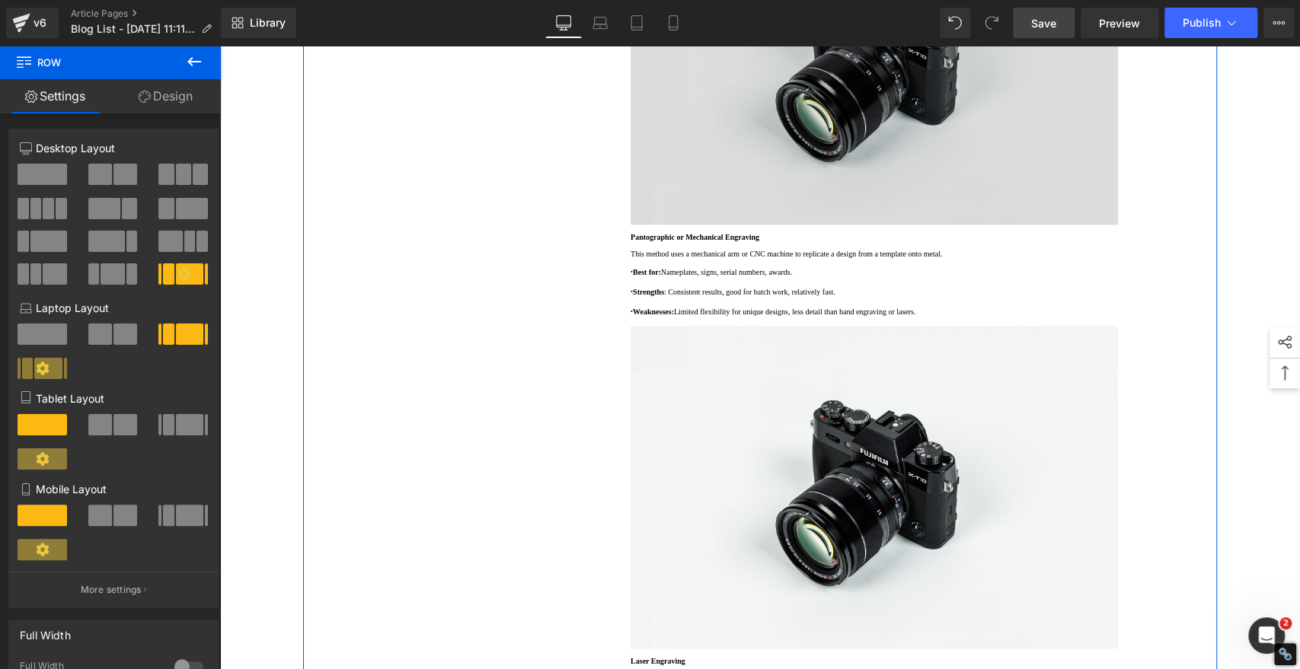
click at [783, 225] on img at bounding box center [873, 63] width 487 height 323
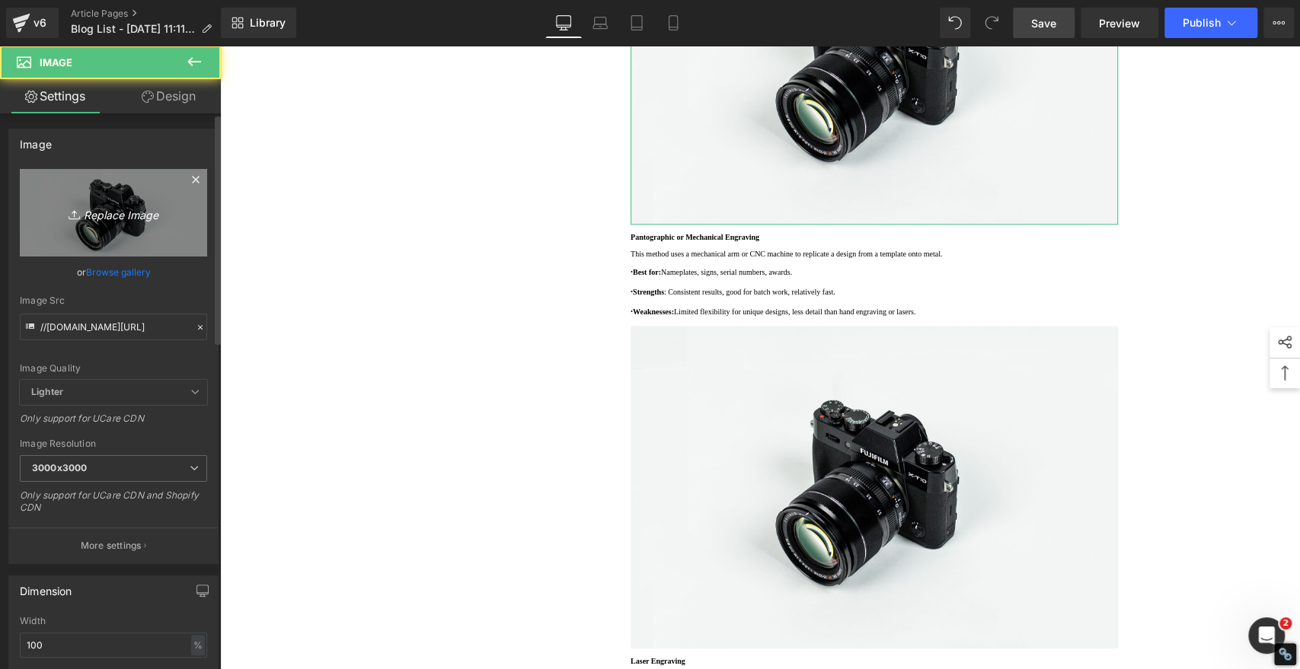
click at [113, 219] on icon "Replace Image" at bounding box center [114, 212] width 122 height 19
type input "C:\fakepath\Hand Engraving Metal 001.jpg"
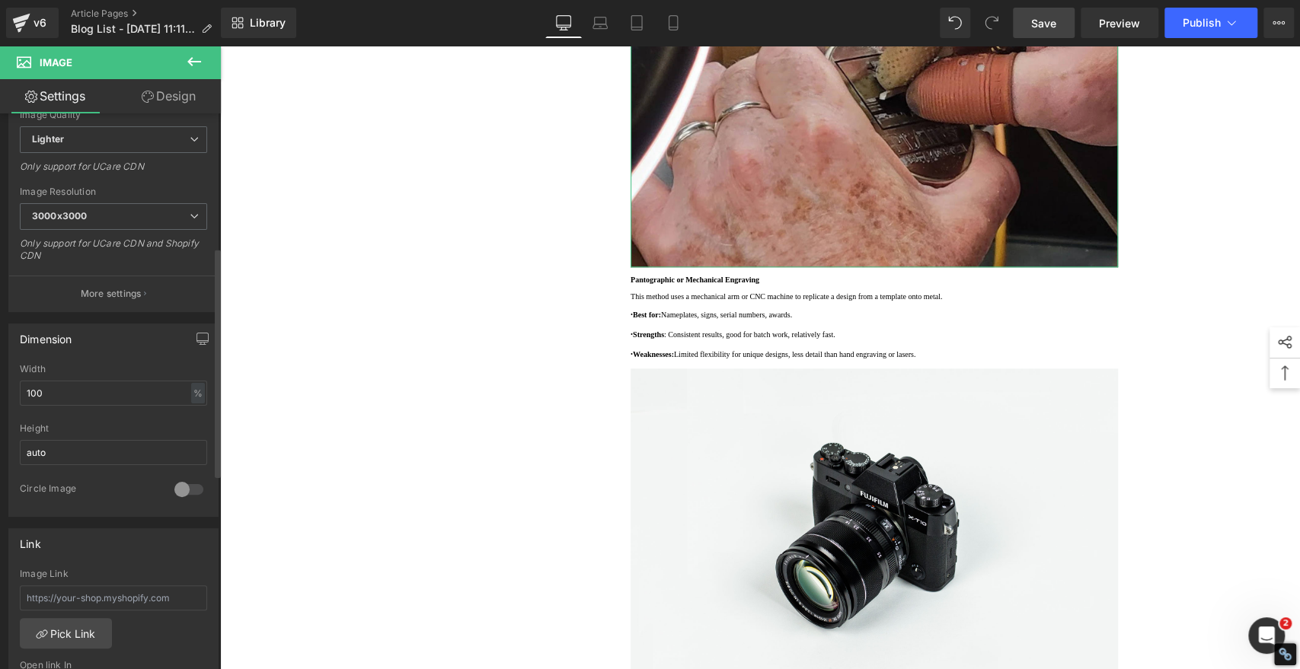
scroll to position [592, 0]
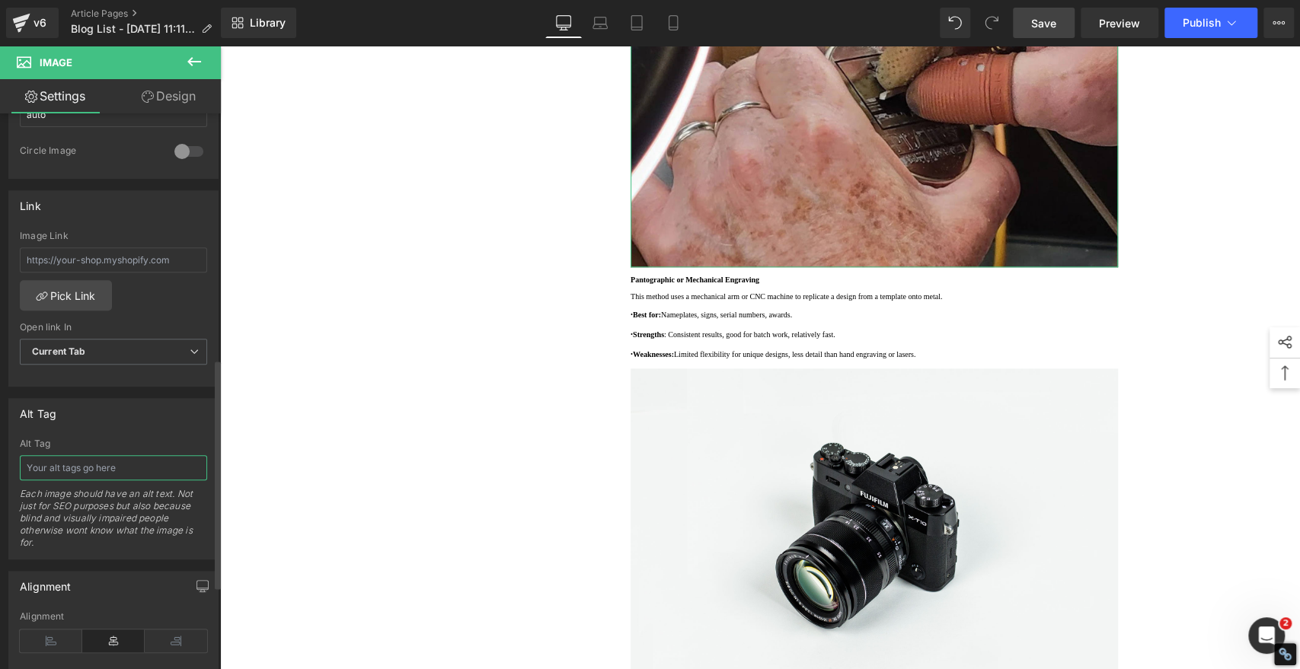
click at [107, 464] on input "text" at bounding box center [113, 467] width 187 height 25
paste input "Hand Engraving Metal 001"
type input "Hand Engraving Metal 001"
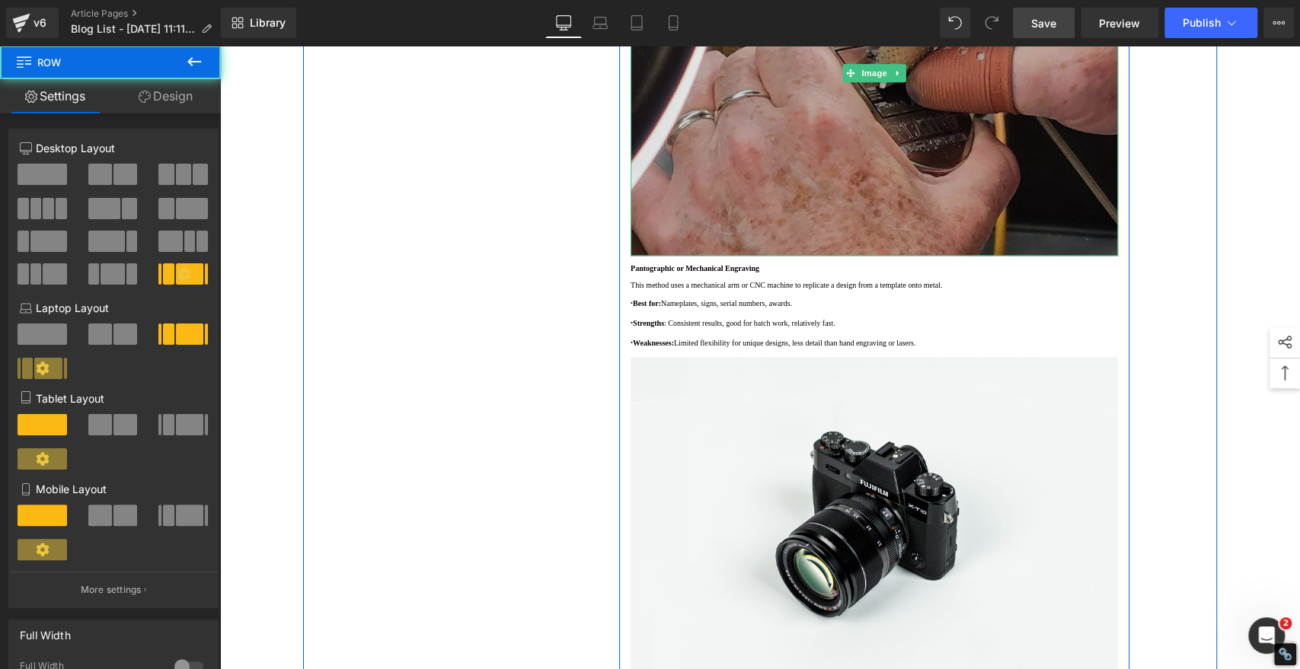
scroll to position [1353, 0]
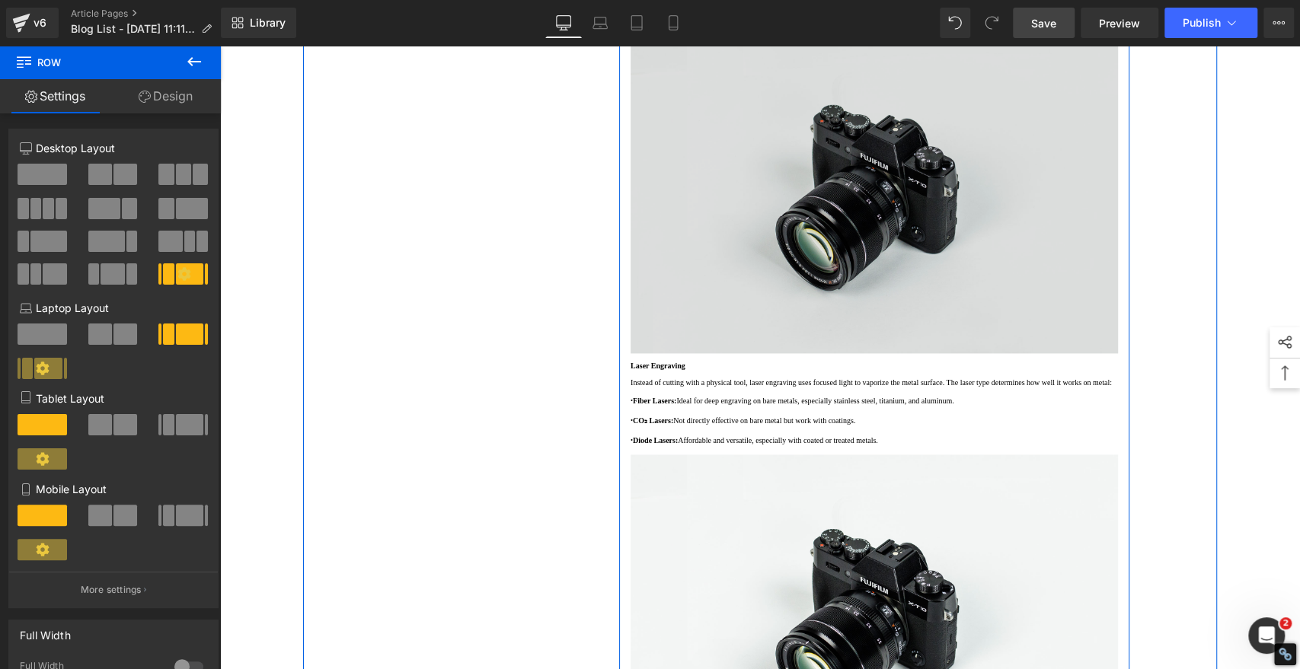
click at [818, 352] on img at bounding box center [873, 191] width 487 height 323
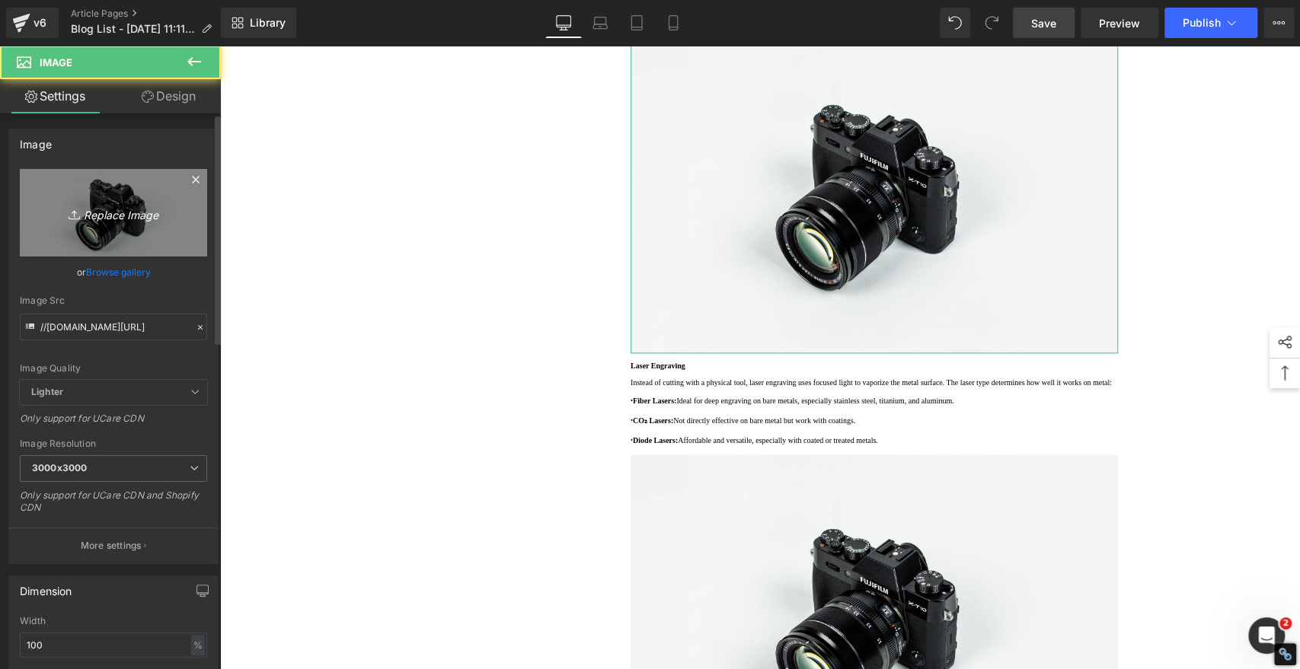
click at [128, 215] on icon "Replace Image" at bounding box center [114, 212] width 122 height 19
type input "C:\fakepath\Pantographic or Mechanical Engraving Metal 002.jpg"
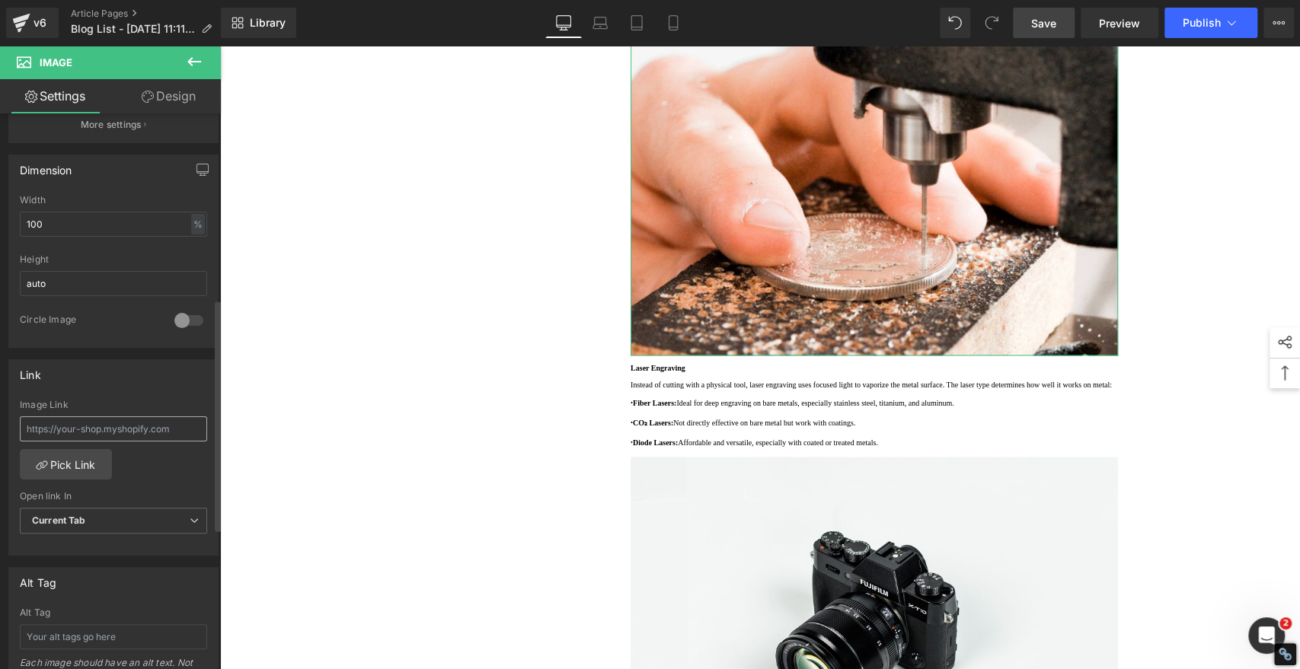
scroll to position [507, 0]
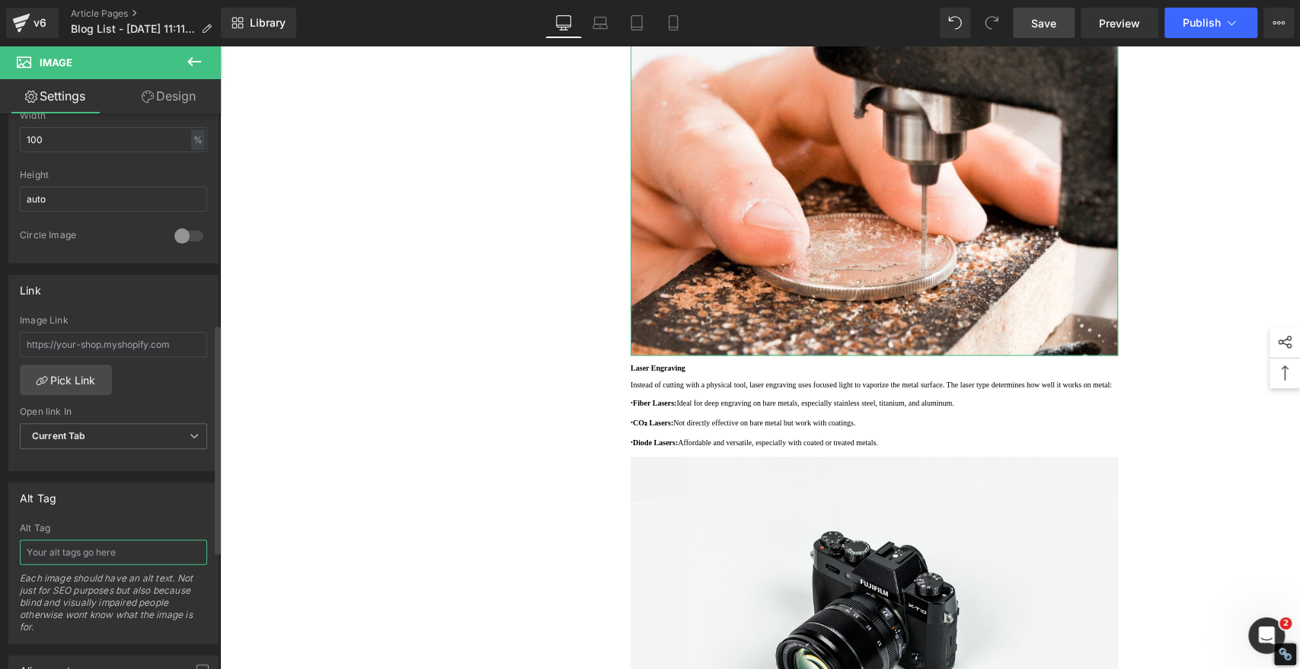
click at [117, 547] on input "text" at bounding box center [113, 552] width 187 height 25
paste input "Pantographic or Mechanical Engraving Metal 002"
type input "Pantographic or Mechanical Engraving Metal 002"
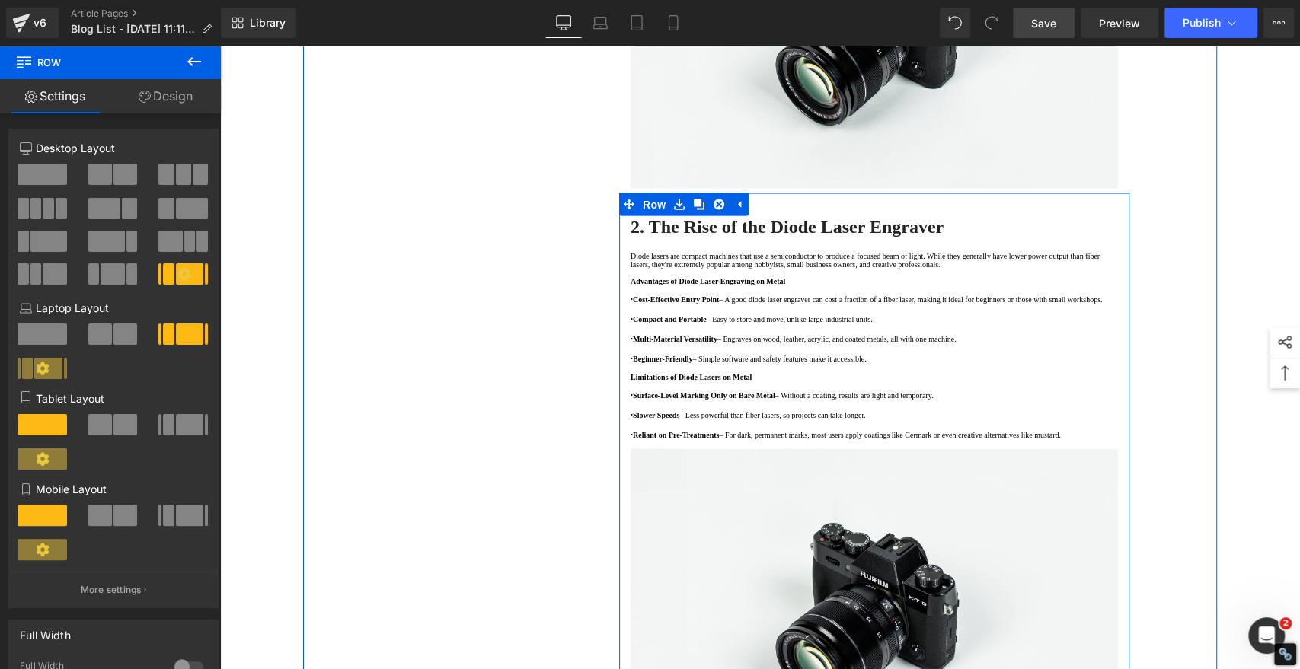
scroll to position [1945, 0]
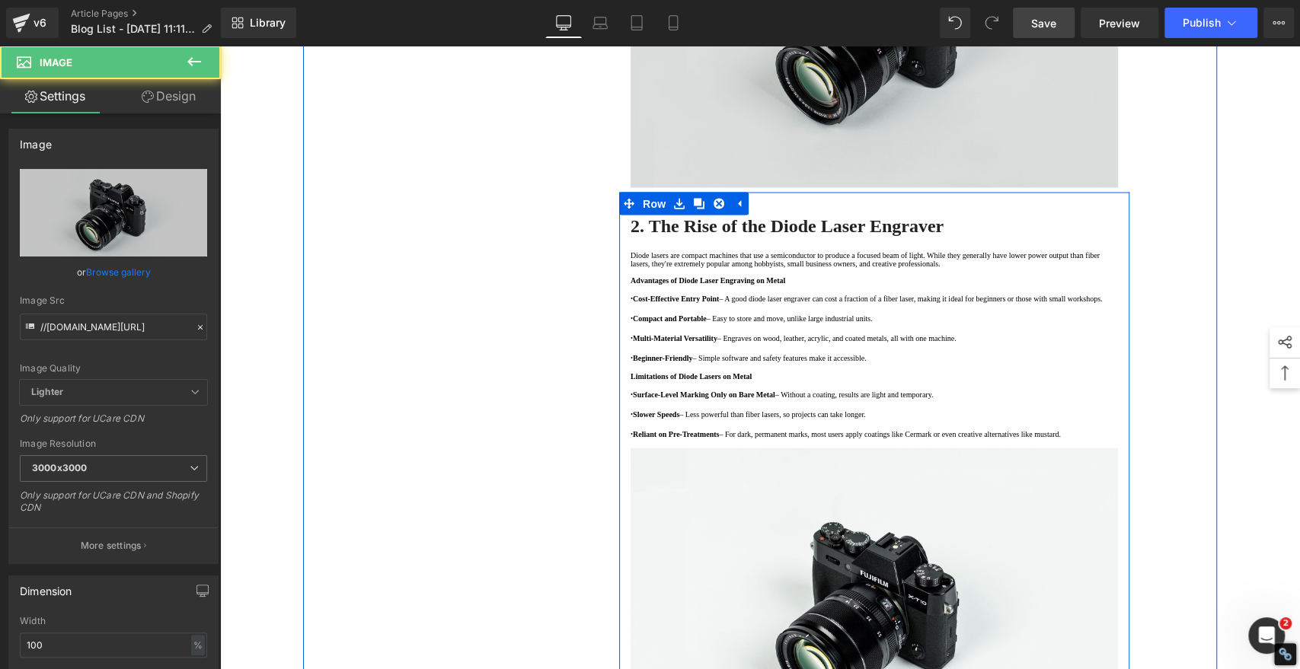
click at [796, 187] on img at bounding box center [873, 25] width 487 height 323
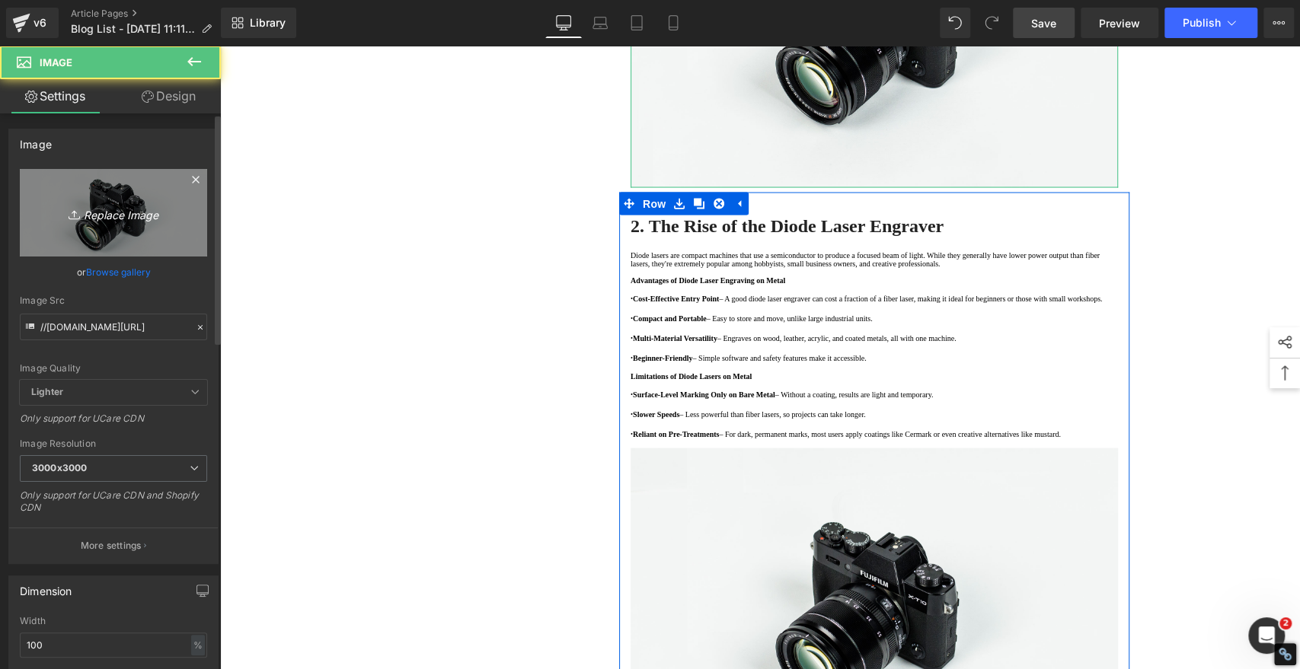
click at [132, 215] on icon "Replace Image" at bounding box center [114, 212] width 122 height 19
type input "C:\fakepath\Laser Engrave Heart Shape Metal Necklace 006.jpg"
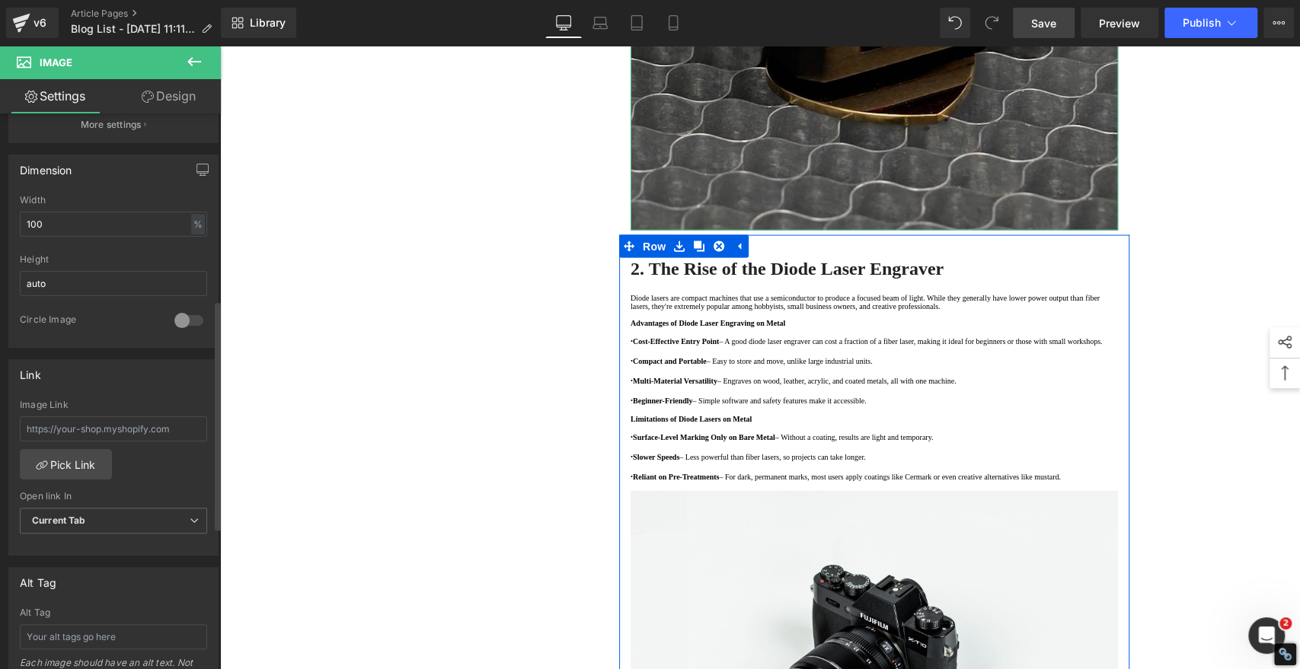
scroll to position [676, 0]
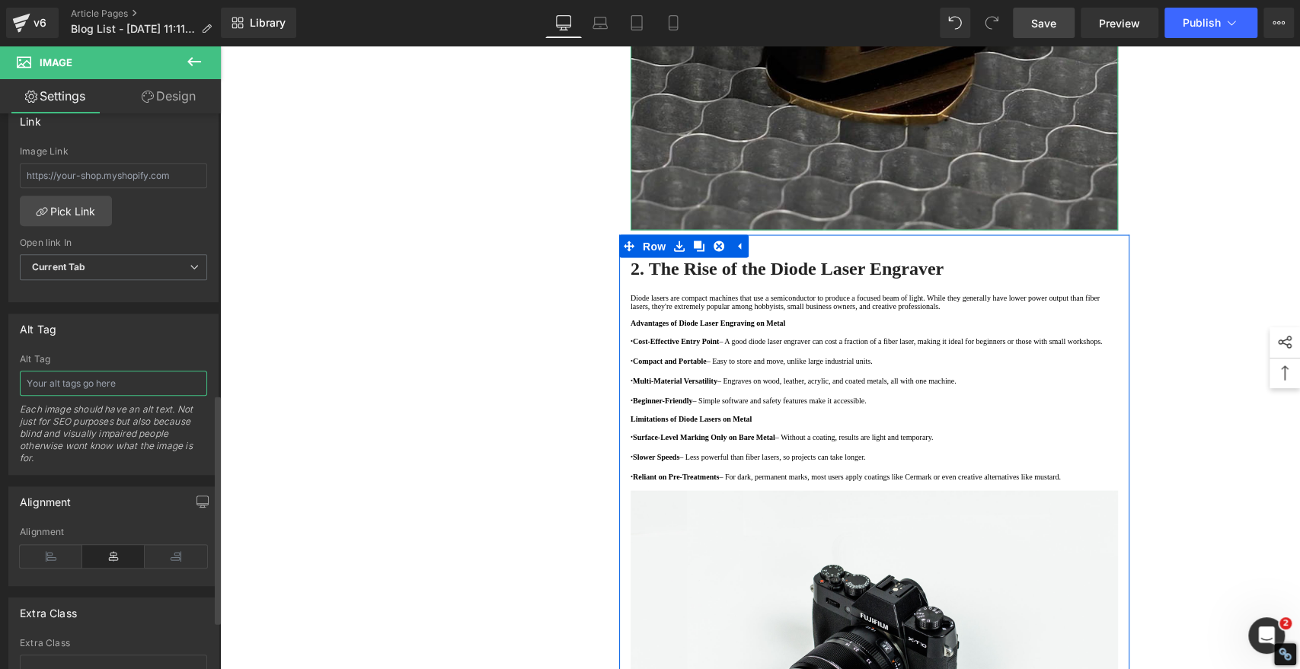
click at [97, 382] on input "text" at bounding box center [113, 383] width 187 height 25
paste input "Laser Engrave Heart Shape Metal Necklace 006"
type input "Laser Engrave Heart Shape Metal Necklace 006"
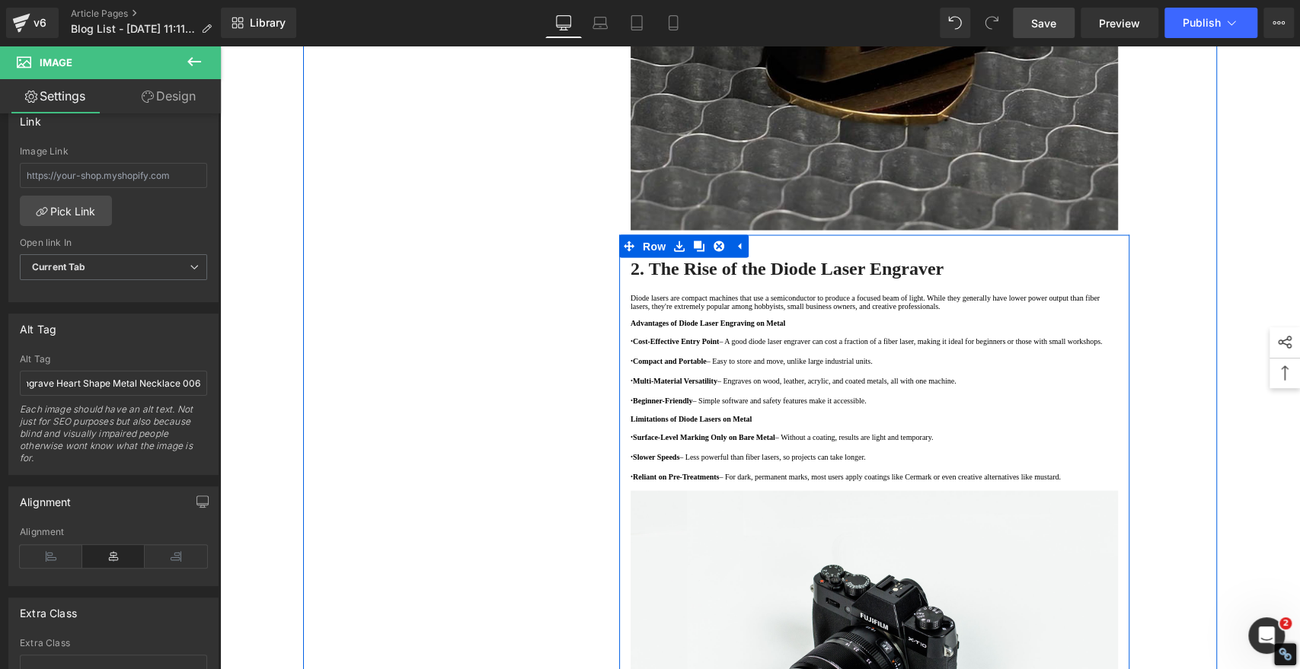
click at [422, 378] on div "1. Understanding the Main Metal Engraving Methods Text Block 2. The Rise of the…" at bounding box center [760, 572] width 914 height 4692
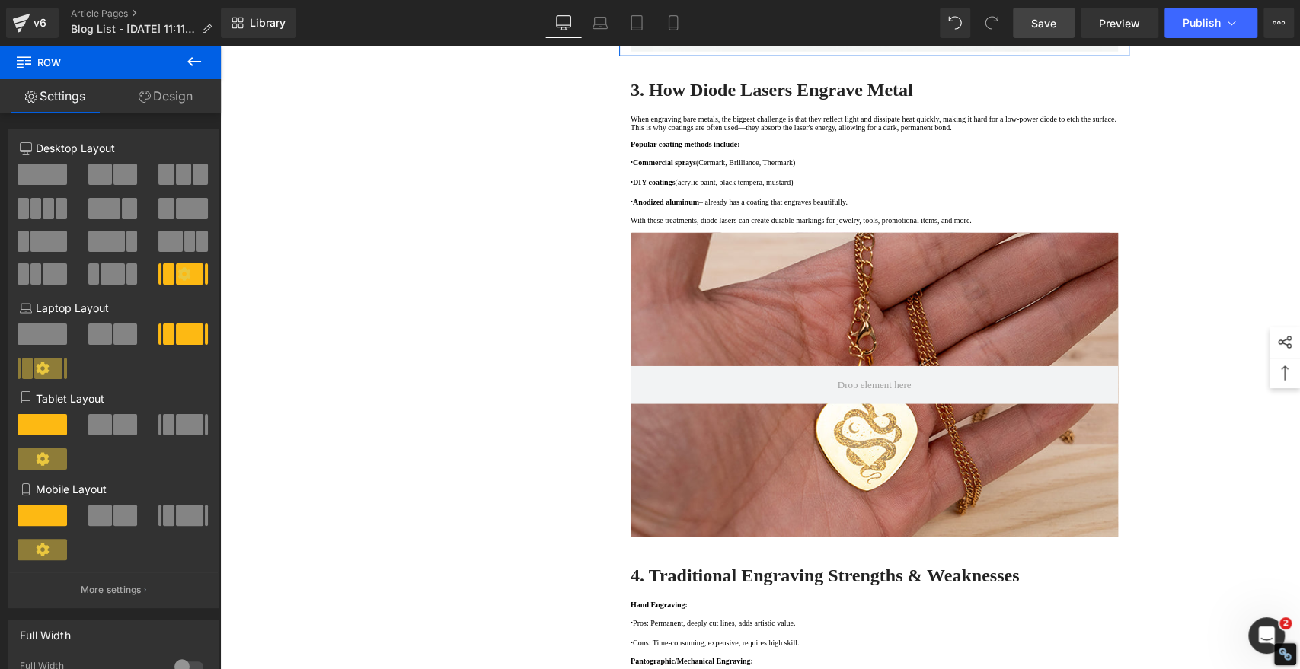
scroll to position [2453, 0]
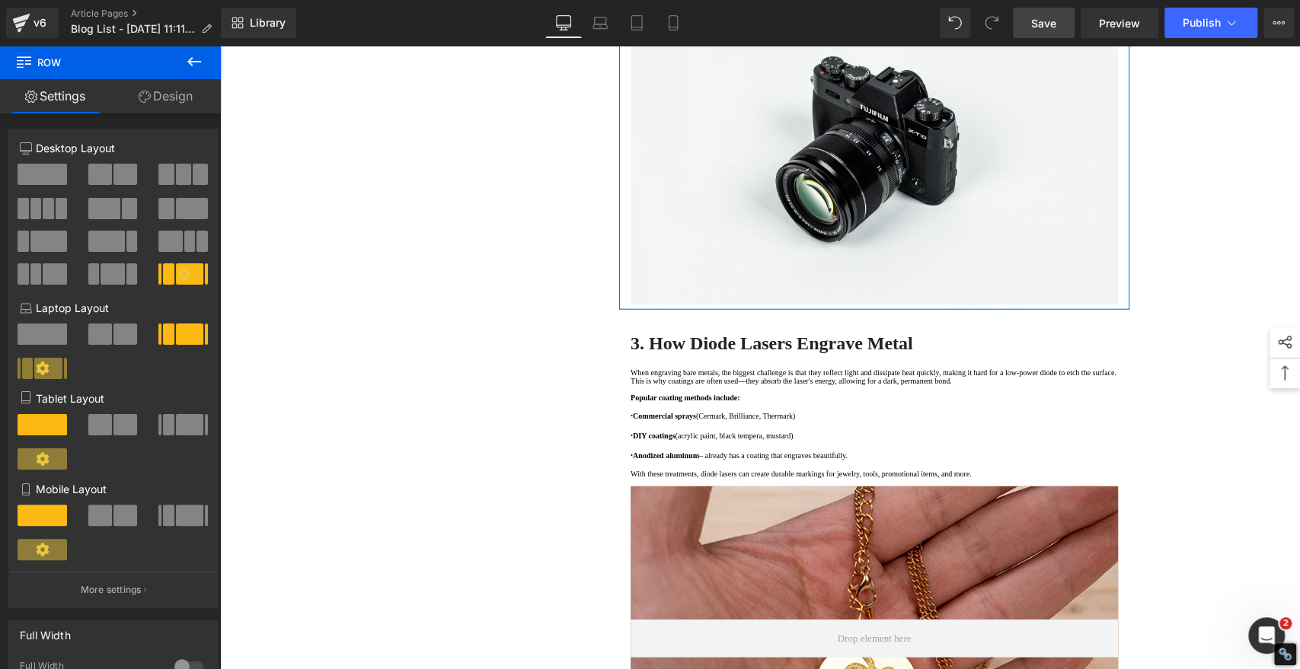
click at [522, 400] on div "1. Understanding the Main Metal Engraving Methods Text Block 2. The Rise of the…" at bounding box center [760, 64] width 914 height 4692
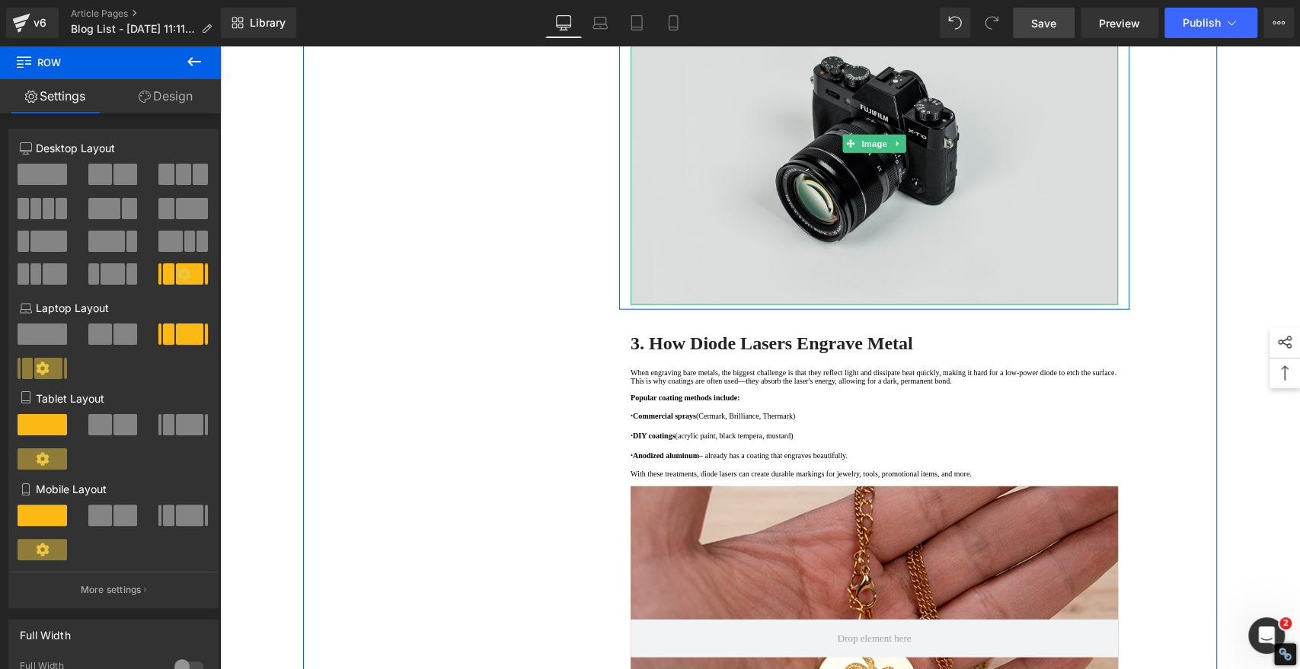
click at [898, 305] on img at bounding box center [873, 143] width 487 height 323
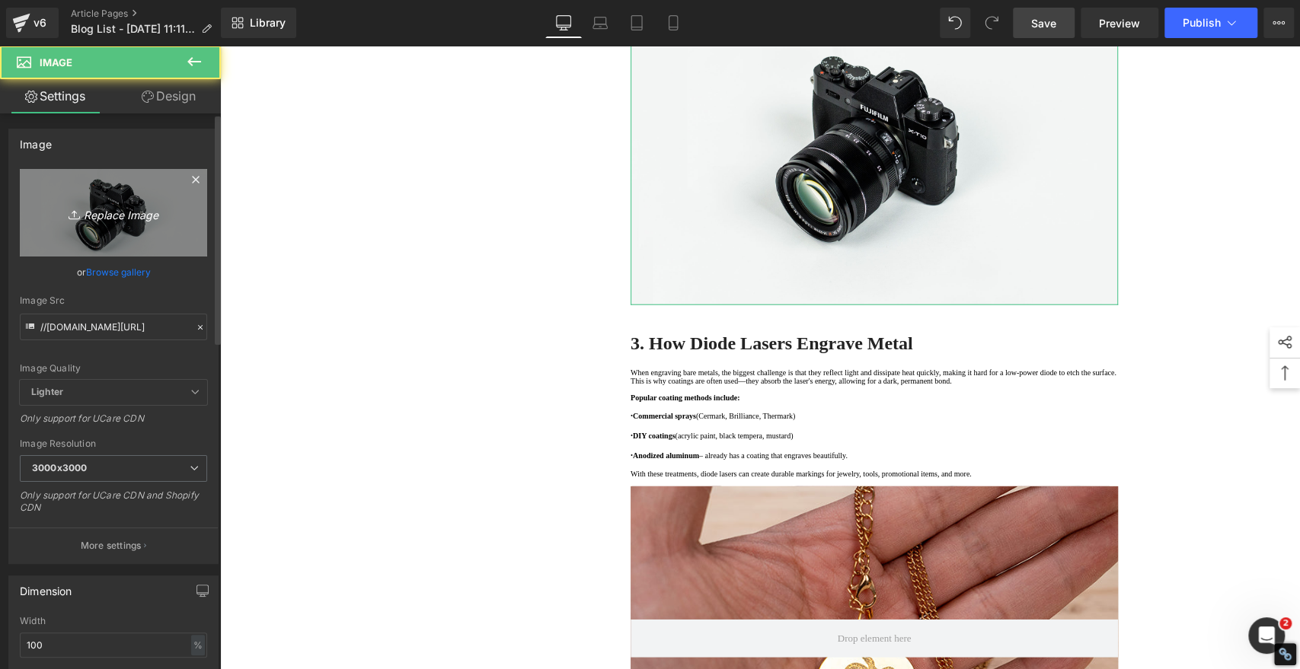
click at [126, 194] on link "Replace Image" at bounding box center [113, 213] width 187 height 88
type input "C:\fakepath\Laser Engrave Heart Shape Metal Necklace 007.jpg"
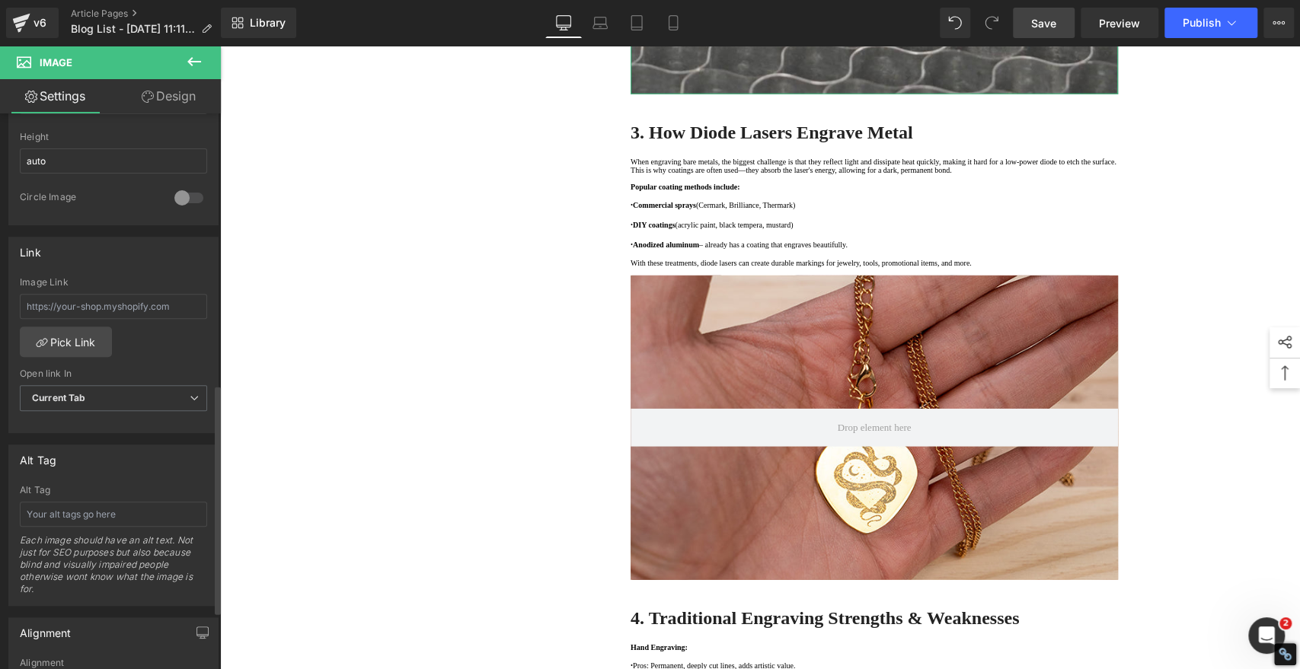
scroll to position [676, 0]
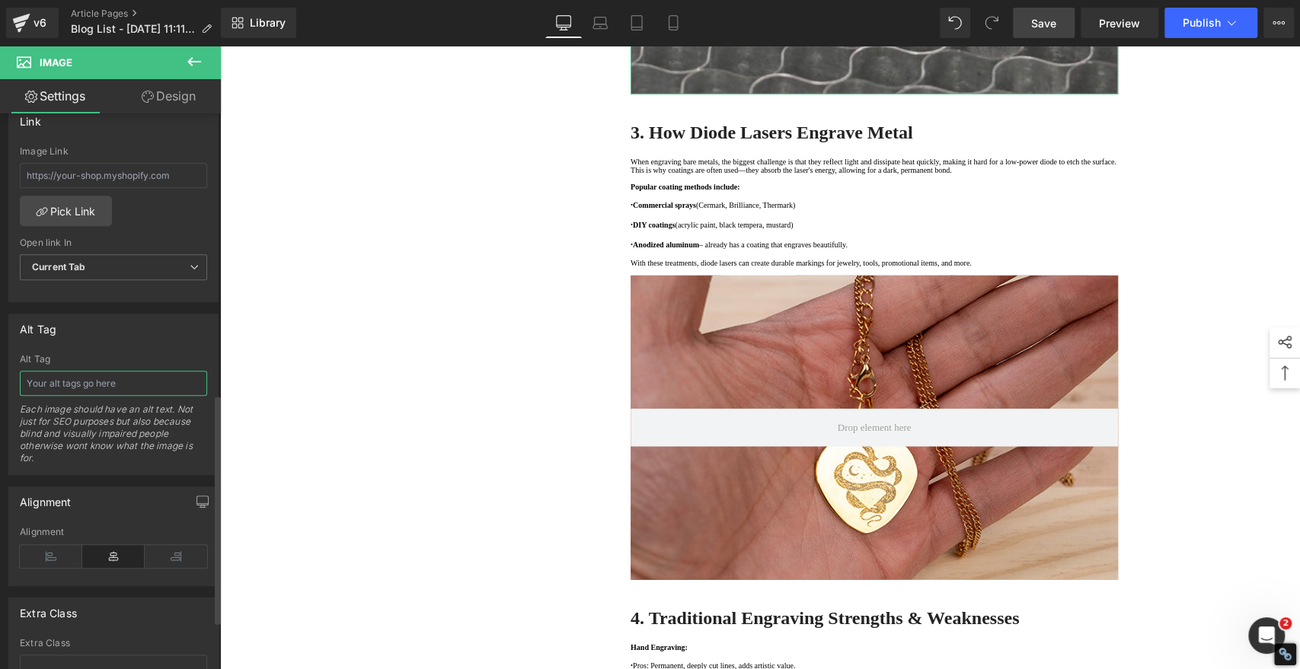
click at [92, 376] on input "text" at bounding box center [113, 383] width 187 height 25
paste input "Laser Engrave Heart Shape Metal Necklace 007"
type input "Laser Engrave Heart Shape Metal Necklace 007"
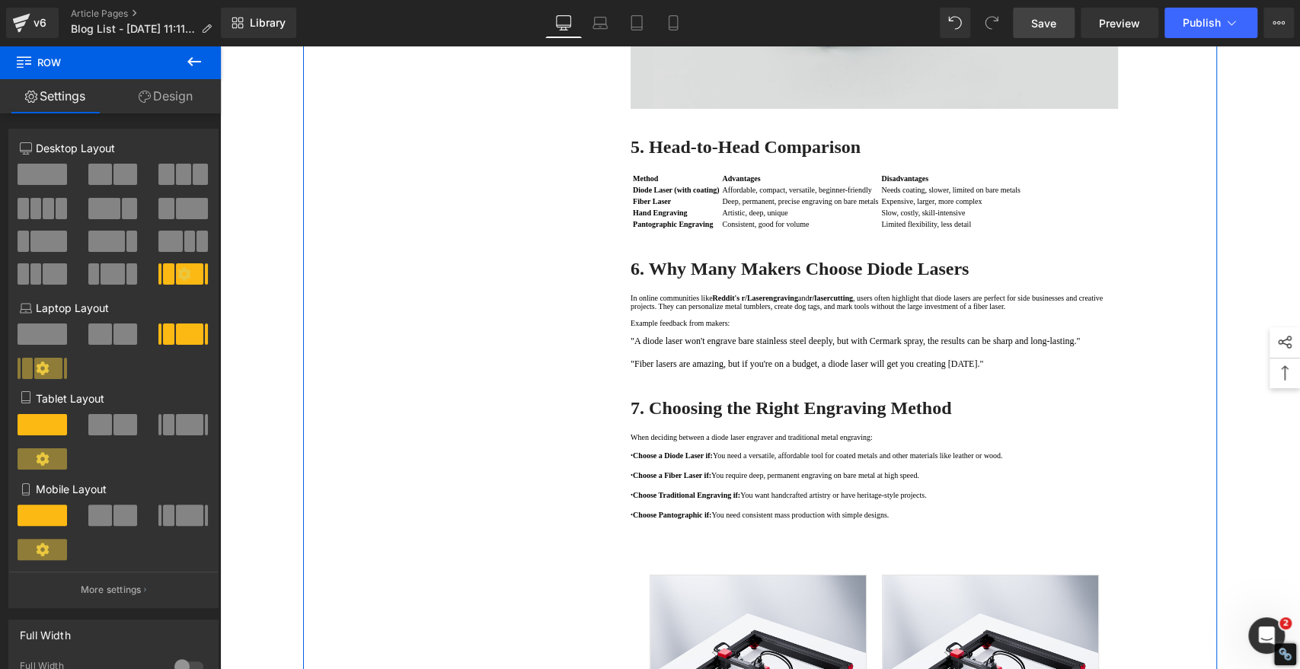
scroll to position [3722, 0]
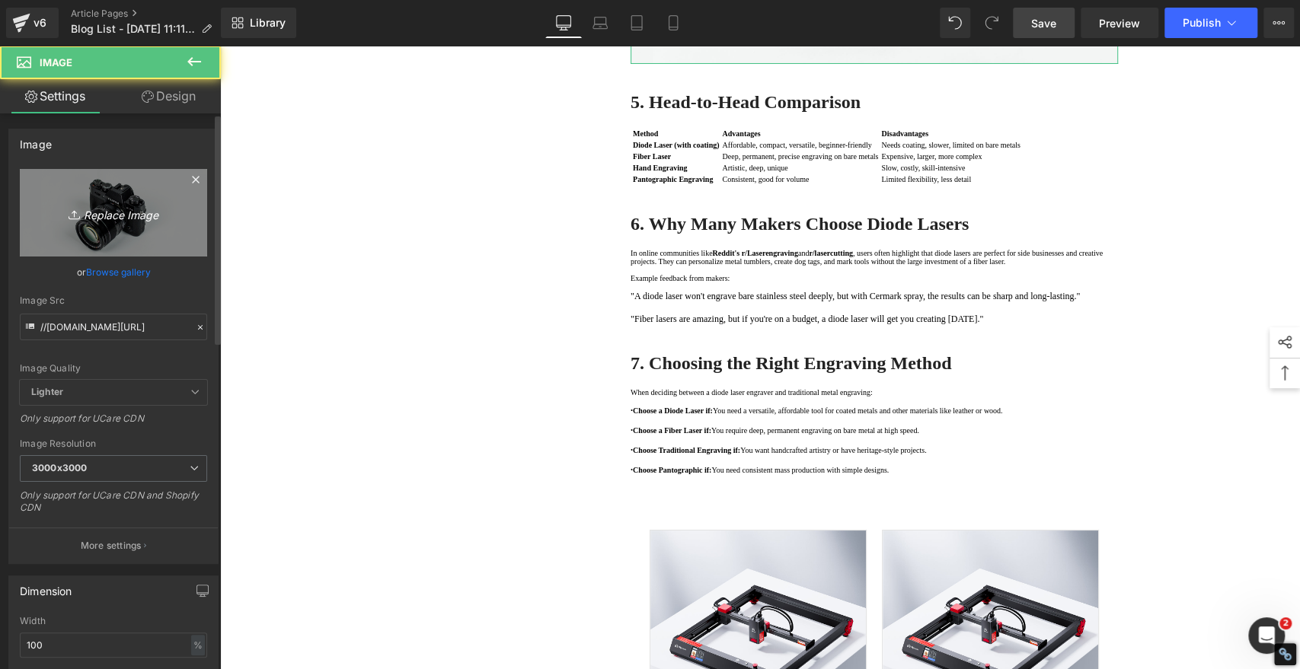
click at [120, 217] on icon "Replace Image" at bounding box center [114, 212] width 122 height 19
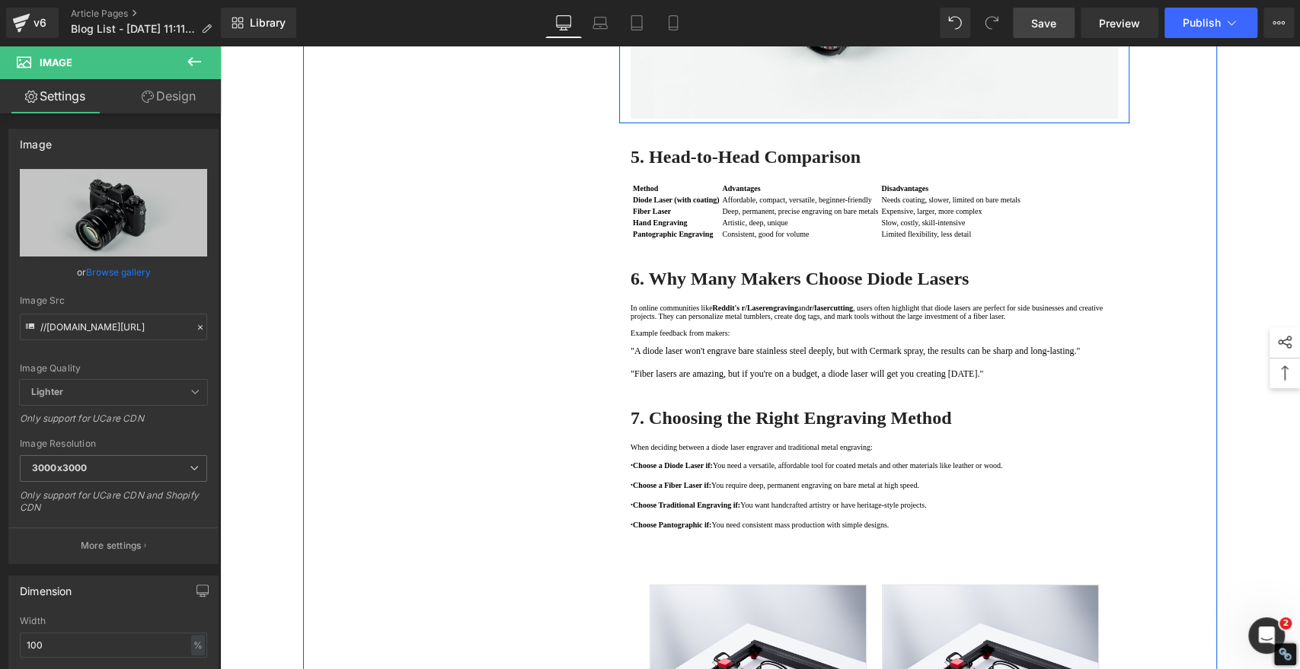
scroll to position [3637, 0]
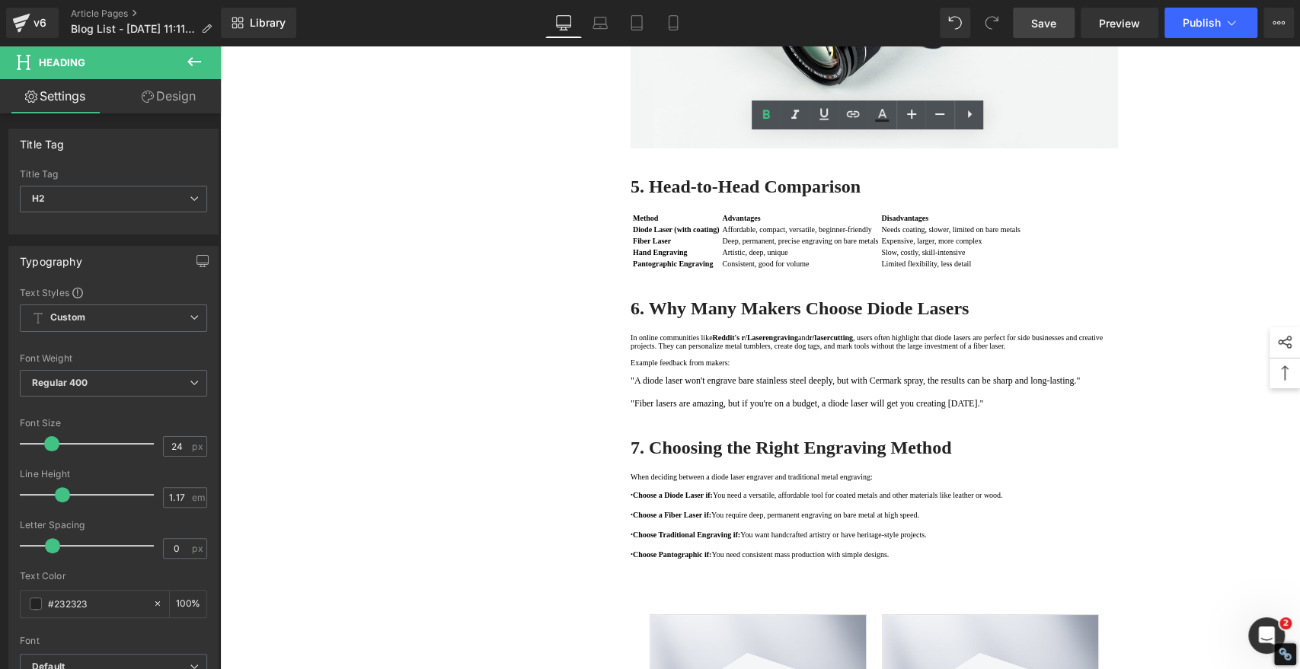
drag, startPoint x: 842, startPoint y: 149, endPoint x: 645, endPoint y: 144, distance: 197.3
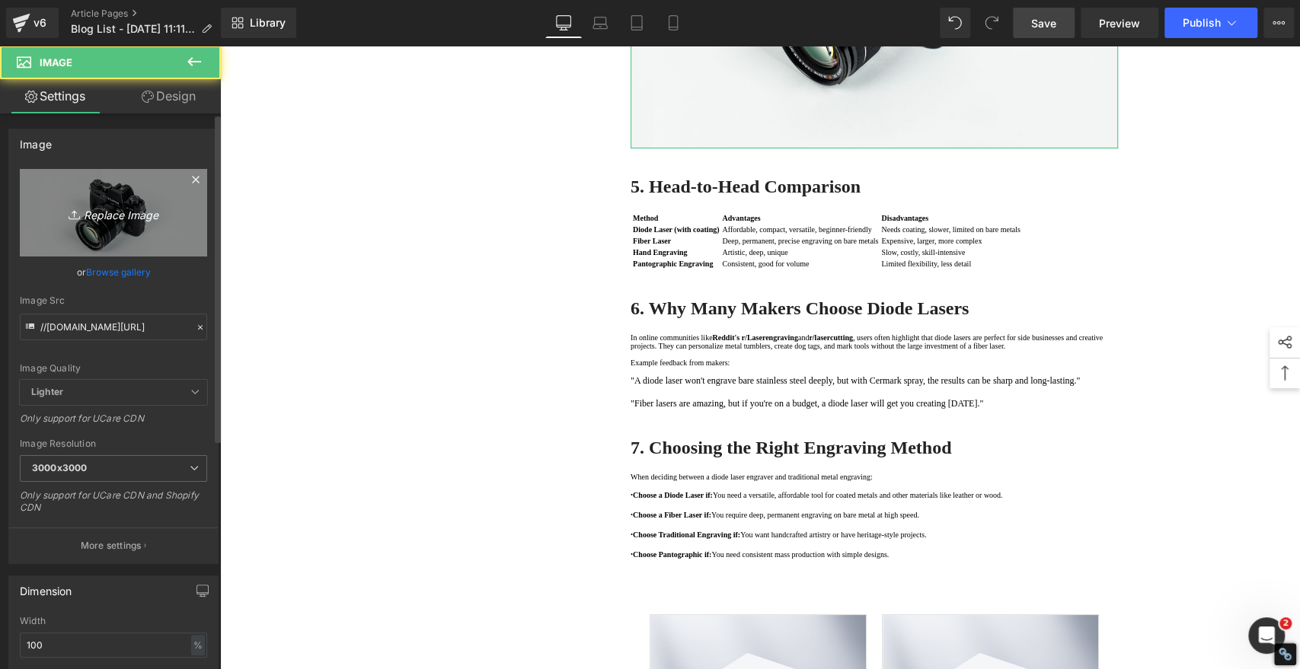
click at [126, 213] on icon "Replace Image" at bounding box center [114, 212] width 122 height 19
type input "C:\fakepath\Traditional Engraving Tools.jpg"
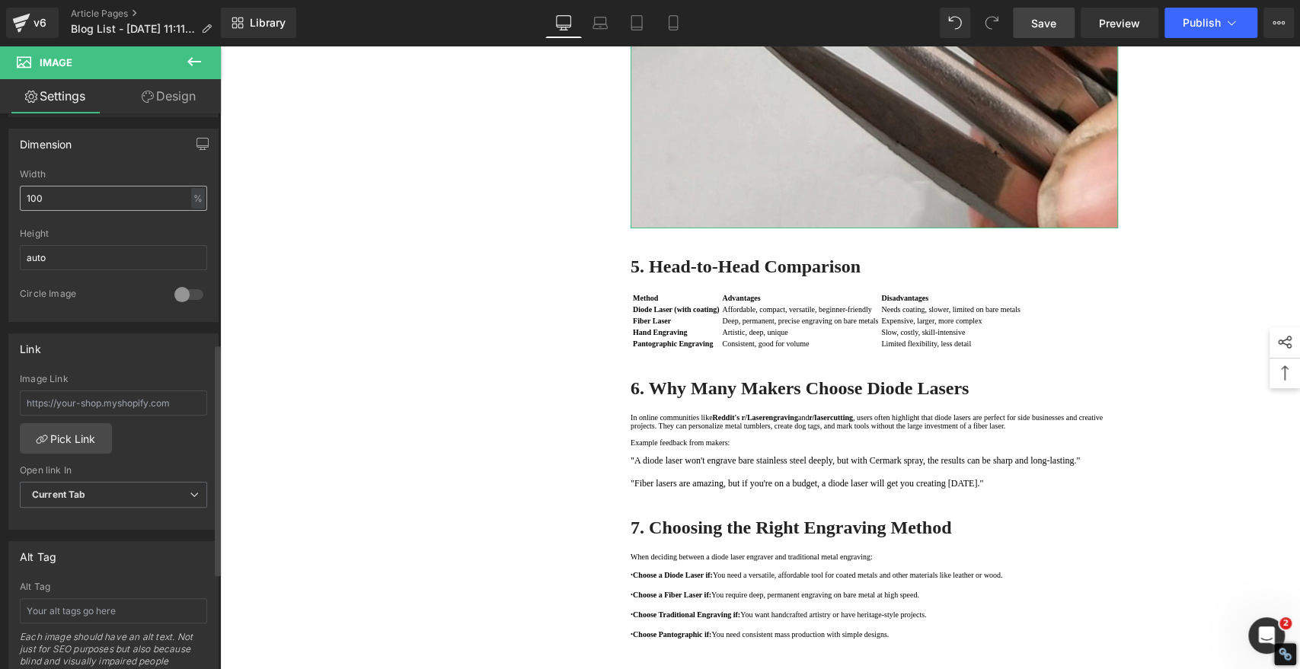
scroll to position [592, 0]
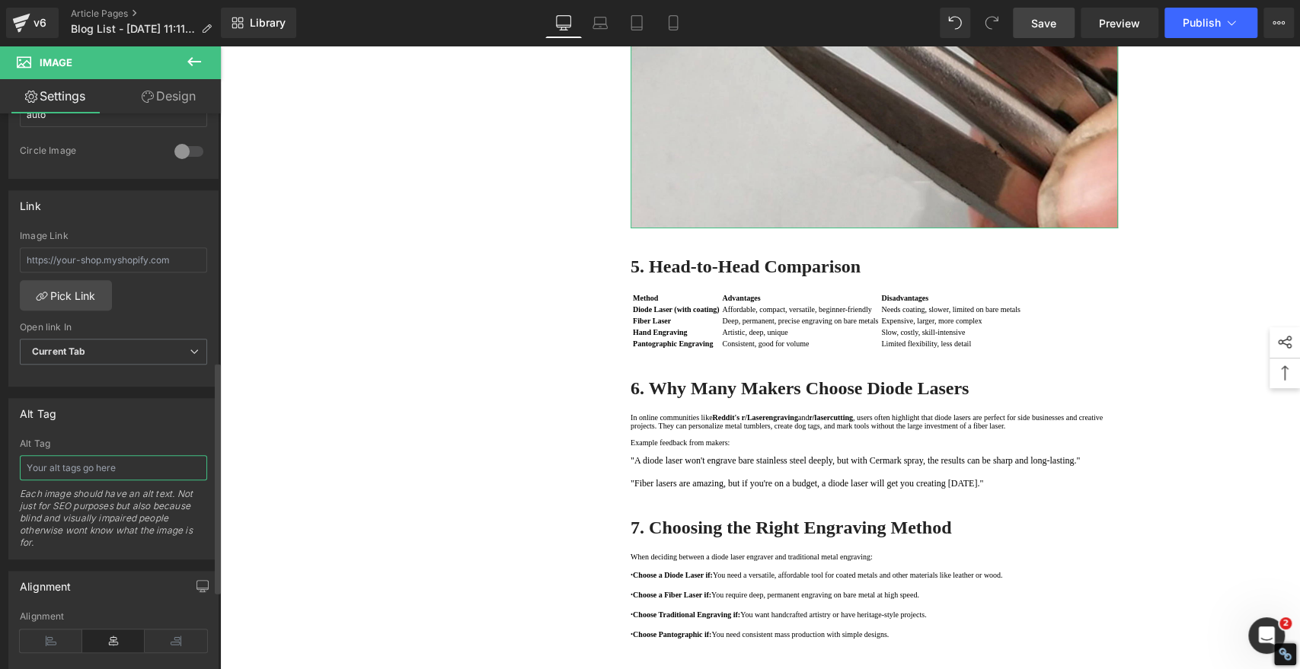
click at [85, 455] on input "text" at bounding box center [113, 467] width 187 height 25
paste input "Traditional Engraving Tools"
type input "Traditional Engraving Tools"
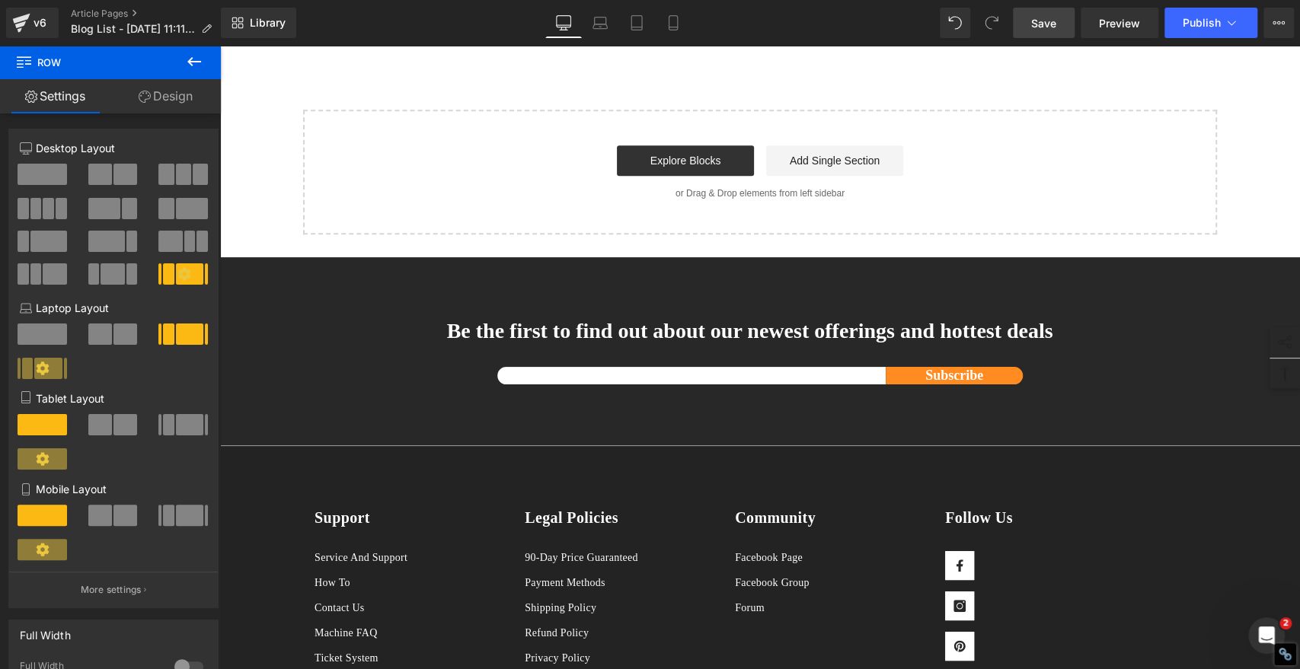
scroll to position [5499, 0]
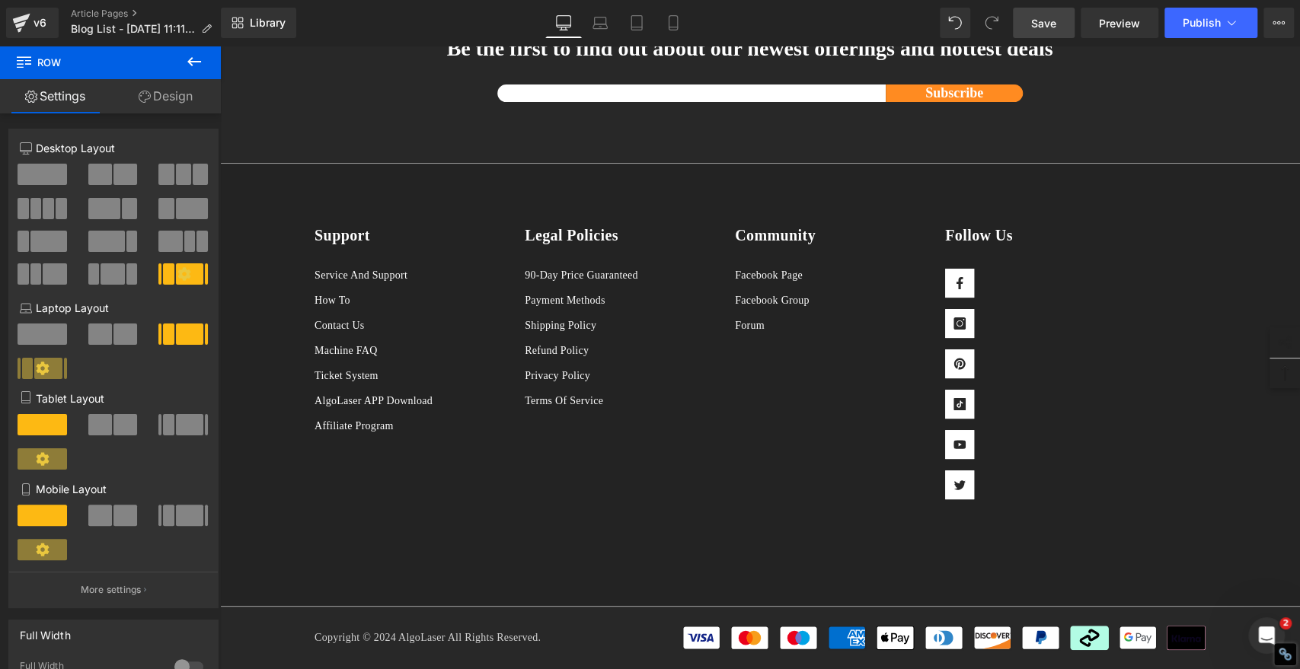
click at [1042, 20] on span "Save" at bounding box center [1043, 23] width 25 height 16
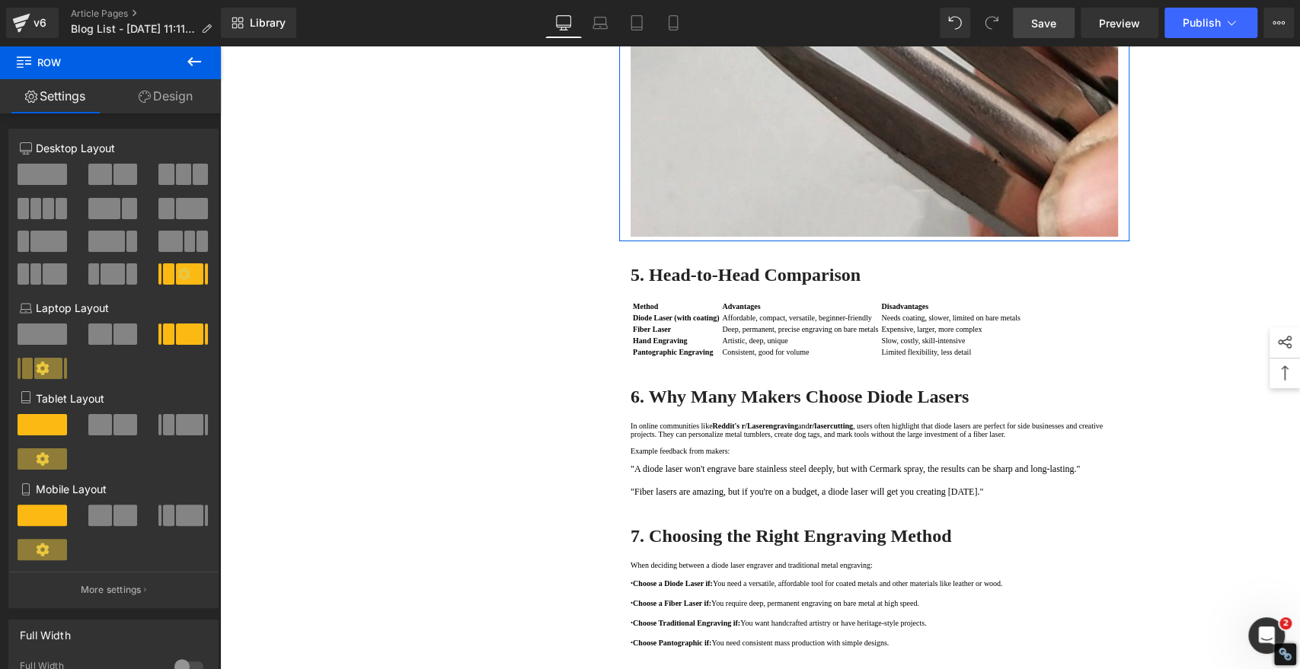
scroll to position [3722, 0]
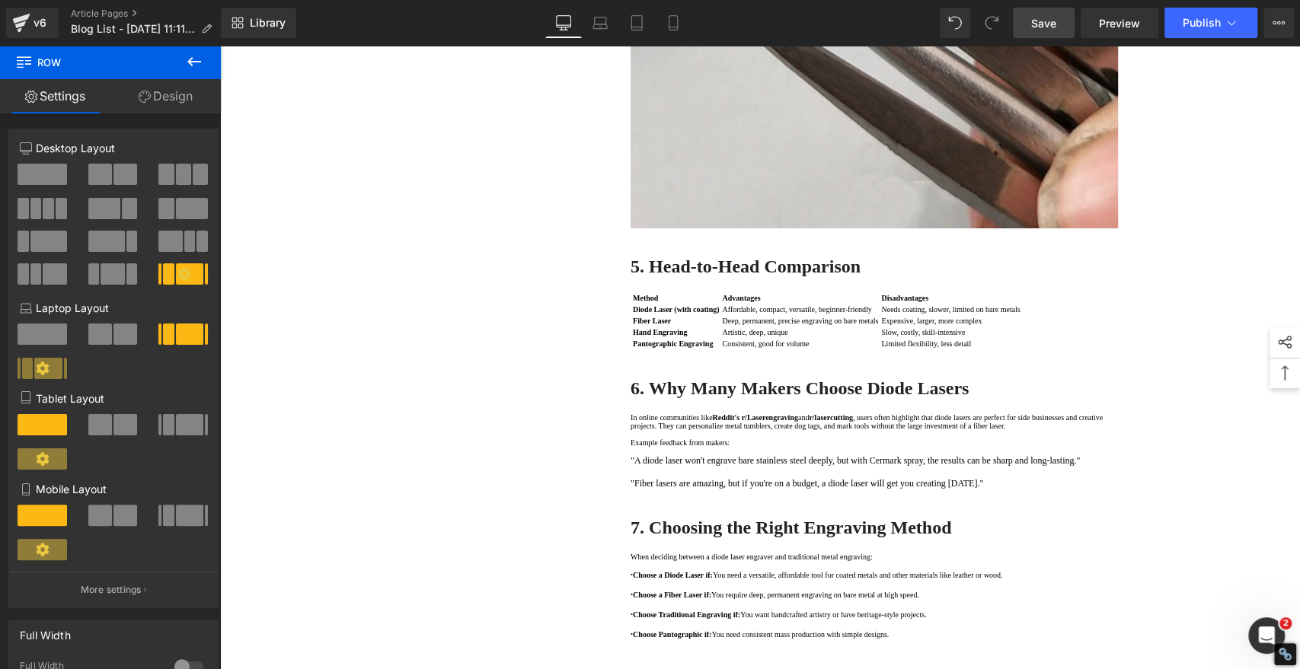
drag, startPoint x: 1042, startPoint y: 18, endPoint x: 143, endPoint y: 340, distance: 954.4
click at [1042, 18] on span "Save" at bounding box center [1043, 23] width 25 height 16
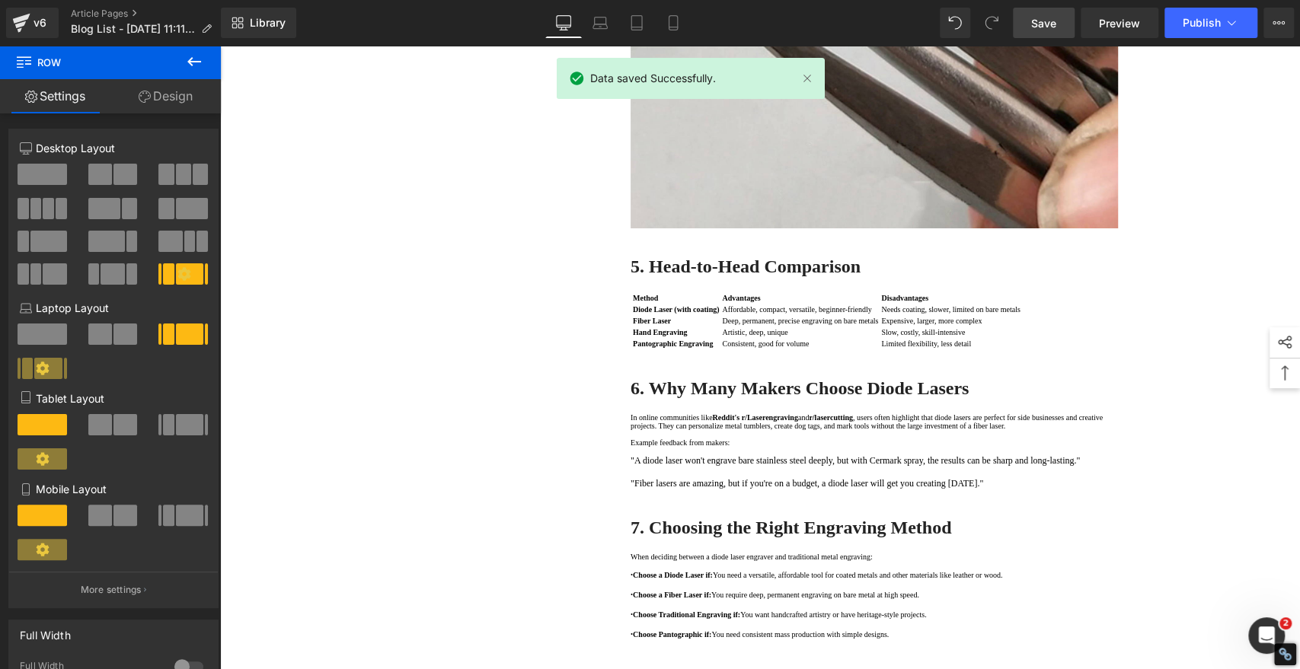
click at [1048, 25] on span "Save" at bounding box center [1043, 23] width 25 height 16
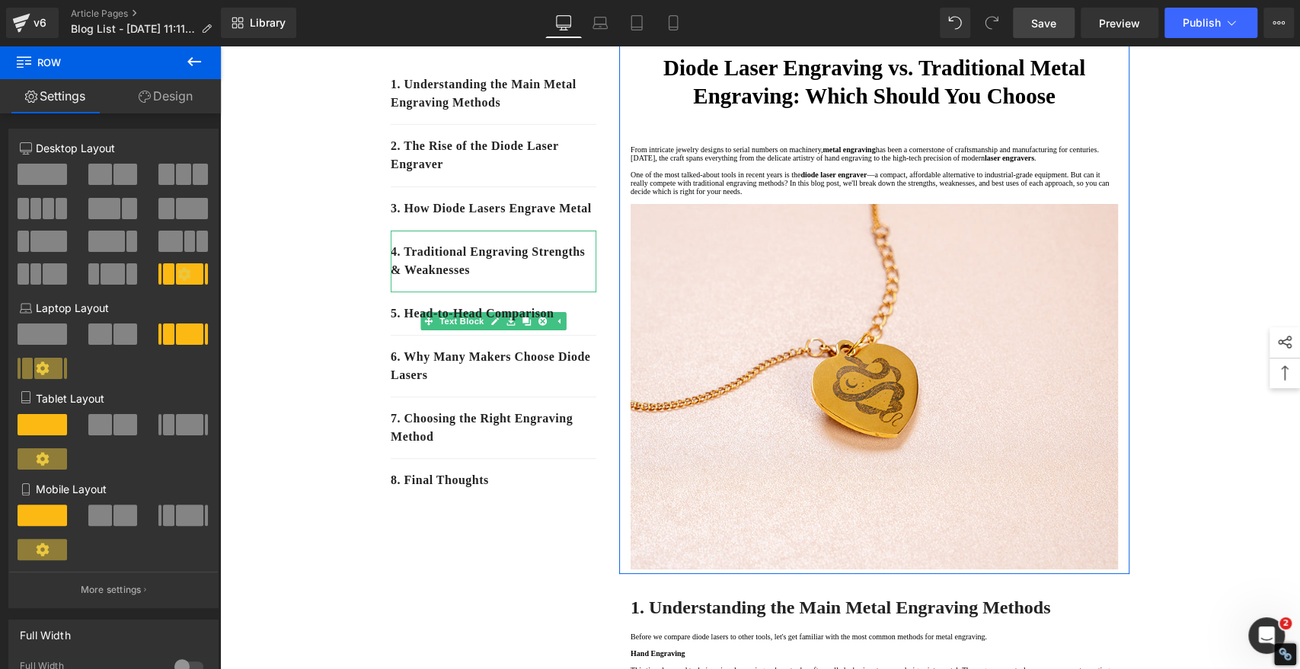
scroll to position [0, 0]
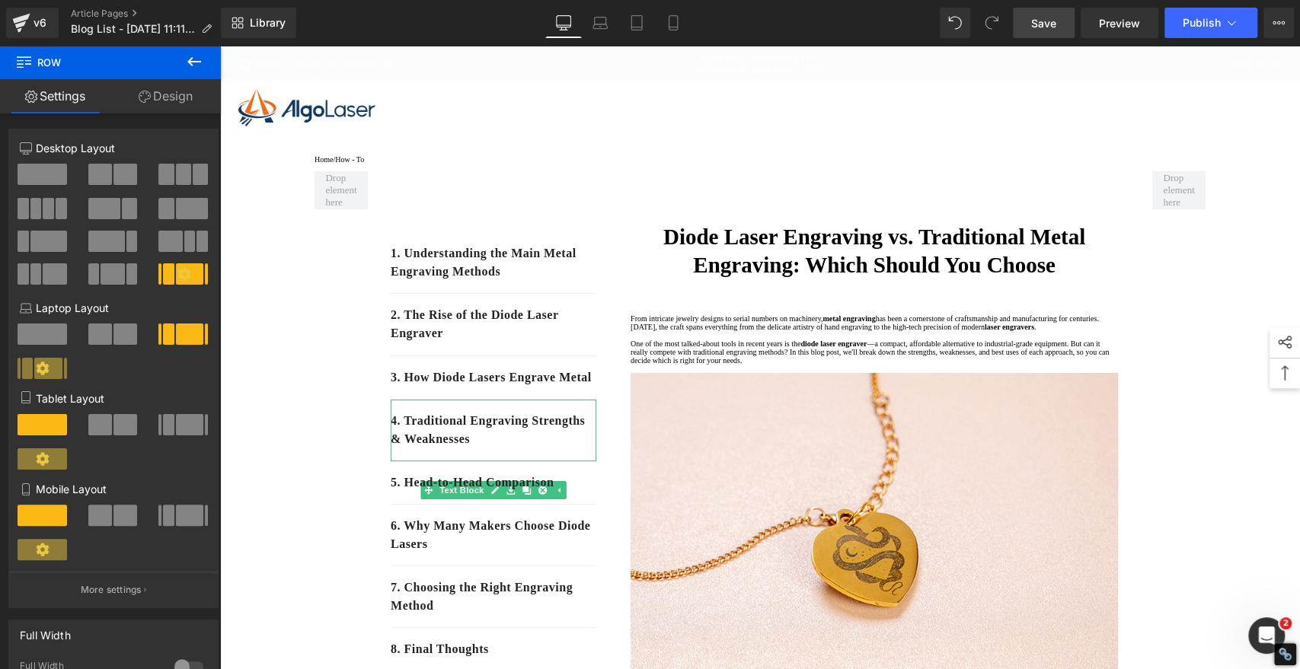
click at [874, 96] on div at bounding box center [760, 107] width 1066 height 38
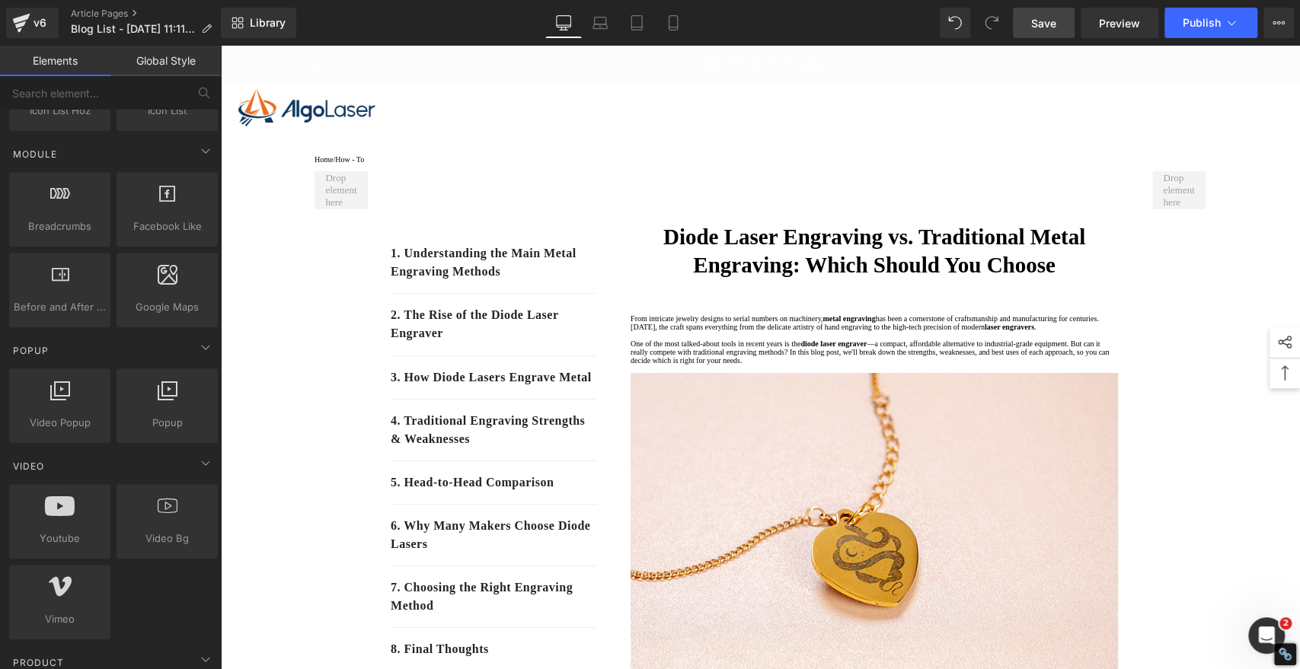
click at [1042, 28] on span "Save" at bounding box center [1043, 23] width 25 height 16
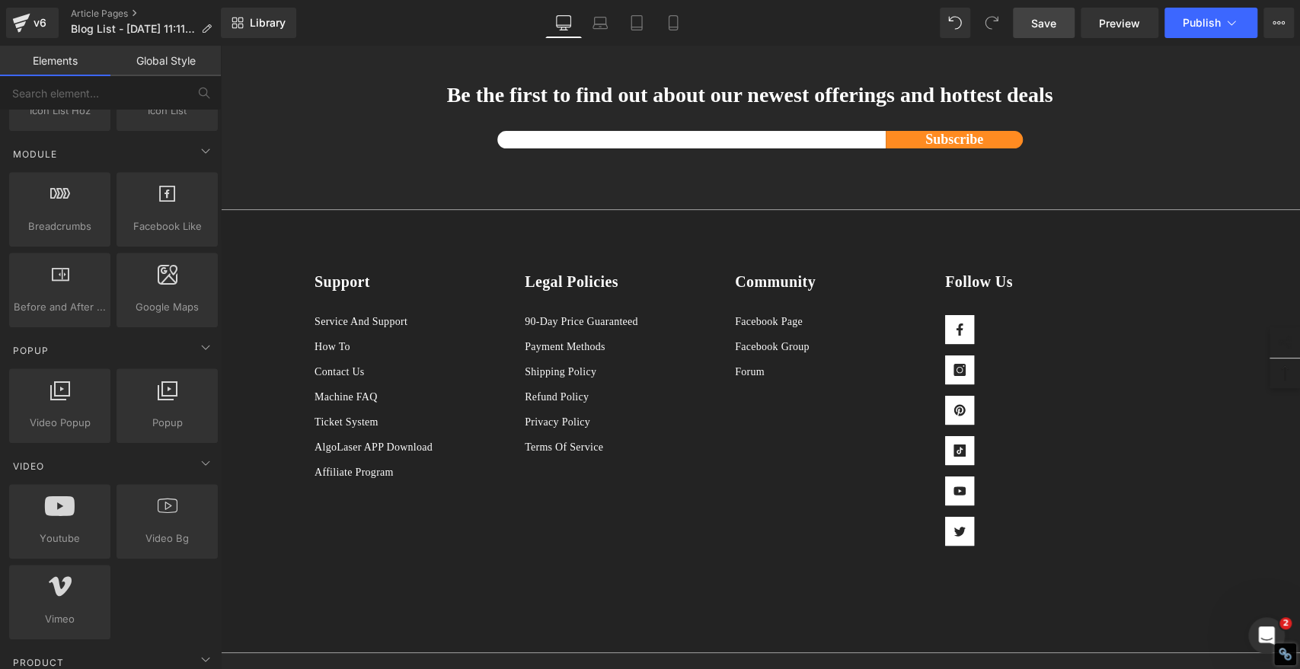
scroll to position [5330, 0]
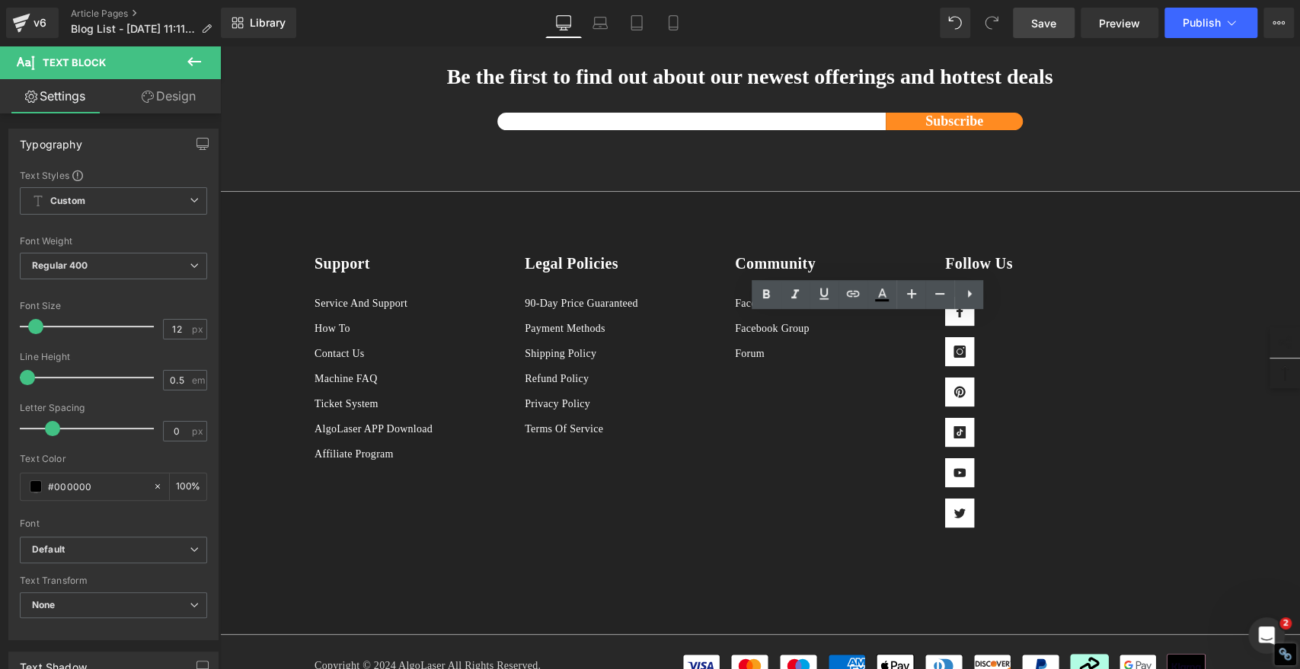
drag, startPoint x: 761, startPoint y: 328, endPoint x: 696, endPoint y: 324, distance: 65.6
click at [828, 297] on icon at bounding box center [824, 294] width 18 height 18
click at [855, 296] on icon at bounding box center [853, 294] width 13 height 6
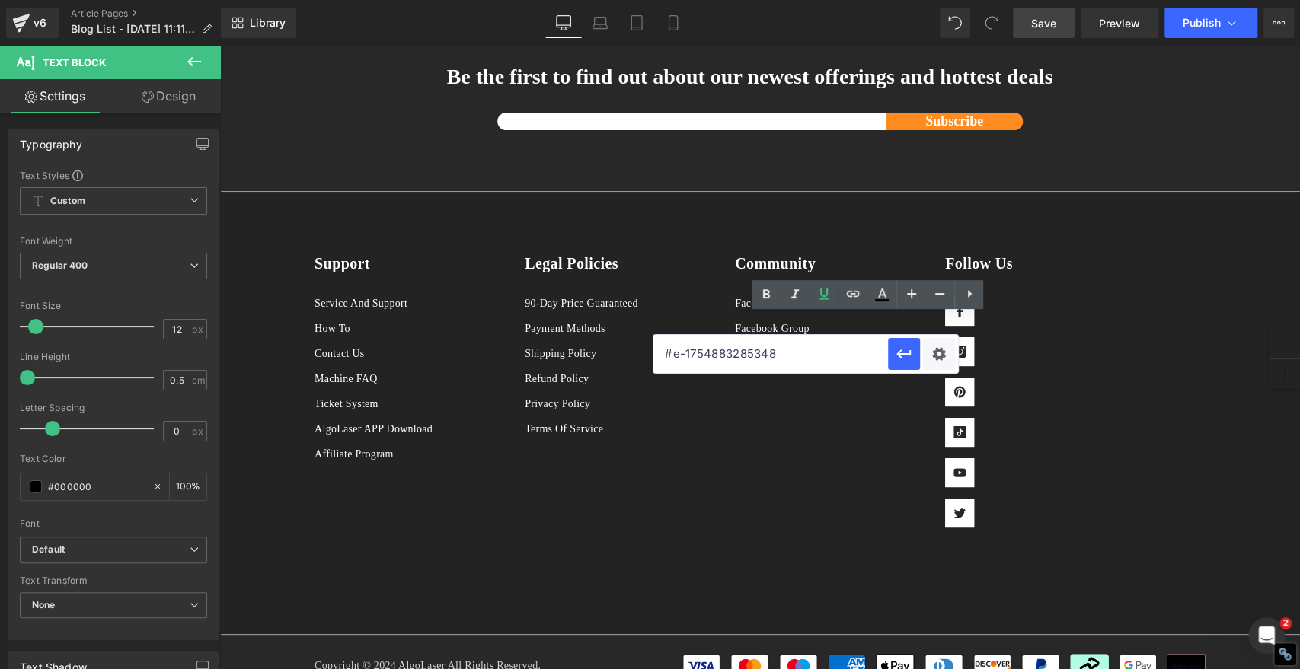
click at [823, 367] on input "#e-1754883285348" at bounding box center [770, 354] width 234 height 38
paste input "[URL][DOMAIN_NAME]"
type input "[URL][DOMAIN_NAME]"
click at [901, 352] on icon "button" at bounding box center [903, 354] width 14 height 9
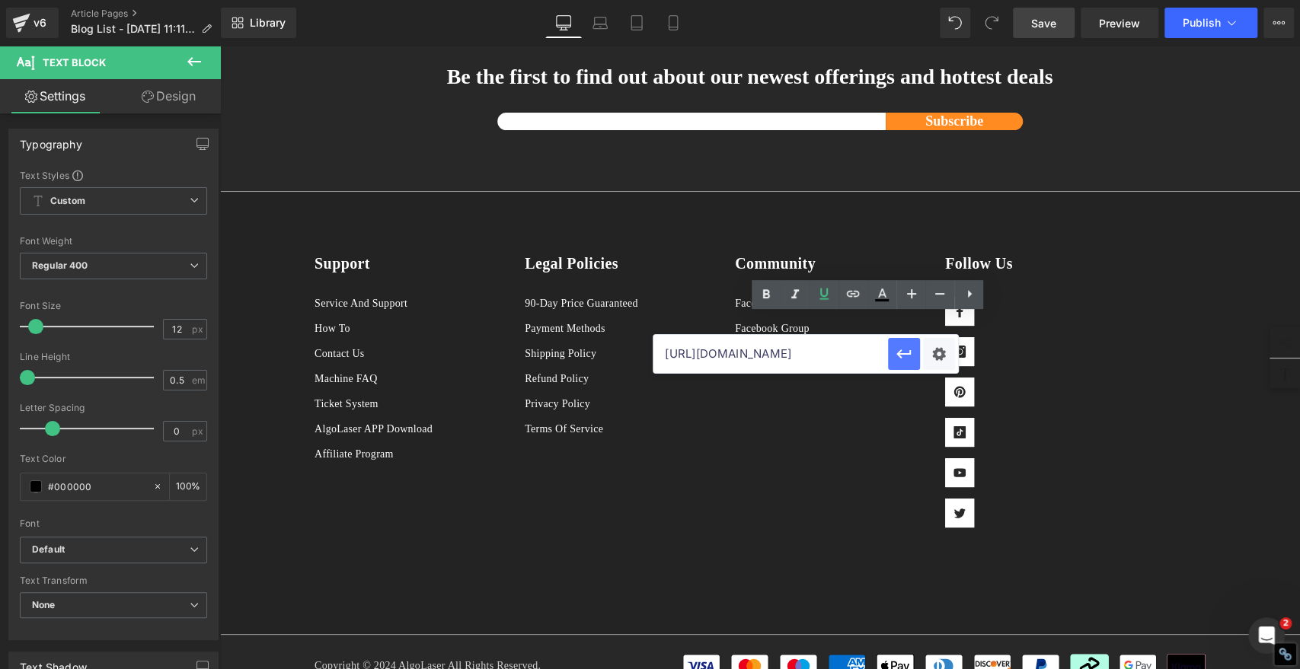
scroll to position [0, 0]
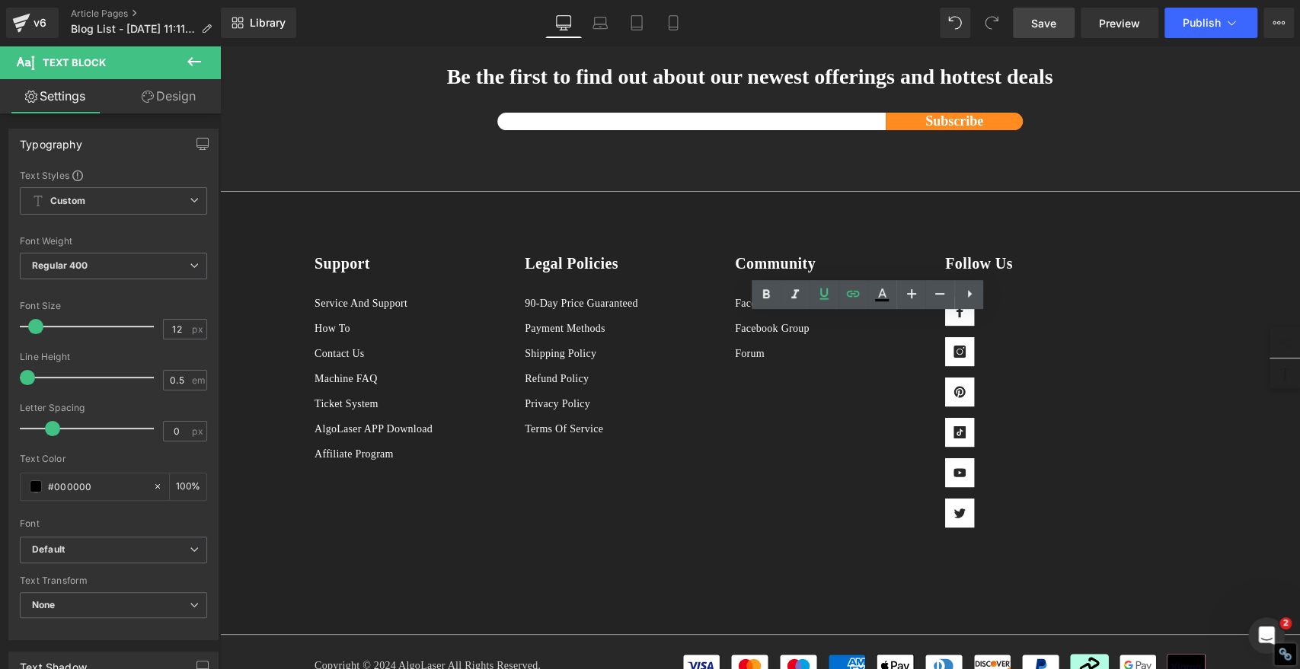
click at [1034, 20] on span "Save" at bounding box center [1043, 23] width 25 height 16
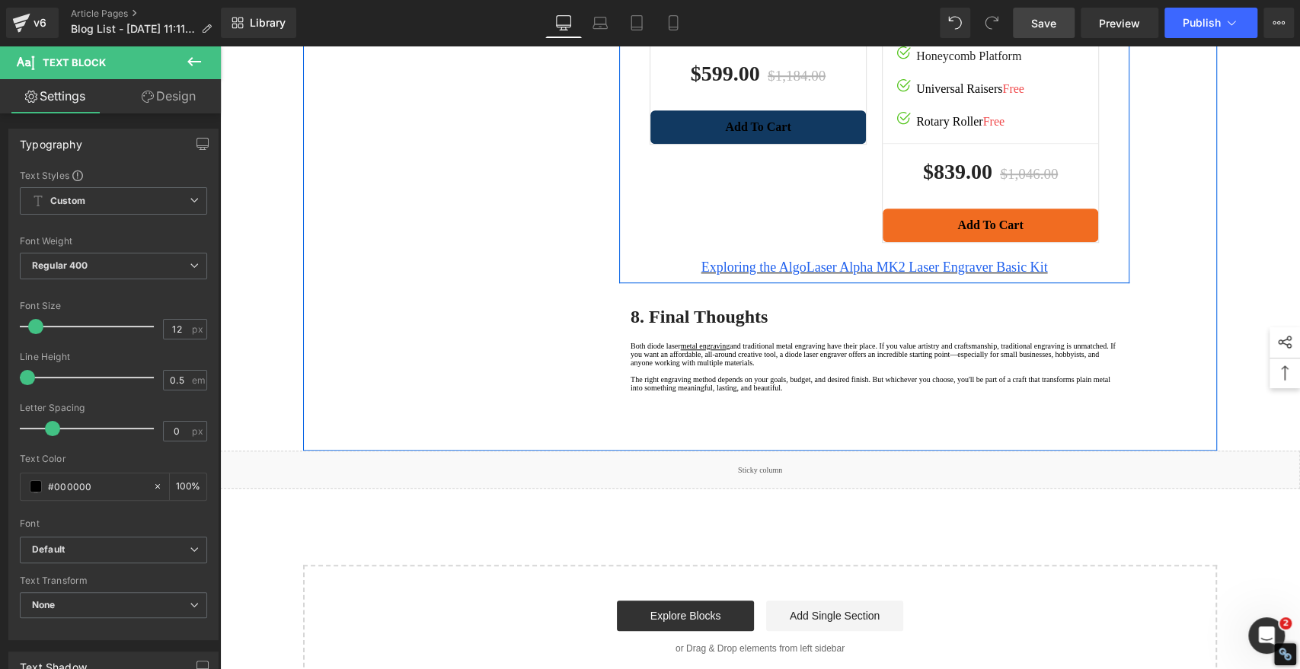
scroll to position [4712, 0]
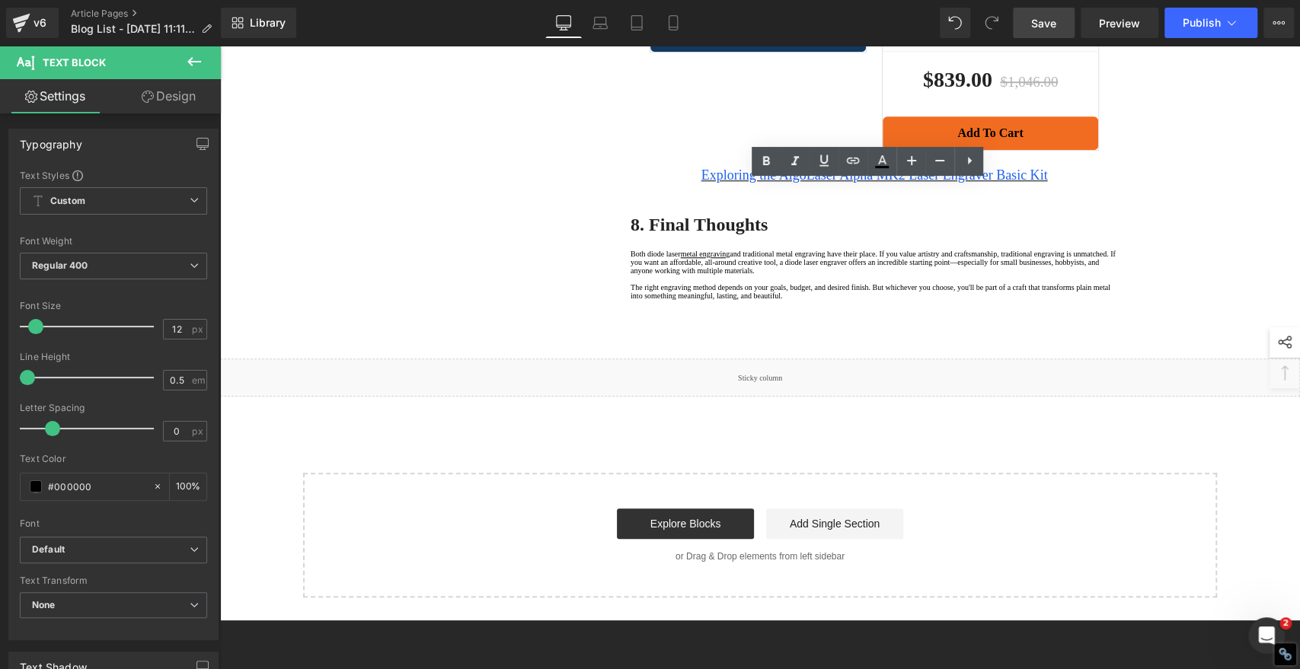
drag, startPoint x: 761, startPoint y: 189, endPoint x: 821, endPoint y: 192, distance: 60.2
drag, startPoint x: 818, startPoint y: 161, endPoint x: 837, endPoint y: 163, distance: 19.2
click at [818, 161] on icon at bounding box center [824, 161] width 18 height 18
click at [854, 161] on icon at bounding box center [853, 160] width 13 height 6
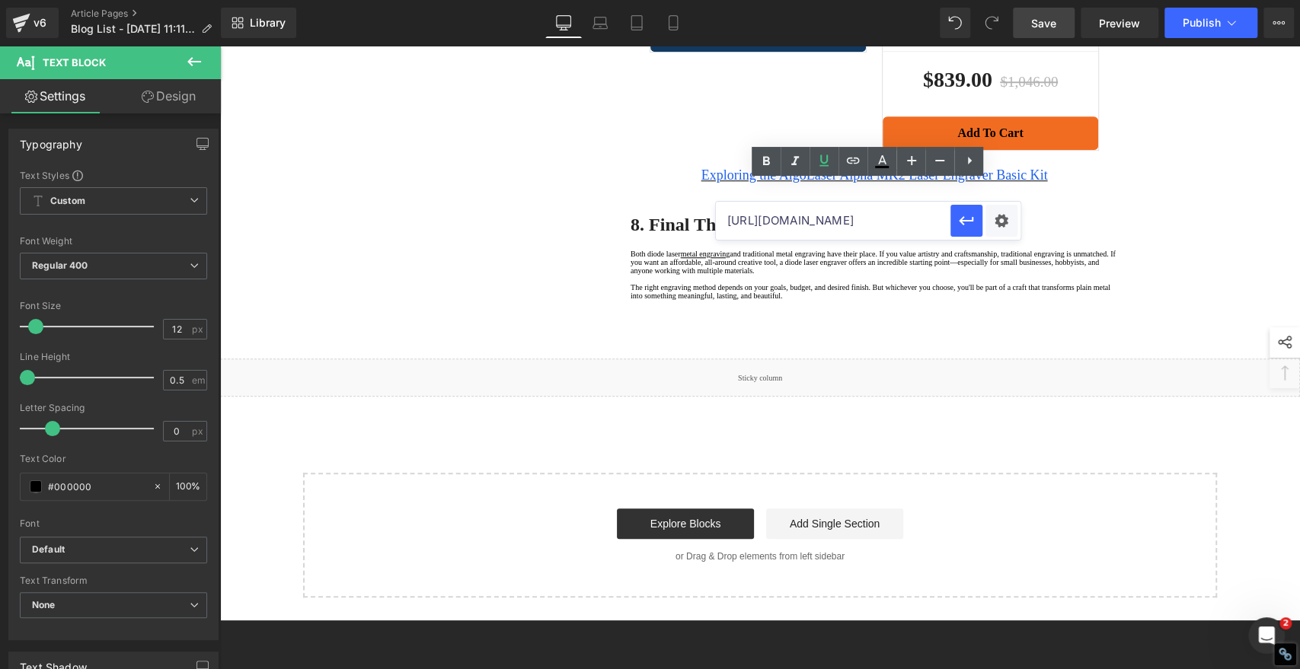
click at [783, 222] on input "[URL][DOMAIN_NAME]" at bounding box center [833, 221] width 234 height 38
paste input "[URL][DOMAIN_NAME]"
type input "[URL][DOMAIN_NAME]"
click at [975, 216] on button "button" at bounding box center [966, 221] width 32 height 32
click at [1042, 22] on span "Save" at bounding box center [1043, 23] width 25 height 16
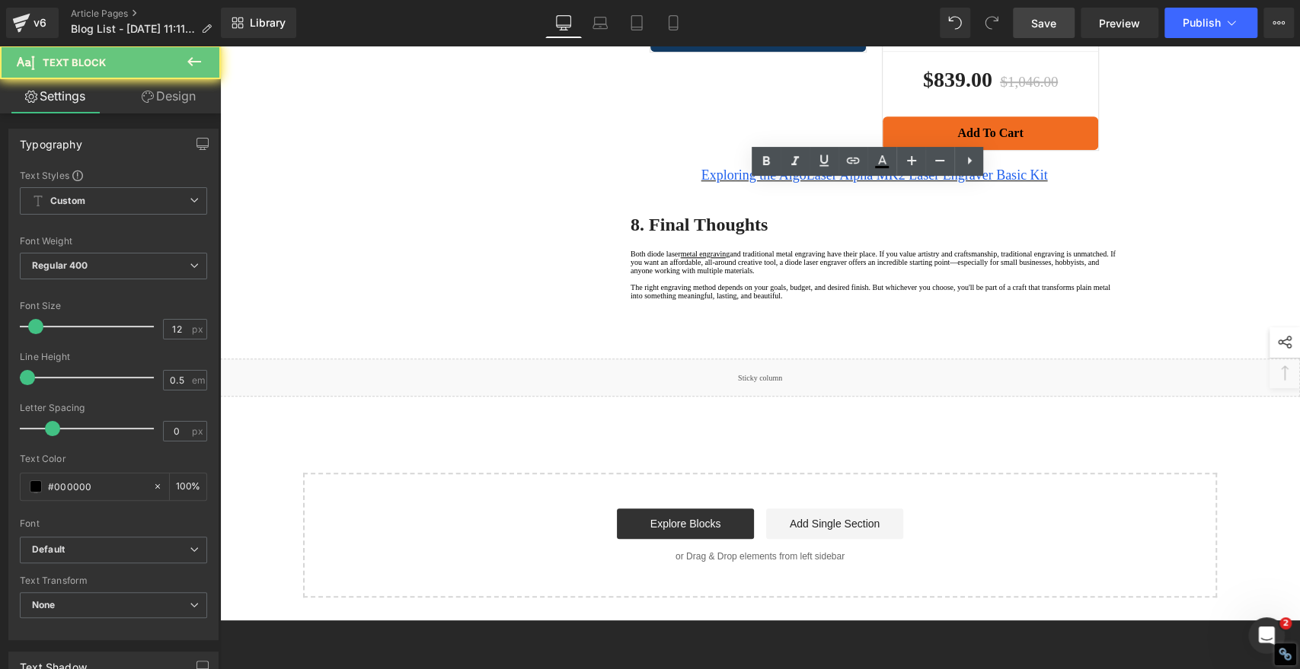
drag, startPoint x: 822, startPoint y: 192, endPoint x: 761, endPoint y: 193, distance: 60.2
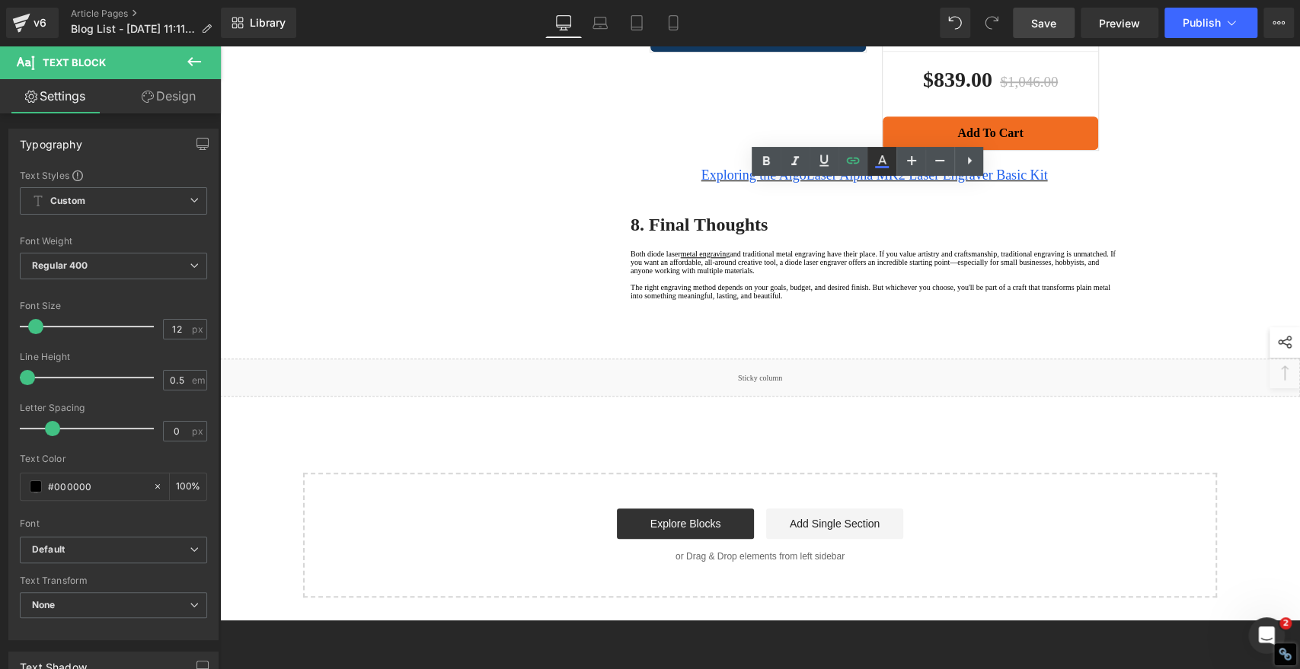
click at [882, 162] on icon at bounding box center [882, 161] width 18 height 18
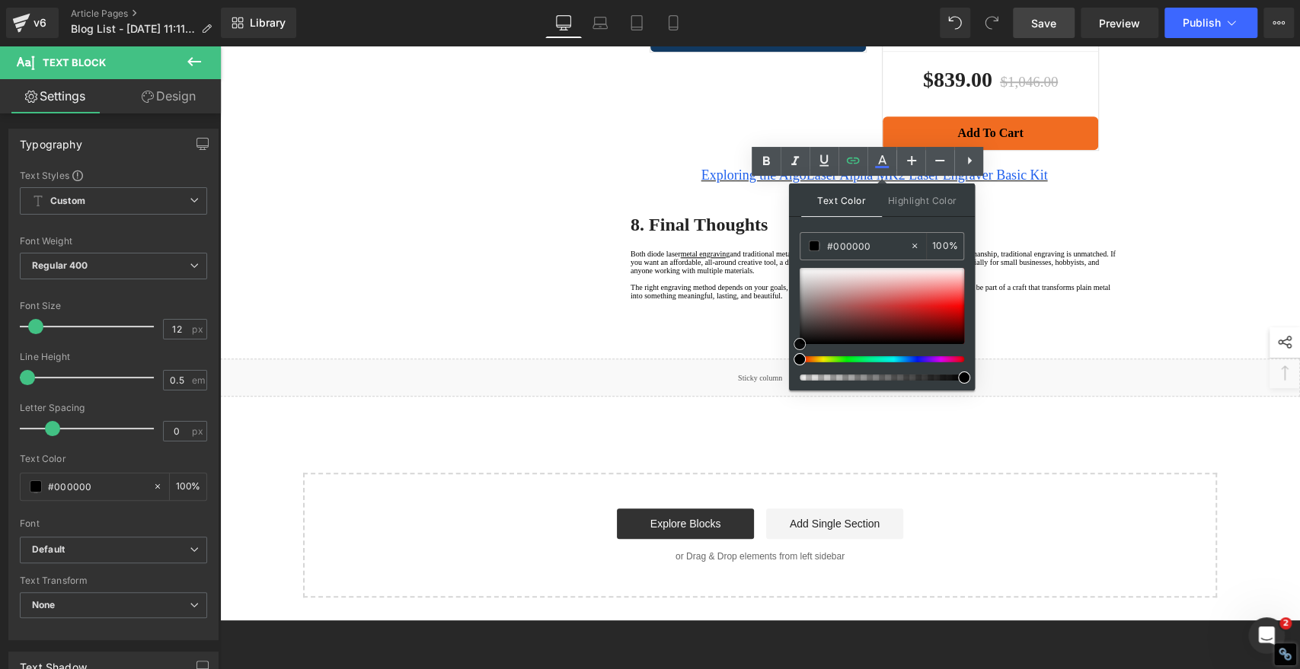
click at [853, 291] on div at bounding box center [881, 306] width 164 height 76
click at [868, 245] on input "#000000" at bounding box center [868, 246] width 82 height 17
click at [867, 245] on input "#000000" at bounding box center [868, 246] width 82 height 17
paste input "2061ee"
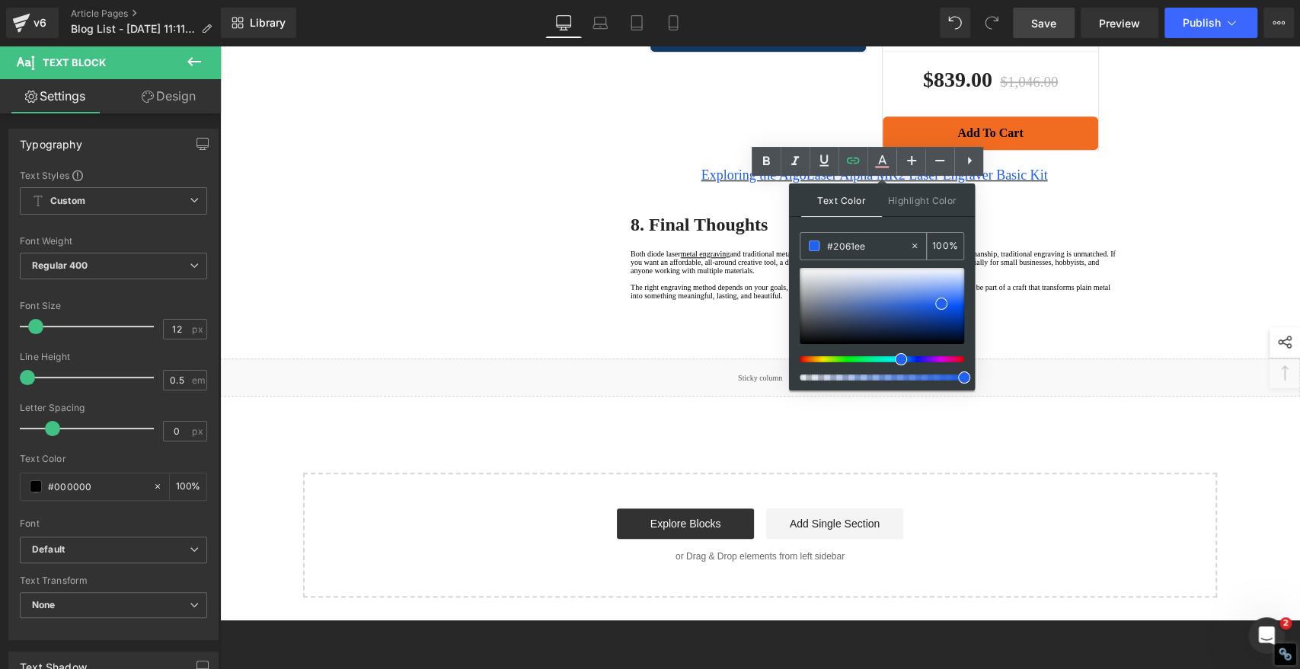
click at [812, 246] on span at bounding box center [814, 246] width 11 height 11
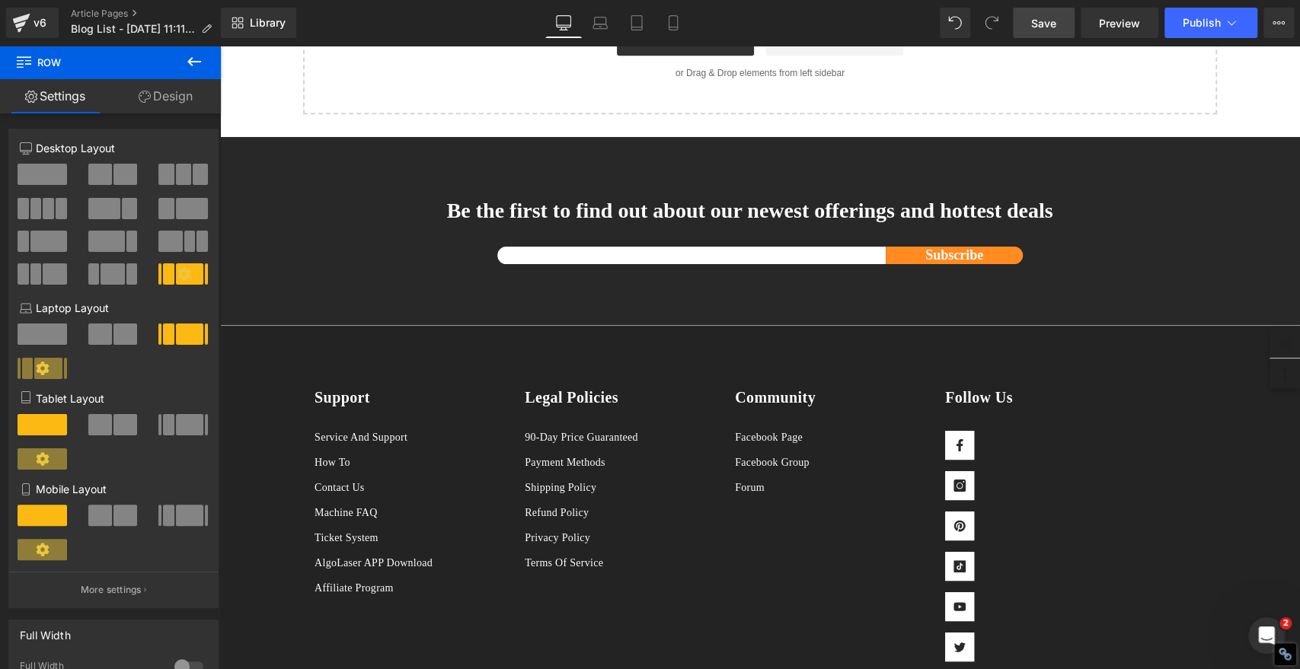
scroll to position [5304, 0]
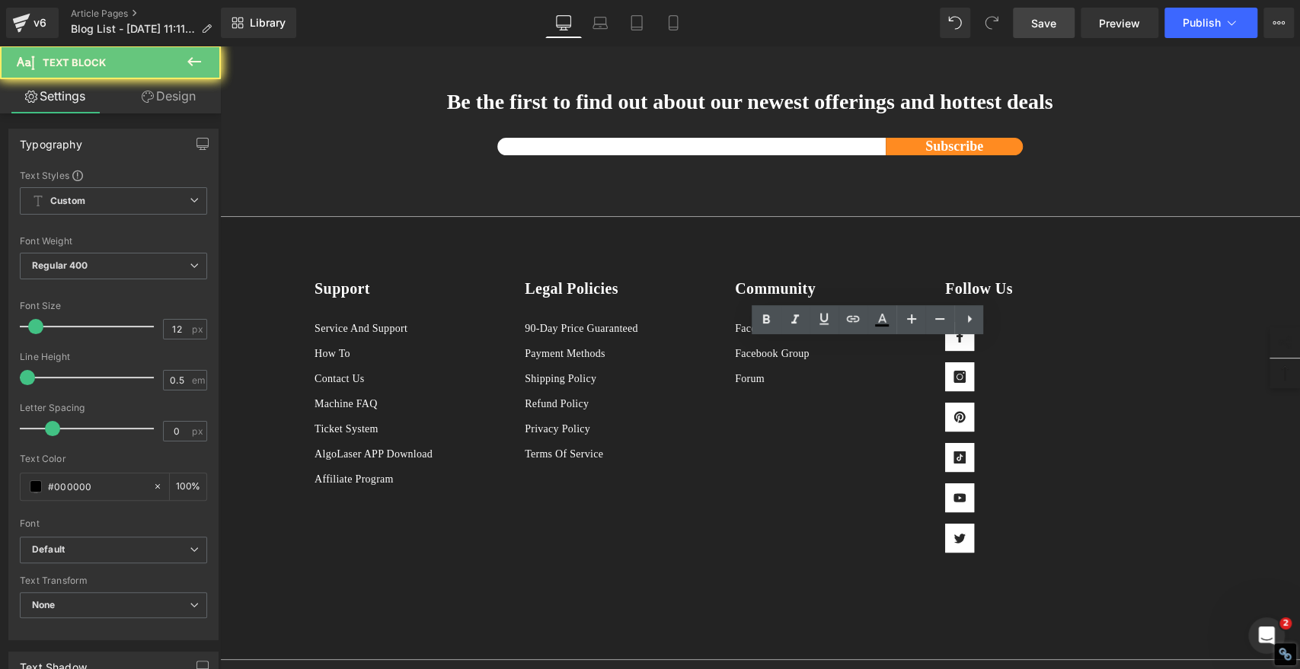
drag, startPoint x: 765, startPoint y: 349, endPoint x: 699, endPoint y: 345, distance: 66.4
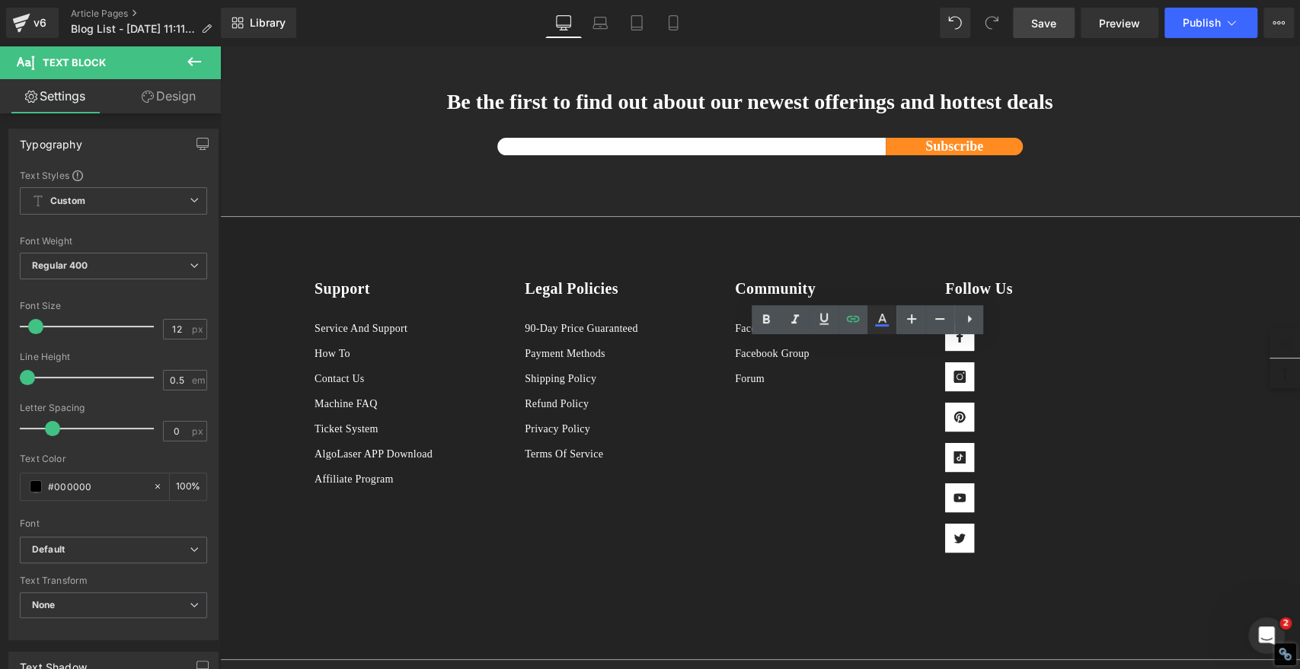
click at [886, 315] on icon at bounding box center [882, 320] width 18 height 18
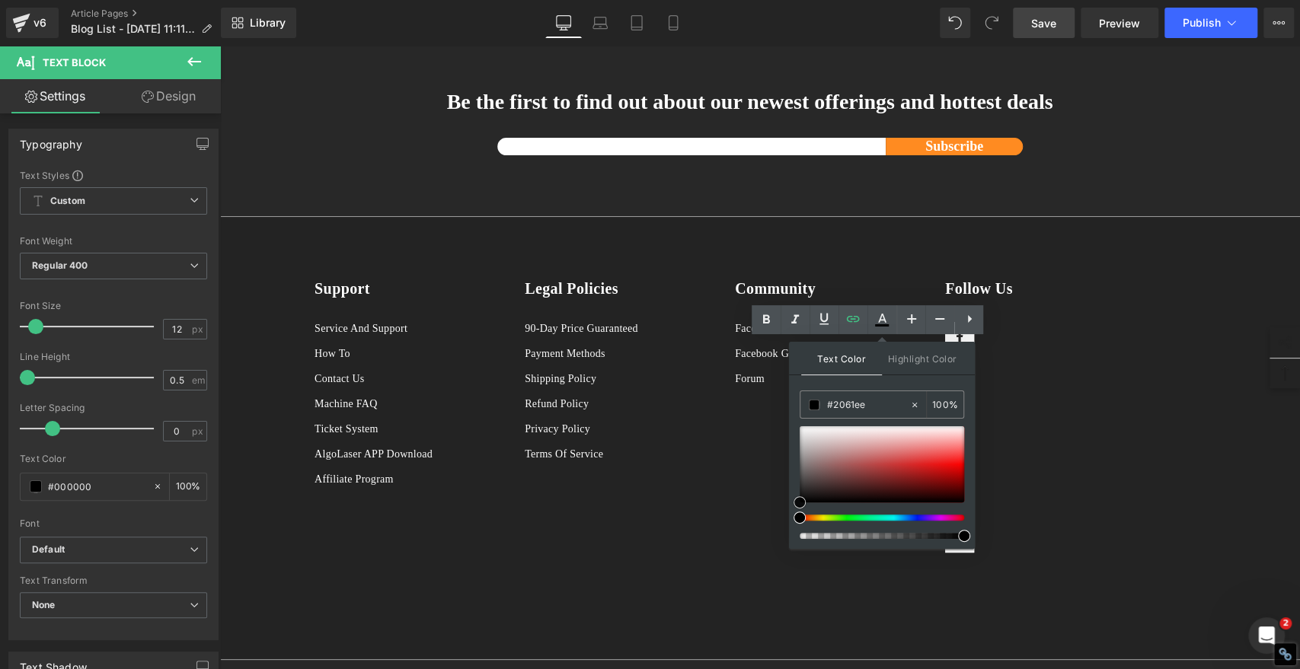
drag, startPoint x: 847, startPoint y: 458, endPoint x: 853, endPoint y: 429, distance: 30.3
click at [847, 458] on div at bounding box center [881, 464] width 164 height 76
click at [873, 397] on input "#2061ee" at bounding box center [868, 405] width 82 height 17
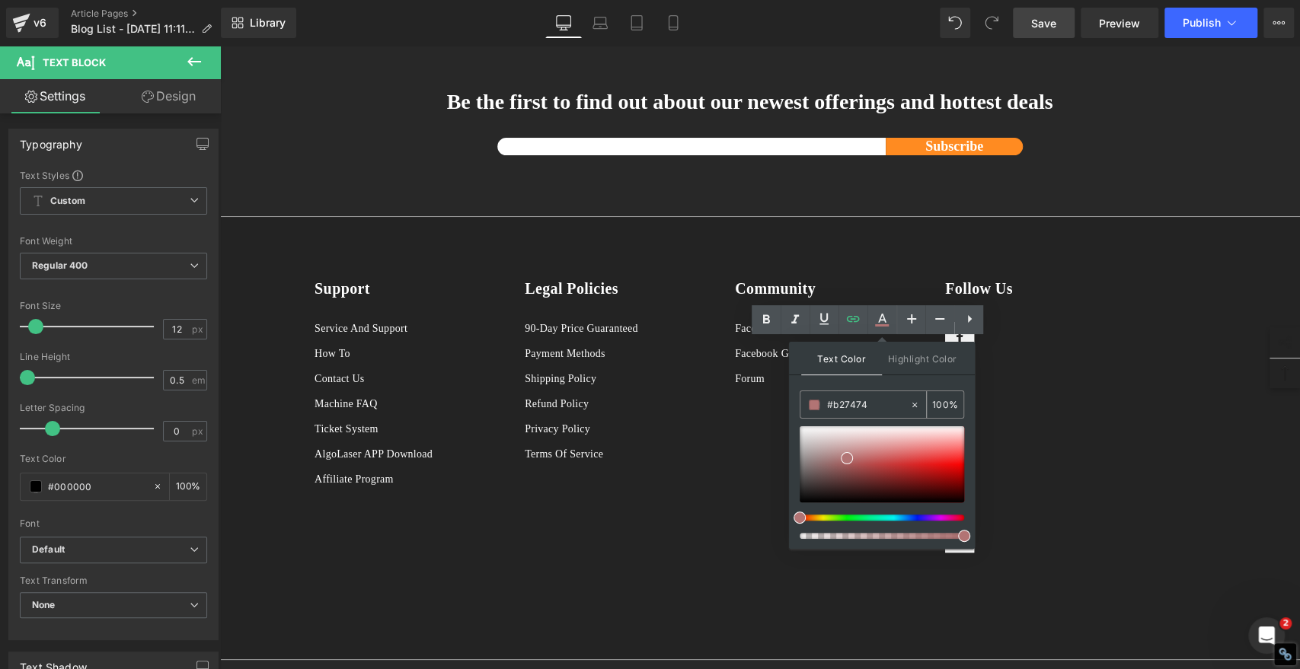
paste input "2061ee"
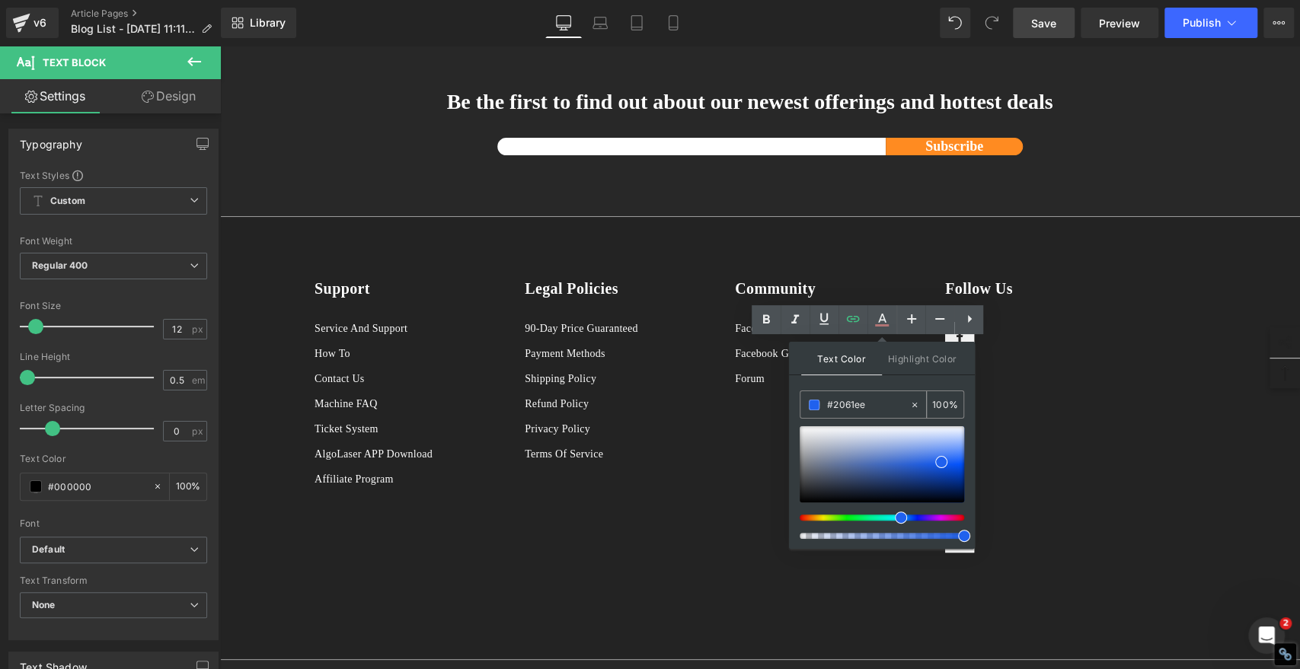
type input "#2061ee"
click at [810, 406] on span at bounding box center [814, 405] width 11 height 11
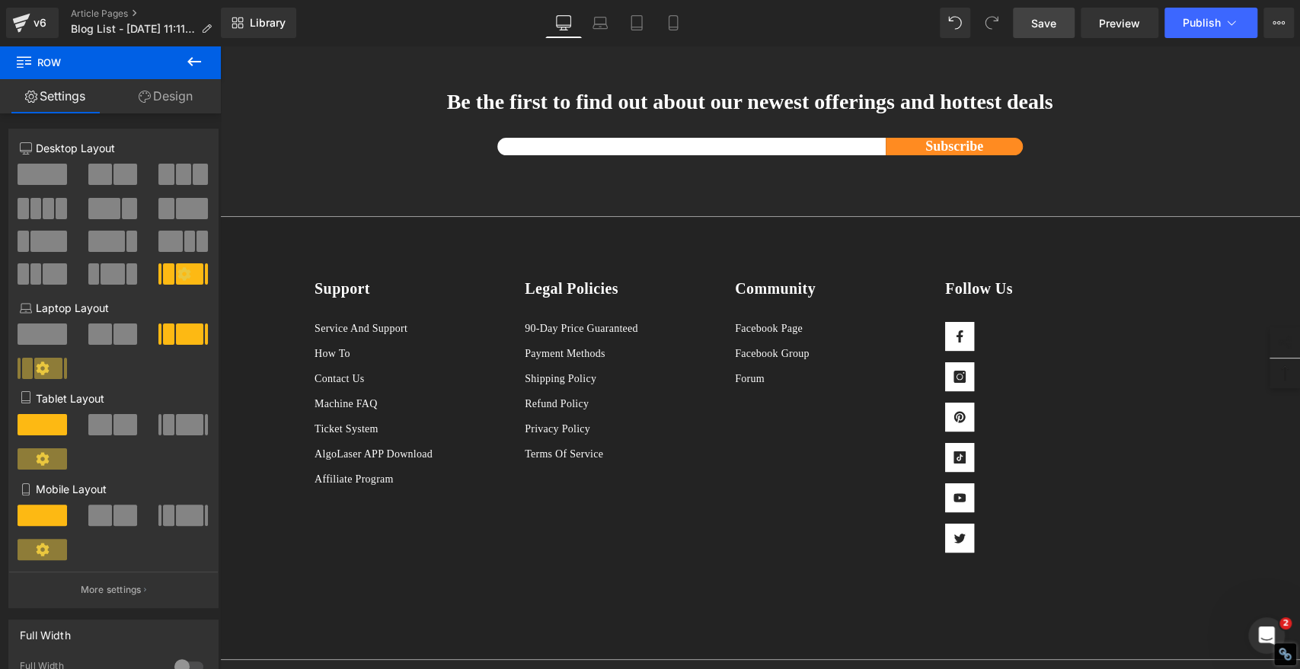
click at [1042, 23] on span "Save" at bounding box center [1043, 23] width 25 height 16
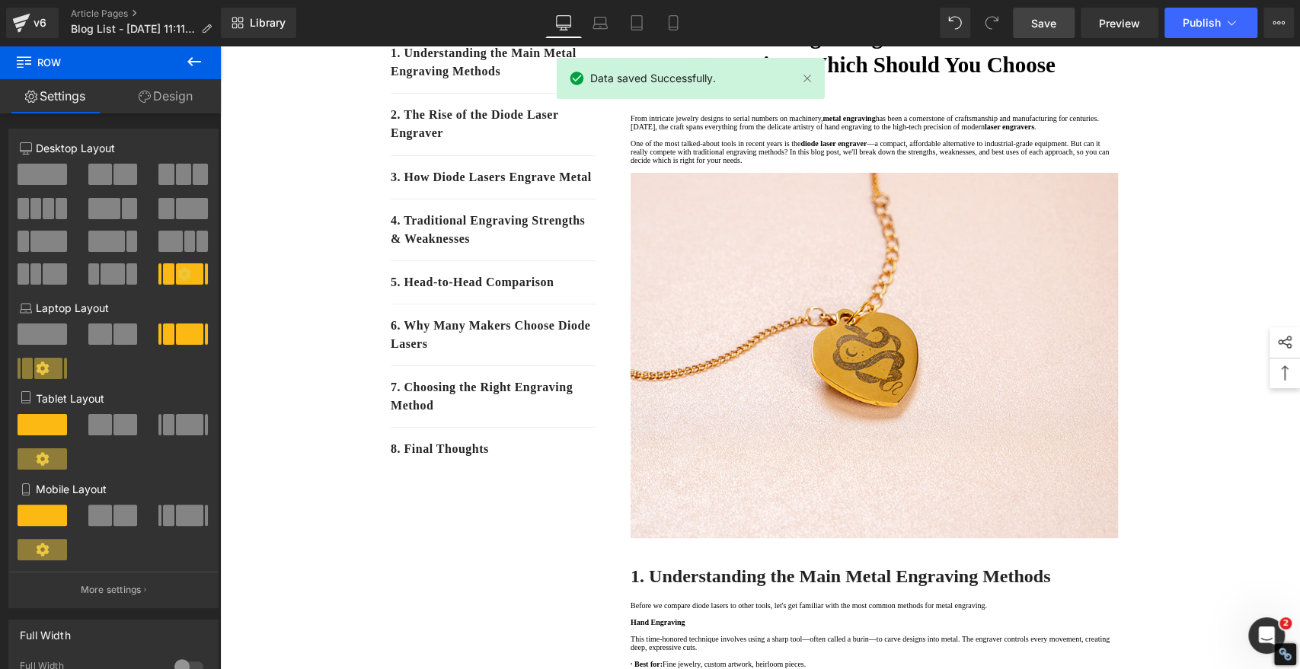
scroll to position [0, 0]
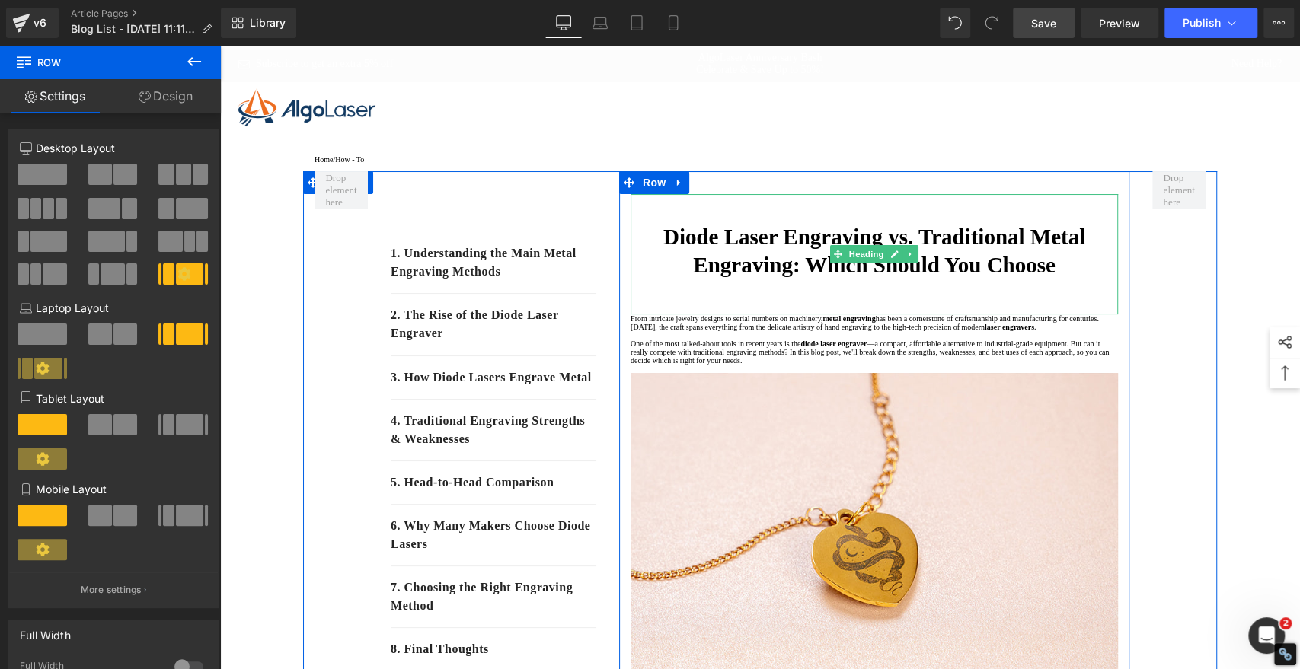
click at [1070, 276] on h1 "Diode Laser Engraving vs. Traditional Metal Engraving: Which Should You Choose" at bounding box center [873, 251] width 487 height 57
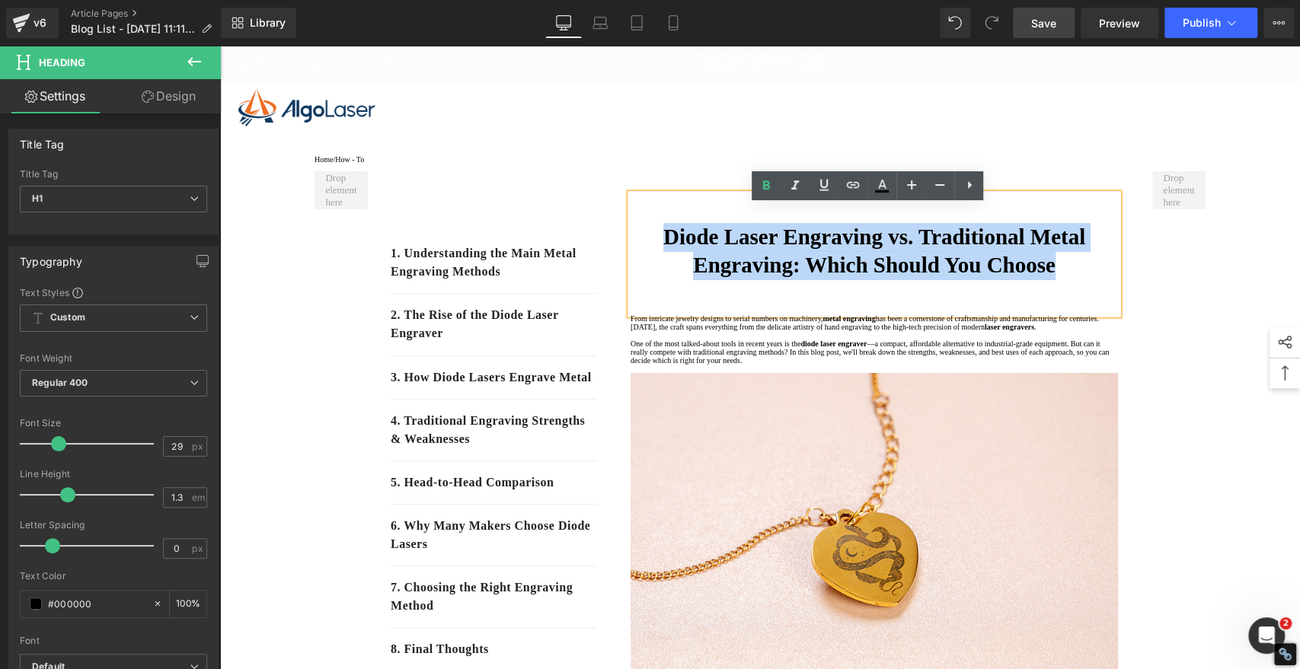
drag, startPoint x: 1067, startPoint y: 279, endPoint x: 640, endPoint y: 255, distance: 428.5
click at [640, 255] on h1 "Diode Laser Engraving vs. Traditional Metal Engraving: Which Should You Choose" at bounding box center [873, 251] width 487 height 57
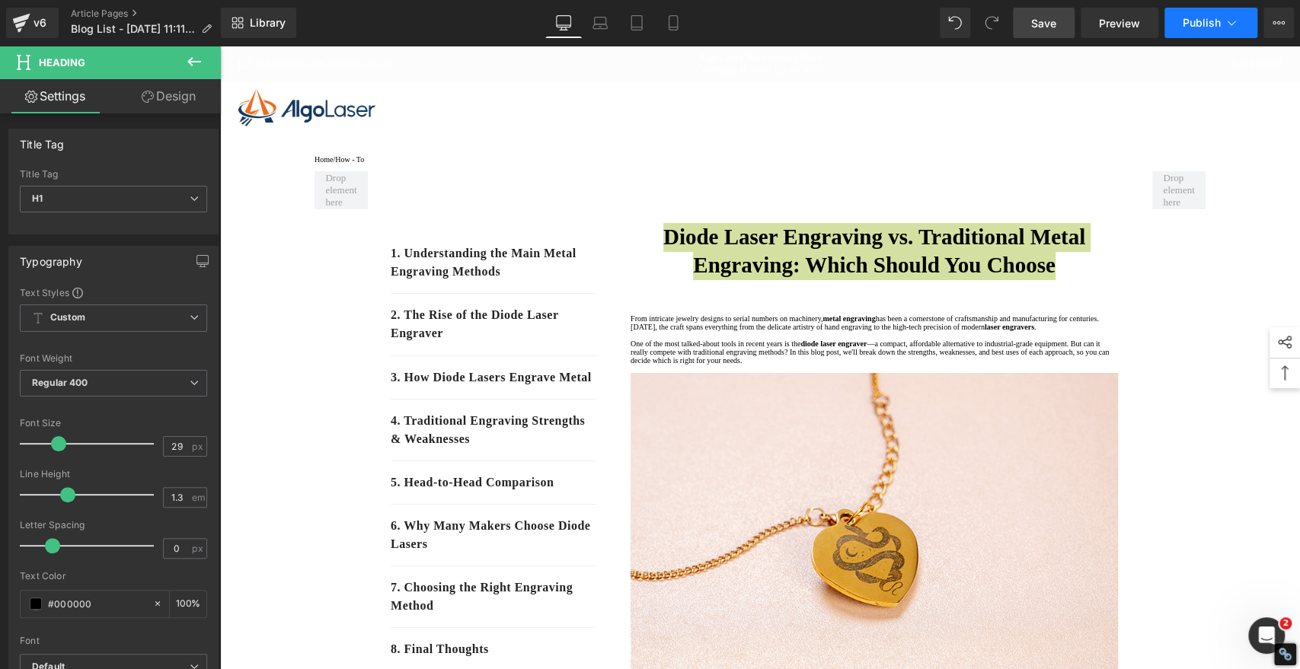
click at [1210, 14] on button "Publish" at bounding box center [1210, 23] width 93 height 30
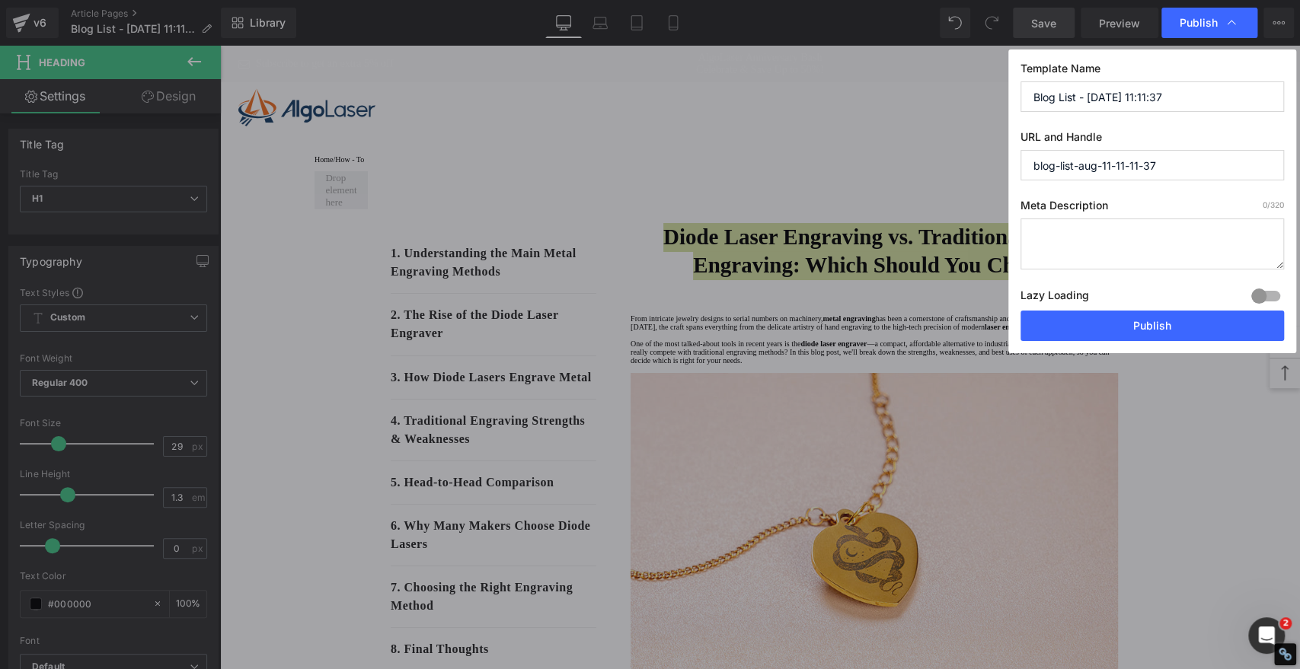
click at [1182, 96] on input "Blog List - [DATE] 11:11:37" at bounding box center [1151, 96] width 263 height 30
paste input "Diode Laser Engraving vs. Traditional Metal Engraving: Which Should You Choose"
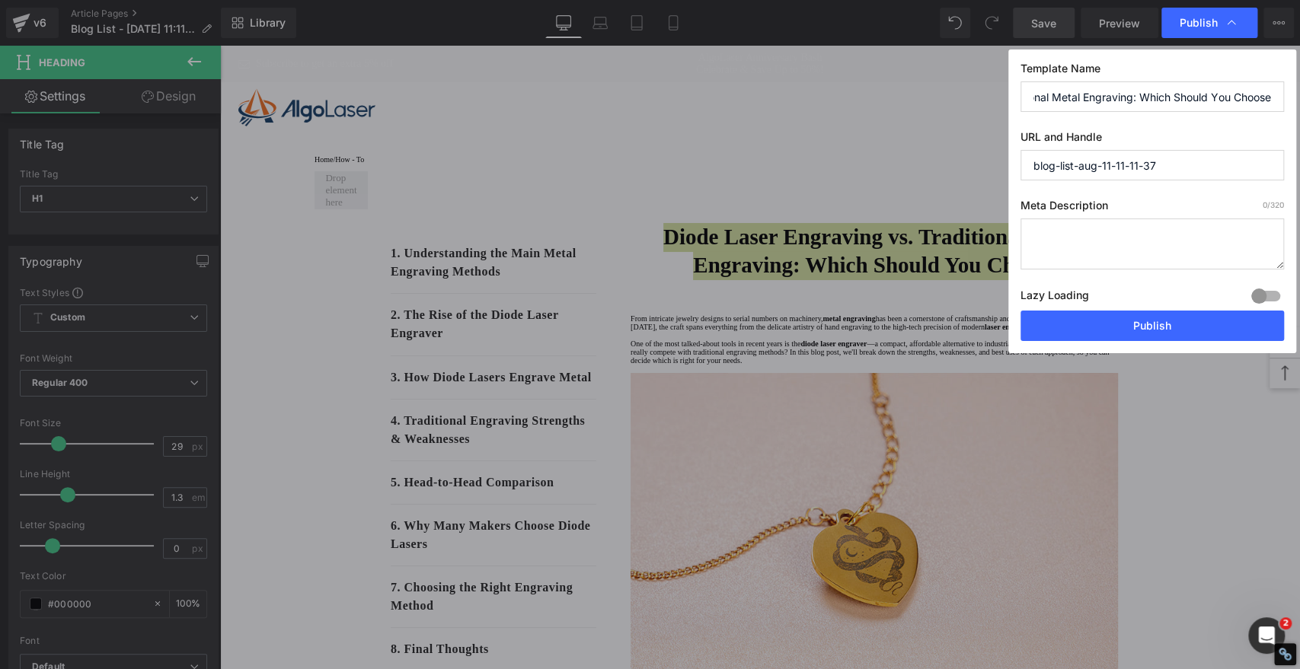
type input "Diode Laser Engraving vs. Traditional Metal Engraving: Which Should You Choose"
click at [1208, 167] on input "blog-list-aug-11-11-11-37" at bounding box center [1151, 165] width 263 height 30
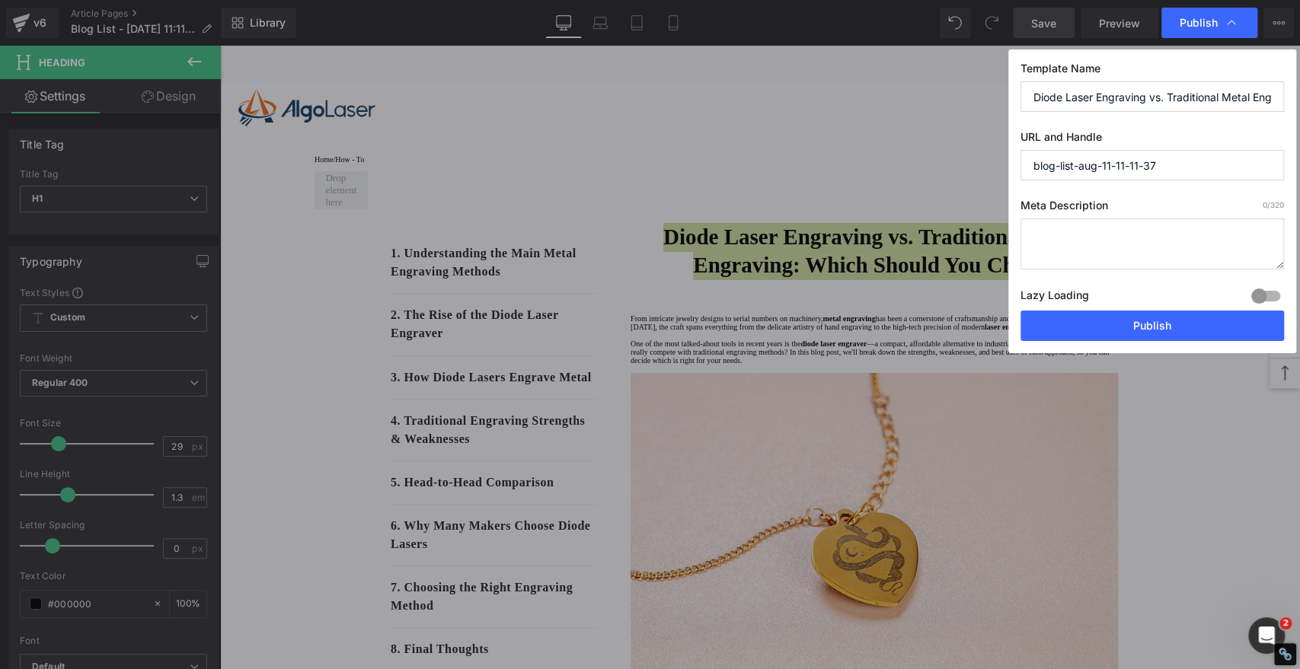
paste input "Diode Laser Engraving vs. Traditional Metal Engraving: Which Should You Choose"
drag, startPoint x: 1261, startPoint y: 161, endPoint x: 879, endPoint y: 161, distance: 381.4
click at [879, 161] on div "Publish Template Name Diode Laser Engraving vs. Traditional Metal Engraving: Wh…" at bounding box center [650, 334] width 1300 height 669
click at [1165, 168] on input "diode-laser-engraving-vs.-traditional-metal-engraving-which-should-you-choose" at bounding box center [1151, 165] width 263 height 30
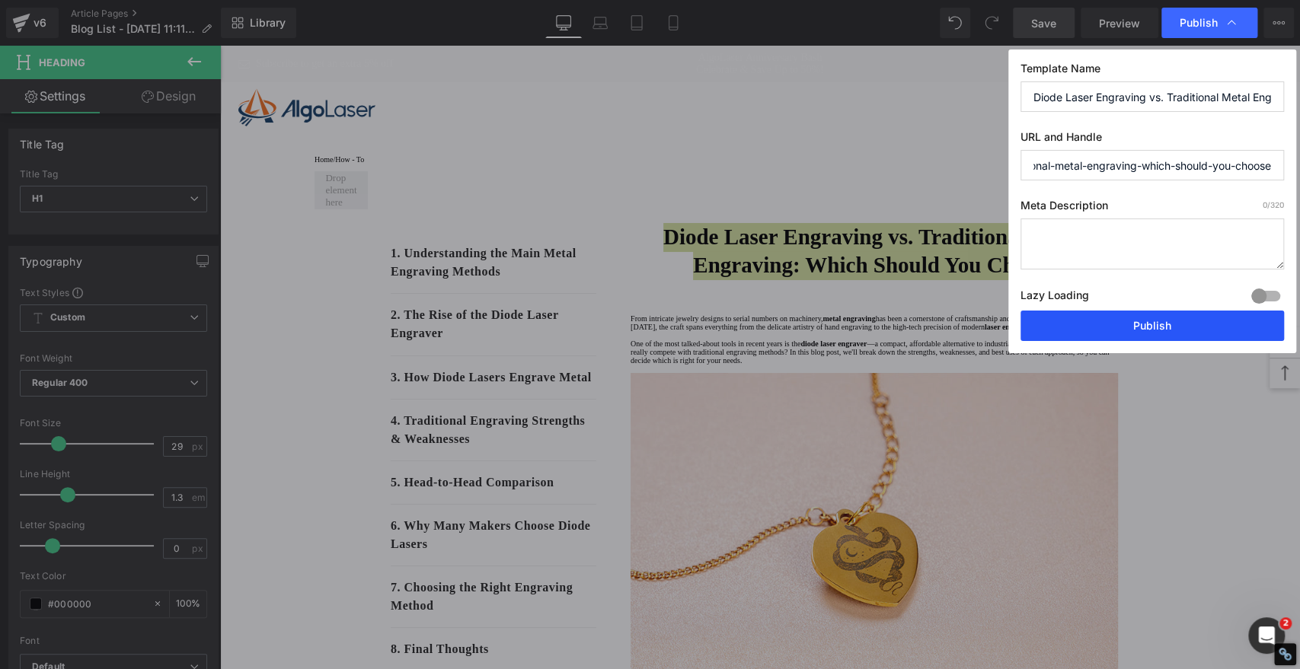
type input "diode-laser-engraving-vs-traditional-metal-engraving-which-should-you-choose"
click at [1141, 327] on button "Publish" at bounding box center [1151, 326] width 263 height 30
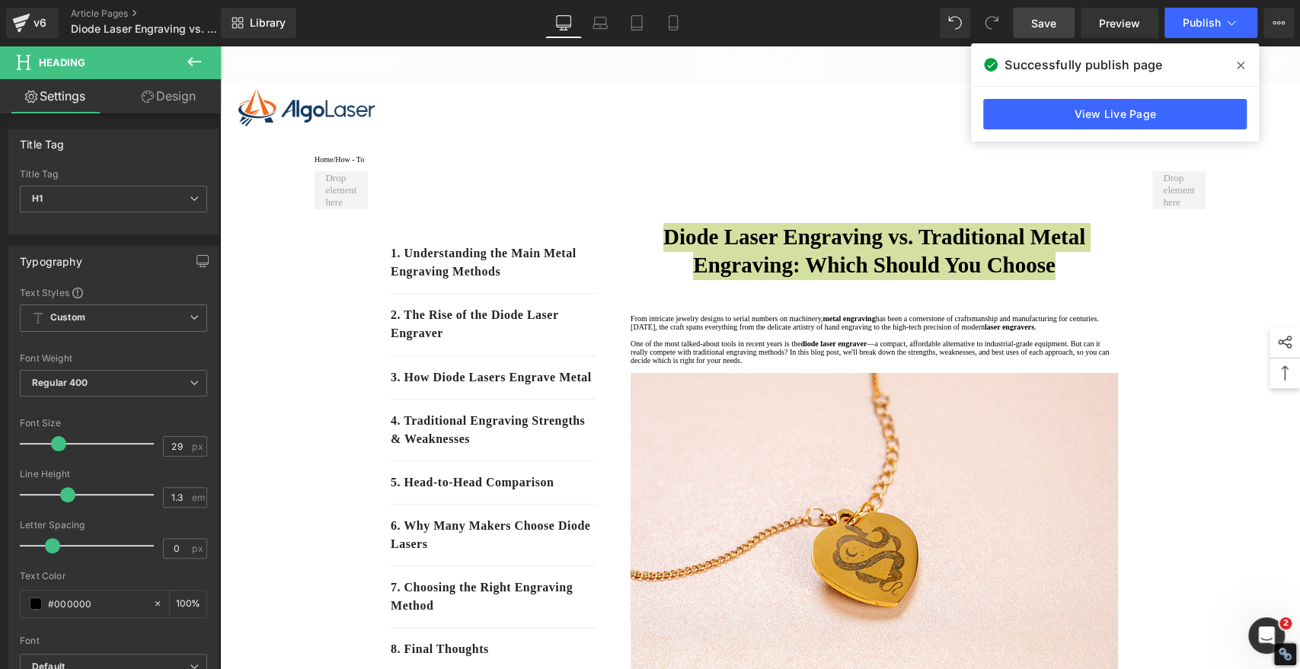
click at [1242, 64] on icon at bounding box center [1240, 66] width 8 height 8
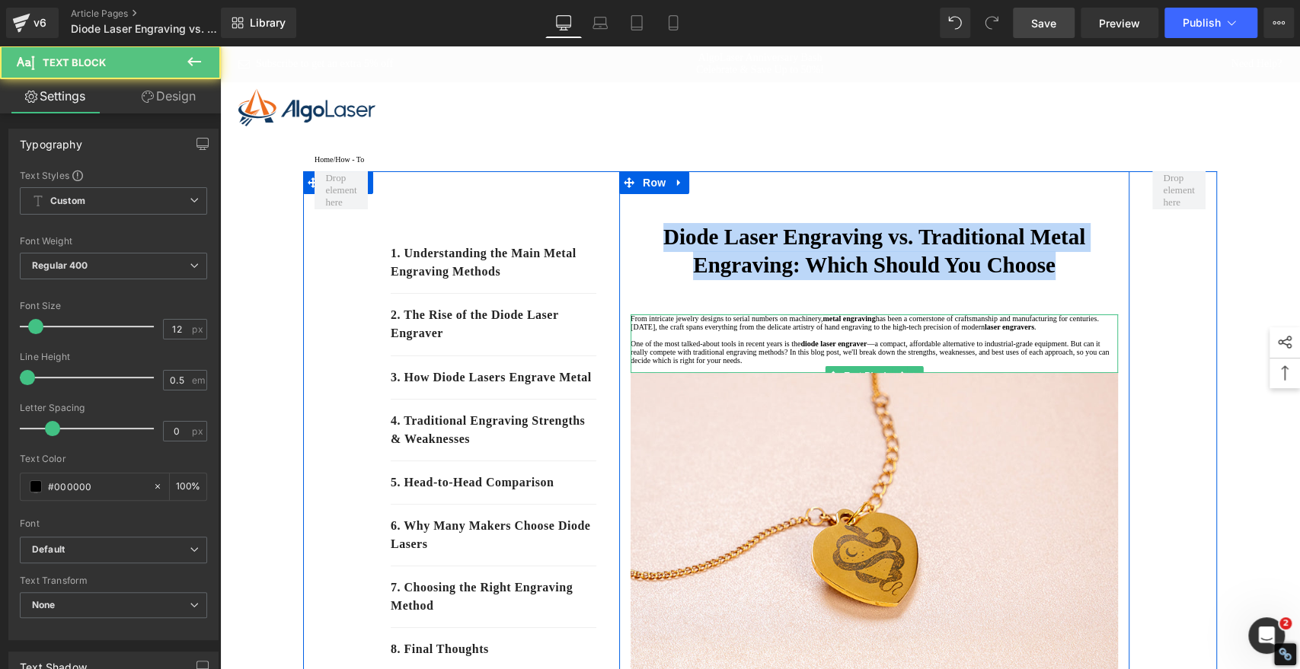
click at [901, 331] on p "From intricate jewelry designs to serial numbers on machinery, metal engraving …" at bounding box center [873, 322] width 487 height 17
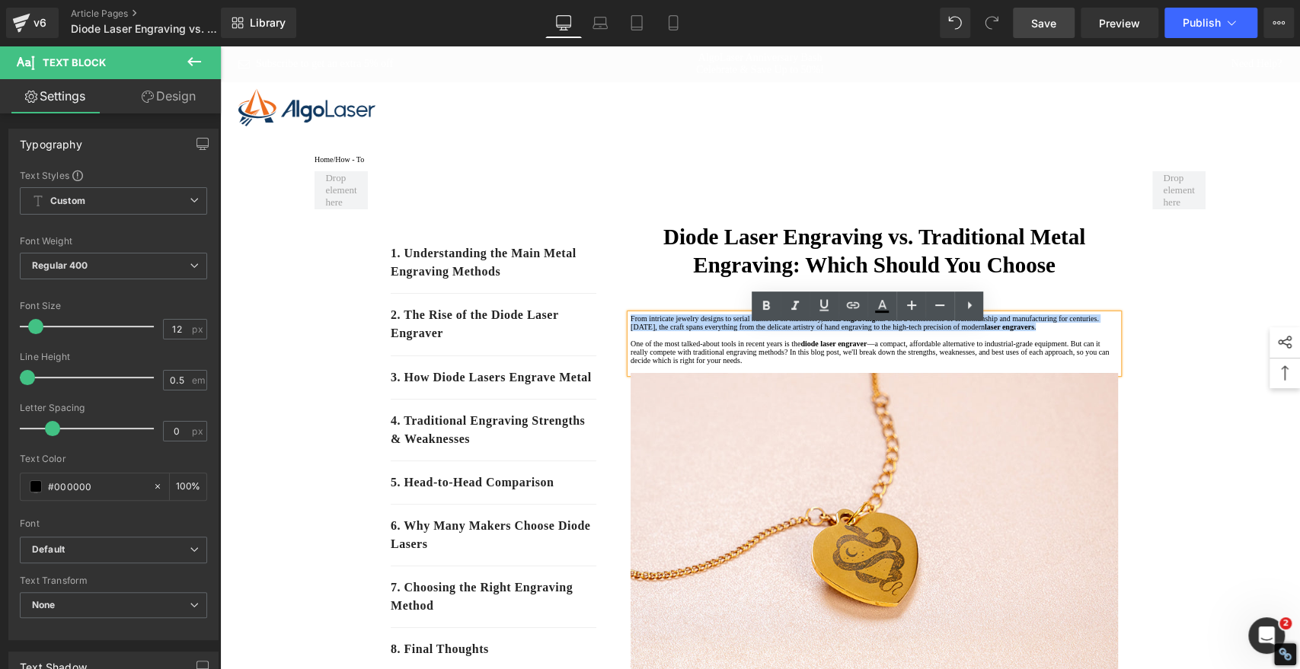
drag, startPoint x: 928, startPoint y: 361, endPoint x: 595, endPoint y: 330, distance: 334.2
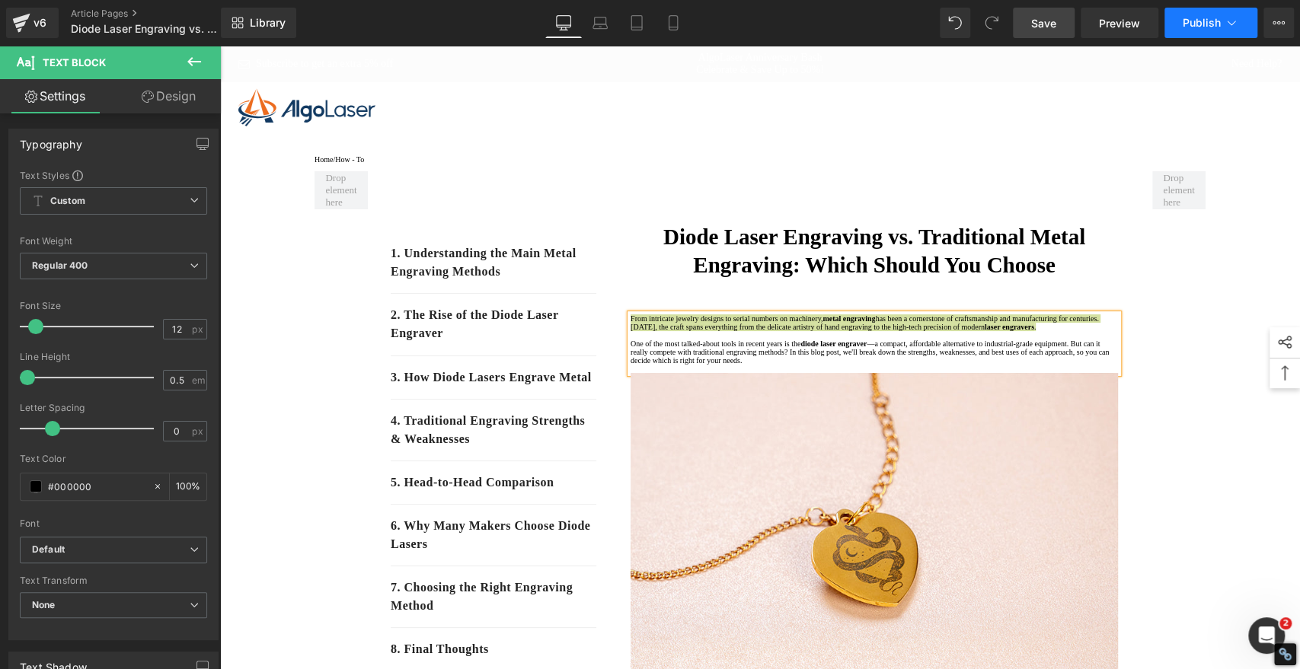
click at [1197, 23] on span "Publish" at bounding box center [1201, 23] width 38 height 12
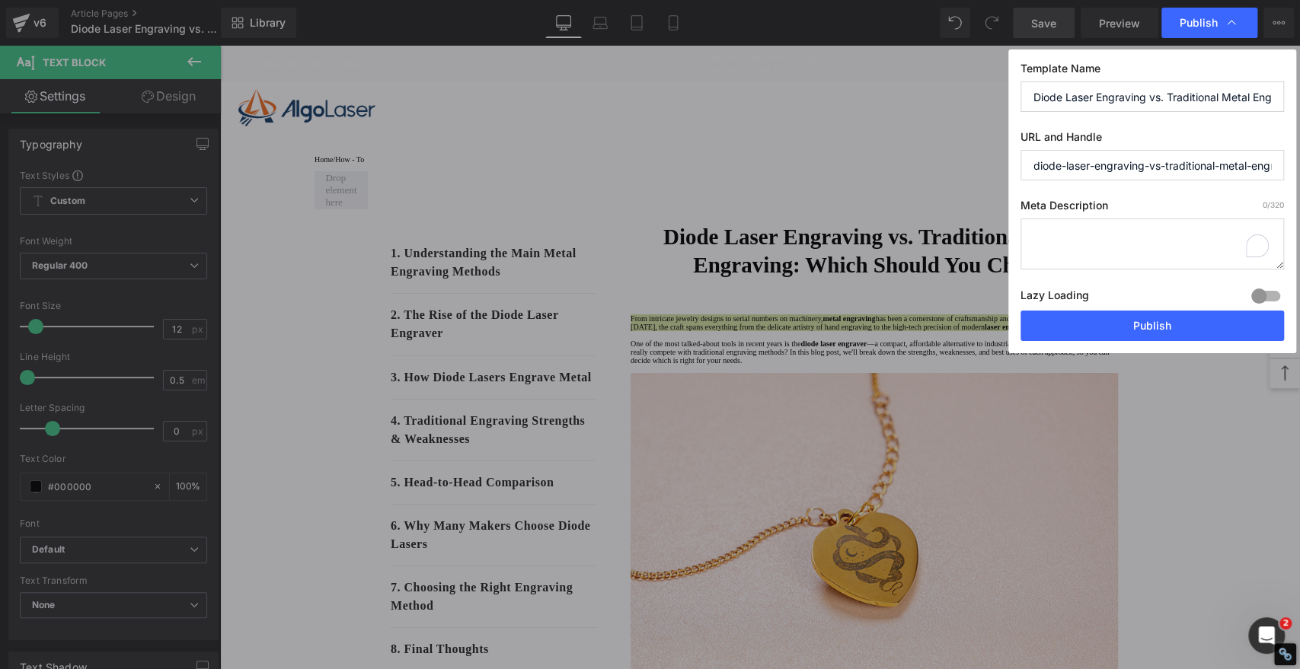
click at [1077, 241] on textarea "To enrich screen reader interactions, please activate Accessibility in Grammarl…" at bounding box center [1151, 244] width 263 height 51
paste textarea "From intricate jewelry designs to serial numbers on machinery, metal engraving …"
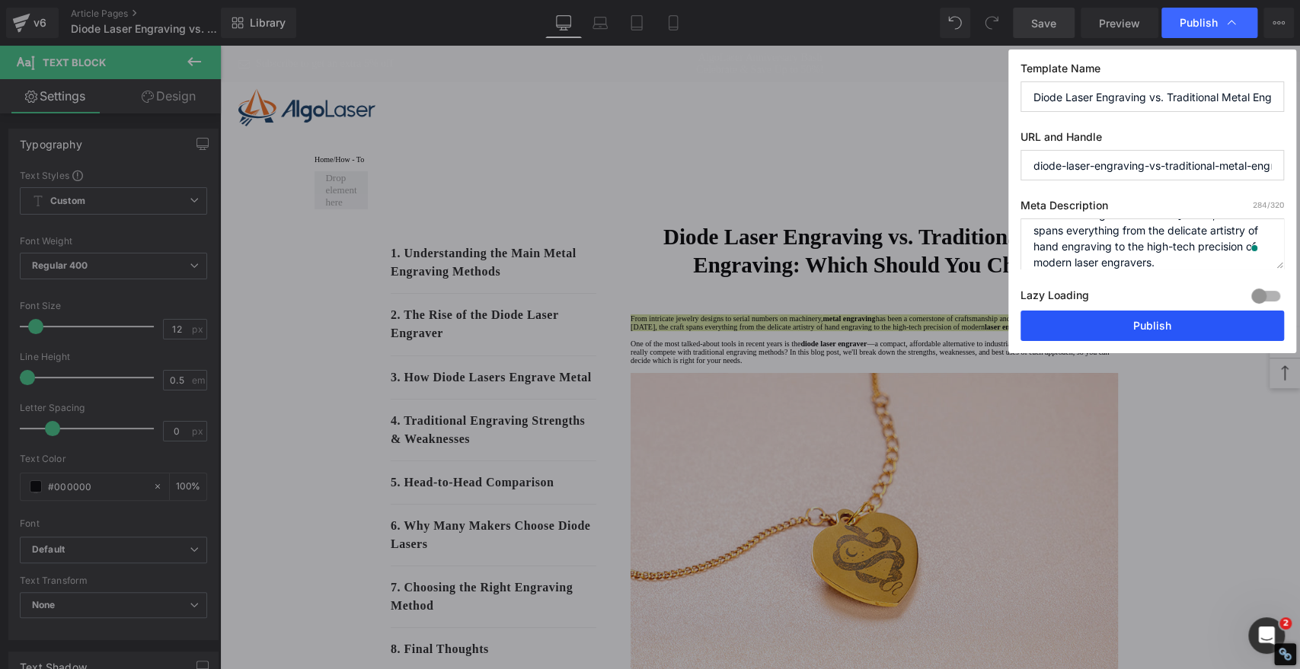
type textarea "From intricate jewelry designs to serial numbers on machinery, metal engraving …"
click at [1157, 321] on button "Publish" at bounding box center [1151, 326] width 263 height 30
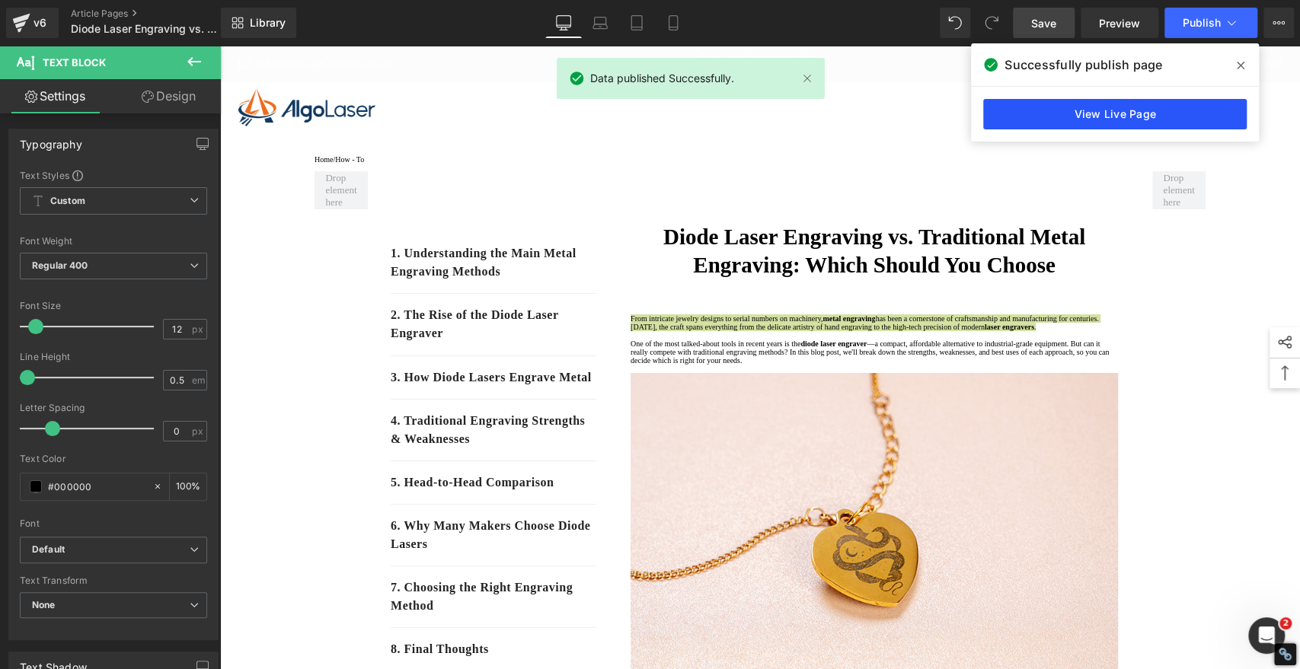
click at [1082, 125] on link "View Live Page" at bounding box center [1114, 114] width 263 height 30
